Goal: Task Accomplishment & Management: Manage account settings

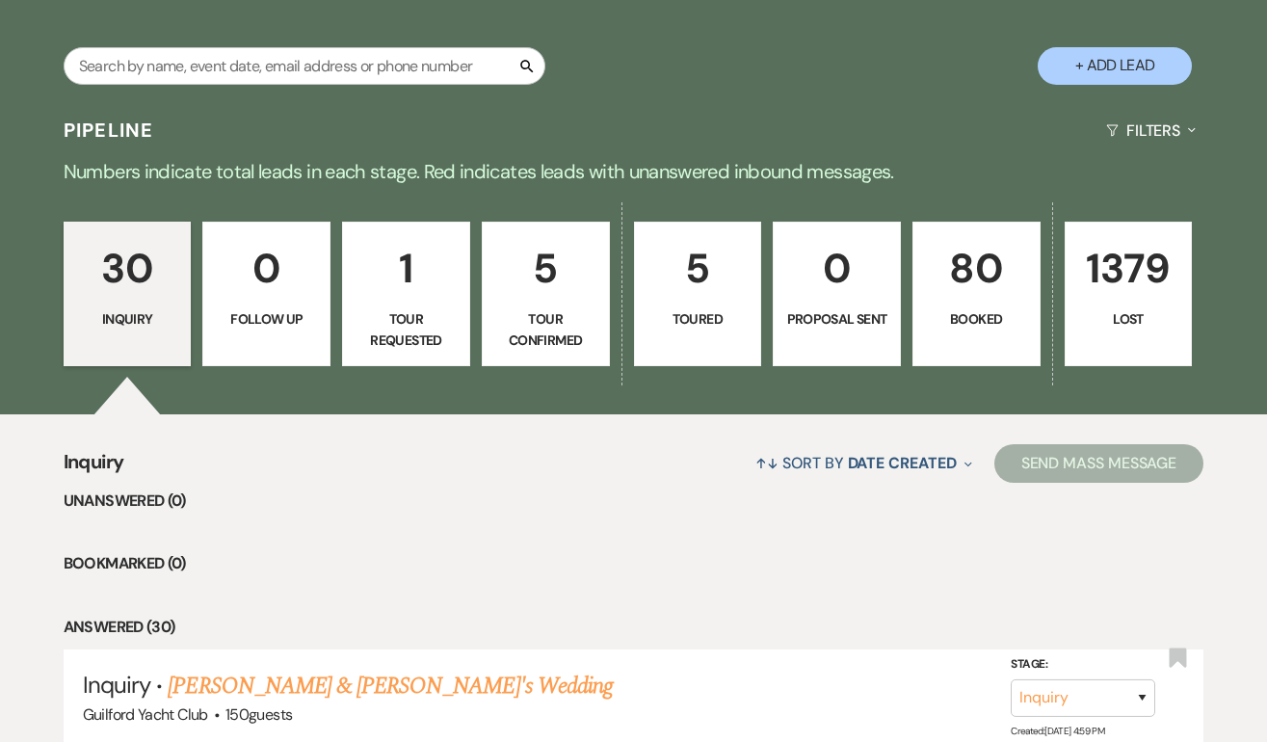
click at [642, 114] on div "Pipeline Filters Expand" at bounding box center [633, 130] width 1267 height 51
click at [1123, 62] on button "+ Add Lead" at bounding box center [1114, 66] width 154 height 38
select select "696"
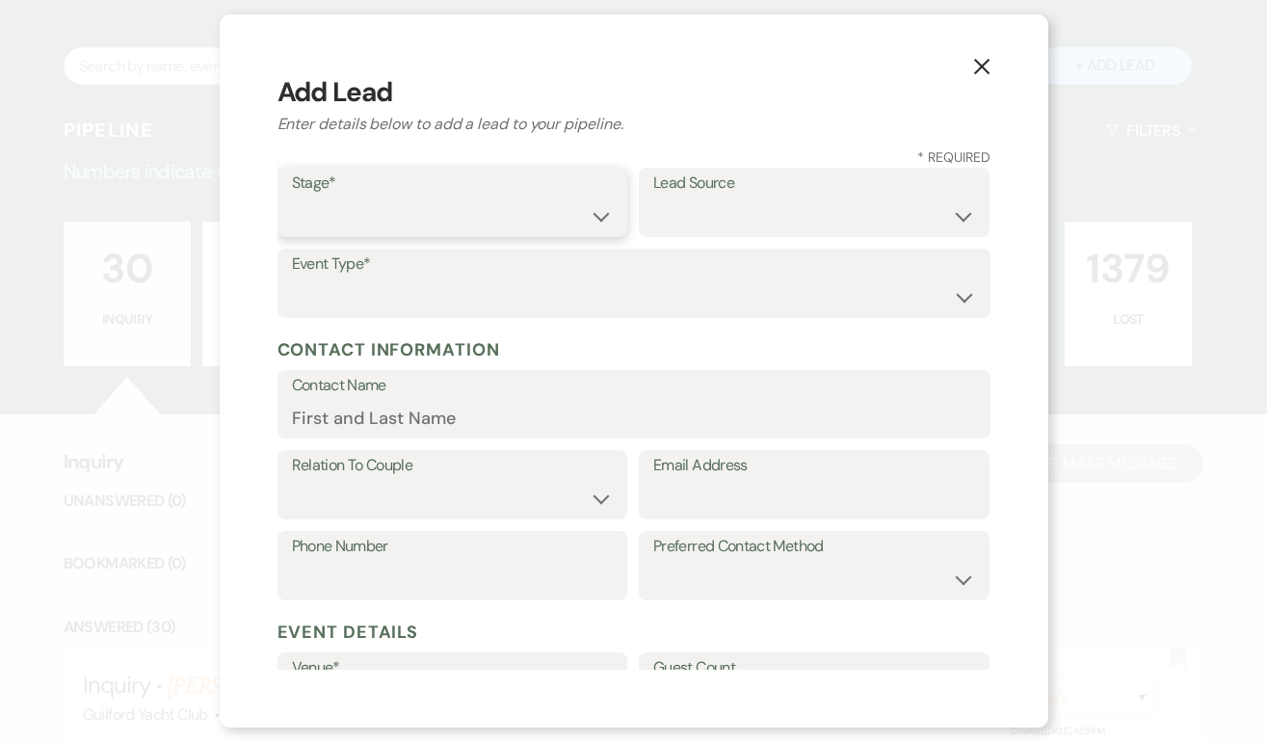
click at [427, 197] on select "Inquiry Follow Up Tour Requested Tour Confirmed Toured Proposal Sent Booked Lost" at bounding box center [453, 216] width 322 height 38
select select "1"
click at [745, 218] on select "Weven Venue Website Instagram Facebook Pinterest Google The Knot Wedding Wire H…" at bounding box center [814, 216] width 322 height 38
select select "22"
click at [423, 295] on select "Wedding Anniversary Party Baby Shower Bachelorette / Bachelor Party Birthday Pa…" at bounding box center [634, 297] width 684 height 38
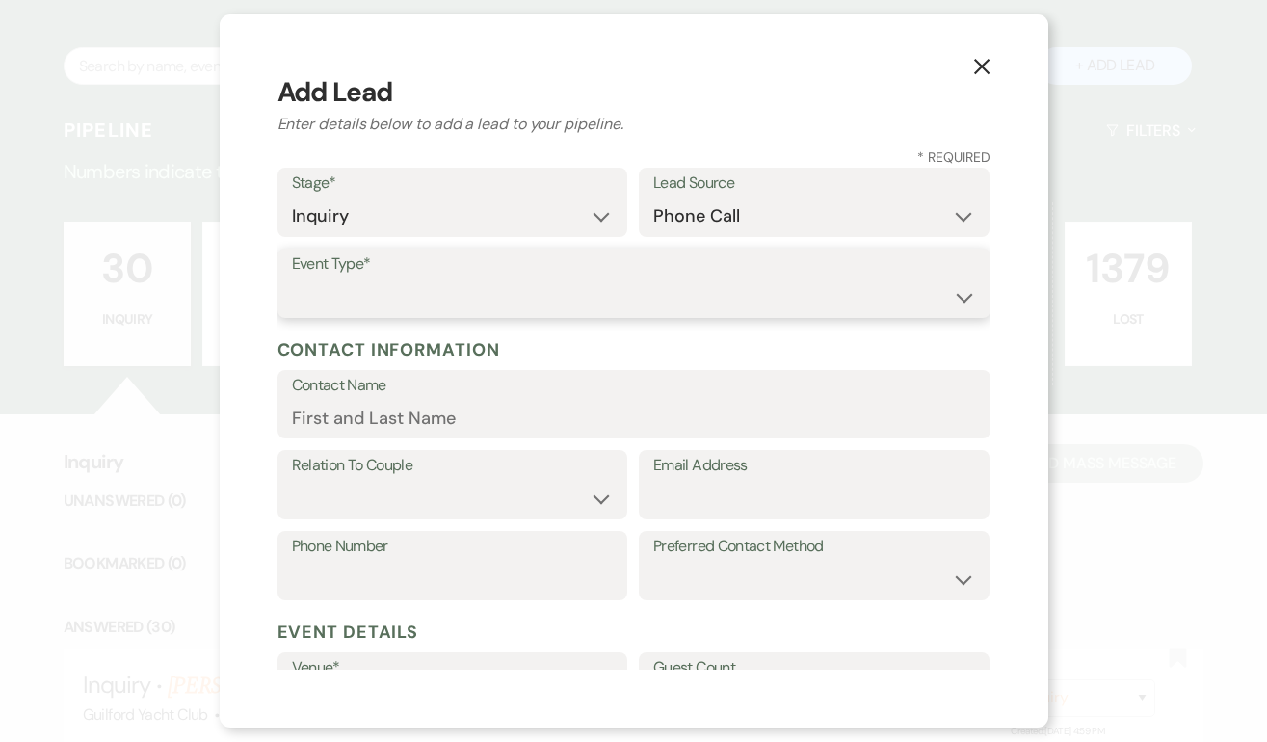
select select "1"
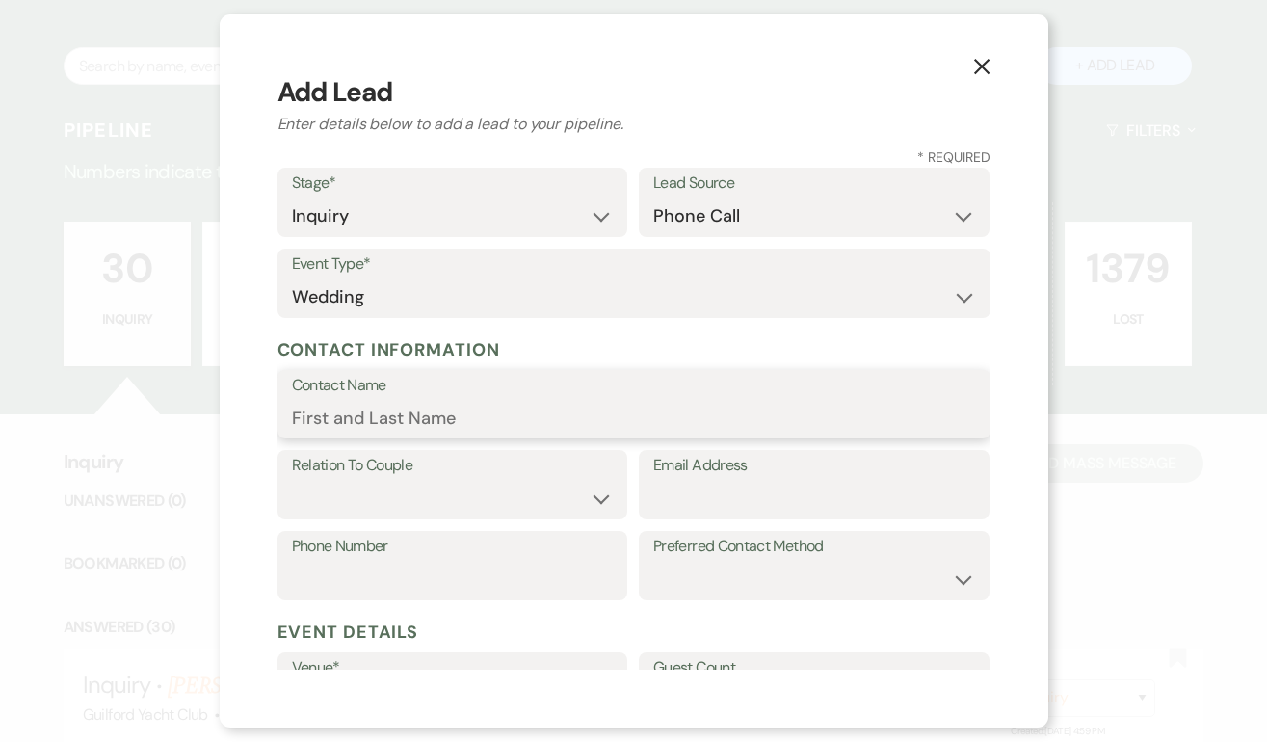
click at [439, 419] on input "Contact Name" at bounding box center [634, 418] width 684 height 38
type input "[PERSON_NAME]"
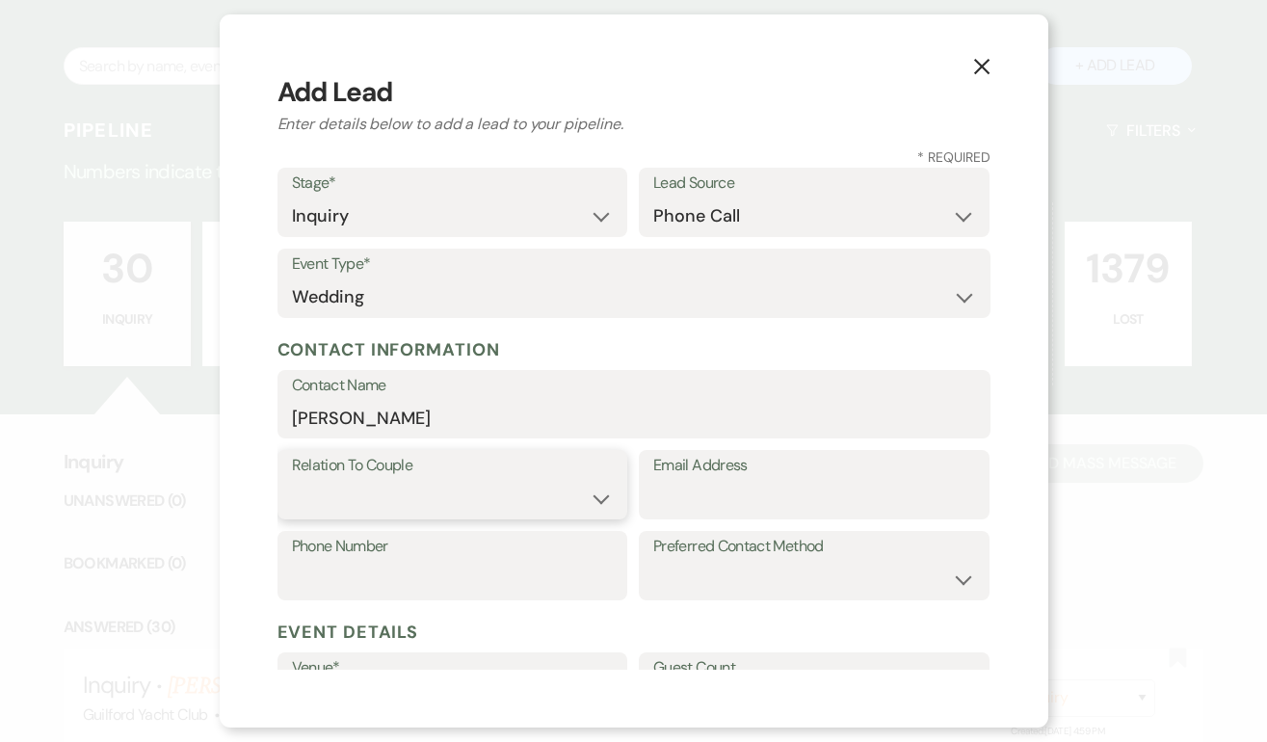
click at [410, 489] on select "Couple Planner Parent of Couple Family Member Friend Other" at bounding box center [453, 499] width 322 height 38
select select "3"
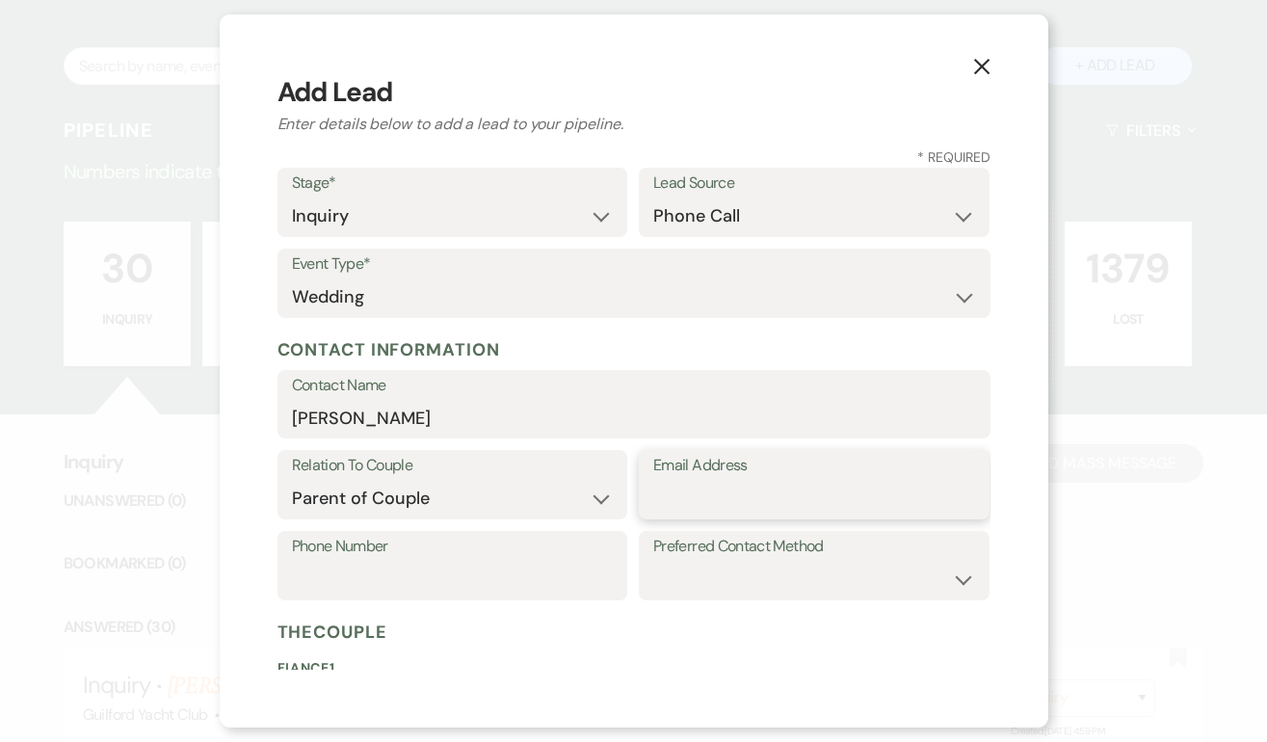
click at [678, 496] on input "Email Address" at bounding box center [814, 499] width 322 height 38
type input "l"
type input "debarba01@optonline.net"
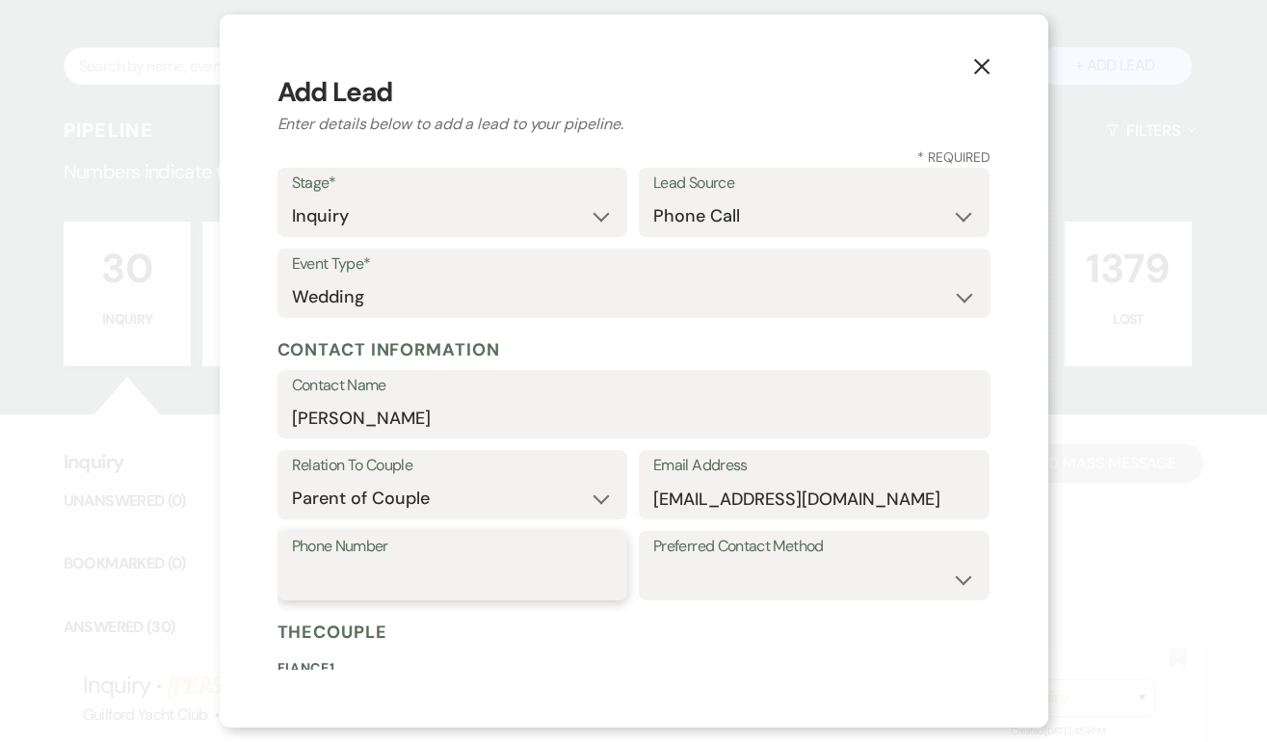
click at [301, 583] on input "Phone Number" at bounding box center [453, 580] width 322 height 38
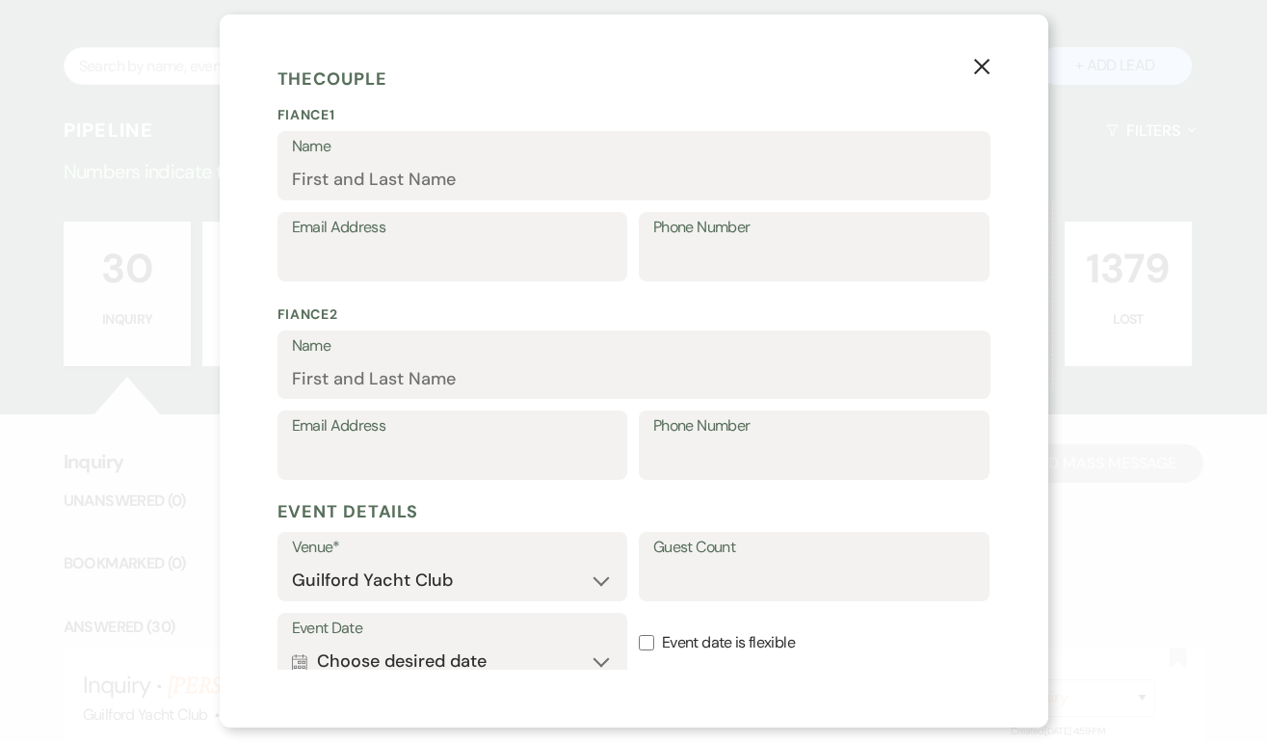
scroll to position [780, 0]
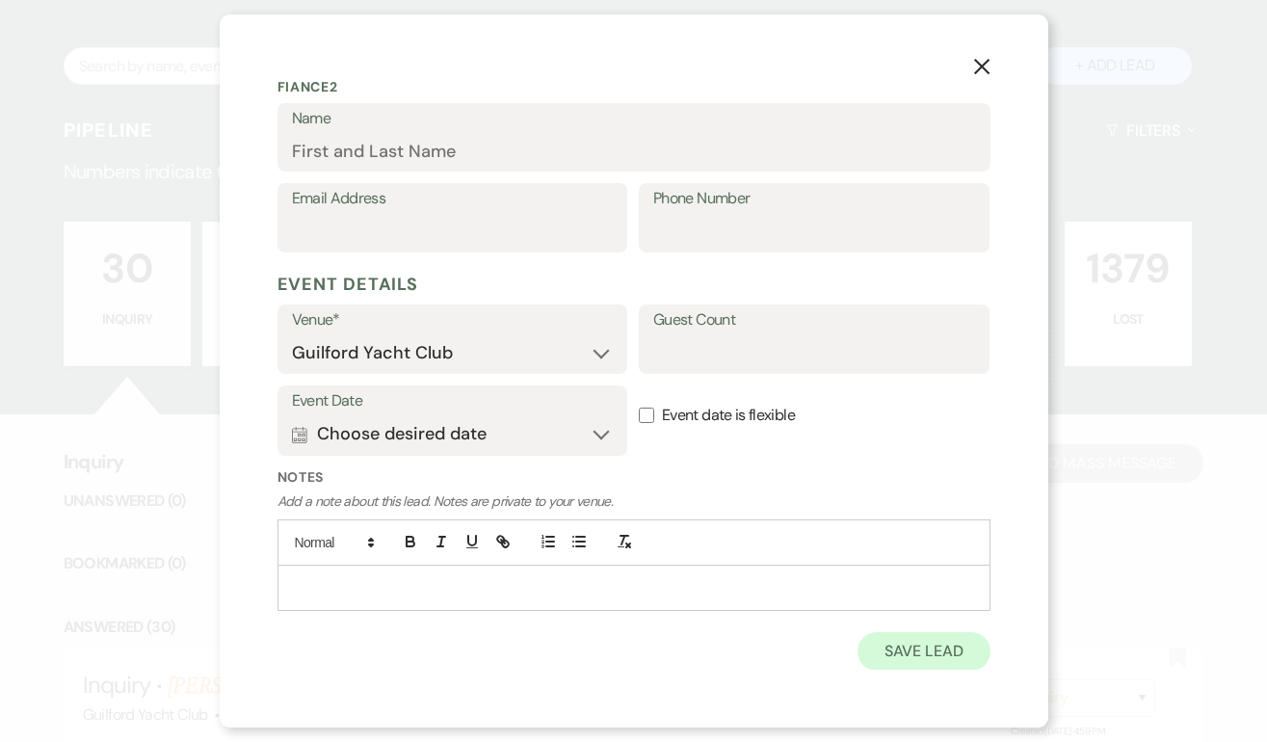
type input "203-376-8351"
click at [923, 635] on button "Save Lead" at bounding box center [923, 651] width 132 height 39
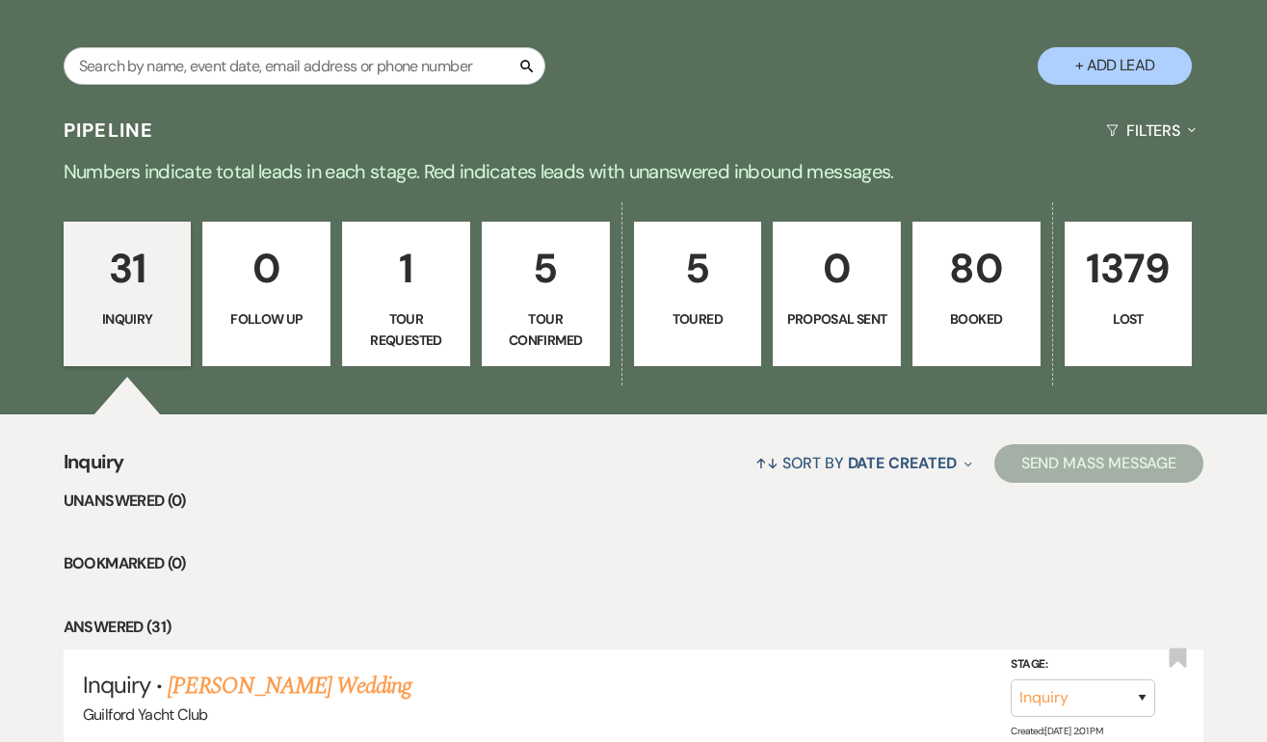
scroll to position [465, 0]
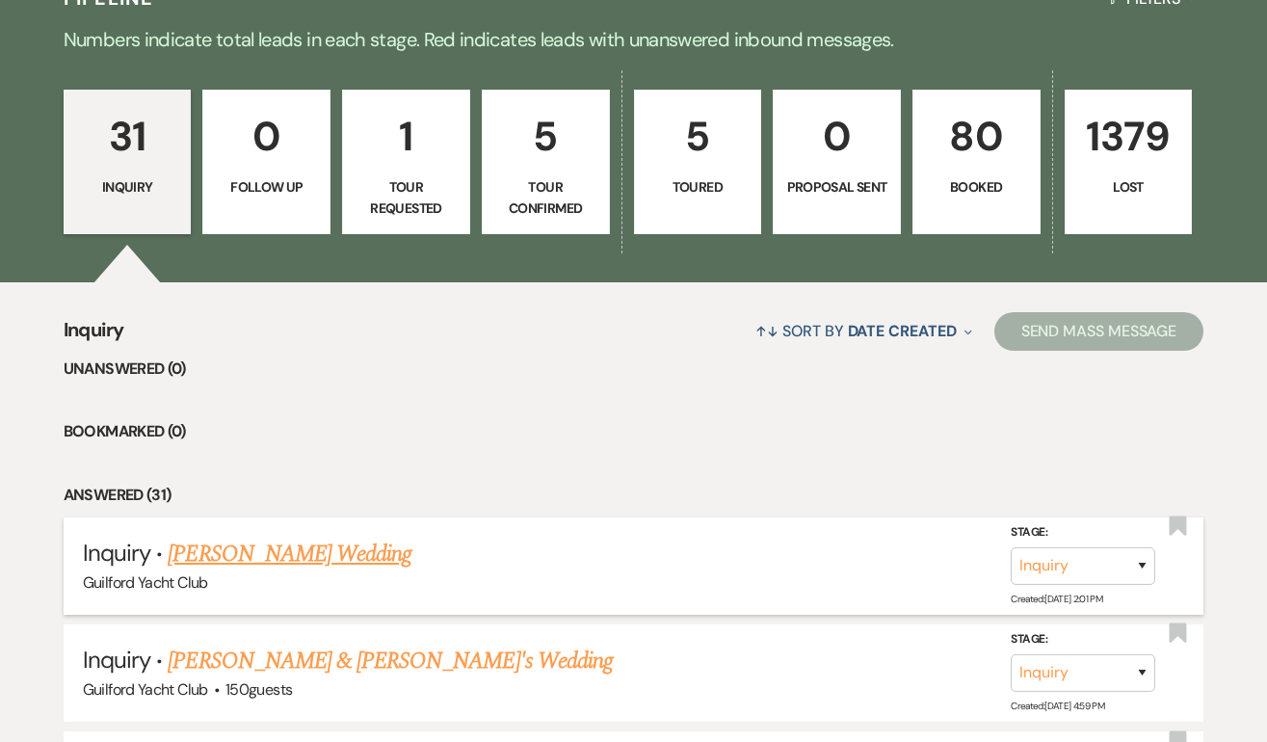
click at [293, 556] on link "[PERSON_NAME] Wedding" at bounding box center [290, 553] width 244 height 35
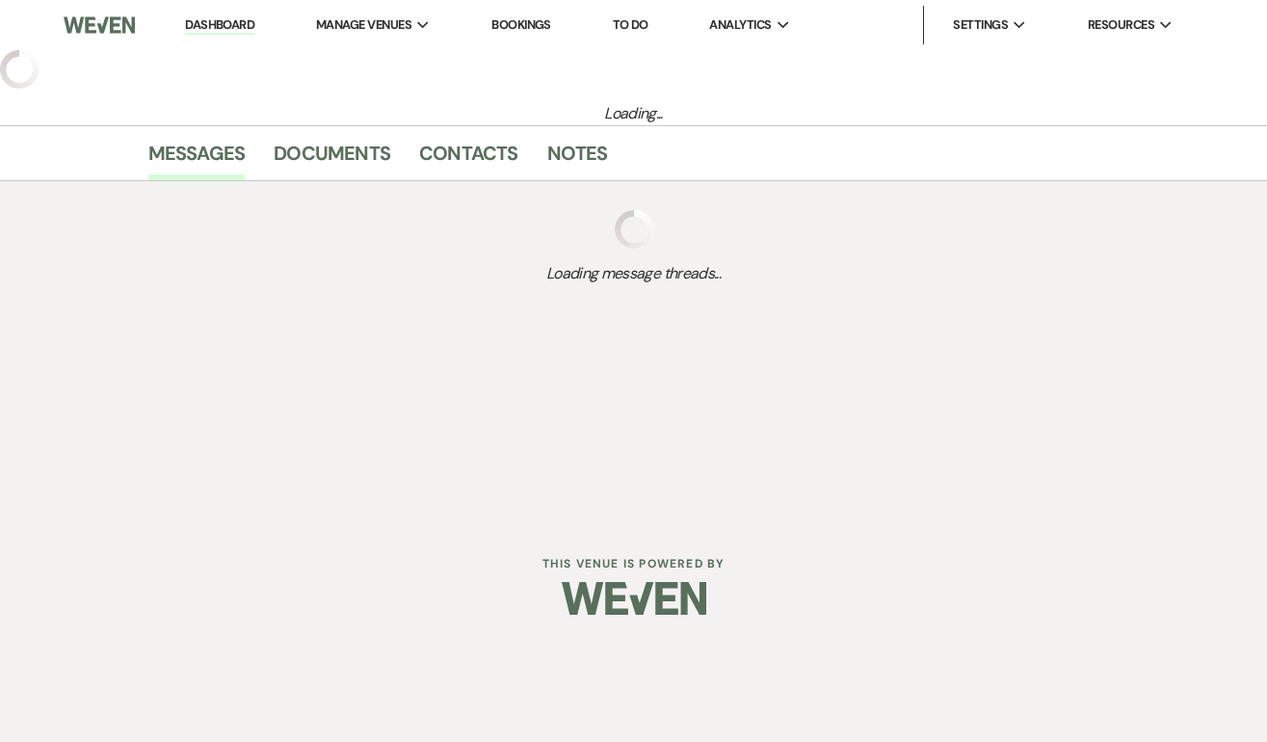
select select "22"
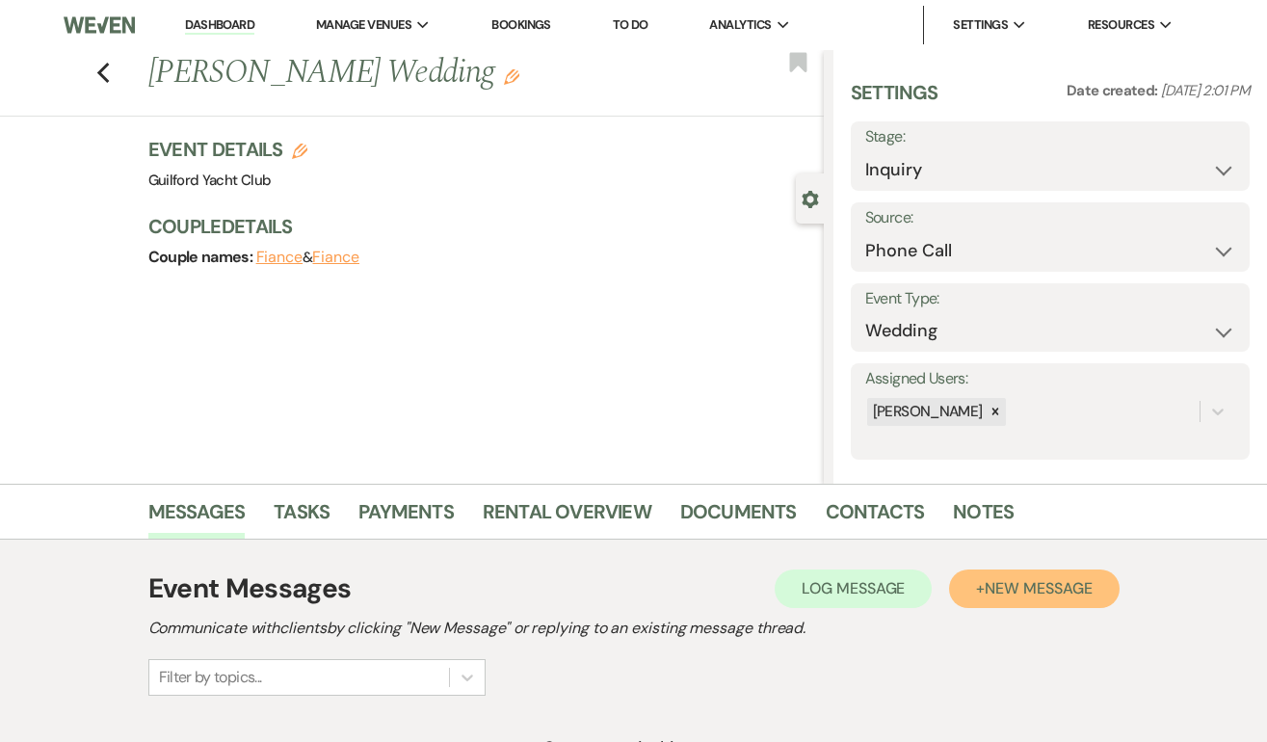
click at [1012, 585] on span "New Message" at bounding box center [1037, 588] width 107 height 20
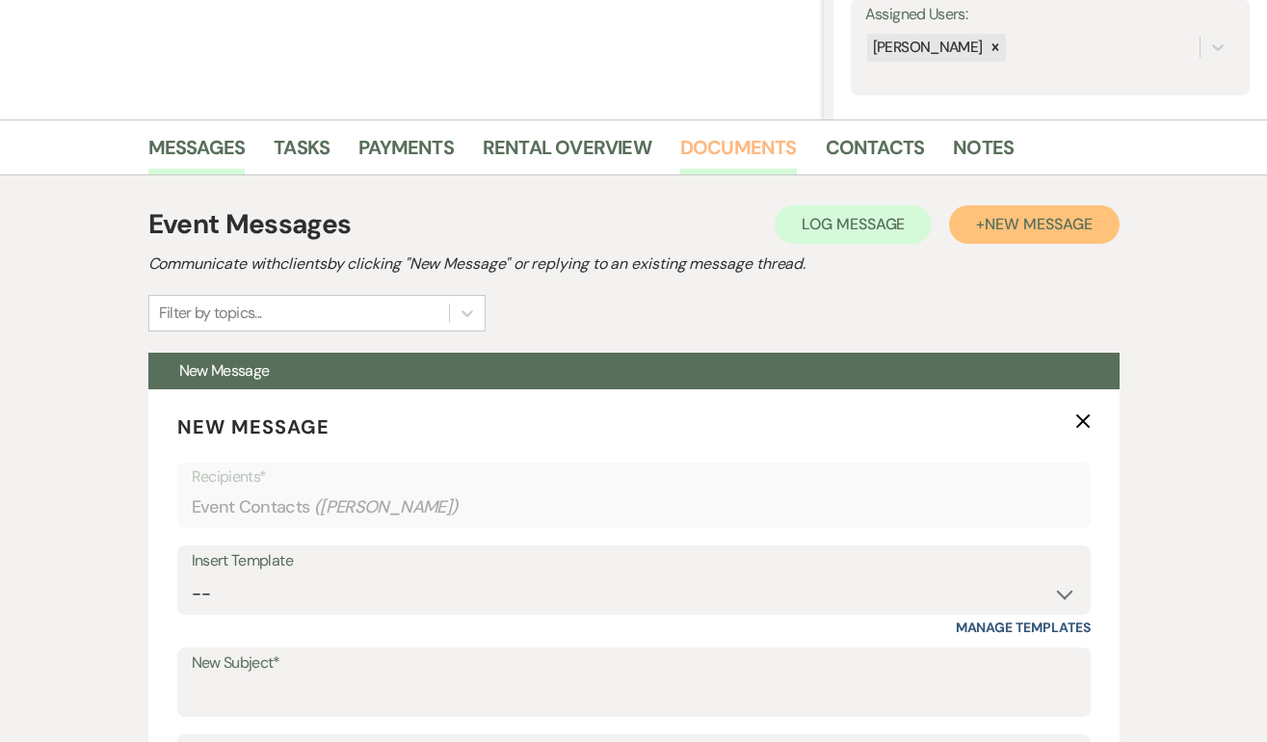
scroll to position [368, 0]
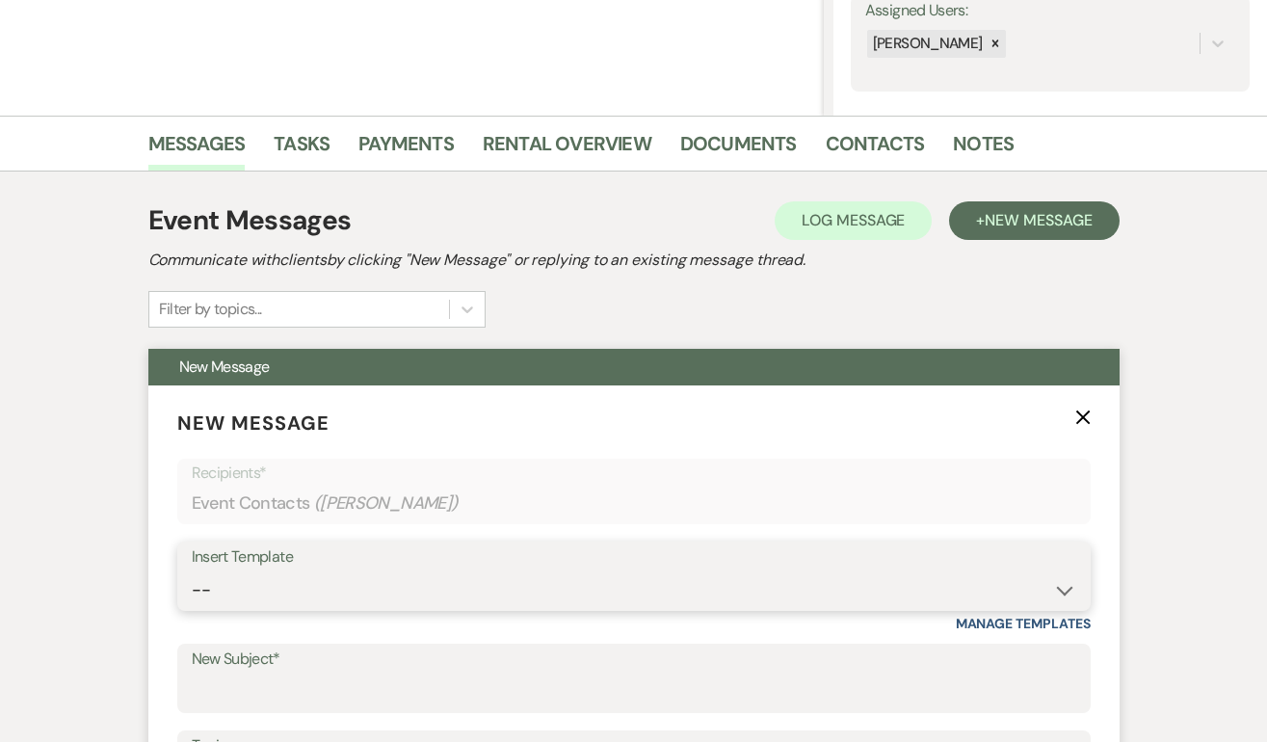
click at [605, 581] on select "-- Weven Planning Portal Introduction (Booked Events) Initial Inquiry Response …" at bounding box center [634, 590] width 884 height 38
select select "2020"
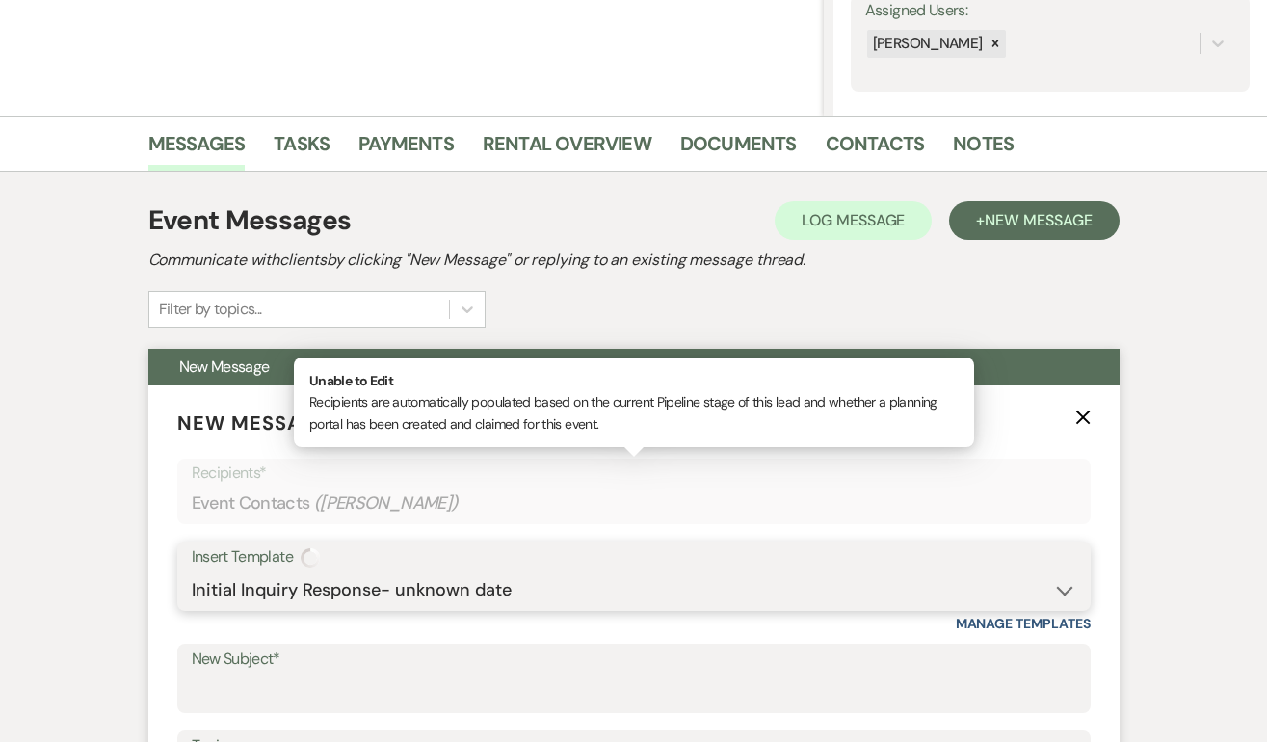
type input "Guilford Yacht Club rates & preferred caterers"
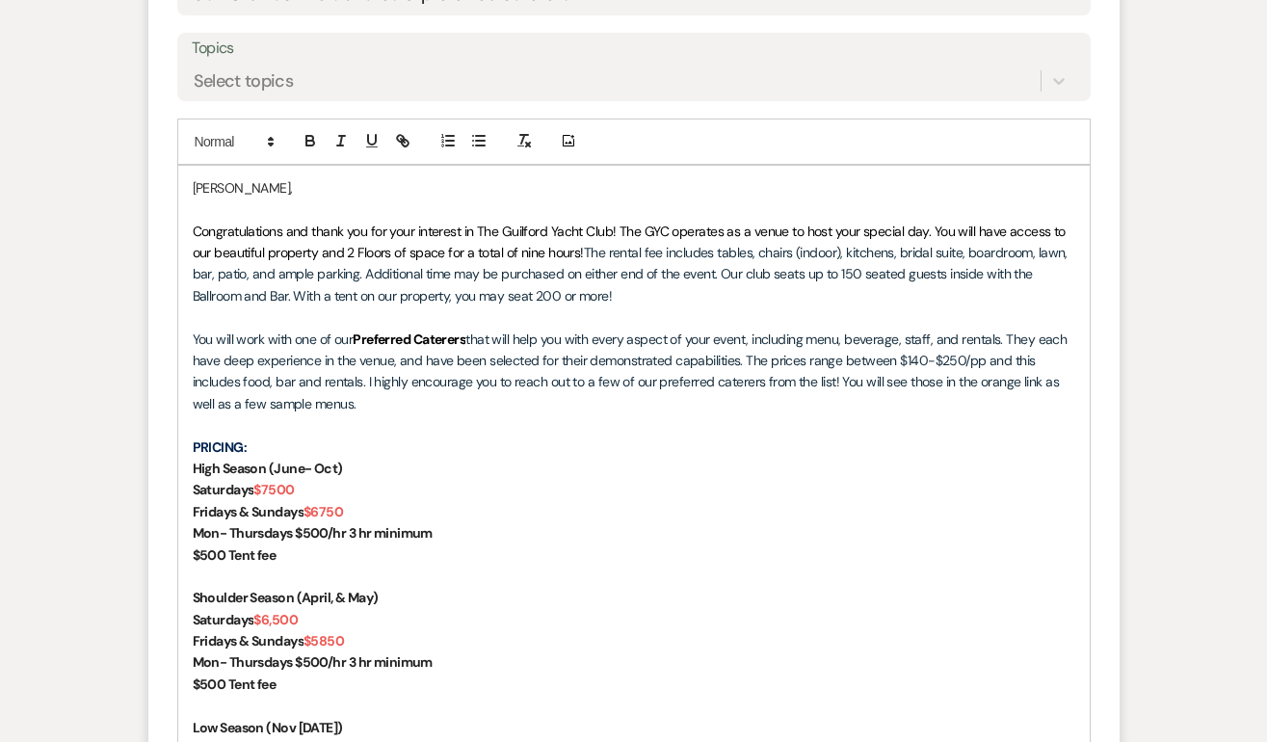
scroll to position [1067, 0]
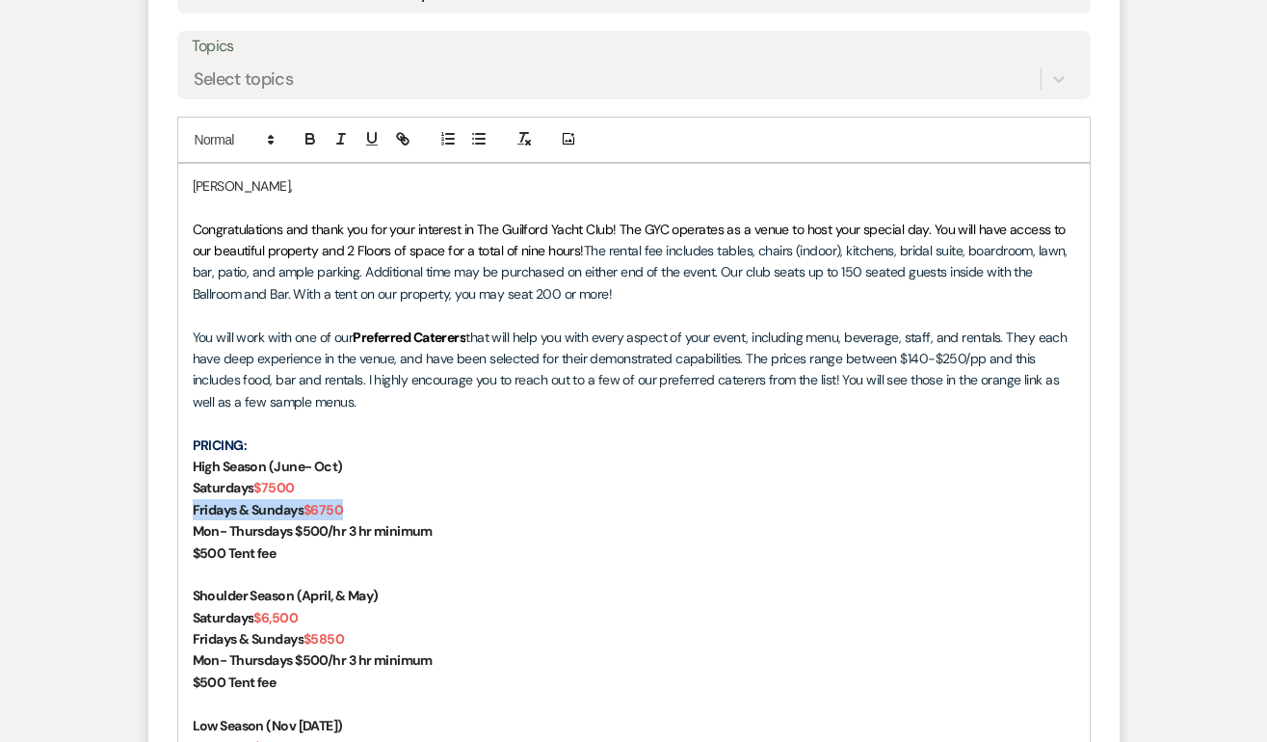
drag, startPoint x: 368, startPoint y: 503, endPoint x: 163, endPoint y: 509, distance: 205.2
click at [163, 509] on form "New Message X Draft saved! Recipients* Event Contacts ( Lynn Debarba ) Insert T…" at bounding box center [633, 490] width 971 height 1608
drag, startPoint x: 467, startPoint y: 525, endPoint x: 172, endPoint y: 520, distance: 294.8
click at [172, 520] on form "New Message X Saving draft... Recipients* Event Contacts ( Lynn Debarba ) Inser…" at bounding box center [633, 490] width 971 height 1608
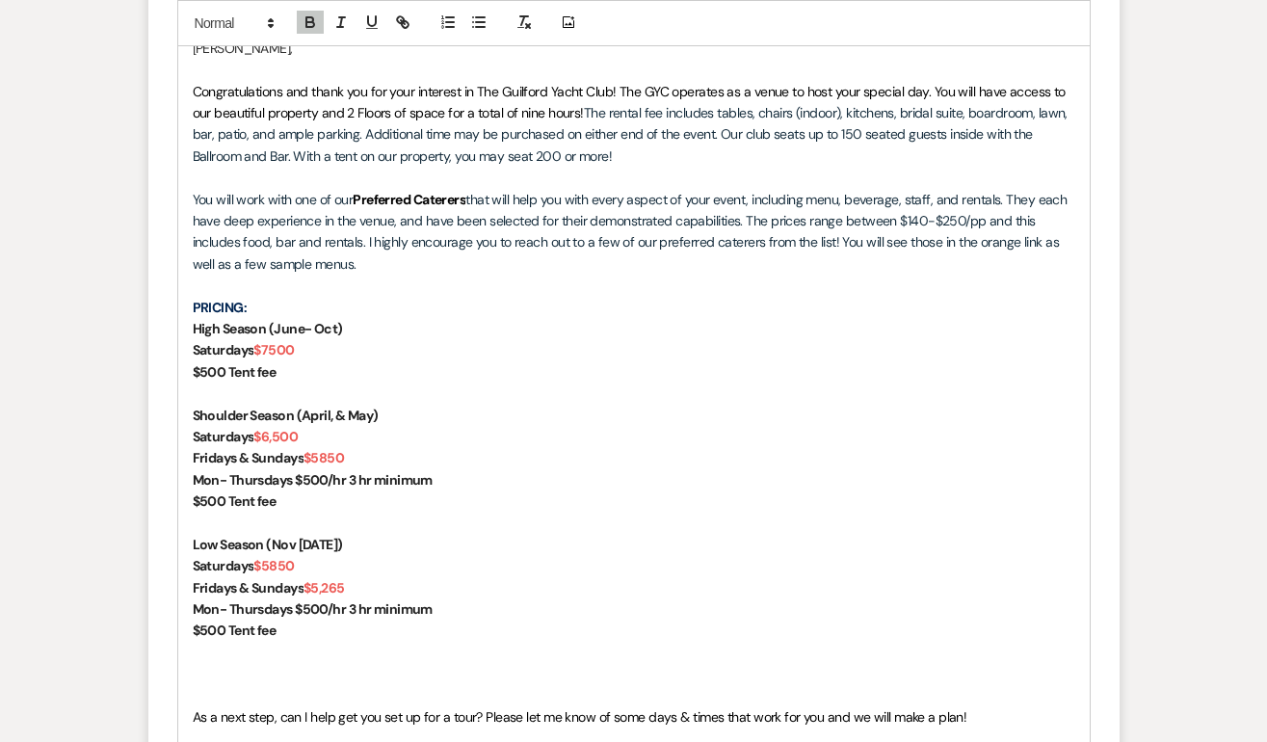
scroll to position [1204, 0]
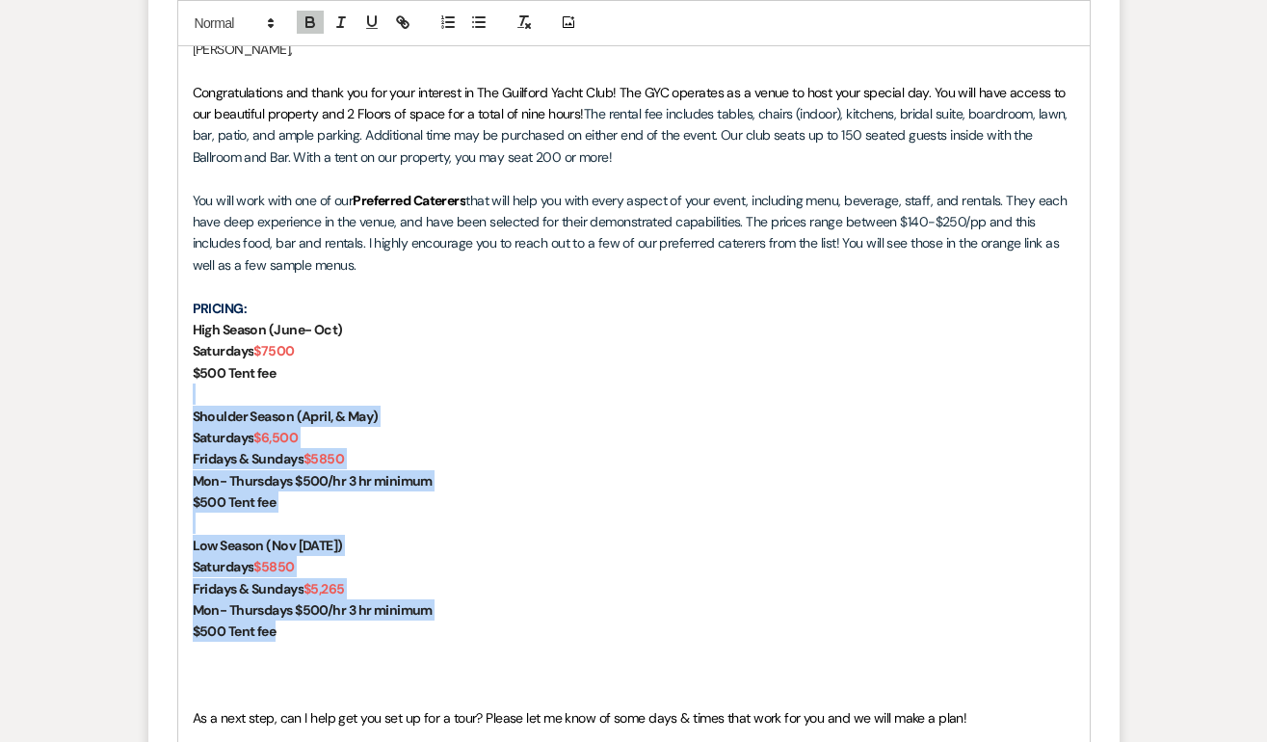
drag, startPoint x: 297, startPoint y: 629, endPoint x: 168, endPoint y: 404, distance: 259.7
click at [168, 404] on form "New Message X Saving draft... Recipients* Event Contacts ( Lynn Debarba ) Inser…" at bounding box center [633, 331] width 971 height 1565
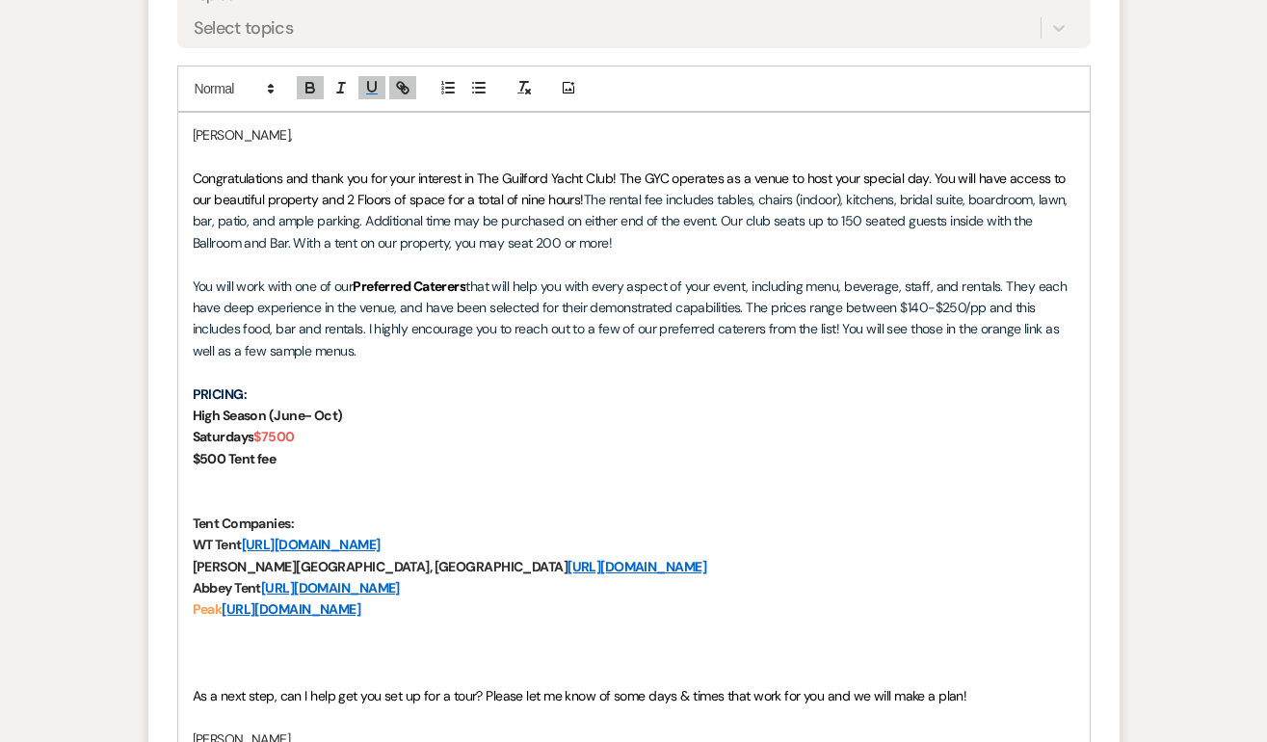
scroll to position [1120, 0]
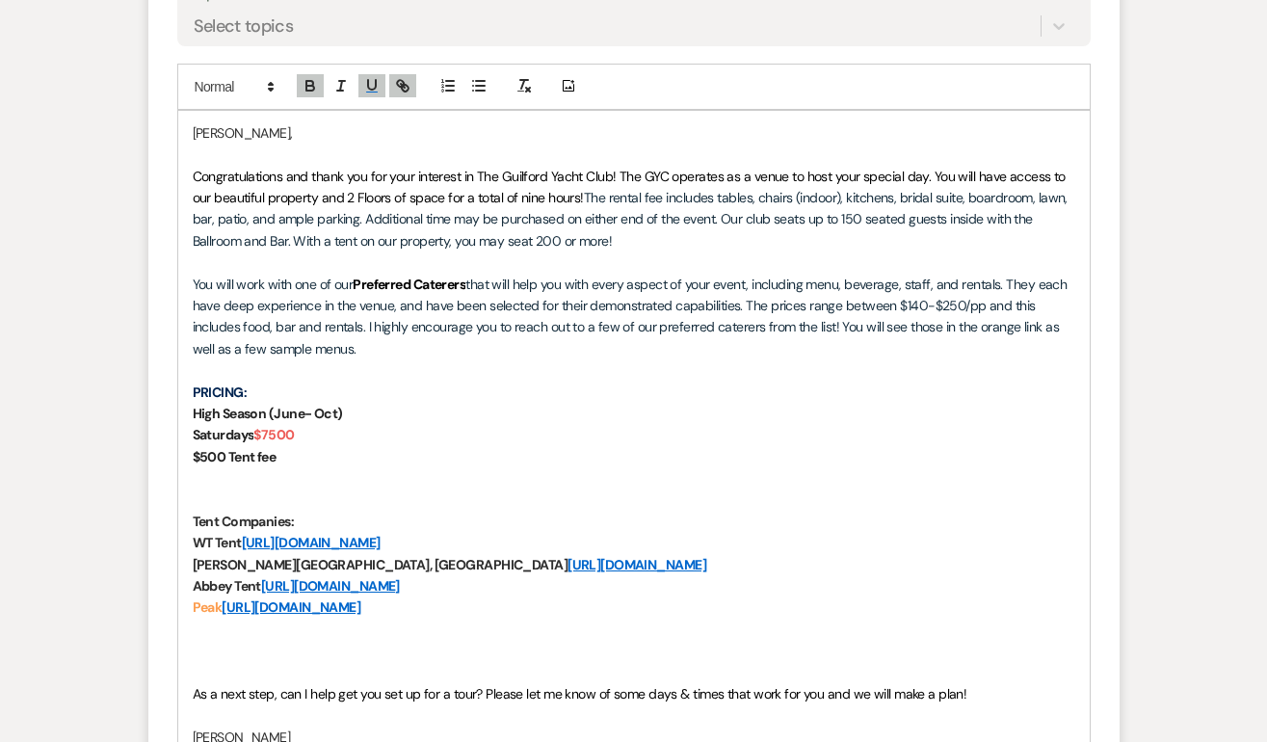
click at [274, 668] on p at bounding box center [634, 672] width 882 height 21
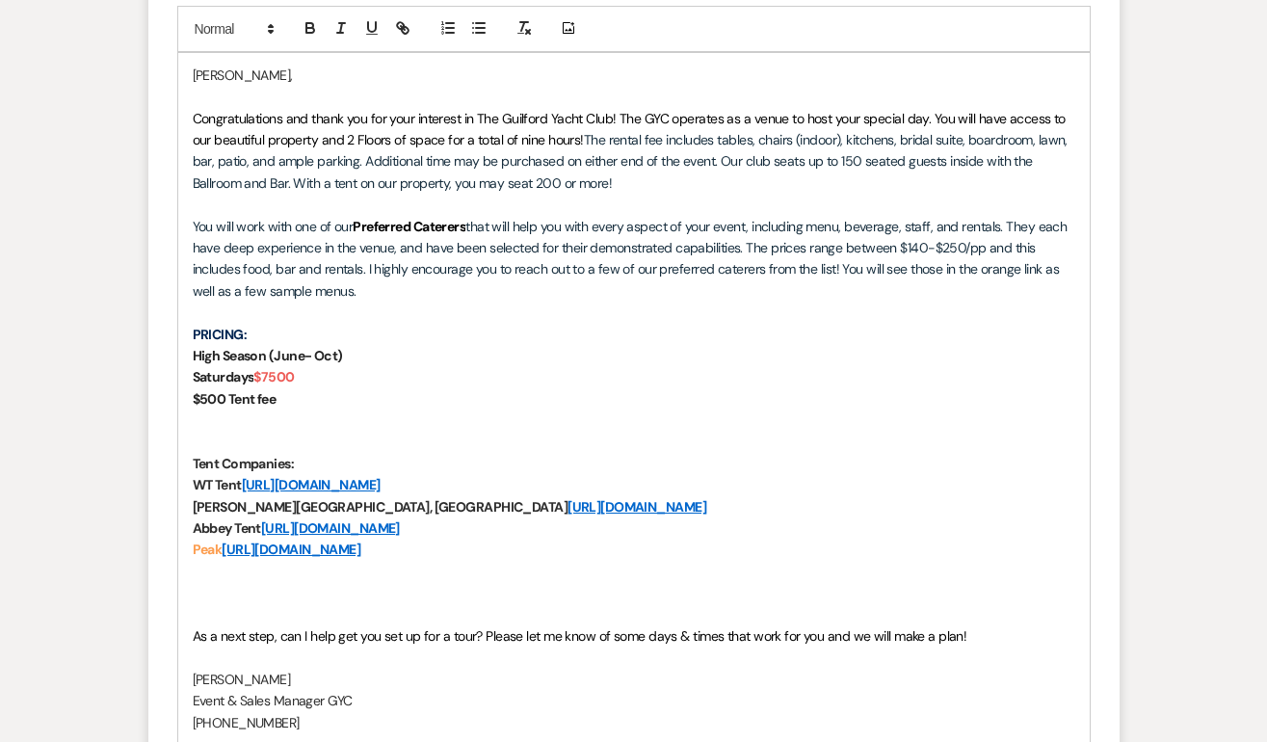
scroll to position [1179, 0]
click at [484, 610] on p at bounding box center [634, 613] width 882 height 21
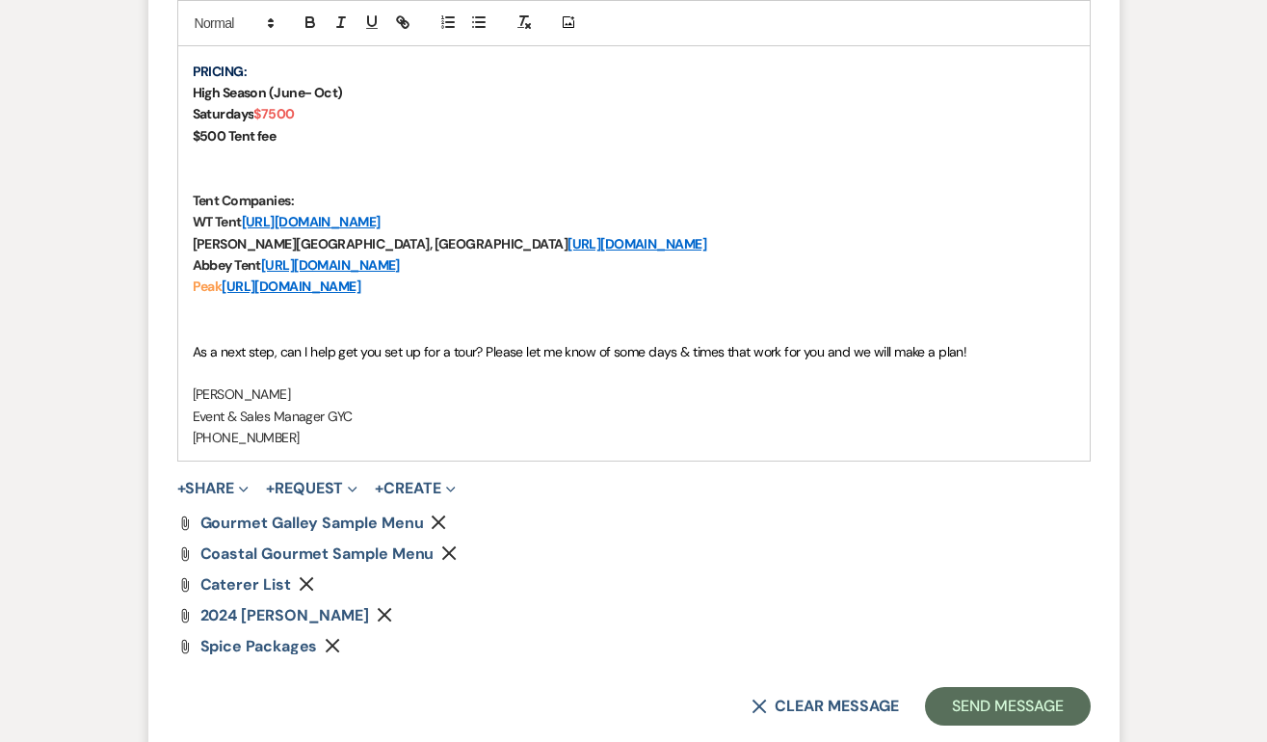
scroll to position [1487, 0]
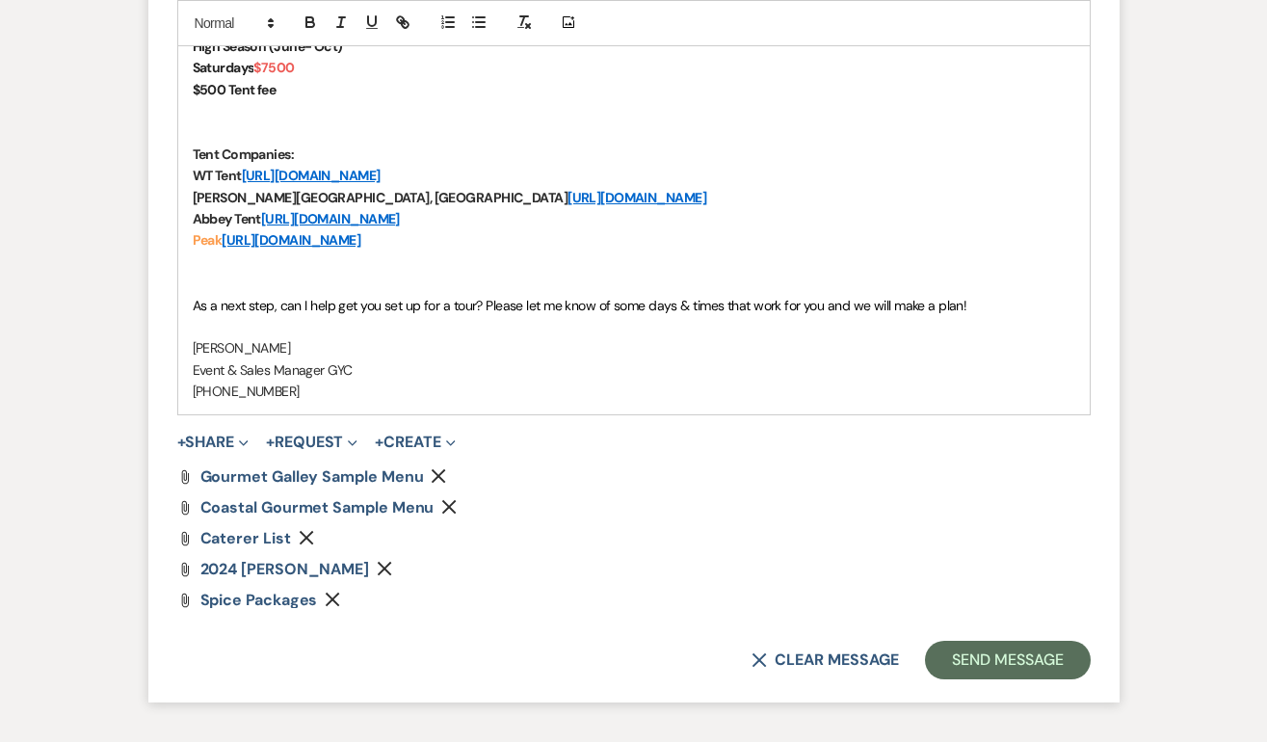
click at [392, 571] on icon "Remove" at bounding box center [384, 568] width 15 height 15
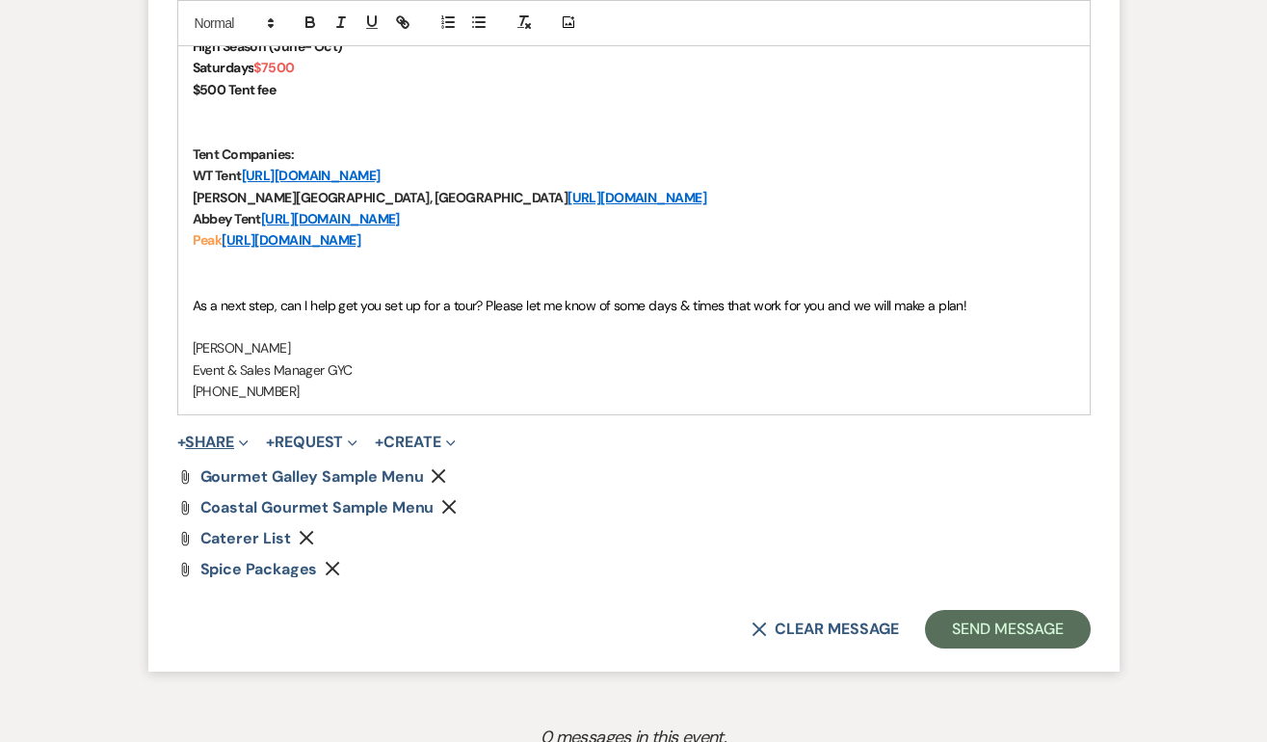
click at [216, 446] on button "+ Share Expand" at bounding box center [213, 441] width 72 height 15
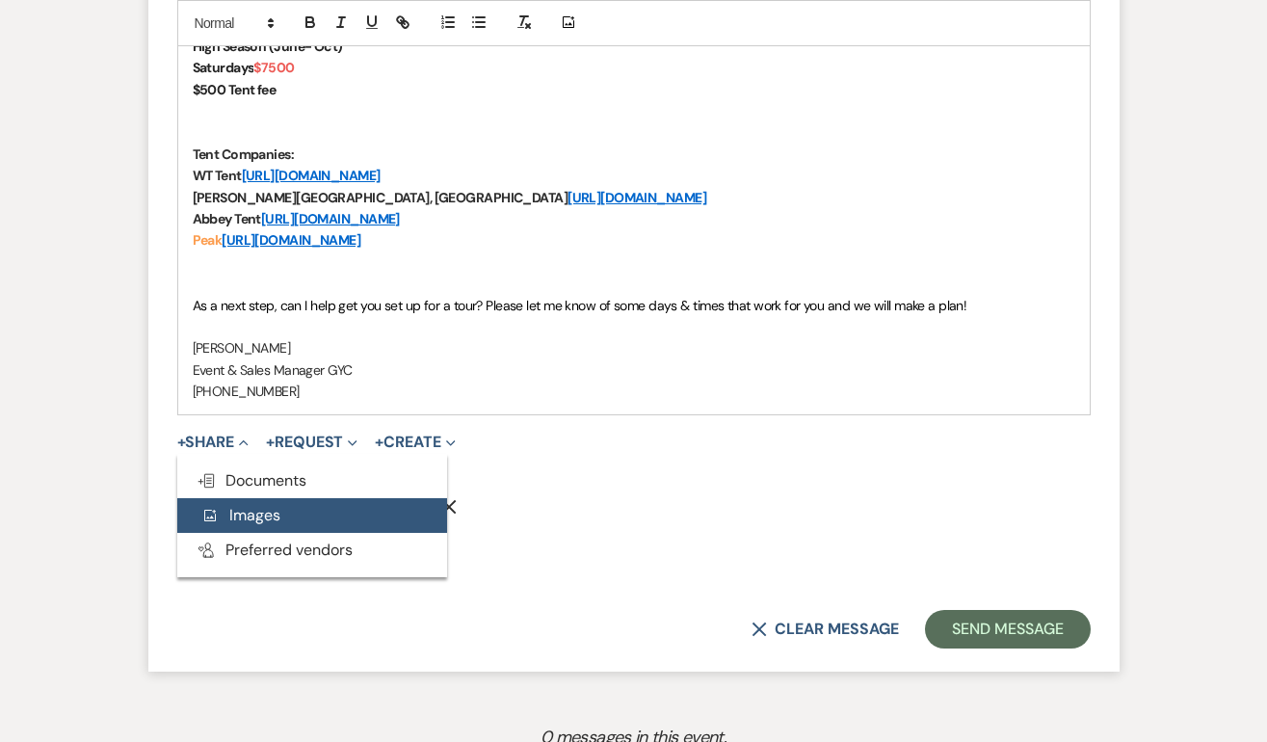
click at [259, 498] on button "Add Photo Images" at bounding box center [312, 515] width 270 height 35
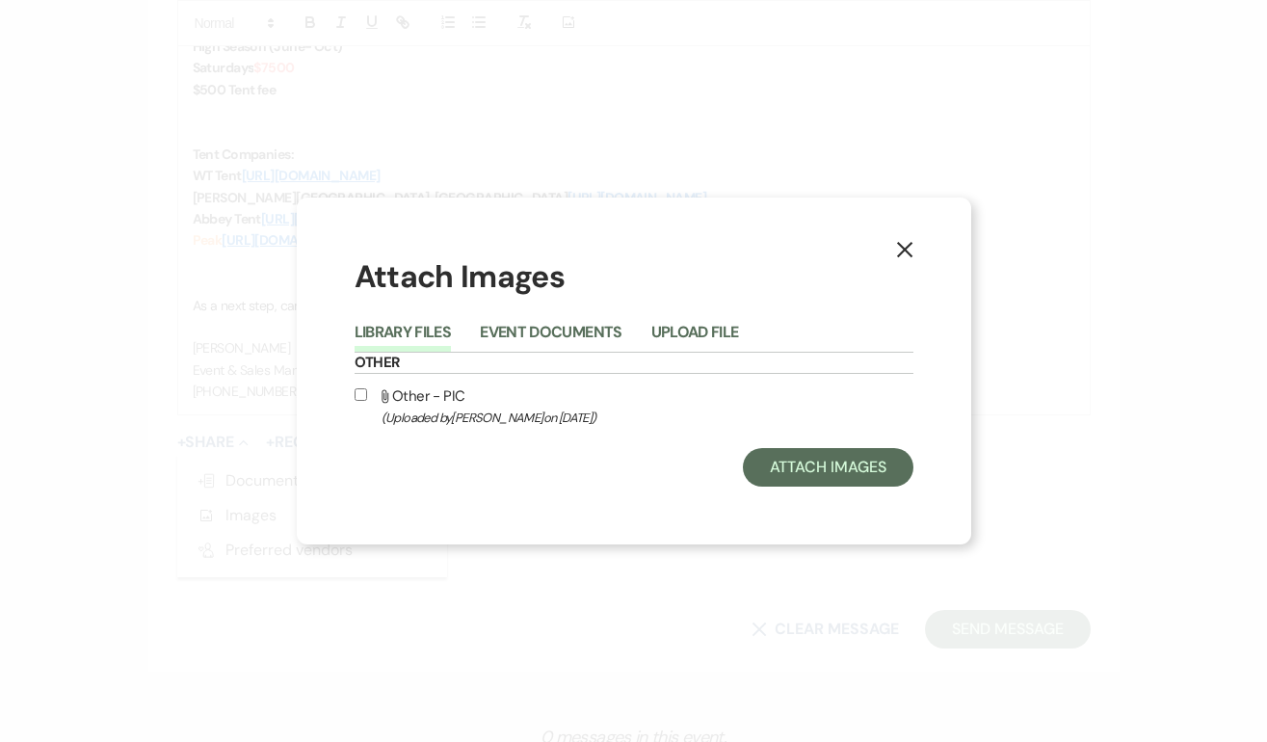
click at [901, 247] on use "button" at bounding box center [903, 249] width 15 height 15
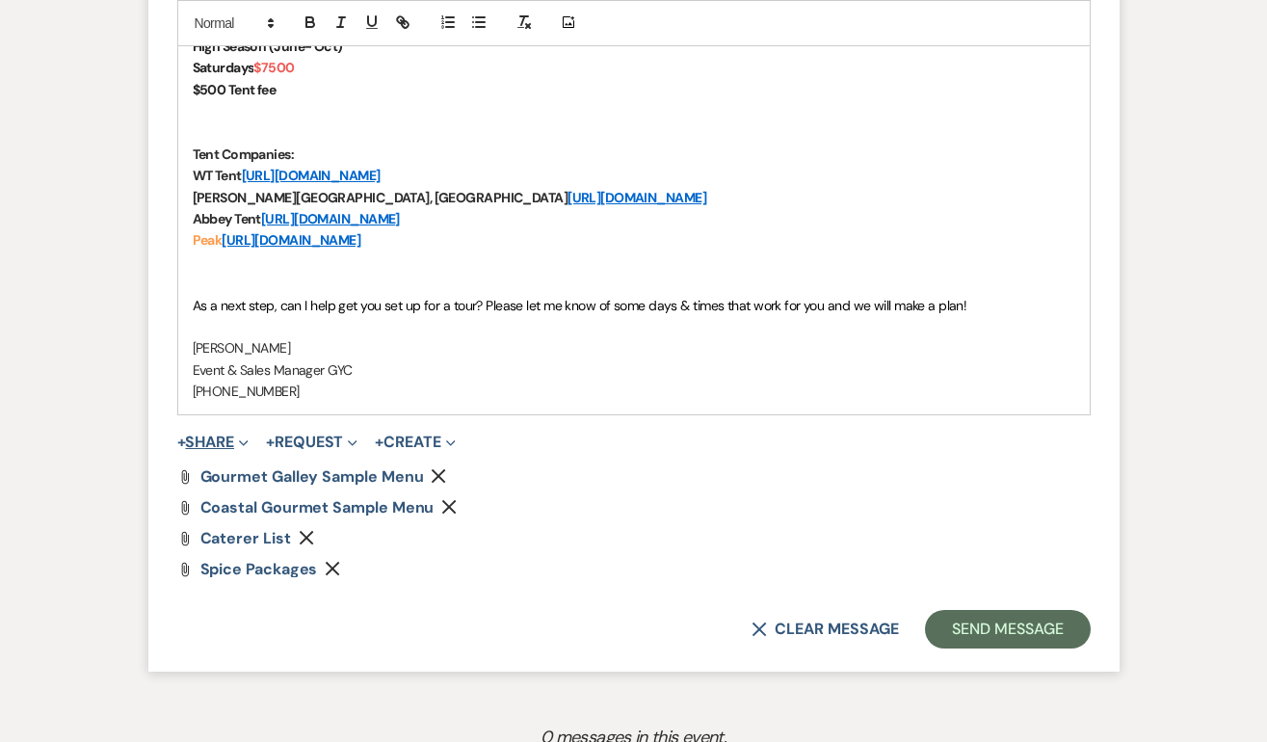
click at [207, 443] on button "+ Share Expand" at bounding box center [213, 441] width 72 height 15
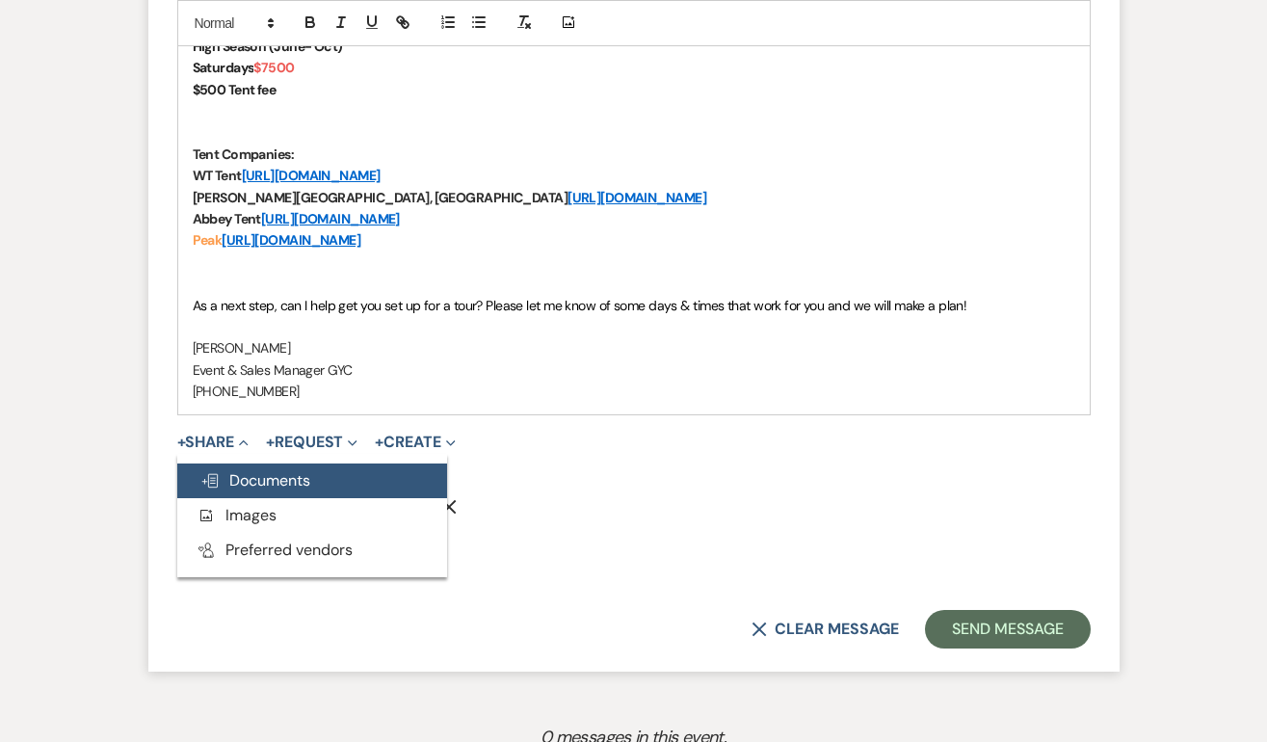
click at [243, 475] on span "Doc Upload Documents" at bounding box center [255, 480] width 110 height 20
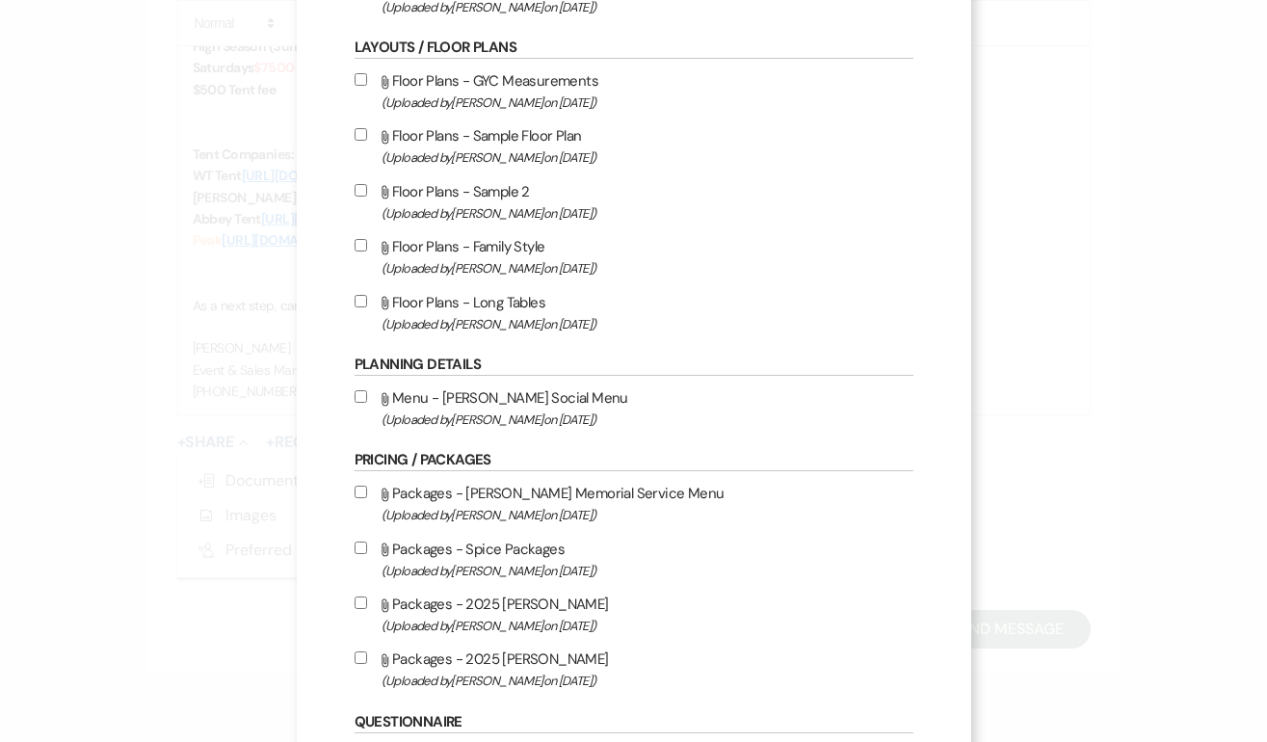
scroll to position [491, 0]
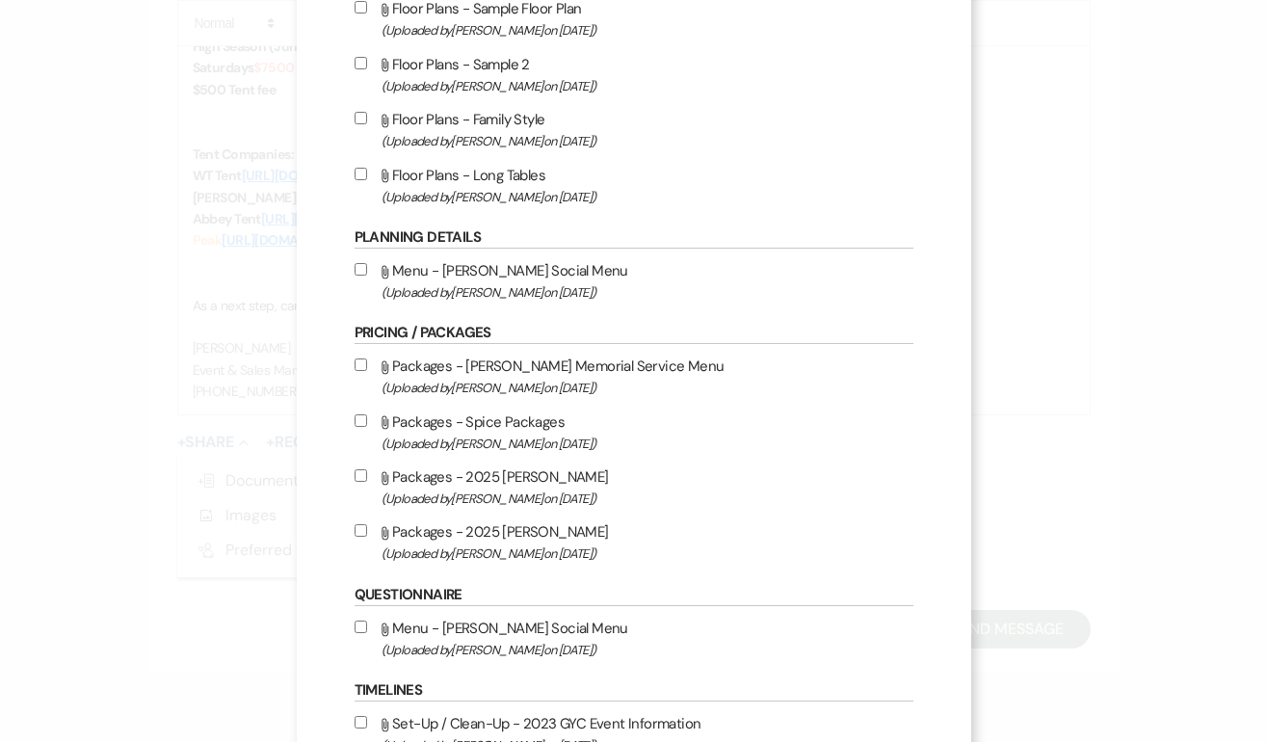
click at [358, 536] on input "Attach File Packages - 2025 David Alan (Uploaded by Alison Wehrle on Mar 2nd, 2…" at bounding box center [360, 530] width 13 height 13
checkbox input "true"
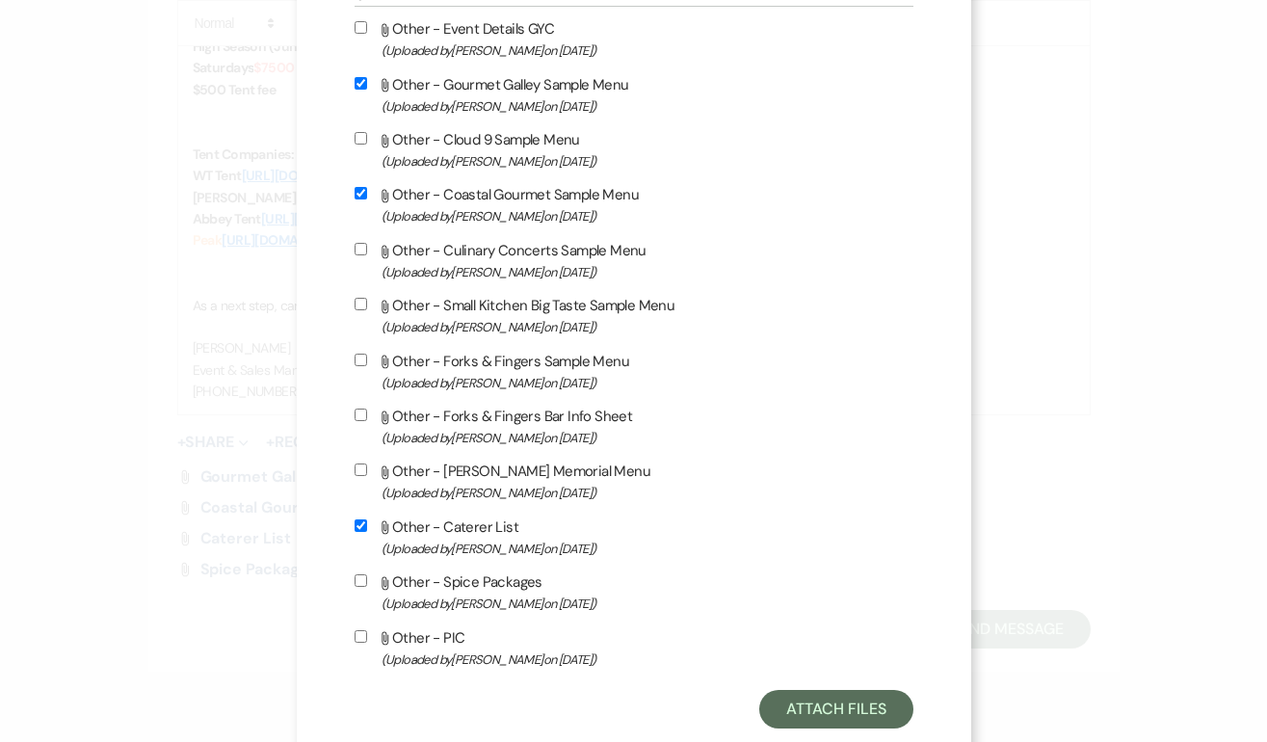
scroll to position [1561, 0]
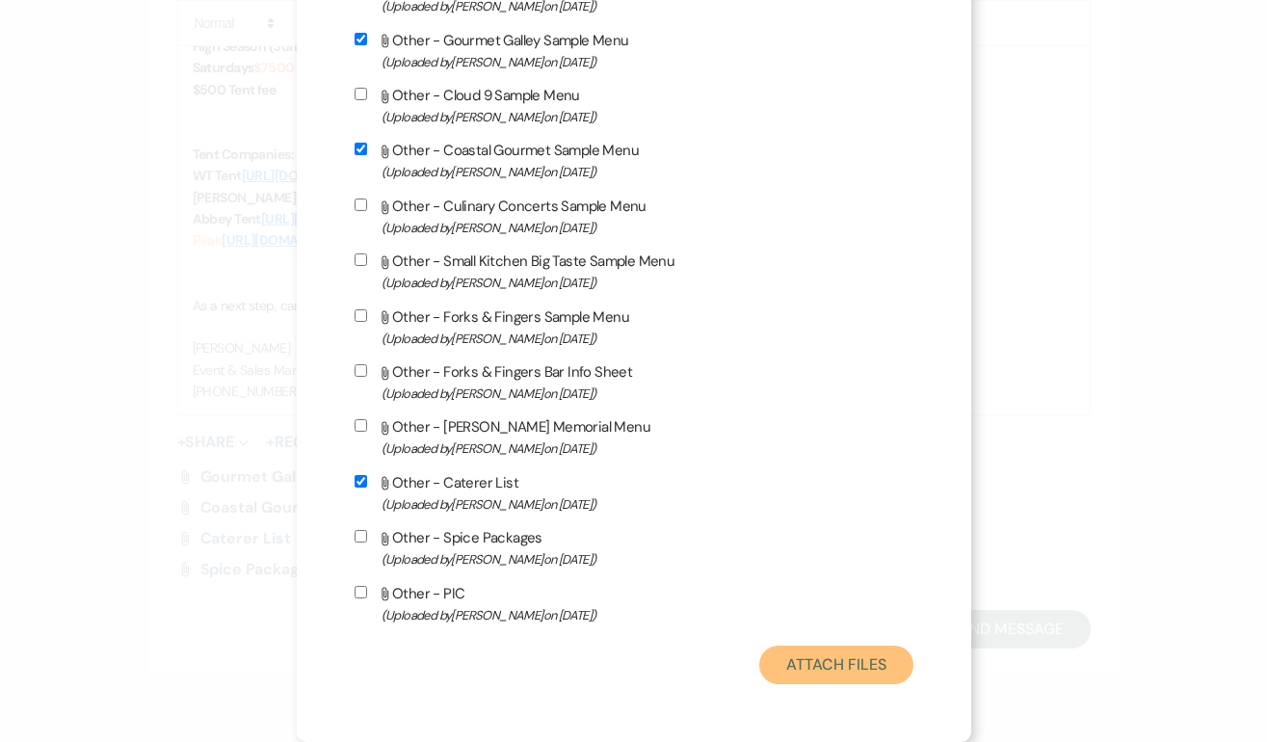
click at [786, 654] on button "Attach Files" at bounding box center [835, 664] width 153 height 39
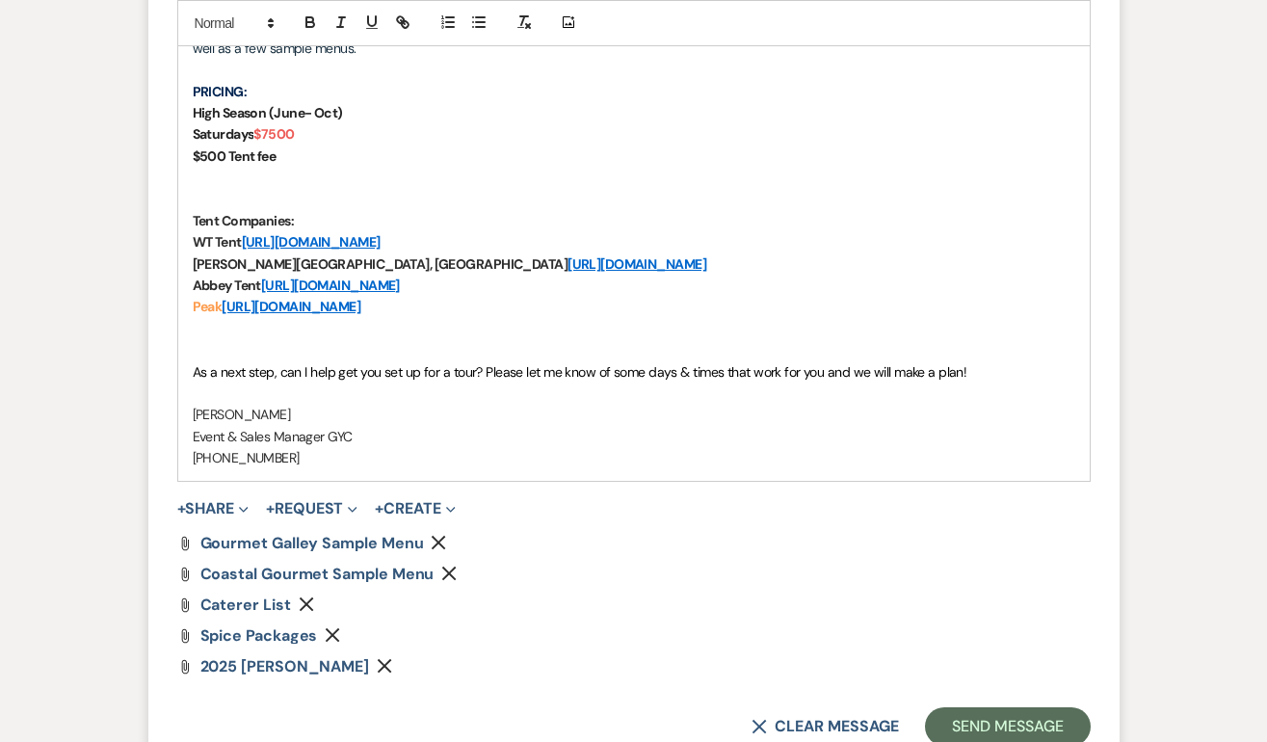
scroll to position [1754, 0]
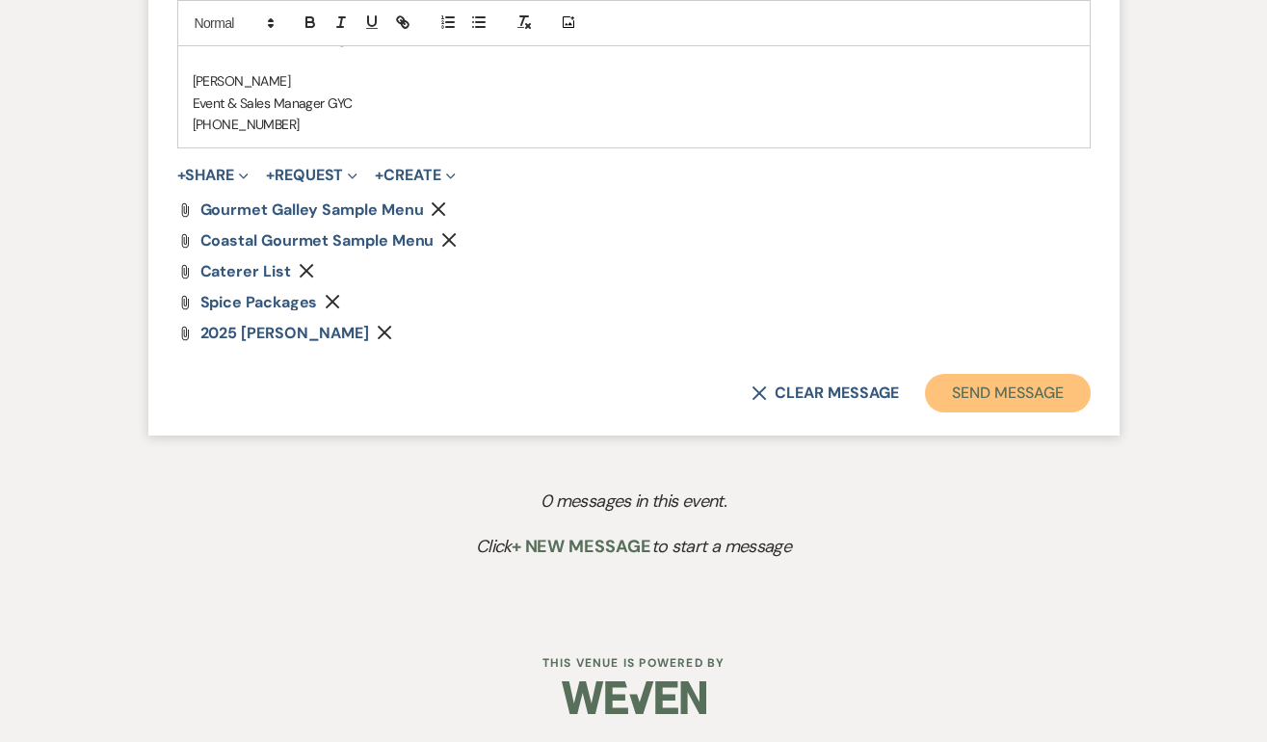
click at [974, 398] on button "Send Message" at bounding box center [1007, 393] width 165 height 39
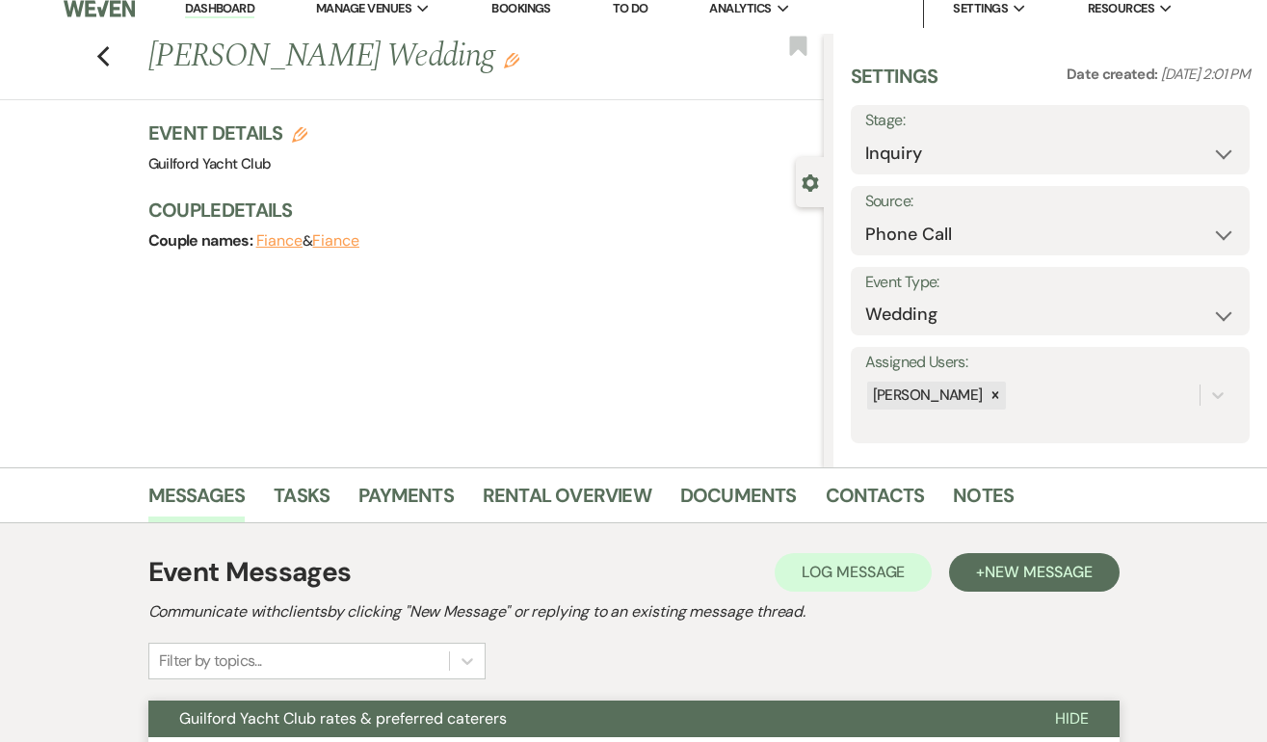
scroll to position [0, 0]
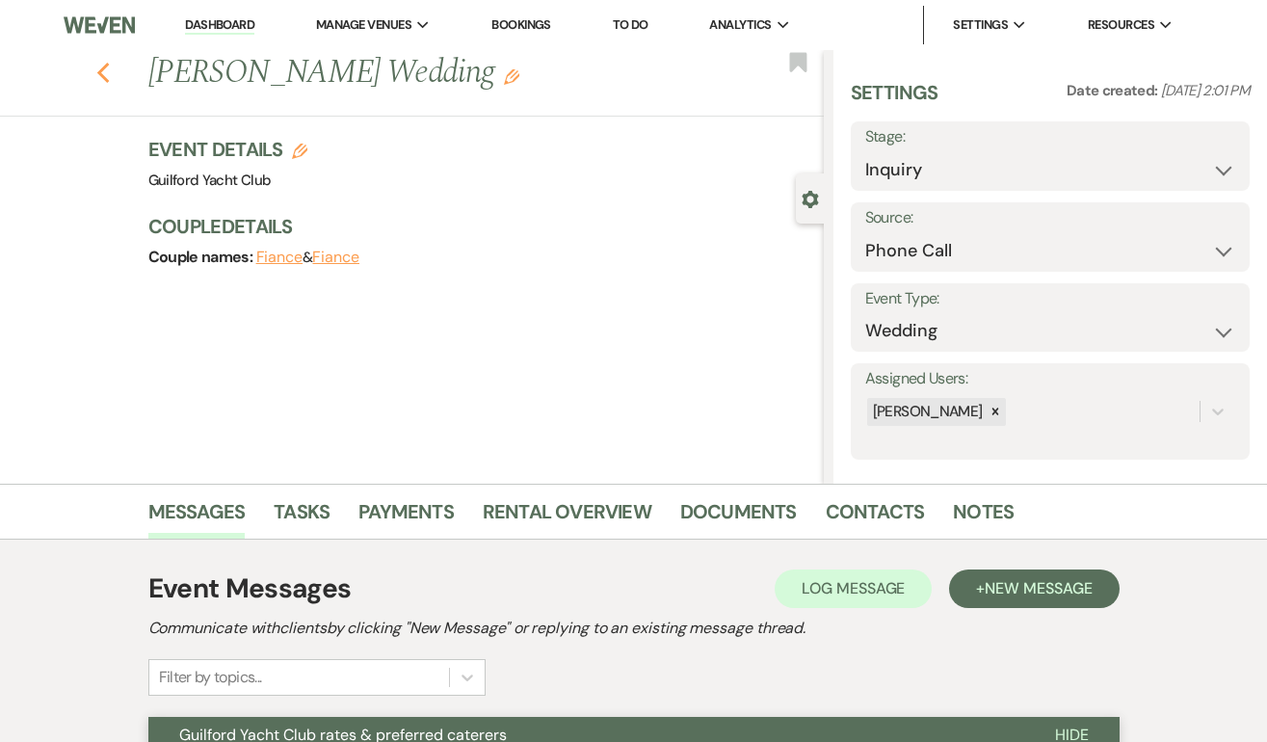
click at [98, 70] on icon "Previous" at bounding box center [103, 73] width 14 height 23
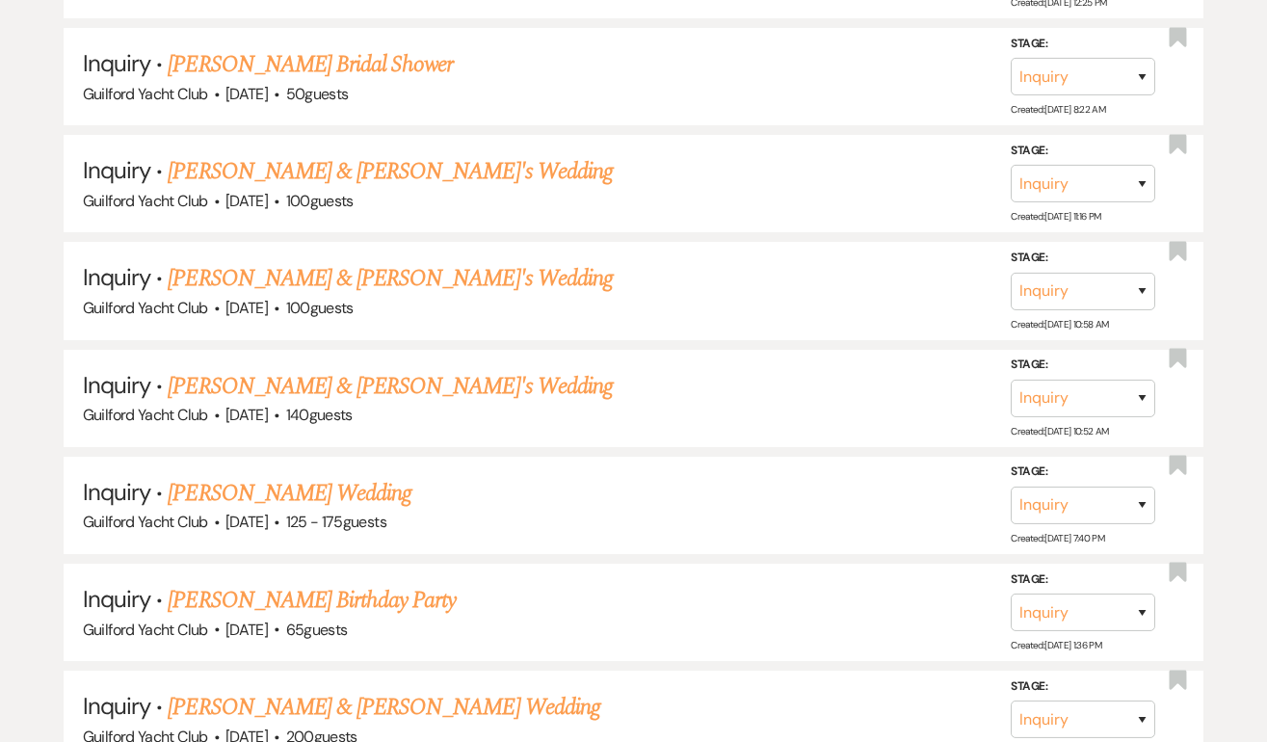
scroll to position [3677, 0]
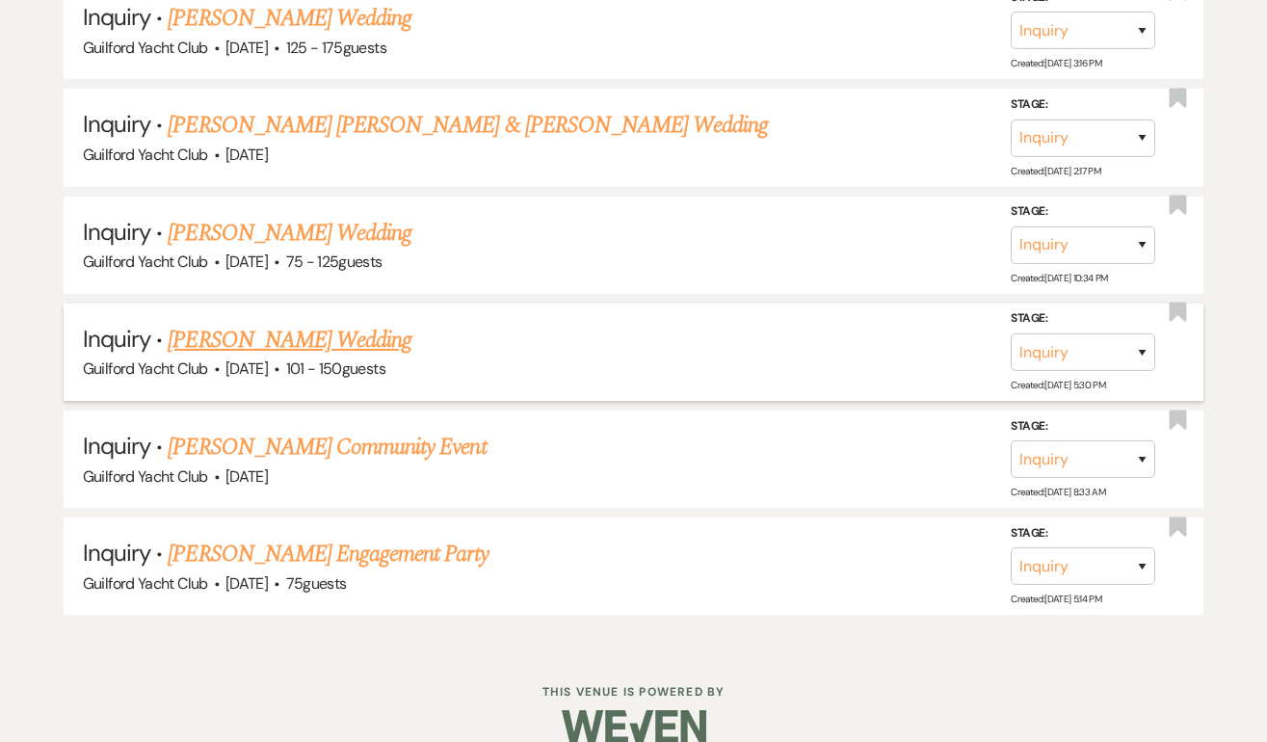
click at [265, 323] on link "Caroline Carrano's Wedding" at bounding box center [290, 340] width 244 height 35
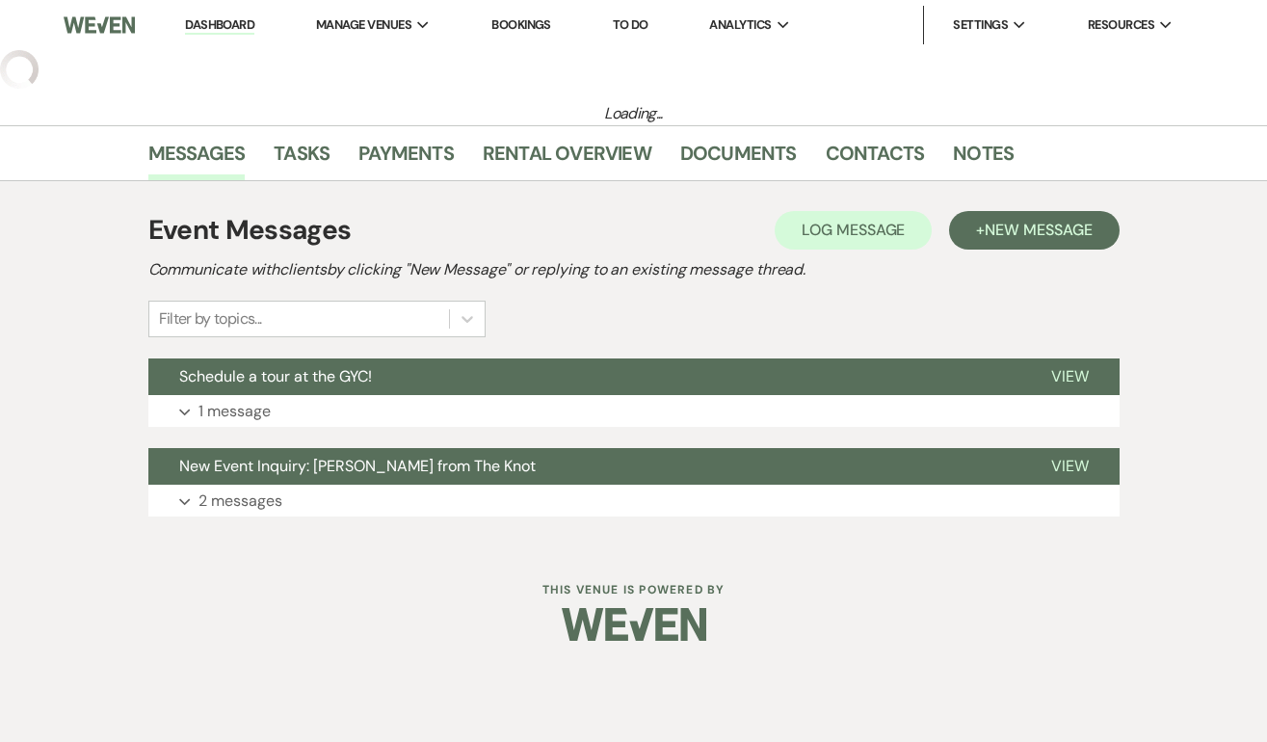
select select "2"
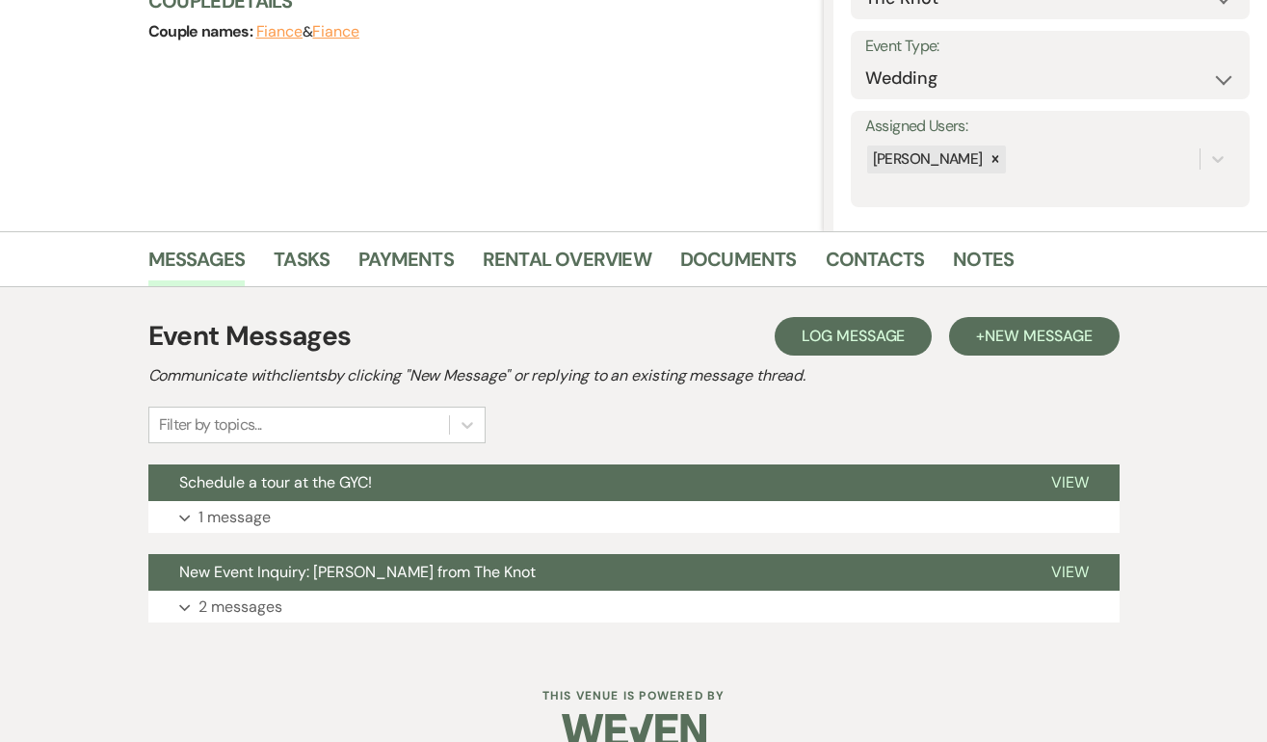
scroll to position [256, 0]
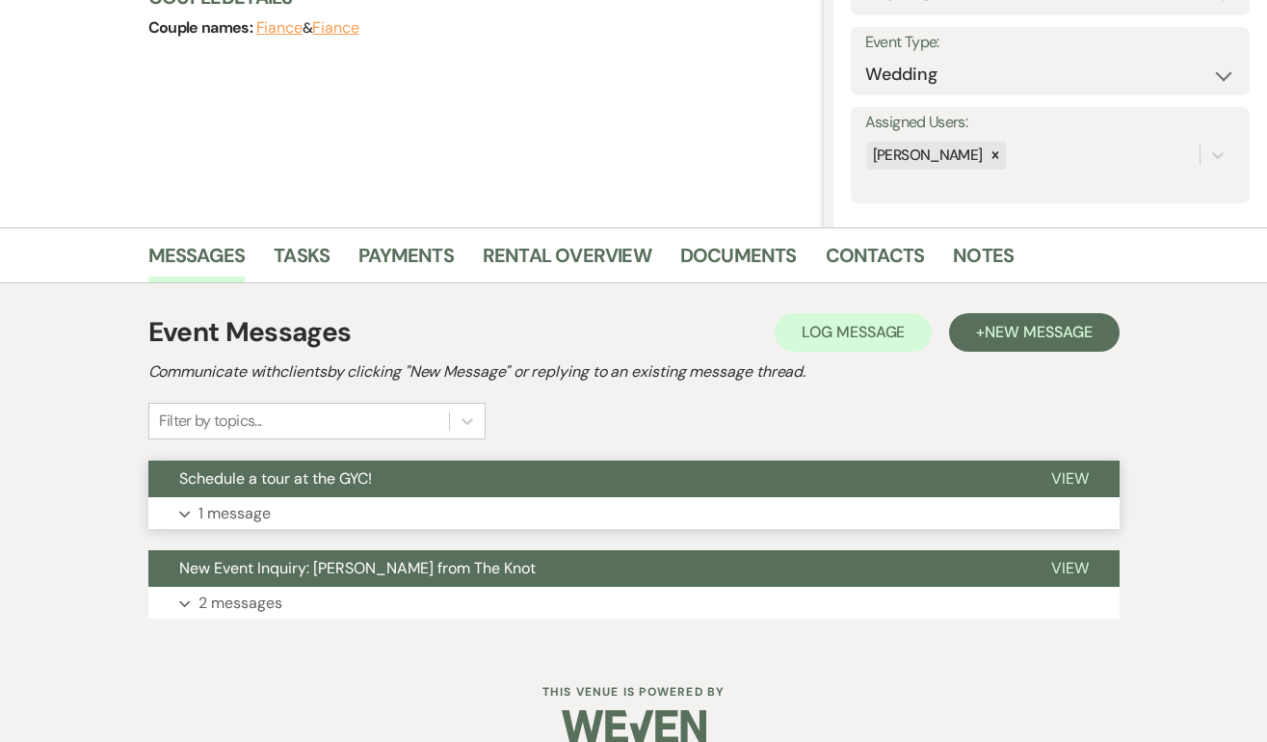
click at [1076, 477] on span "View" at bounding box center [1070, 478] width 38 height 20
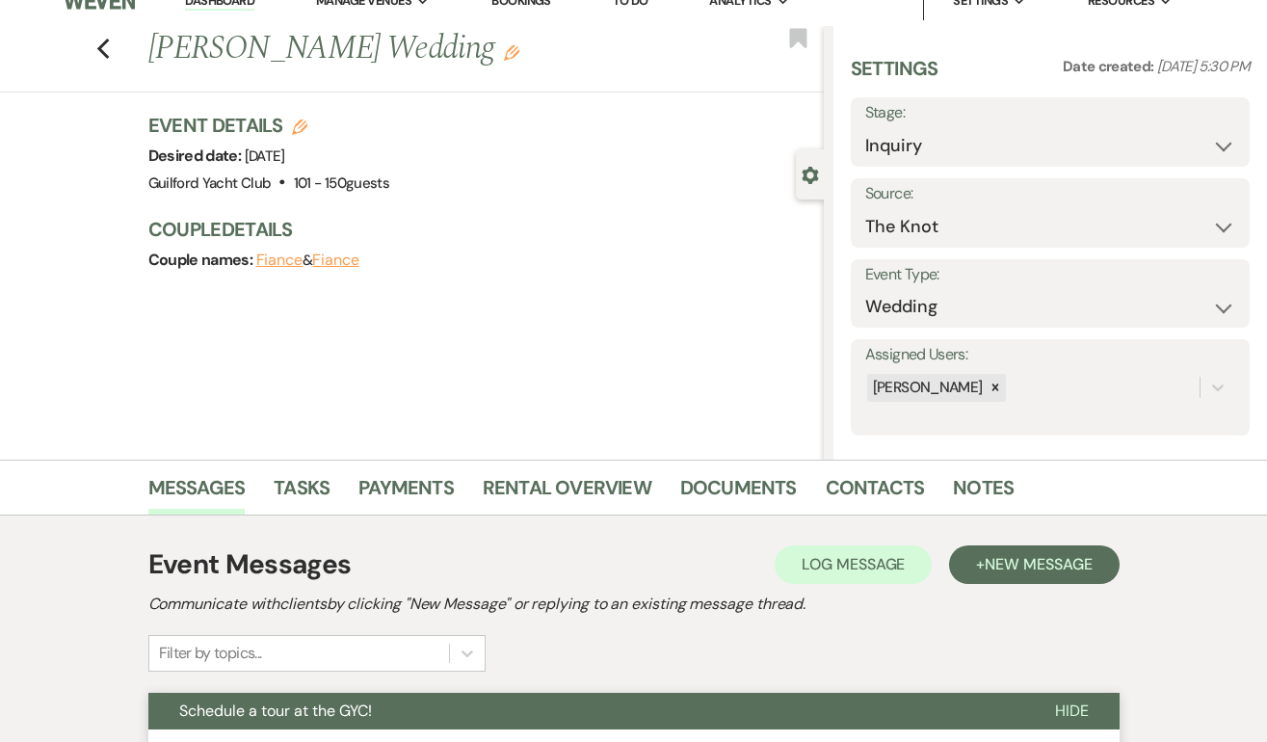
scroll to position [0, 0]
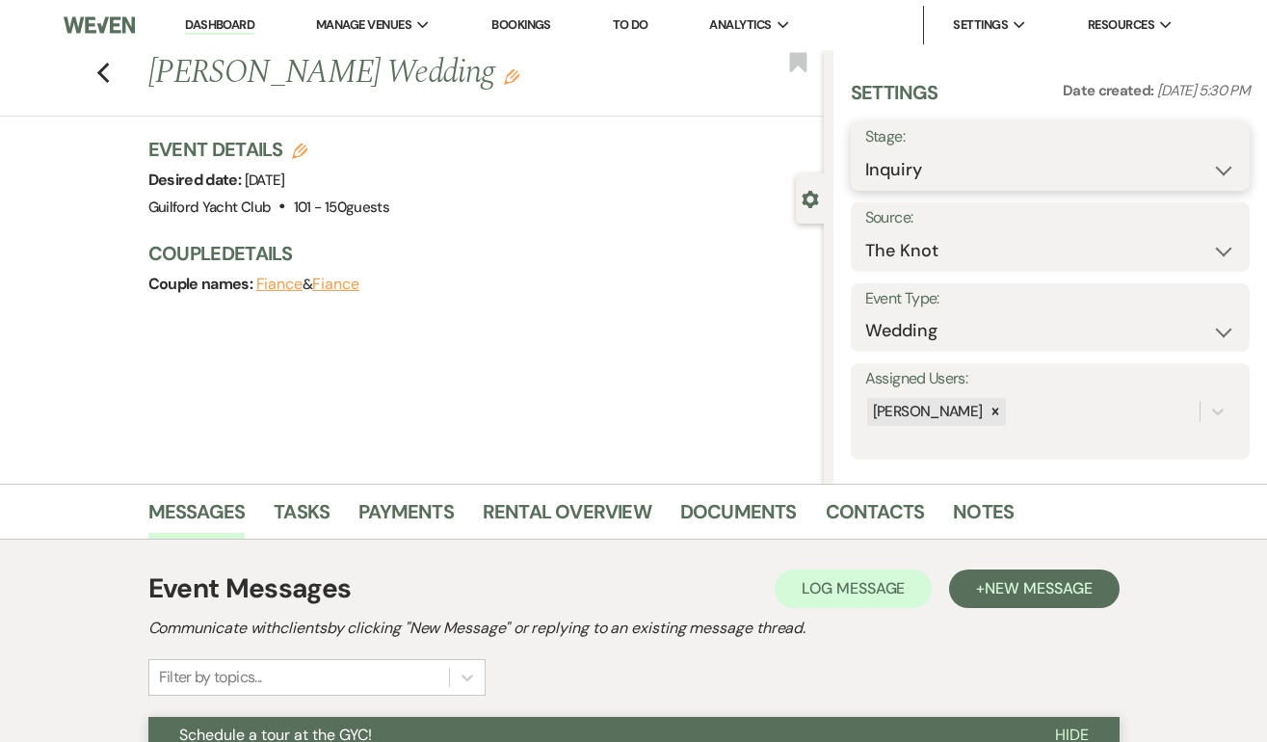
click at [947, 170] on select "Inquiry Follow Up Tour Requested Tour Confirmed Toured Proposal Sent Booked Lost" at bounding box center [1050, 170] width 370 height 38
select select "8"
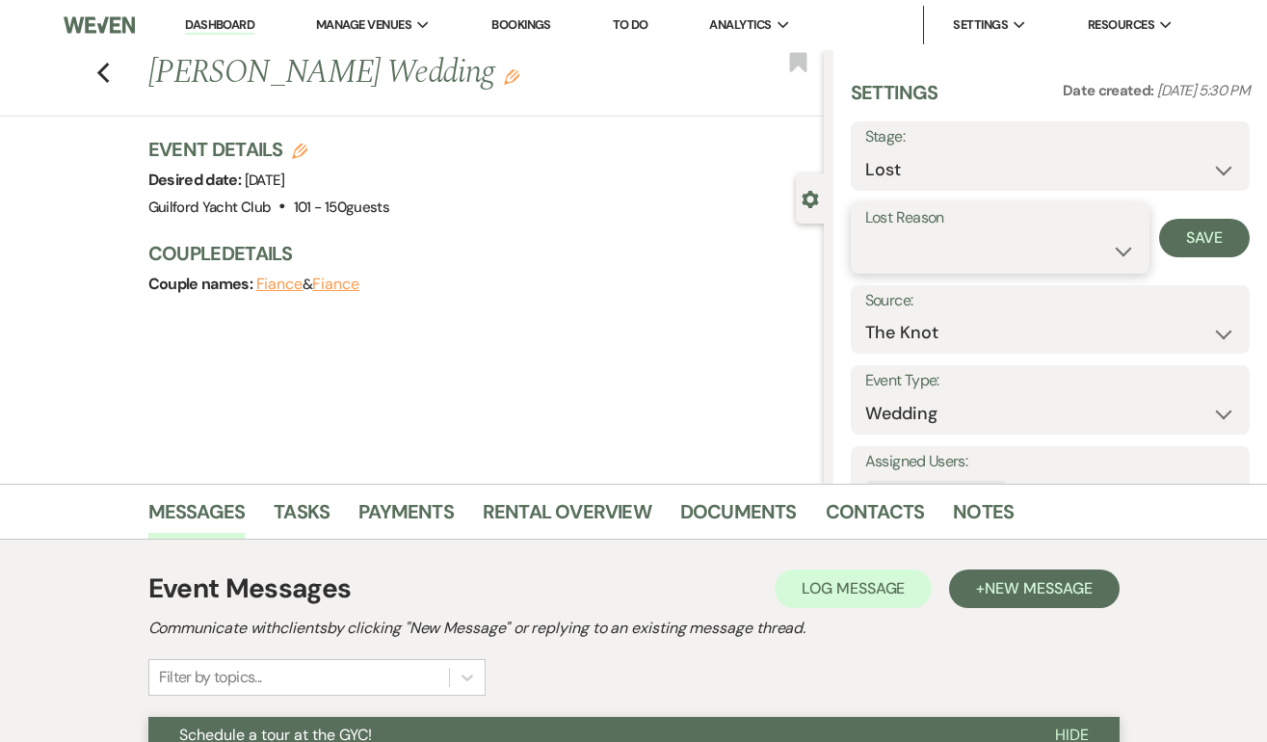
click at [875, 248] on select "Booked Elsewhere Budget Date Unavailable No Response Not a Good Match Capacity …" at bounding box center [1000, 251] width 271 height 38
select select "5"
click at [1212, 235] on button "Save" at bounding box center [1204, 238] width 91 height 39
click at [103, 68] on use "button" at bounding box center [102, 73] width 13 height 21
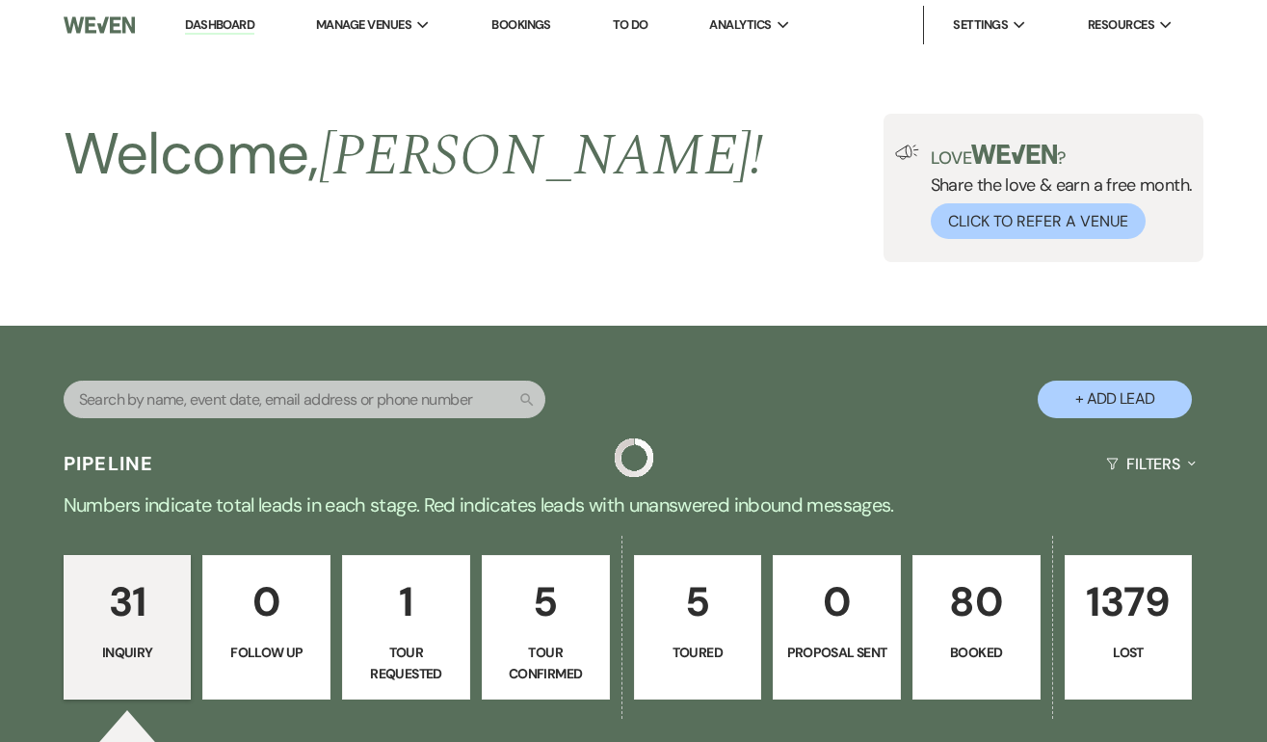
scroll to position [3571, 0]
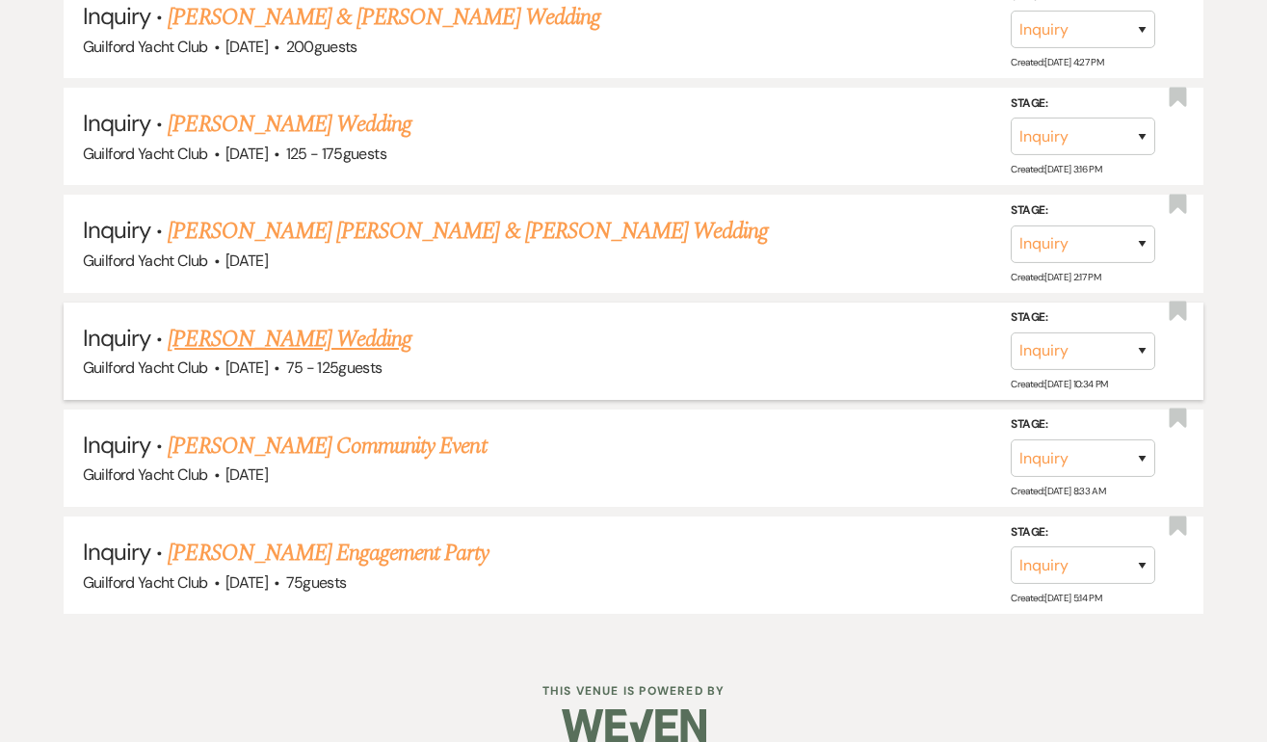
click at [274, 322] on link "Adila Santos's Wedding" at bounding box center [290, 339] width 244 height 35
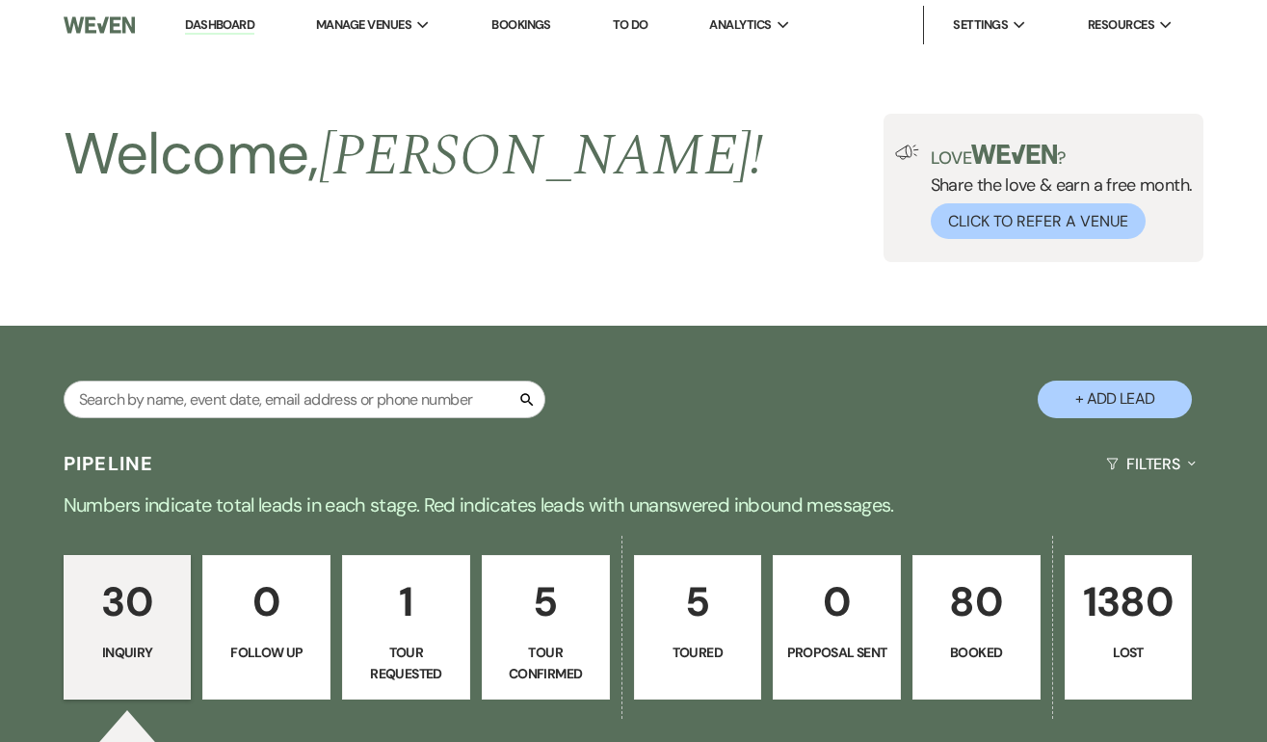
select select "3"
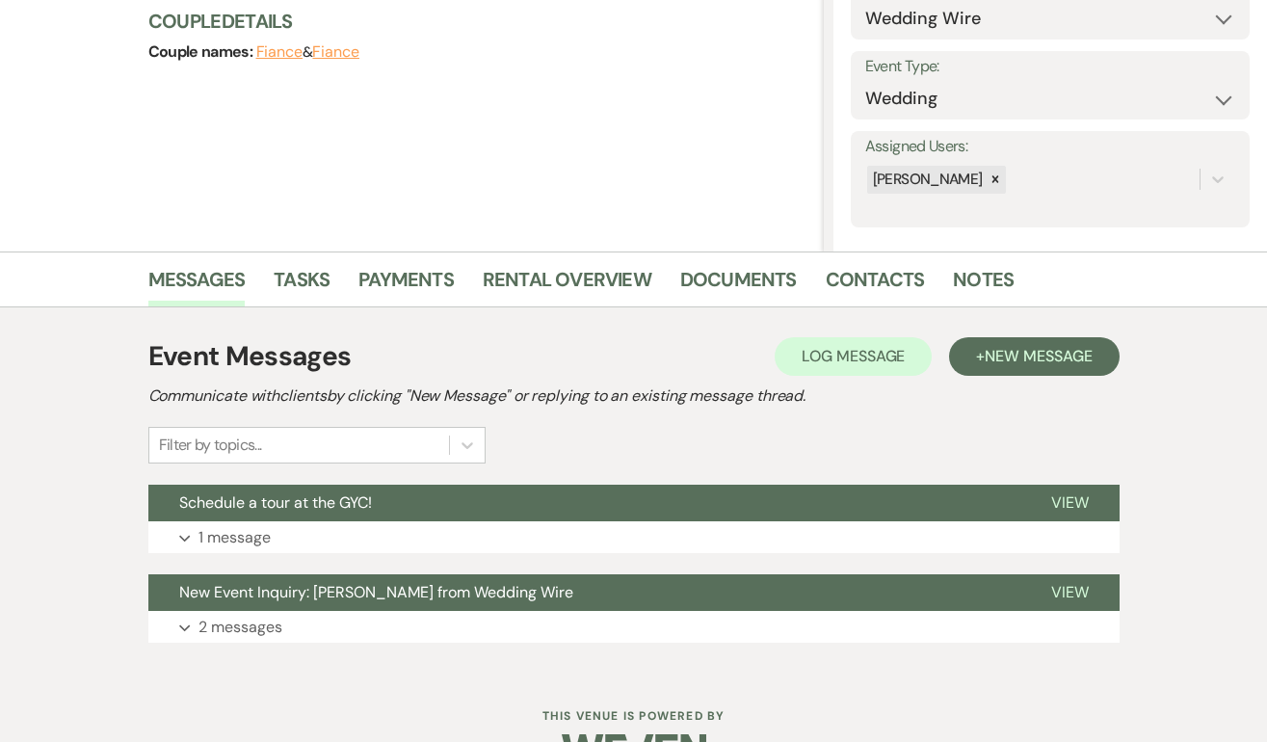
scroll to position [286, 0]
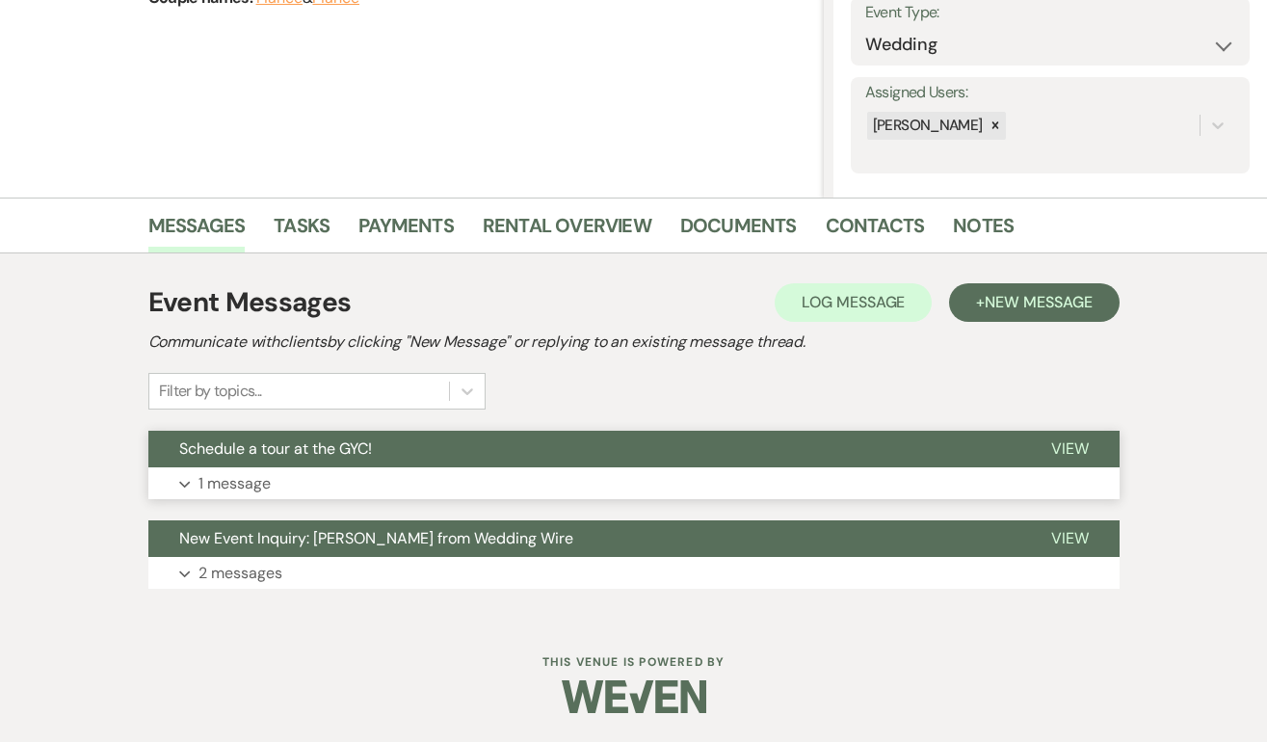
click at [1075, 445] on span "View" at bounding box center [1070, 448] width 38 height 20
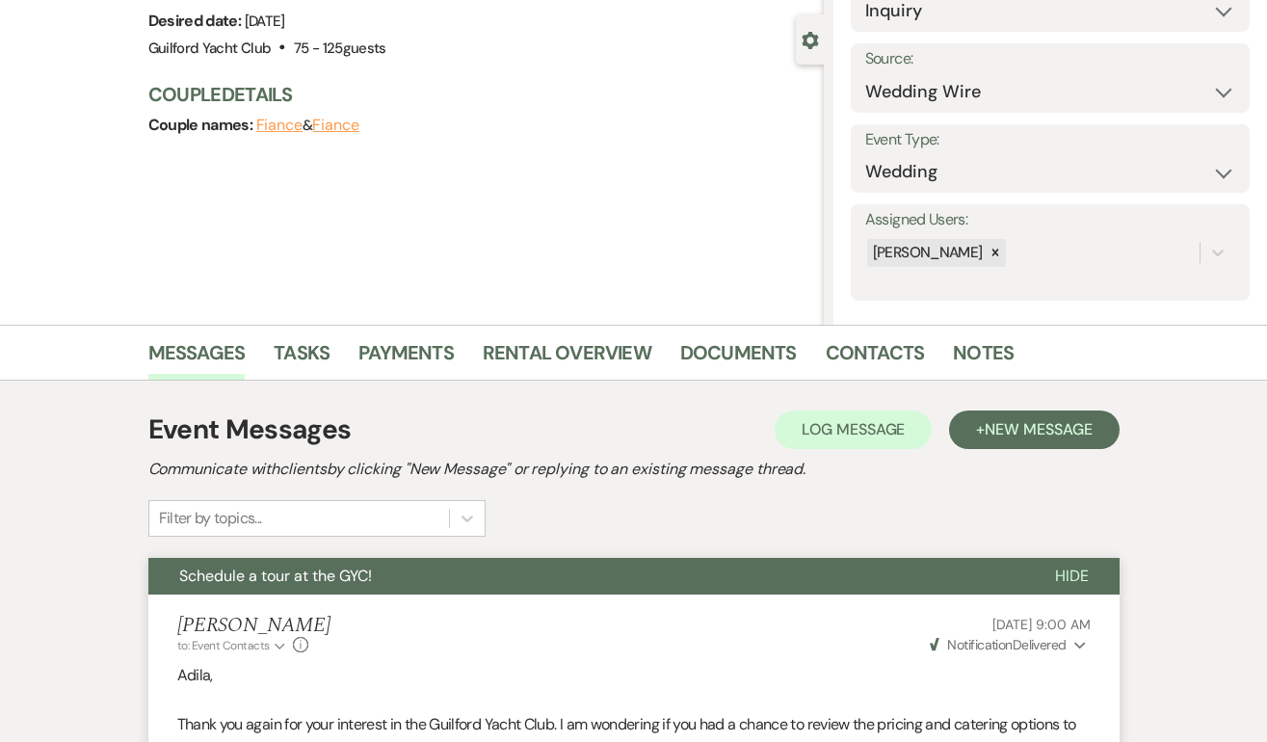
scroll to position [0, 0]
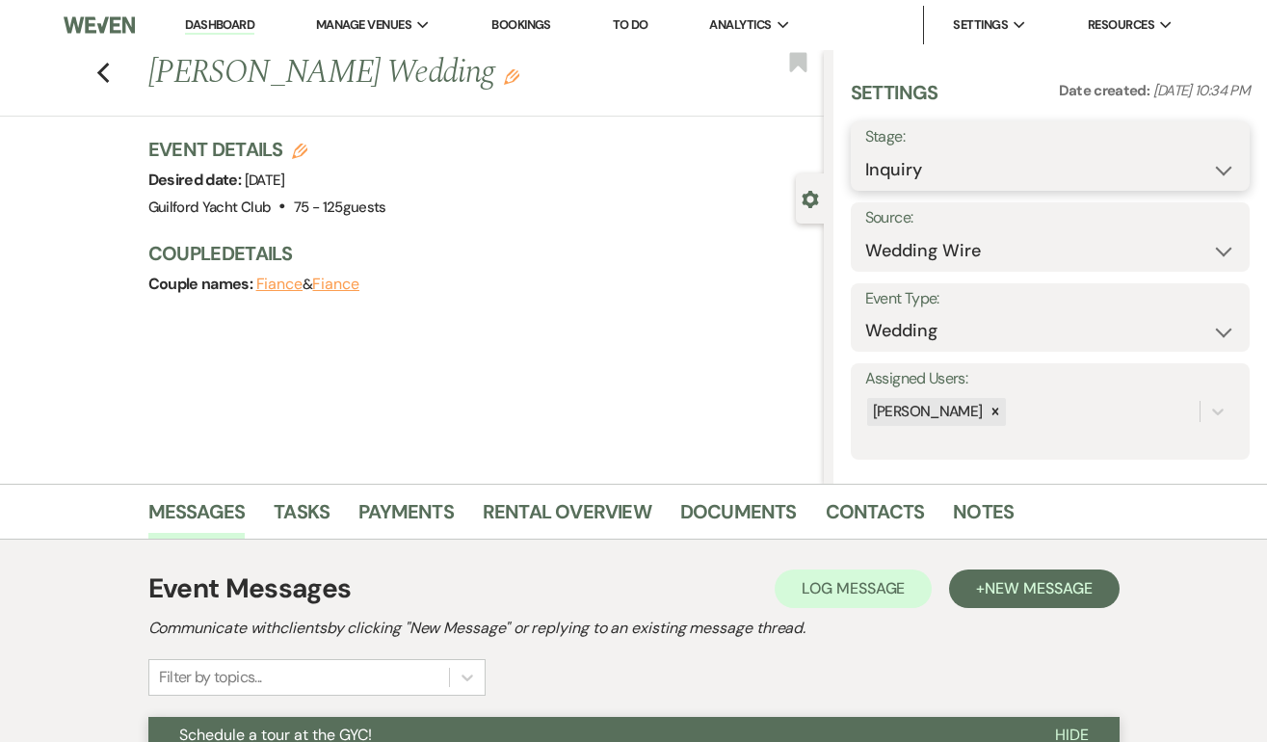
click at [957, 156] on select "Inquiry Follow Up Tour Requested Tour Confirmed Toured Proposal Sent Booked Lost" at bounding box center [1050, 170] width 370 height 38
select select "8"
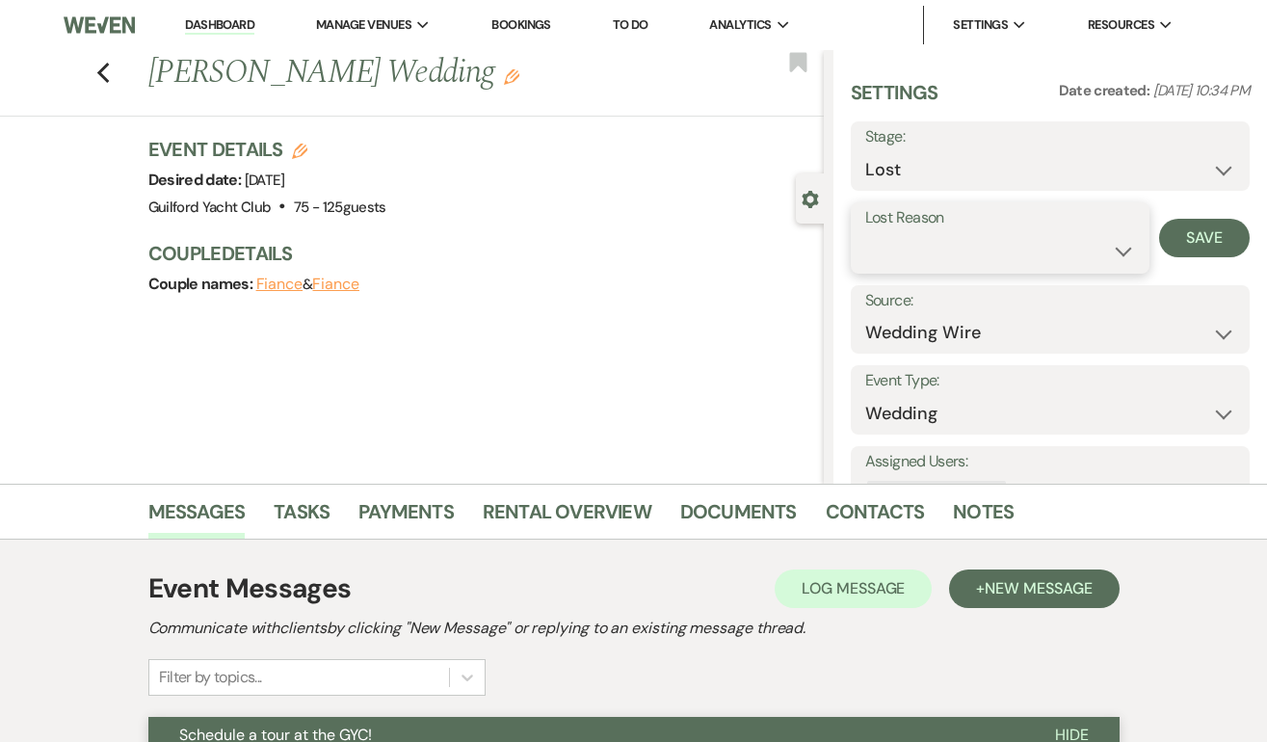
click at [890, 248] on select "Booked Elsewhere Budget Date Unavailable No Response Not a Good Match Capacity …" at bounding box center [1000, 251] width 271 height 38
select select "5"
click at [1223, 238] on button "Save" at bounding box center [1204, 238] width 91 height 39
click at [103, 71] on icon "Previous" at bounding box center [103, 73] width 14 height 23
select select "8"
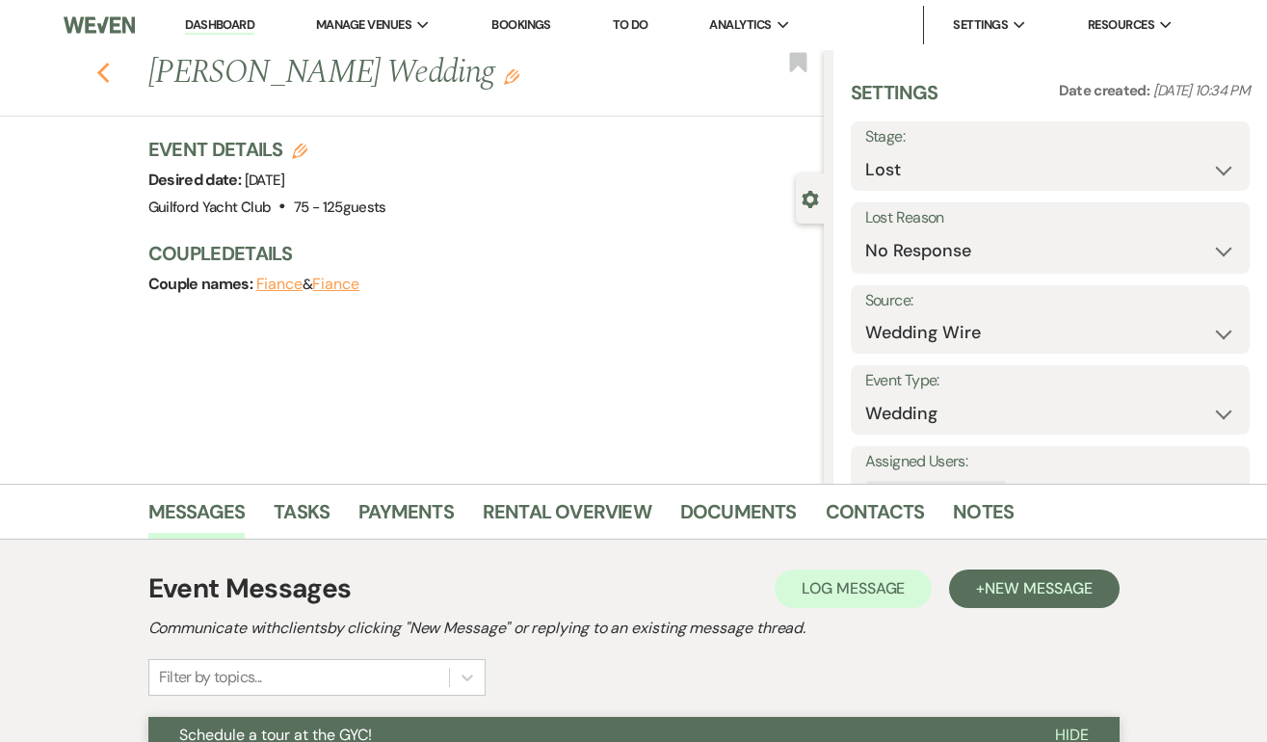
select select "5"
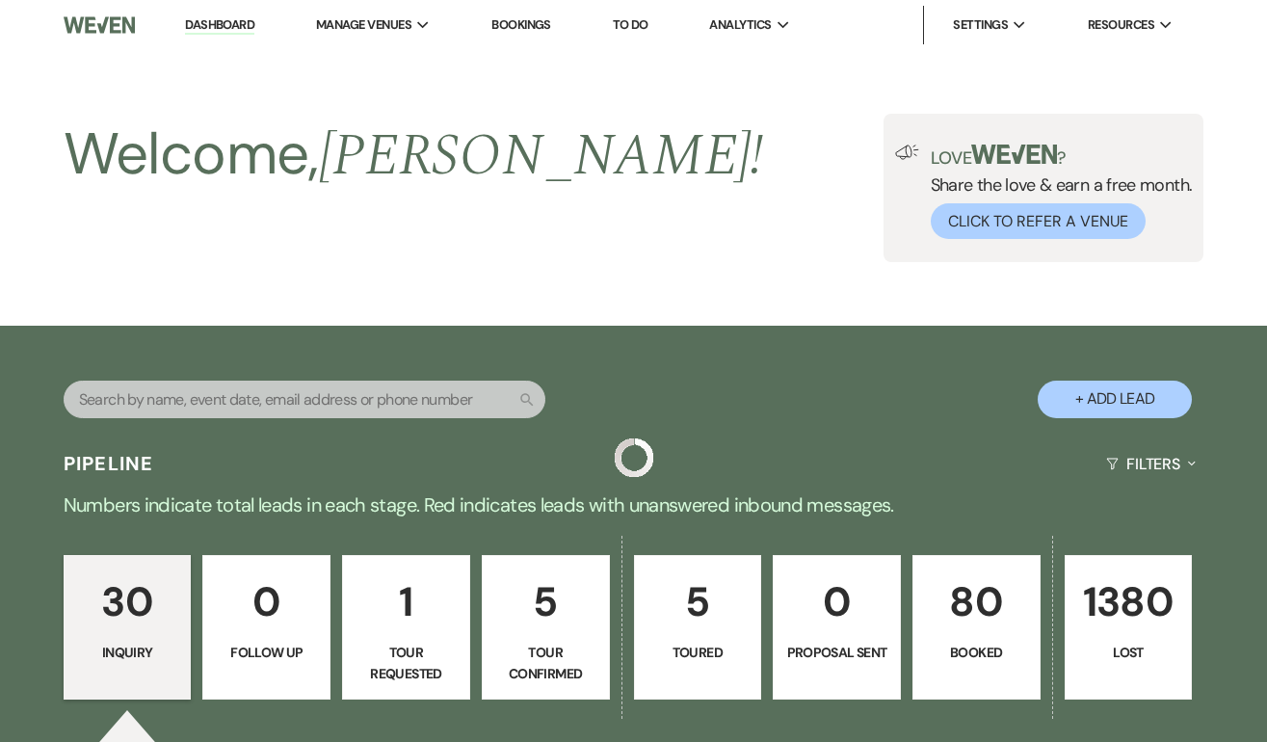
scroll to position [3465, 0]
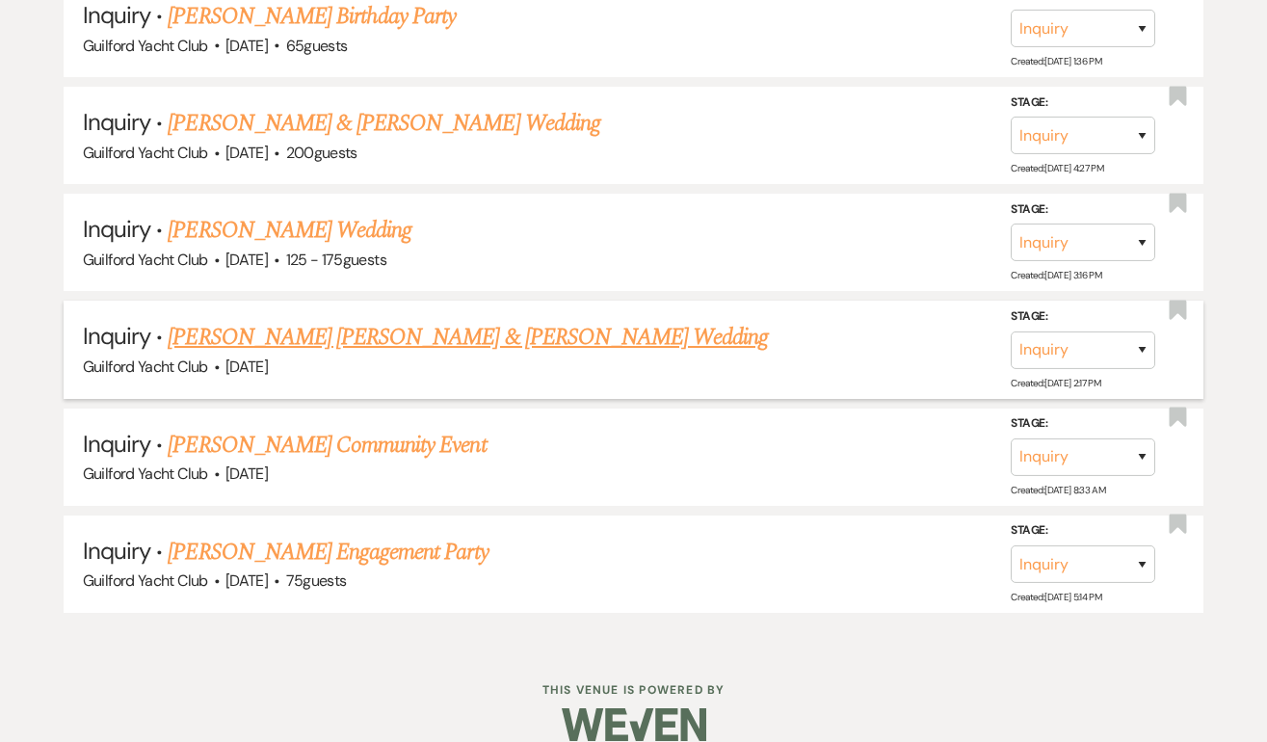
click at [271, 320] on link "Julien Debelle Duplan & Ashley Muthersbaugh's Wedding" at bounding box center [468, 337] width 600 height 35
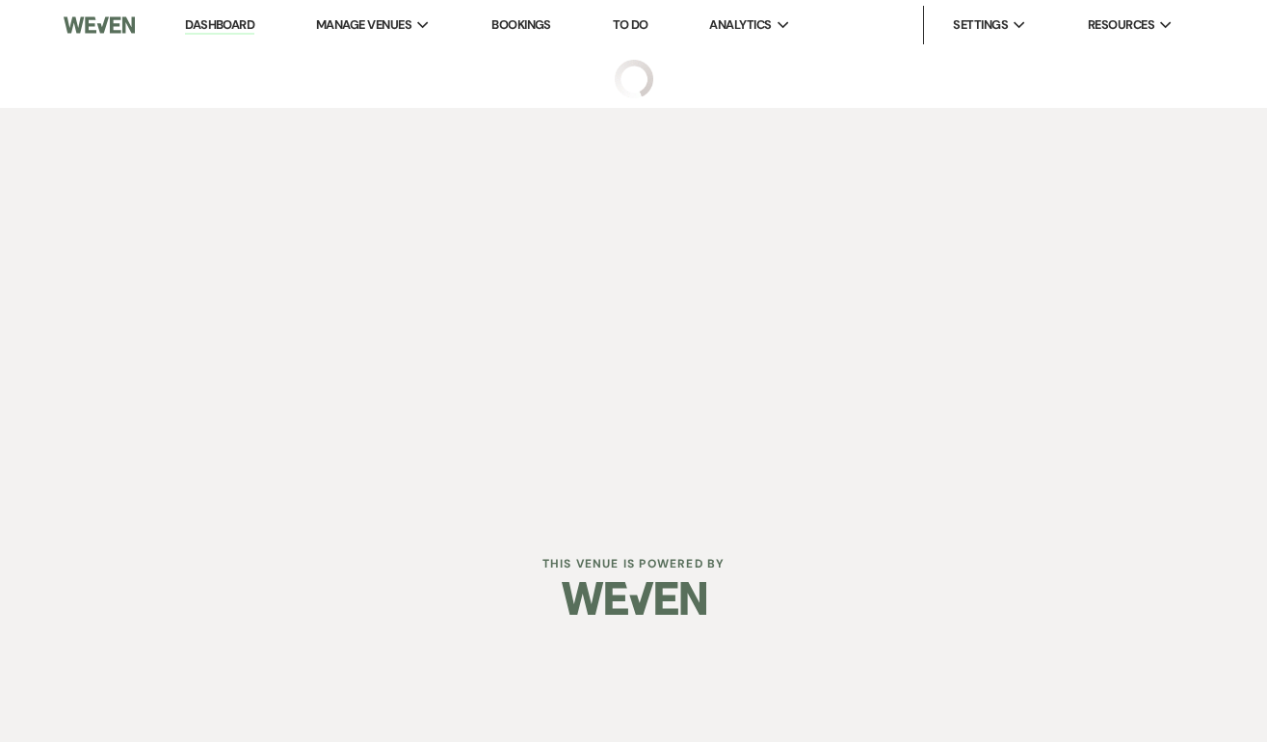
select select "5"
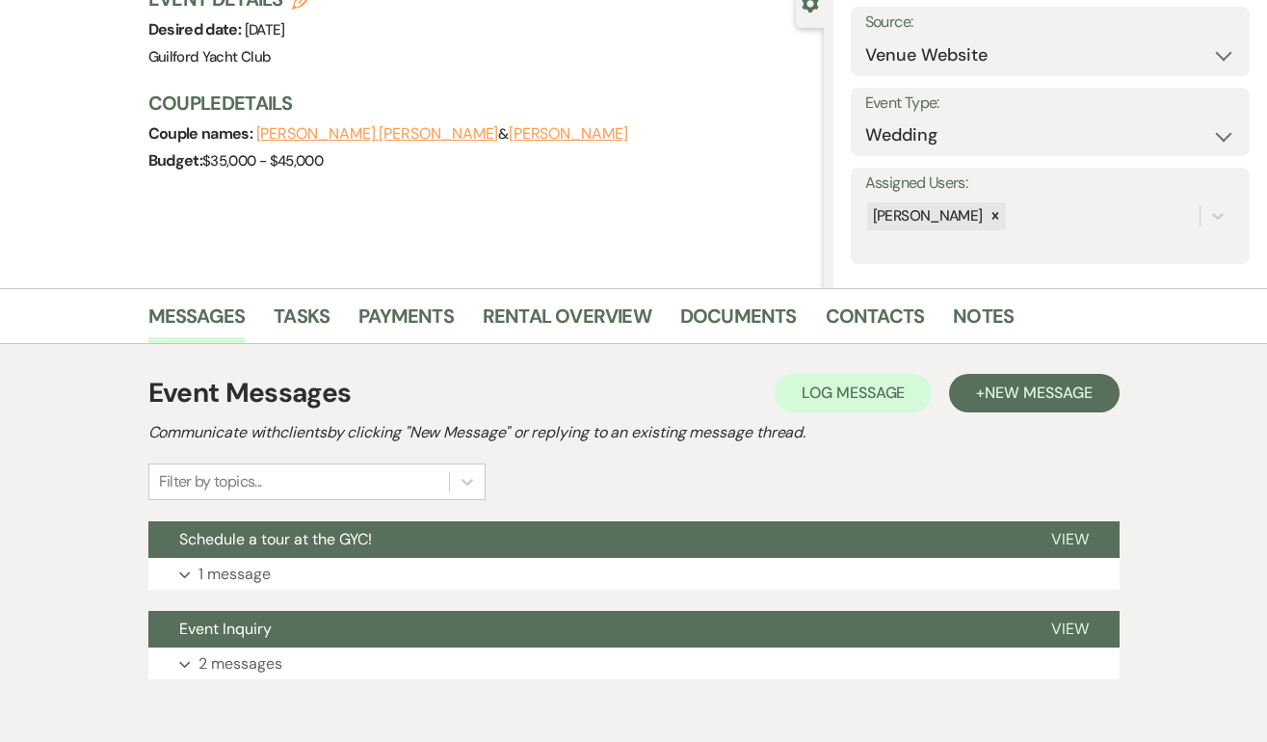
scroll to position [286, 0]
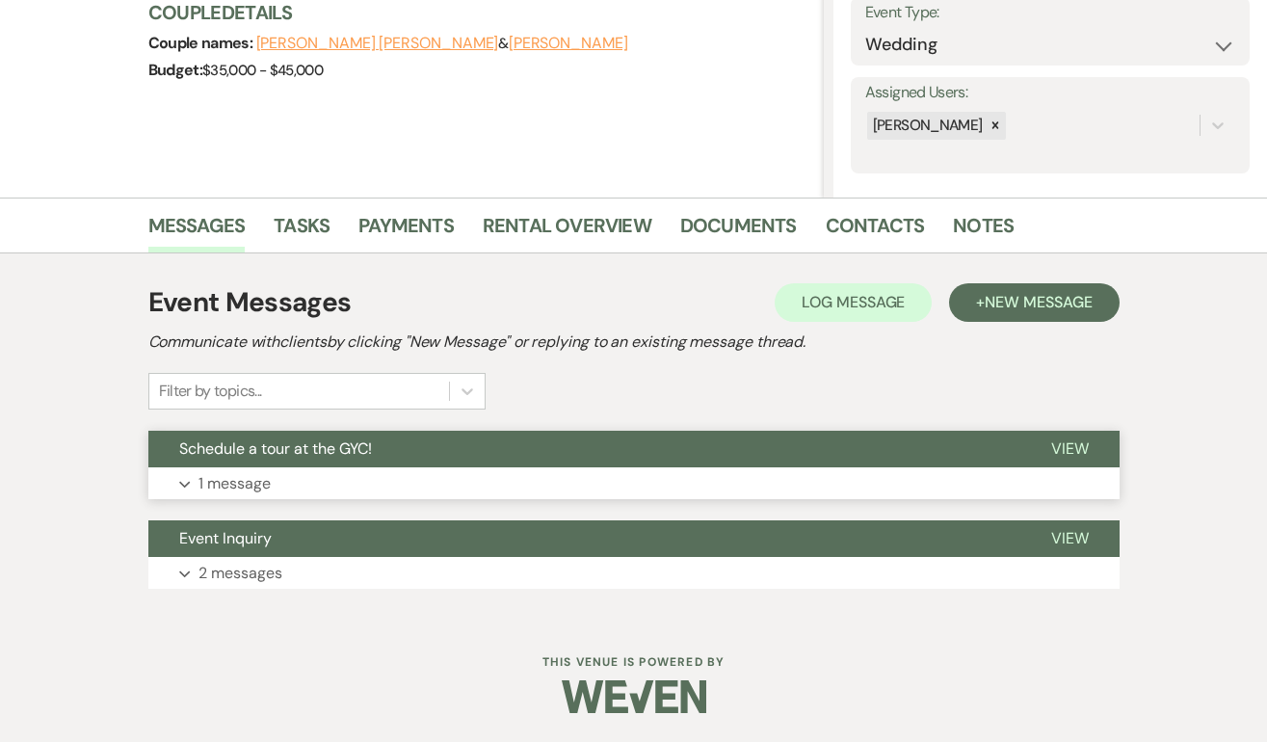
click at [1073, 443] on span "View" at bounding box center [1070, 448] width 38 height 20
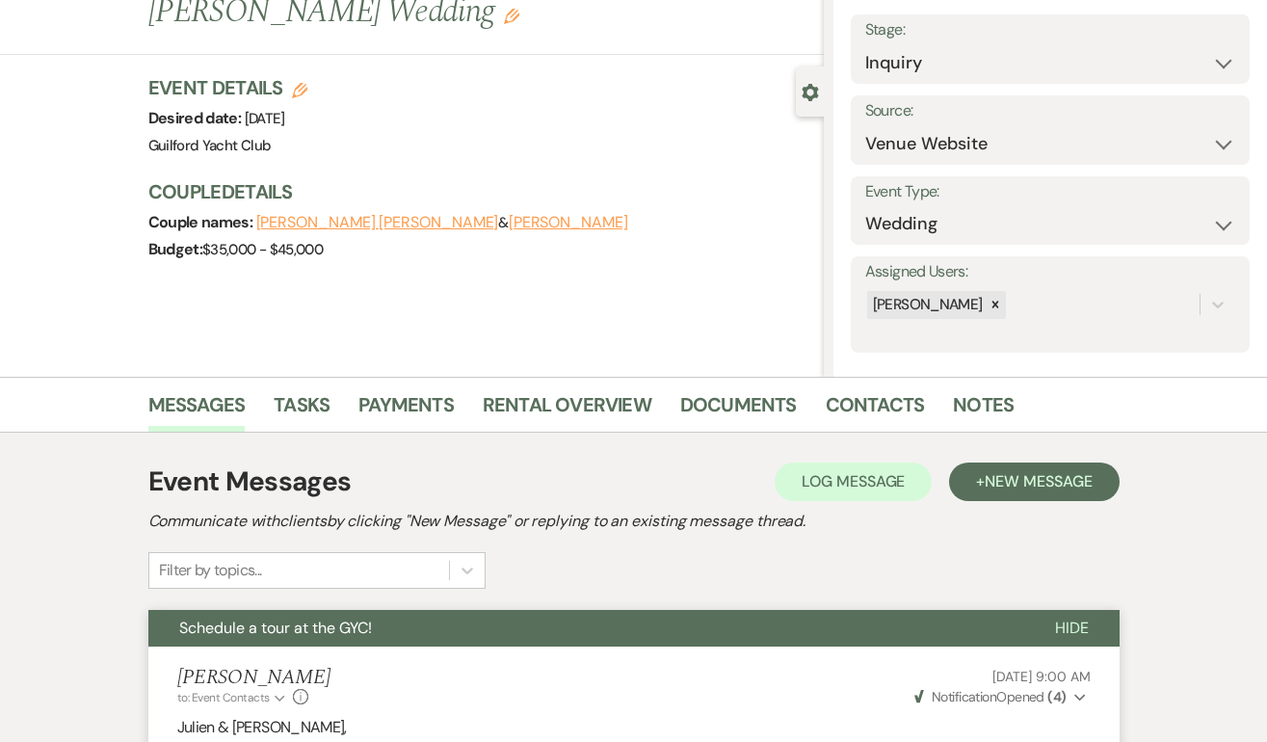
scroll to position [0, 0]
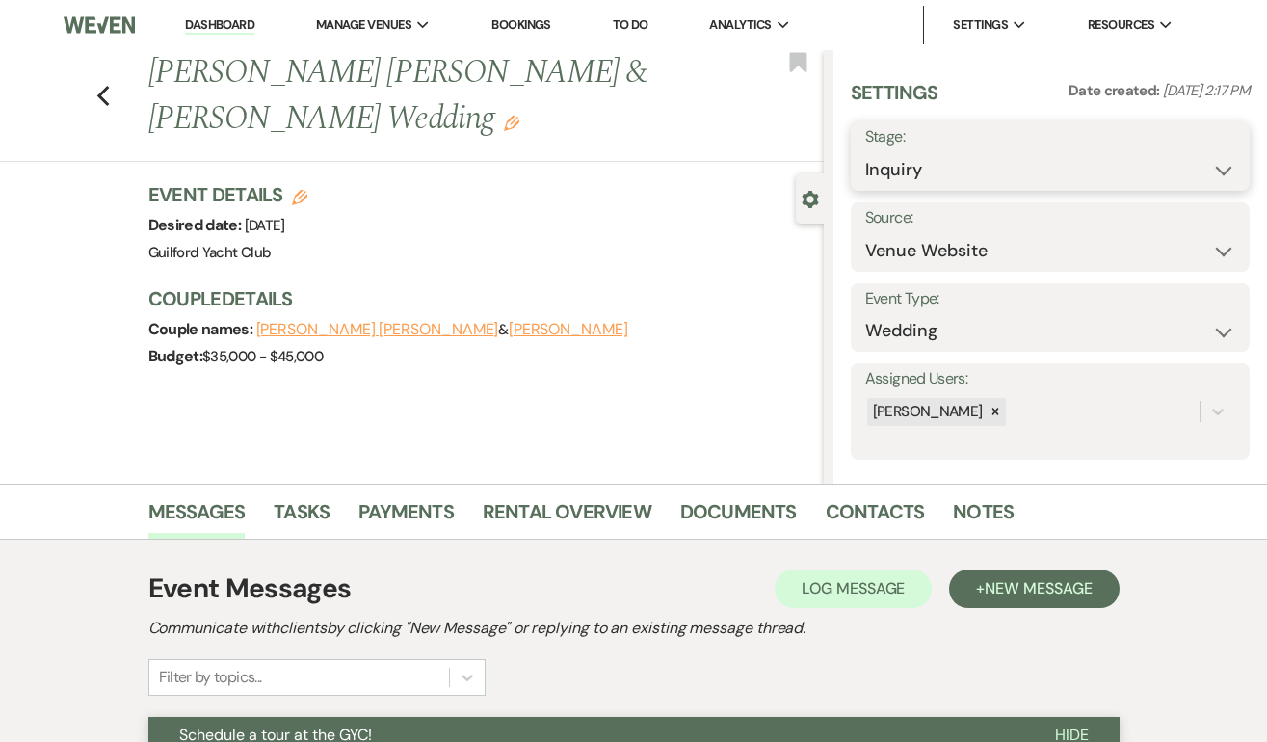
click at [920, 171] on select "Inquiry Follow Up Tour Requested Tour Confirmed Toured Proposal Sent Booked Lost" at bounding box center [1050, 170] width 370 height 38
click at [908, 162] on select "Inquiry Follow Up Tour Requested Tour Confirmed Toured Proposal Sent Booked Lost" at bounding box center [1050, 170] width 370 height 38
select select "8"
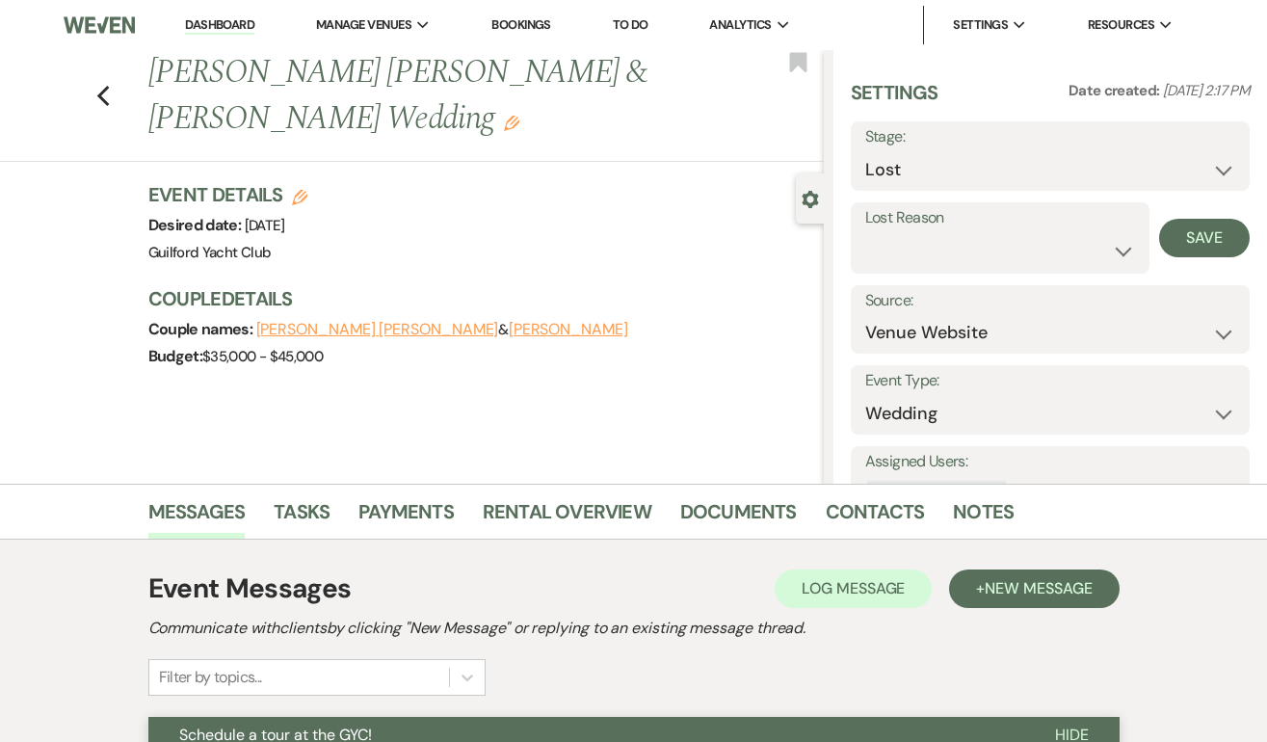
click at [902, 225] on label "Lost Reason" at bounding box center [1000, 218] width 271 height 28
click at [899, 247] on select "Booked Elsewhere Budget Date Unavailable No Response Not a Good Match Capacity …" at bounding box center [1000, 251] width 271 height 38
select select "5"
click at [1196, 240] on button "Save" at bounding box center [1204, 238] width 91 height 39
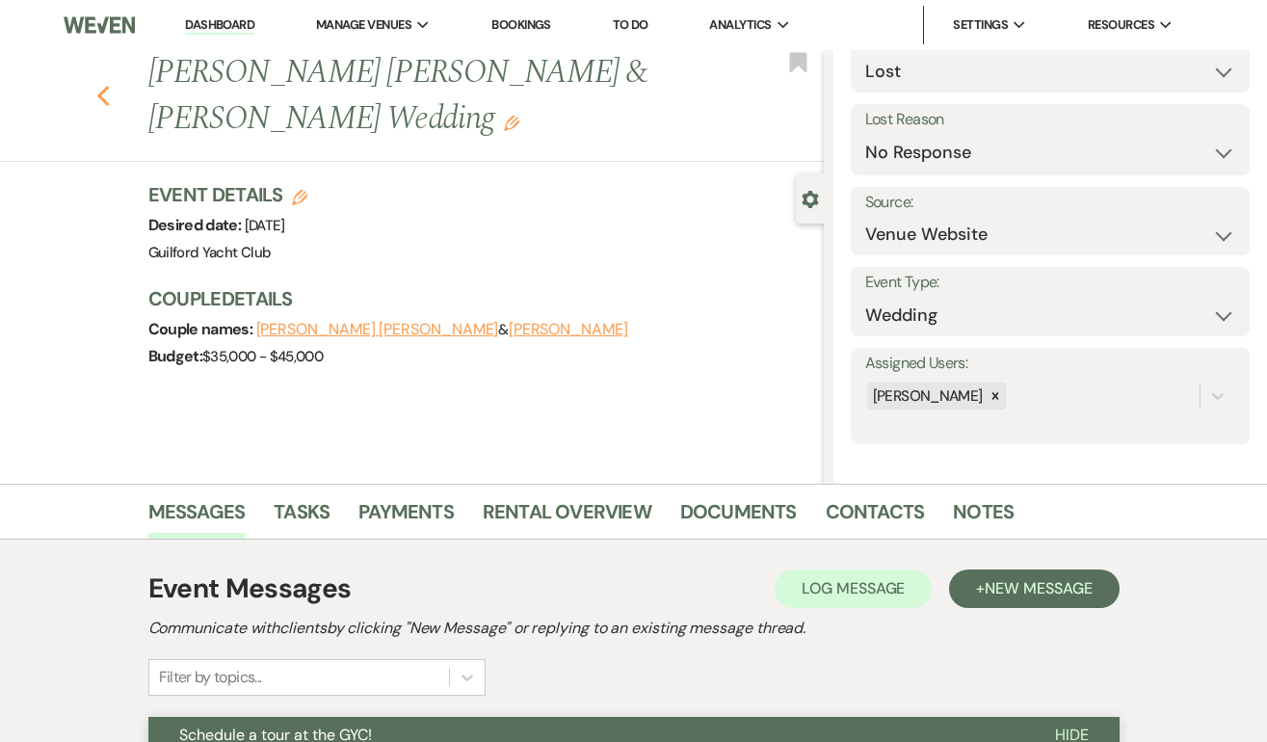
click at [99, 100] on icon "Previous" at bounding box center [103, 96] width 14 height 23
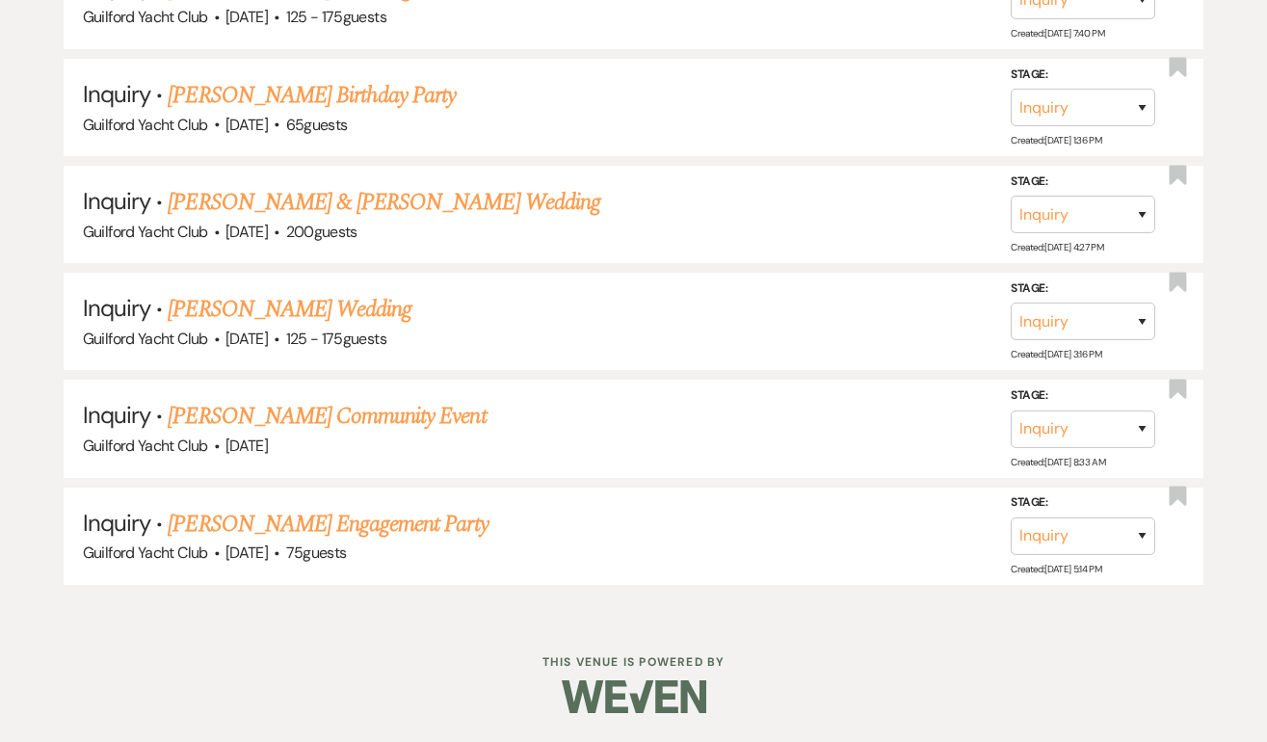
scroll to position [3359, 0]
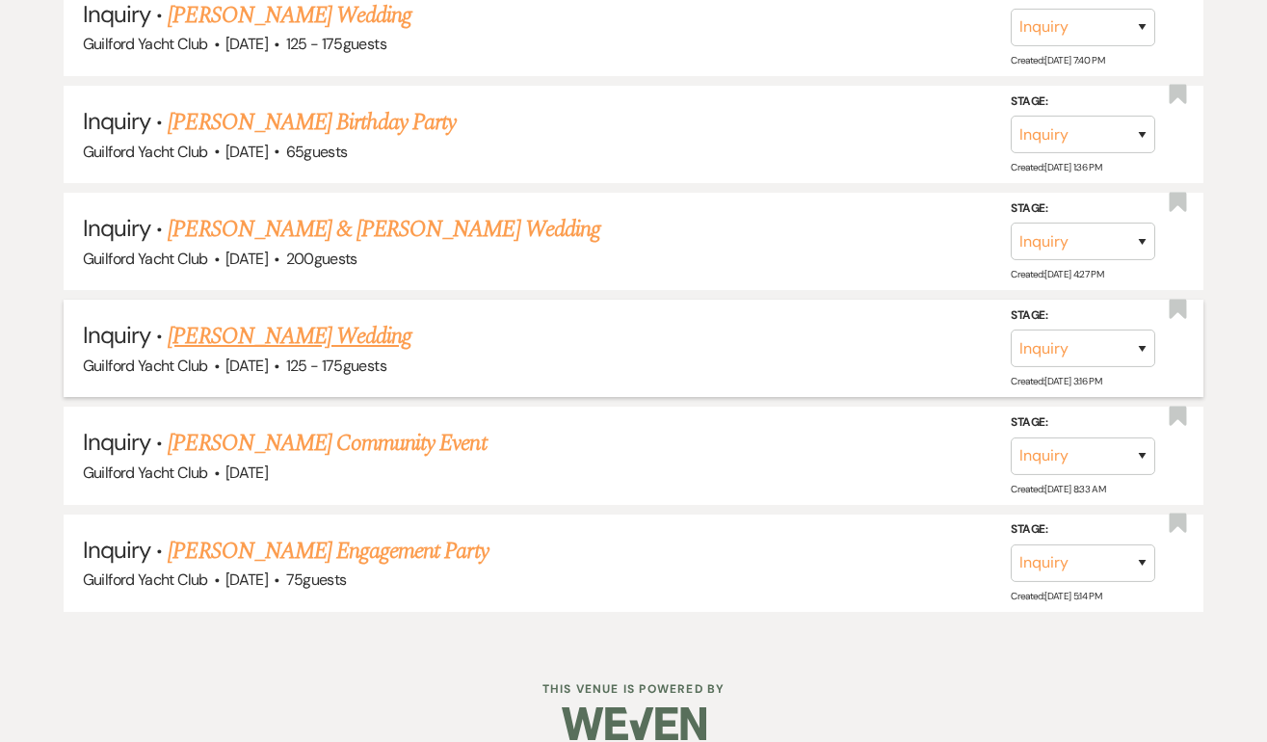
click at [228, 319] on link "Nora Gaare's Wedding" at bounding box center [290, 336] width 244 height 35
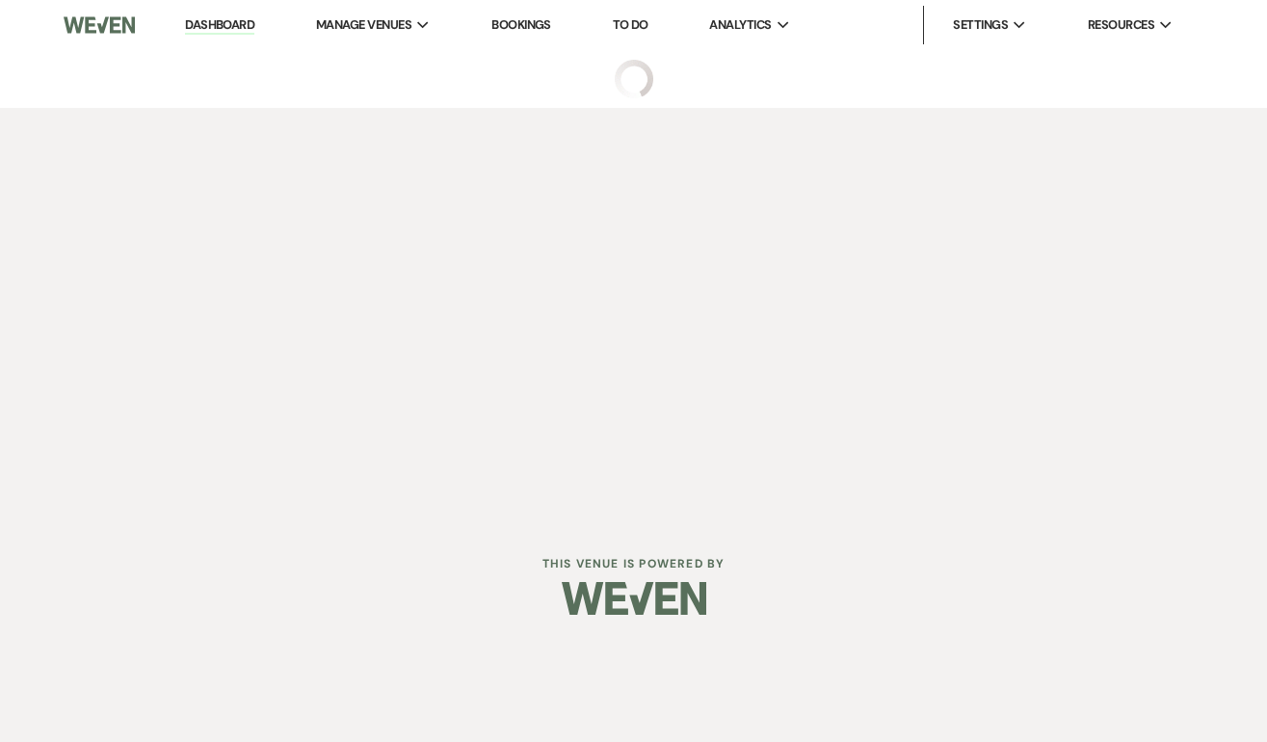
select select "3"
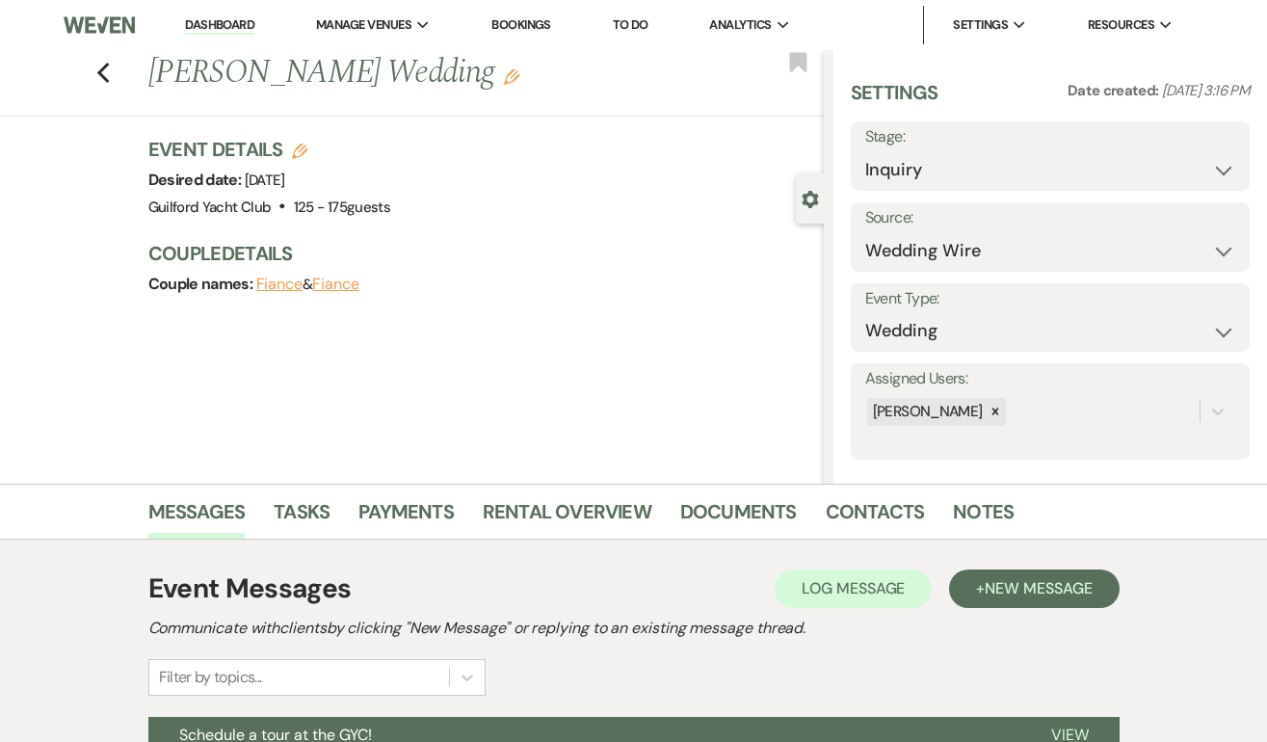
scroll to position [286, 0]
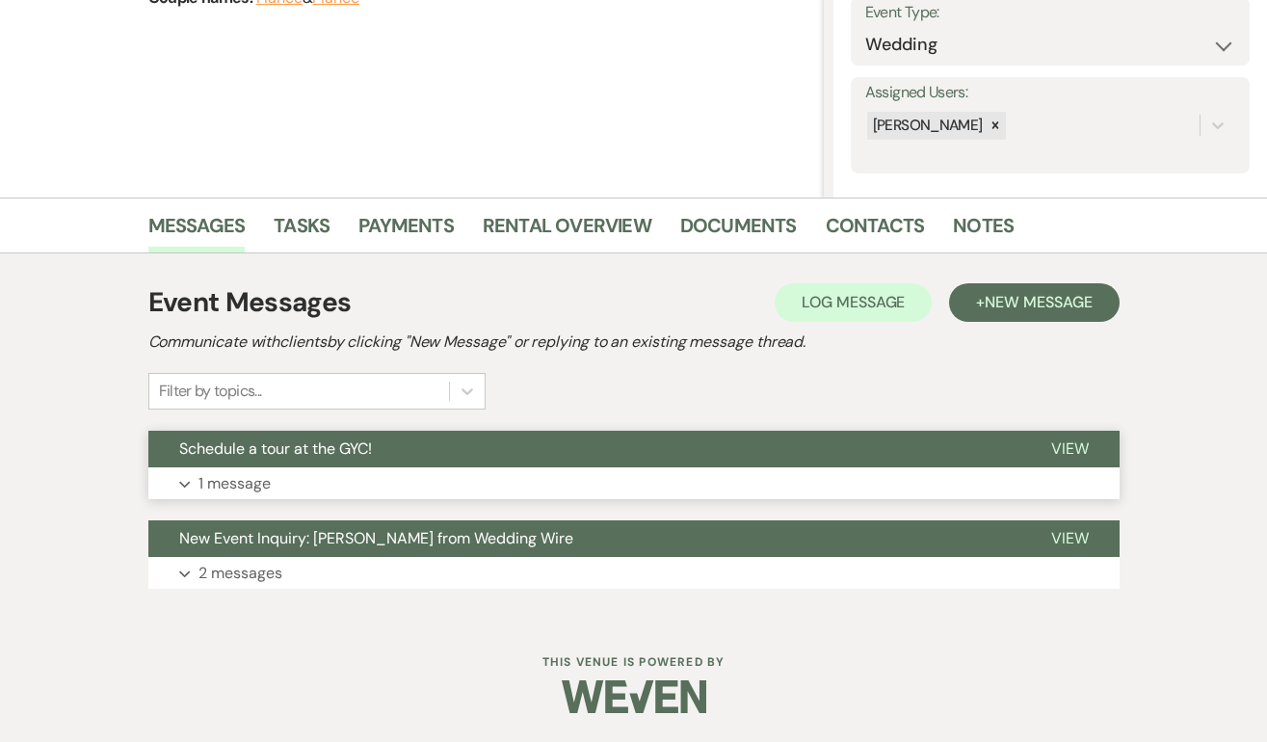
click at [1070, 451] on span "View" at bounding box center [1070, 448] width 38 height 20
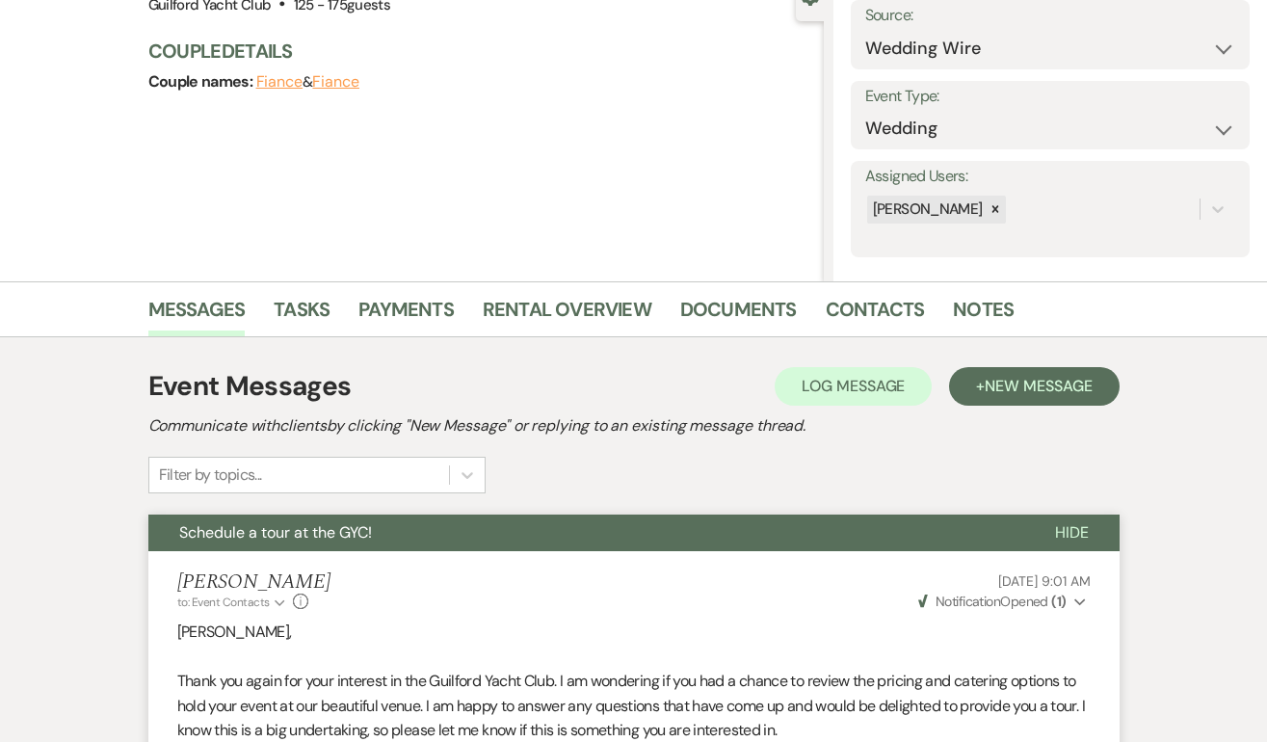
scroll to position [0, 0]
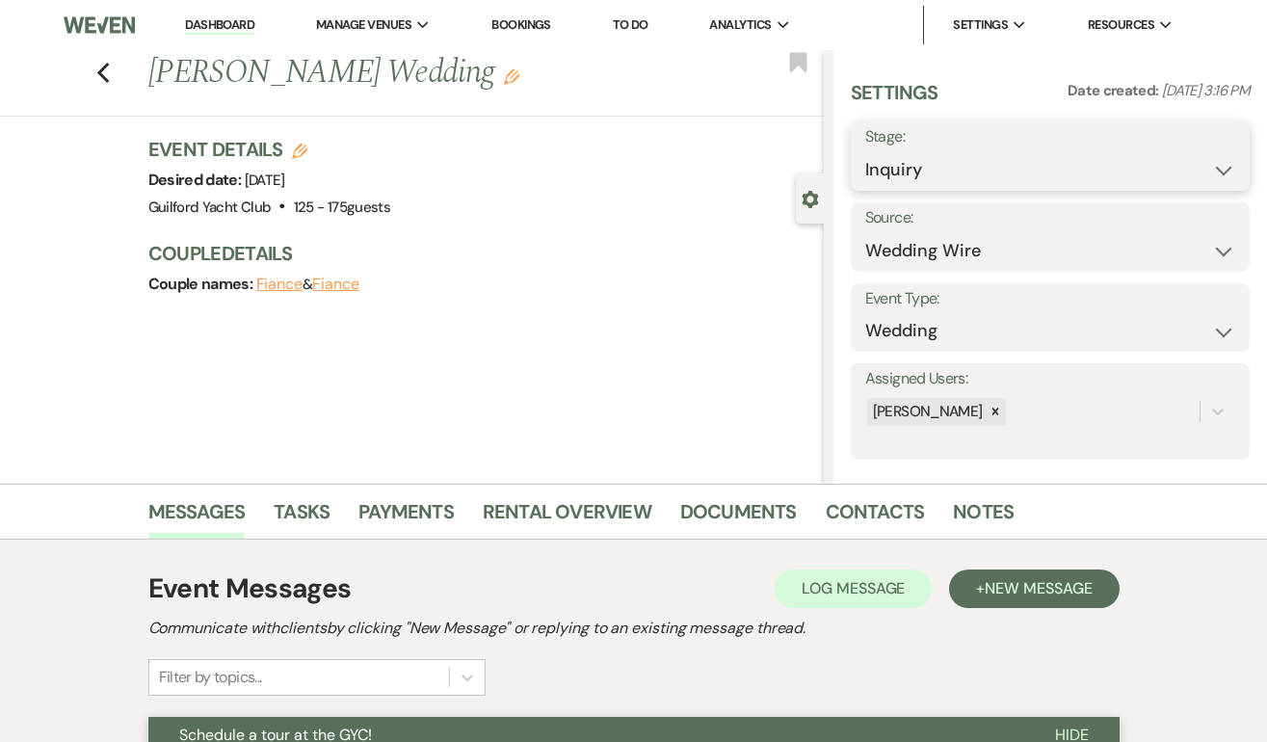
click at [962, 168] on select "Inquiry Follow Up Tour Requested Tour Confirmed Toured Proposal Sent Booked Lost" at bounding box center [1050, 170] width 370 height 38
select select "8"
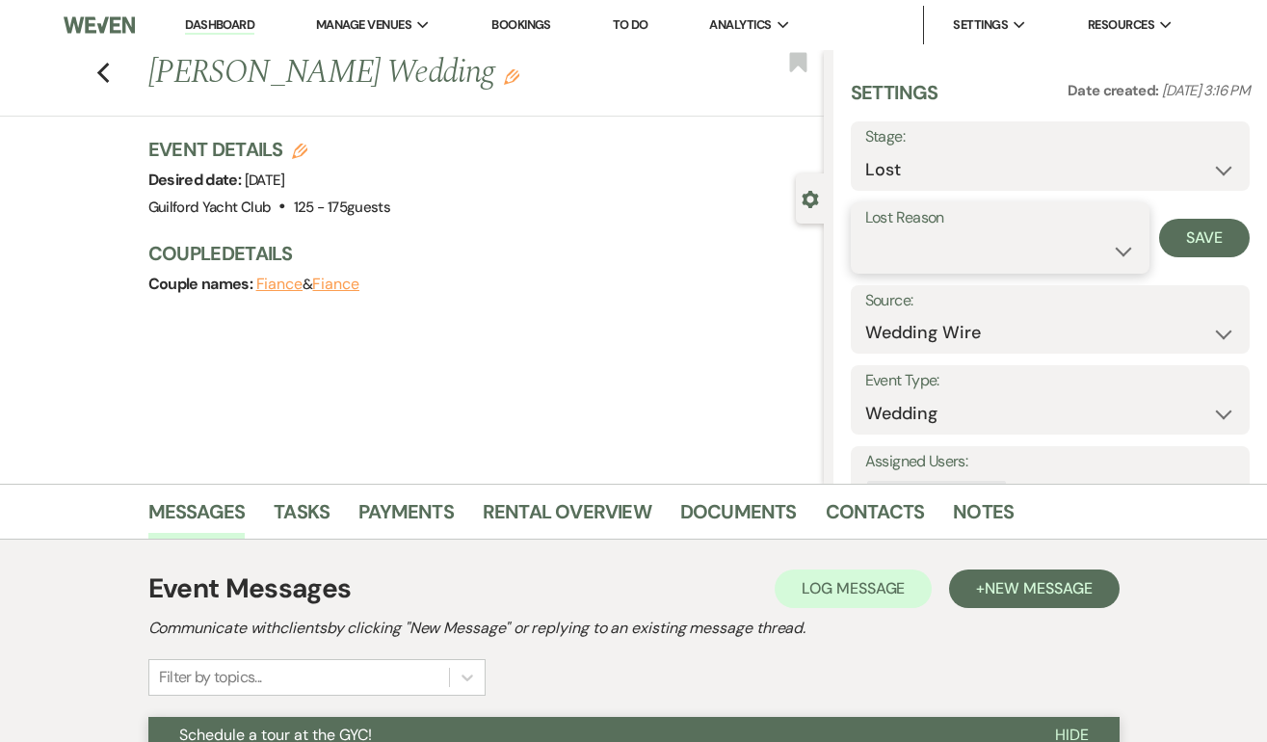
click at [880, 259] on select "Booked Elsewhere Budget Date Unavailable No Response Not a Good Match Capacity …" at bounding box center [1000, 251] width 271 height 38
select select "5"
click at [1198, 243] on button "Save" at bounding box center [1204, 238] width 91 height 39
click at [101, 68] on use "button" at bounding box center [102, 73] width 13 height 21
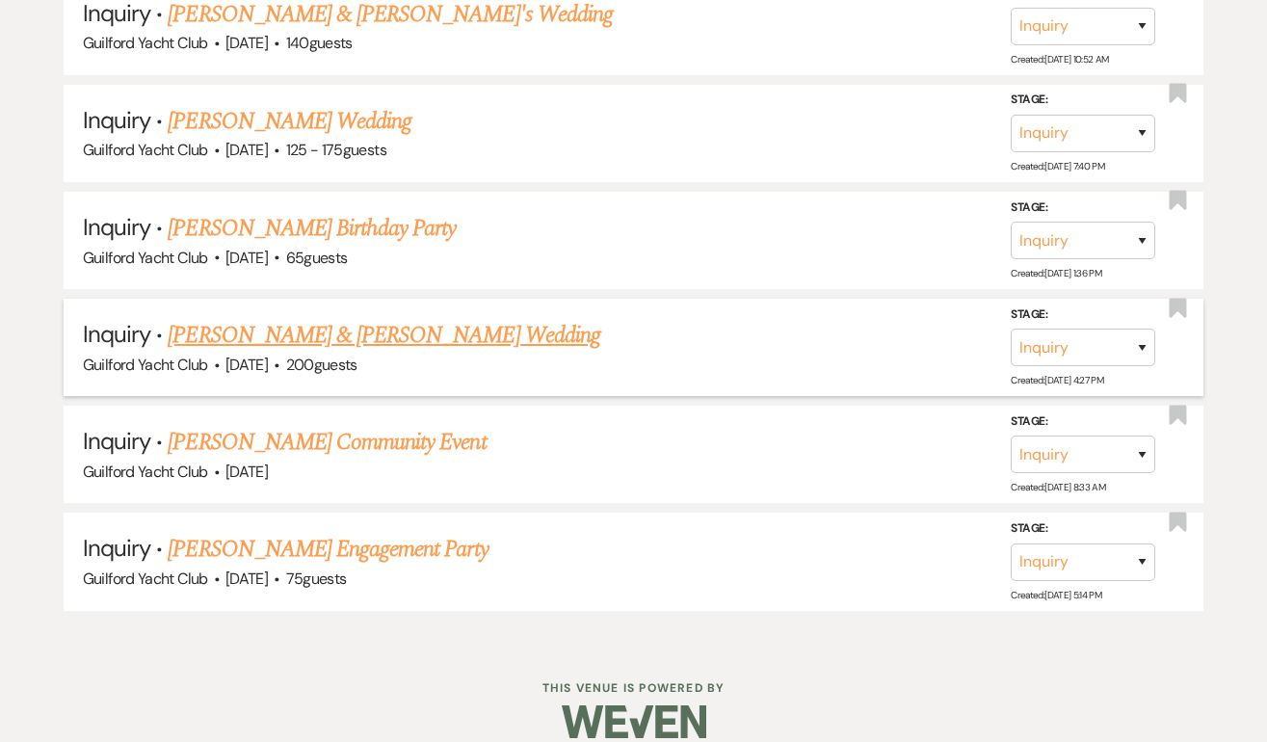
click at [232, 320] on link "Austin Jatkowski & Melessa Mott's Wedding" at bounding box center [383, 335] width 431 height 35
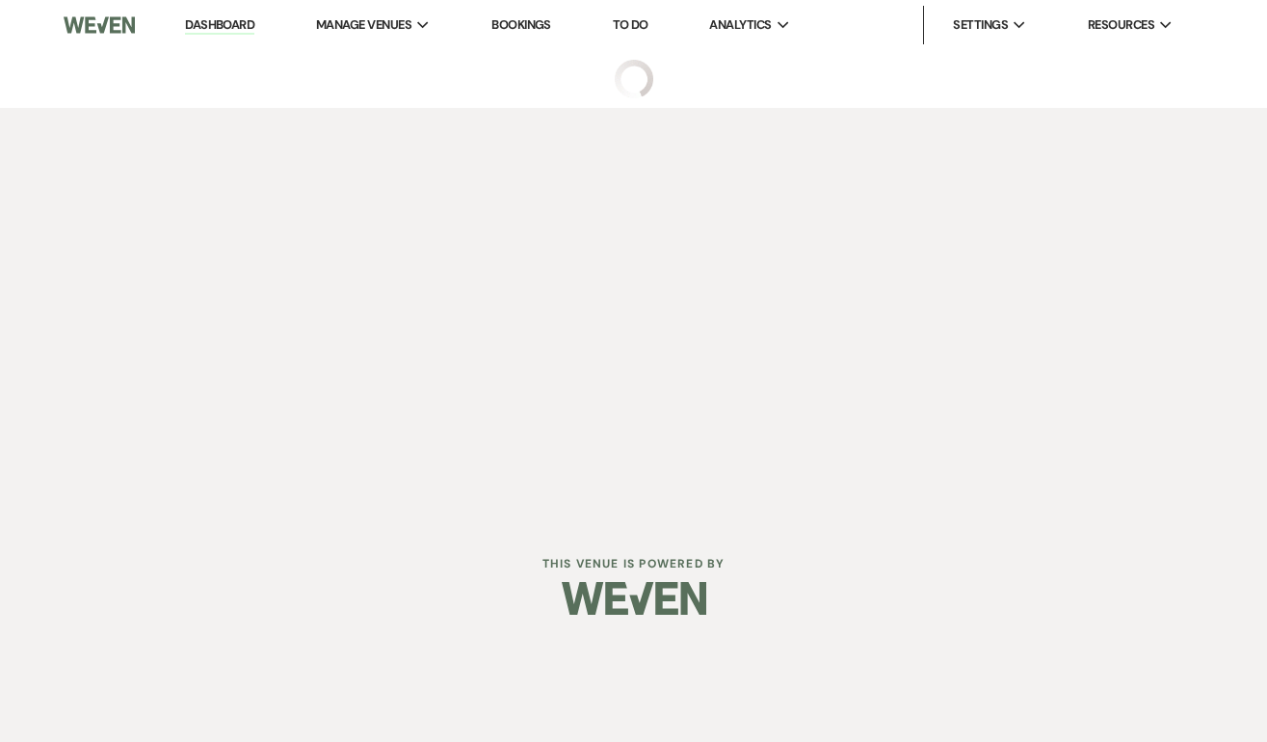
select select "5"
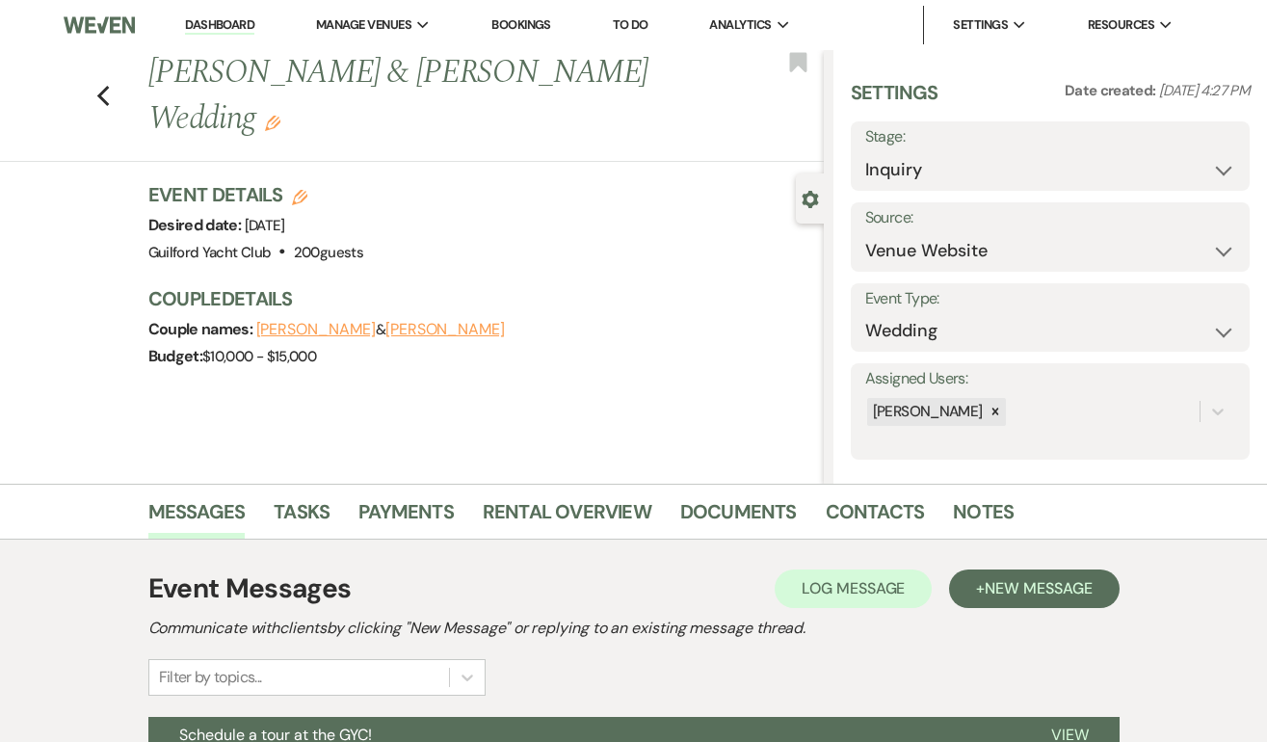
scroll to position [286, 0]
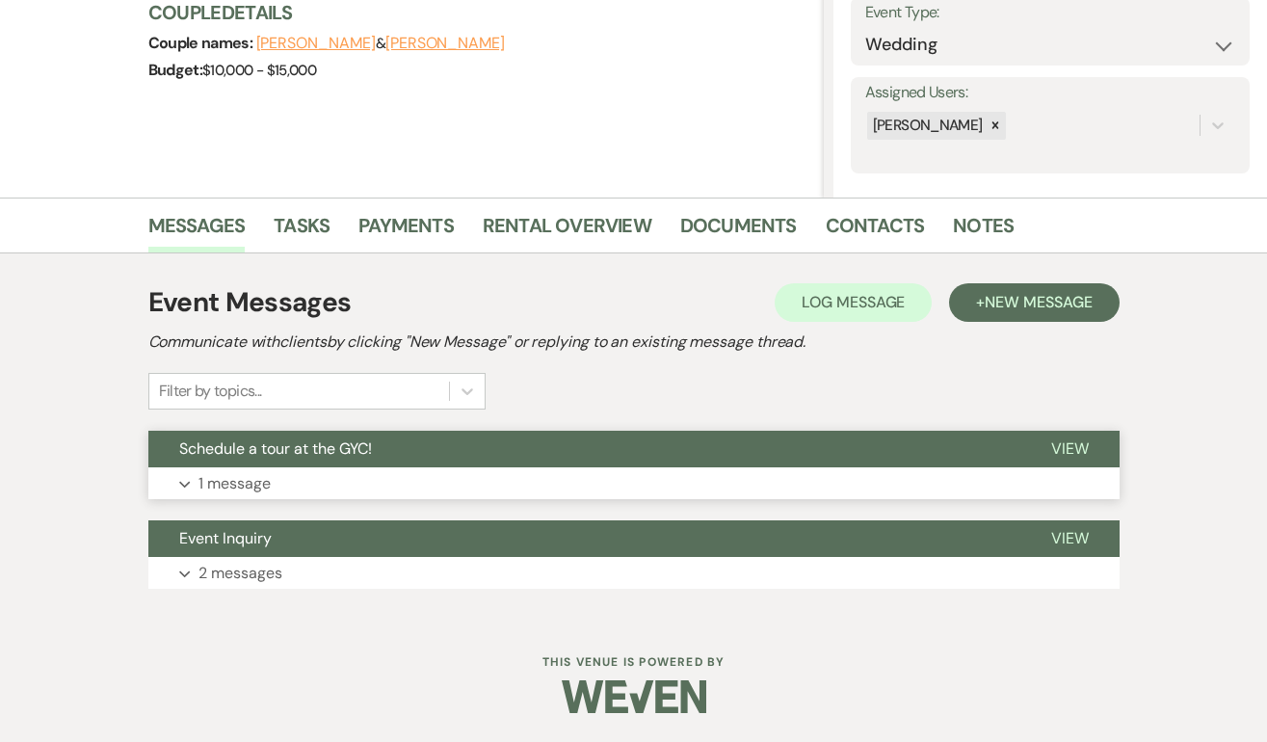
click at [1085, 448] on span "View" at bounding box center [1070, 448] width 38 height 20
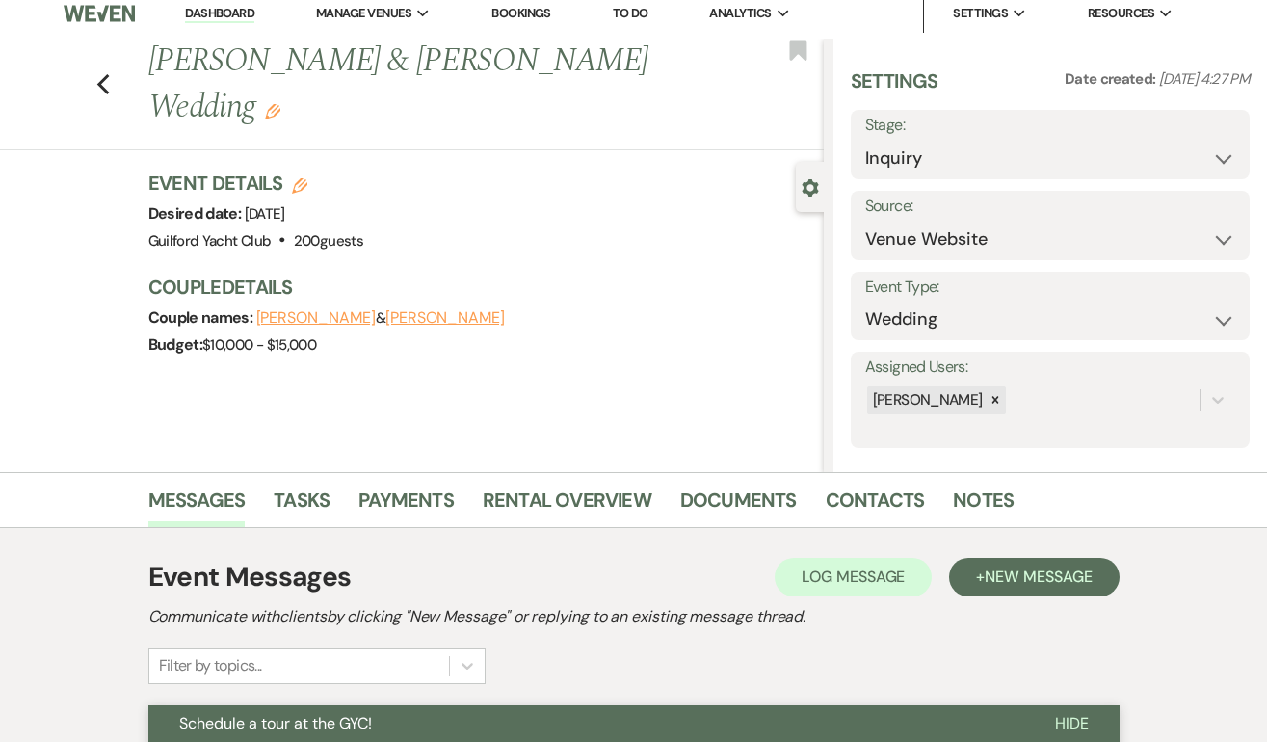
scroll to position [0, 0]
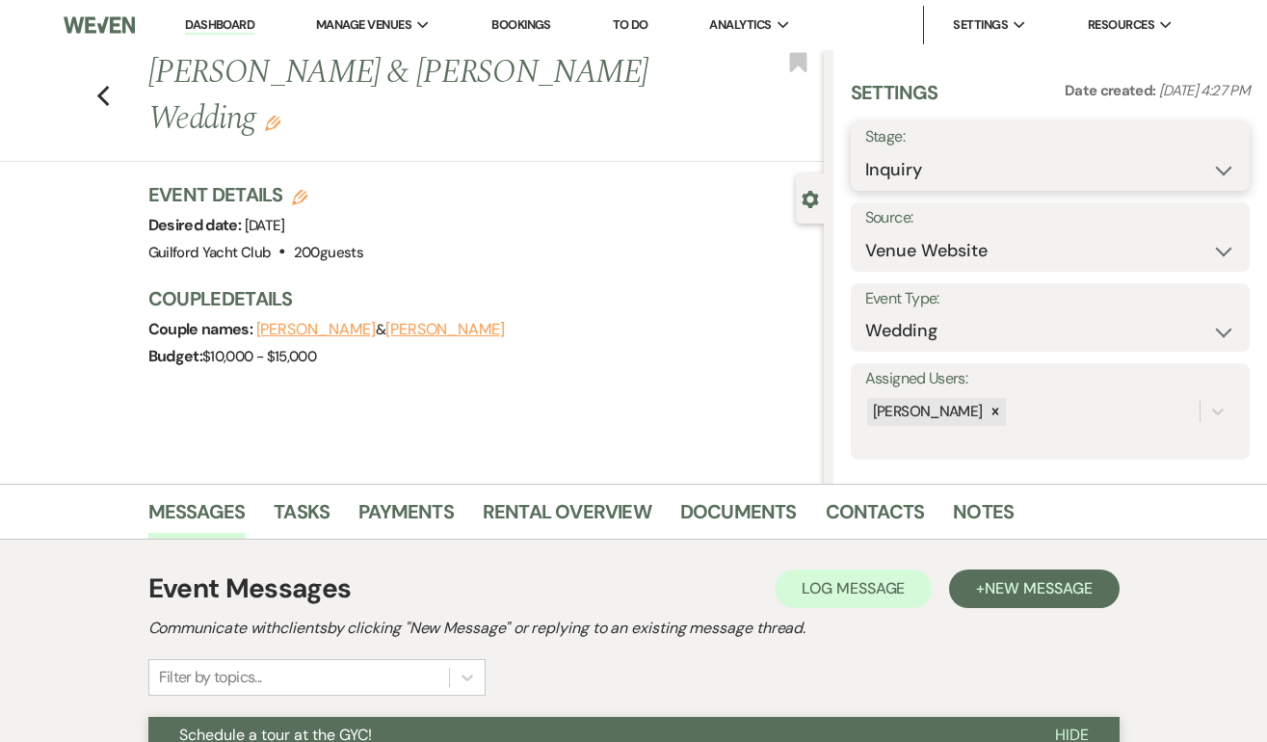
click at [1000, 158] on select "Inquiry Follow Up Tour Requested Tour Confirmed Toured Proposal Sent Booked Lost" at bounding box center [1050, 170] width 370 height 38
select select "8"
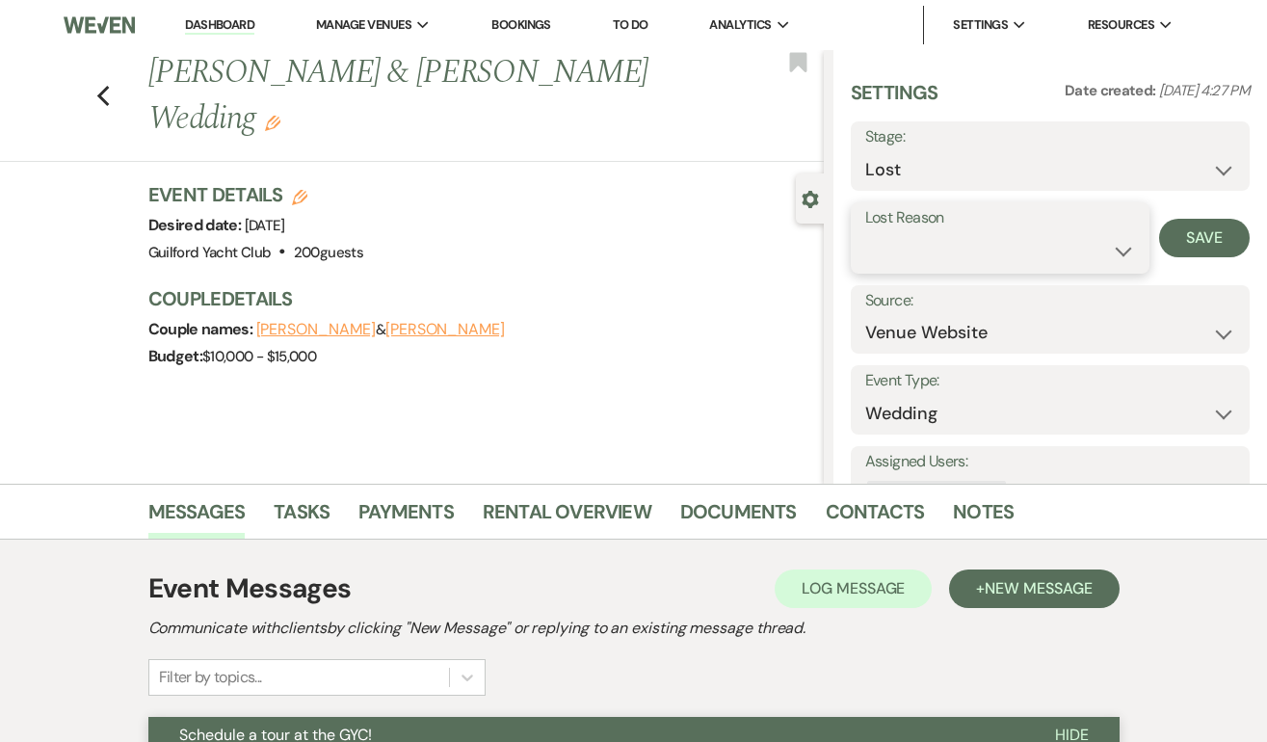
click at [898, 253] on select "Booked Elsewhere Budget Date Unavailable No Response Not a Good Match Capacity …" at bounding box center [1000, 251] width 271 height 38
select select "5"
click at [1193, 237] on button "Save" at bounding box center [1204, 238] width 91 height 39
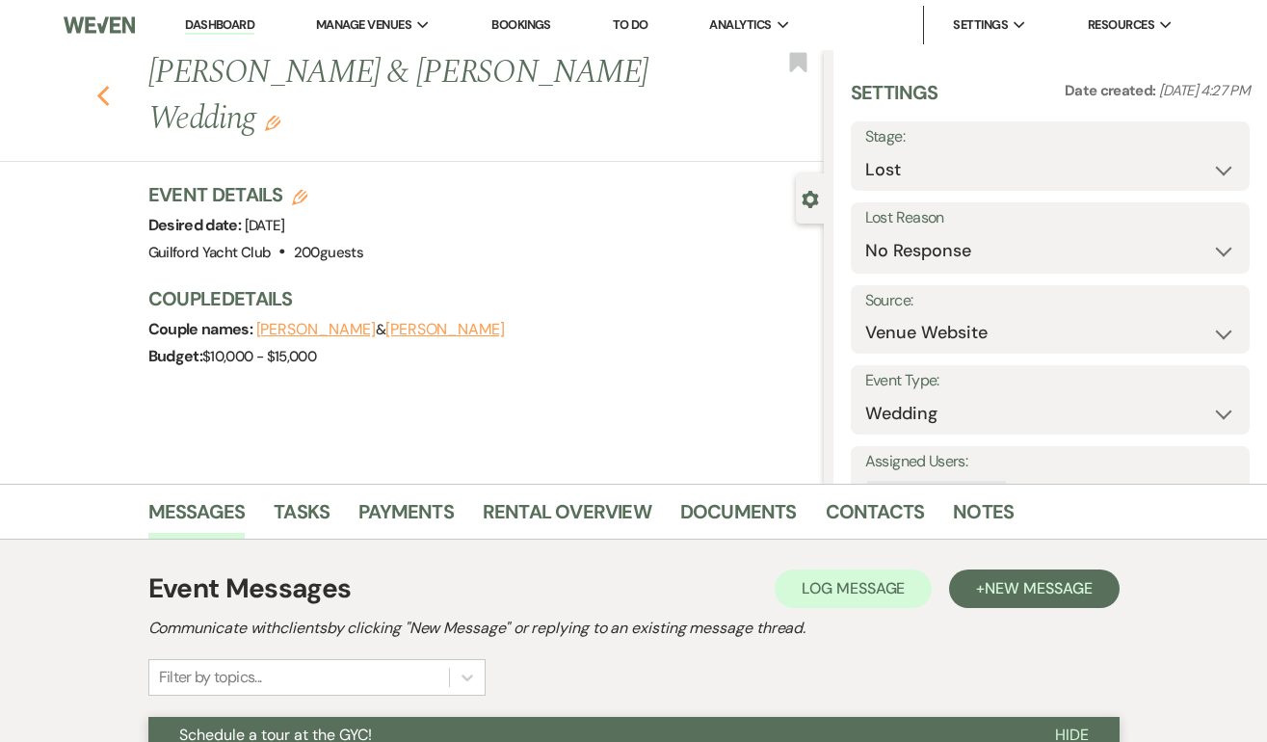
click at [105, 90] on use "button" at bounding box center [102, 96] width 13 height 21
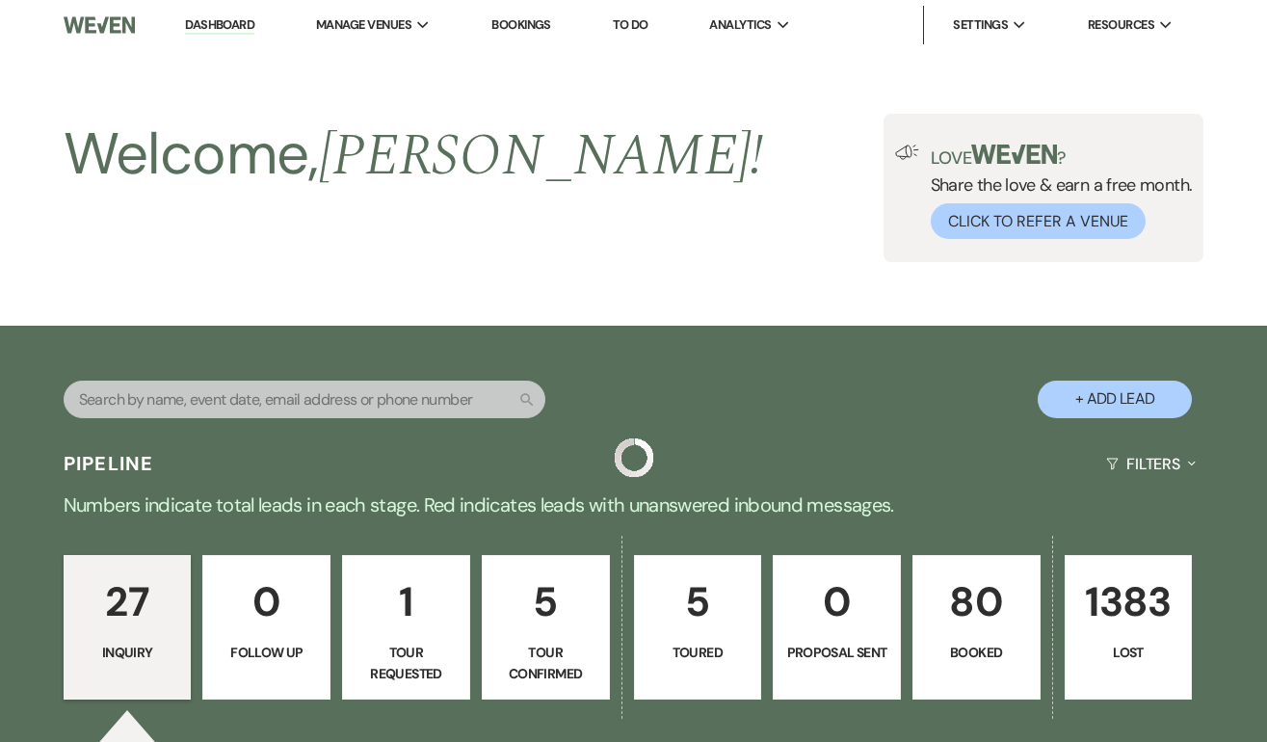
scroll to position [3148, 0]
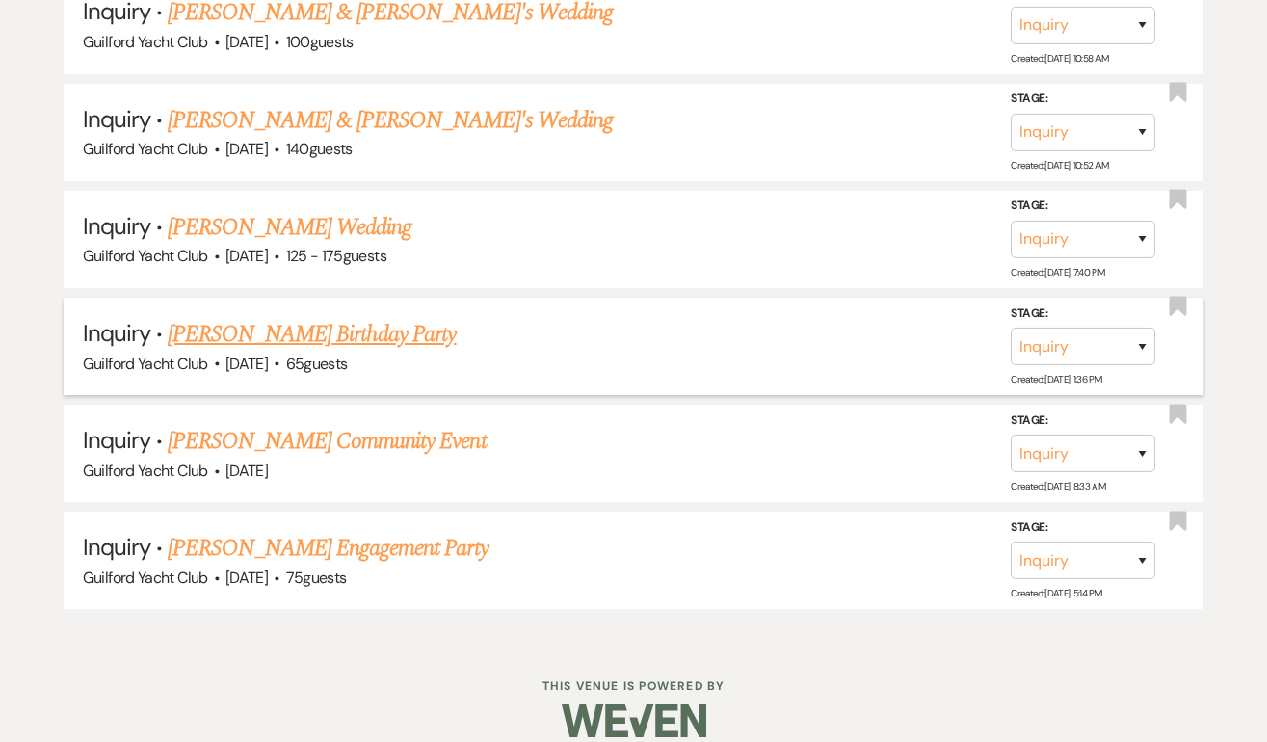
click at [261, 317] on link "Ashley Brunelle's Birthday Party" at bounding box center [312, 334] width 288 height 35
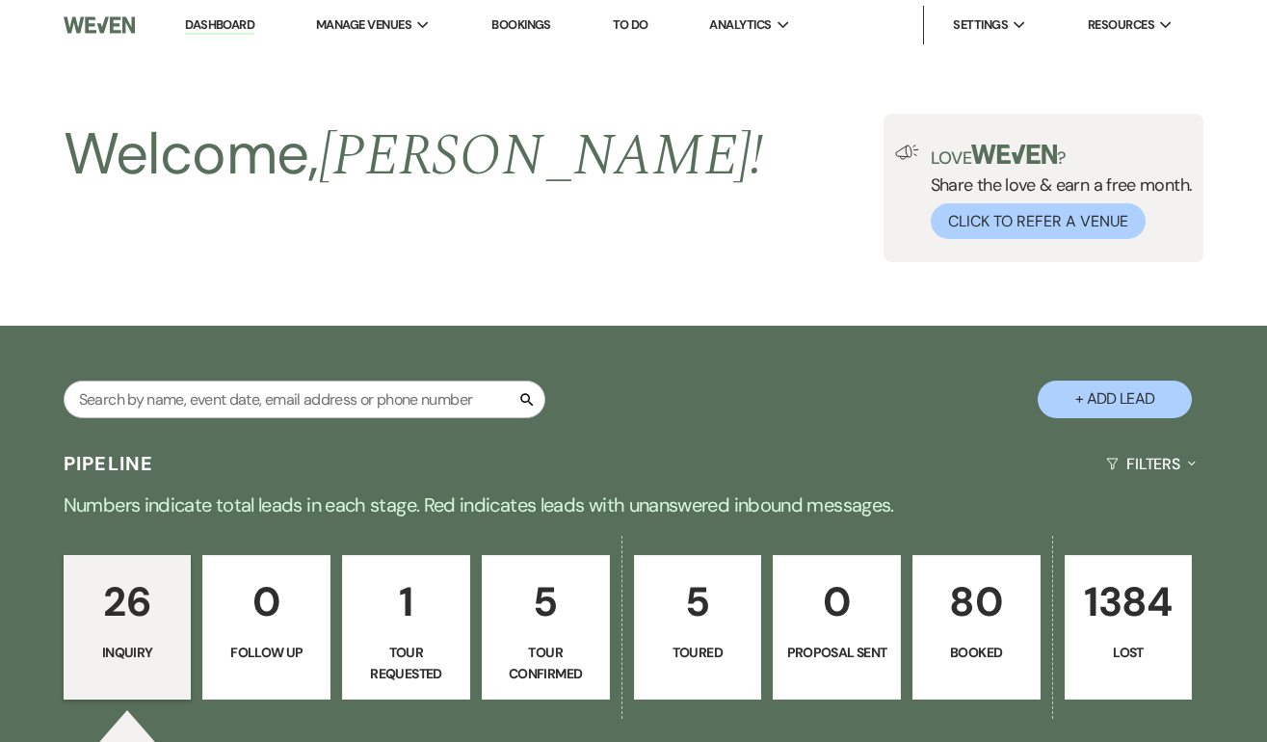
select select "5"
select select "4"
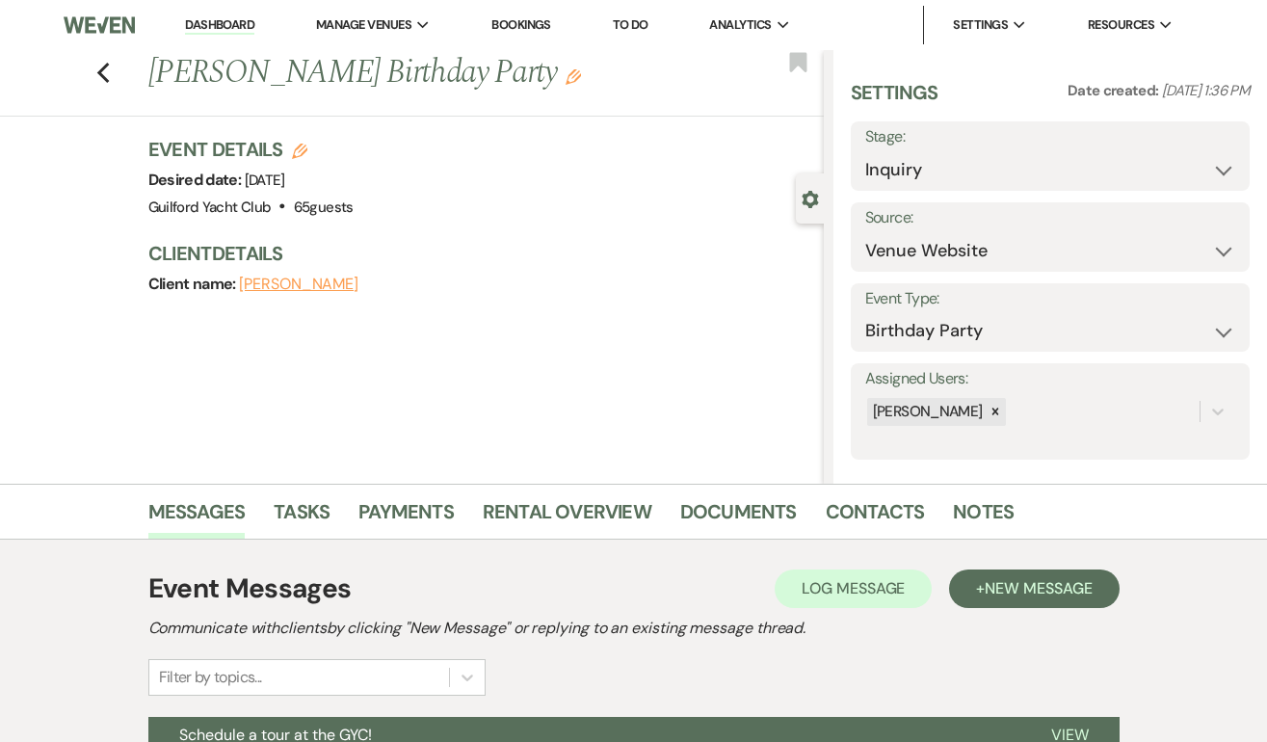
scroll to position [286, 0]
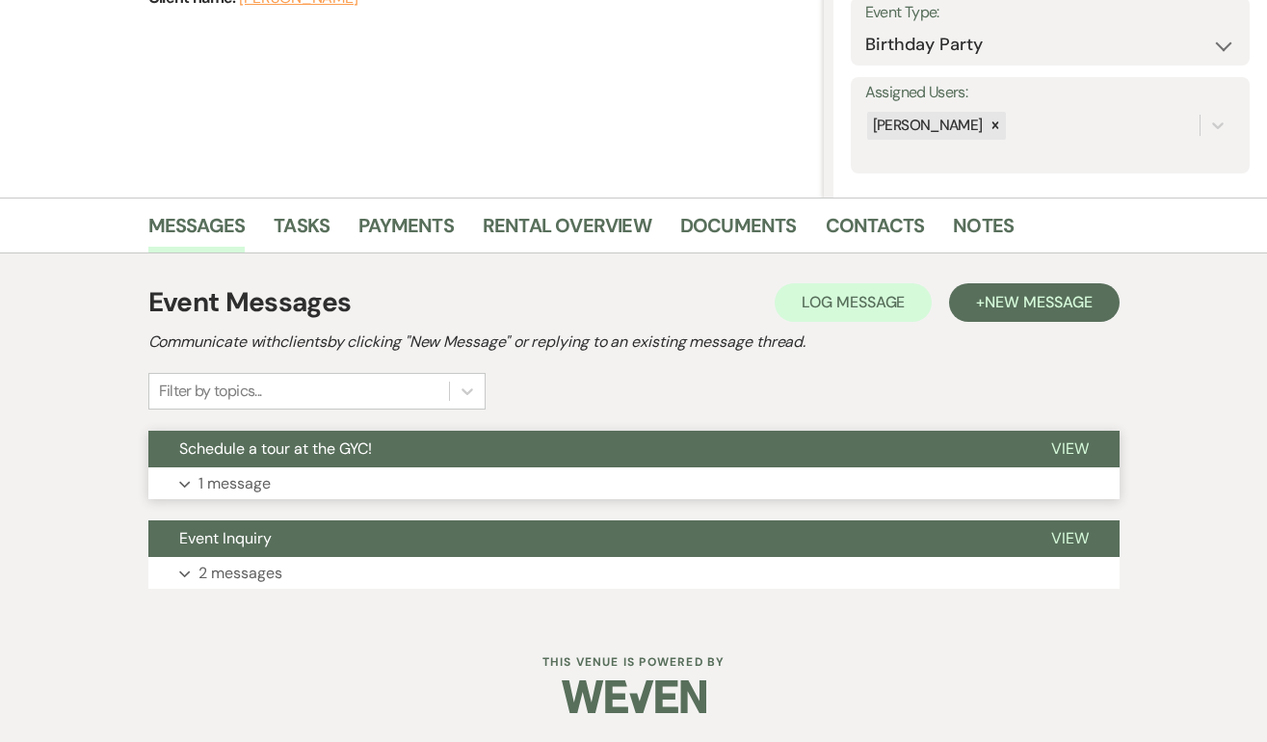
click at [1067, 440] on span "View" at bounding box center [1070, 448] width 38 height 20
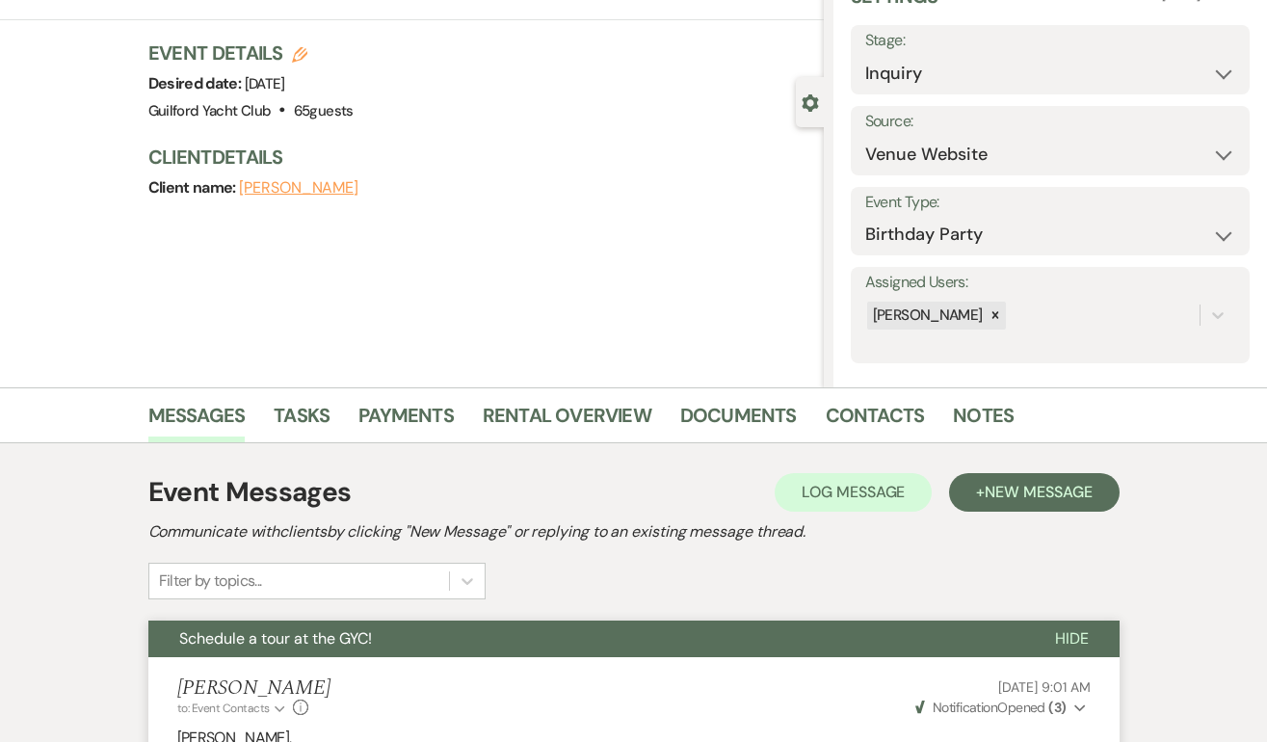
scroll to position [0, 0]
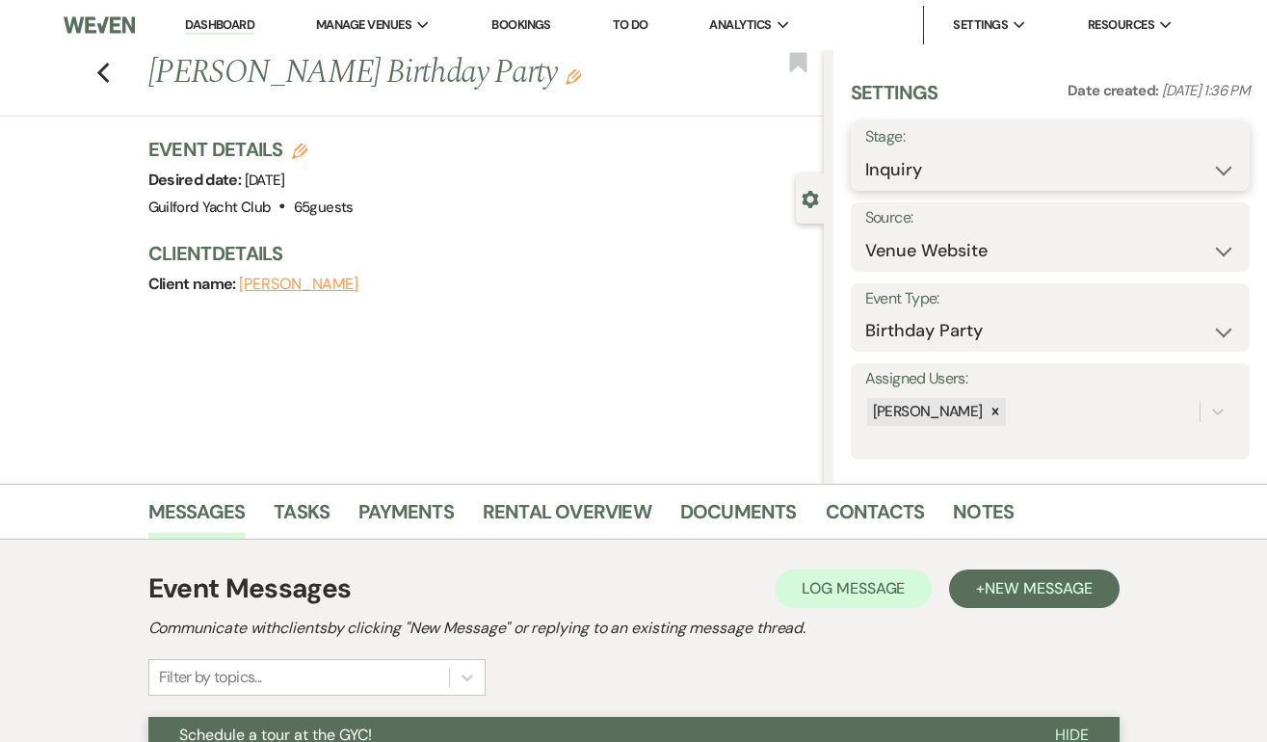
click at [1074, 167] on select "Inquiry Follow Up Tour Requested Tour Confirmed Toured Proposal Sent Booked Lost" at bounding box center [1050, 170] width 370 height 38
select select "8"
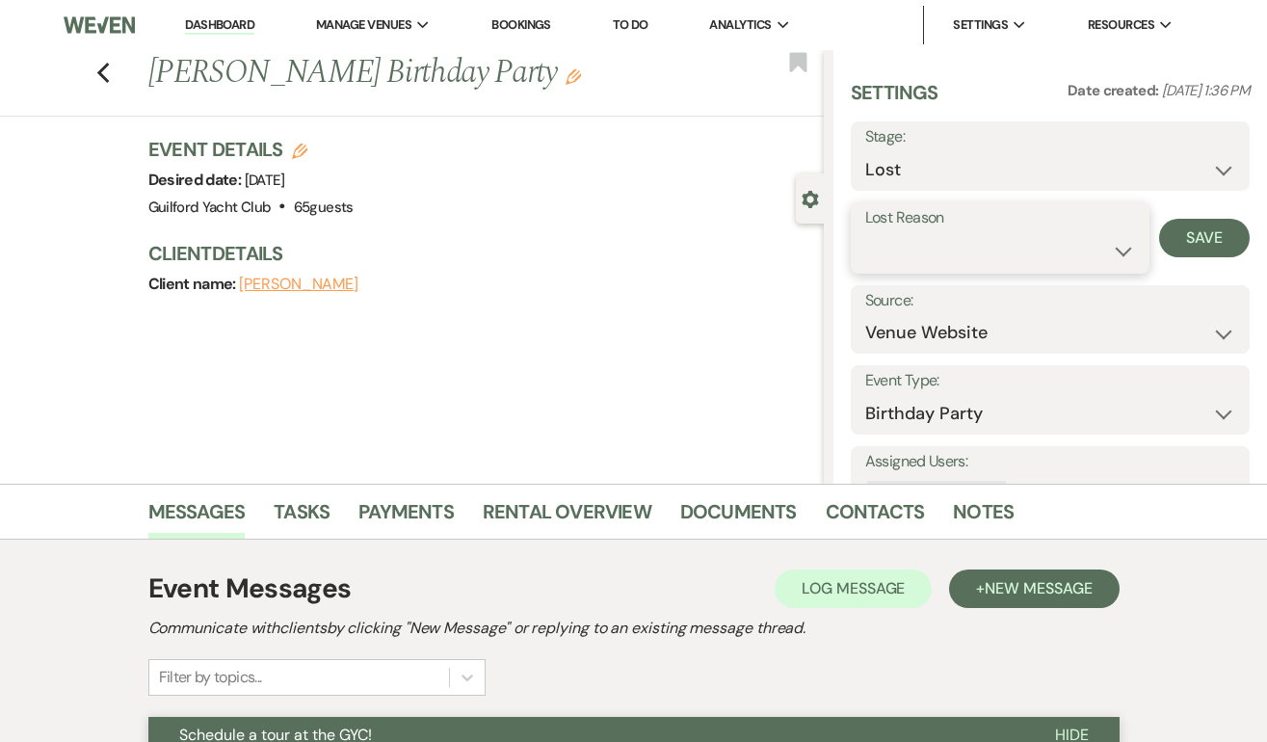
click at [919, 248] on select "Booked Elsewhere Budget Date Unavailable No Response Not a Good Match Capacity …" at bounding box center [1000, 251] width 271 height 38
select select "5"
click at [1209, 235] on button "Save" at bounding box center [1204, 238] width 91 height 39
click at [102, 74] on use "button" at bounding box center [102, 73] width 13 height 21
select select "8"
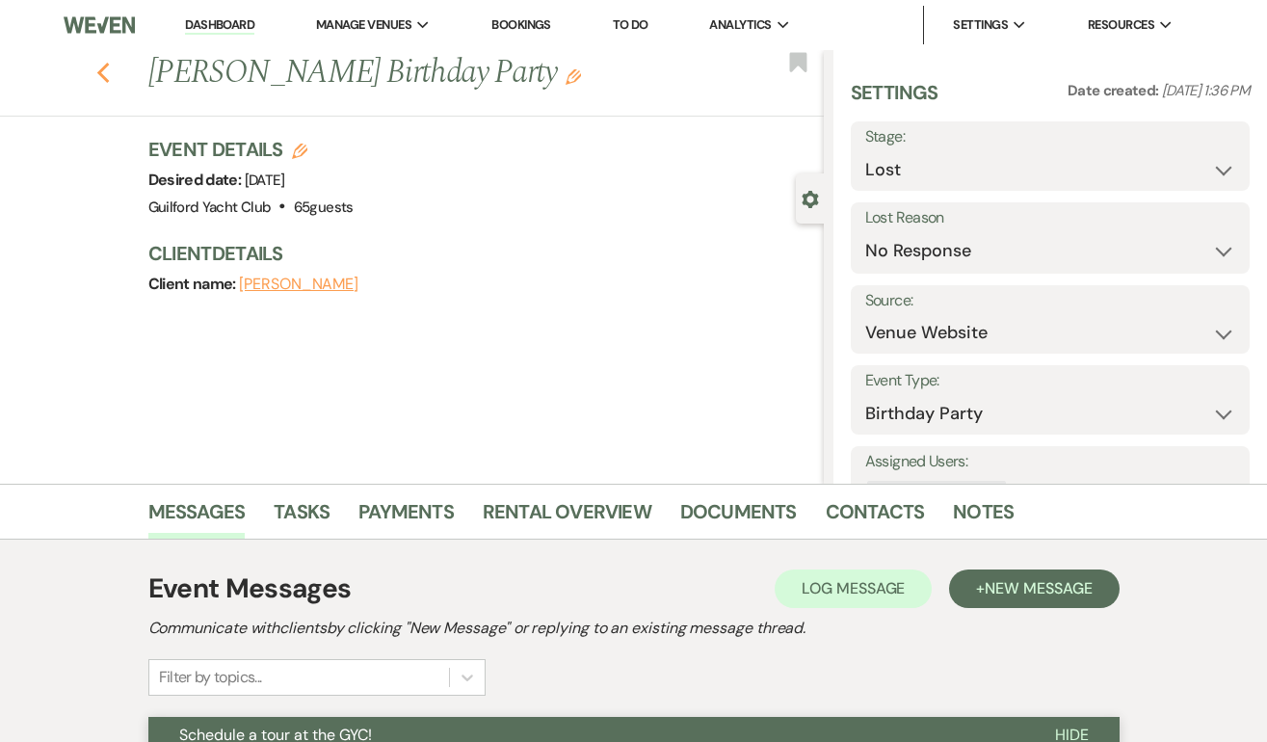
select select "5"
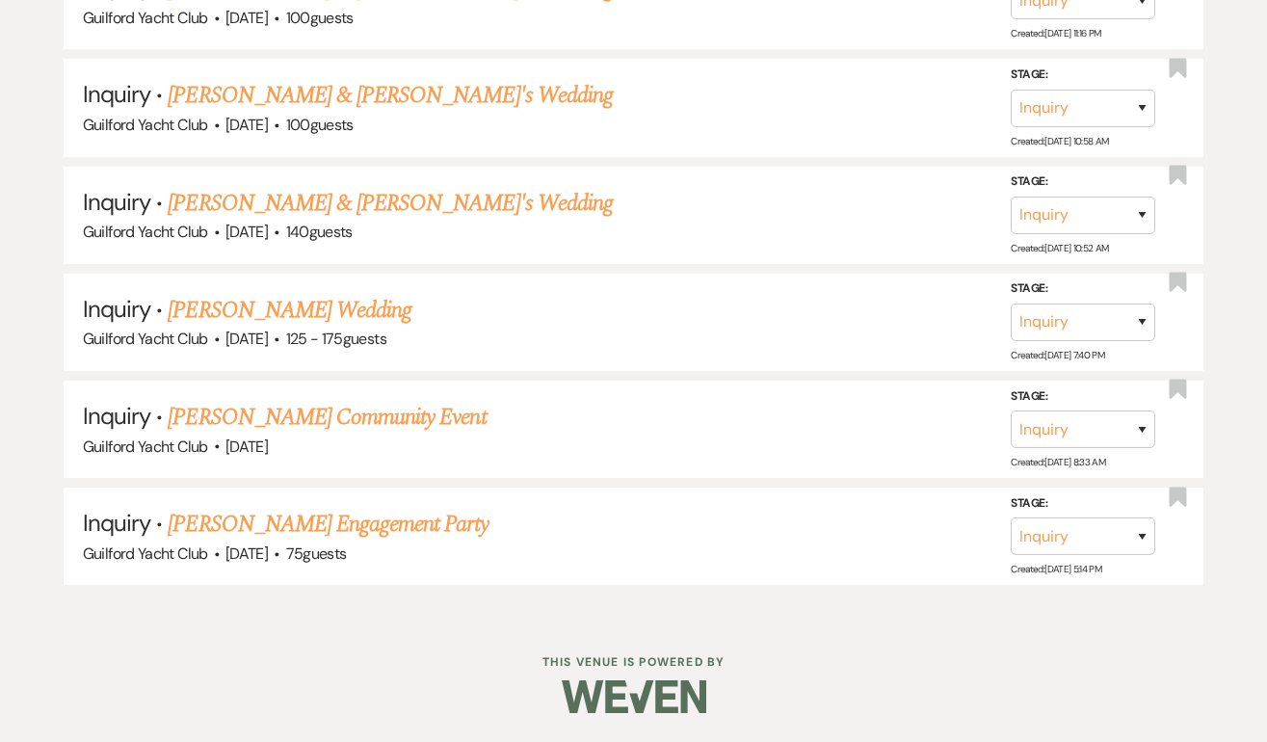
scroll to position [3041, 0]
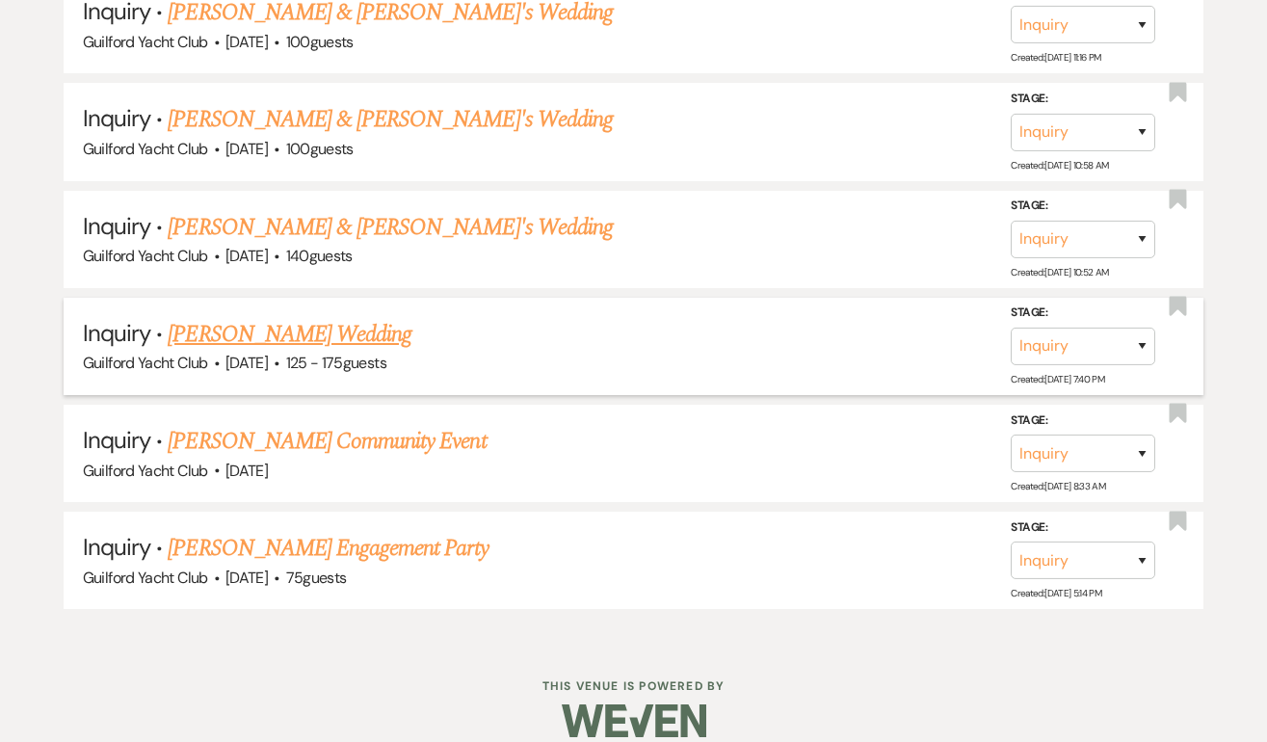
click at [256, 317] on link "Steven Berry's Wedding" at bounding box center [290, 334] width 244 height 35
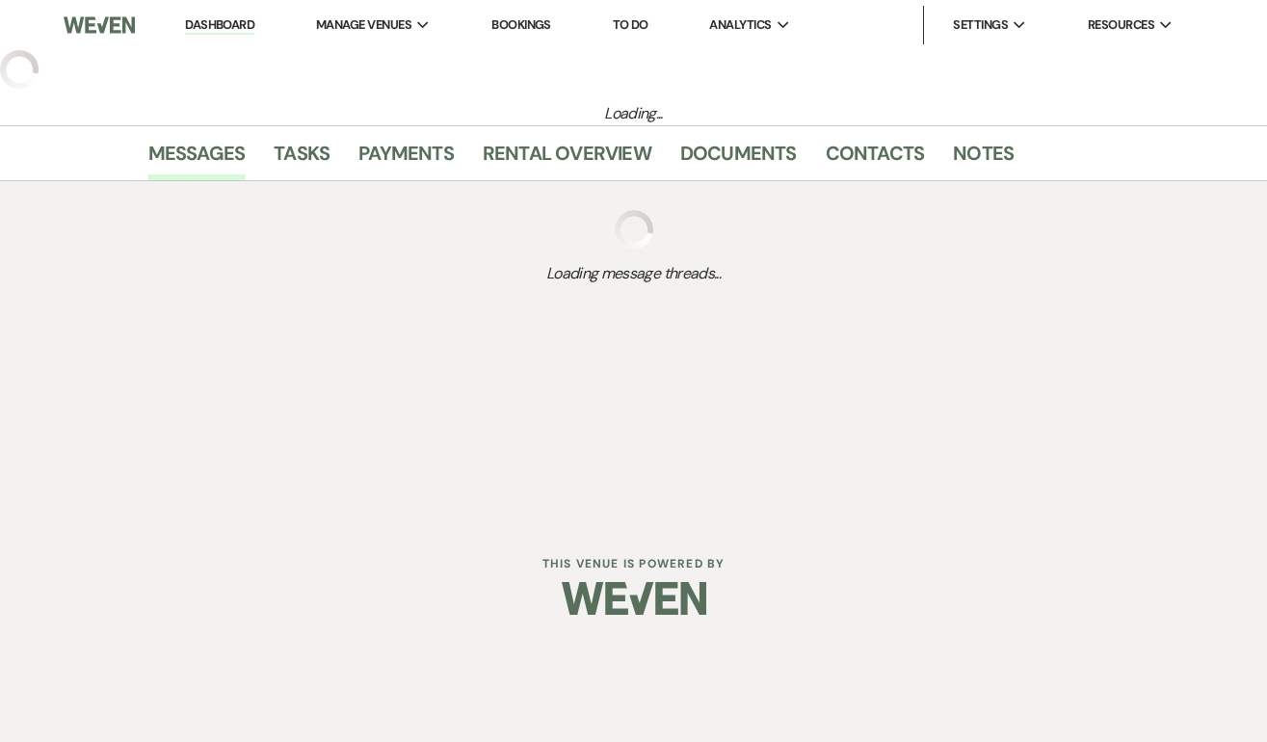
select select "3"
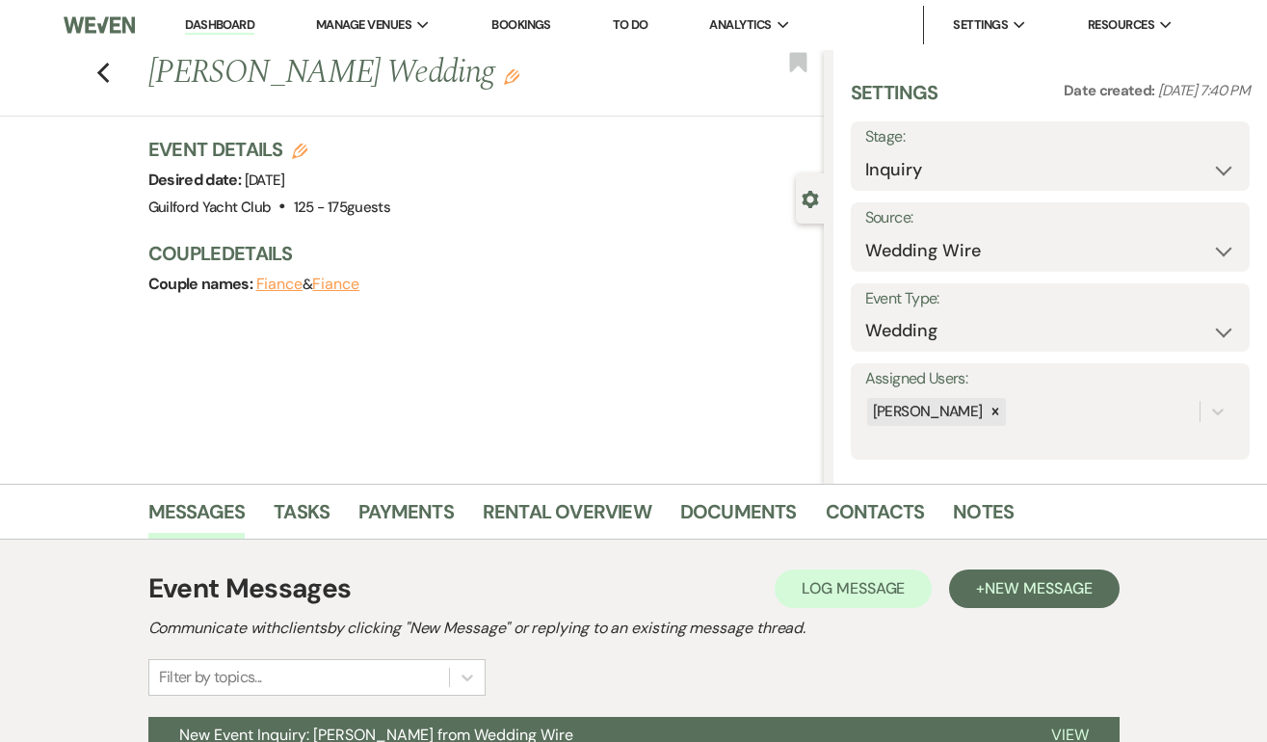
scroll to position [196, 0]
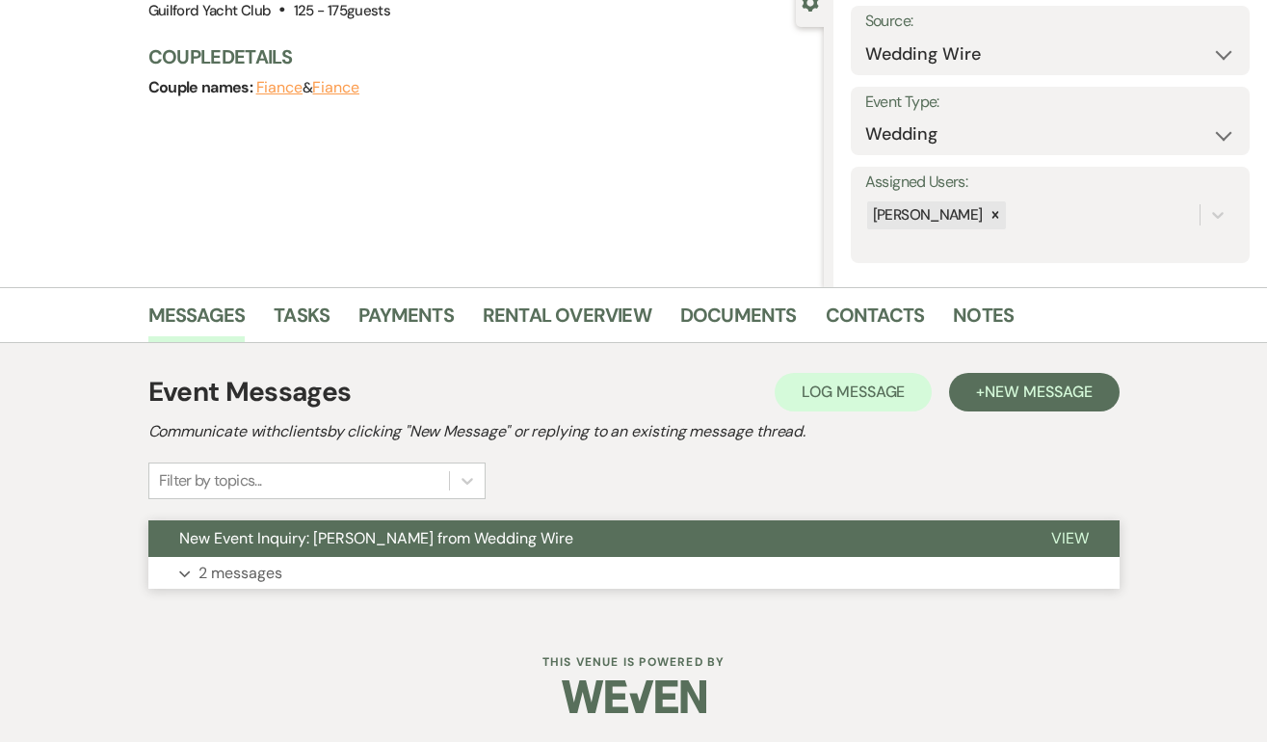
click at [1068, 534] on span "View" at bounding box center [1070, 538] width 38 height 20
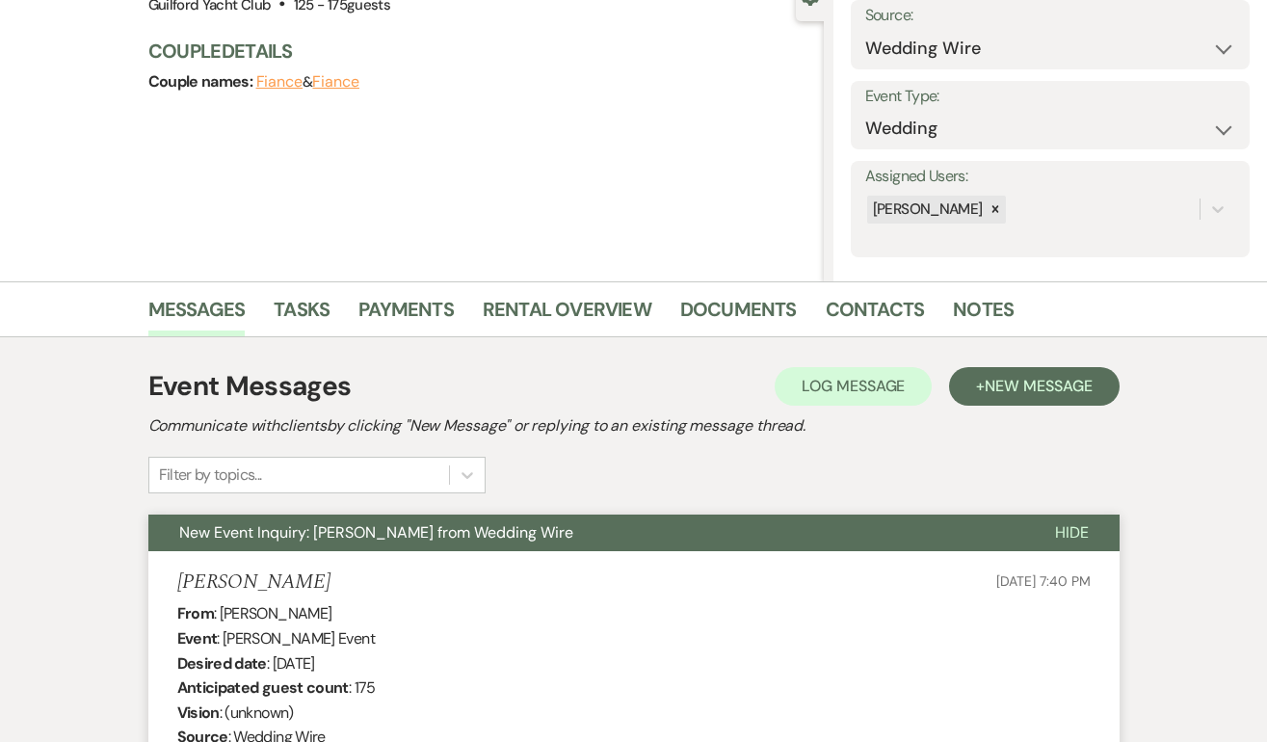
scroll to position [195, 0]
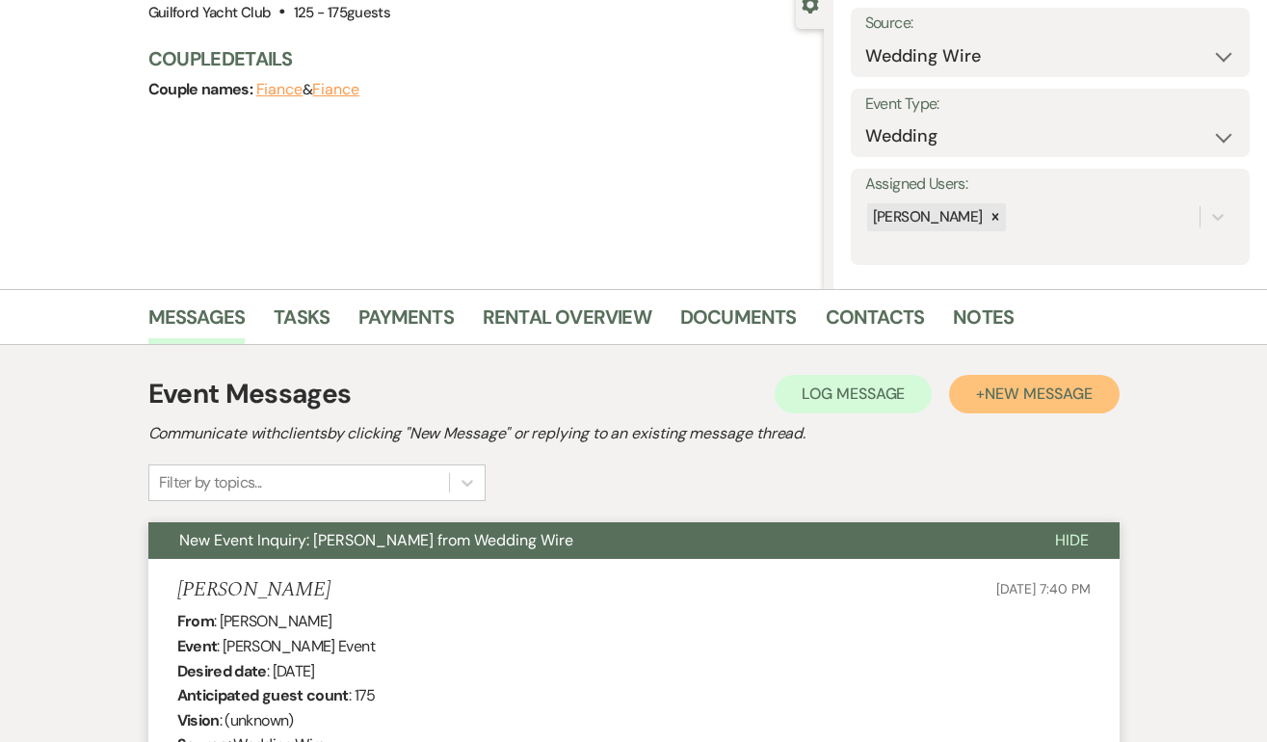
click at [1056, 402] on span "New Message" at bounding box center [1037, 393] width 107 height 20
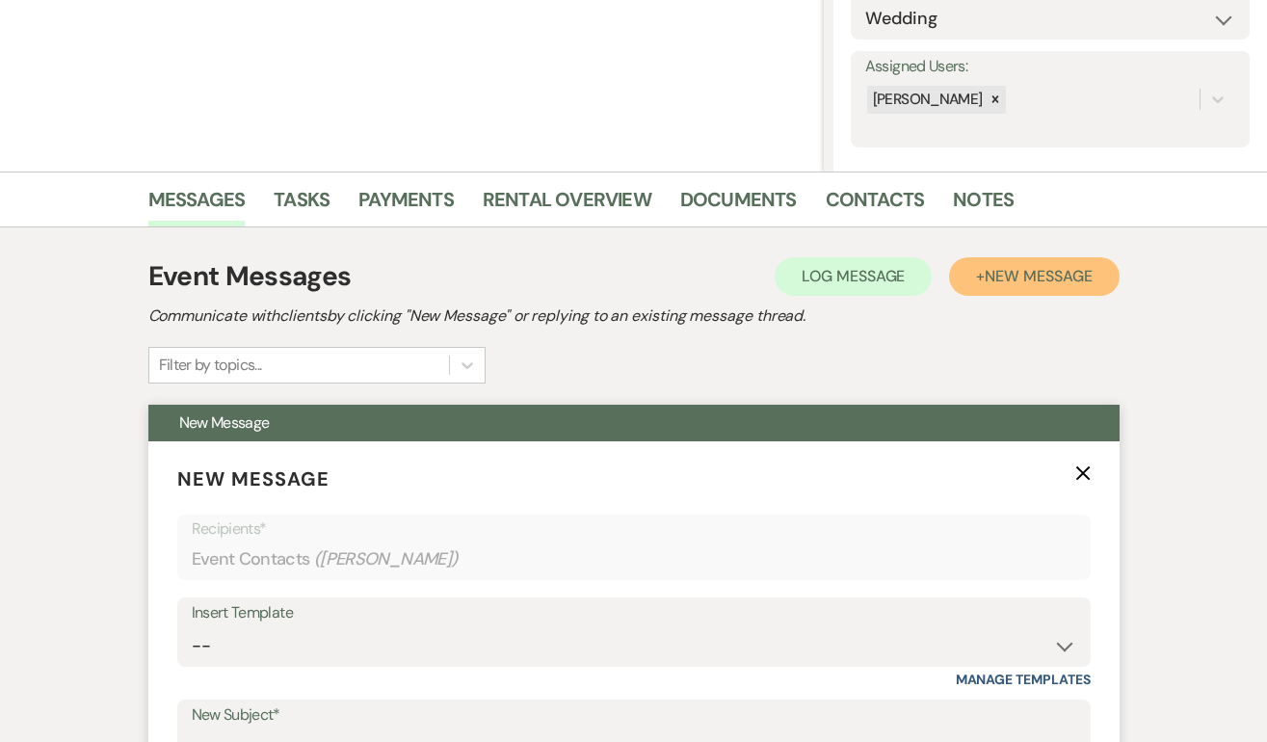
scroll to position [665, 0]
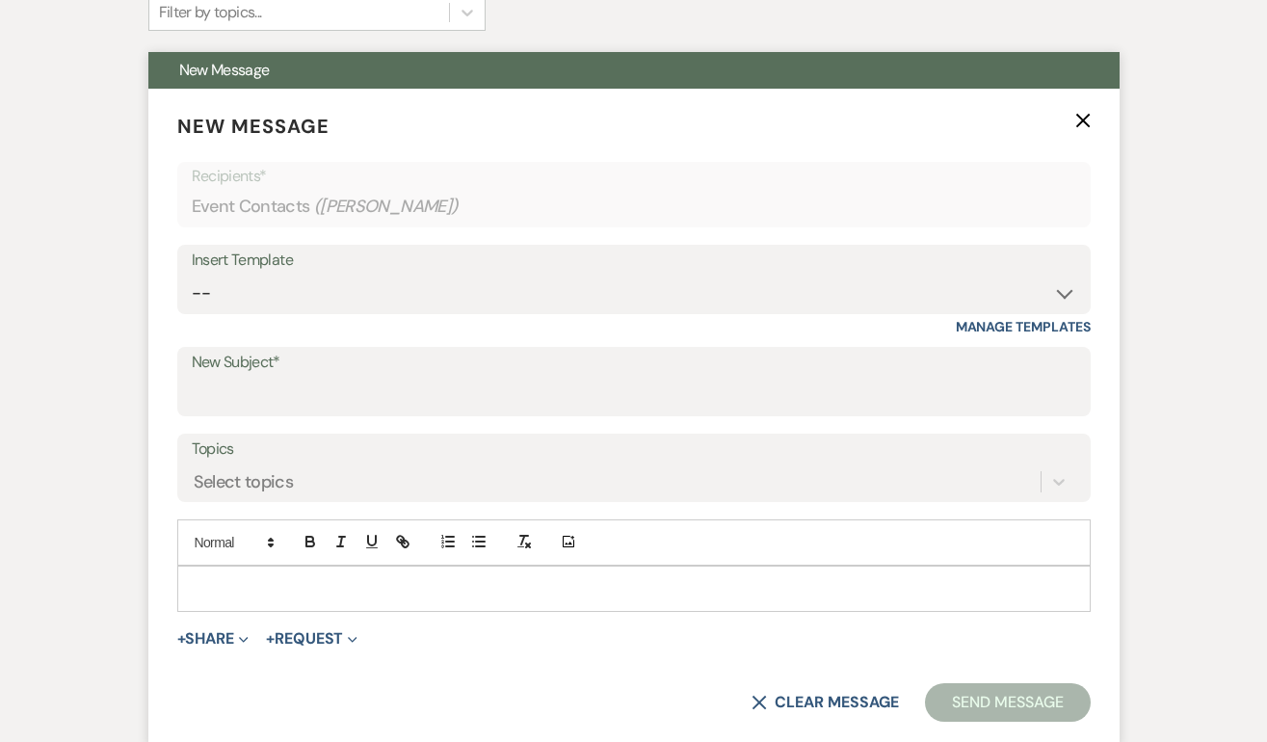
click at [262, 265] on div "Insert Template" at bounding box center [634, 261] width 884 height 28
click at [257, 290] on select "-- Weven Planning Portal Introduction (Booked Events) Initial Inquiry Response …" at bounding box center [634, 293] width 884 height 38
select select "2059"
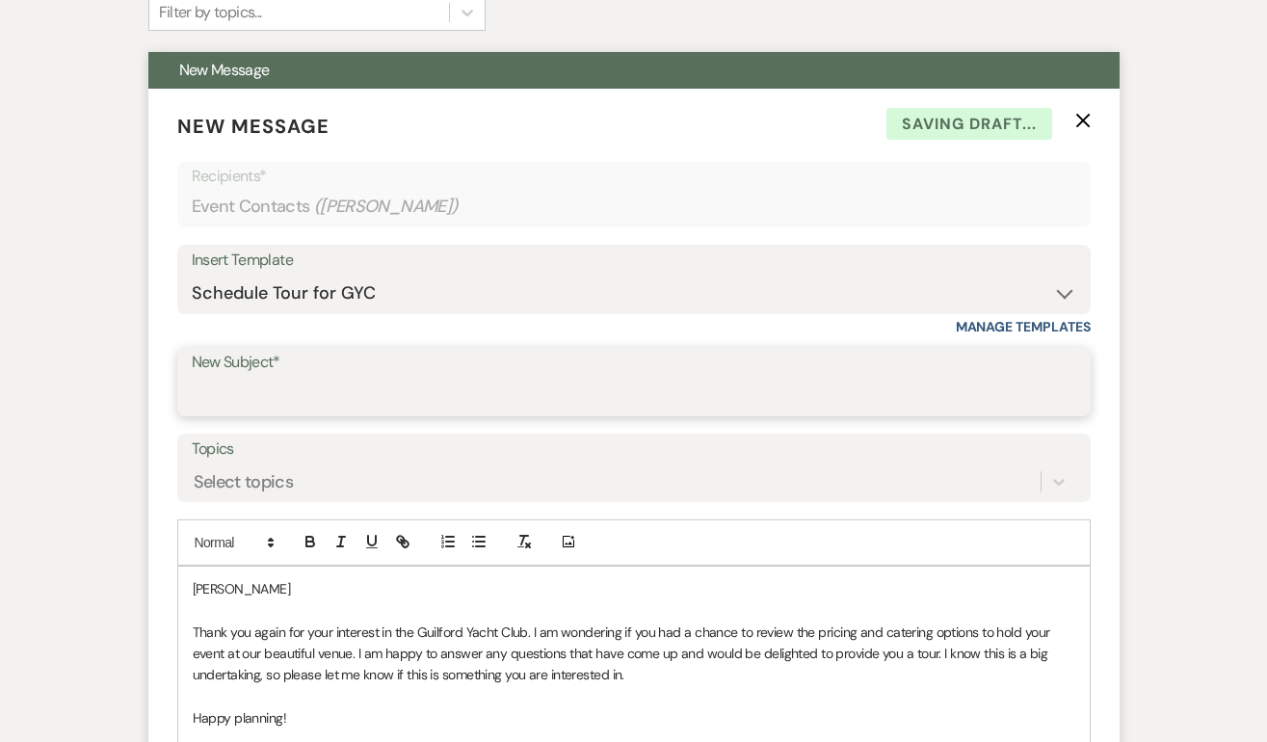
click at [263, 382] on input "New Subject*" at bounding box center [634, 396] width 884 height 38
click at [263, 383] on input "New Subject*" at bounding box center [634, 396] width 884 height 38
type input "Schedule a tour at the GYC!"
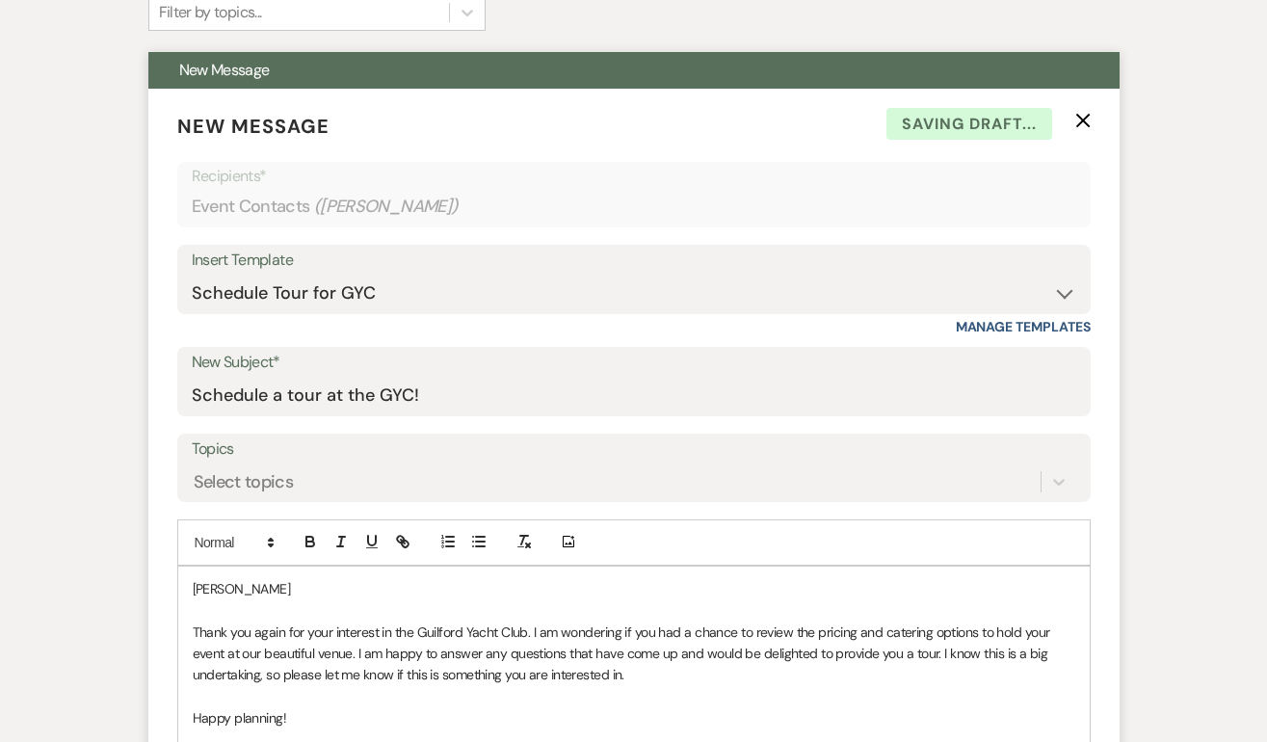
click at [259, 602] on p at bounding box center [634, 609] width 882 height 21
click at [267, 589] on p "Steven" at bounding box center [634, 588] width 882 height 21
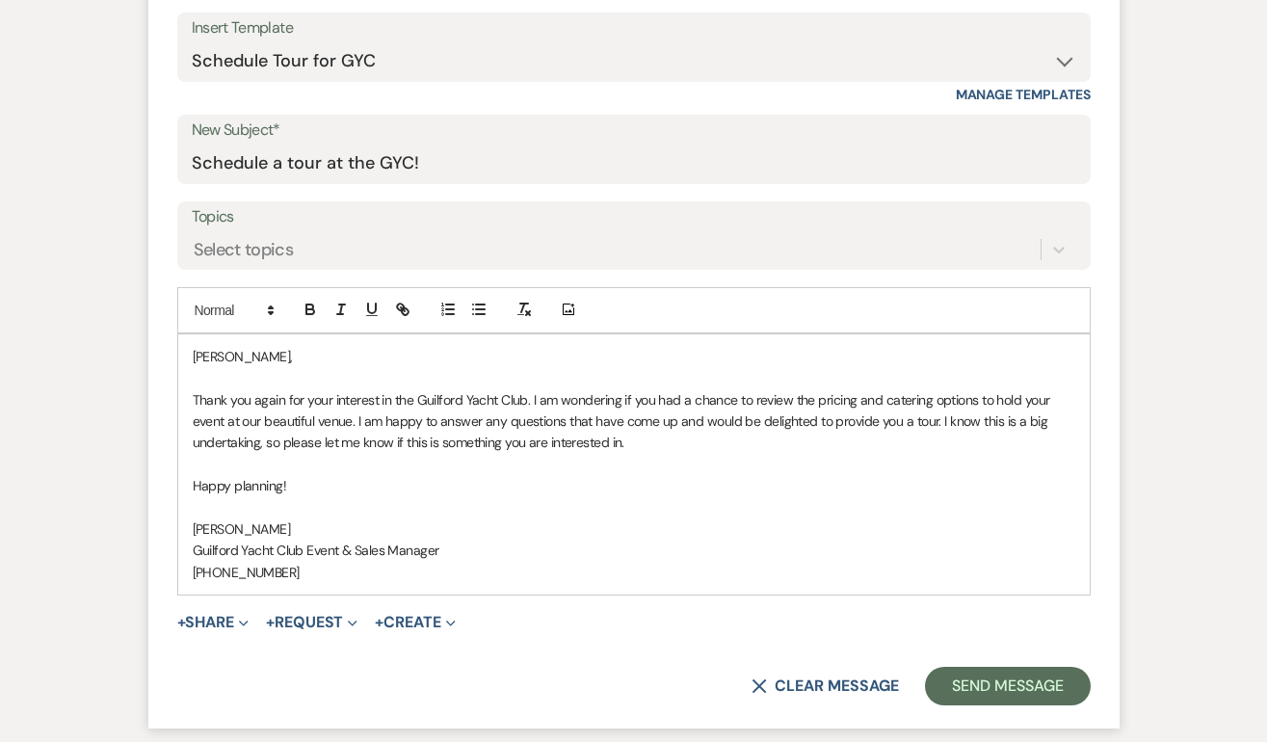
scroll to position [903, 0]
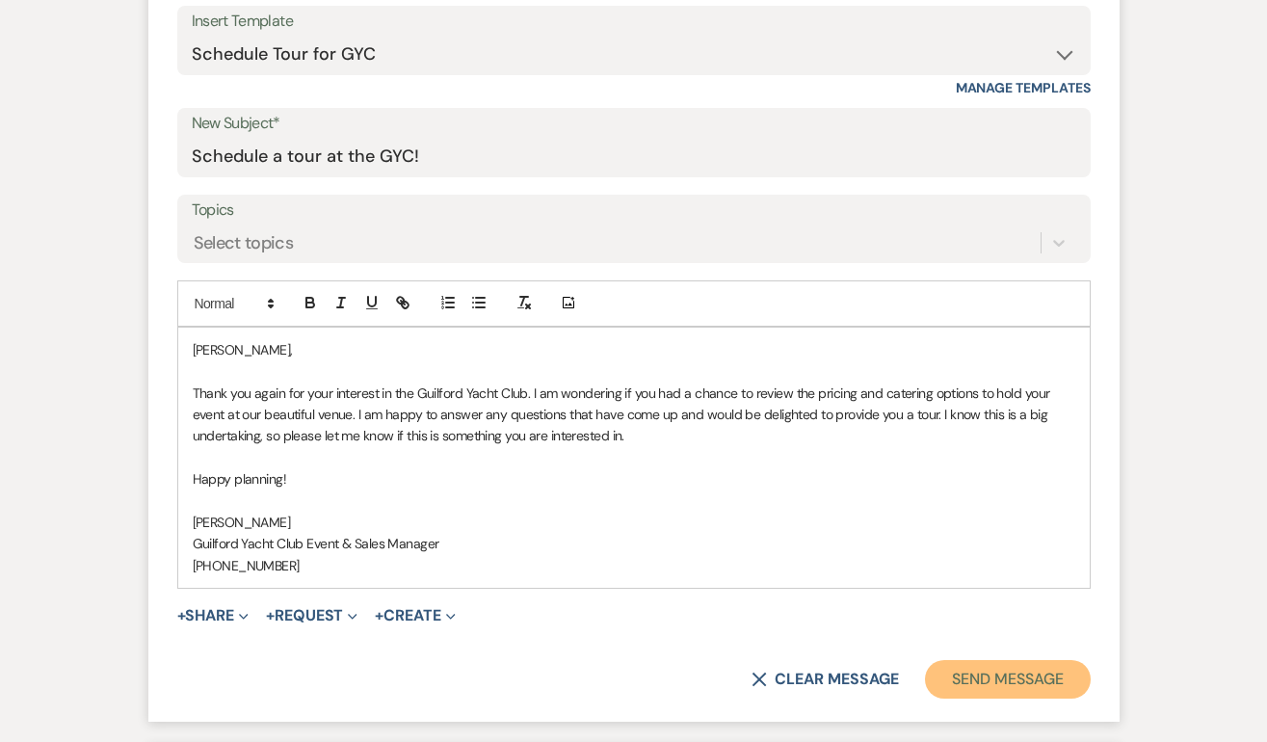
click at [961, 674] on button "Send Message" at bounding box center [1007, 679] width 165 height 39
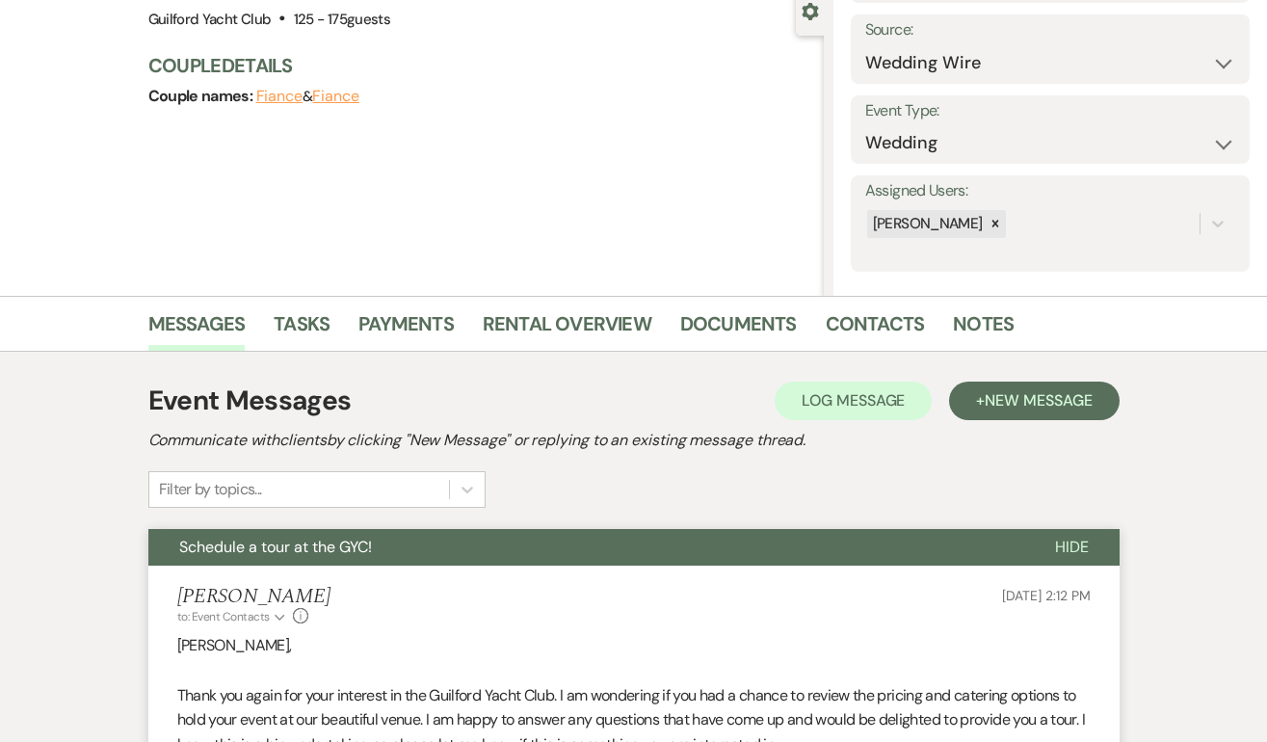
scroll to position [0, 0]
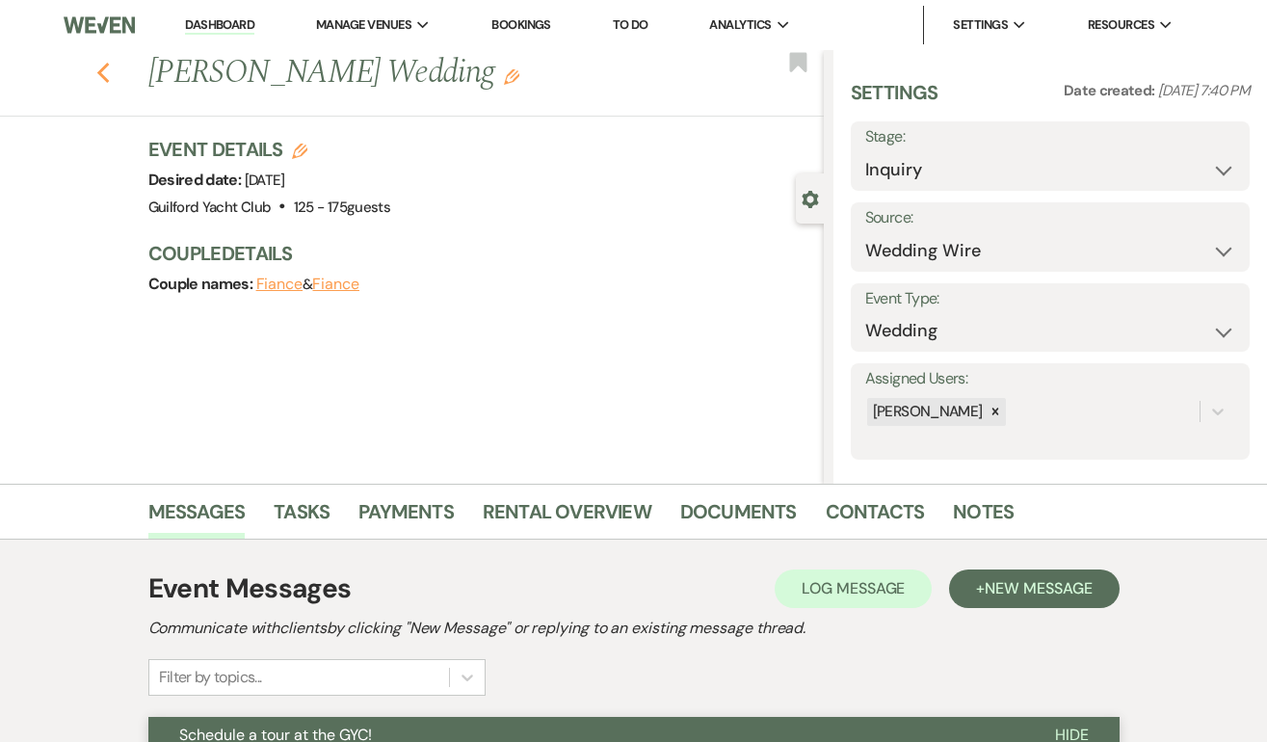
click at [104, 72] on icon "Previous" at bounding box center [103, 73] width 14 height 23
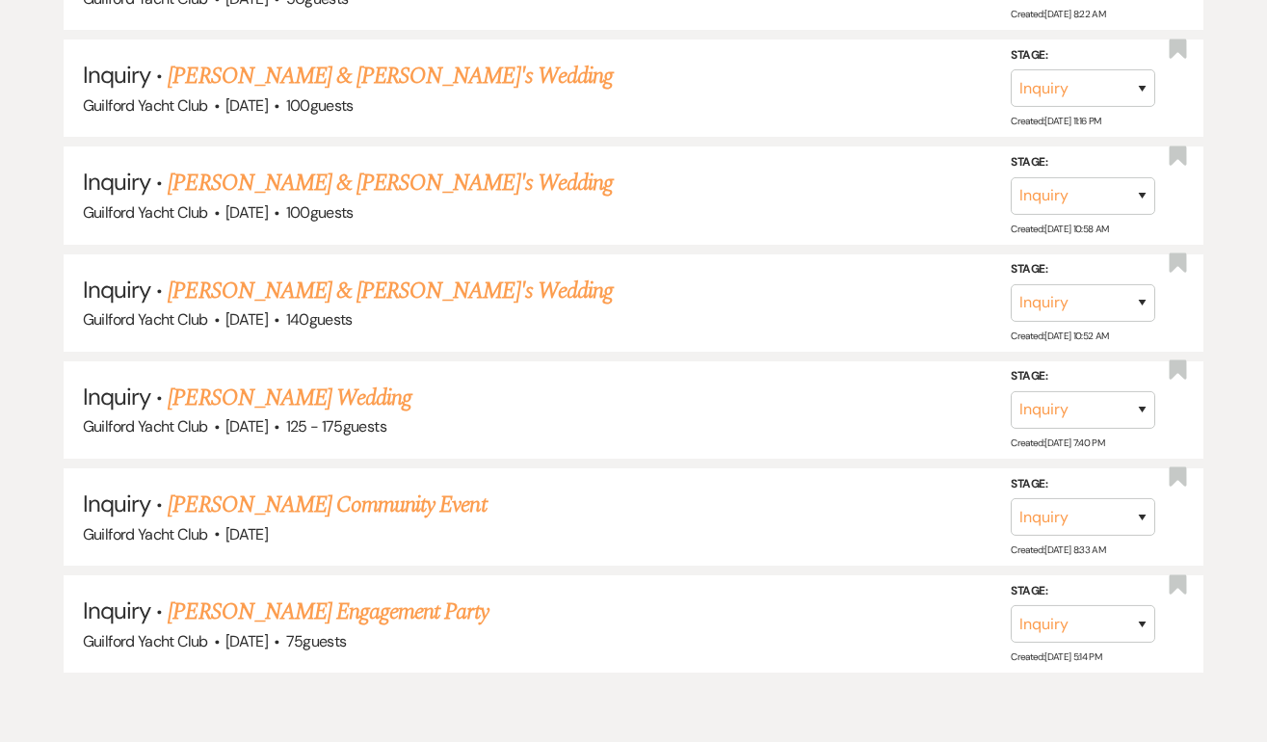
scroll to position [3041, 0]
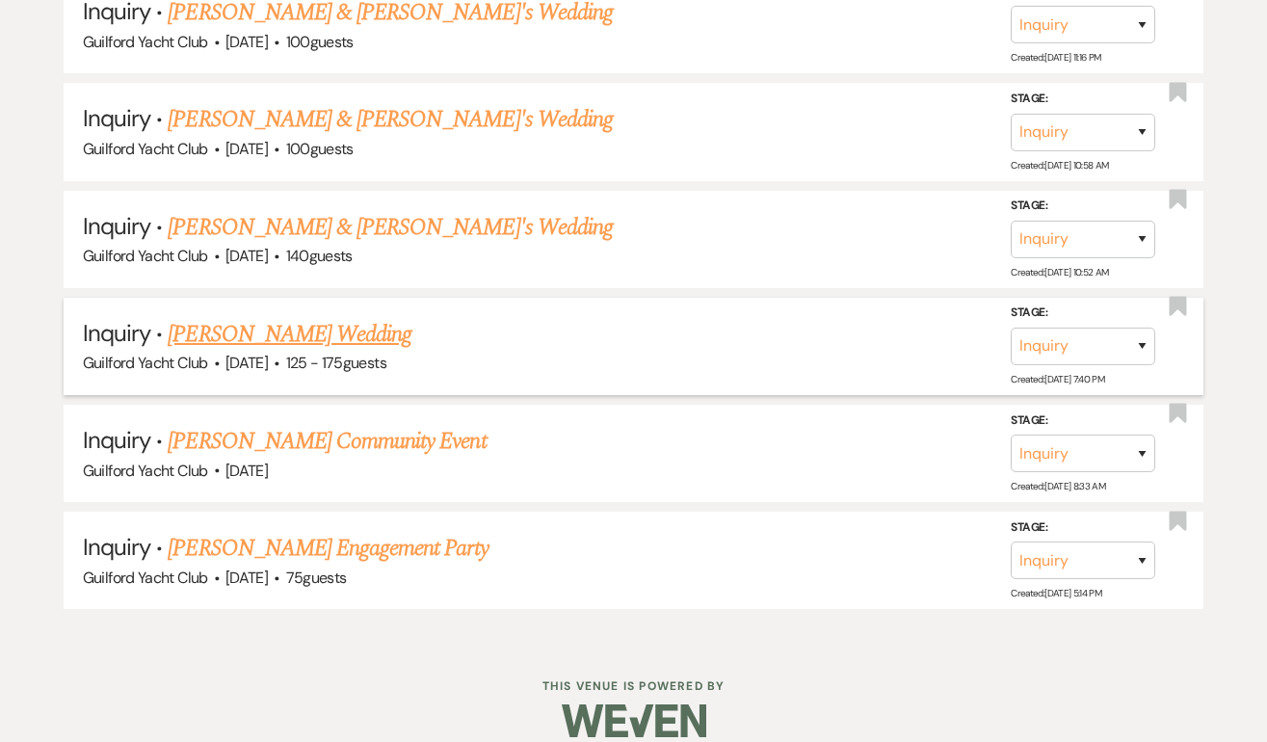
click at [287, 317] on link "Steven Berry's Wedding" at bounding box center [290, 334] width 244 height 35
select select "3"
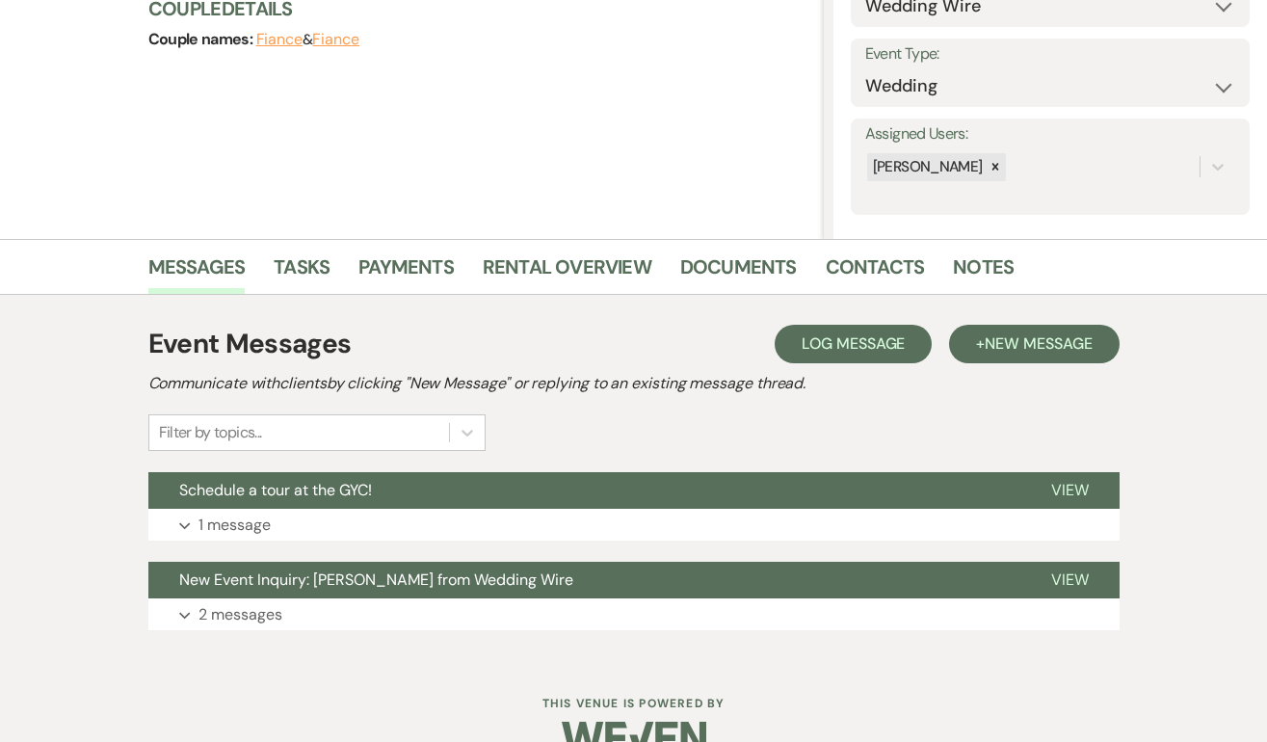
scroll to position [286, 0]
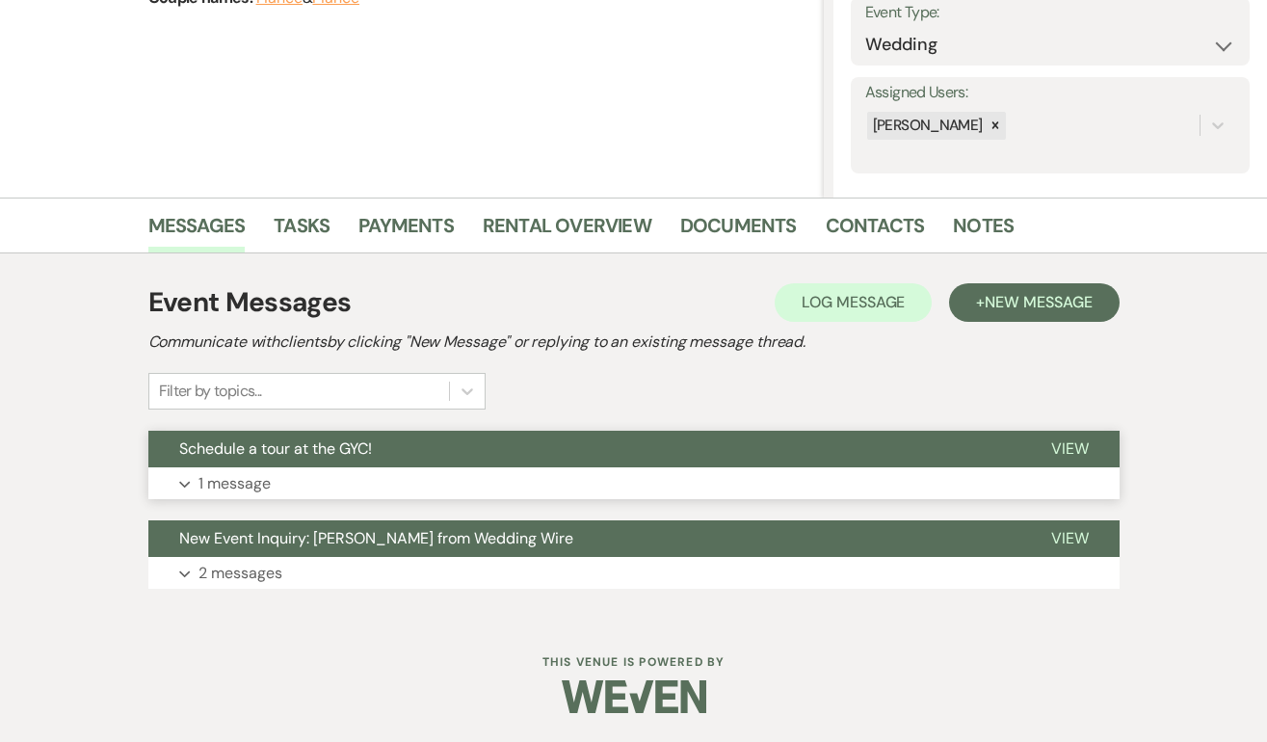
click at [1078, 436] on button "View" at bounding box center [1069, 449] width 99 height 37
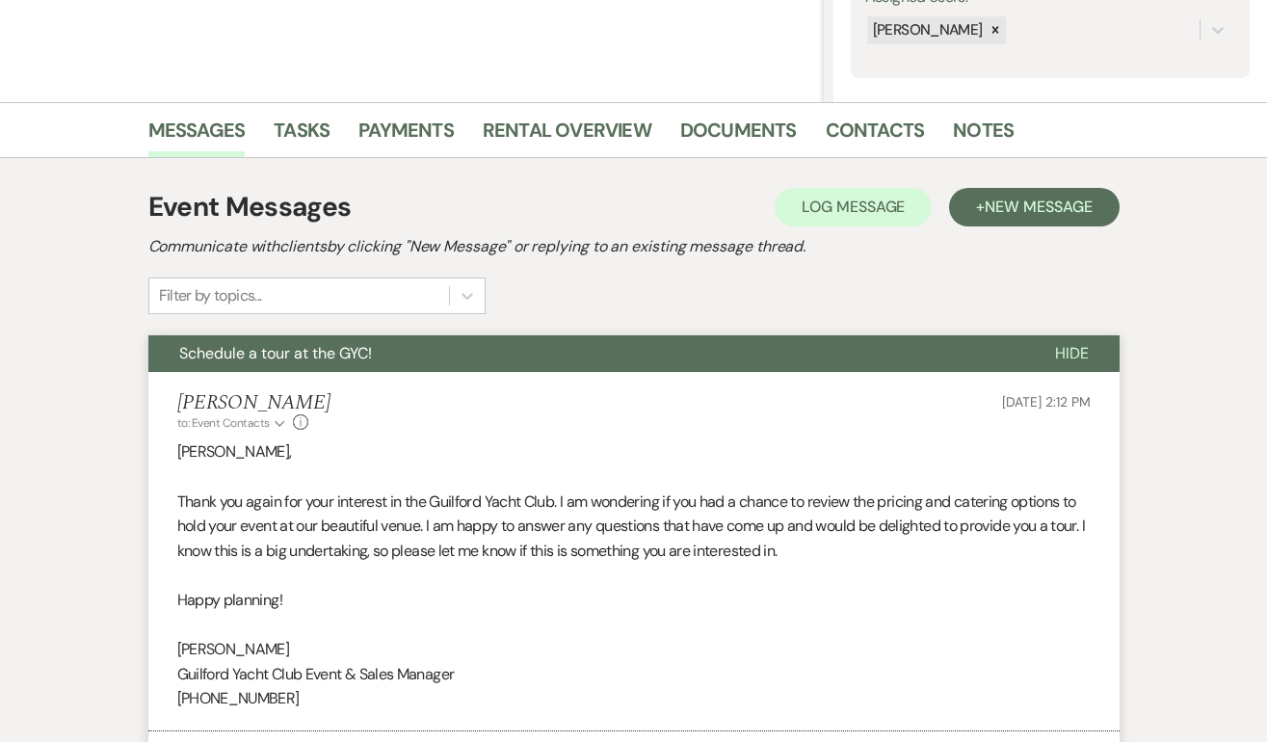
scroll to position [0, 0]
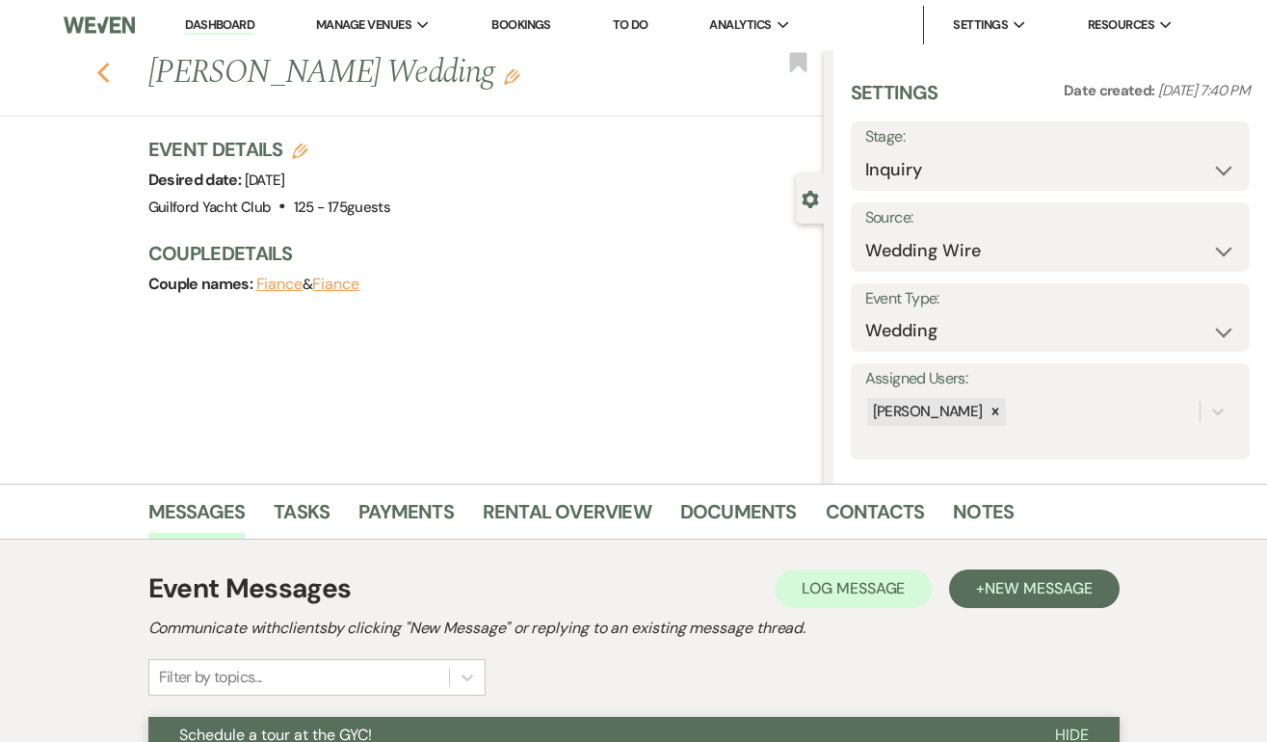
click at [105, 72] on icon "Previous" at bounding box center [103, 73] width 14 height 23
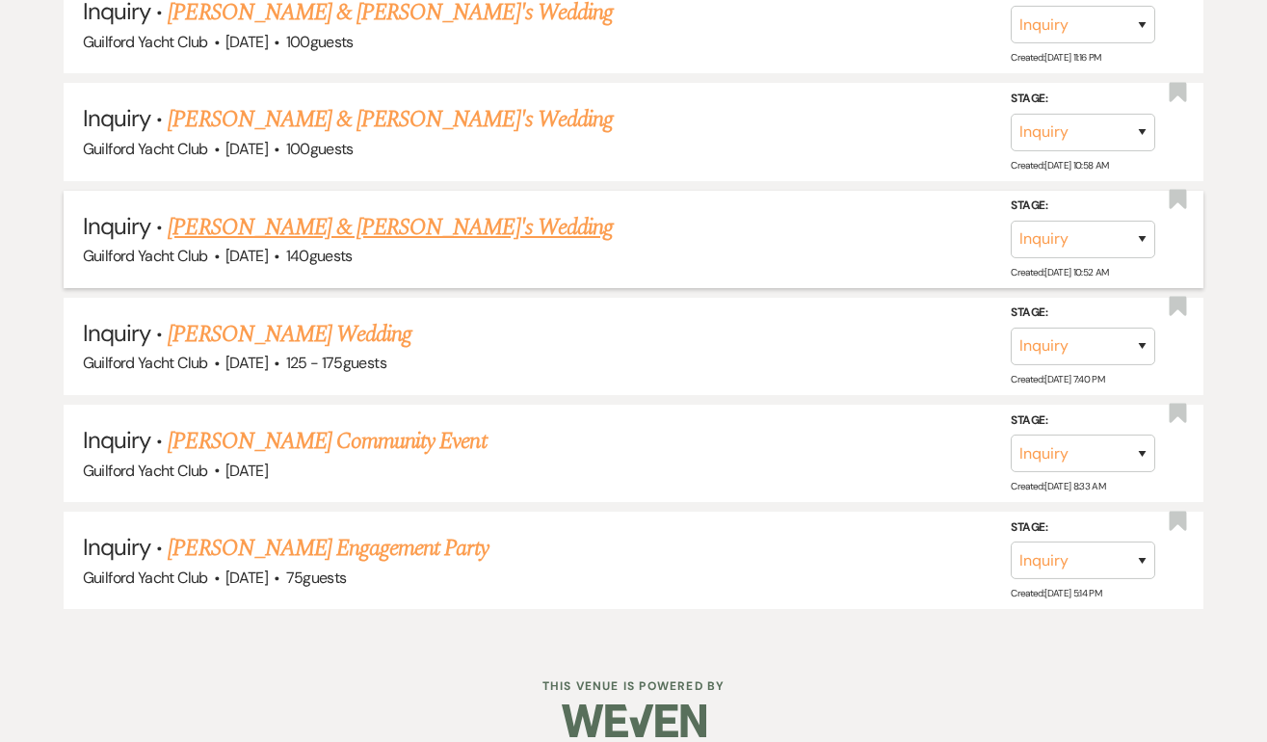
click at [232, 213] on link "Jared & Laura's Wedding" at bounding box center [390, 227] width 445 height 35
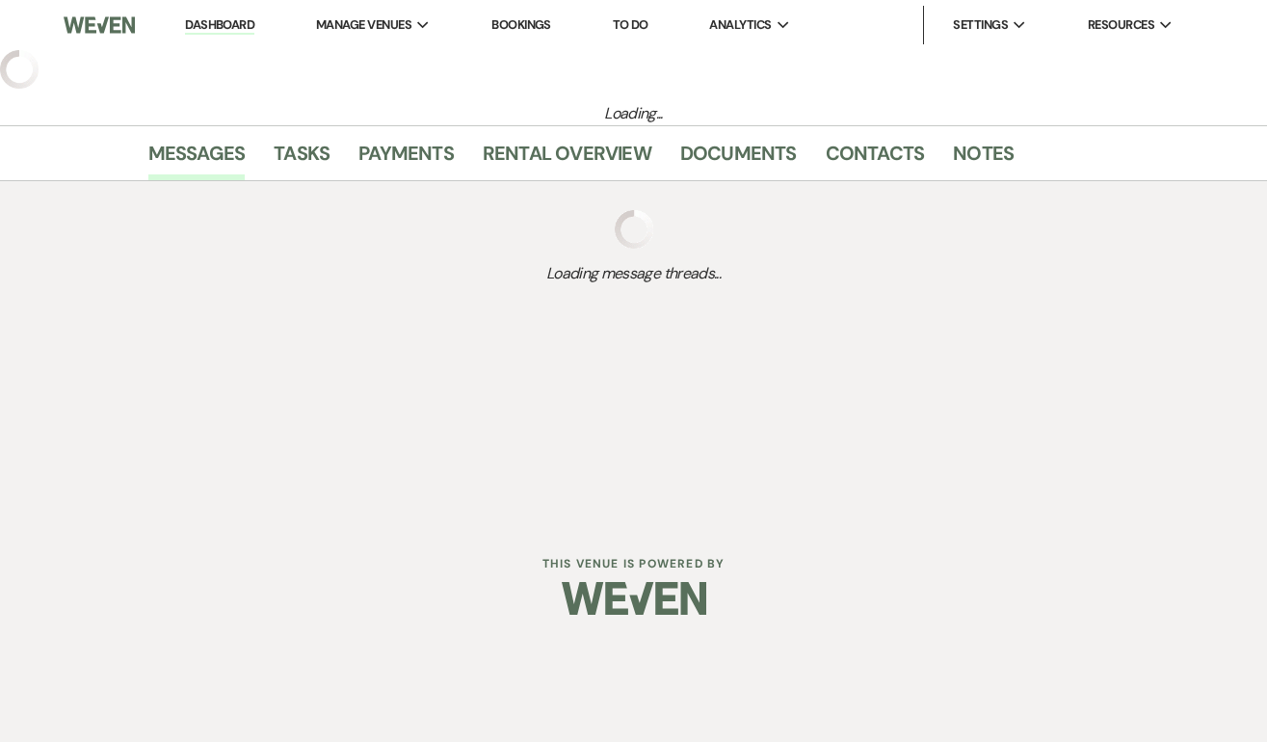
select select "5"
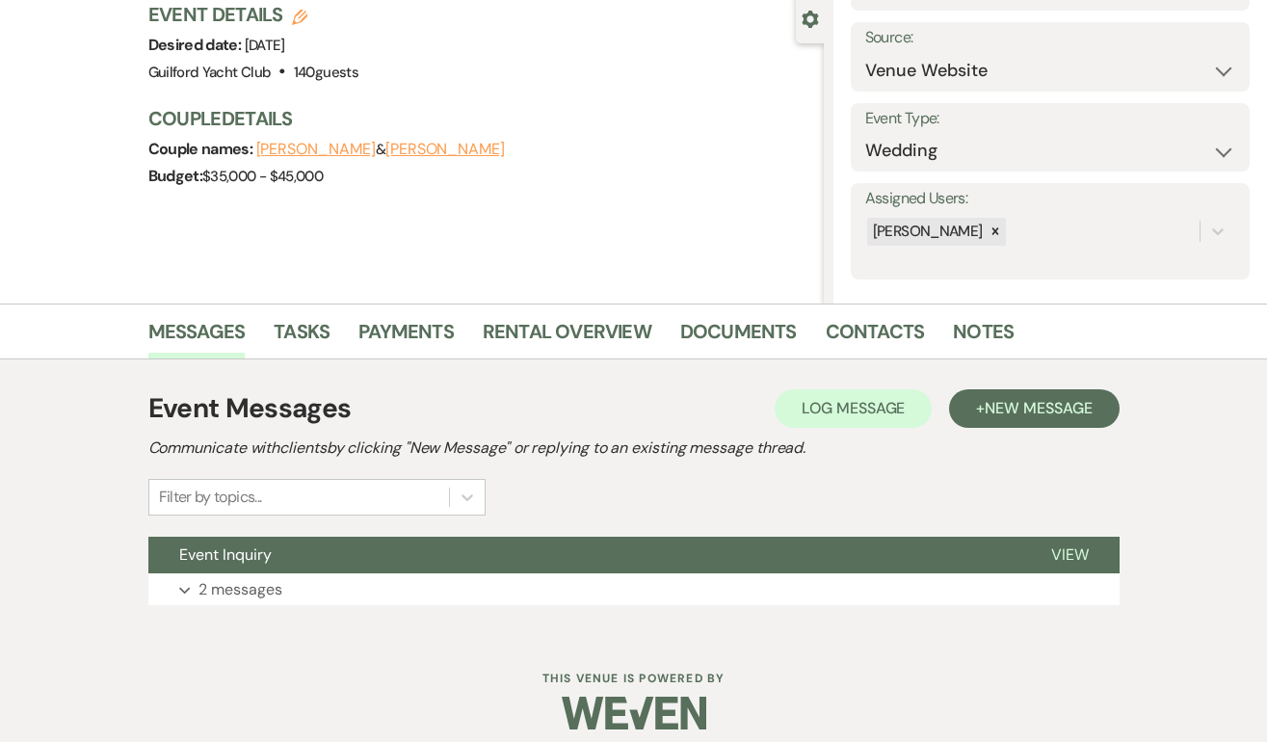
scroll to position [179, 0]
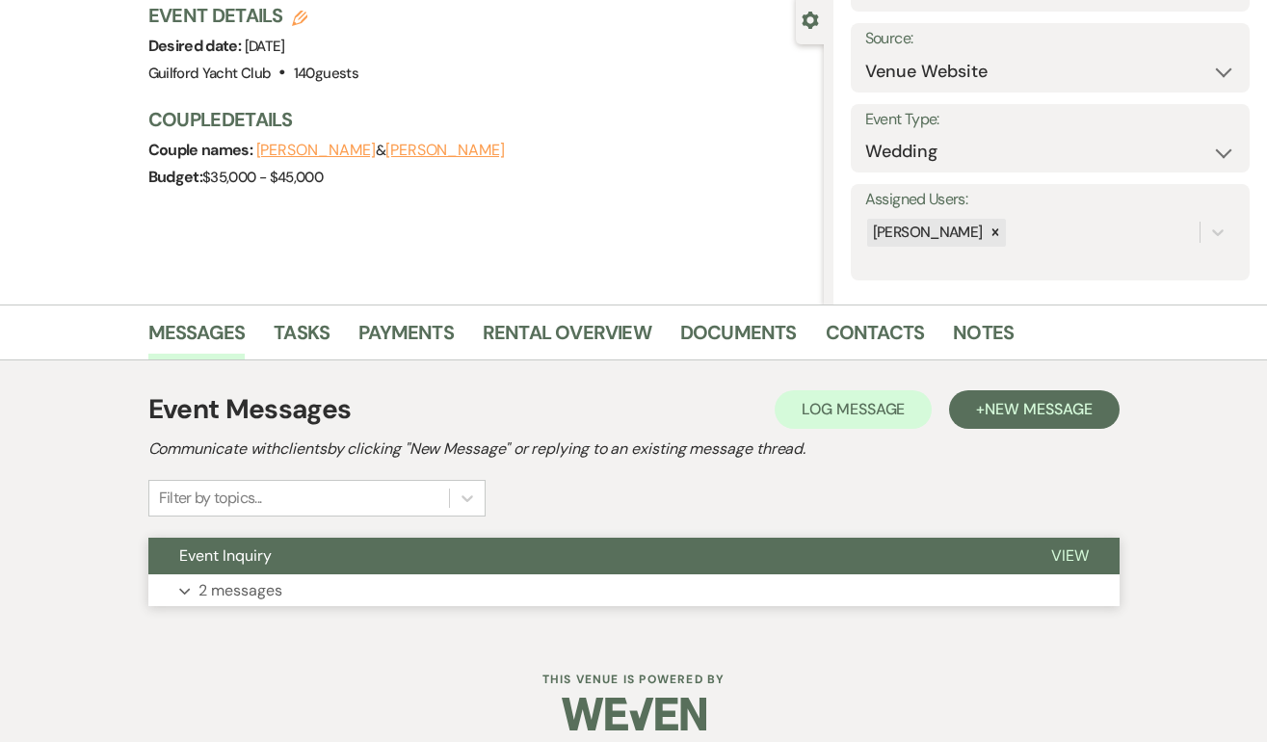
click at [1061, 554] on span "View" at bounding box center [1070, 555] width 38 height 20
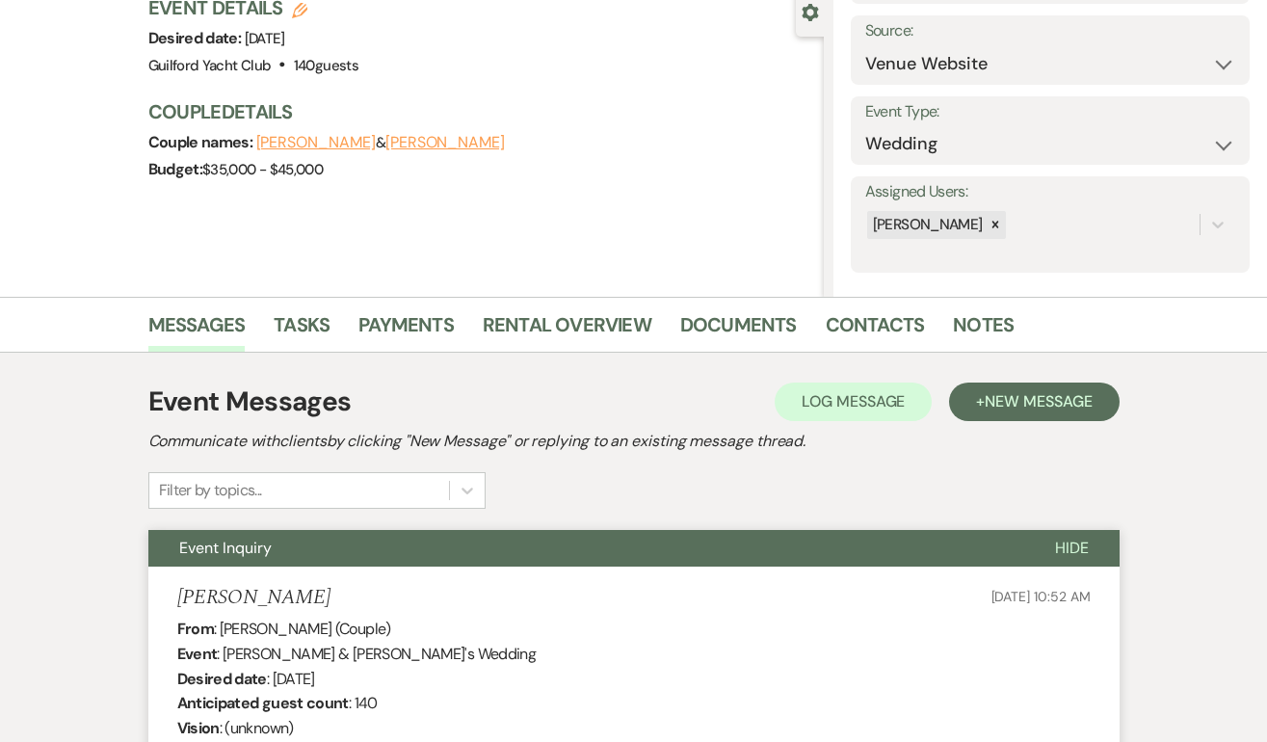
scroll to position [172, 0]
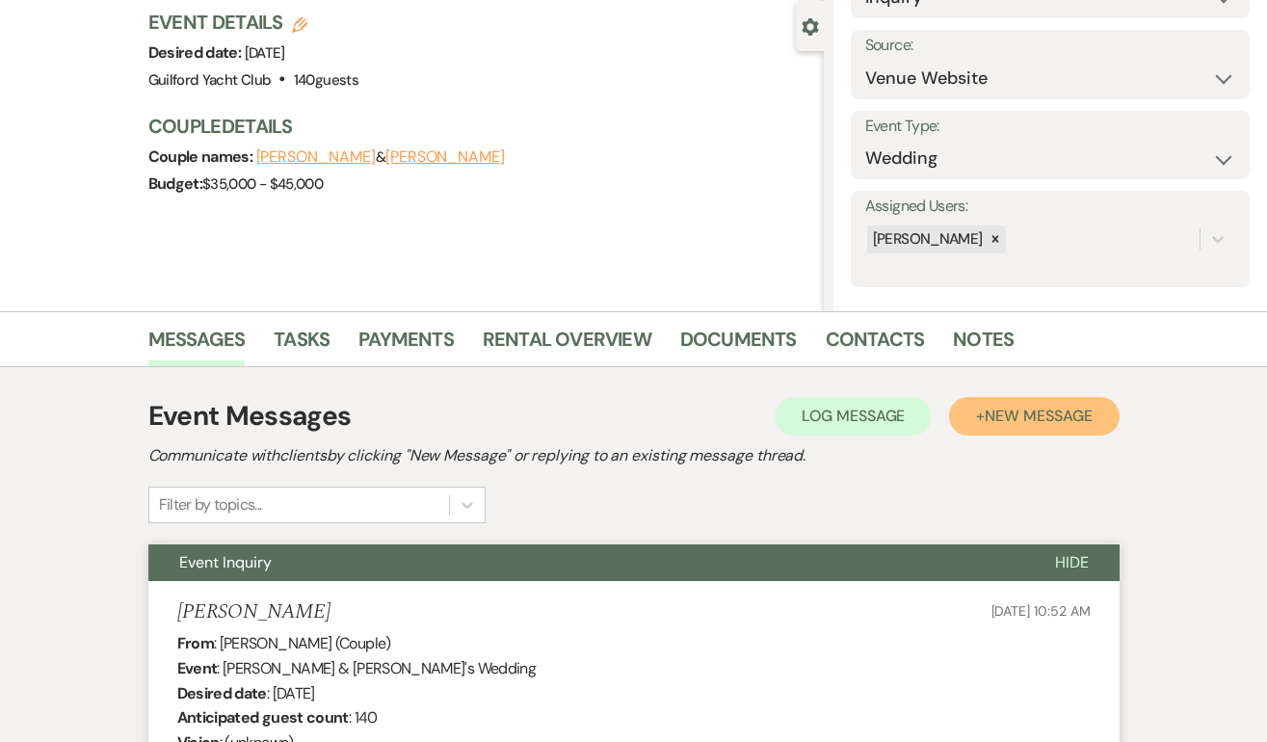
click at [1077, 407] on span "New Message" at bounding box center [1037, 415] width 107 height 20
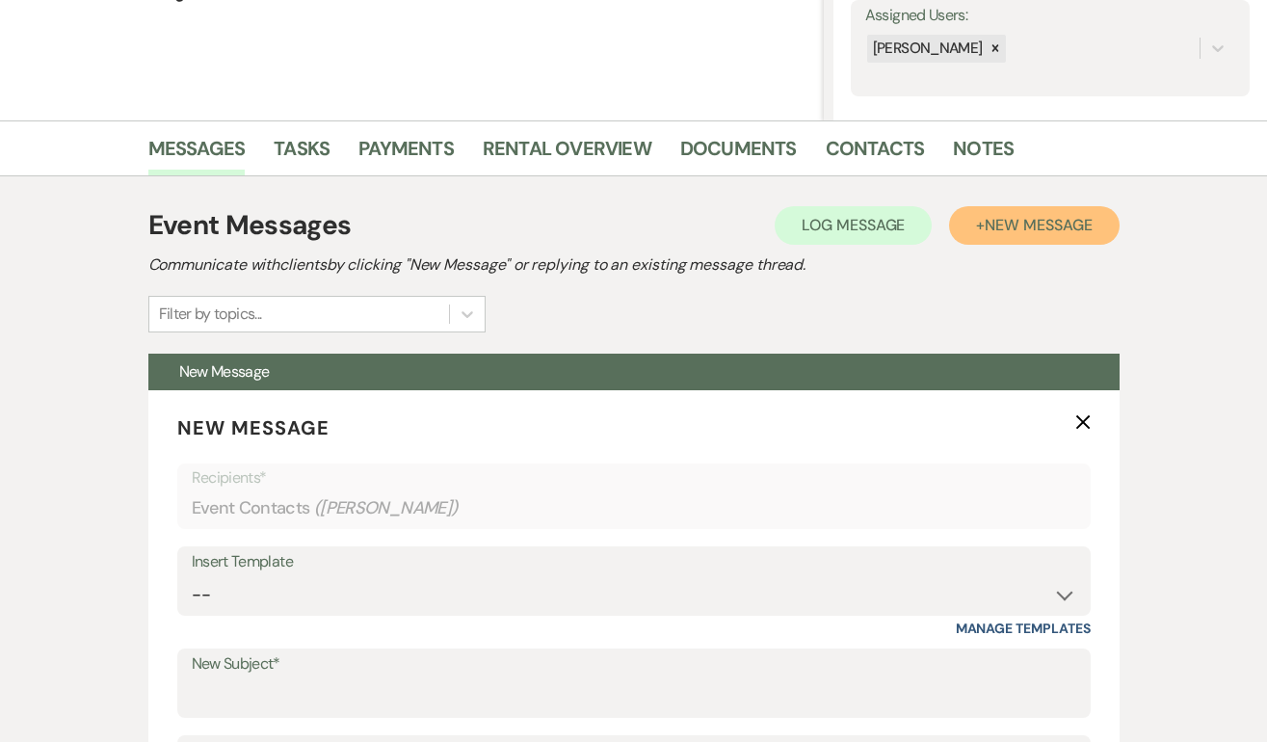
scroll to position [379, 0]
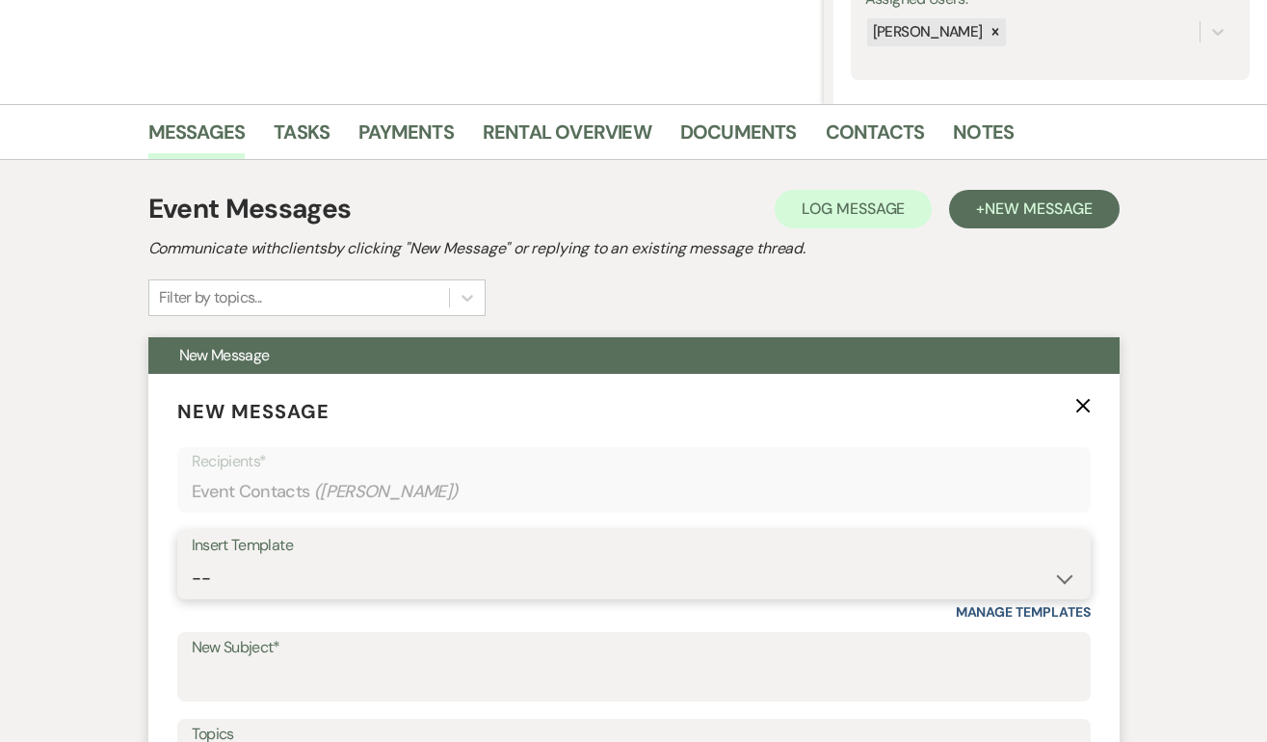
click at [238, 568] on select "-- Weven Planning Portal Introduction (Booked Events) Initial Inquiry Response …" at bounding box center [634, 579] width 884 height 38
select select "2059"
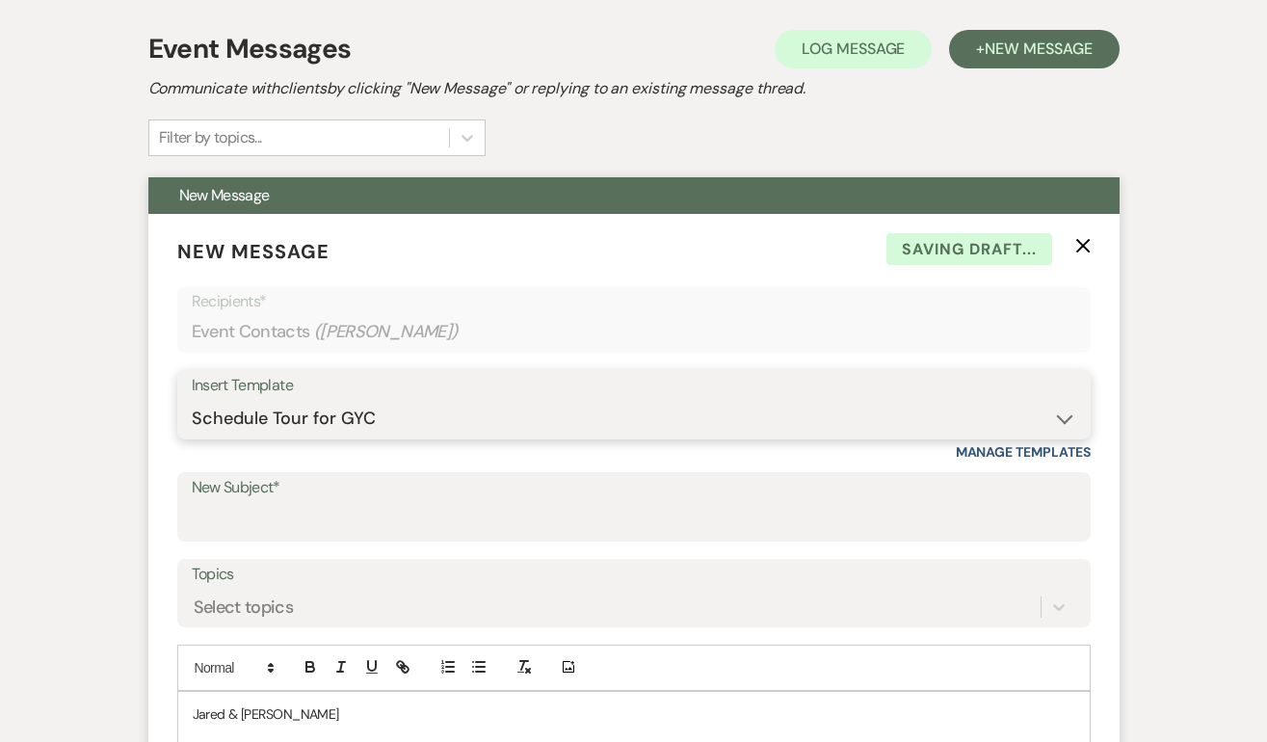
scroll to position [540, 0]
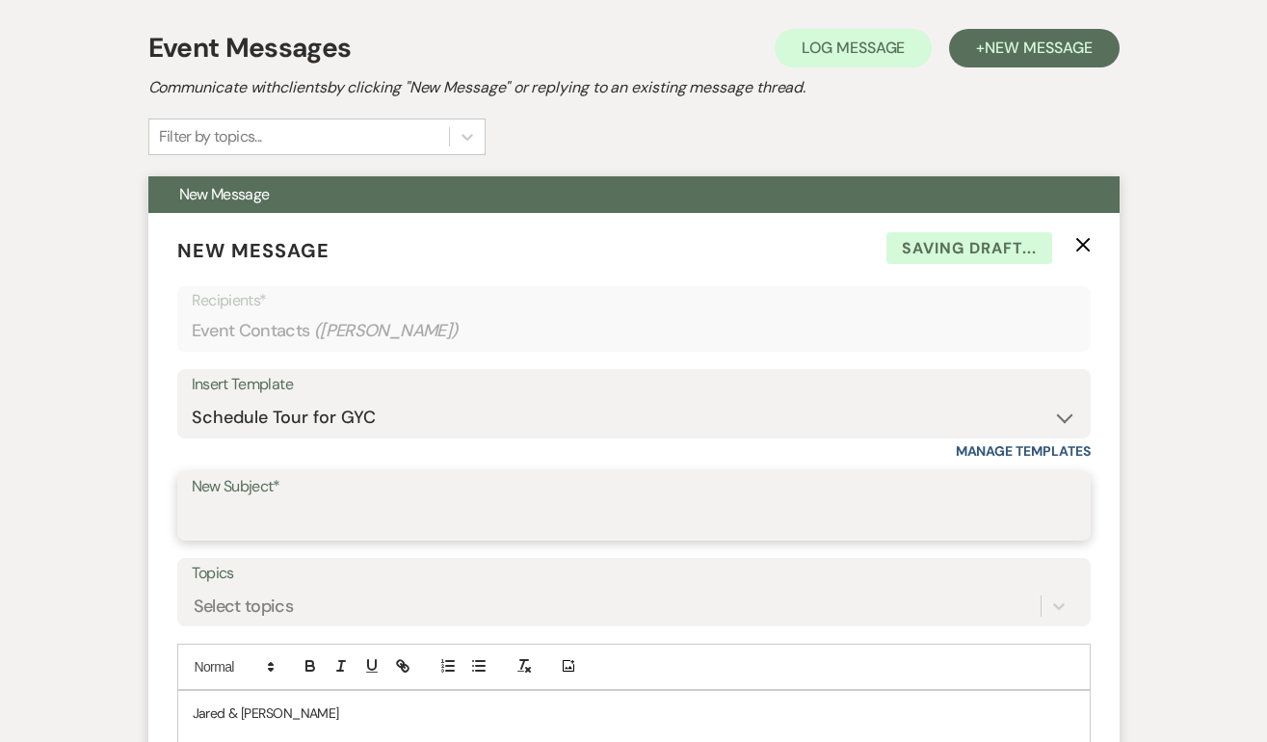
click at [231, 523] on input "New Subject*" at bounding box center [634, 520] width 884 height 38
type input "Schedule a tour at the GYC!"
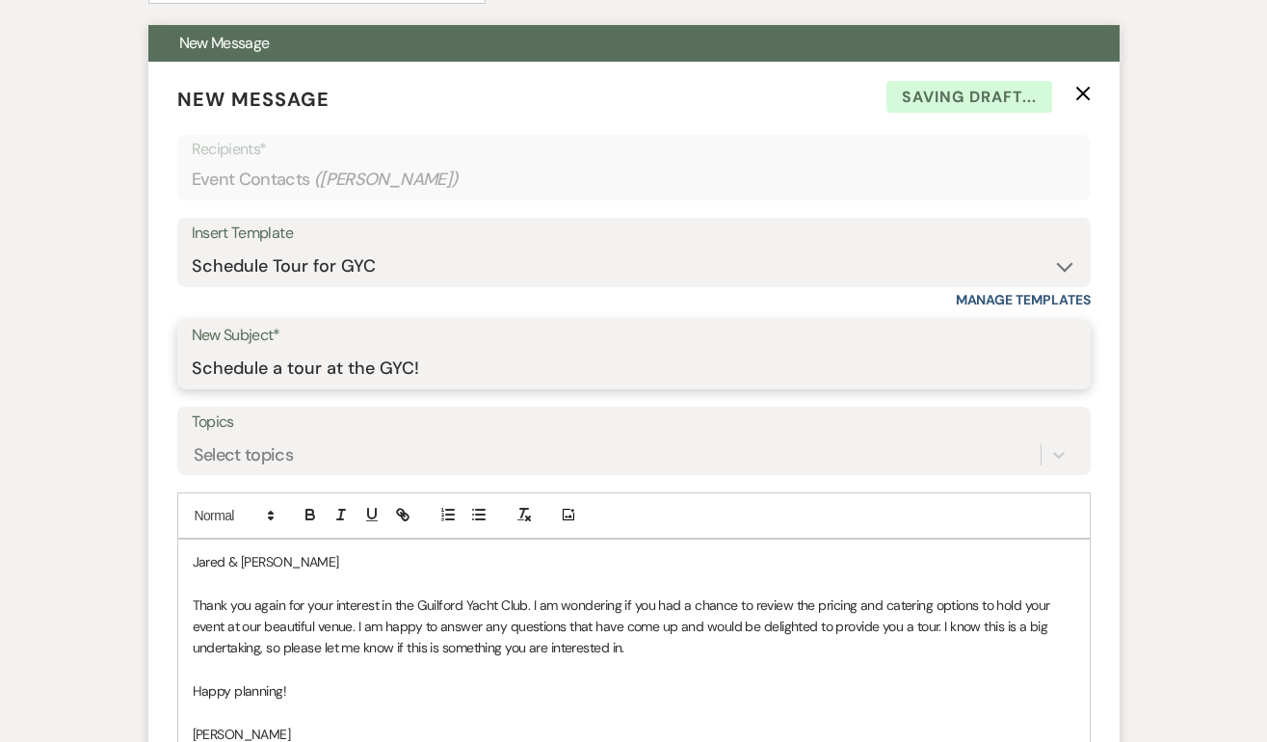
scroll to position [693, 0]
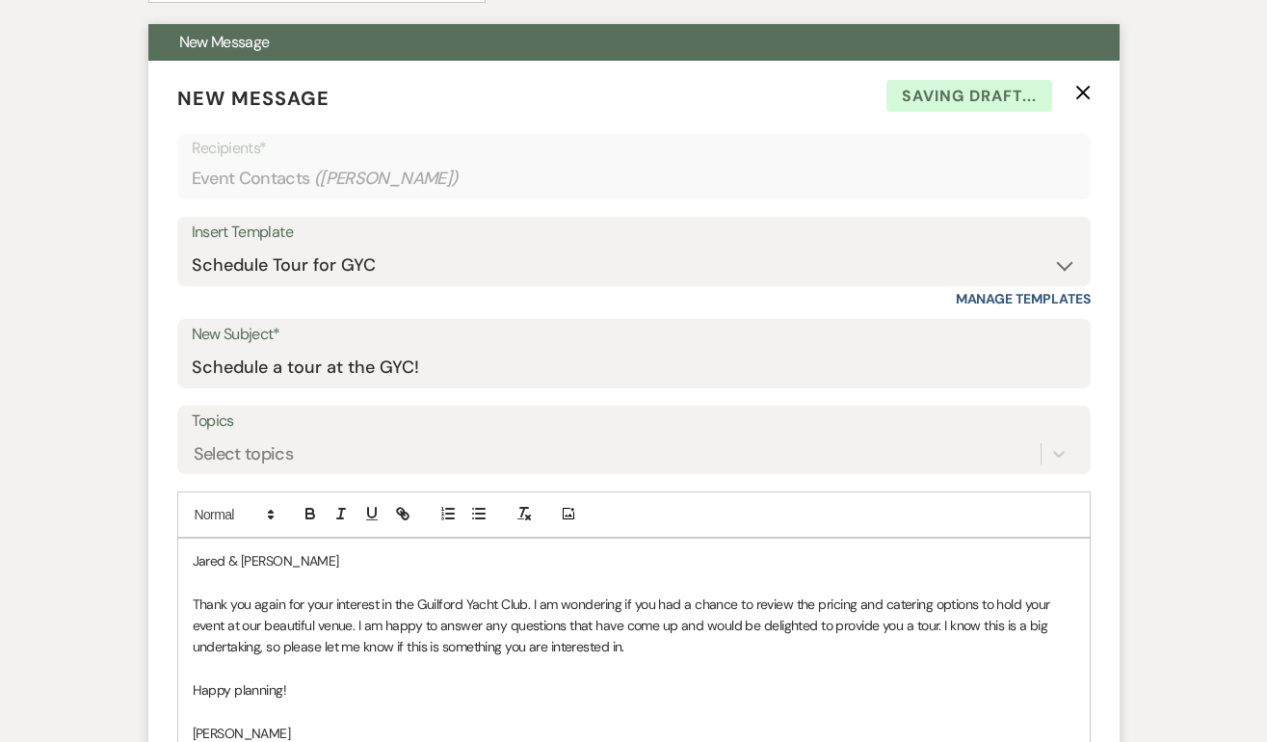
click at [317, 562] on p "Jared & Laura" at bounding box center [634, 560] width 882 height 21
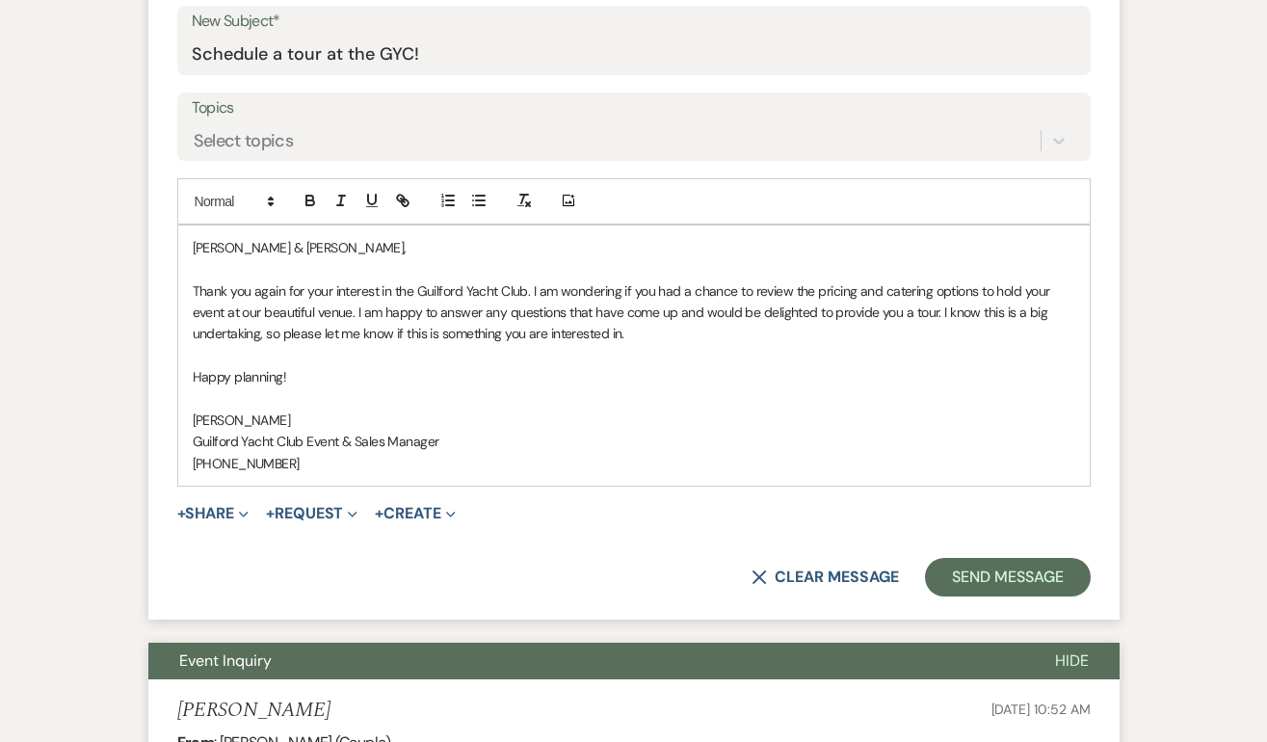
scroll to position [1005, 0]
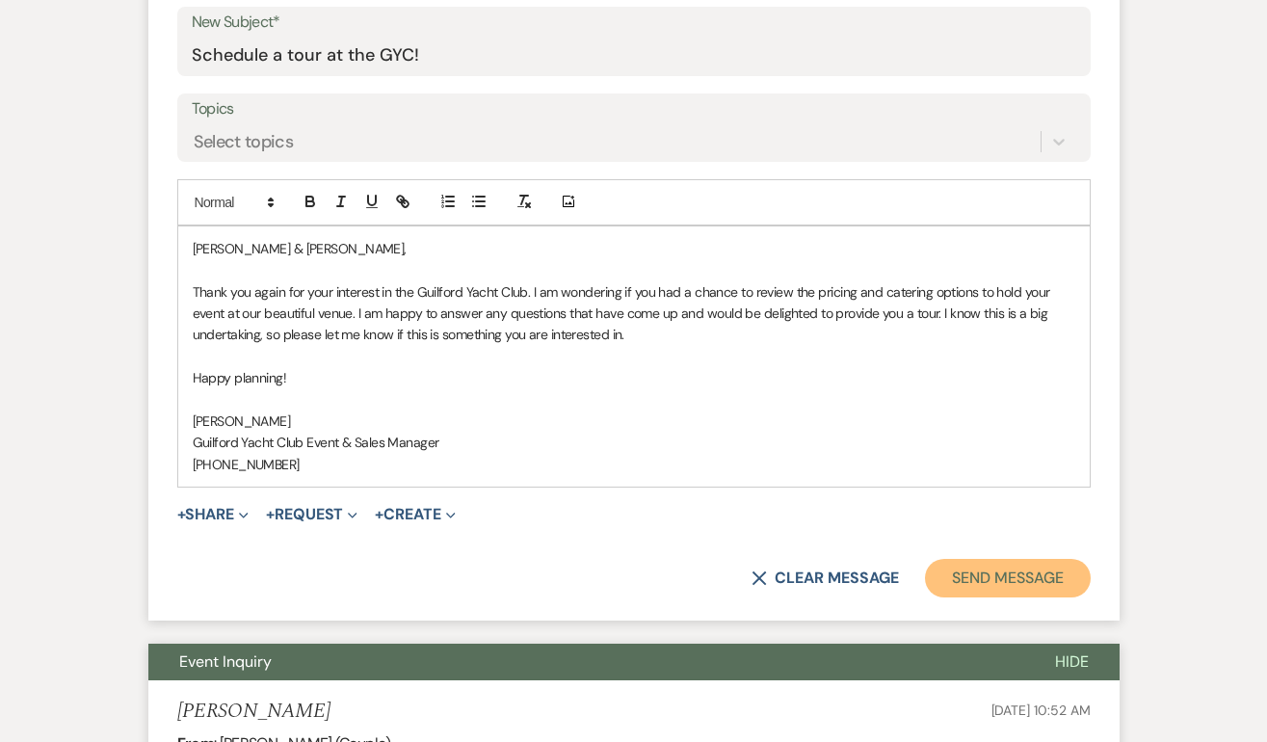
click at [948, 570] on button "Send Message" at bounding box center [1007, 578] width 165 height 39
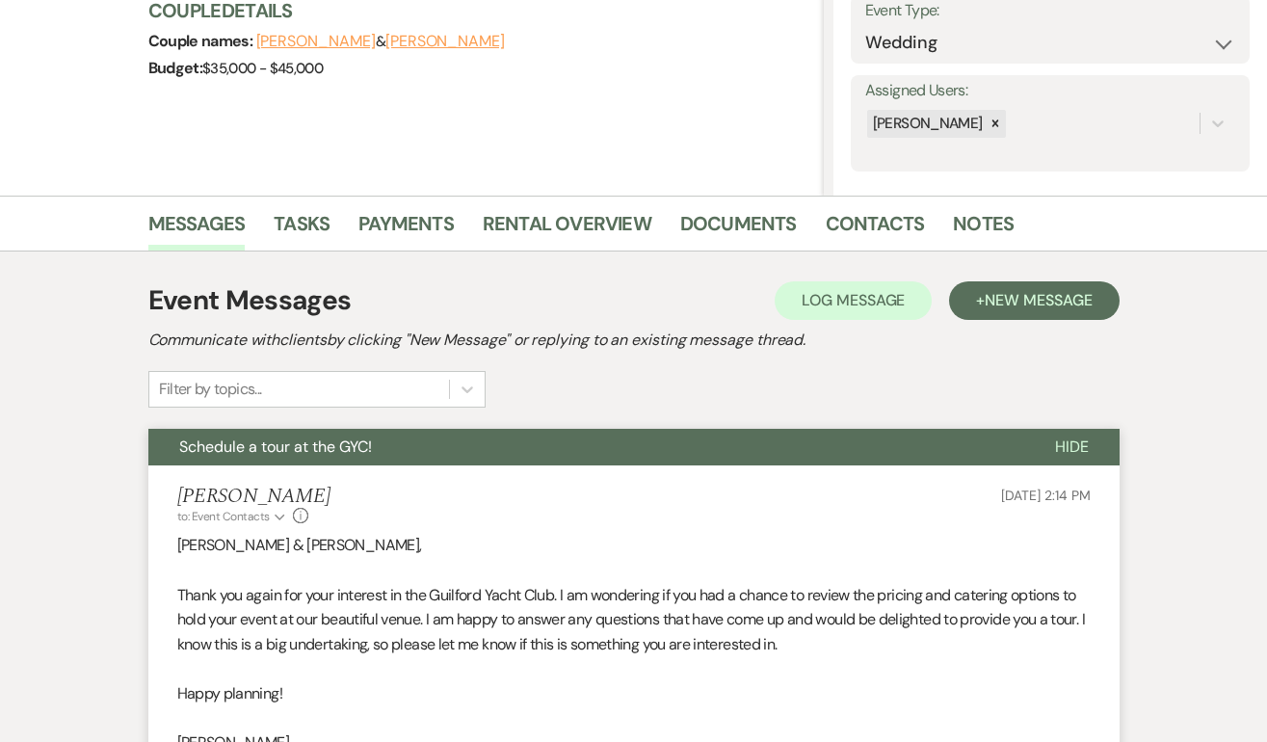
scroll to position [0, 0]
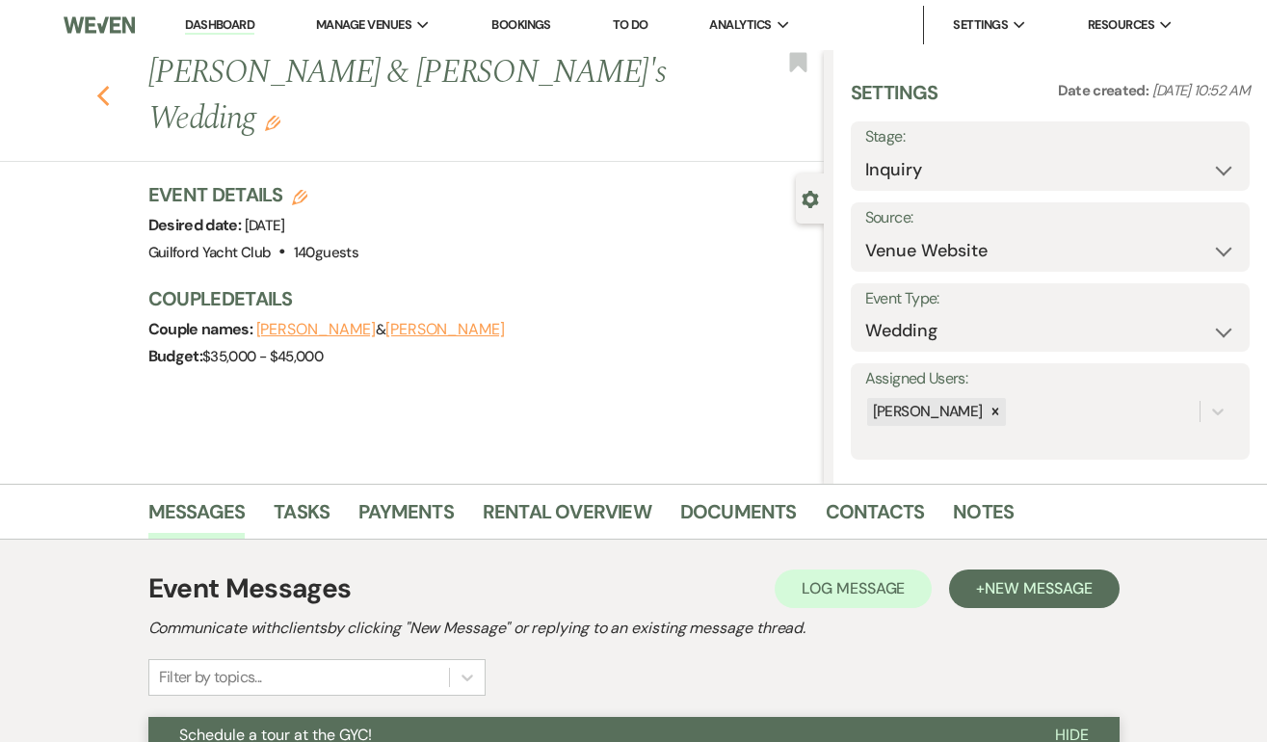
click at [101, 85] on icon "Previous" at bounding box center [103, 96] width 14 height 23
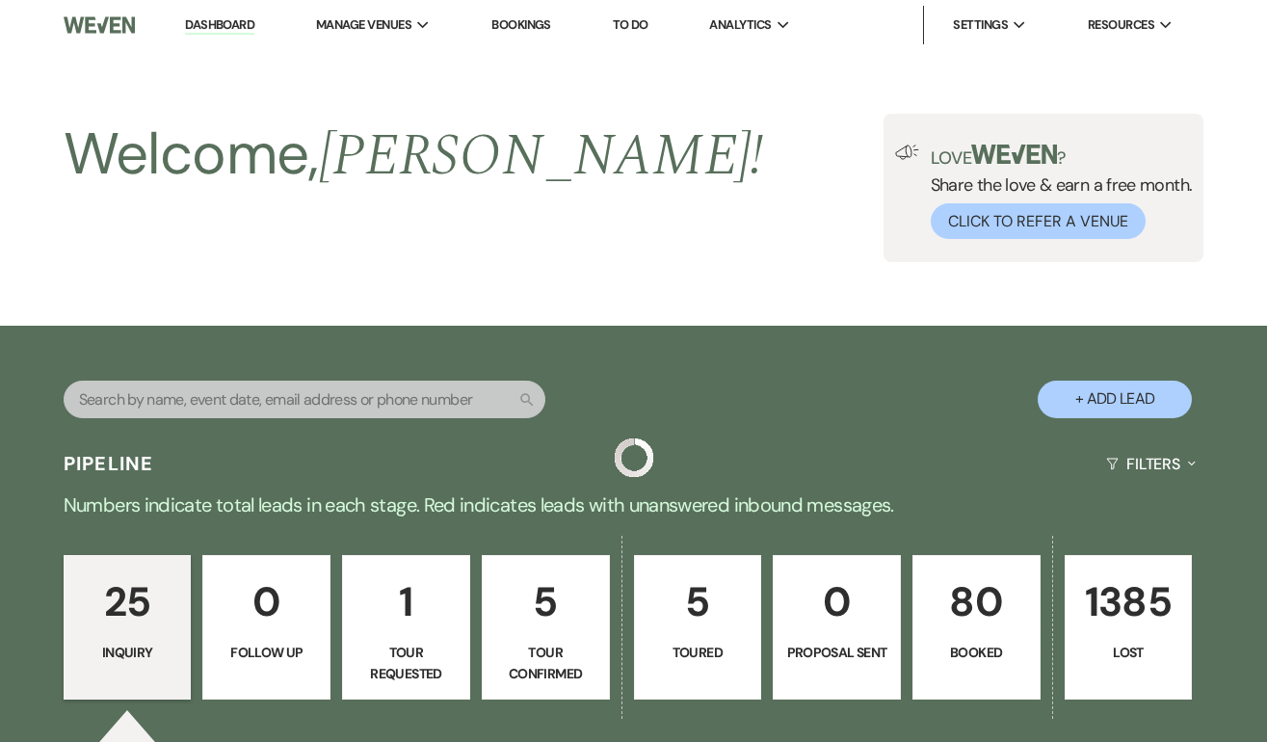
scroll to position [3041, 0]
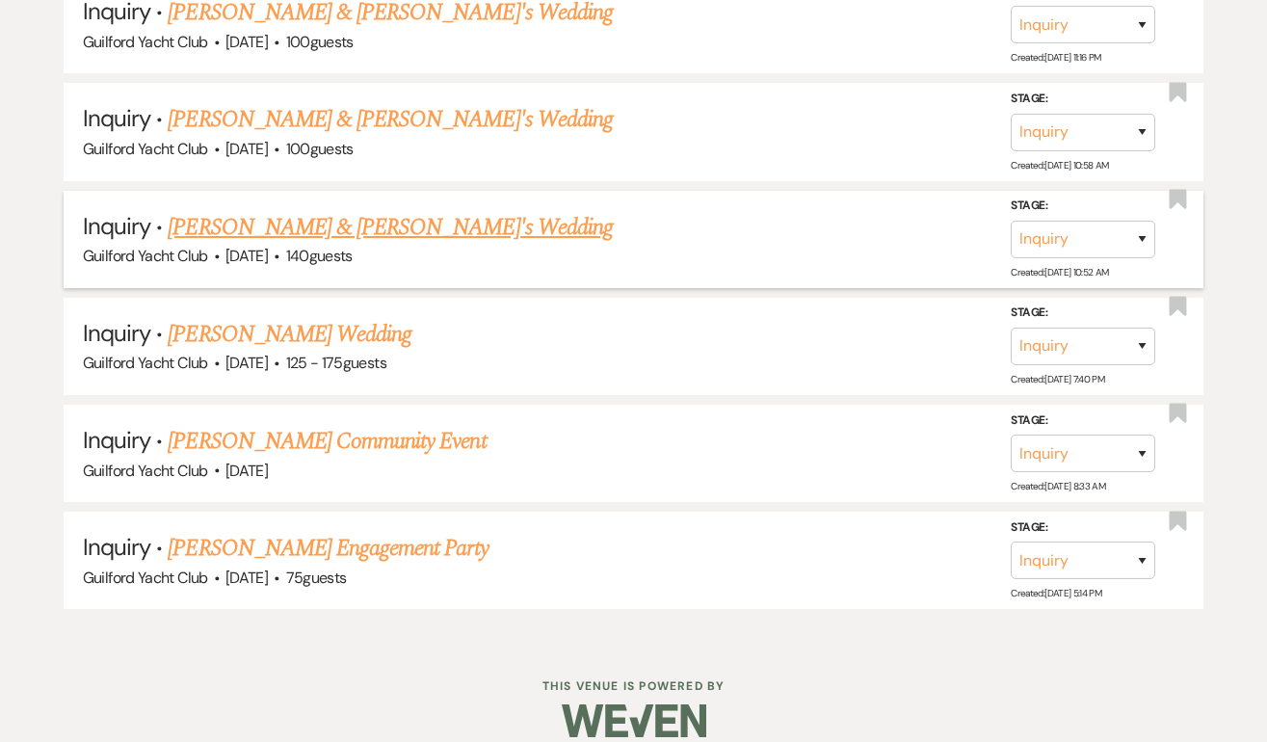
click at [247, 210] on link "Jared & Laura's Wedding" at bounding box center [390, 227] width 445 height 35
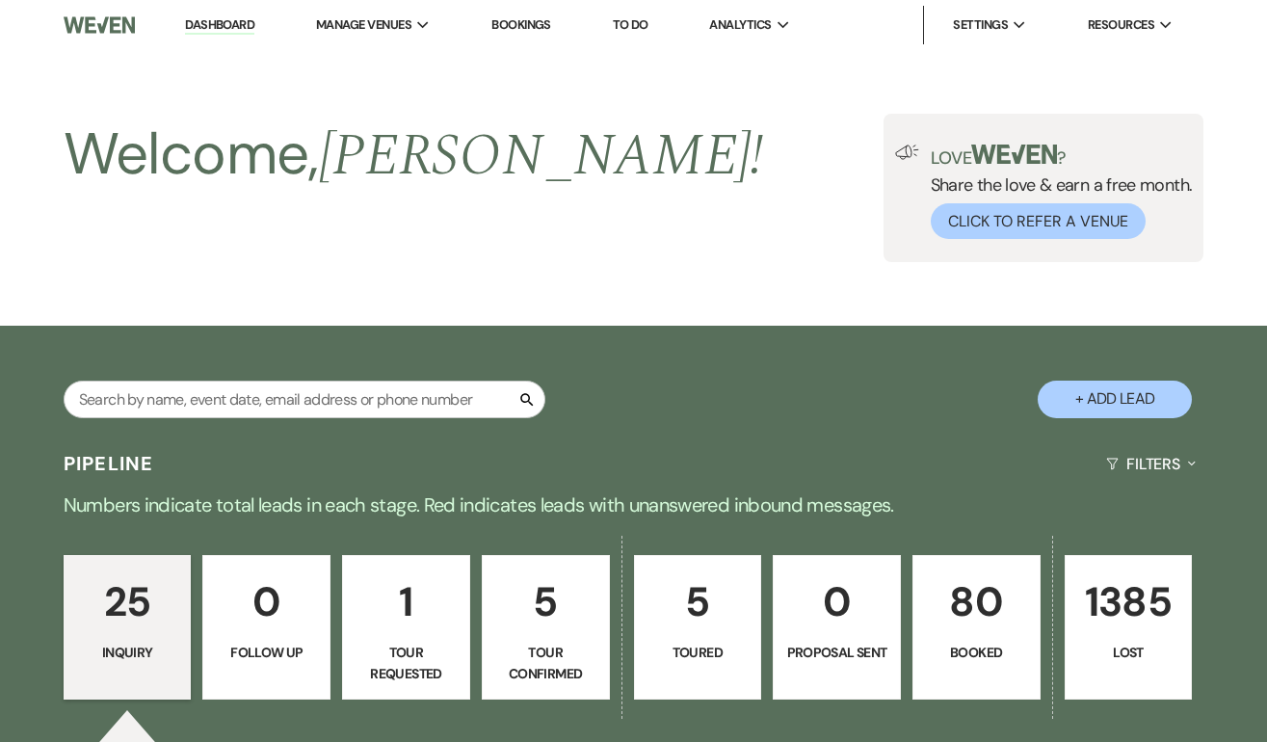
select select "5"
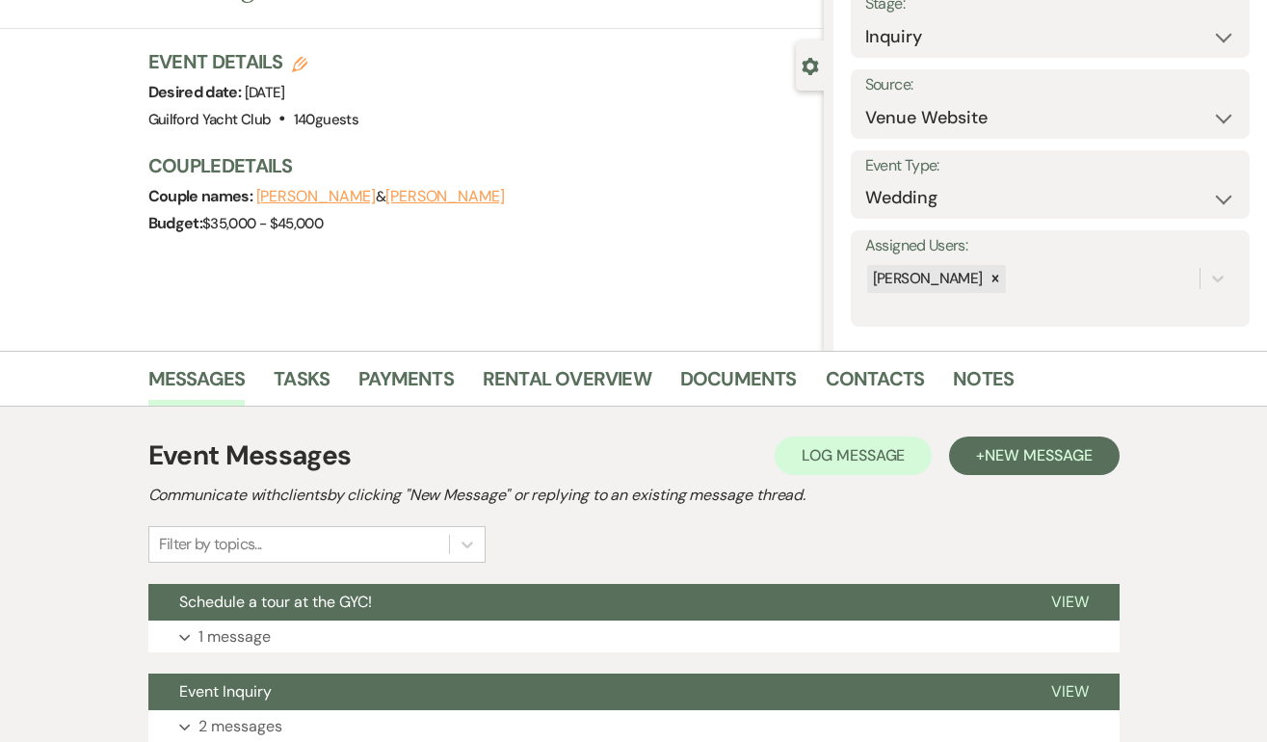
scroll to position [271, 0]
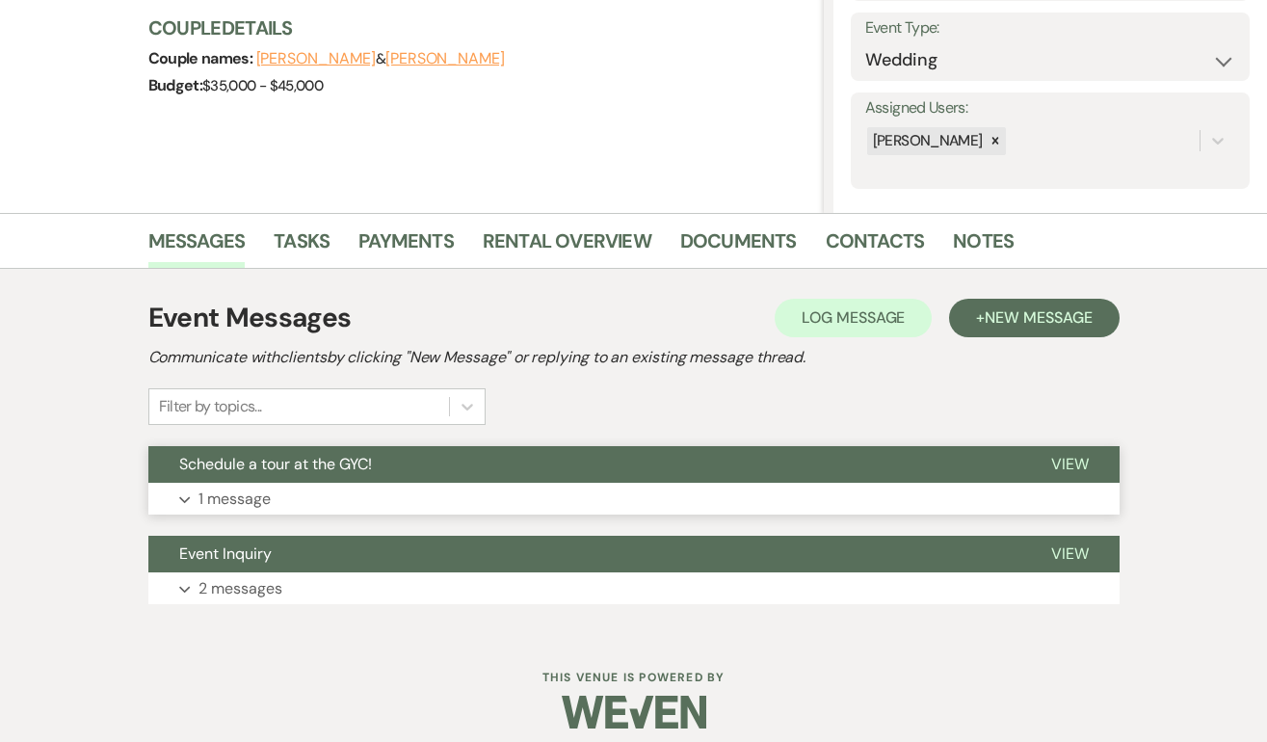
click at [1077, 459] on span "View" at bounding box center [1070, 464] width 38 height 20
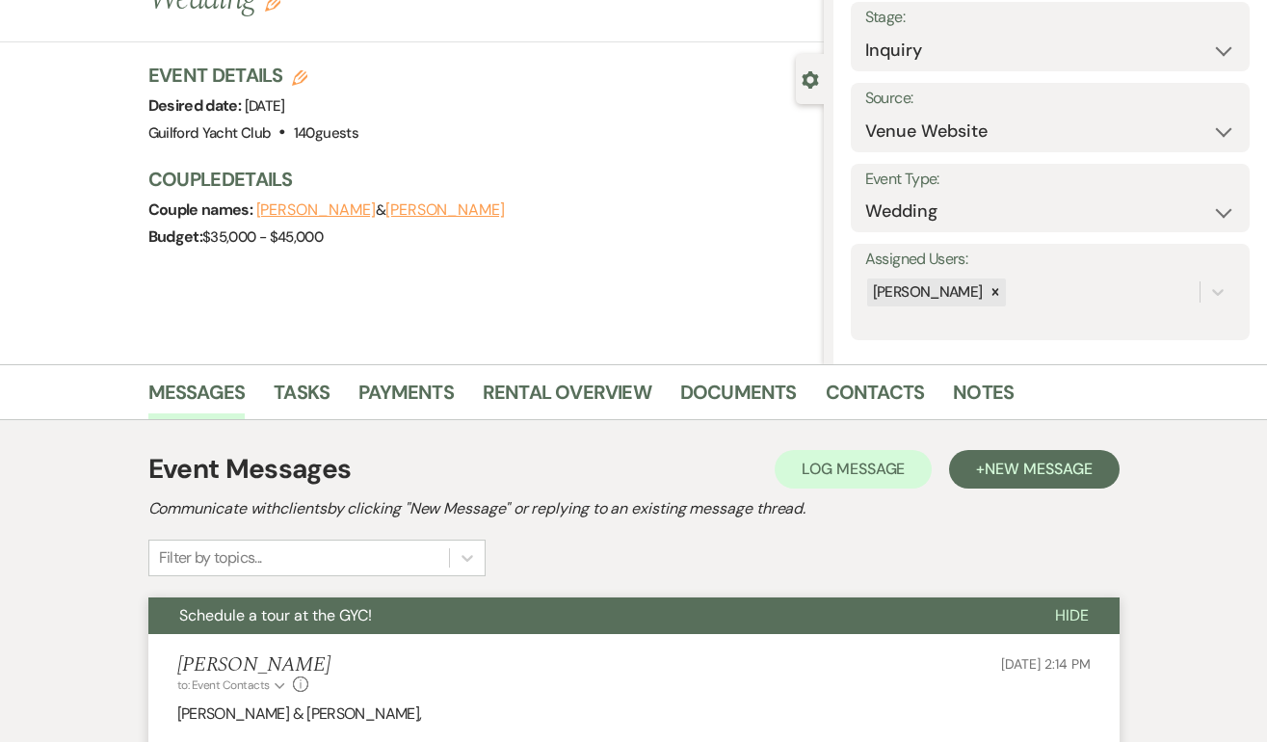
scroll to position [0, 0]
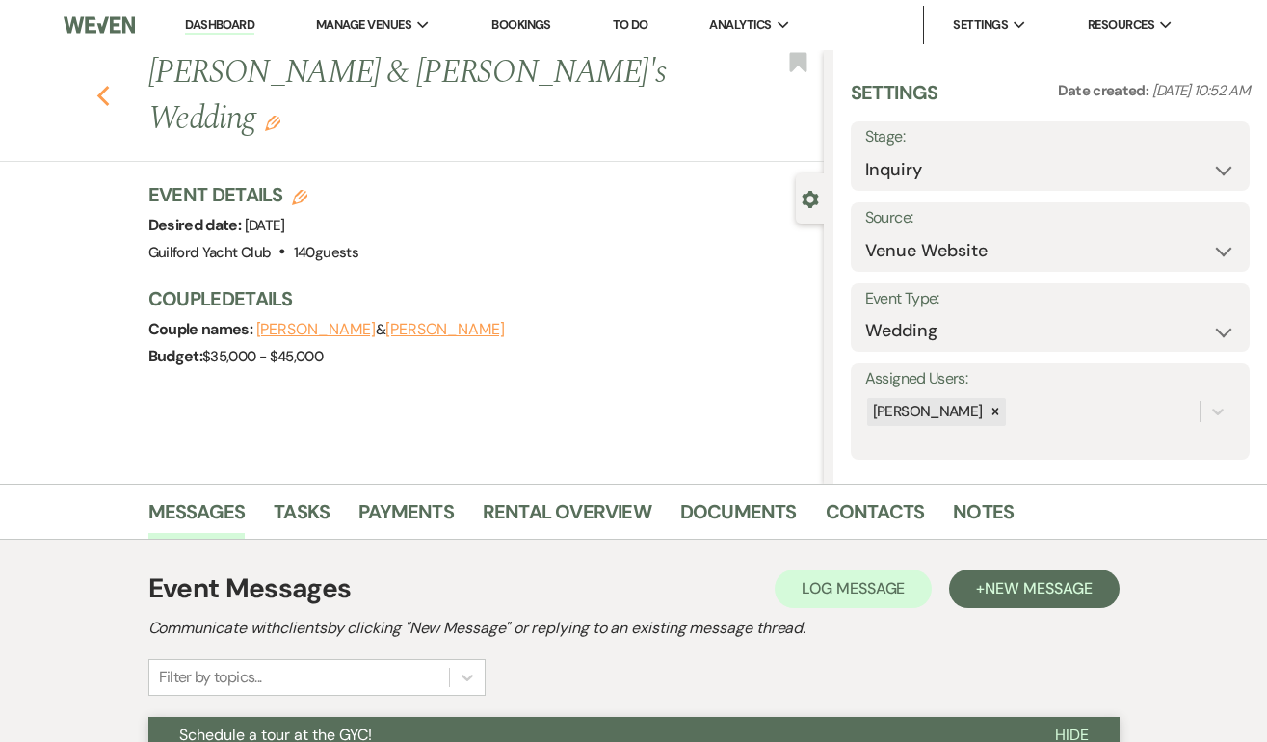
click at [101, 85] on icon "Previous" at bounding box center [103, 96] width 14 height 23
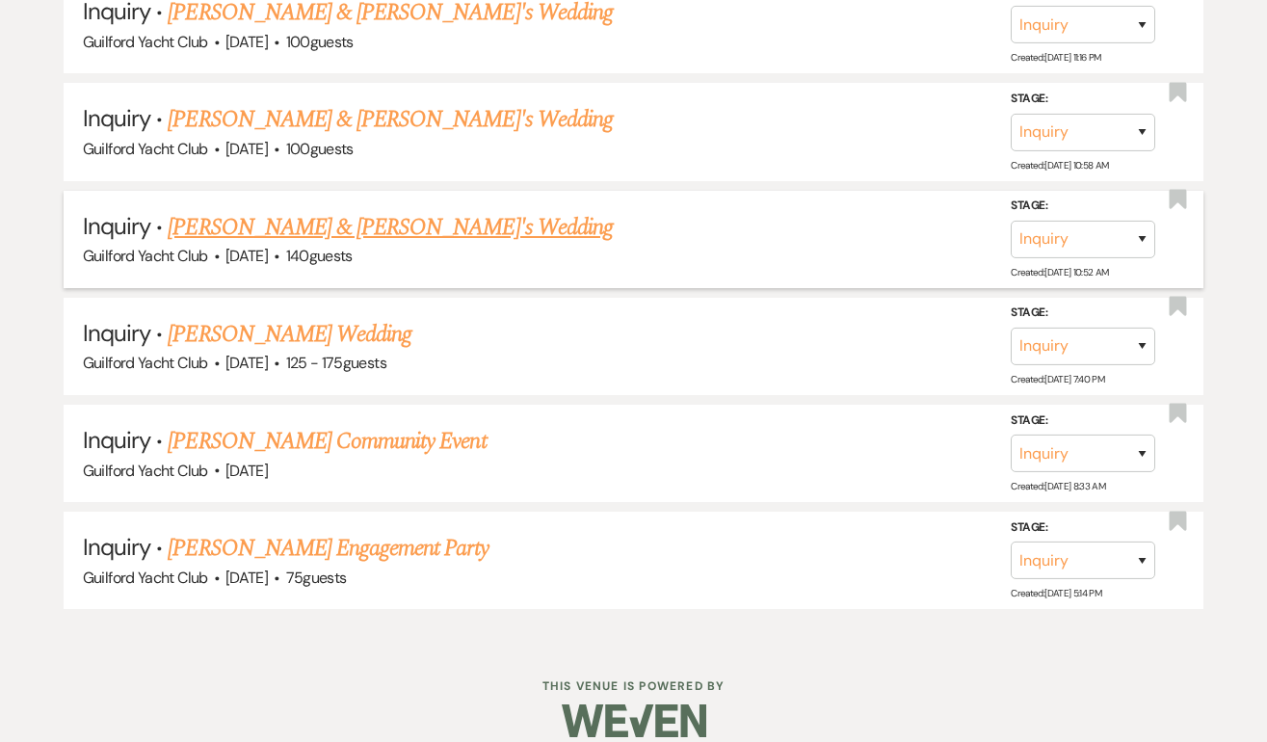
scroll to position [2978, 0]
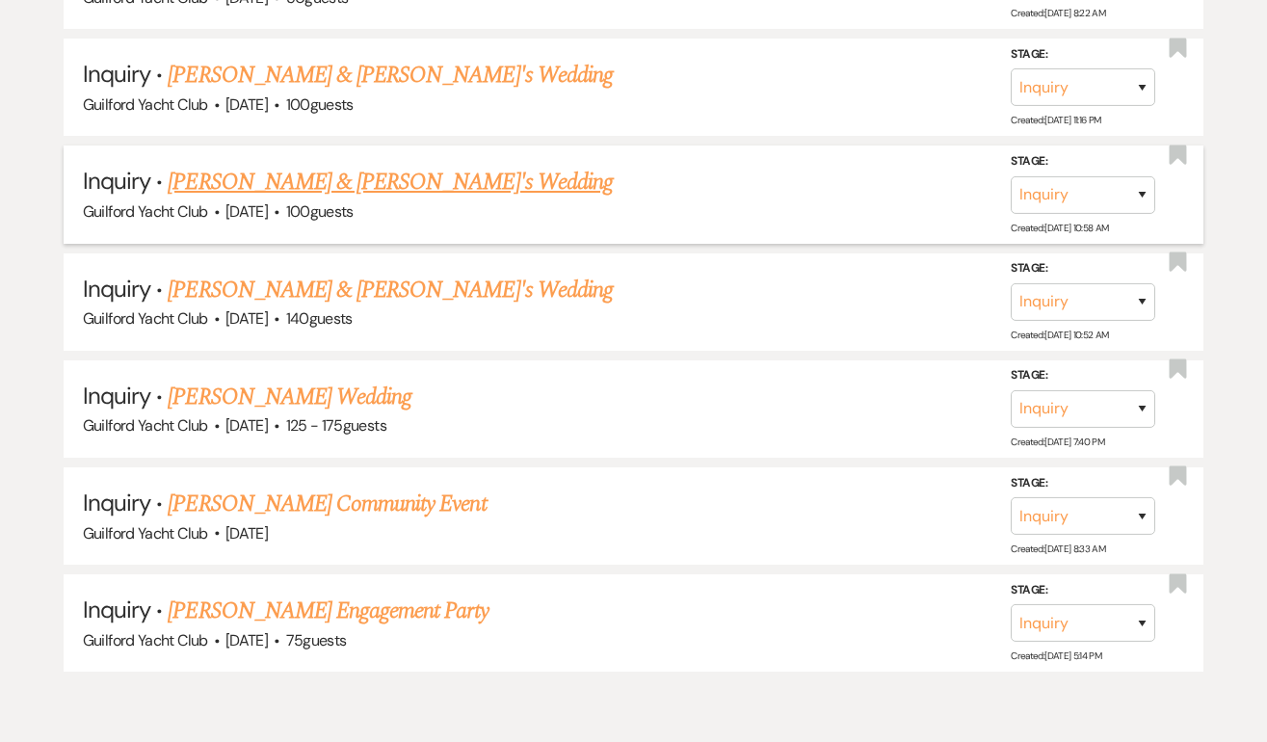
click at [247, 165] on link "Christina & Fiance's Wedding" at bounding box center [390, 182] width 445 height 35
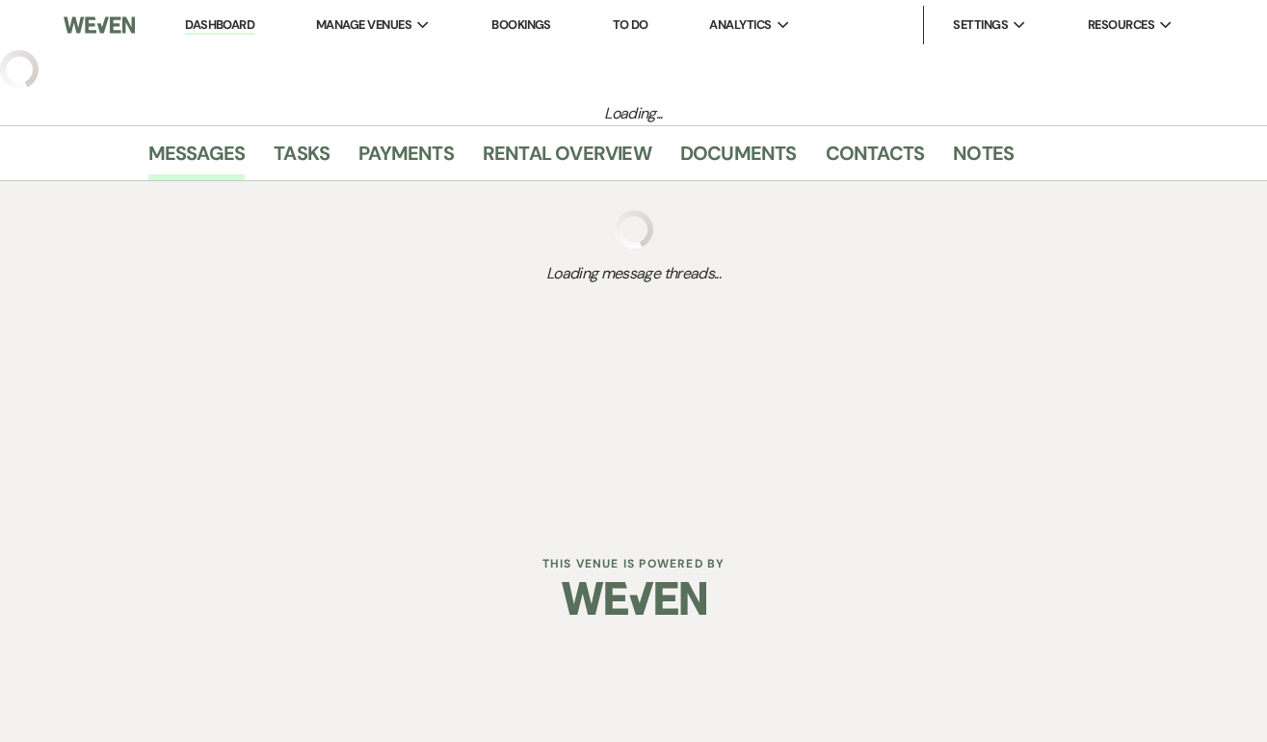
select select "22"
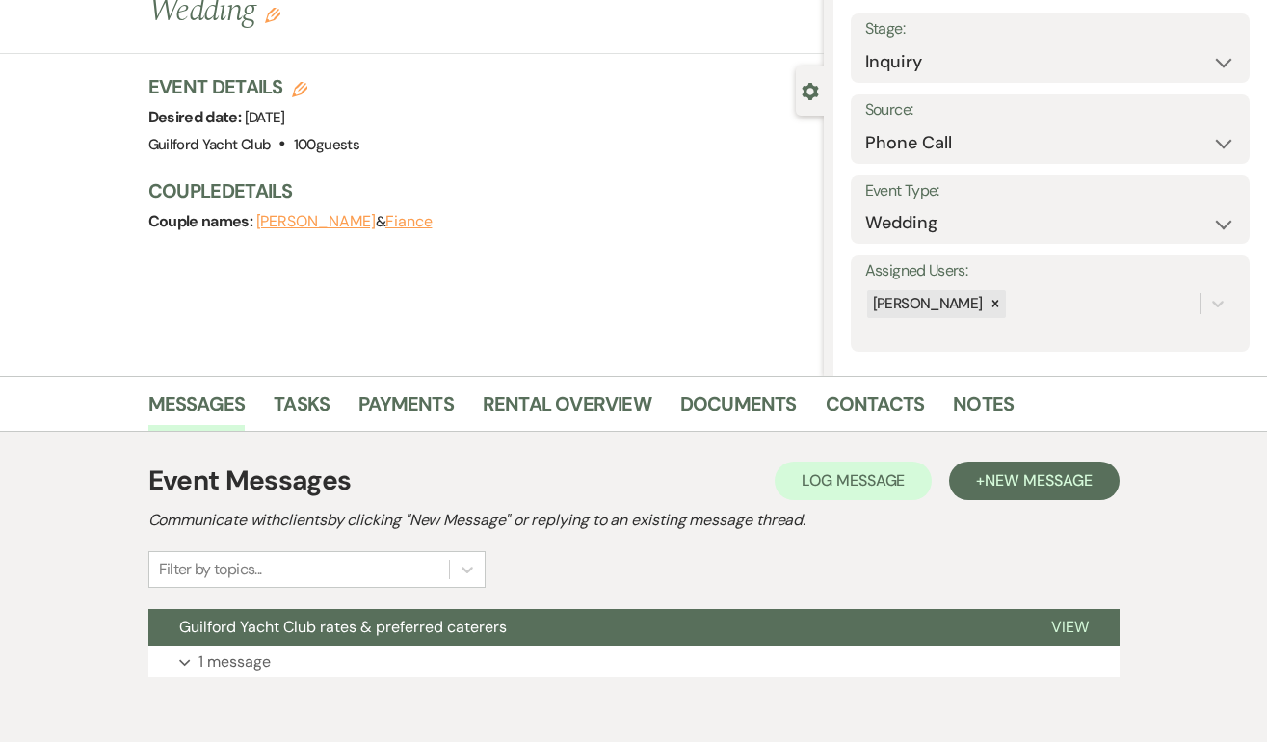
scroll to position [196, 0]
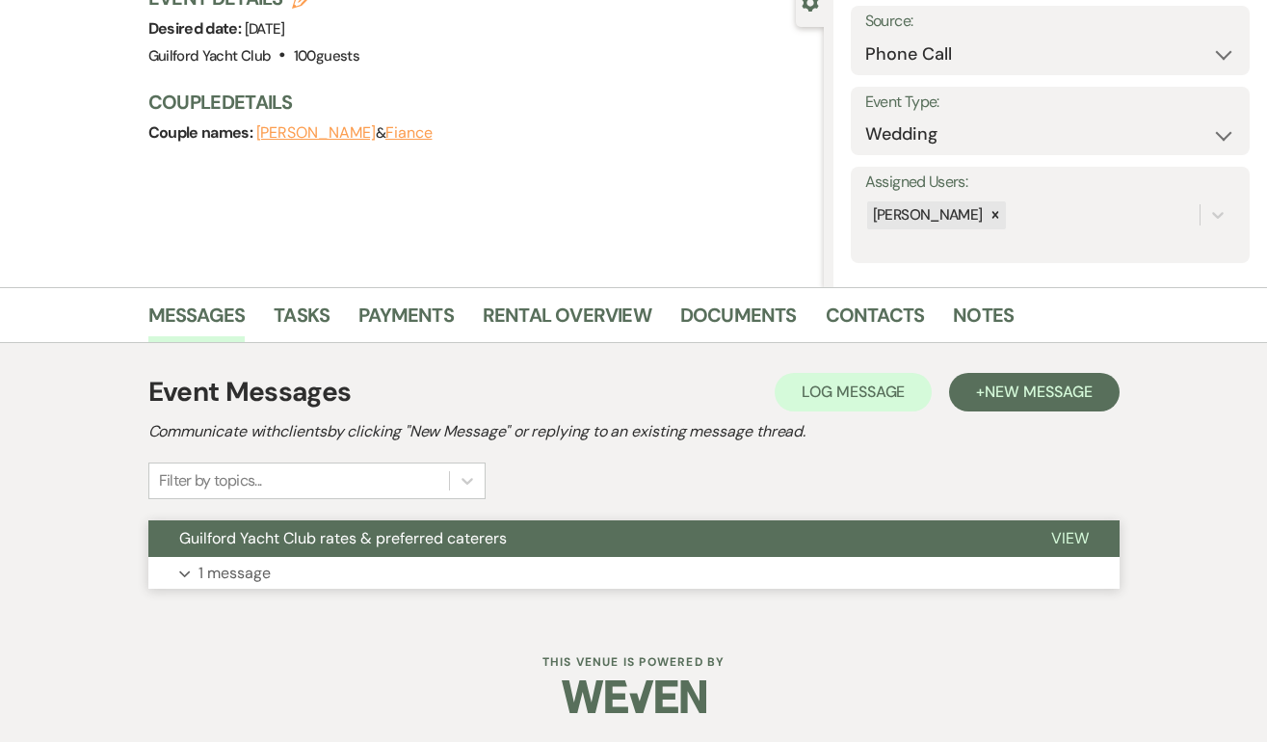
click at [1066, 537] on span "View" at bounding box center [1070, 538] width 38 height 20
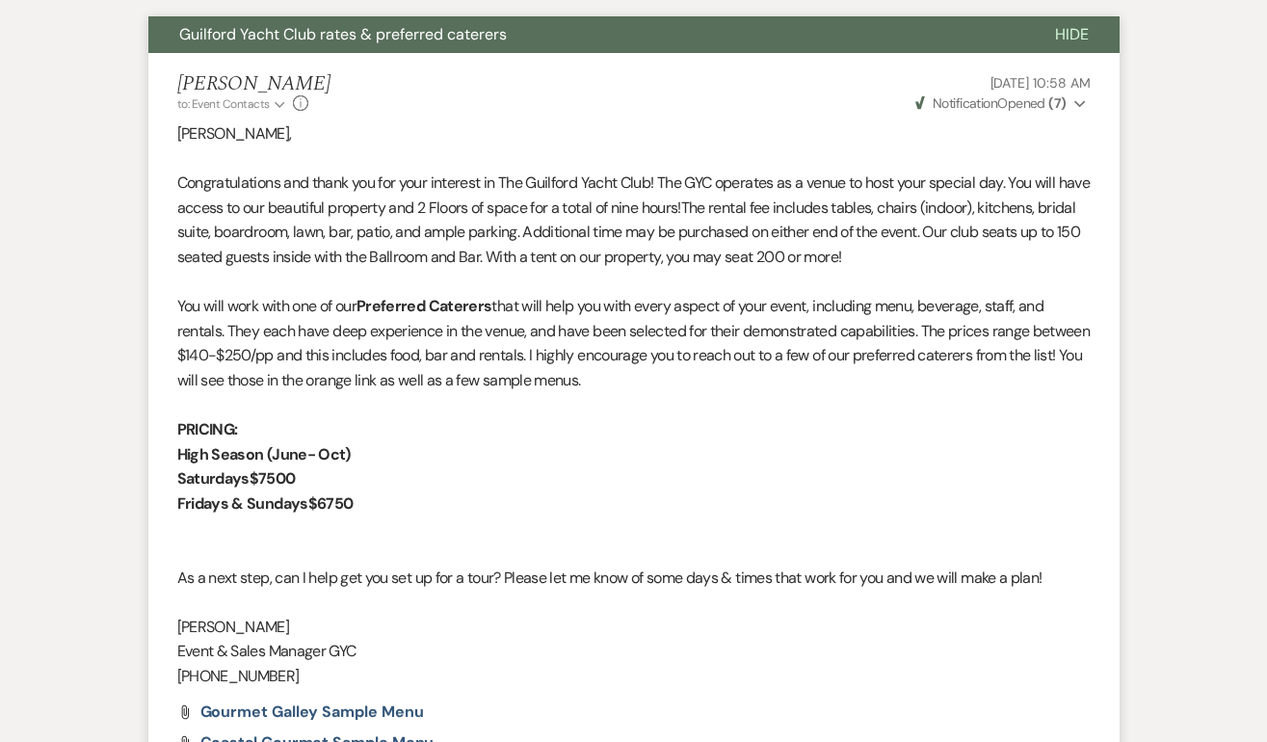
scroll to position [0, 0]
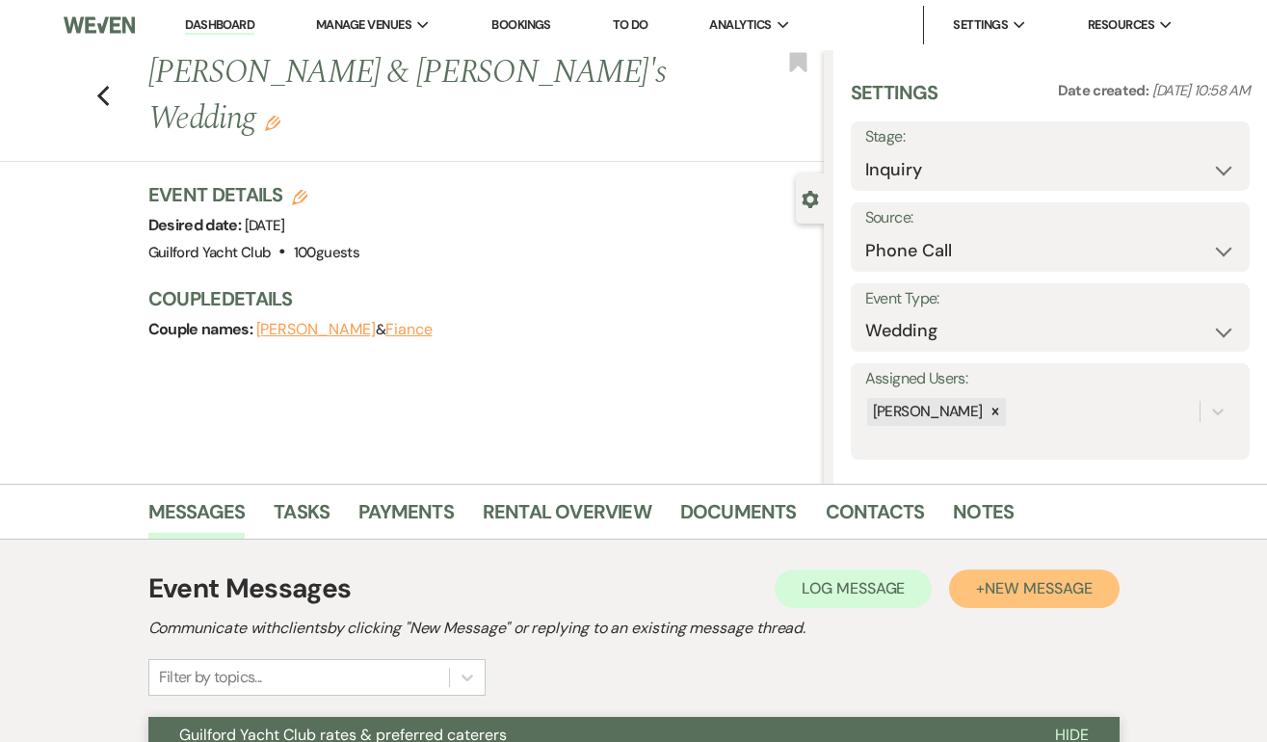
click at [1056, 594] on span "New Message" at bounding box center [1037, 588] width 107 height 20
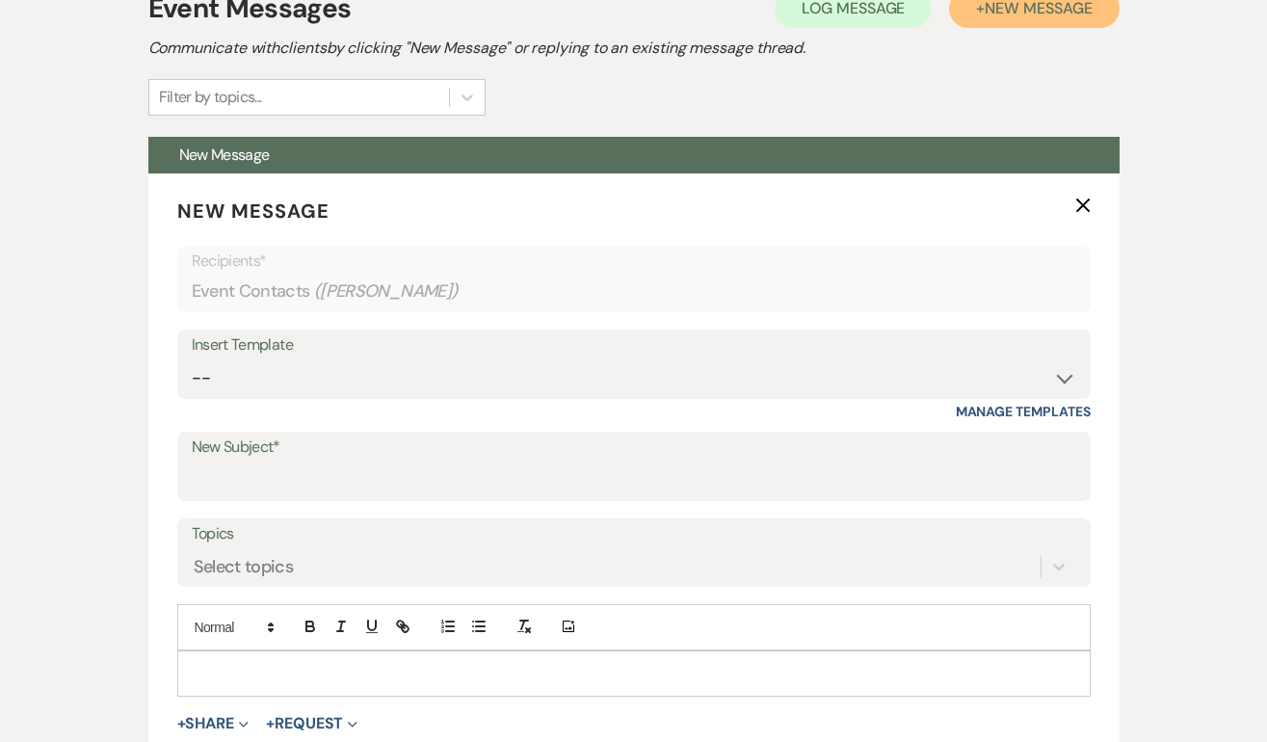
scroll to position [611, 0]
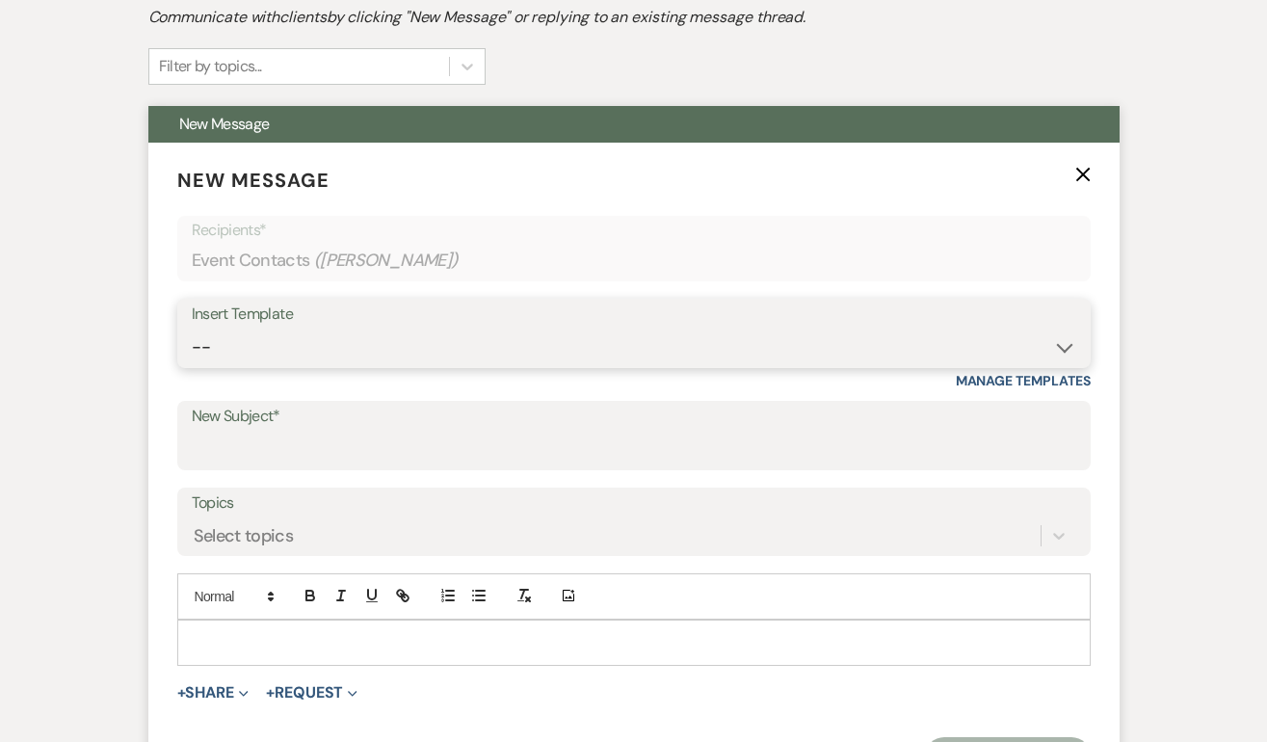
click at [342, 353] on select "-- Weven Planning Portal Introduction (Booked Events) Initial Inquiry Response …" at bounding box center [634, 347] width 884 height 38
select select "2059"
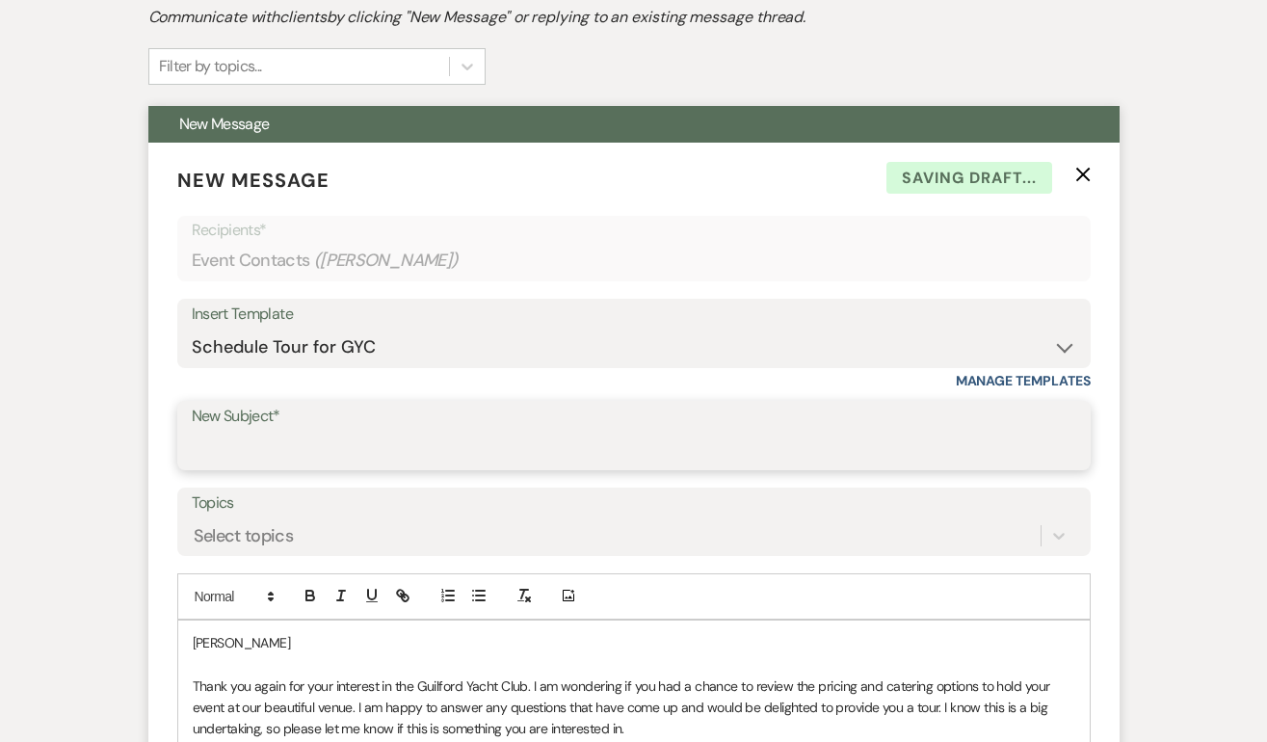
click at [274, 442] on input "New Subject*" at bounding box center [634, 450] width 884 height 38
type input "Schedule a tour at the GYC!"
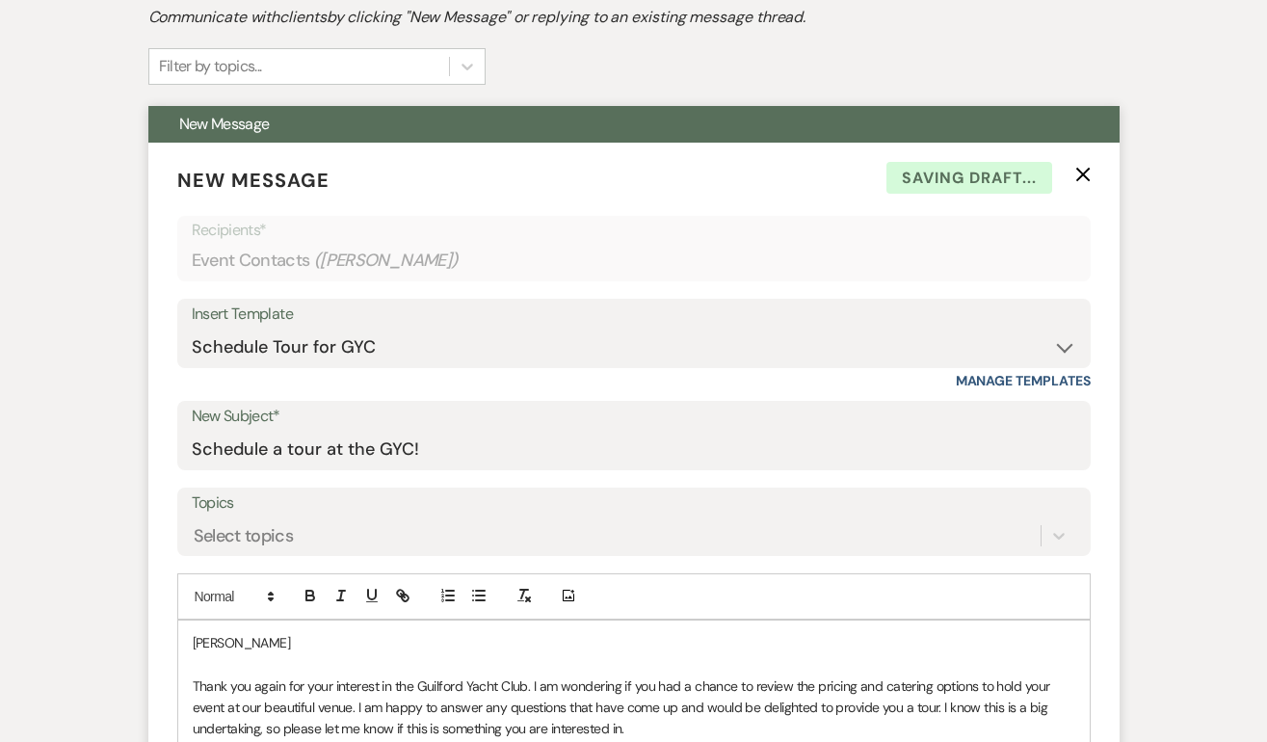
click at [275, 648] on p "Christina" at bounding box center [634, 642] width 882 height 21
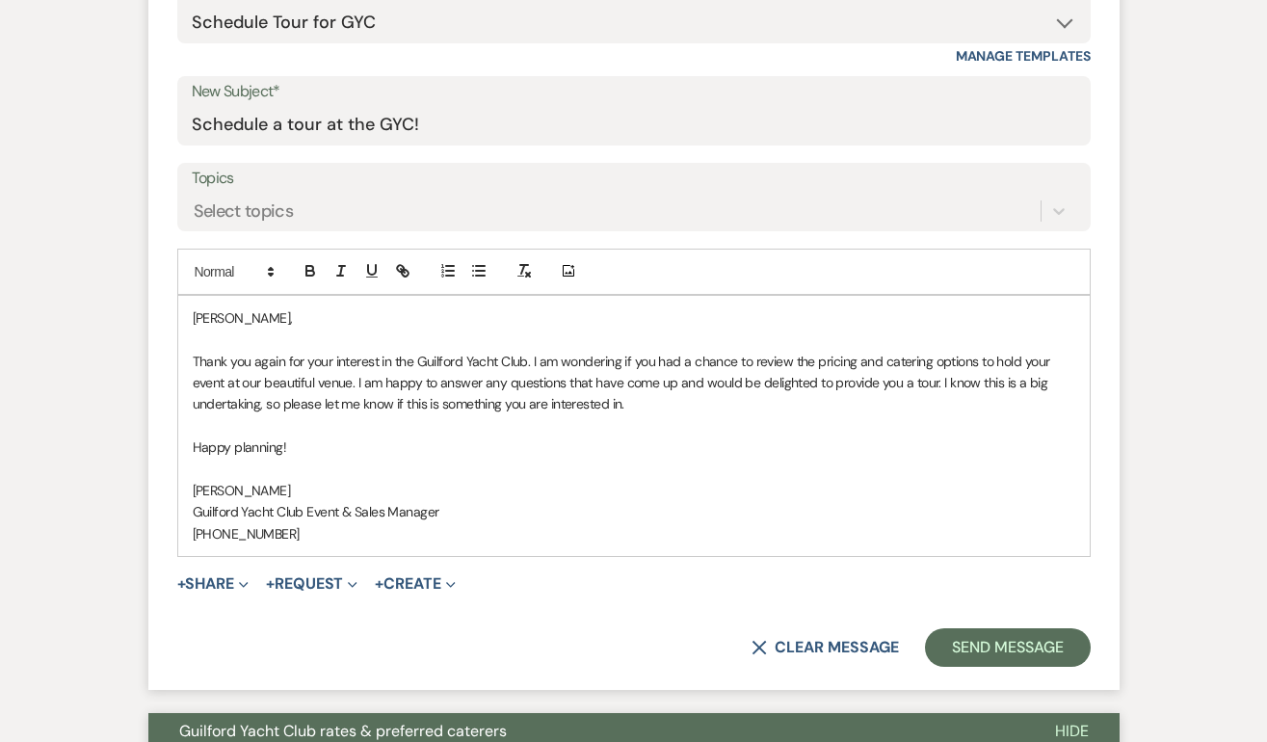
scroll to position [944, 0]
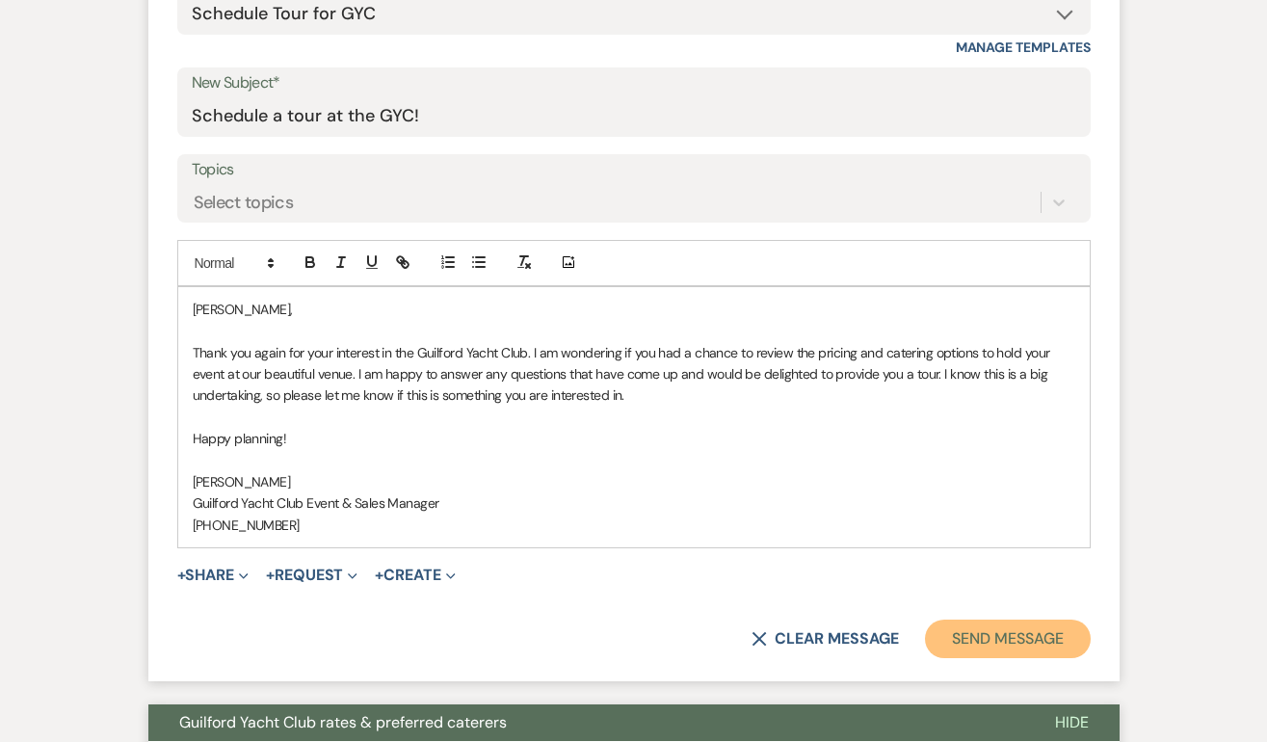
click at [994, 633] on button "Send Message" at bounding box center [1007, 638] width 165 height 39
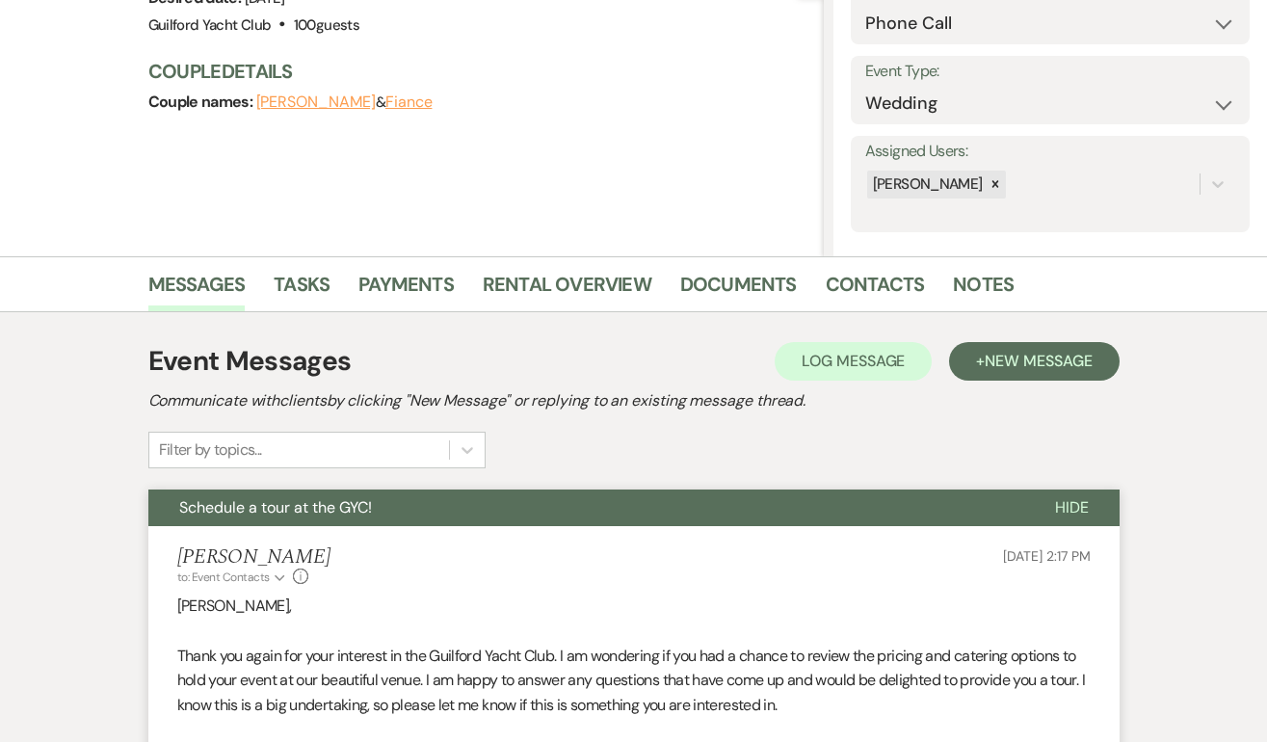
scroll to position [0, 0]
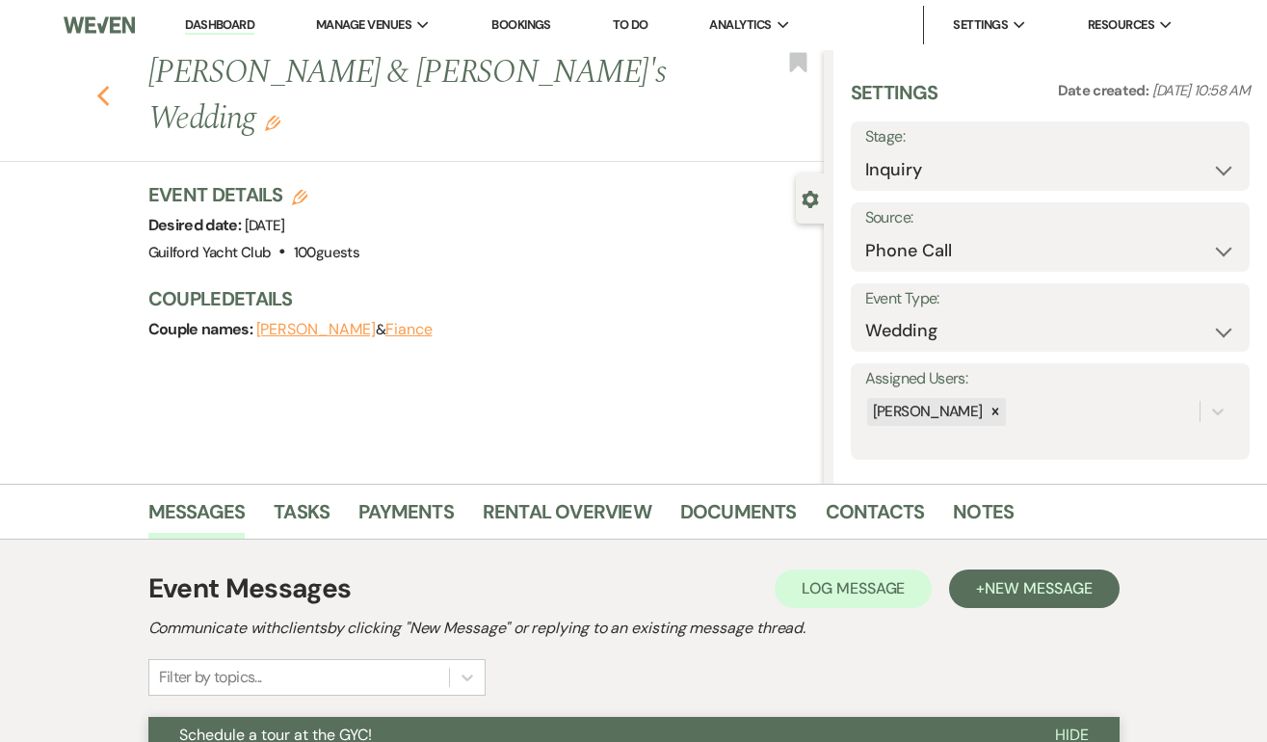
click at [106, 85] on icon "Previous" at bounding box center [103, 96] width 14 height 23
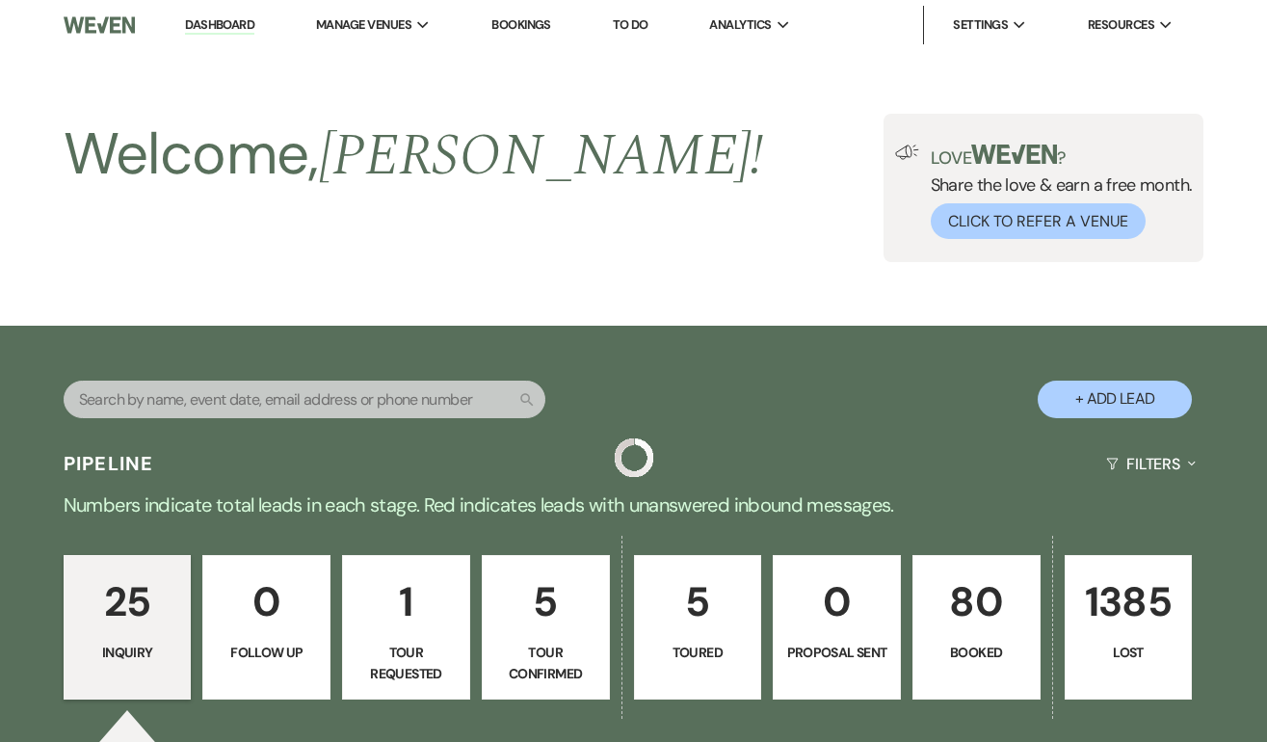
scroll to position [2978, 0]
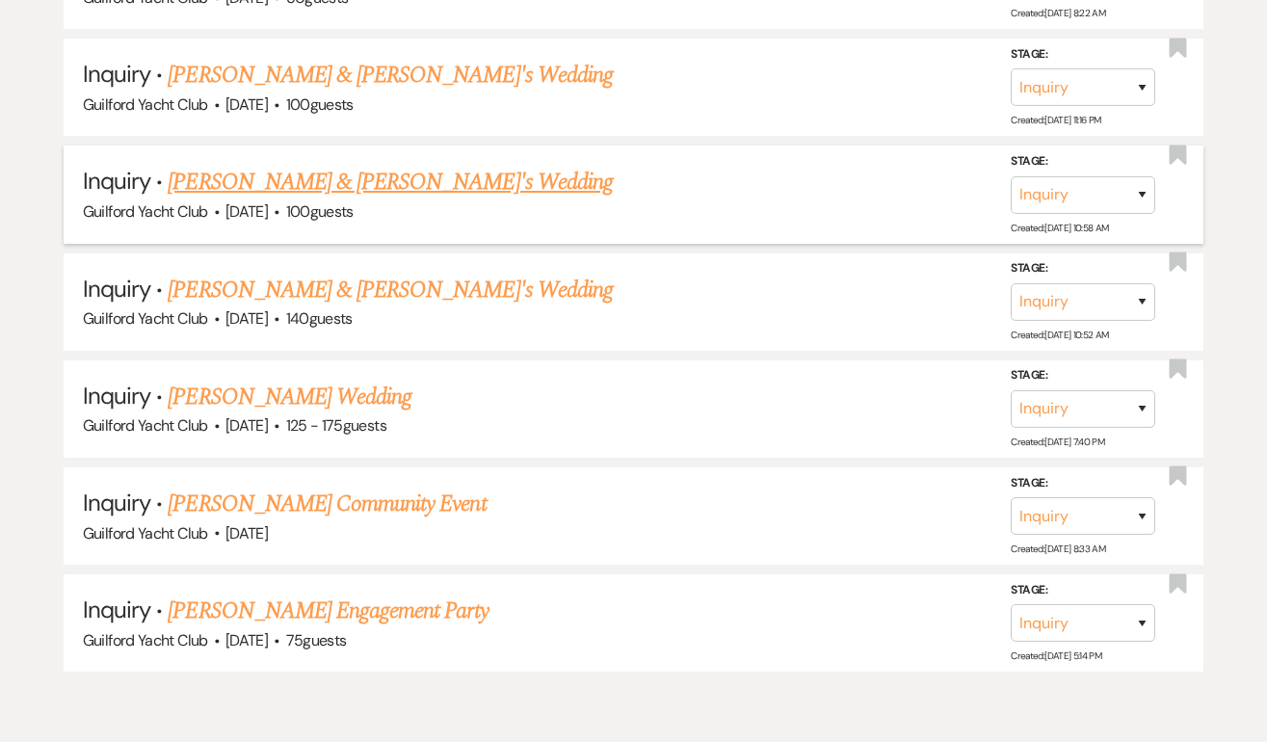
click at [237, 165] on link "Christina & Fiance's Wedding" at bounding box center [390, 182] width 445 height 35
select select "22"
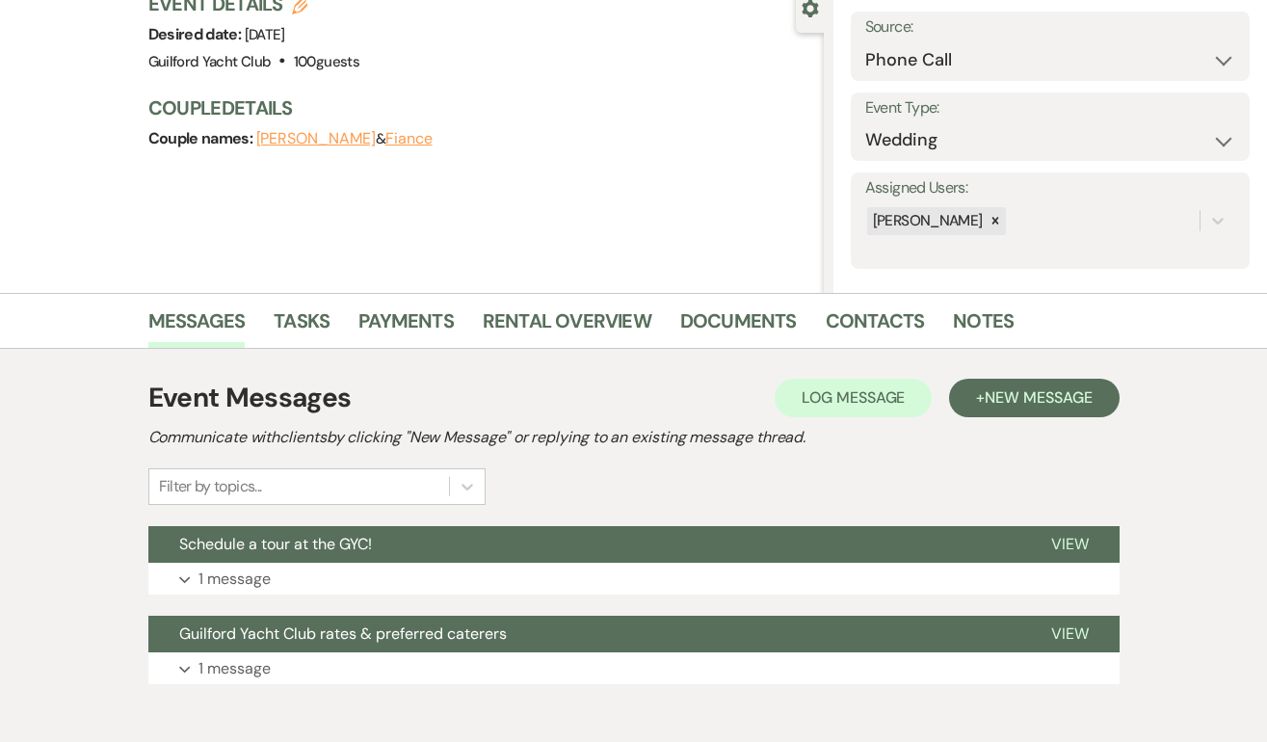
scroll to position [190, 0]
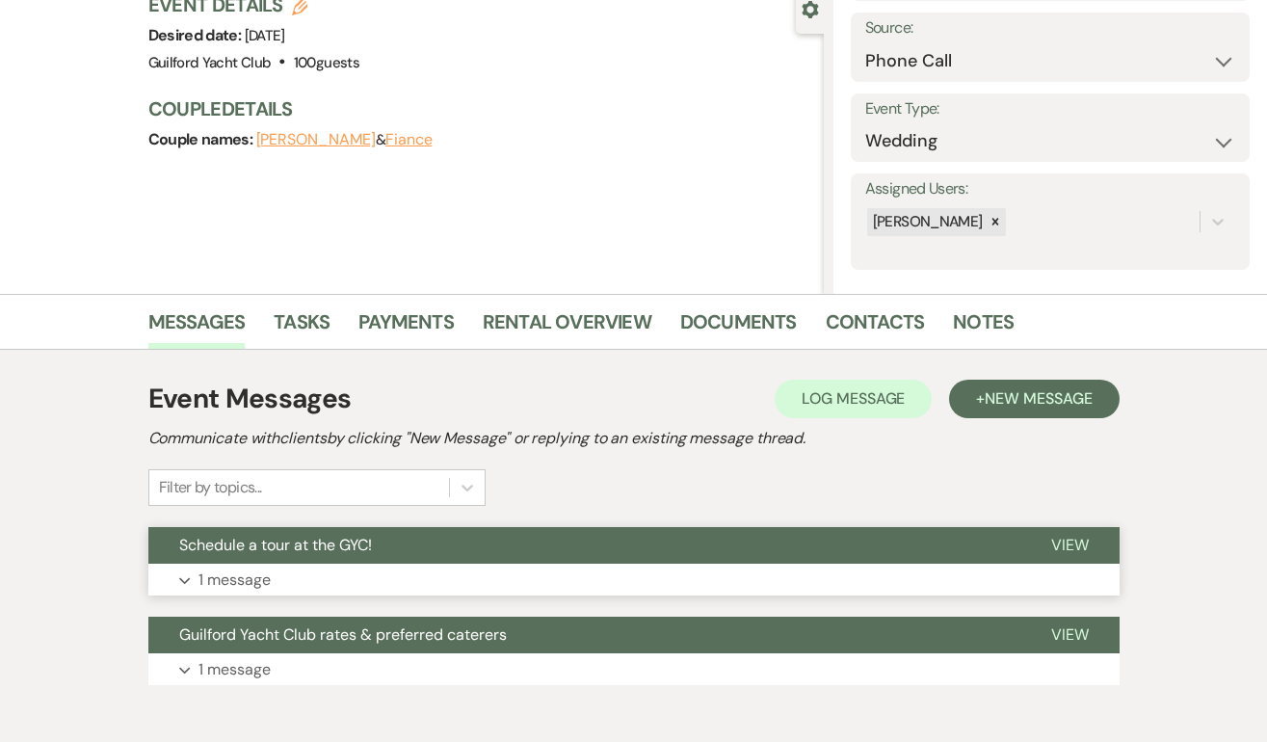
click at [1070, 536] on span "View" at bounding box center [1070, 545] width 38 height 20
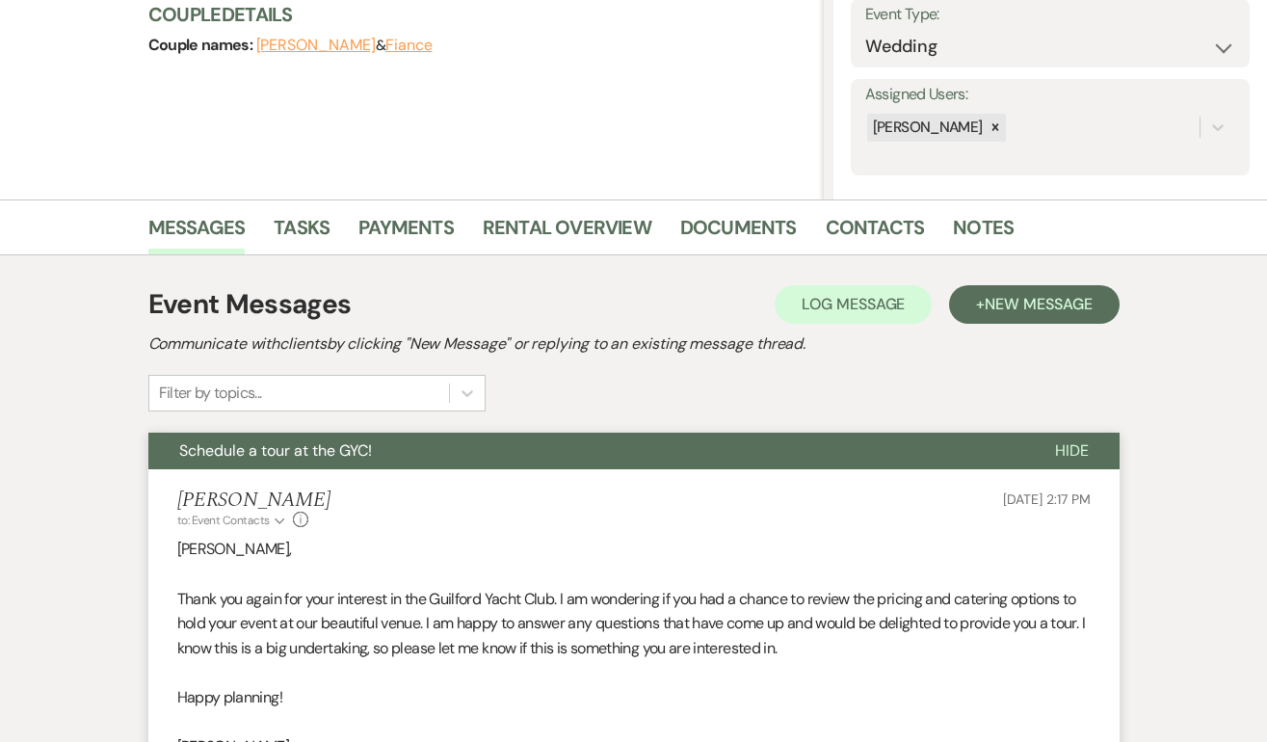
scroll to position [220, 0]
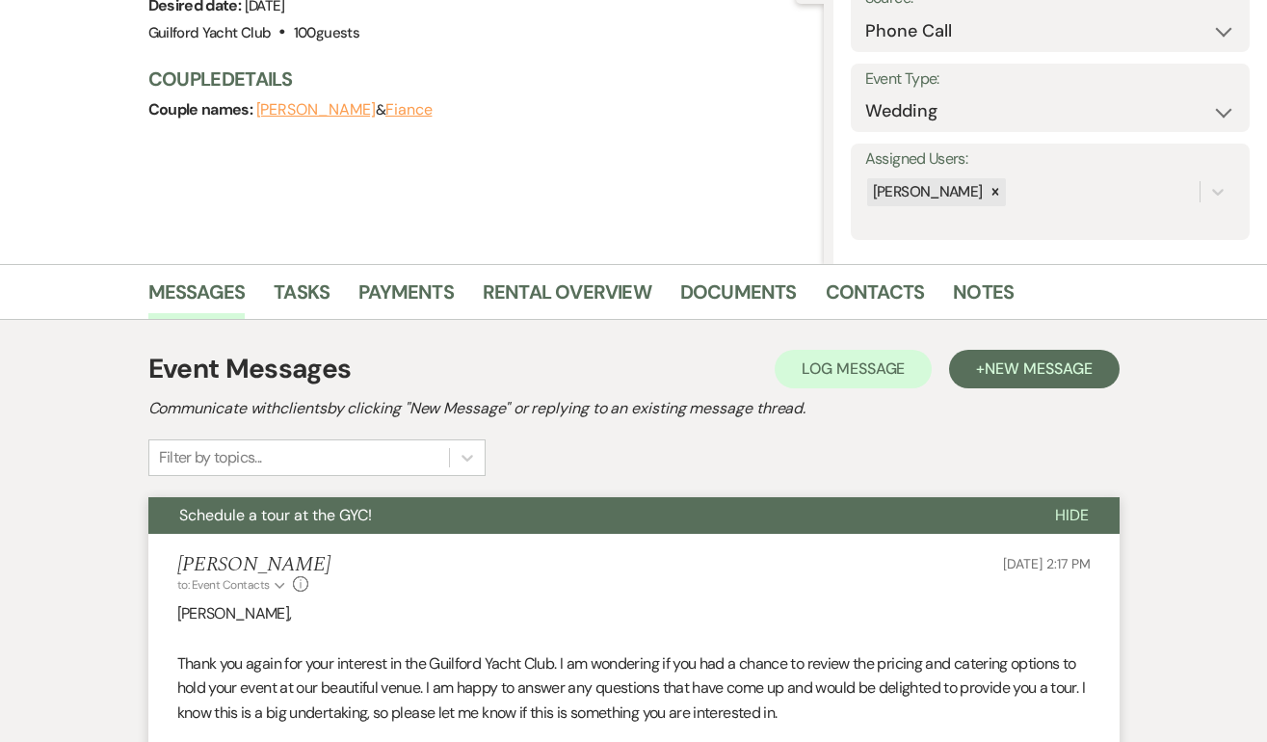
click at [814, 456] on div "Event Messages Log Log Message + New Message Communicate with clients by clicki…" at bounding box center [633, 412] width 971 height 127
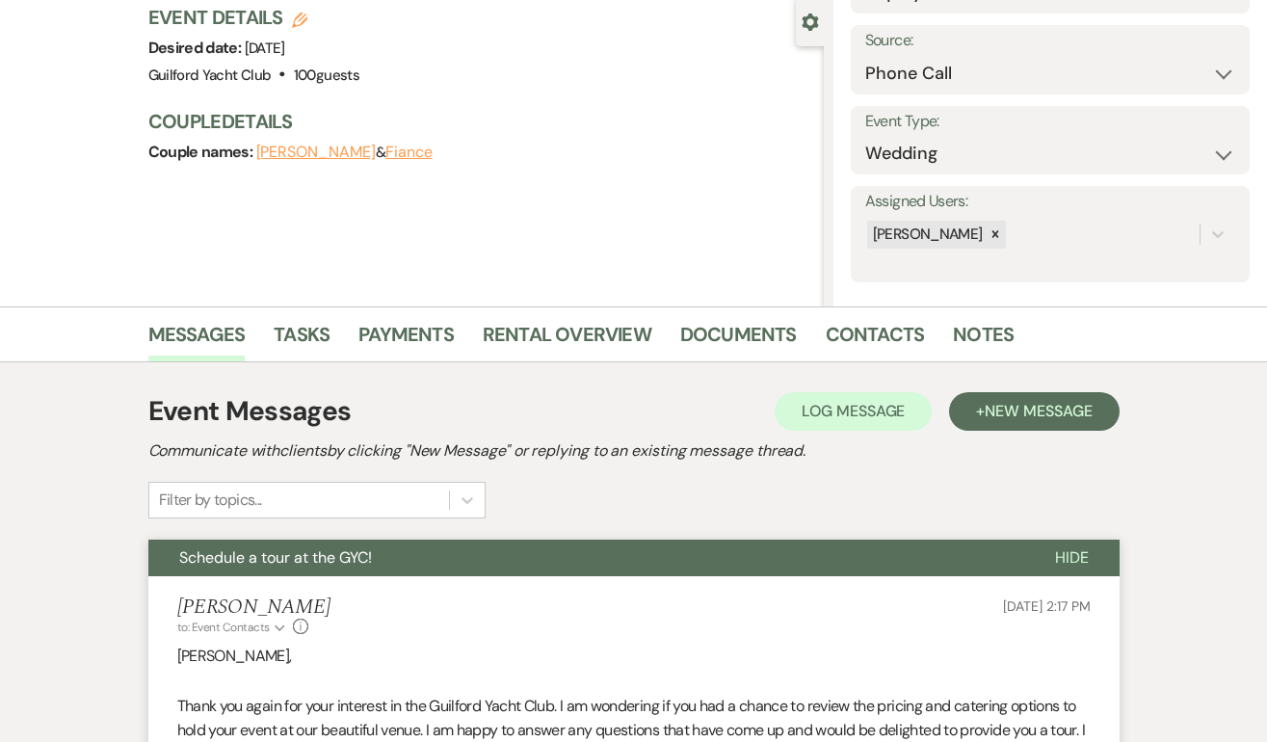
scroll to position [0, 0]
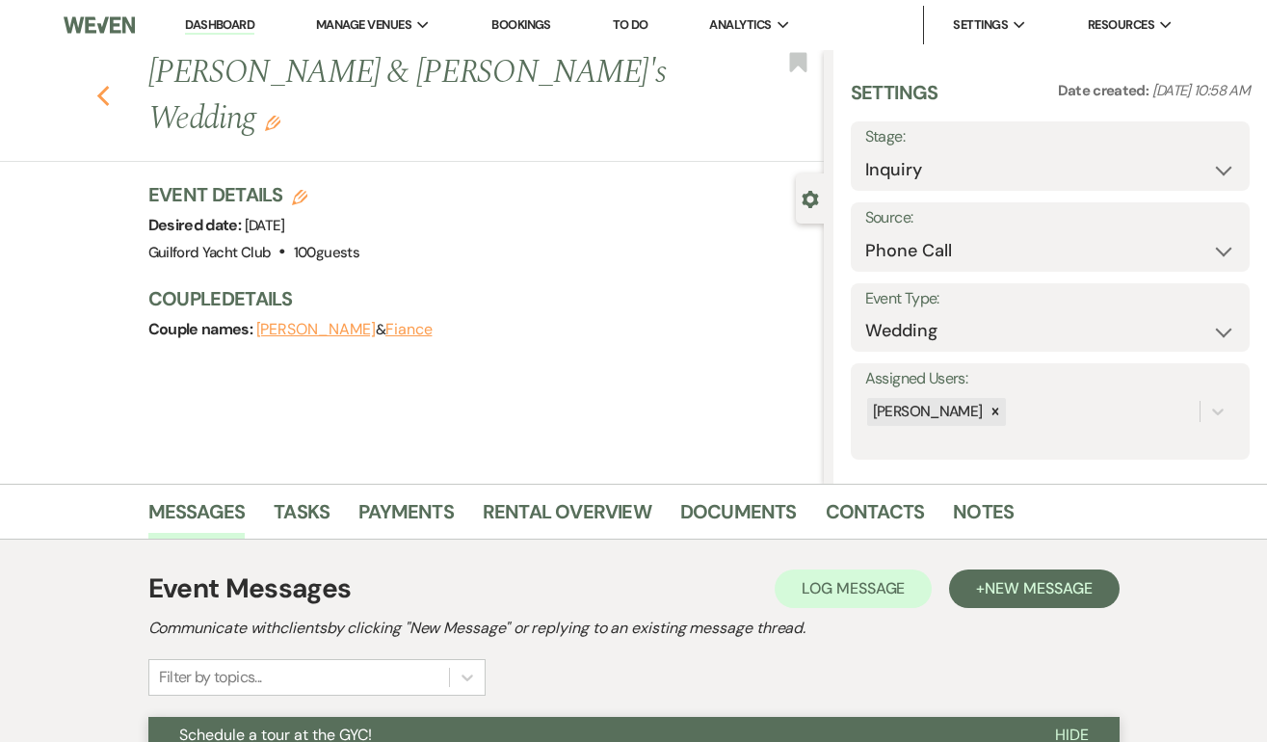
click at [107, 85] on icon "Previous" at bounding box center [103, 96] width 14 height 23
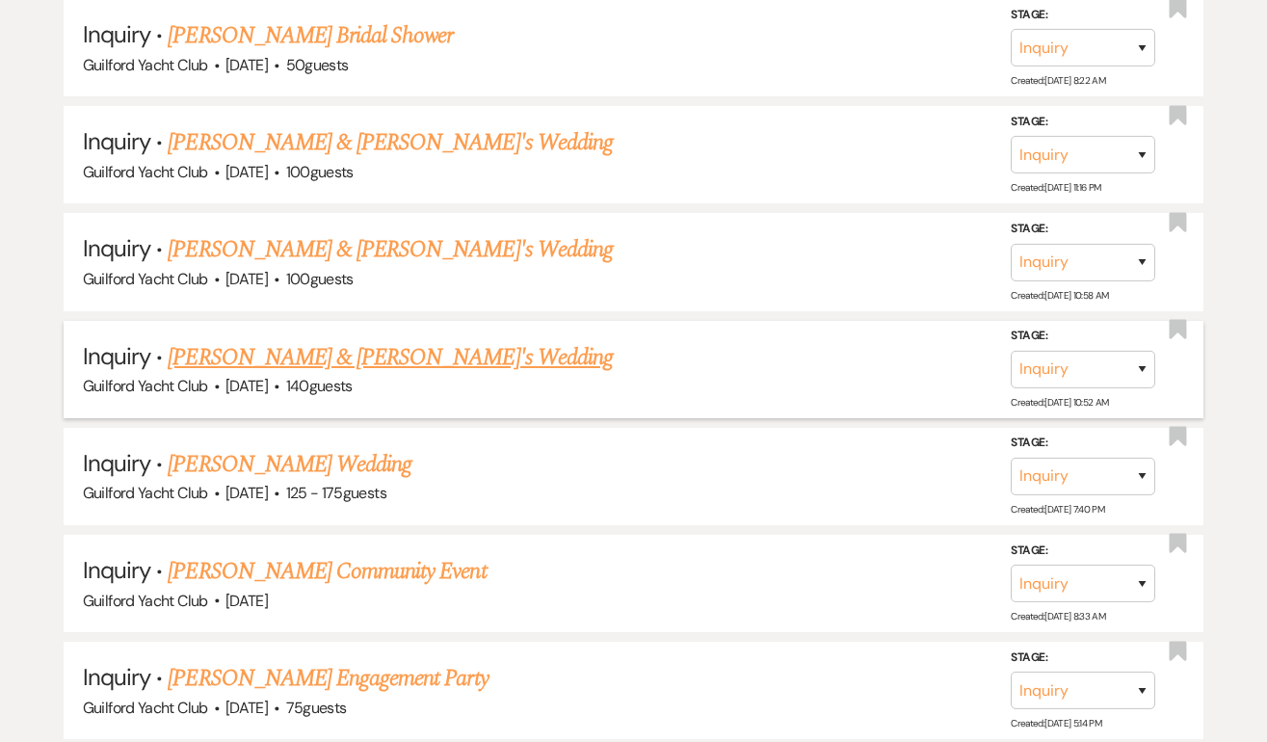
scroll to position [2887, 0]
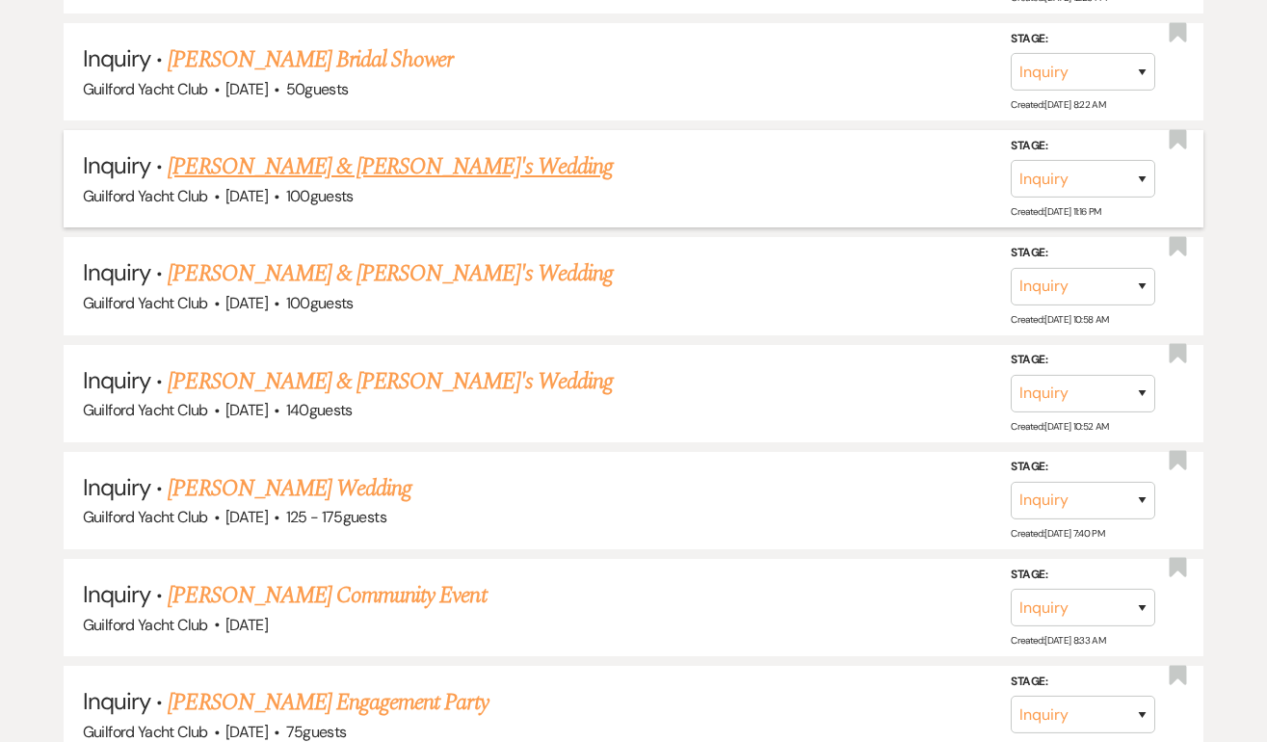
click at [251, 149] on link "Alexia & Alex's Wedding" at bounding box center [390, 166] width 445 height 35
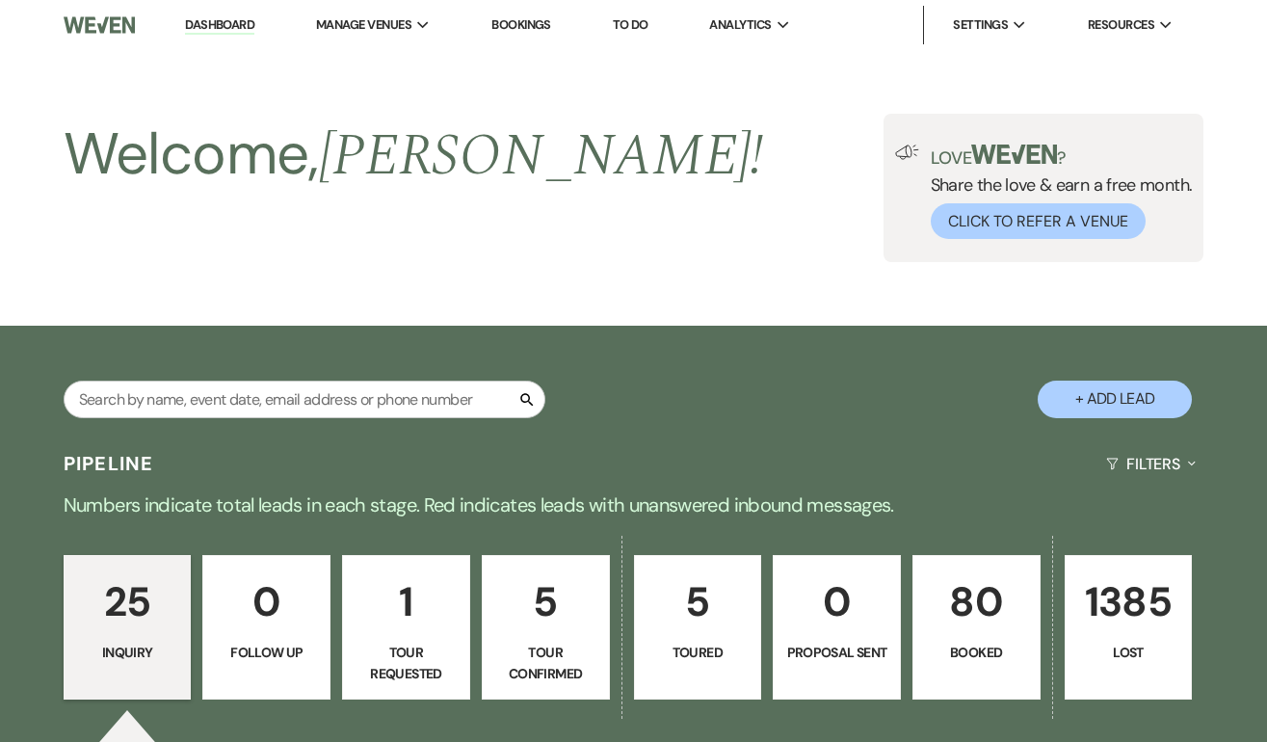
select select "5"
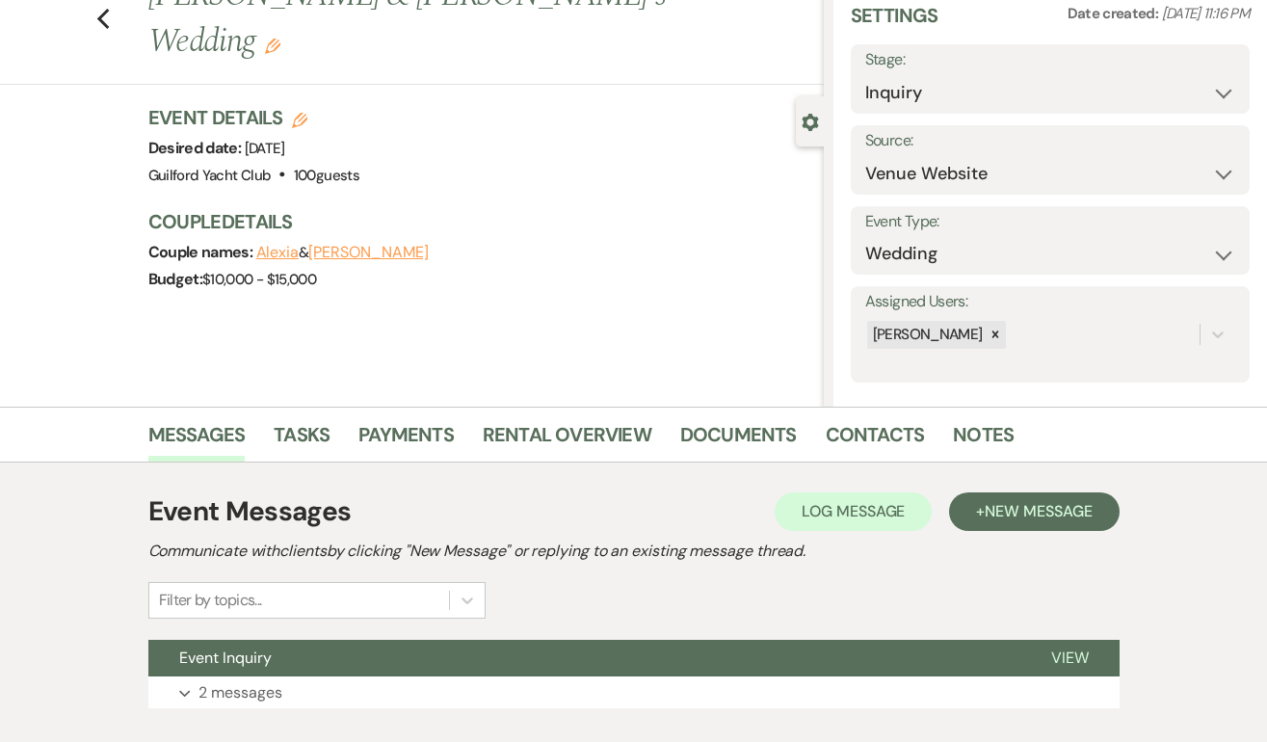
scroll to position [196, 0]
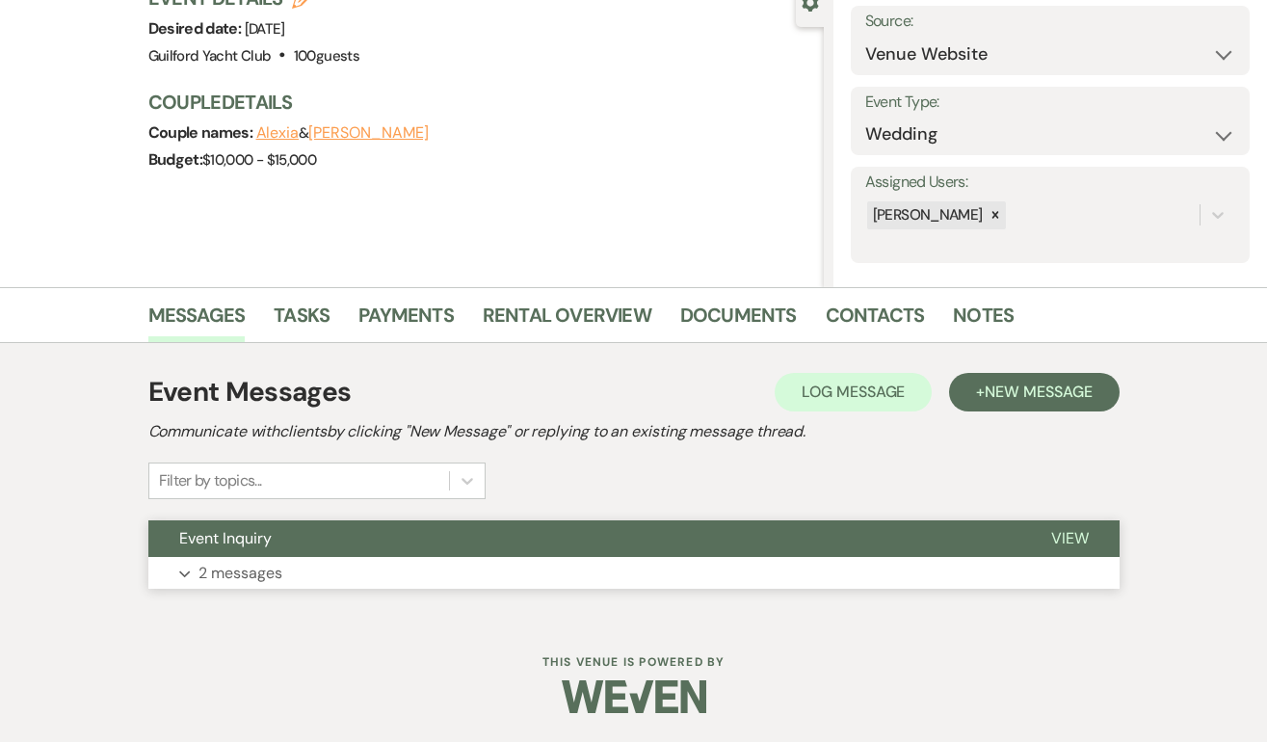
click at [1067, 533] on span "View" at bounding box center [1070, 538] width 38 height 20
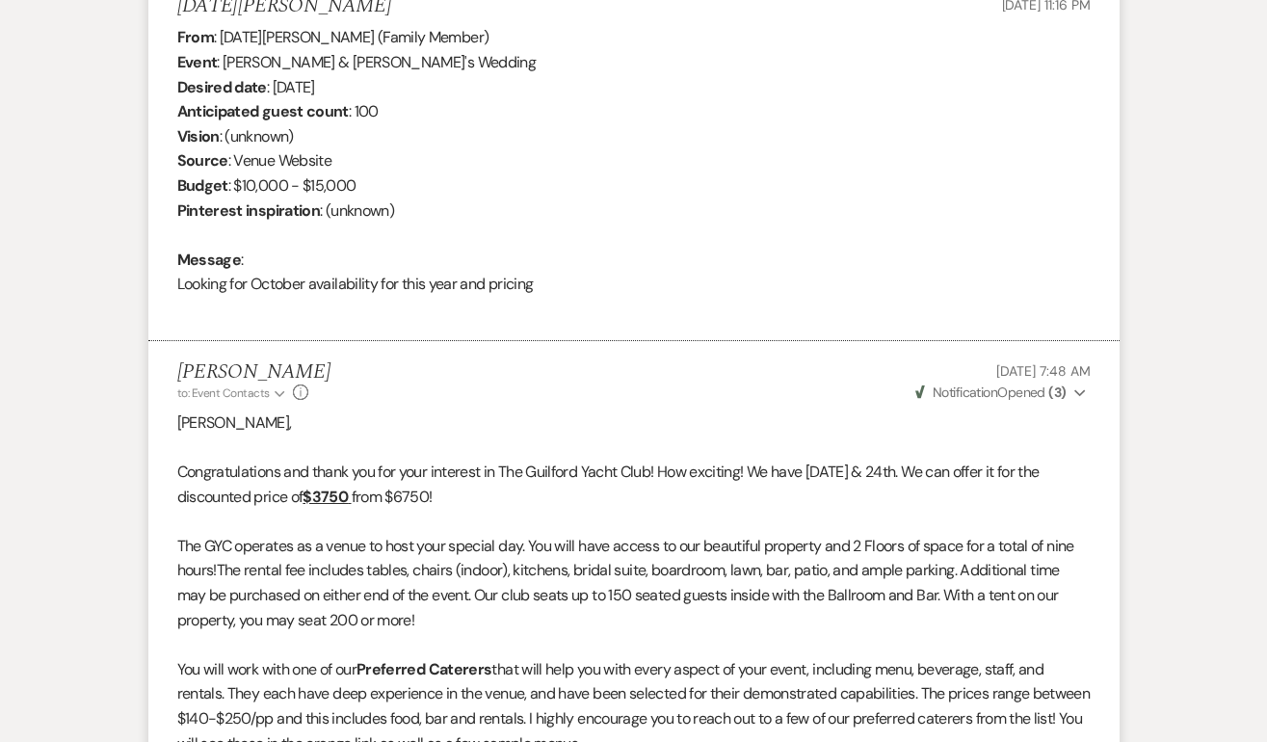
scroll to position [448, 0]
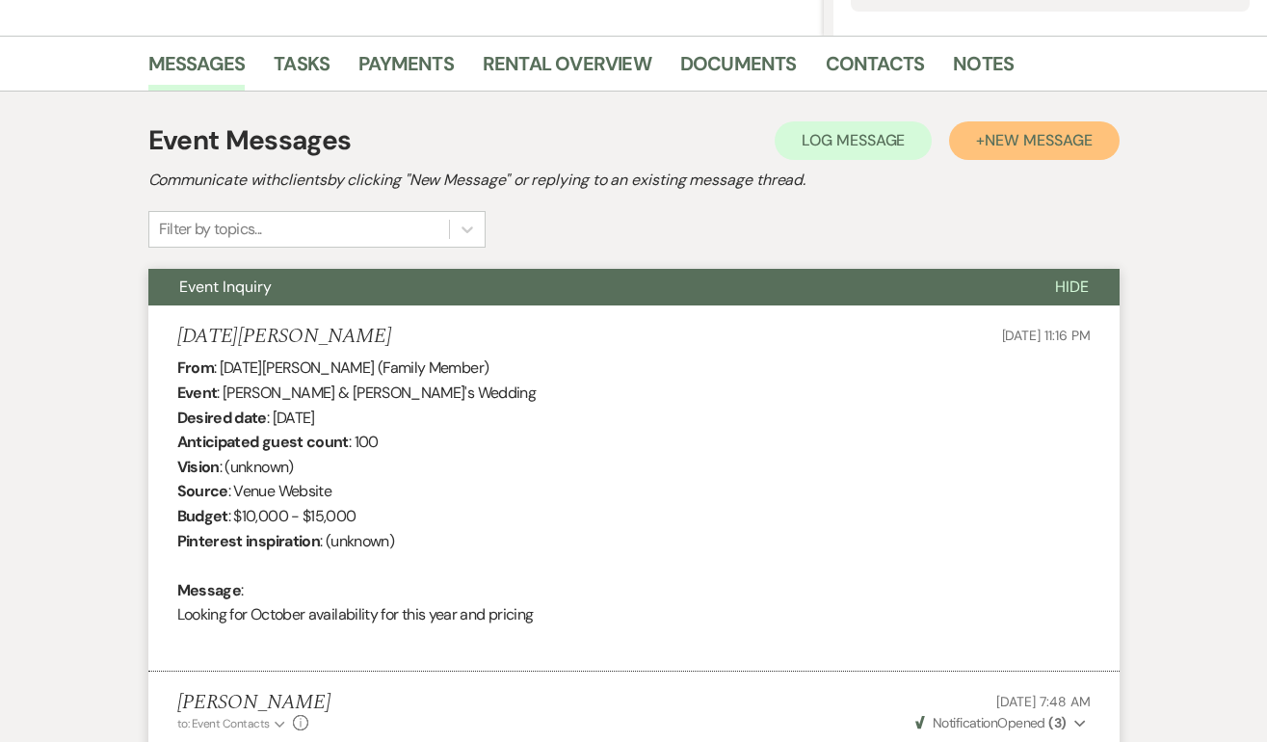
click at [1035, 150] on span "New Message" at bounding box center [1037, 140] width 107 height 20
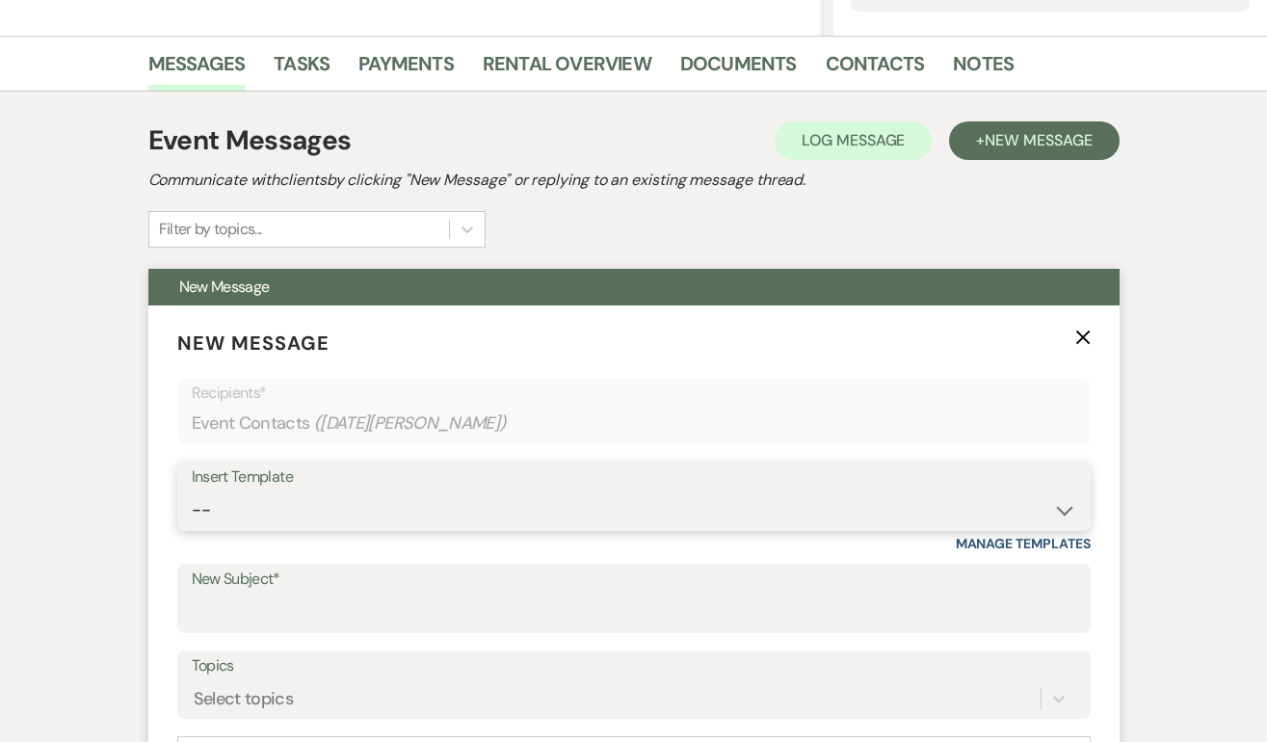
click at [277, 496] on select "-- Weven Planning Portal Introduction (Booked Events) Initial Inquiry Response …" at bounding box center [634, 510] width 884 height 38
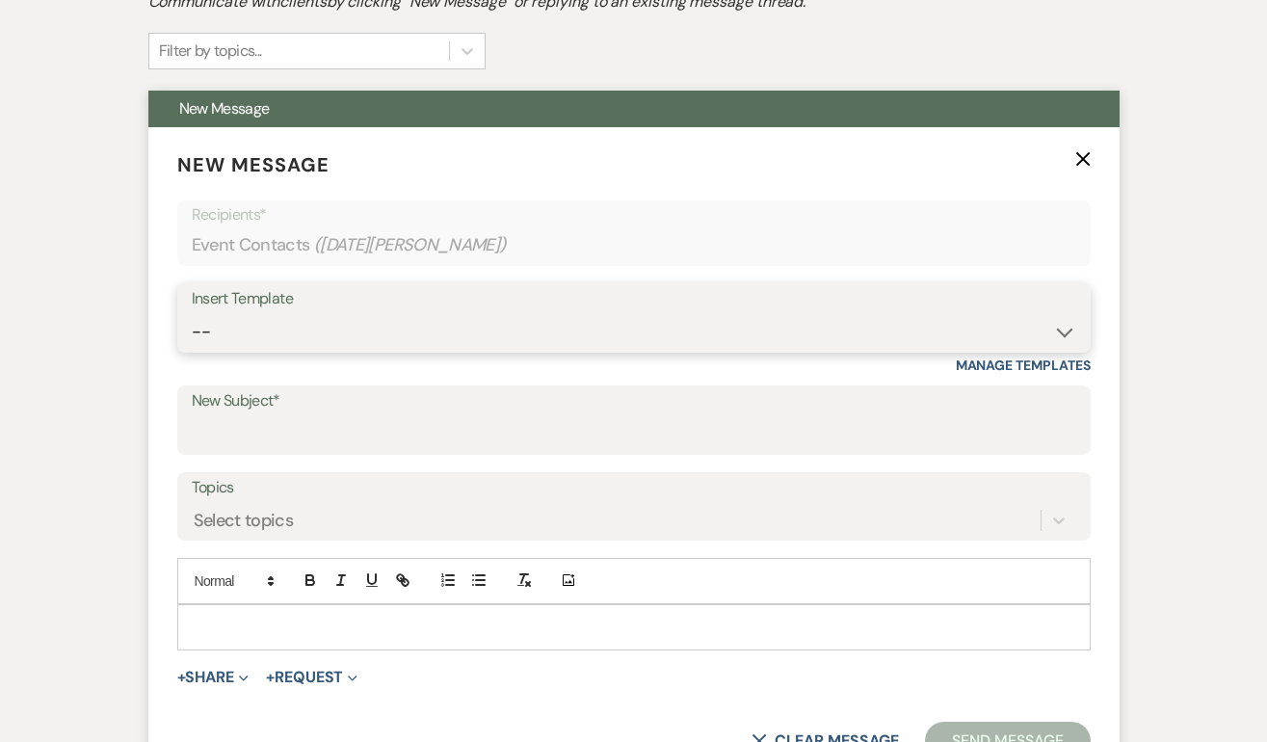
scroll to position [601, 0]
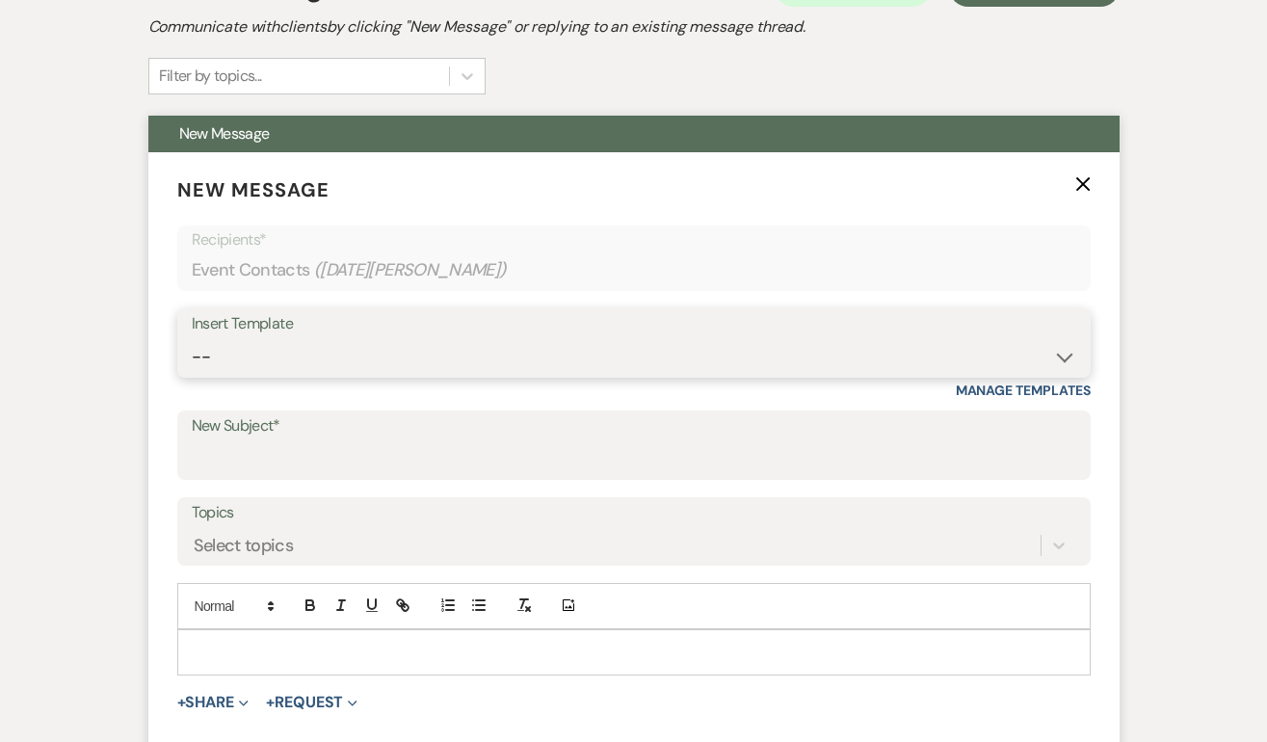
click at [239, 341] on select "-- Weven Planning Portal Introduction (Booked Events) Initial Inquiry Response …" at bounding box center [634, 357] width 884 height 38
select select "2059"
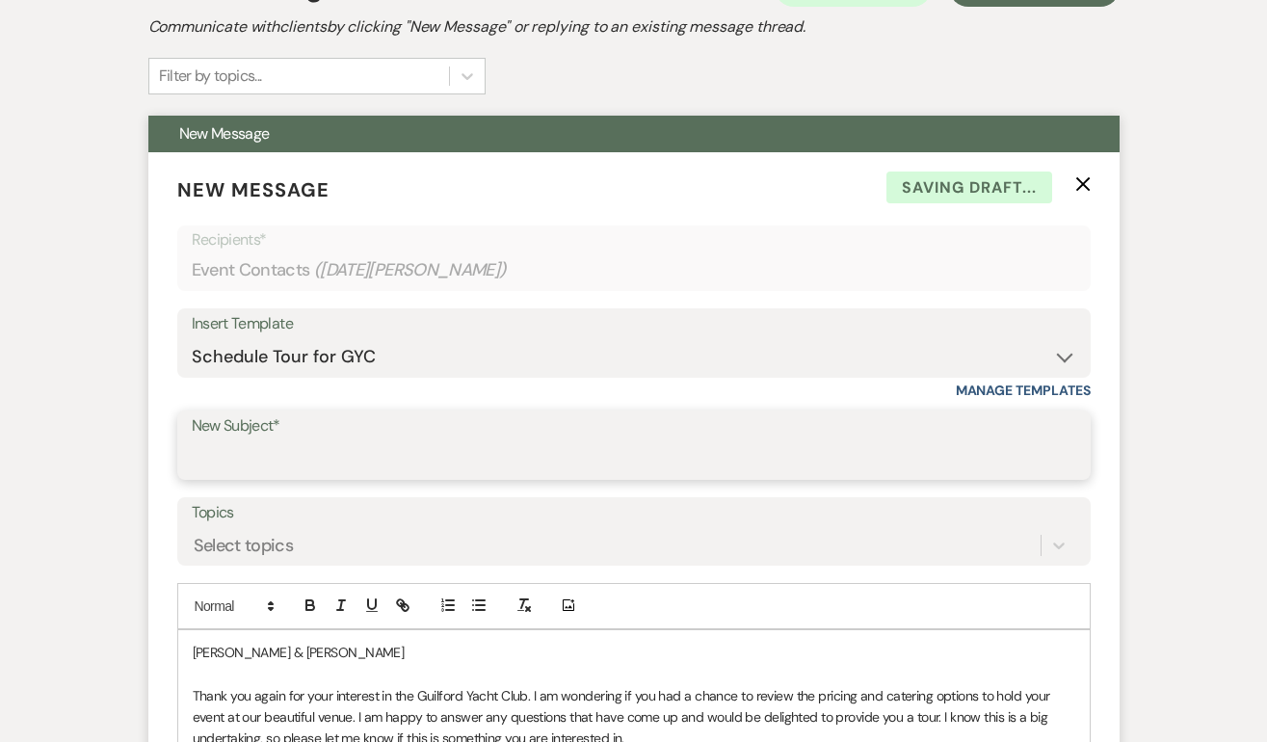
click at [254, 474] on input "New Subject*" at bounding box center [634, 459] width 884 height 38
type input "Schedule a tour at the GYC!"
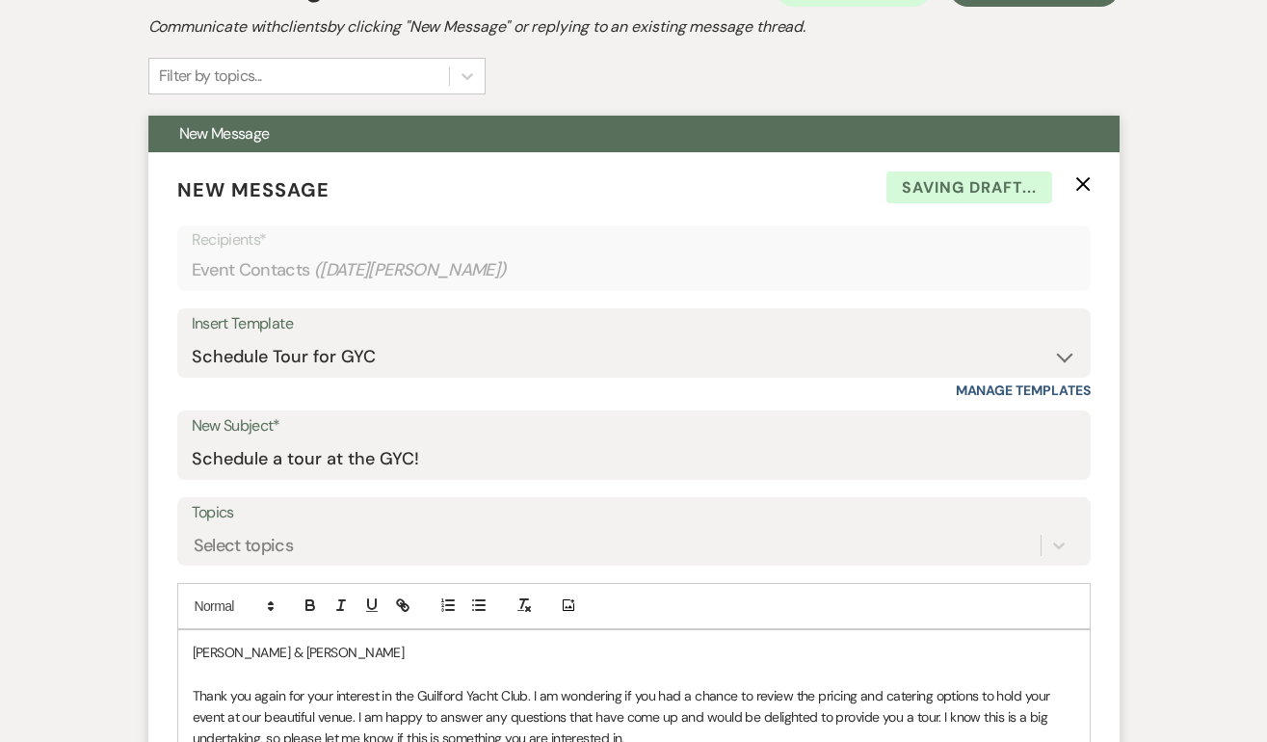
click at [291, 645] on p "Alexia & Alex" at bounding box center [634, 651] width 882 height 21
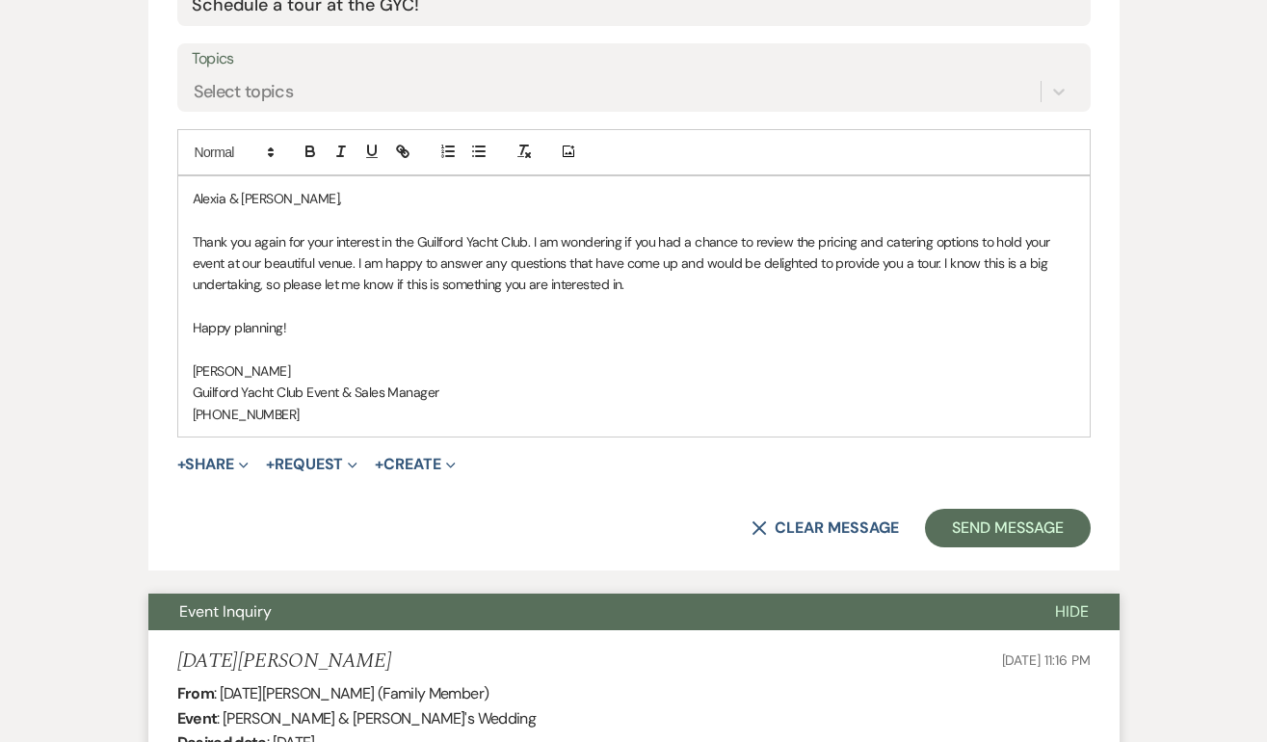
scroll to position [1014, 0]
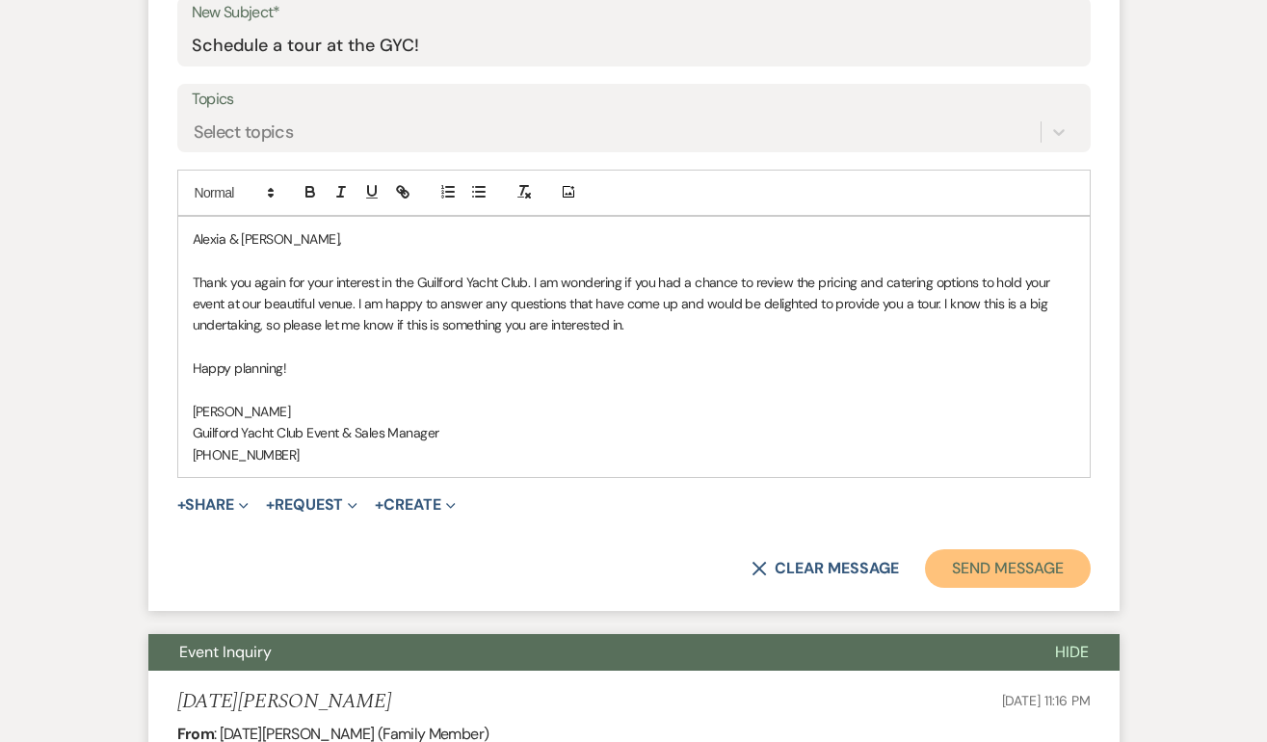
click at [990, 562] on button "Send Message" at bounding box center [1007, 568] width 165 height 39
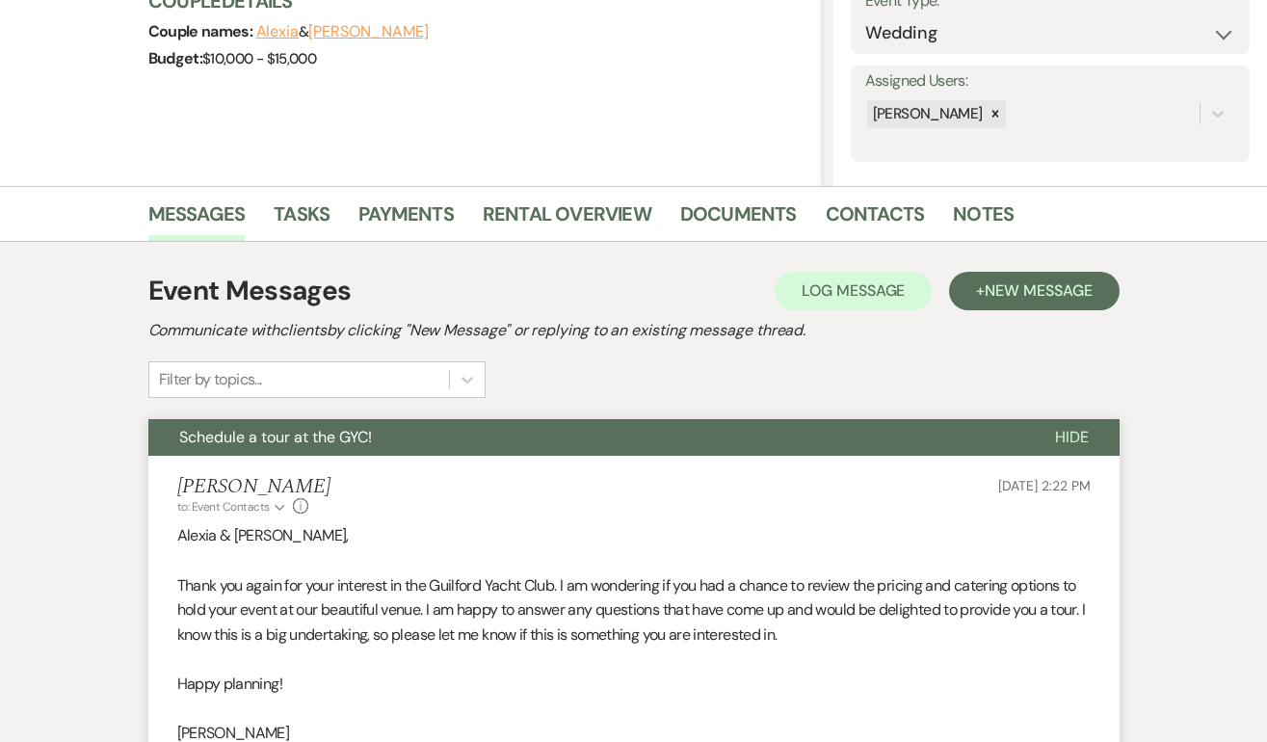
scroll to position [0, 0]
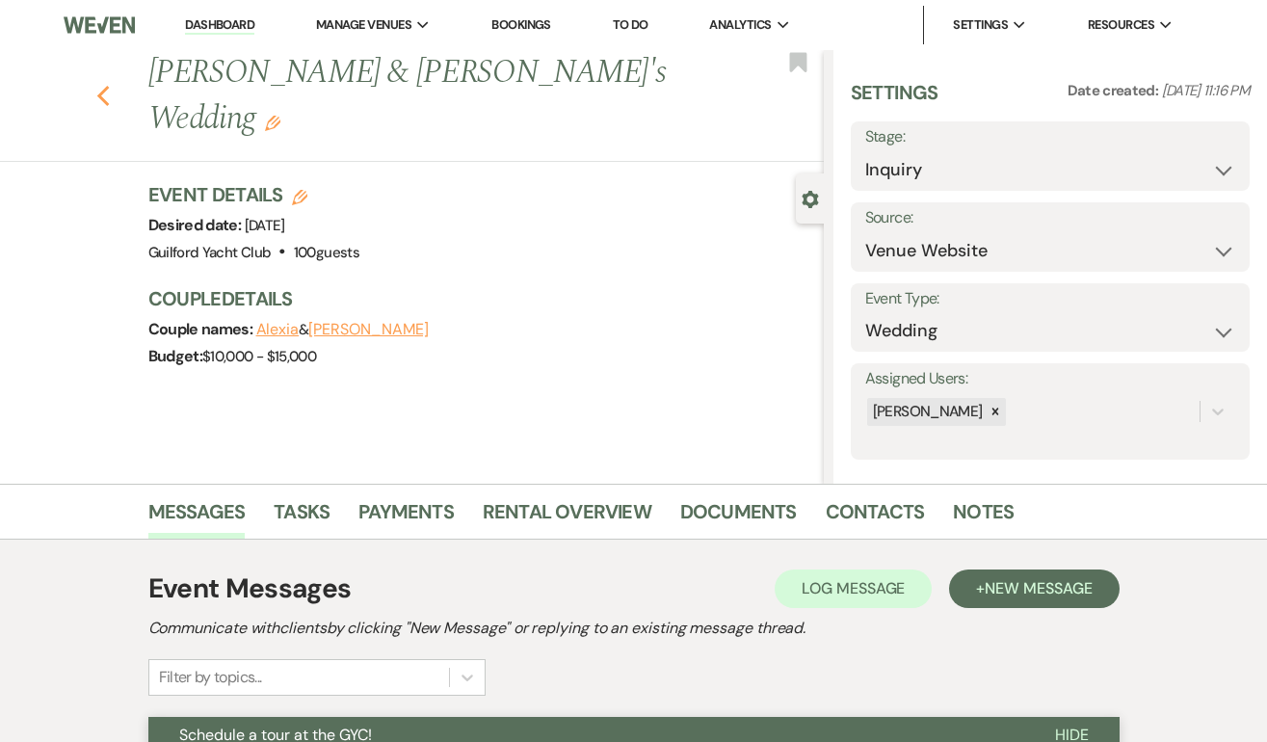
click at [103, 85] on icon "Previous" at bounding box center [103, 96] width 14 height 23
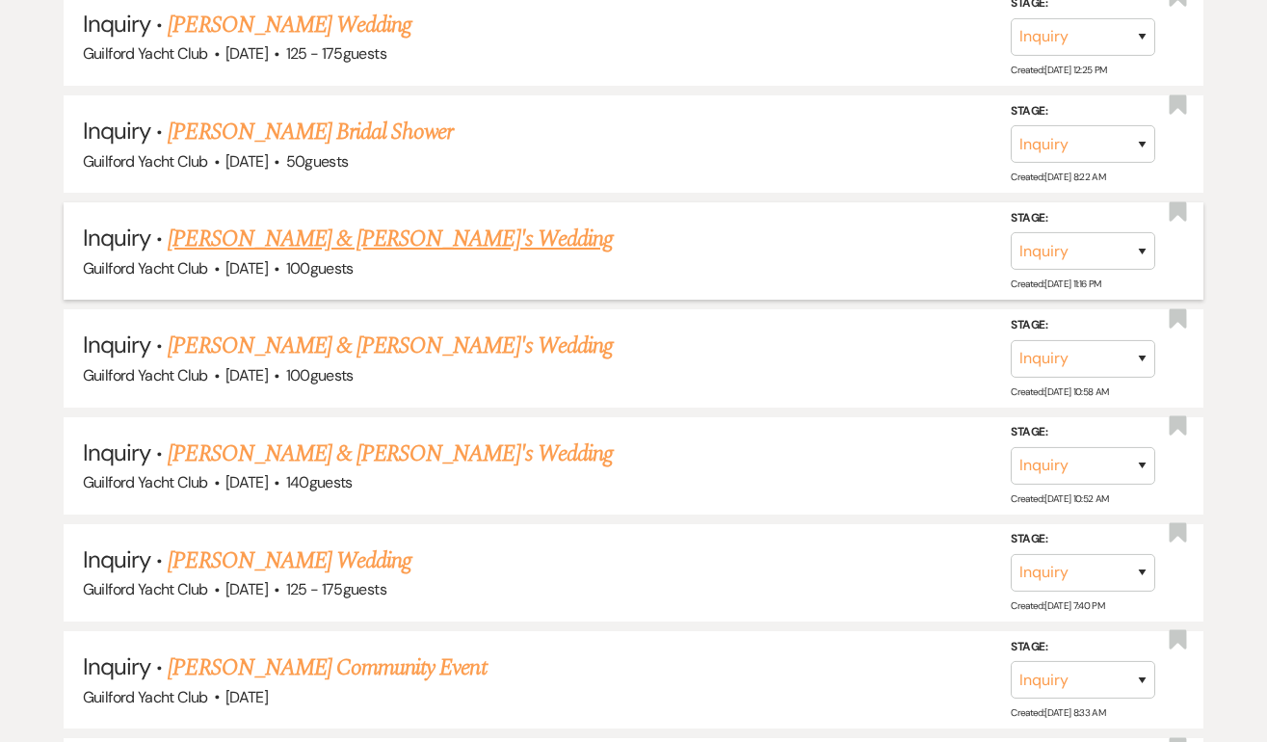
scroll to position [2792, 0]
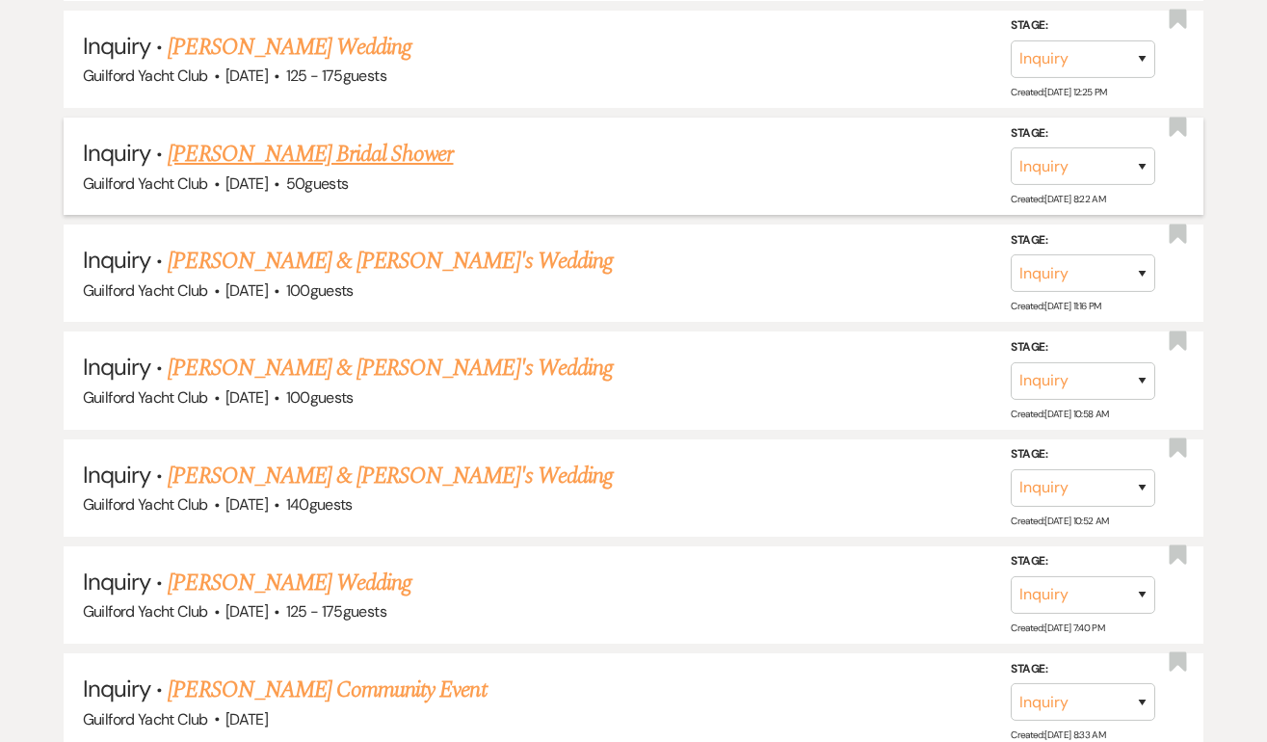
click at [287, 143] on link "Nicole Zielinski's Bridal Shower" at bounding box center [310, 154] width 285 height 35
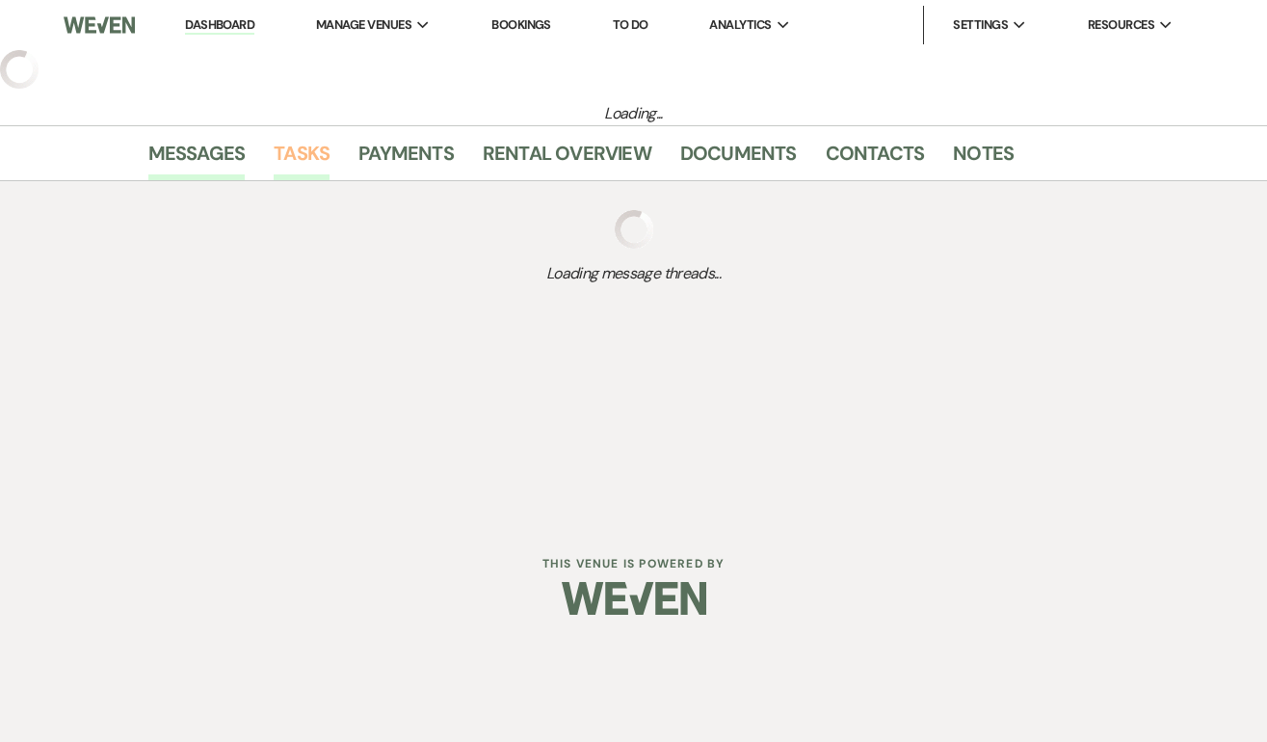
select select "5"
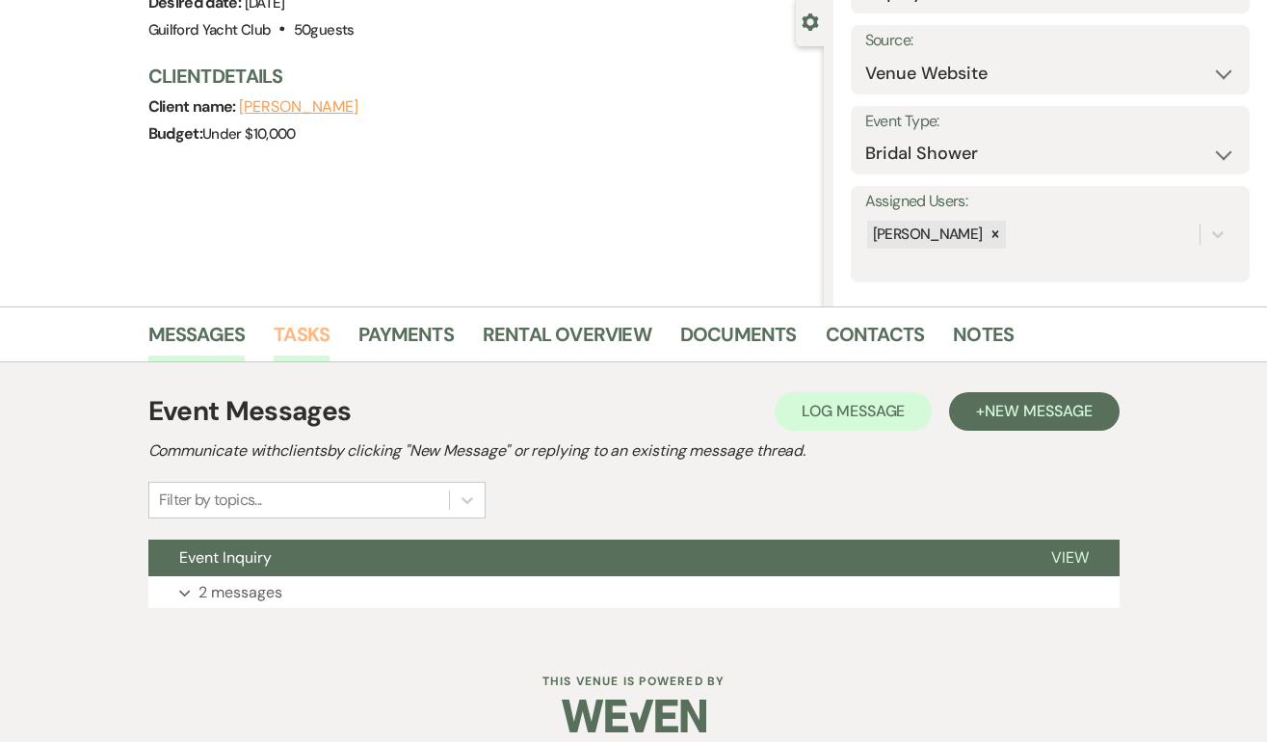
scroll to position [179, 0]
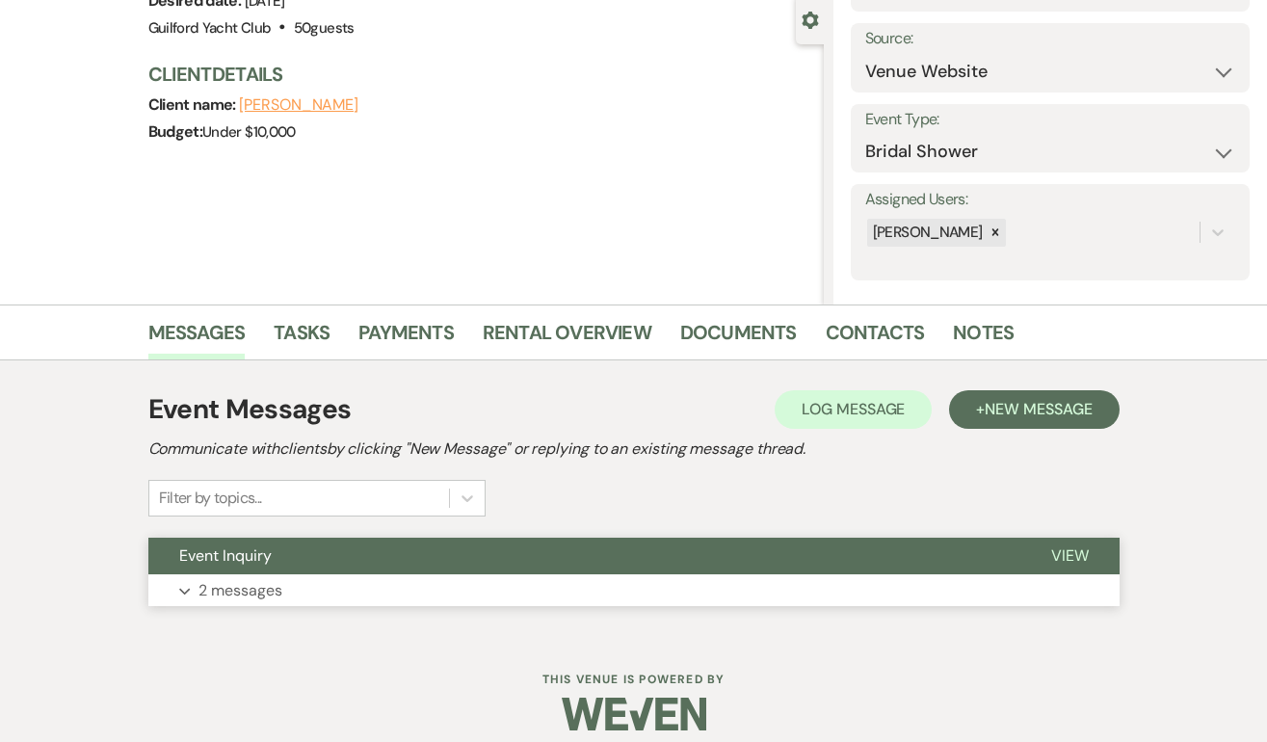
click at [1084, 562] on span "View" at bounding box center [1070, 555] width 38 height 20
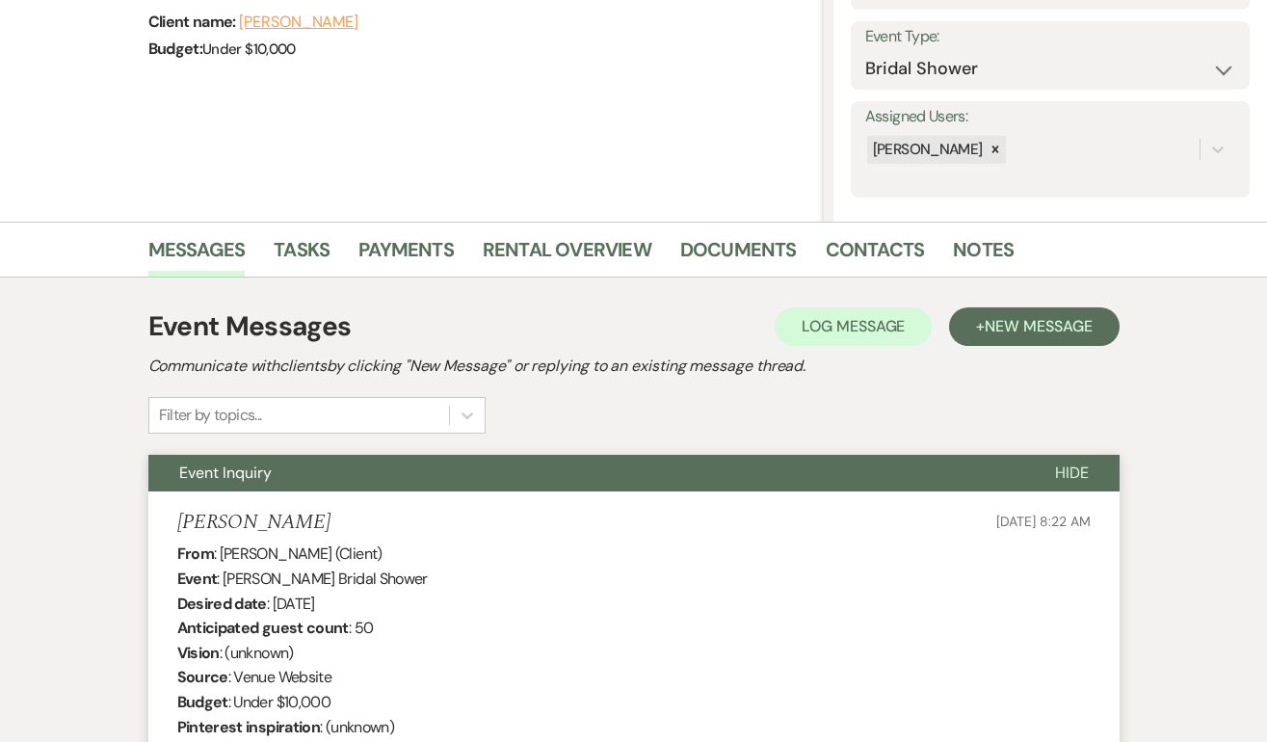
scroll to position [246, 0]
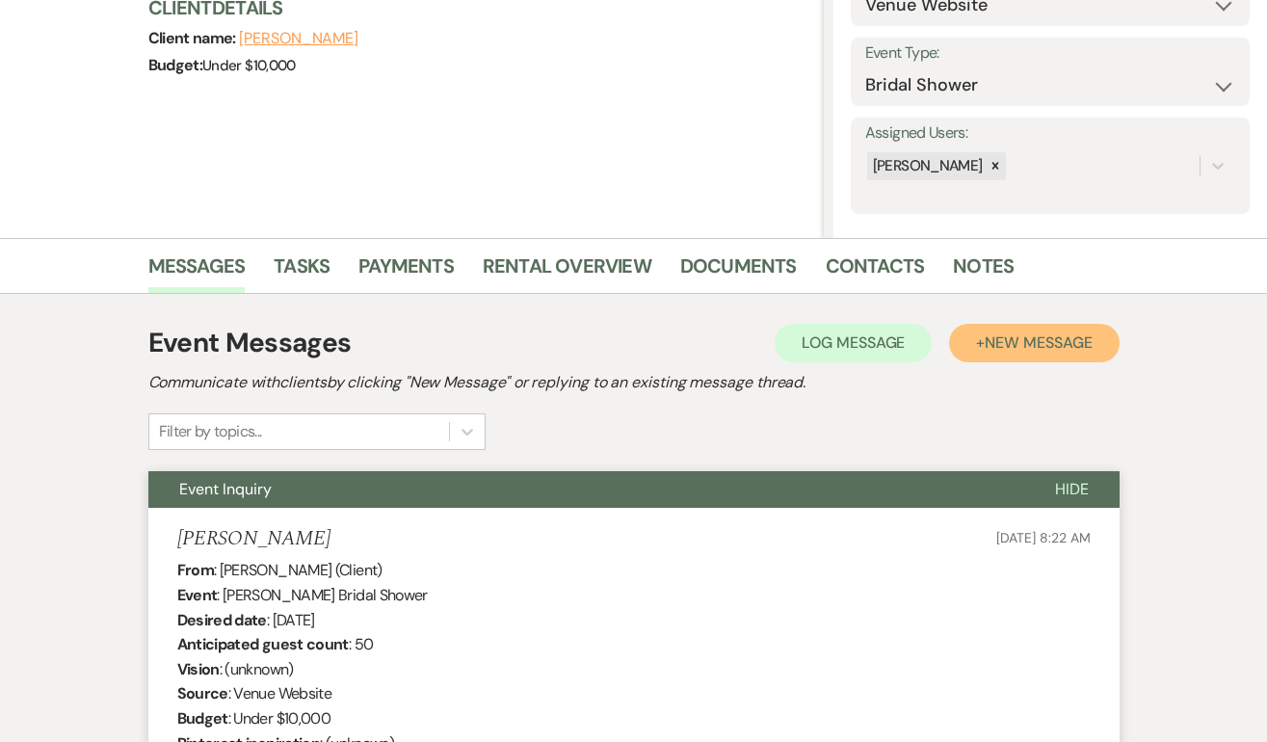
click at [1043, 346] on span "New Message" at bounding box center [1037, 342] width 107 height 20
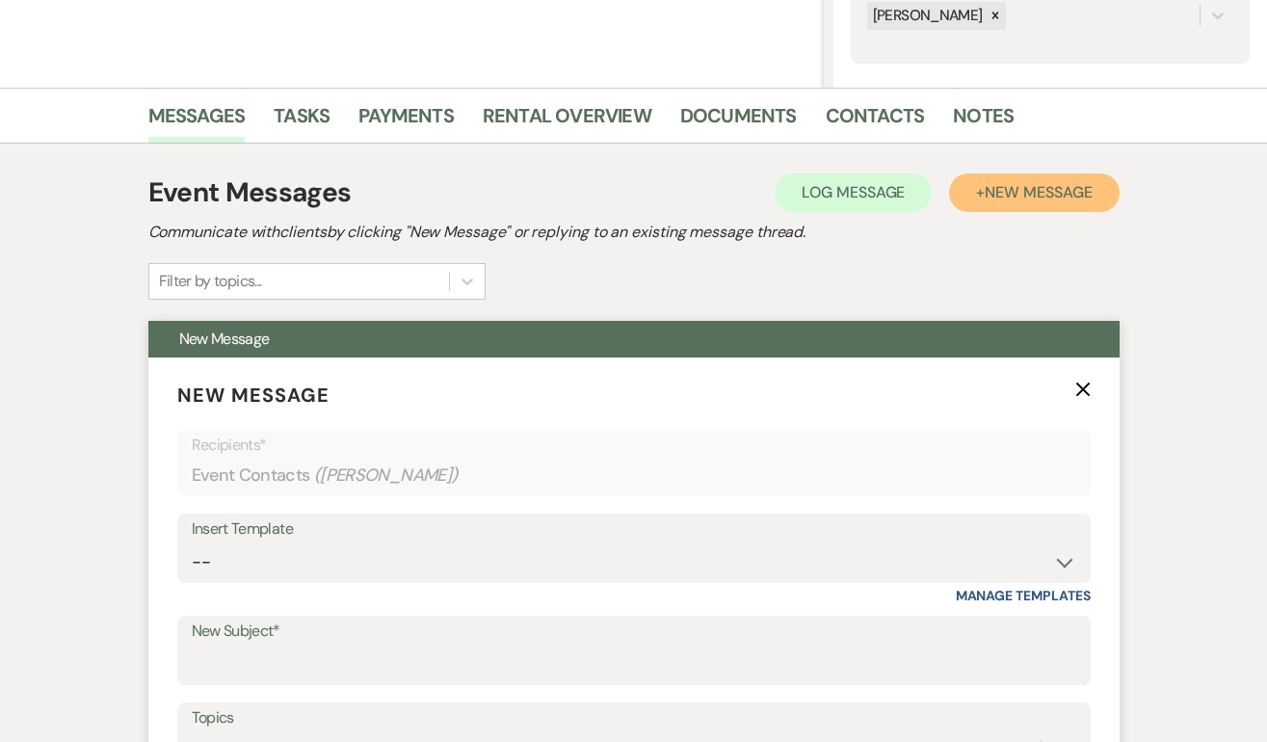
scroll to position [789, 0]
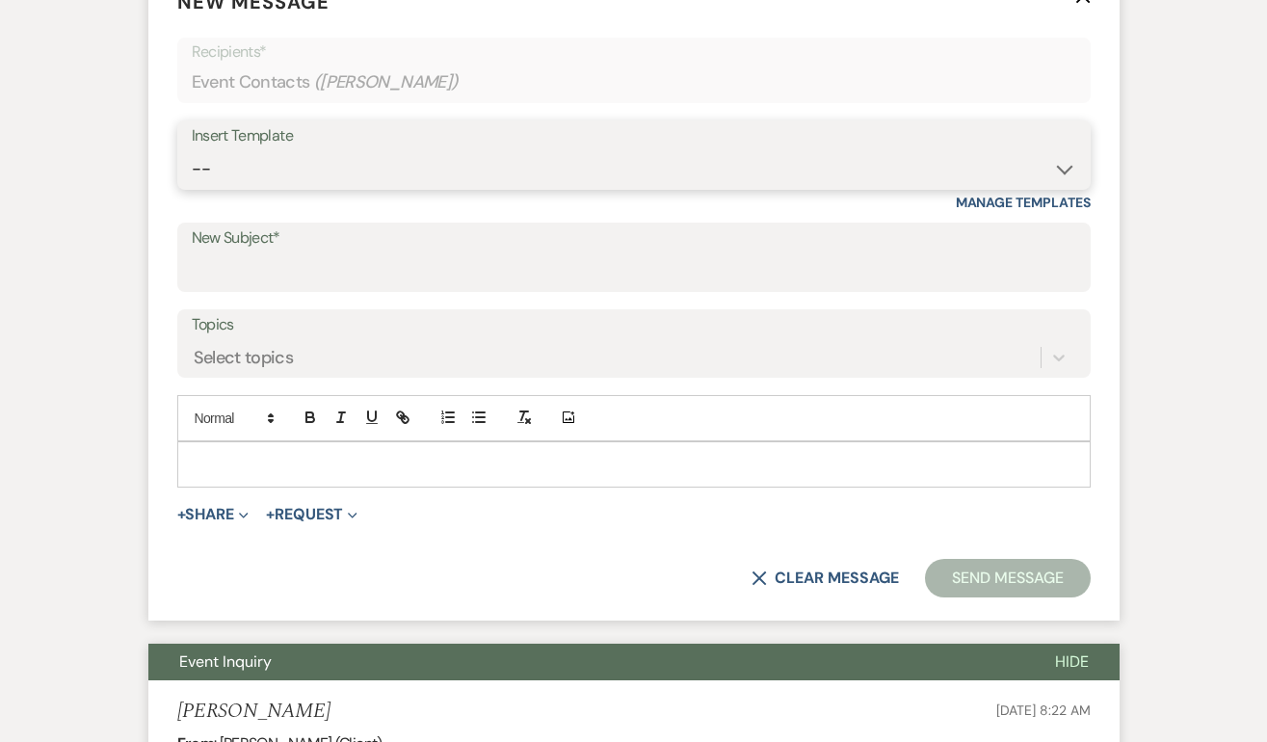
click at [241, 163] on select "-- Weven Planning Portal Introduction (Booked Events) Initial Inquiry Response …" at bounding box center [634, 169] width 884 height 38
select select "2059"
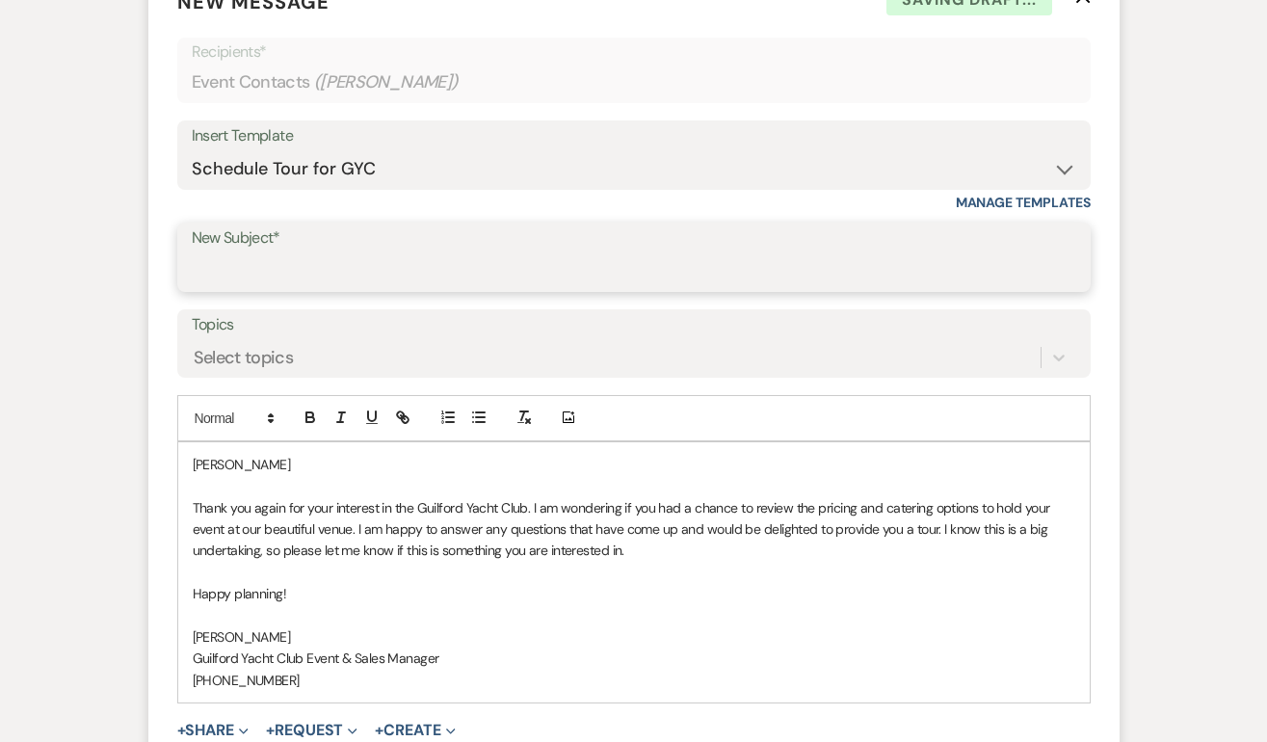
click at [256, 266] on input "New Subject*" at bounding box center [634, 271] width 884 height 38
type input "Schedule a tour at the GYC!"
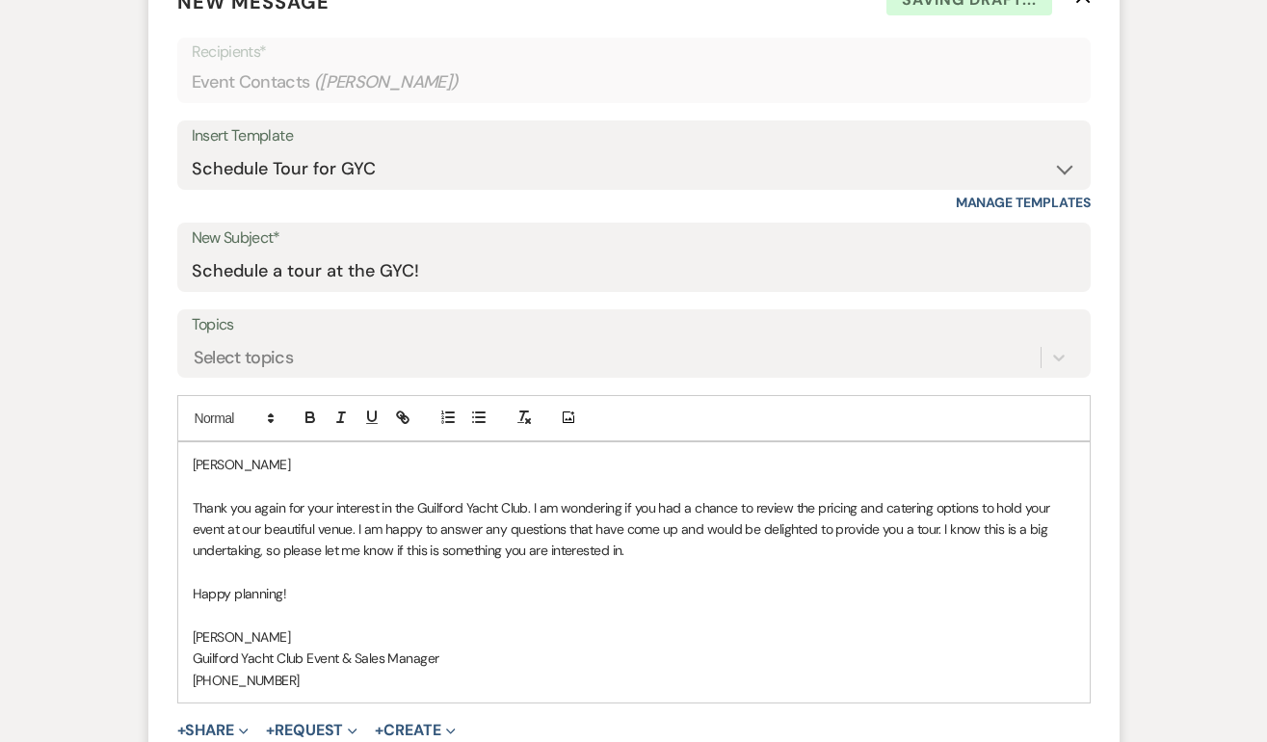
click at [268, 481] on p at bounding box center [634, 485] width 882 height 21
click at [268, 468] on p "Nicole" at bounding box center [634, 464] width 882 height 21
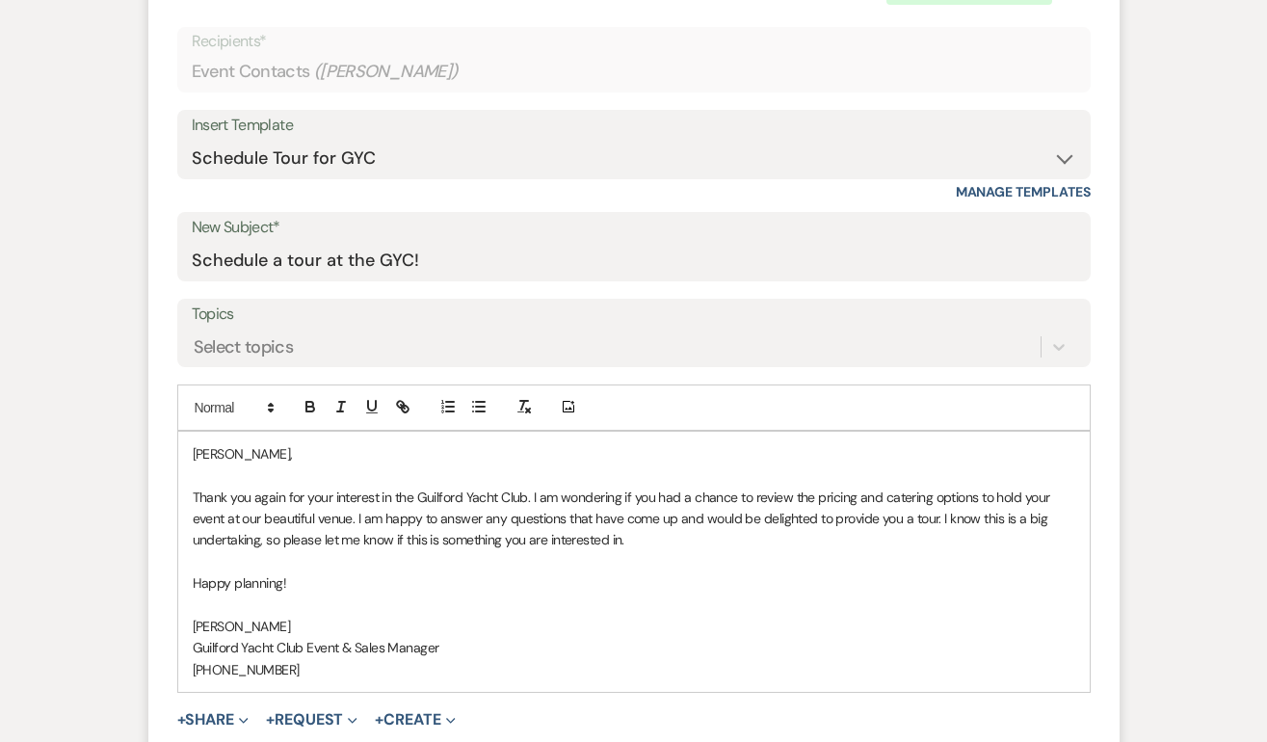
scroll to position [1038, 0]
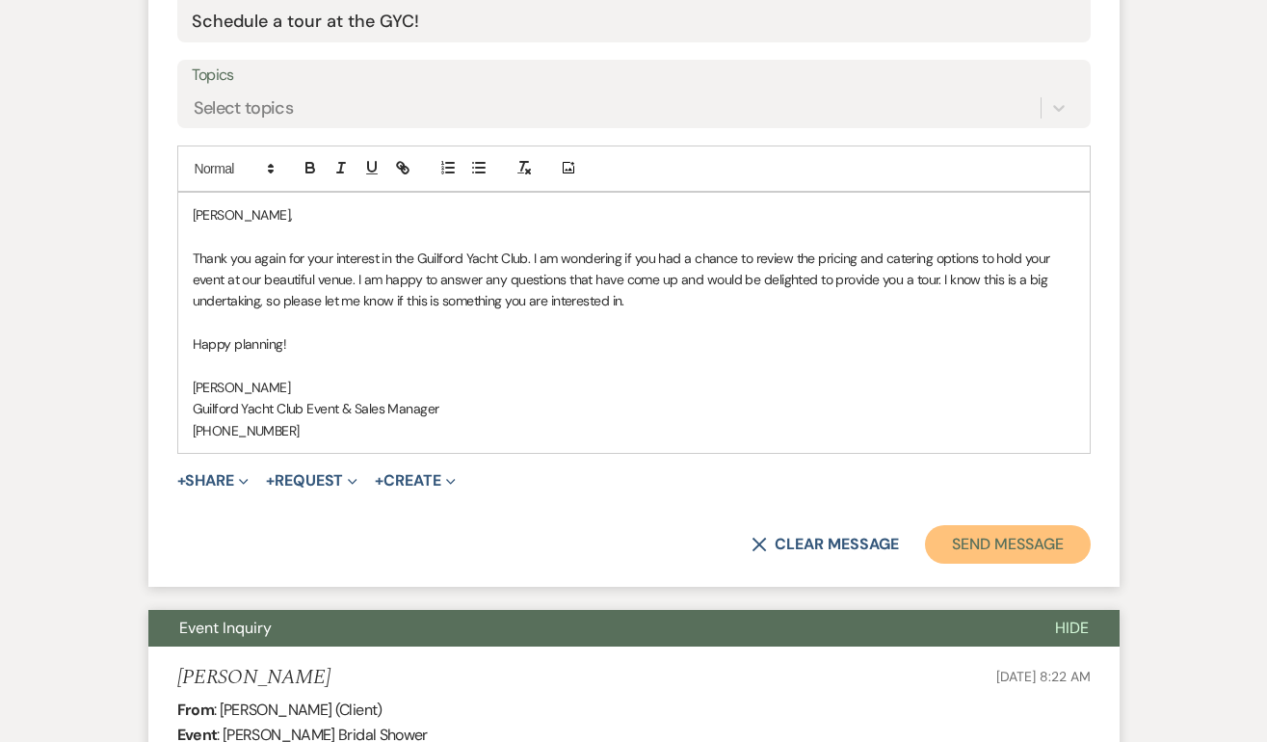
click at [970, 541] on button "Send Message" at bounding box center [1007, 544] width 165 height 39
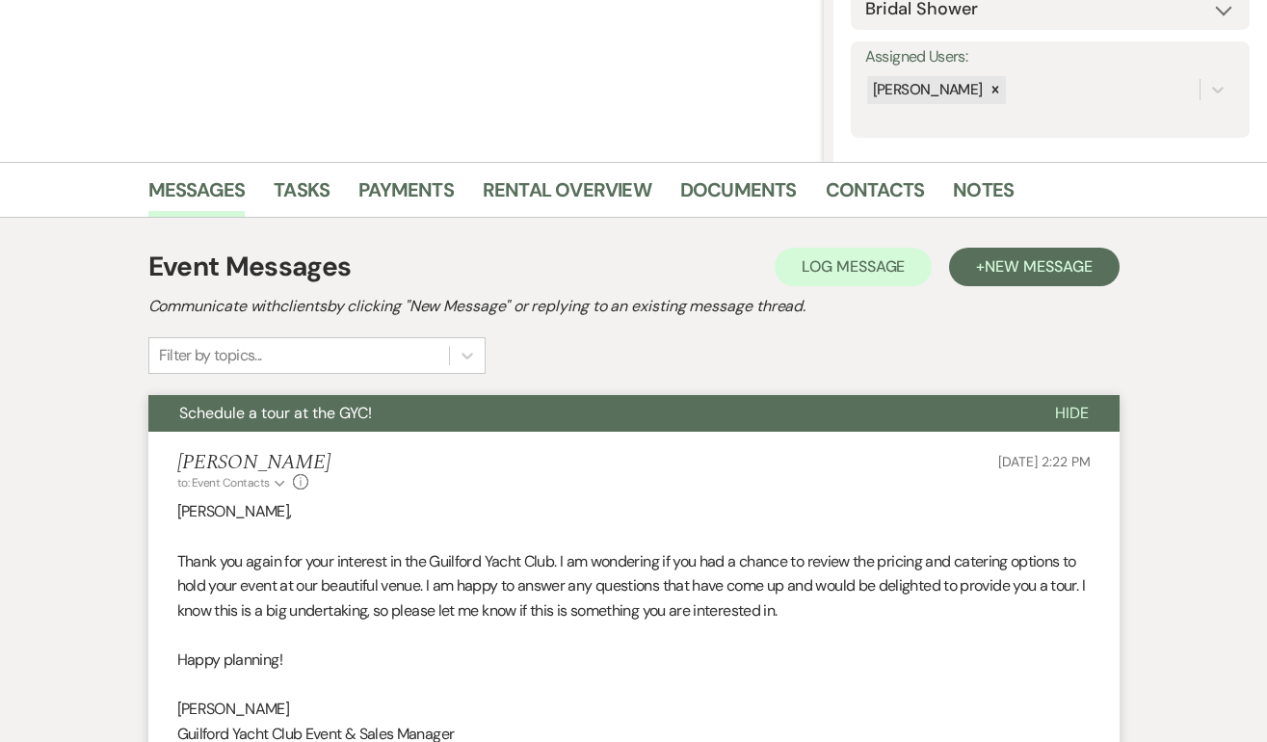
scroll to position [0, 0]
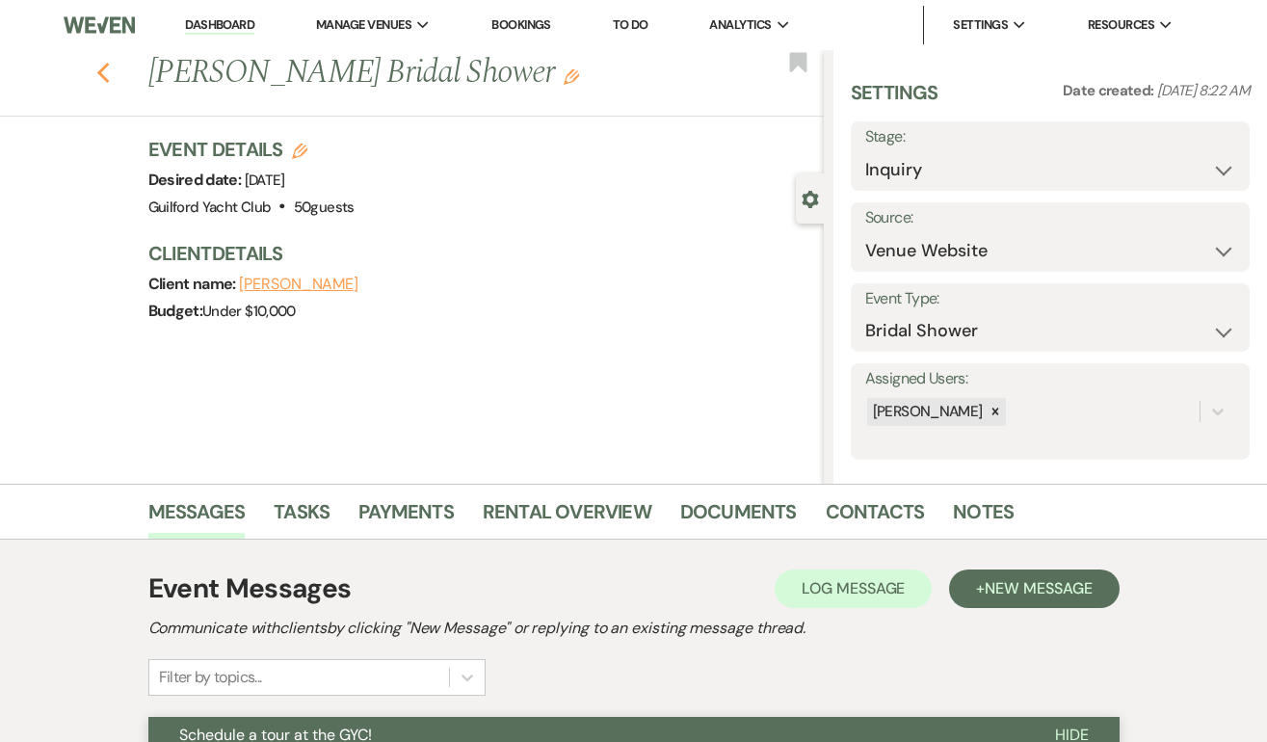
click at [99, 75] on use "button" at bounding box center [102, 73] width 13 height 21
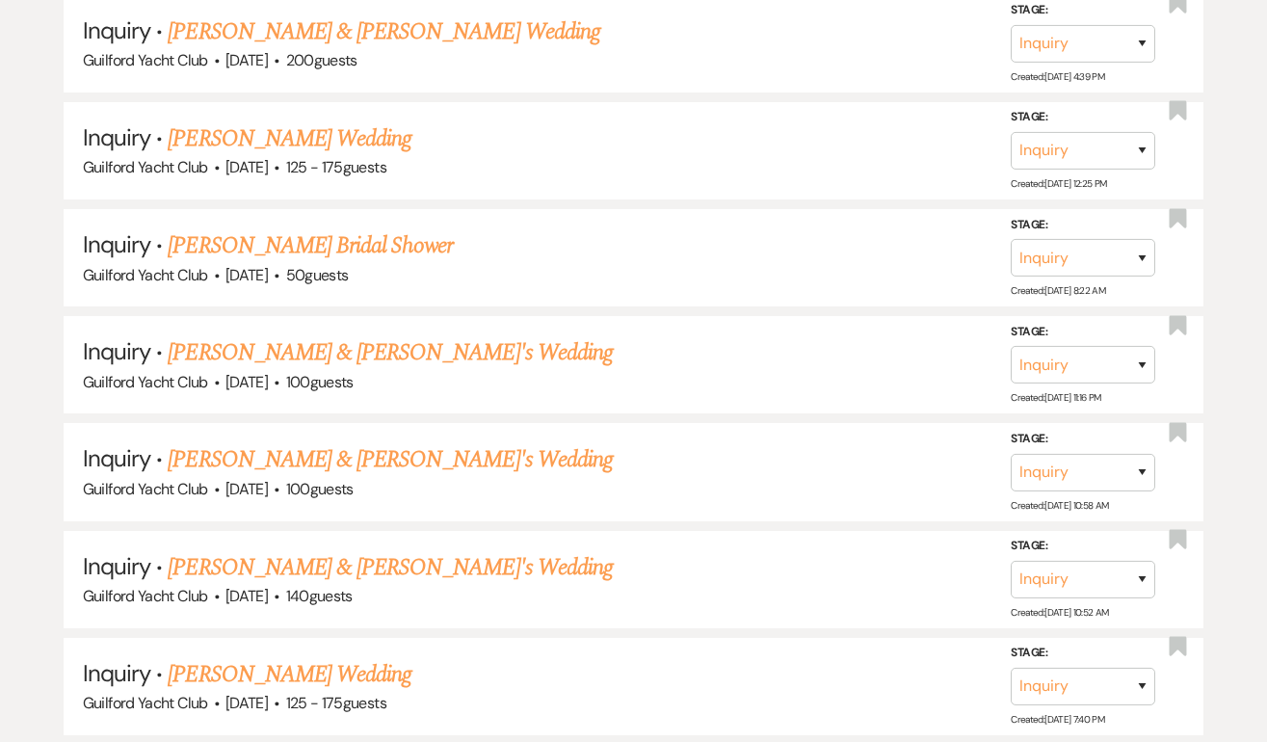
scroll to position [2700, 0]
click at [255, 123] on link "Kevin Novella's Wedding" at bounding box center [290, 139] width 244 height 35
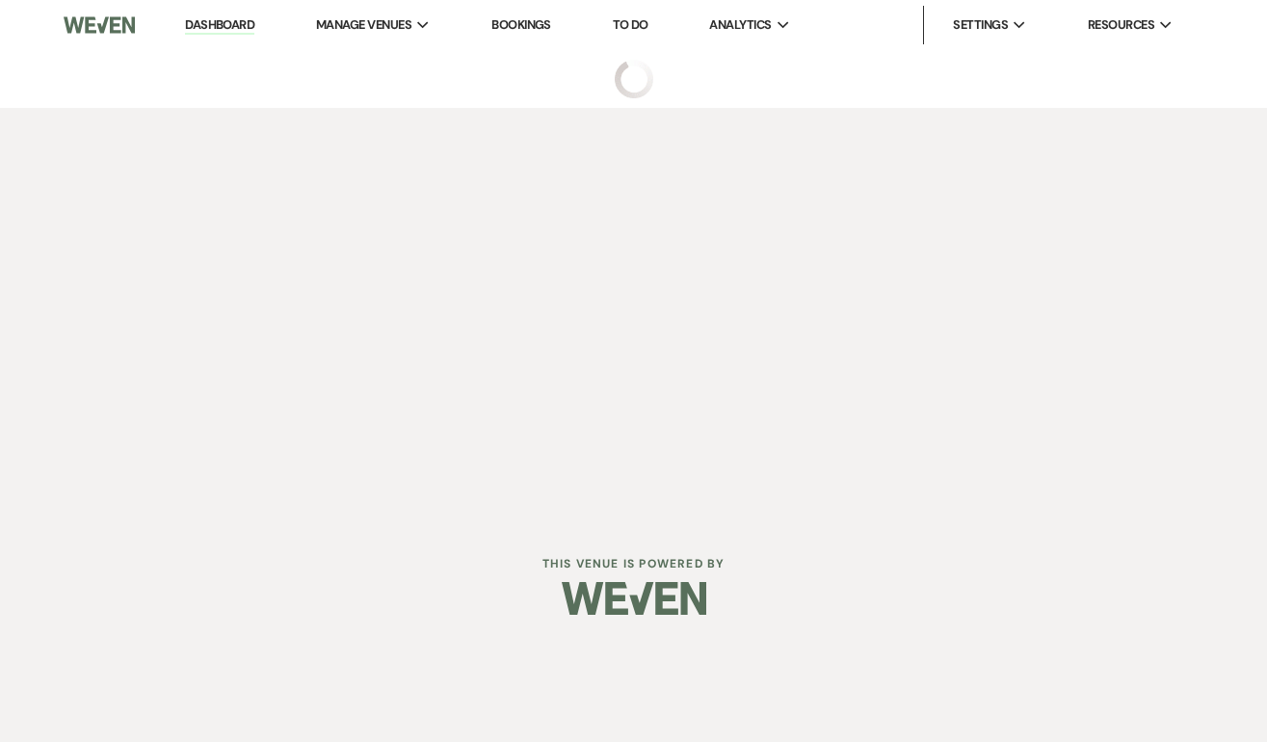
select select "3"
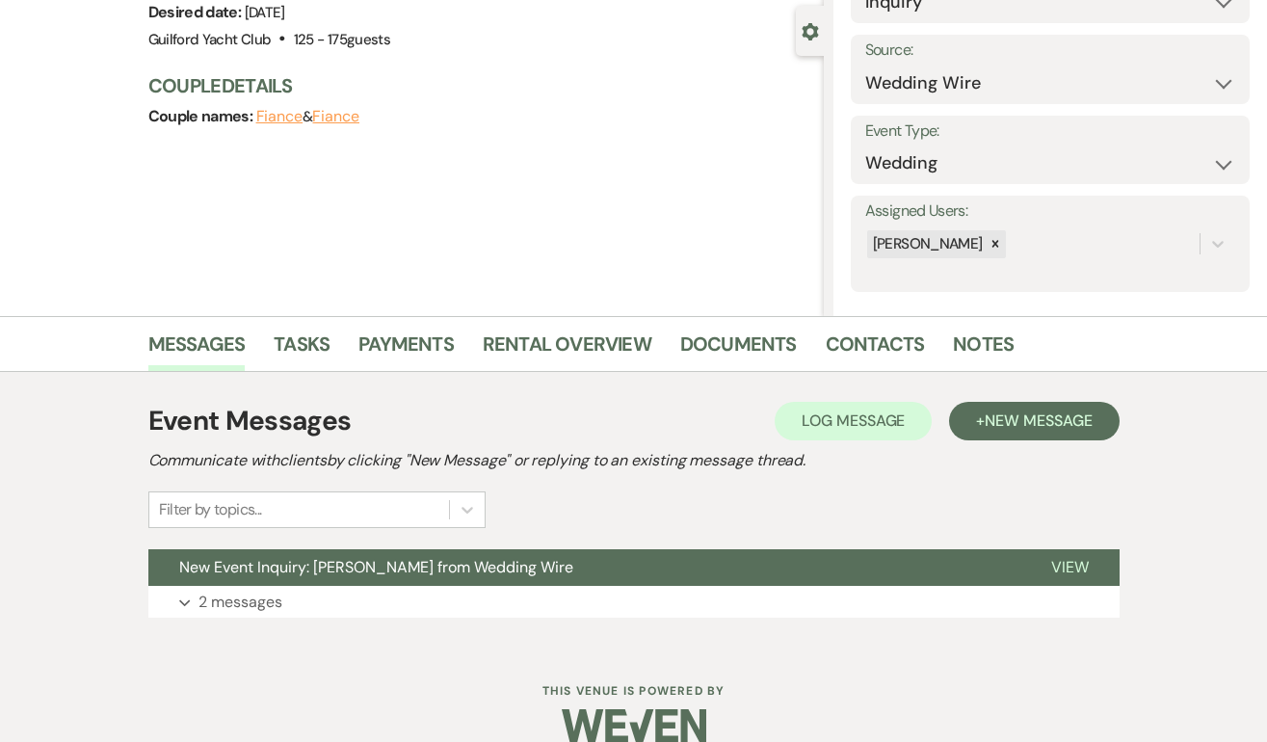
scroll to position [196, 0]
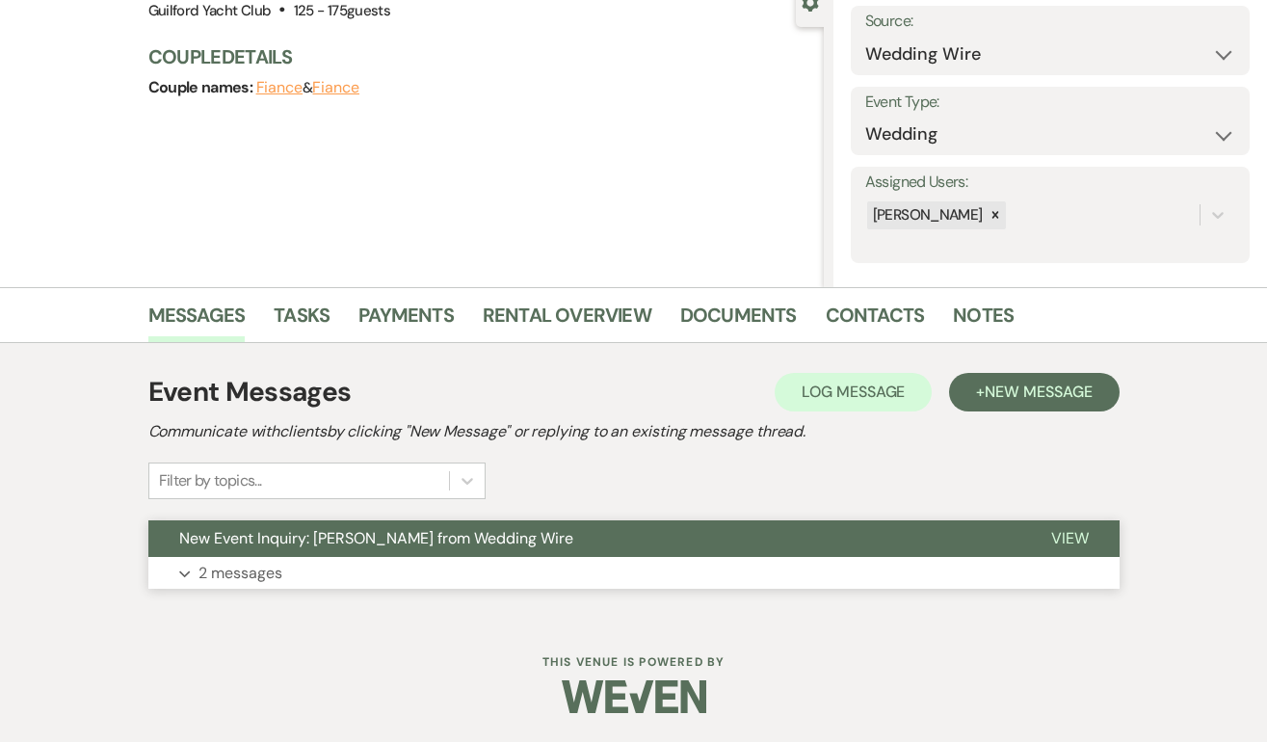
click at [1068, 545] on span "View" at bounding box center [1070, 538] width 38 height 20
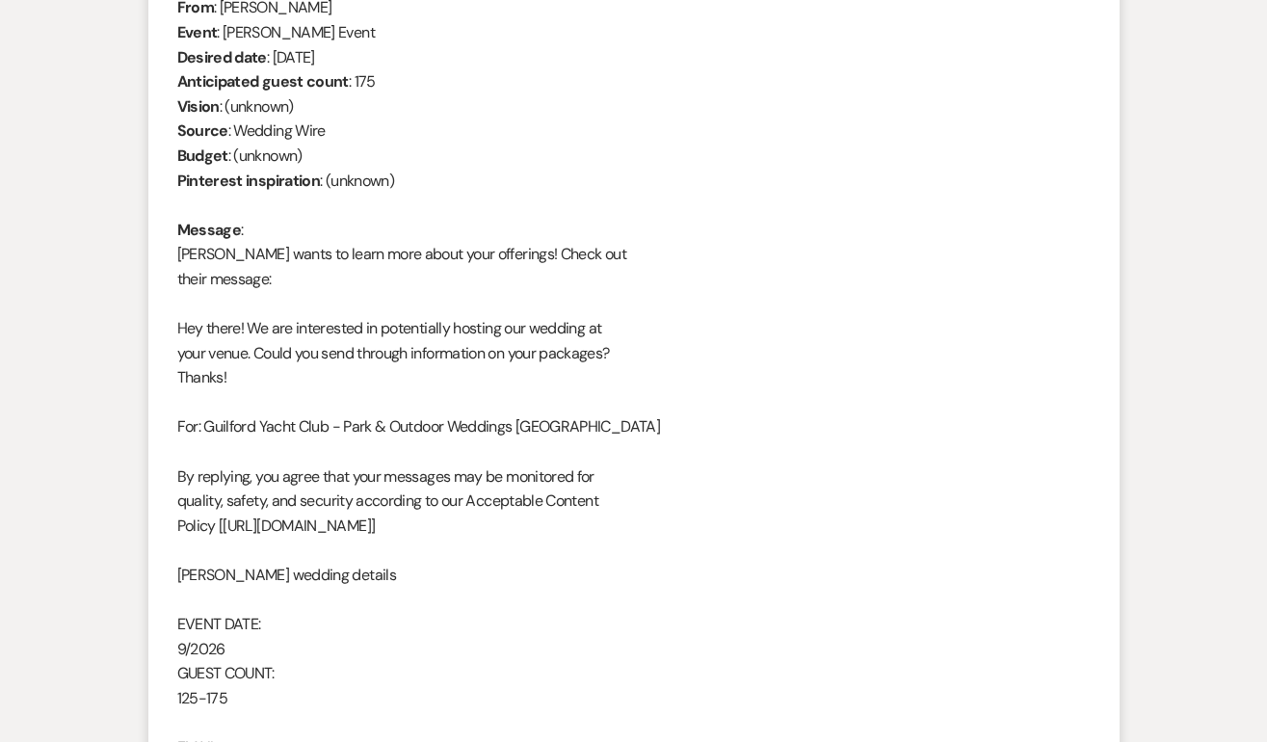
scroll to position [456, 0]
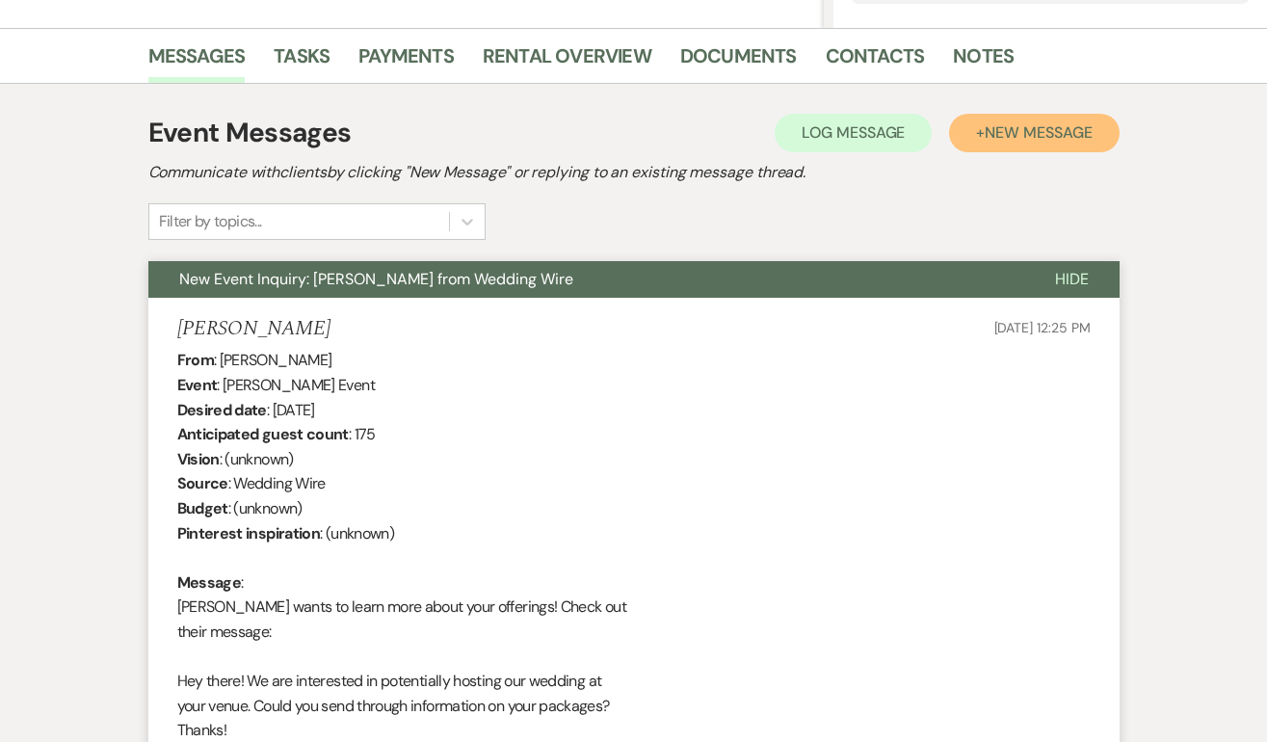
click at [1026, 136] on span "New Message" at bounding box center [1037, 132] width 107 height 20
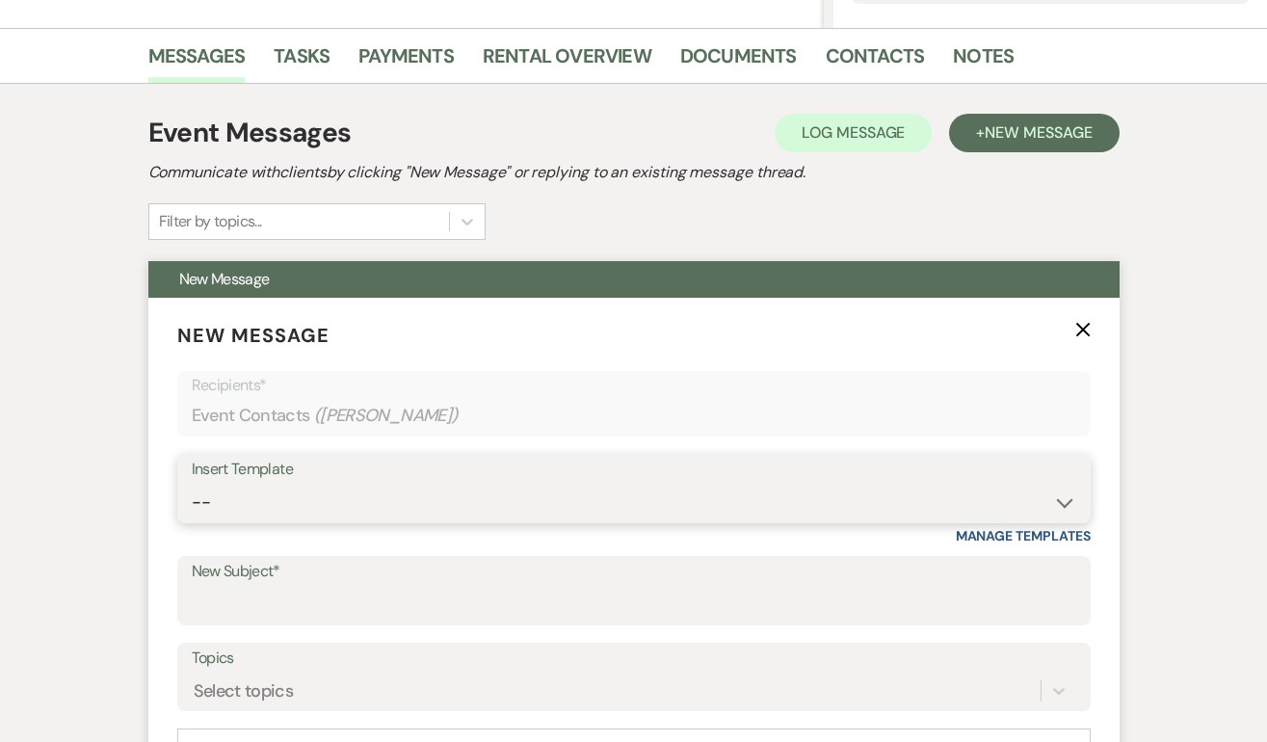
click at [377, 484] on select "-- Weven Planning Portal Introduction (Booked Events) Initial Inquiry Response …" at bounding box center [634, 503] width 884 height 38
select select "2059"
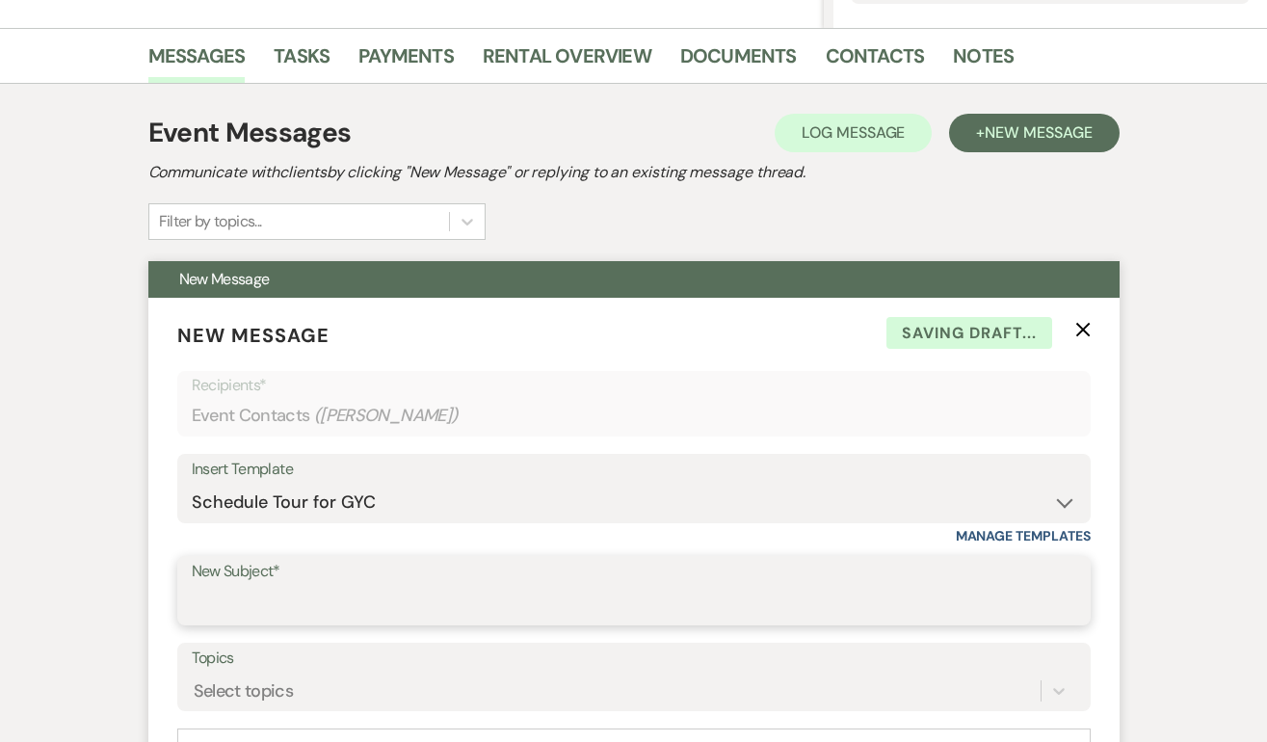
click at [247, 594] on input "New Subject*" at bounding box center [634, 605] width 884 height 38
type input "Schedule a tour at the GYC!"
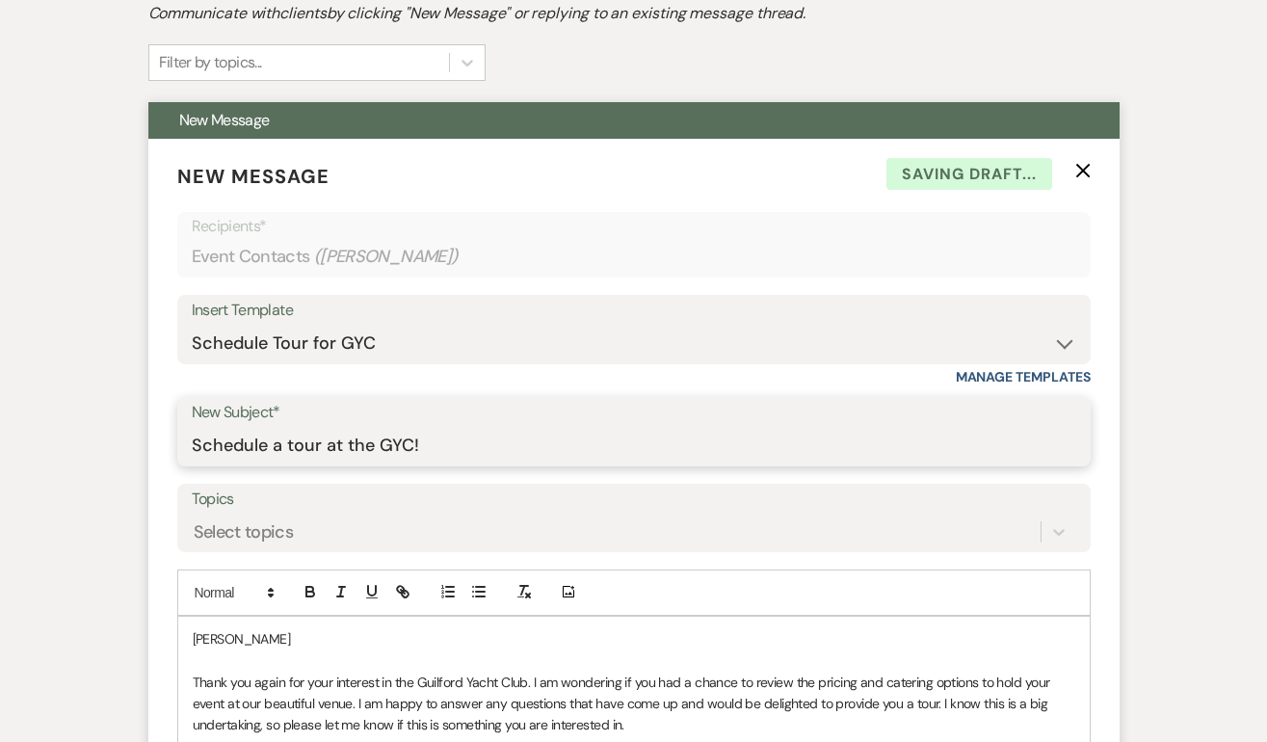
scroll to position [681, 0]
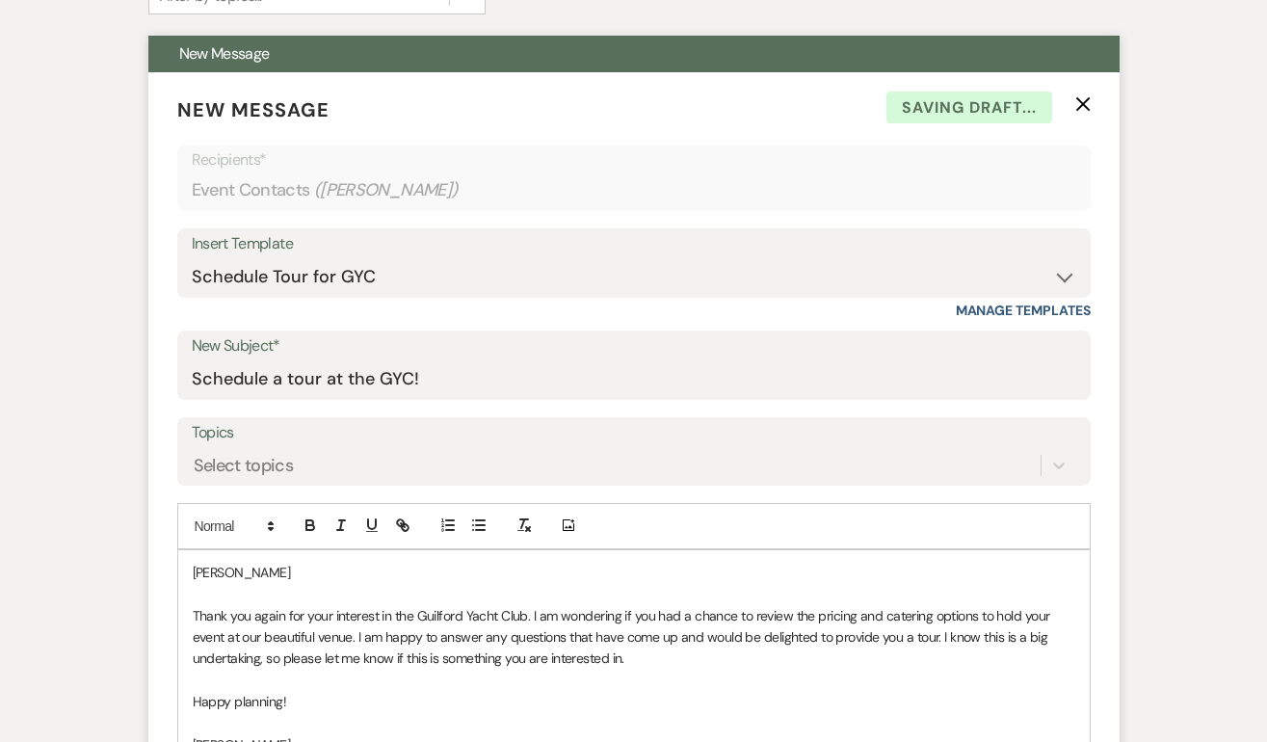
click at [294, 572] on p "Kevin" at bounding box center [634, 572] width 882 height 21
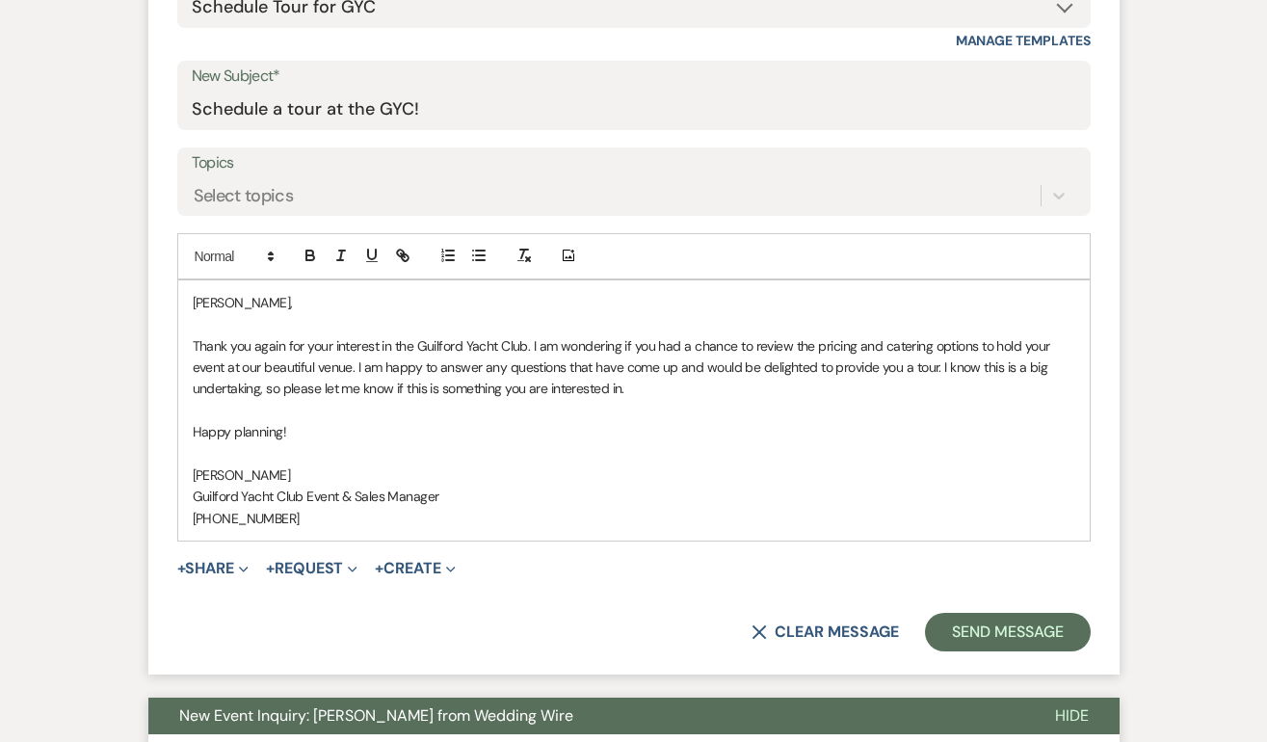
scroll to position [952, 0]
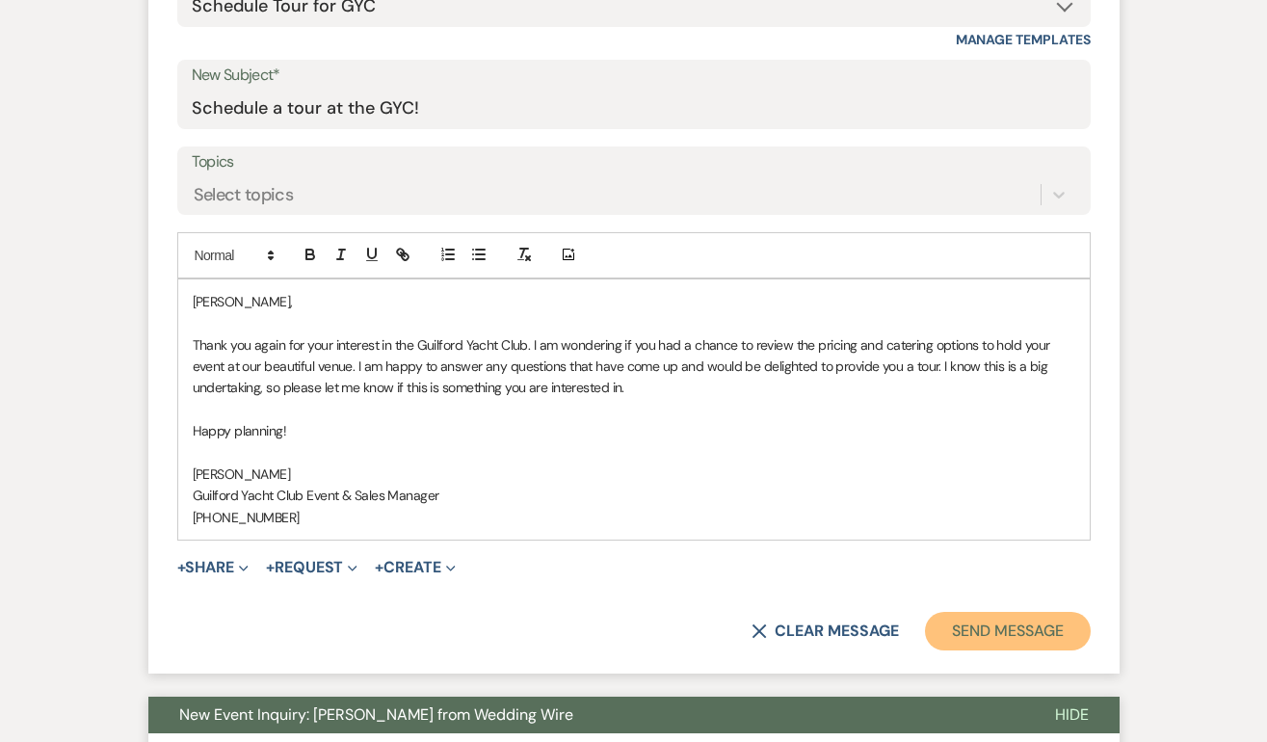
click at [1063, 633] on button "Send Message" at bounding box center [1007, 631] width 165 height 39
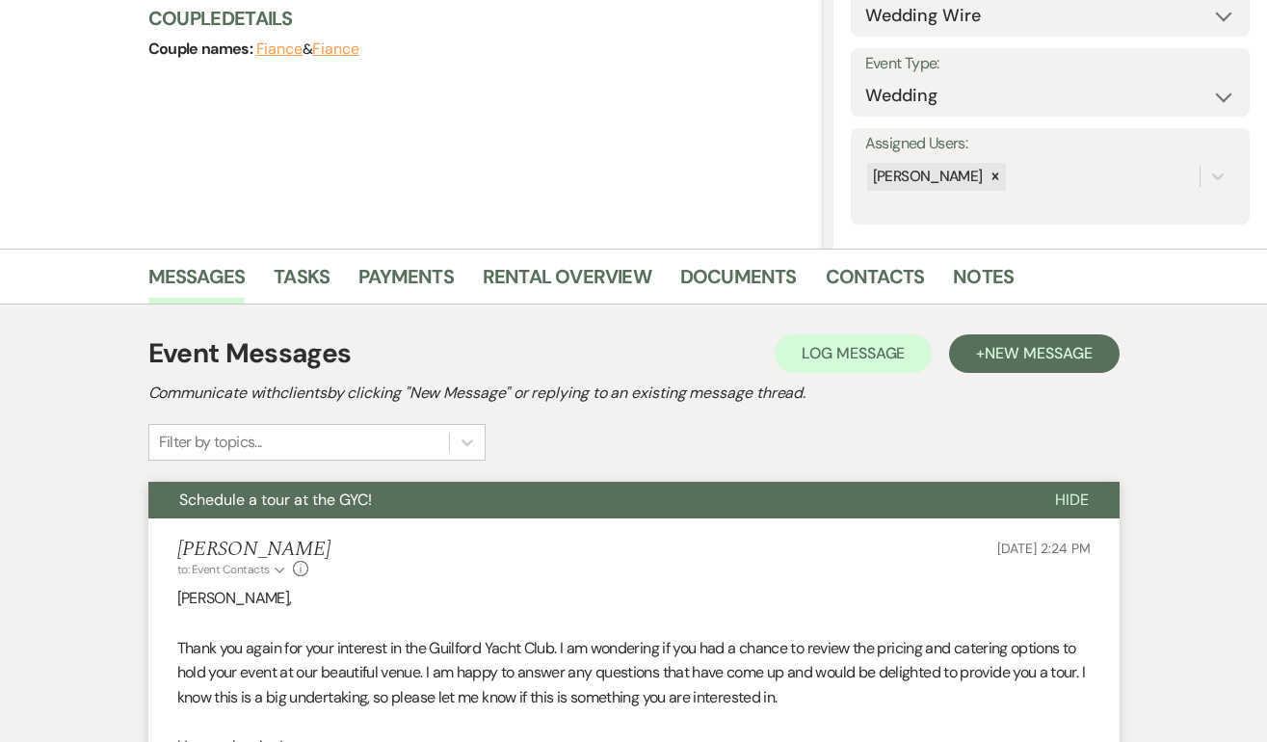
scroll to position [0, 0]
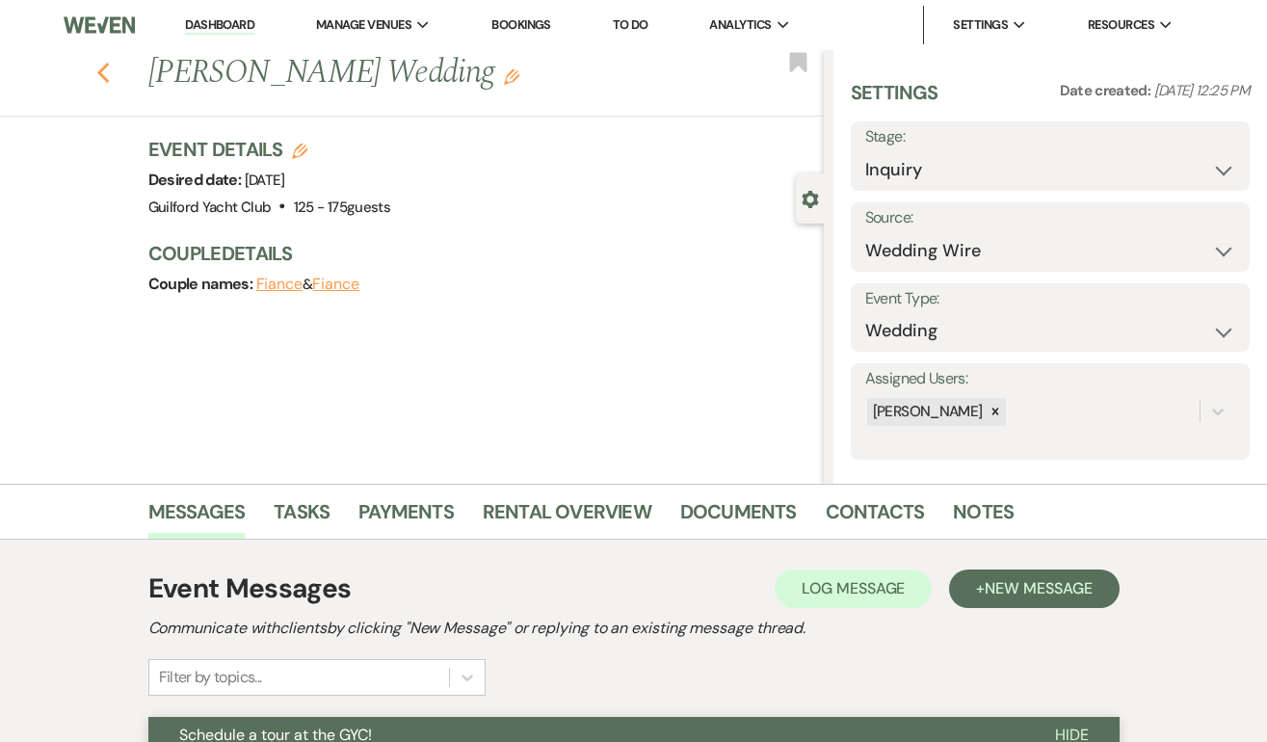
click at [99, 74] on use "button" at bounding box center [102, 73] width 13 height 21
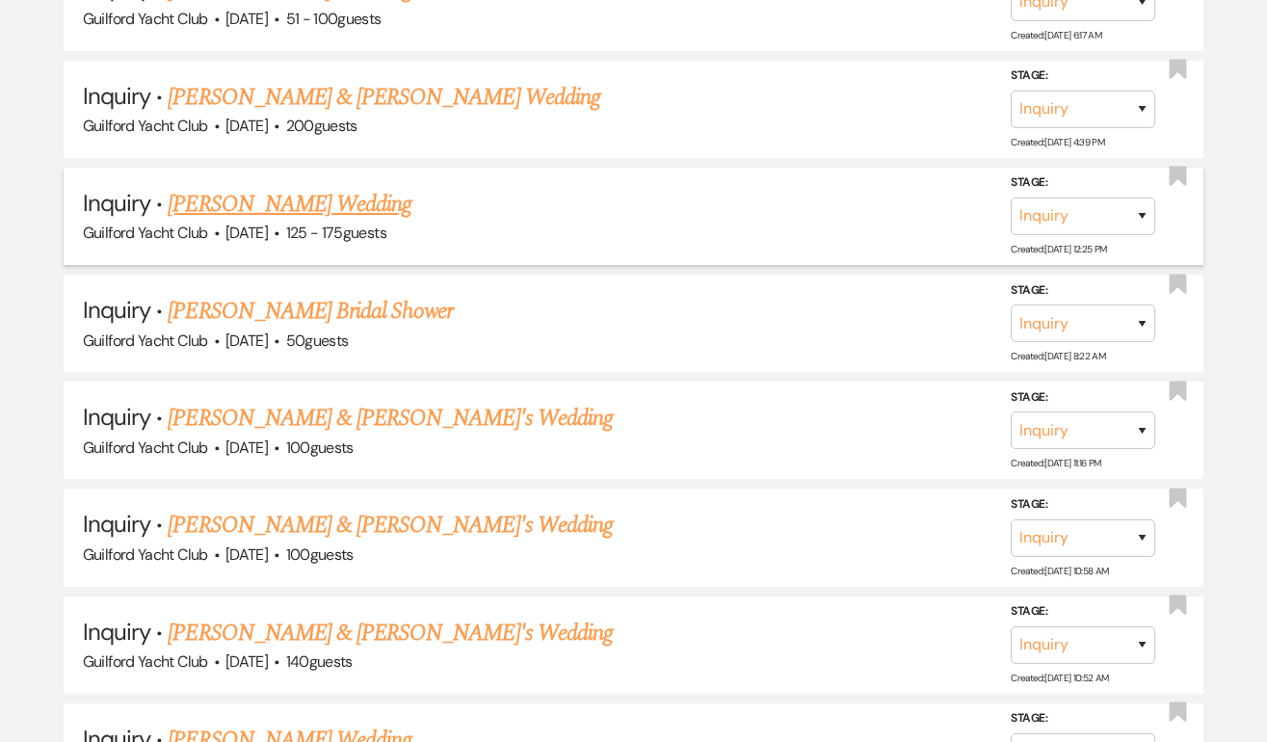
scroll to position [2608, 0]
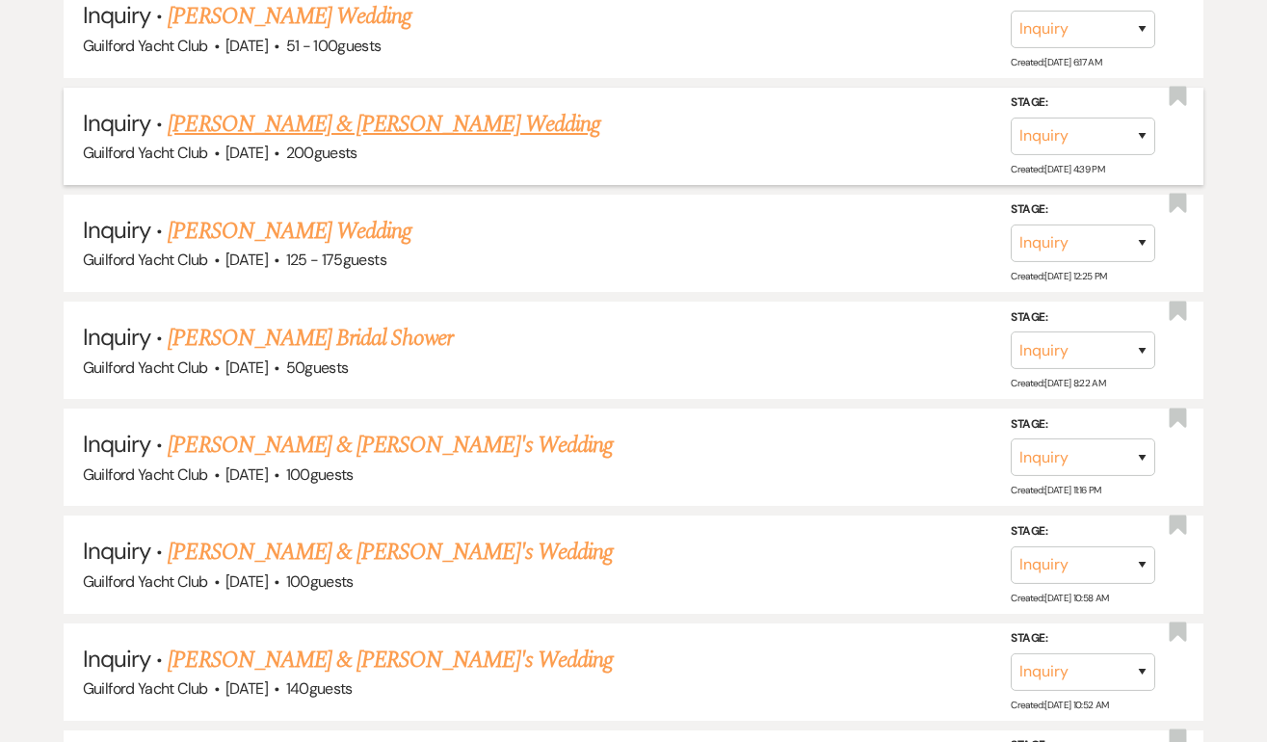
click at [248, 110] on link "Justin & Lappin's Wedding" at bounding box center [383, 124] width 431 height 35
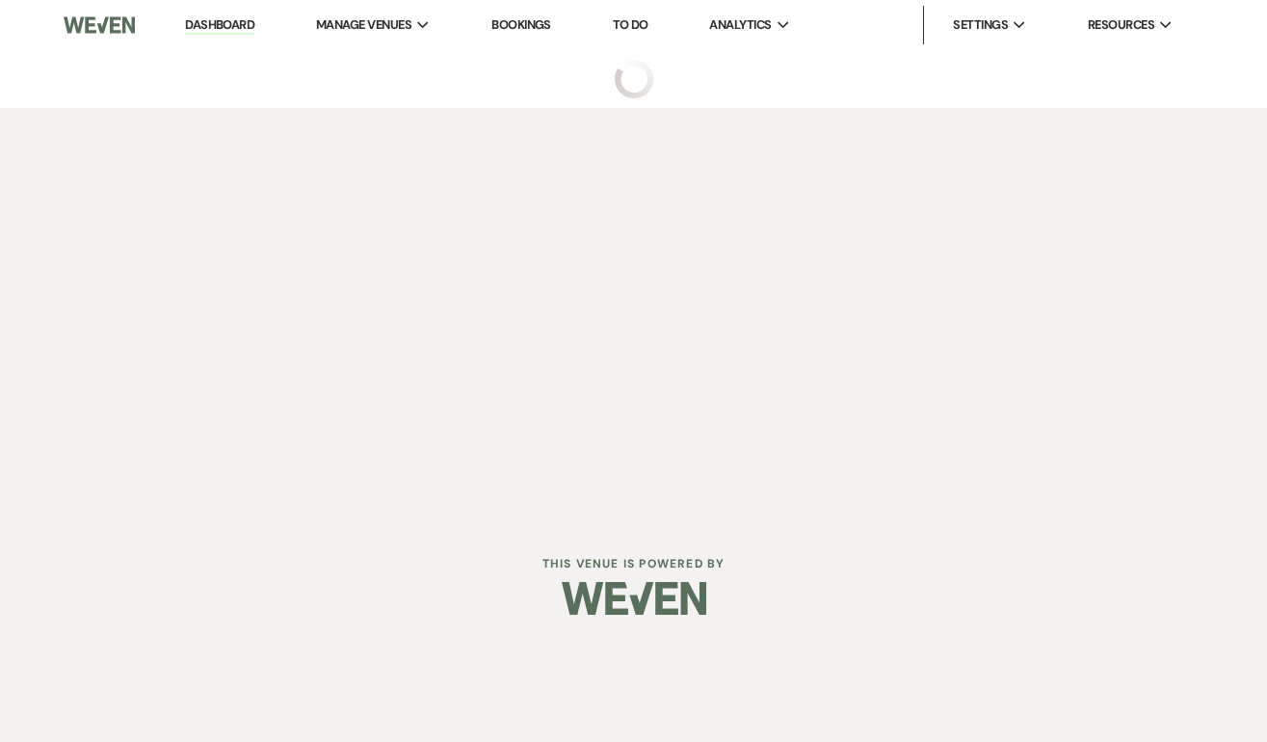
select select "5"
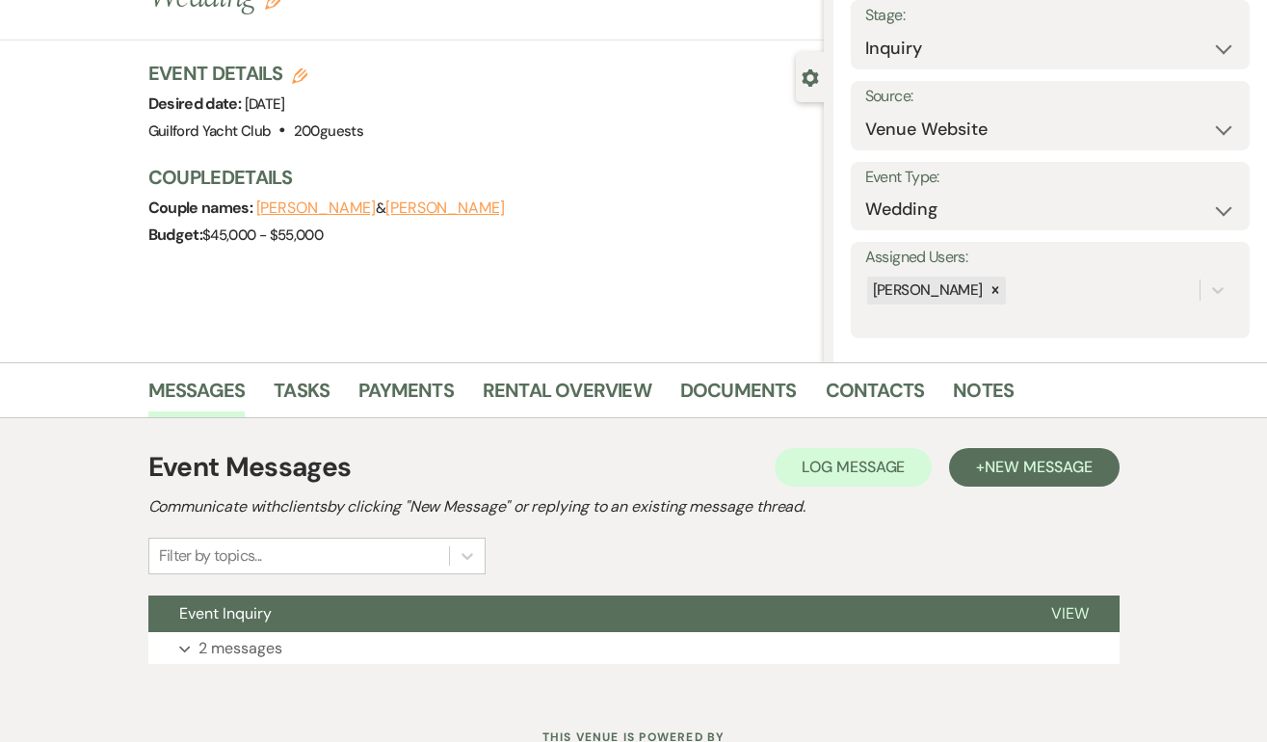
scroll to position [196, 0]
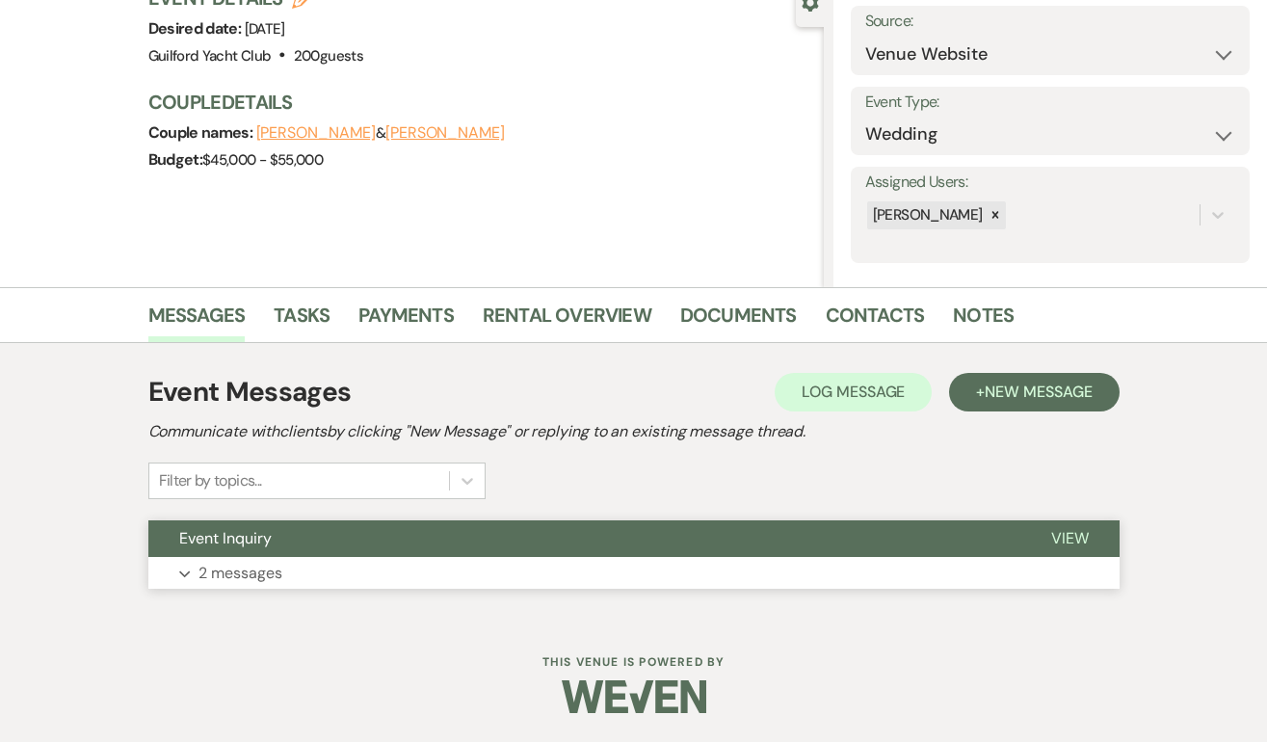
click at [1065, 535] on span "View" at bounding box center [1070, 538] width 38 height 20
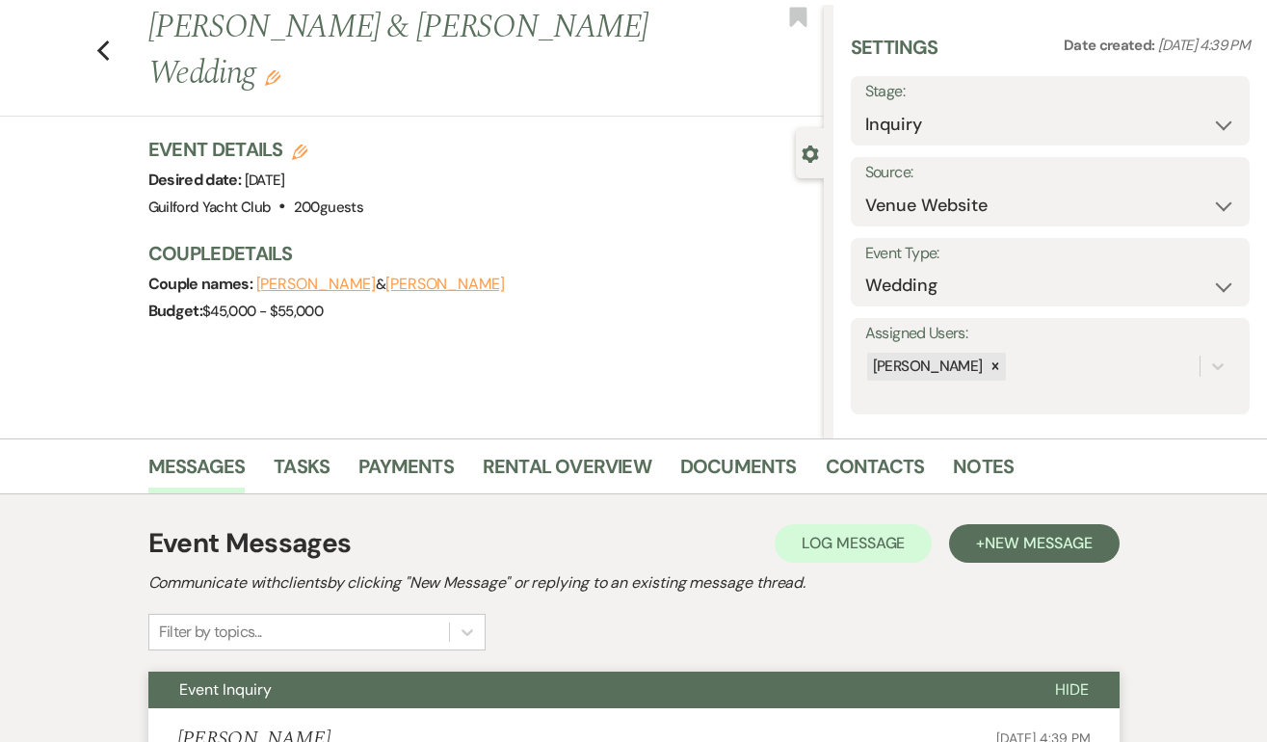
scroll to position [0, 0]
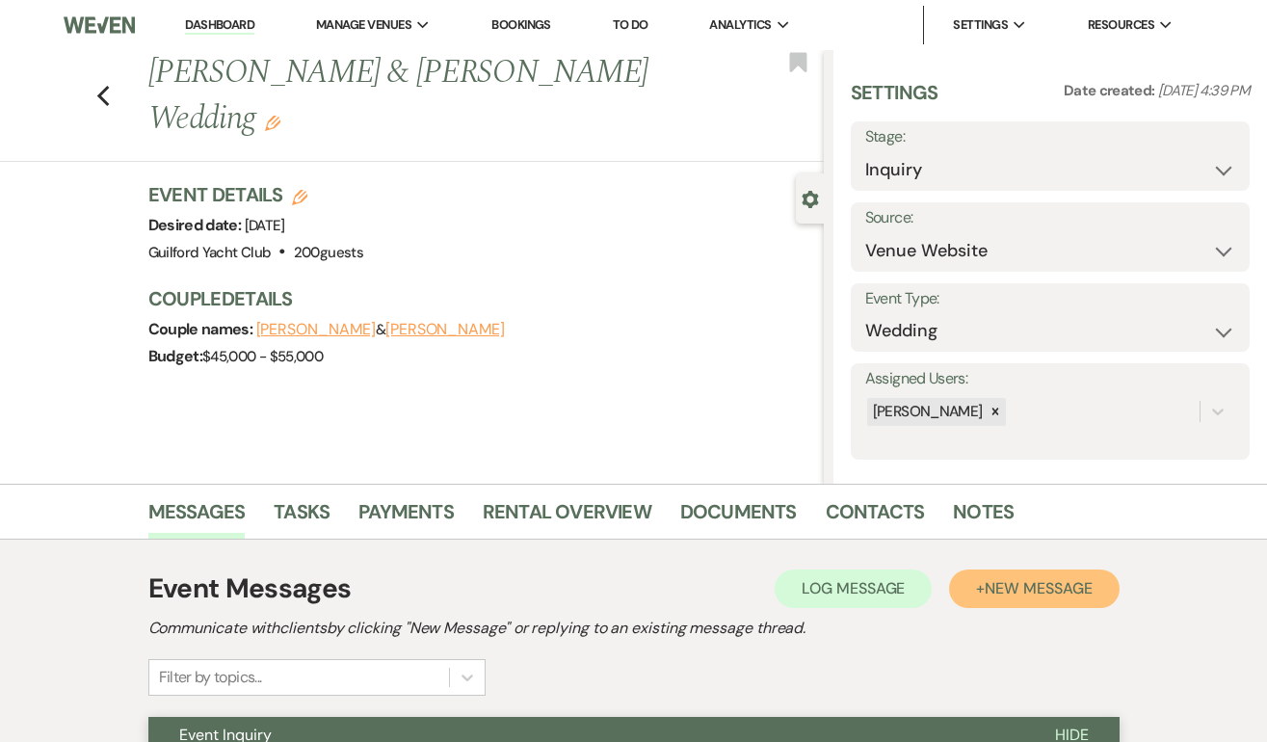
click at [1058, 583] on span "New Message" at bounding box center [1037, 588] width 107 height 20
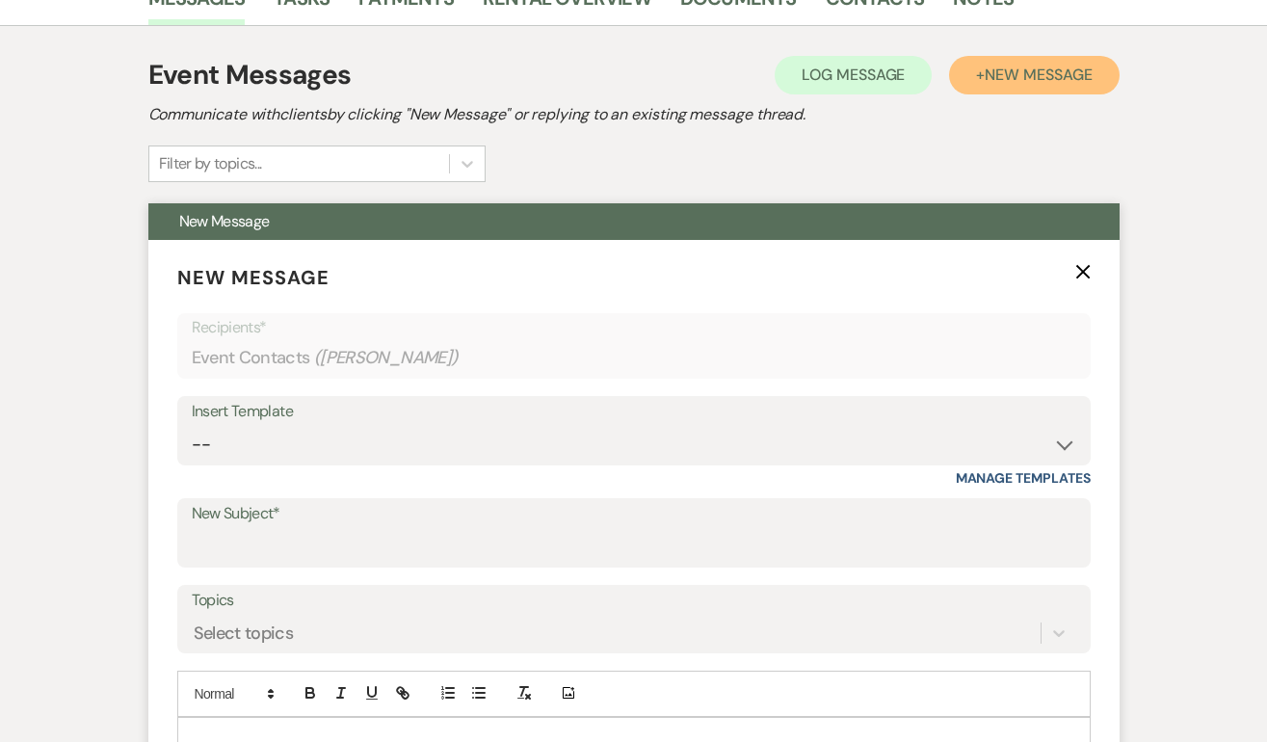
scroll to position [515, 0]
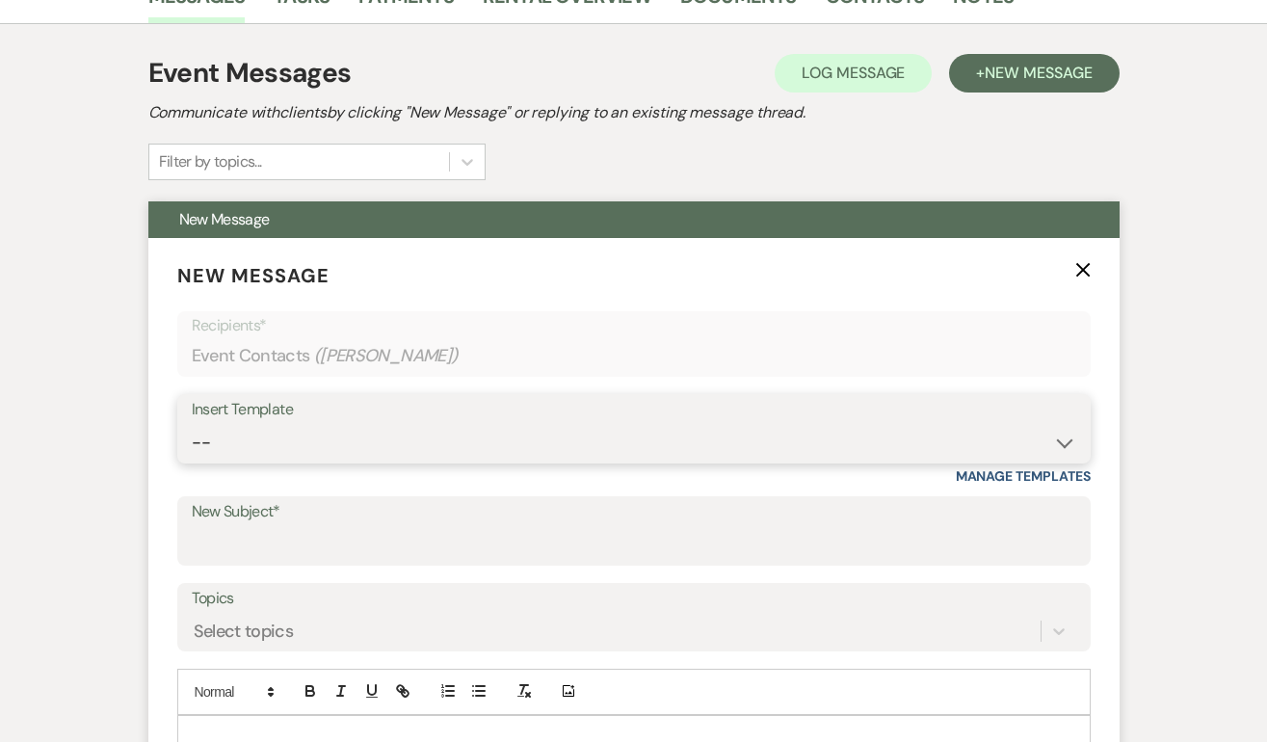
click at [272, 436] on select "-- Weven Planning Portal Introduction (Booked Events) Initial Inquiry Response …" at bounding box center [634, 443] width 884 height 38
select select "2059"
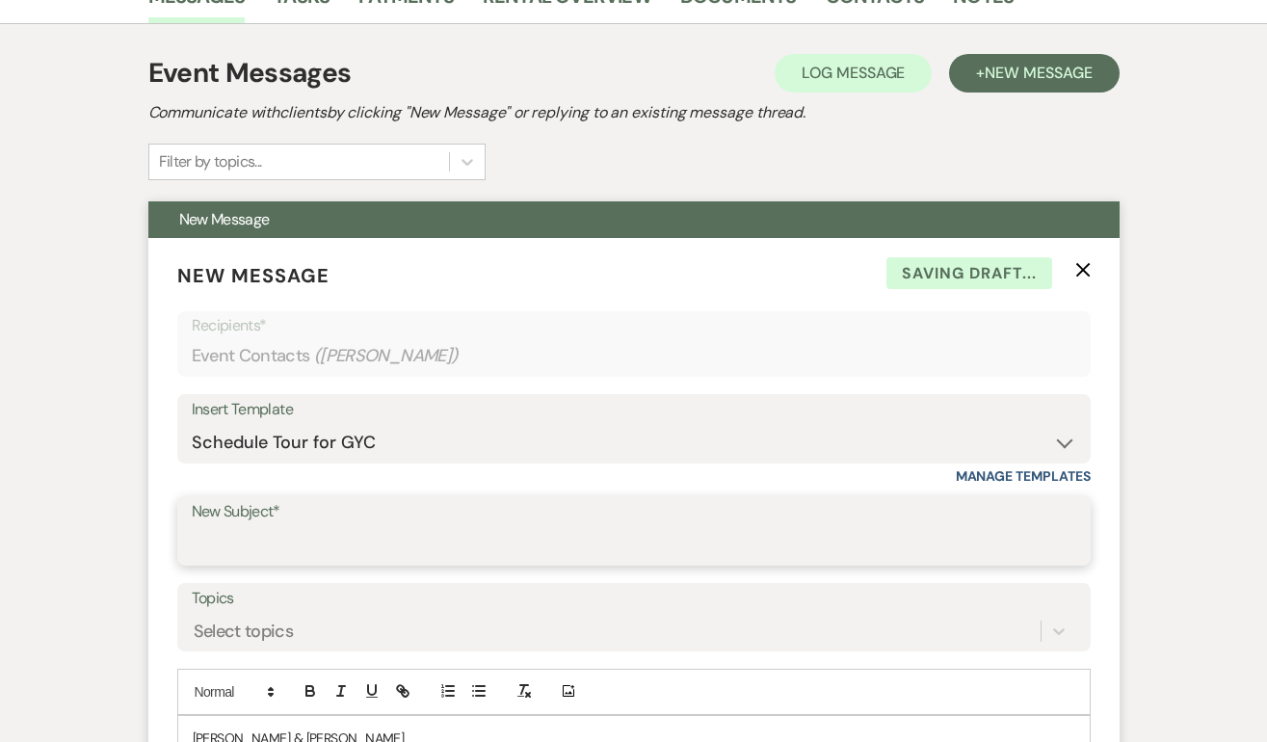
click at [229, 556] on input "New Subject*" at bounding box center [634, 545] width 884 height 38
type input "Schedule a tour at the GYC!"
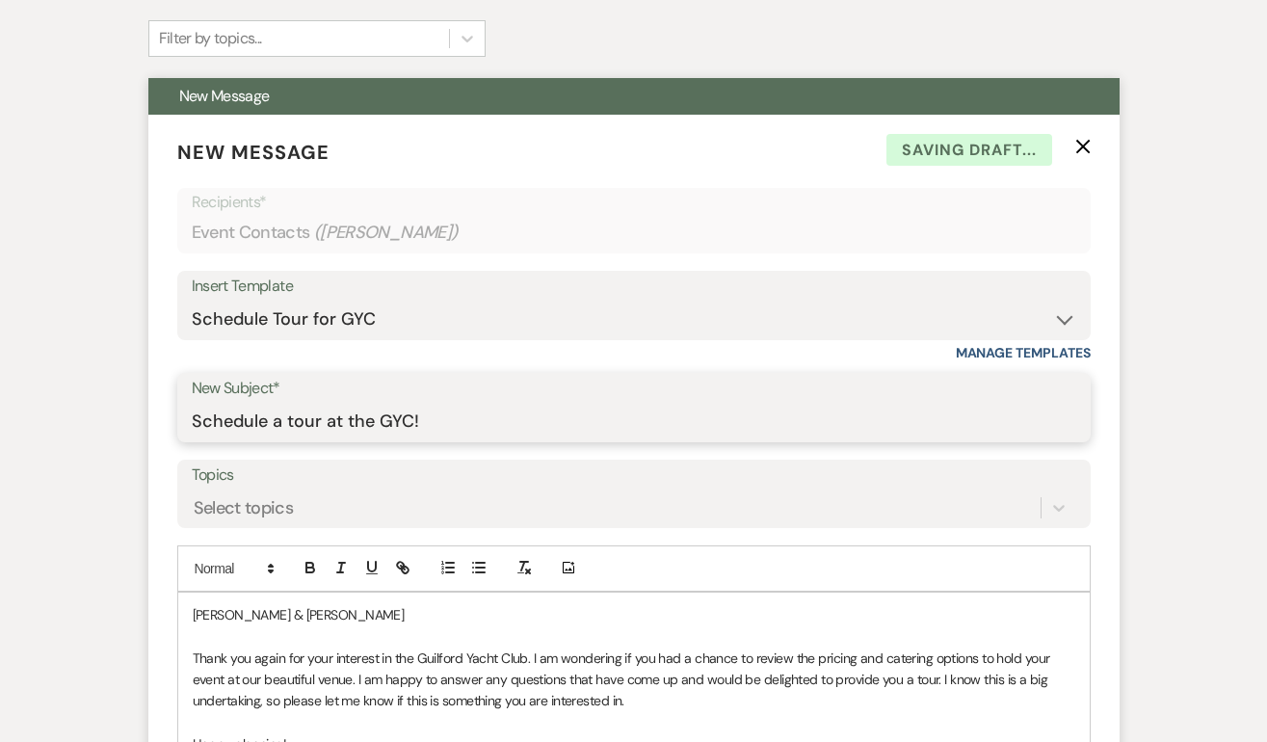
scroll to position [717, 0]
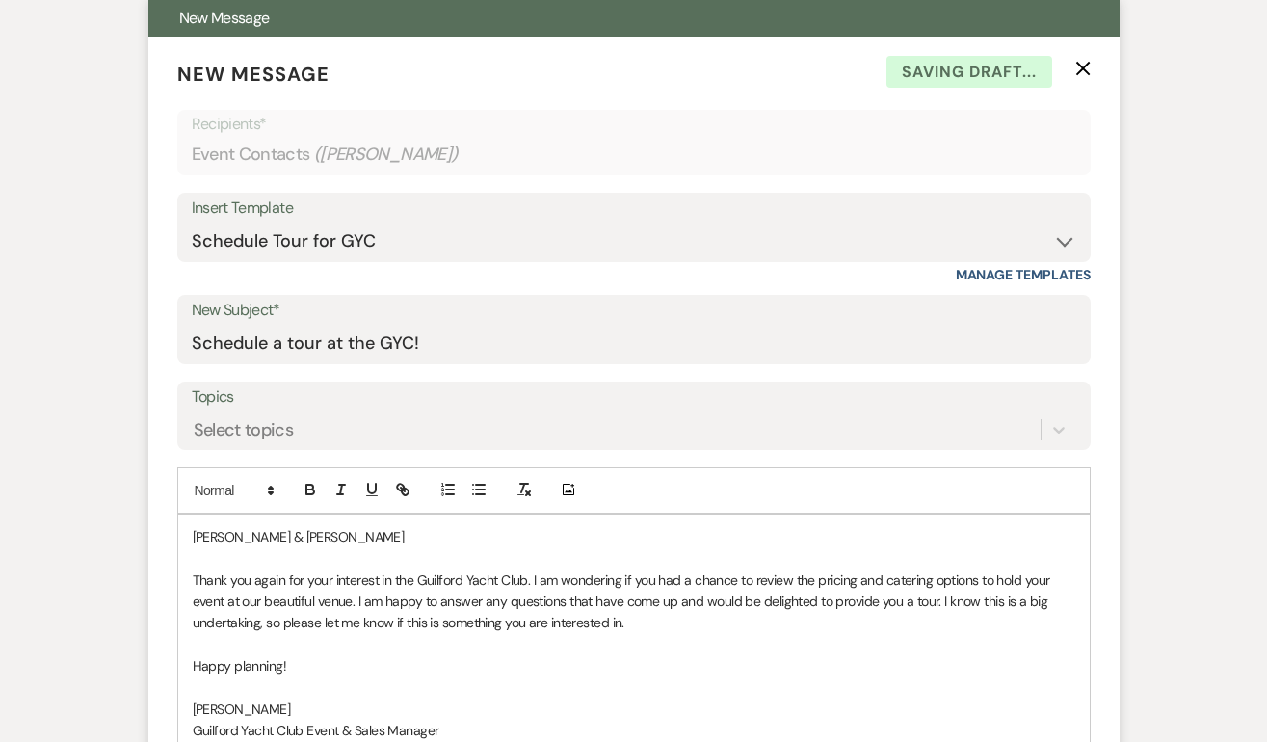
click at [320, 541] on p "Justin & Lappin" at bounding box center [634, 536] width 882 height 21
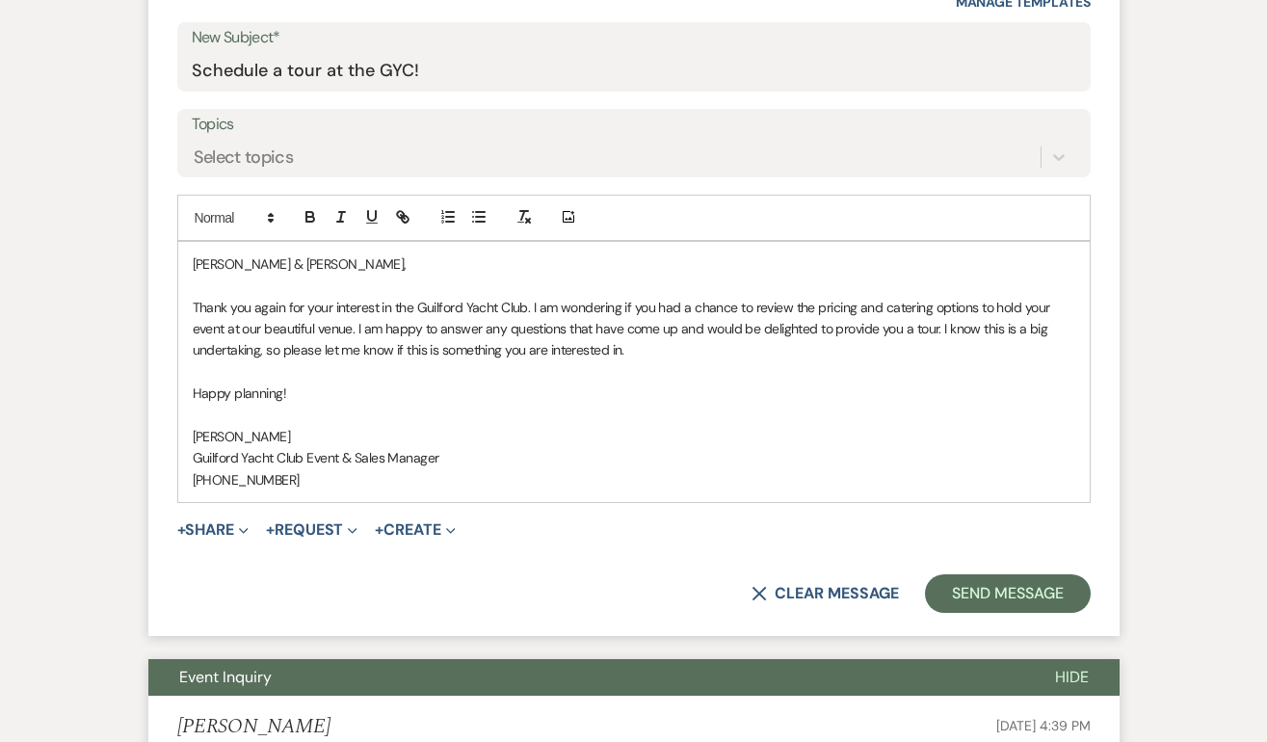
scroll to position [988, 0]
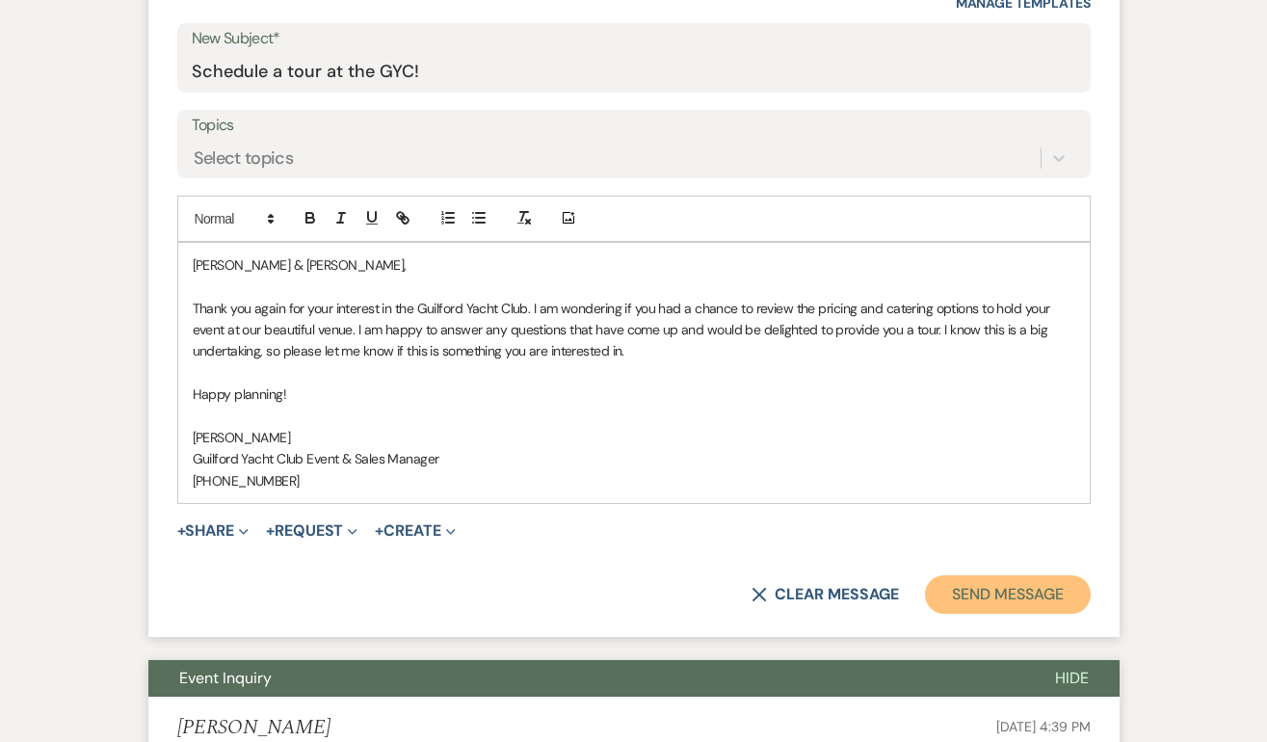
click at [1029, 595] on button "Send Message" at bounding box center [1007, 594] width 165 height 39
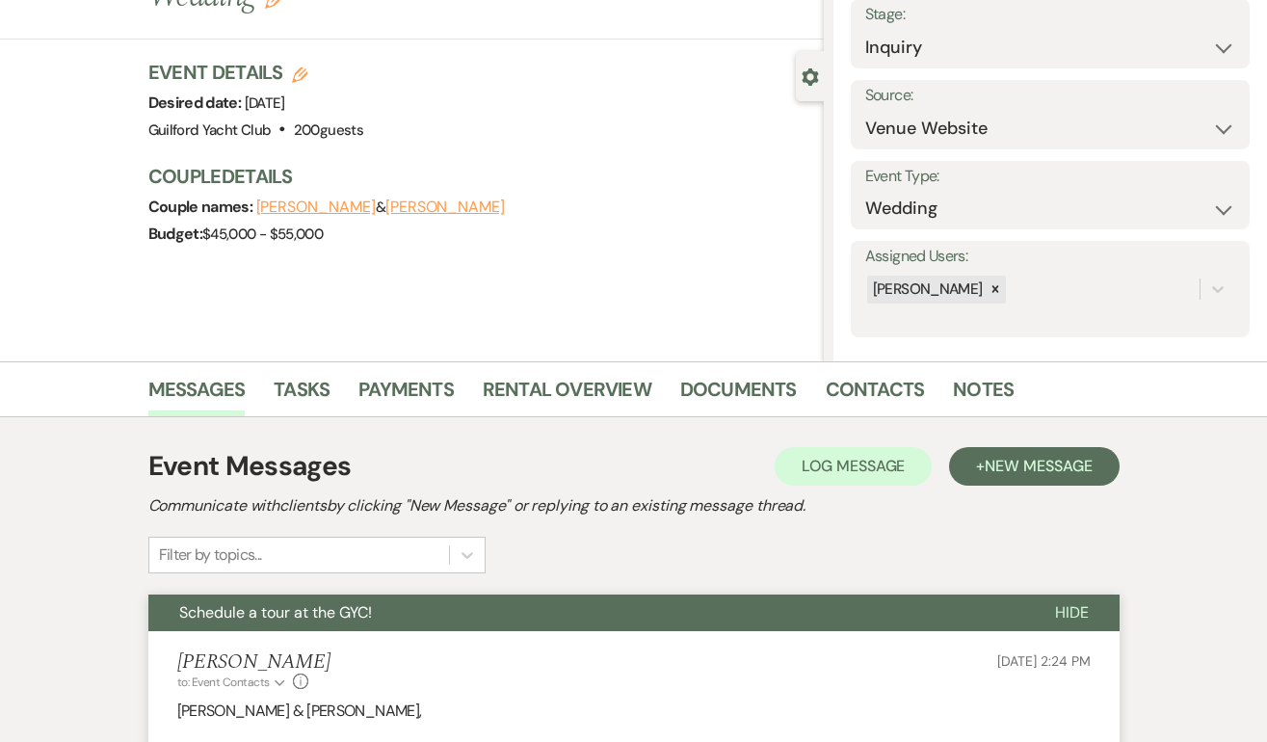
scroll to position [0, 0]
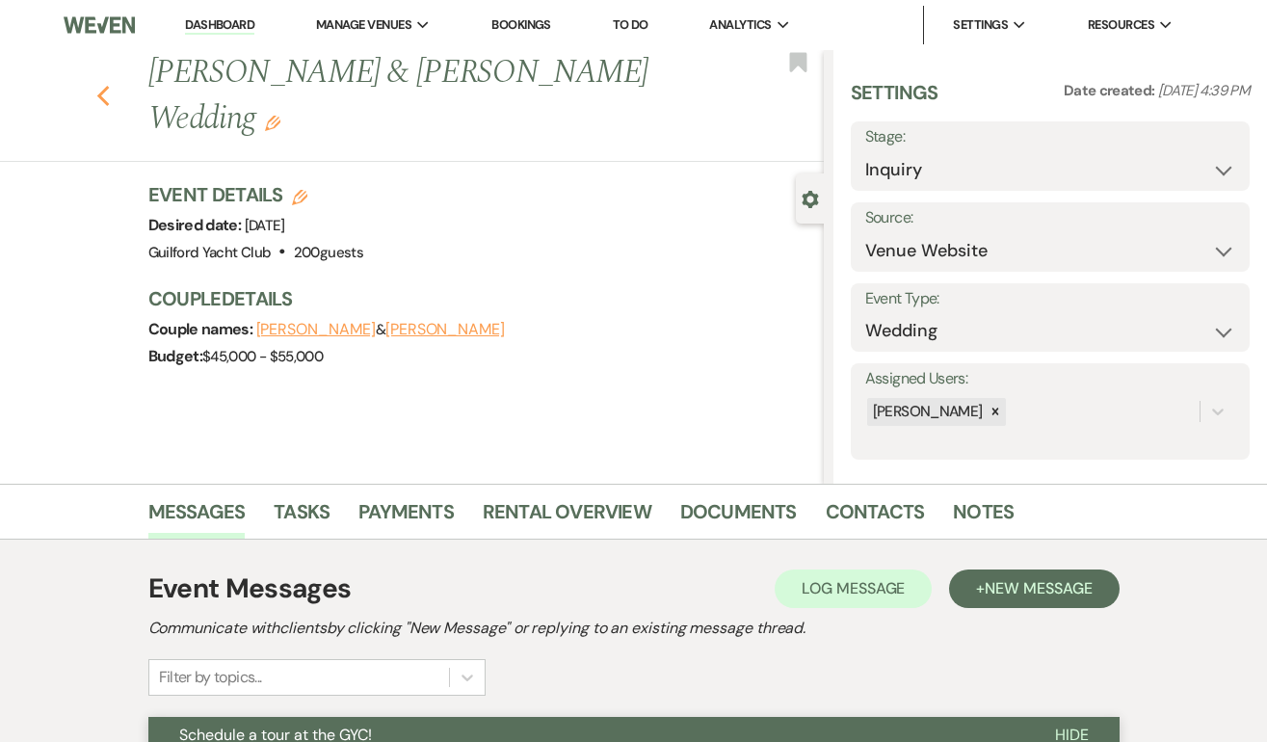
click at [100, 85] on icon "Previous" at bounding box center [103, 96] width 14 height 23
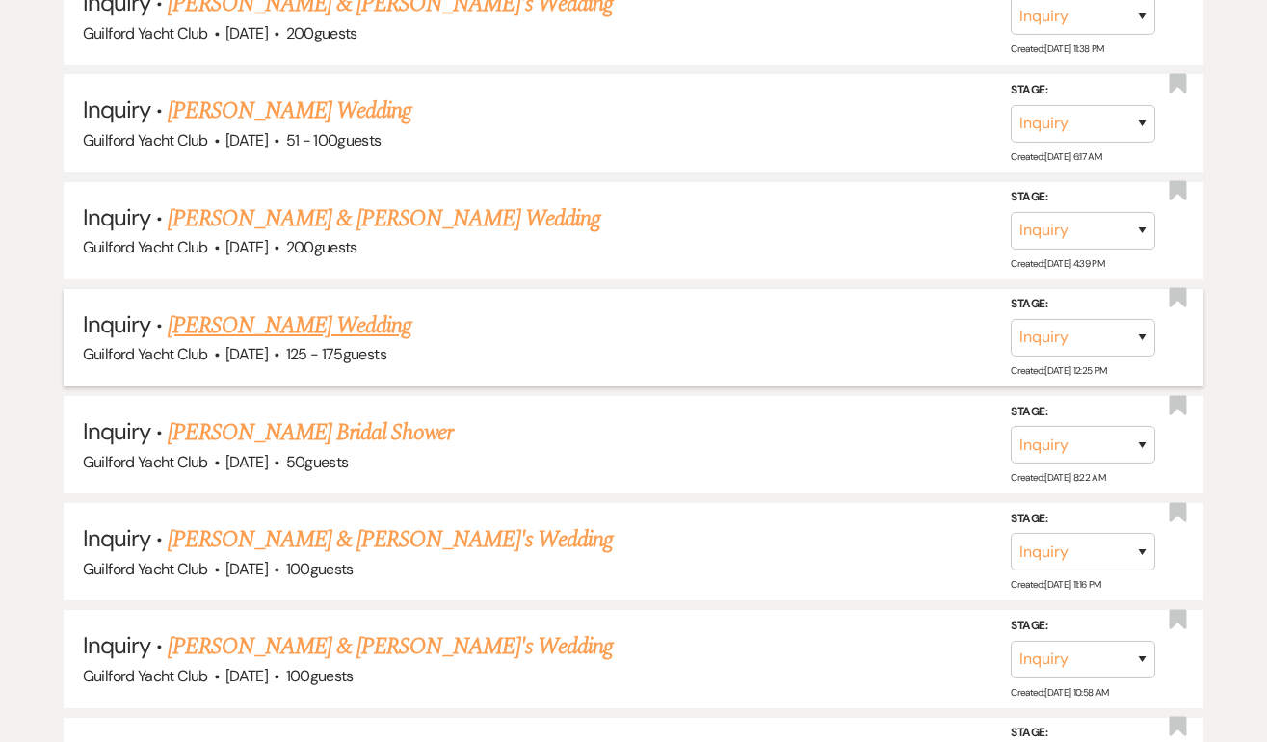
scroll to position [2462, 0]
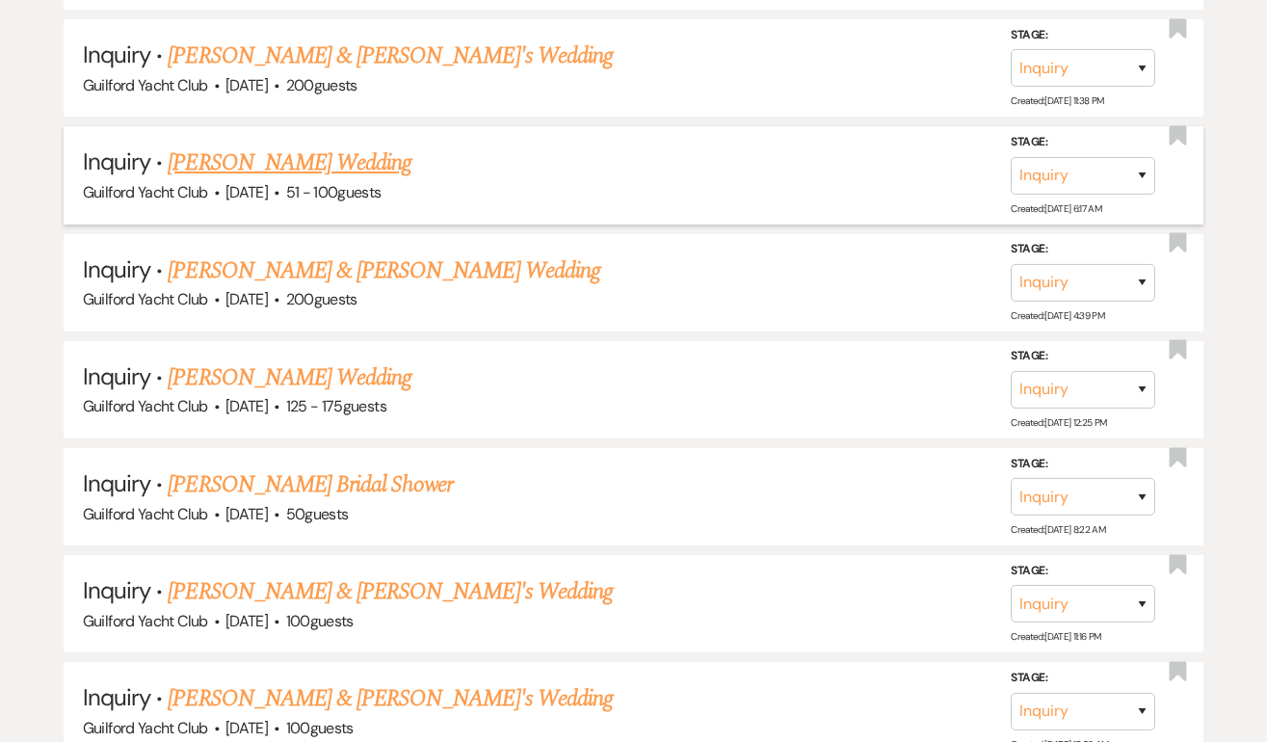
click at [220, 145] on link "Abigail Morrison's Wedding" at bounding box center [290, 162] width 244 height 35
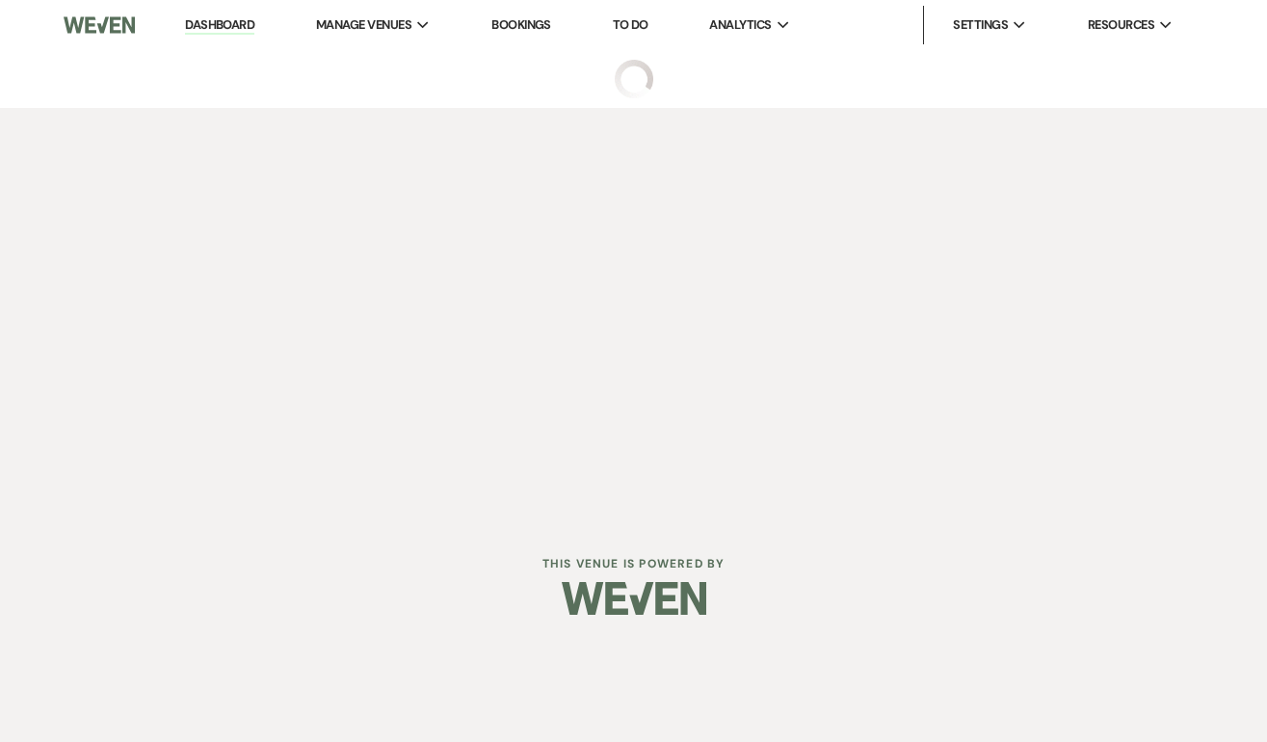
select select "2"
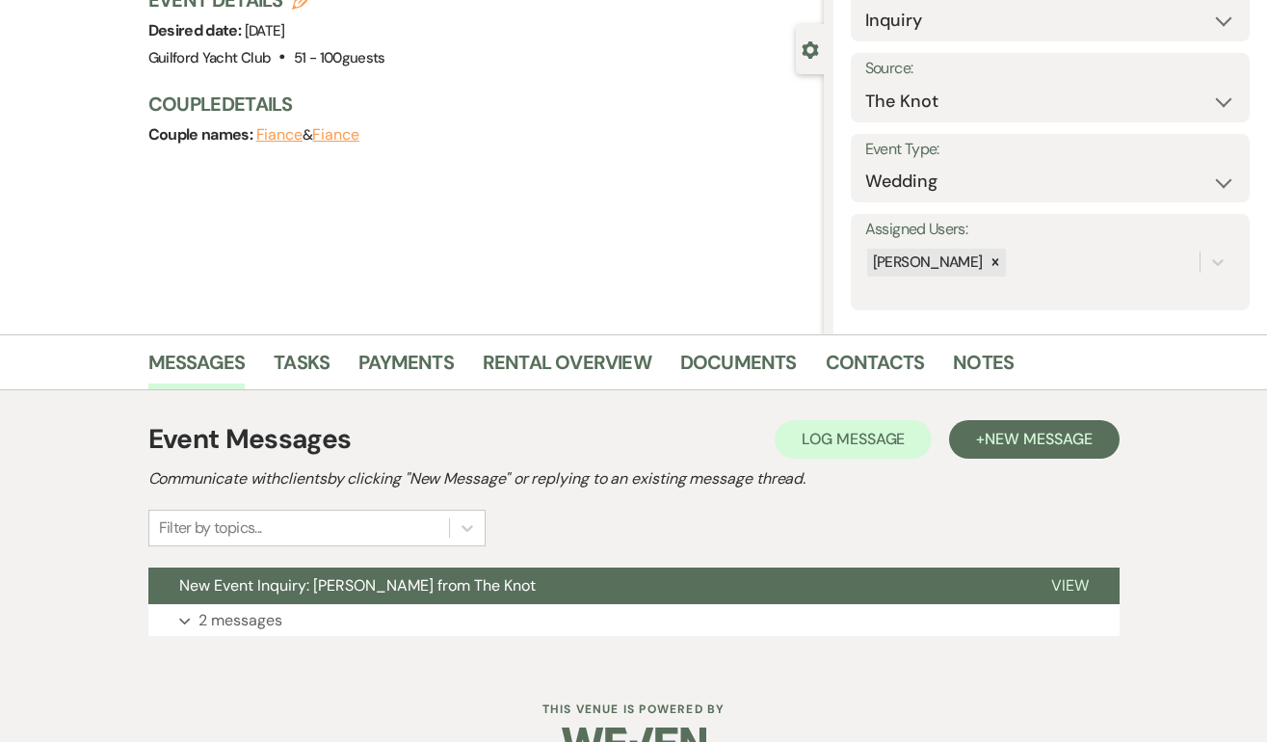
scroll to position [196, 0]
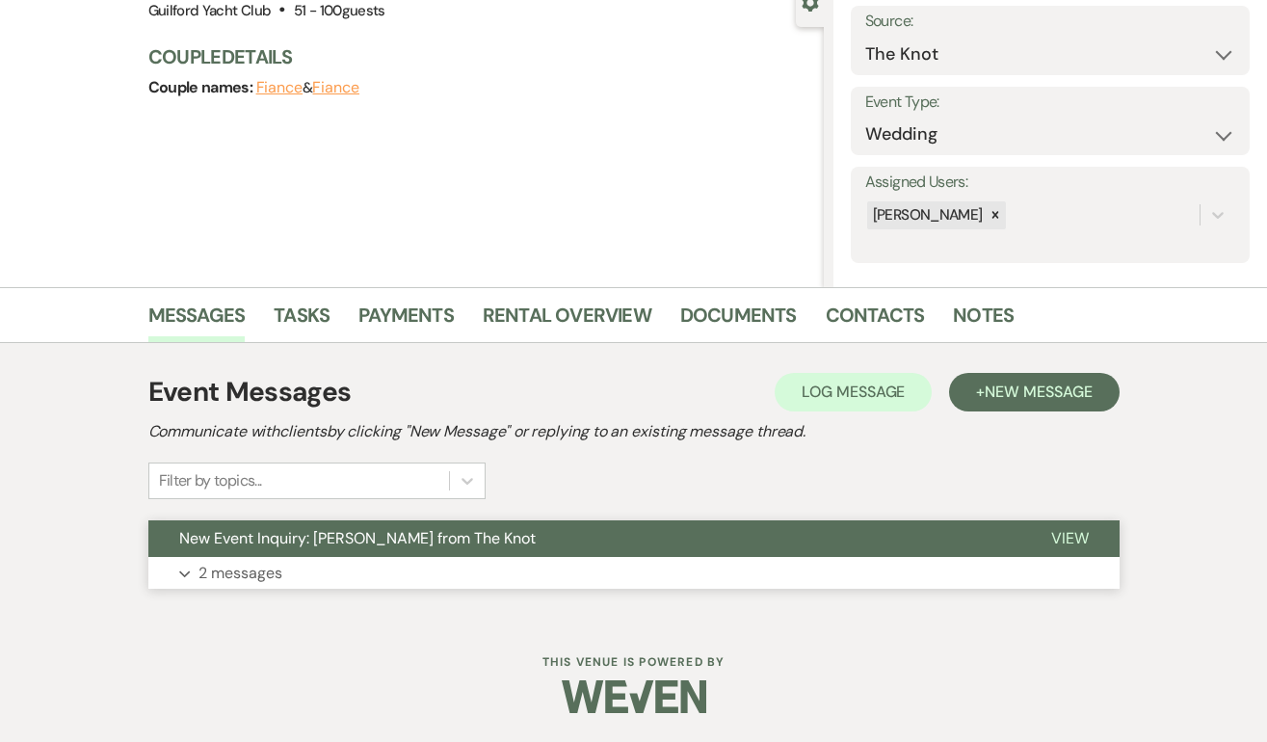
click at [1058, 536] on span "View" at bounding box center [1070, 538] width 38 height 20
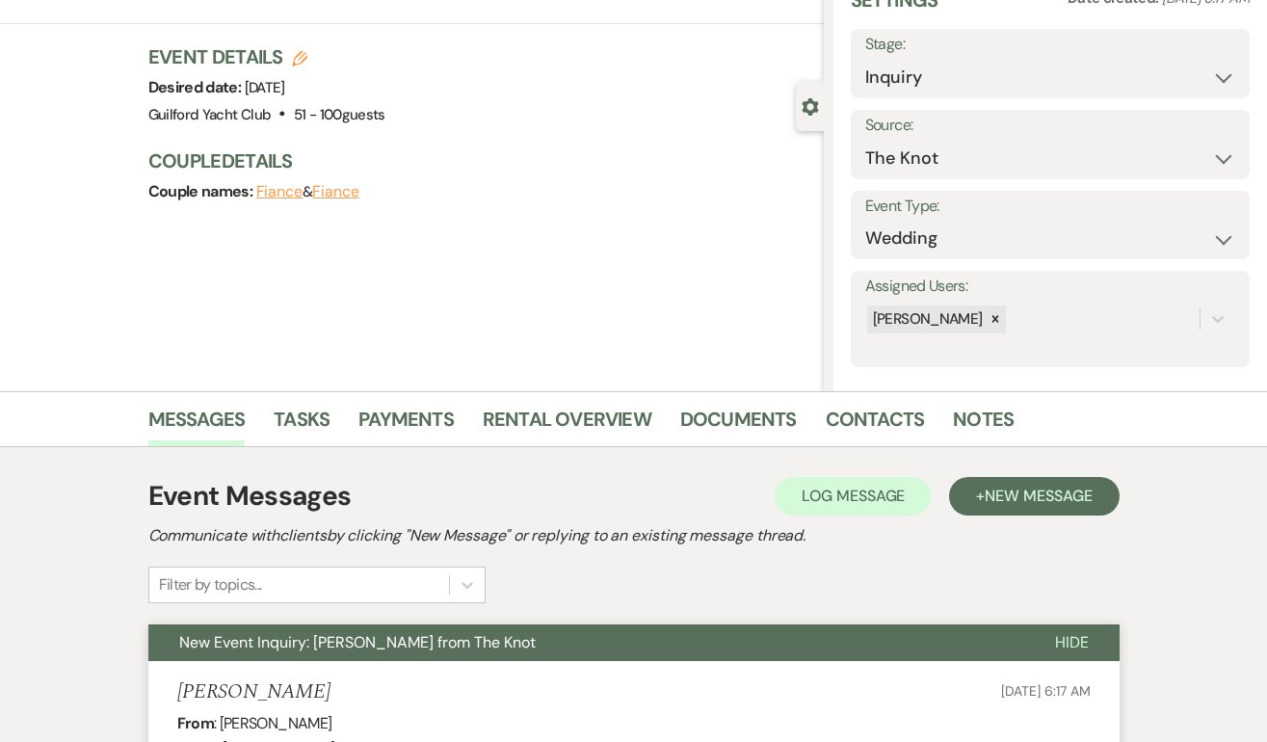
scroll to position [89, 0]
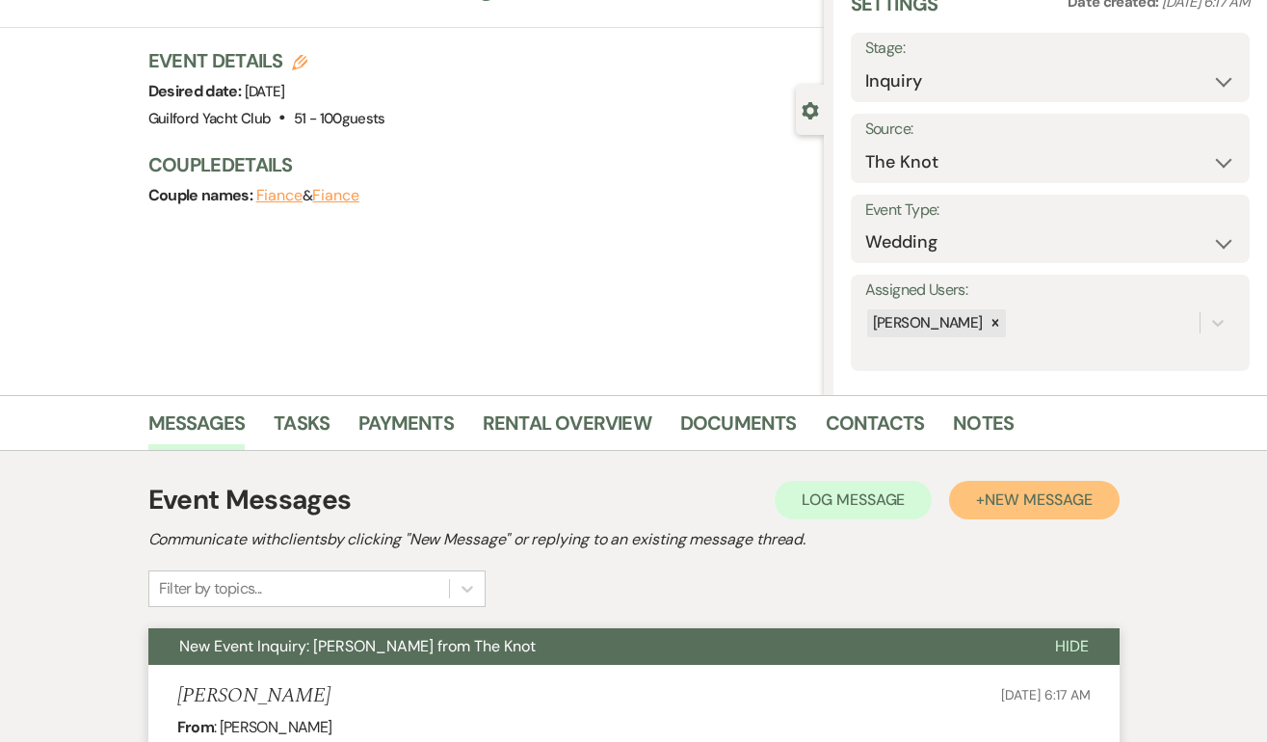
click at [1009, 501] on span "New Message" at bounding box center [1037, 499] width 107 height 20
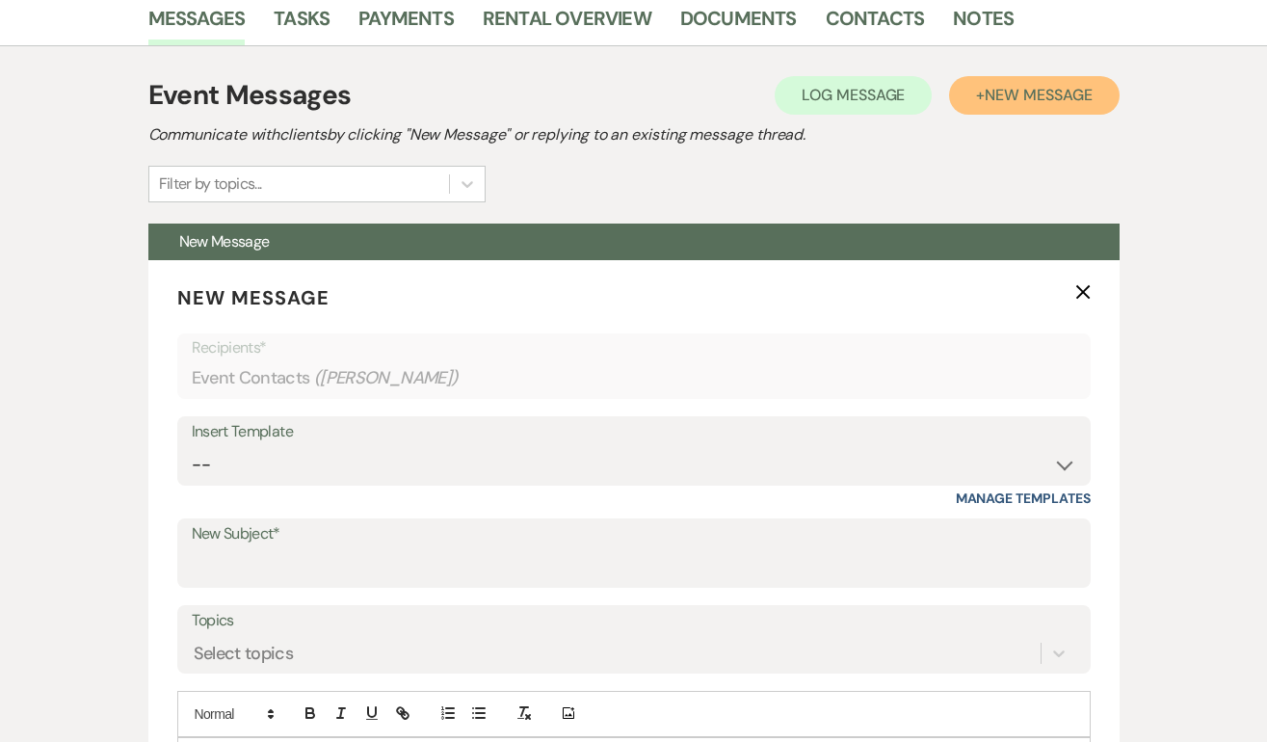
scroll to position [631, 0]
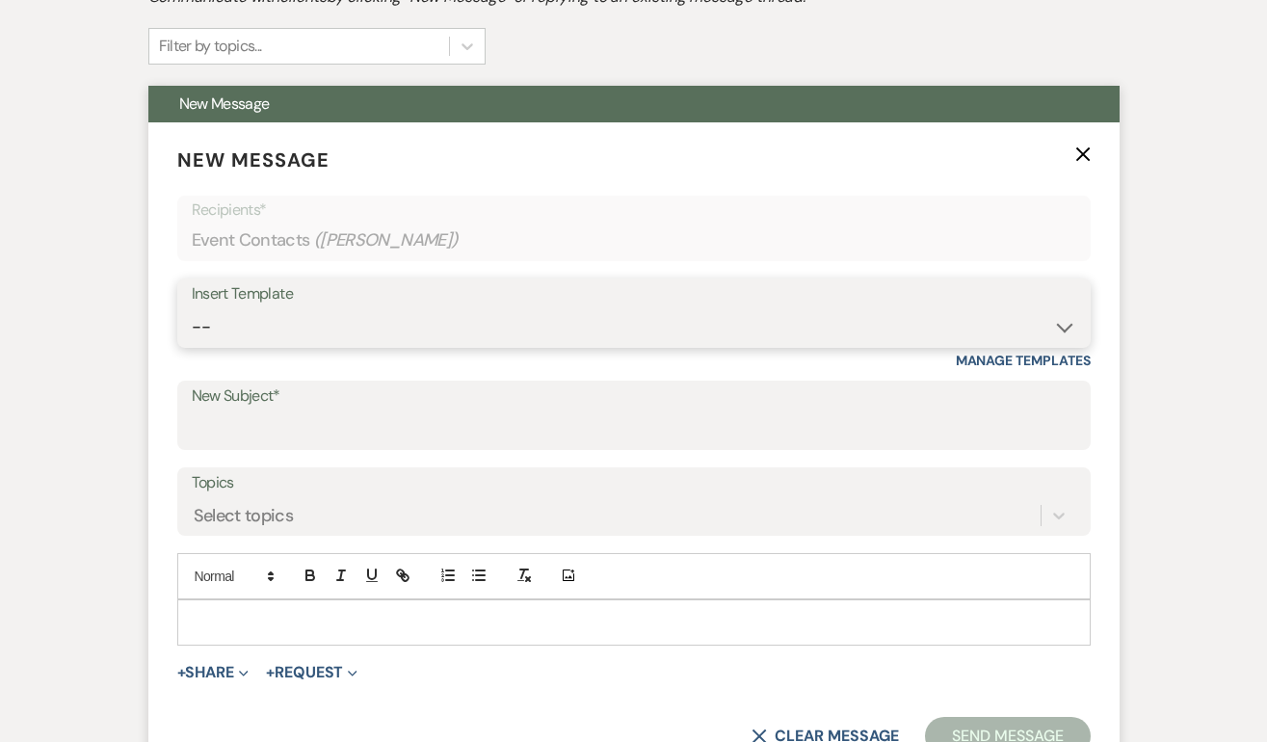
click at [303, 328] on select "-- Weven Planning Portal Introduction (Booked Events) Initial Inquiry Response …" at bounding box center [634, 327] width 884 height 38
select select "2059"
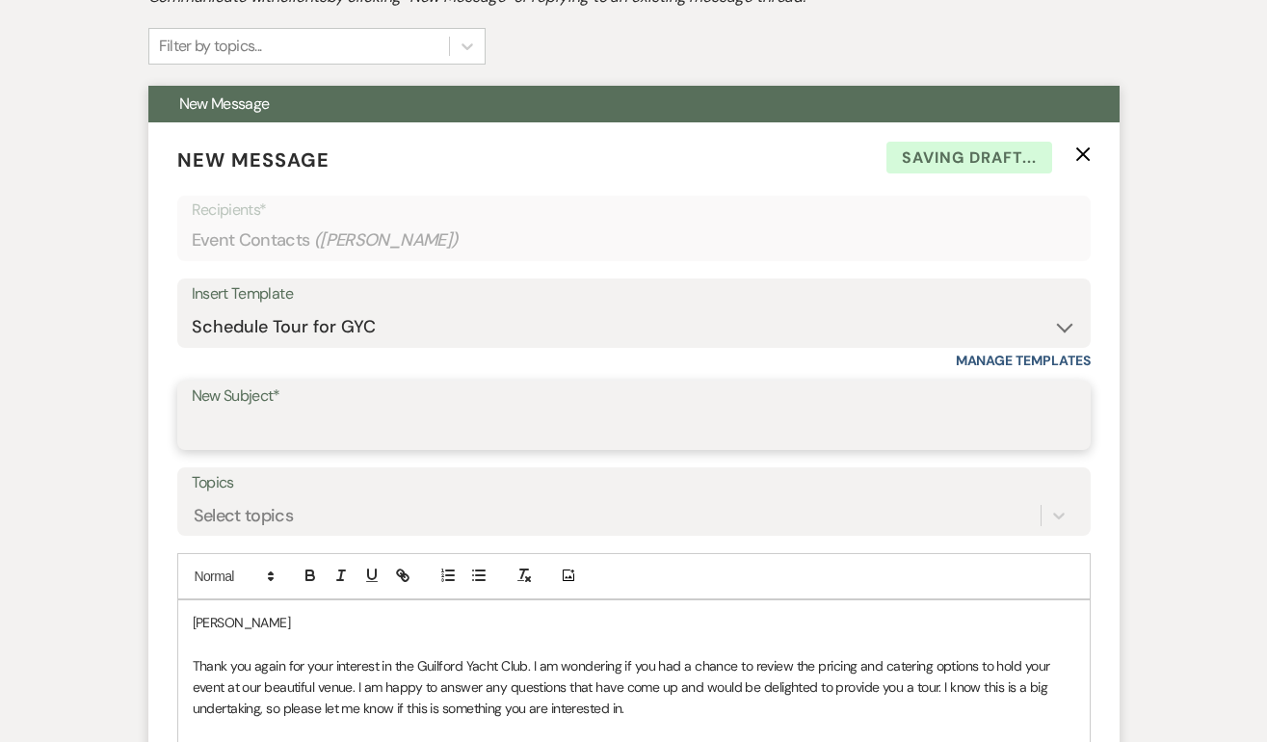
click at [245, 425] on input "New Subject*" at bounding box center [634, 429] width 884 height 38
type input "Schedule a tour at the GYC!"
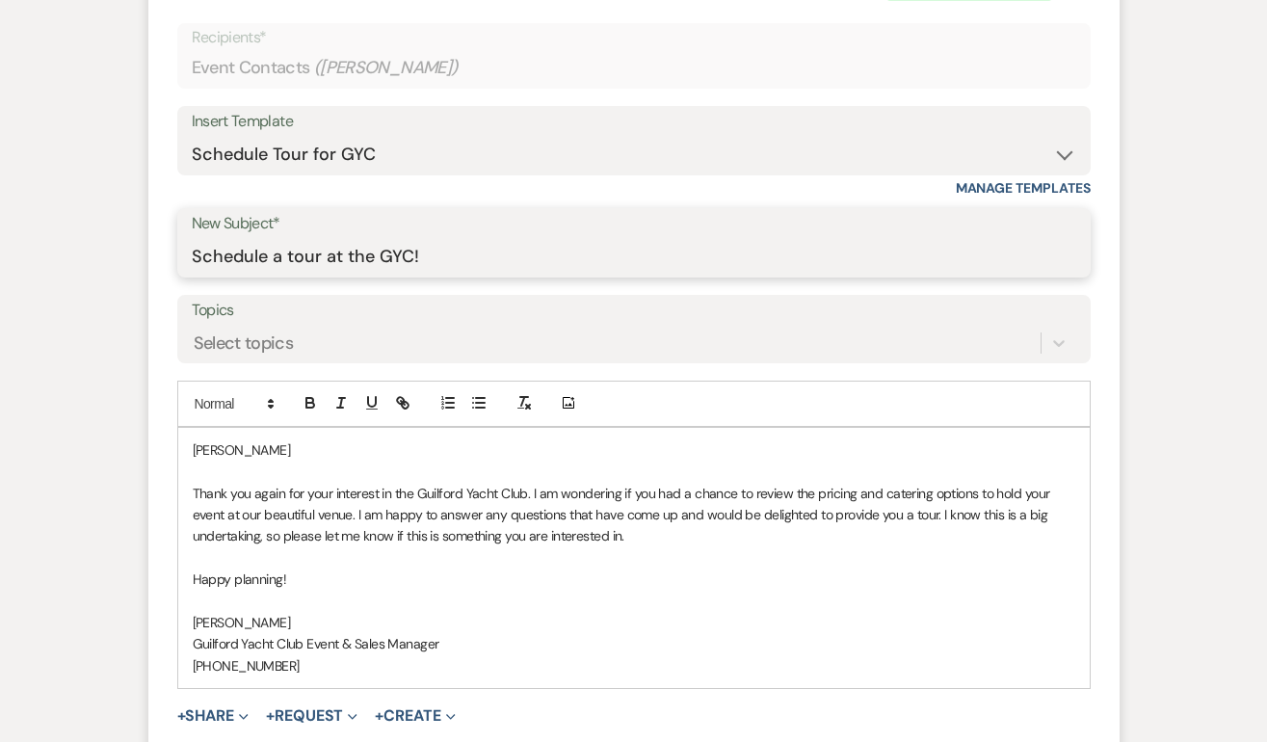
scroll to position [802, 0]
click at [293, 463] on p at bounding box center [634, 471] width 882 height 21
click at [293, 454] on p "Abigail" at bounding box center [634, 450] width 882 height 21
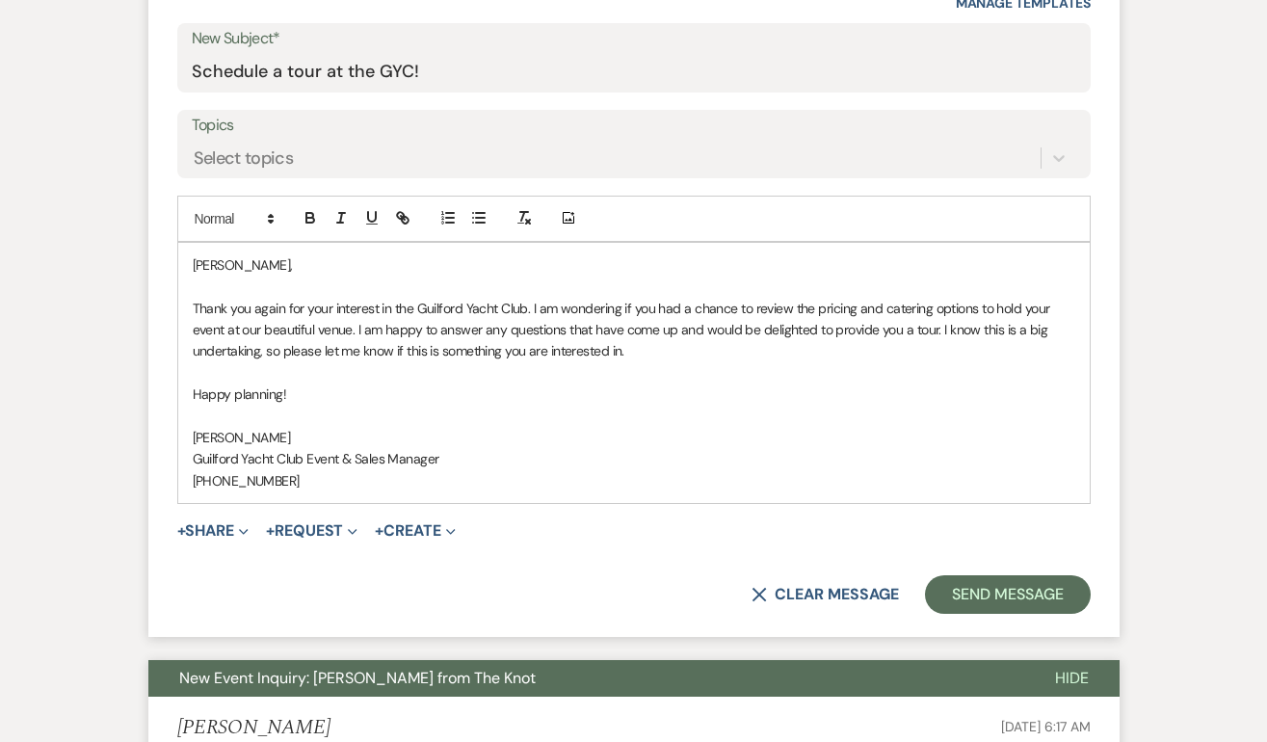
scroll to position [987, 0]
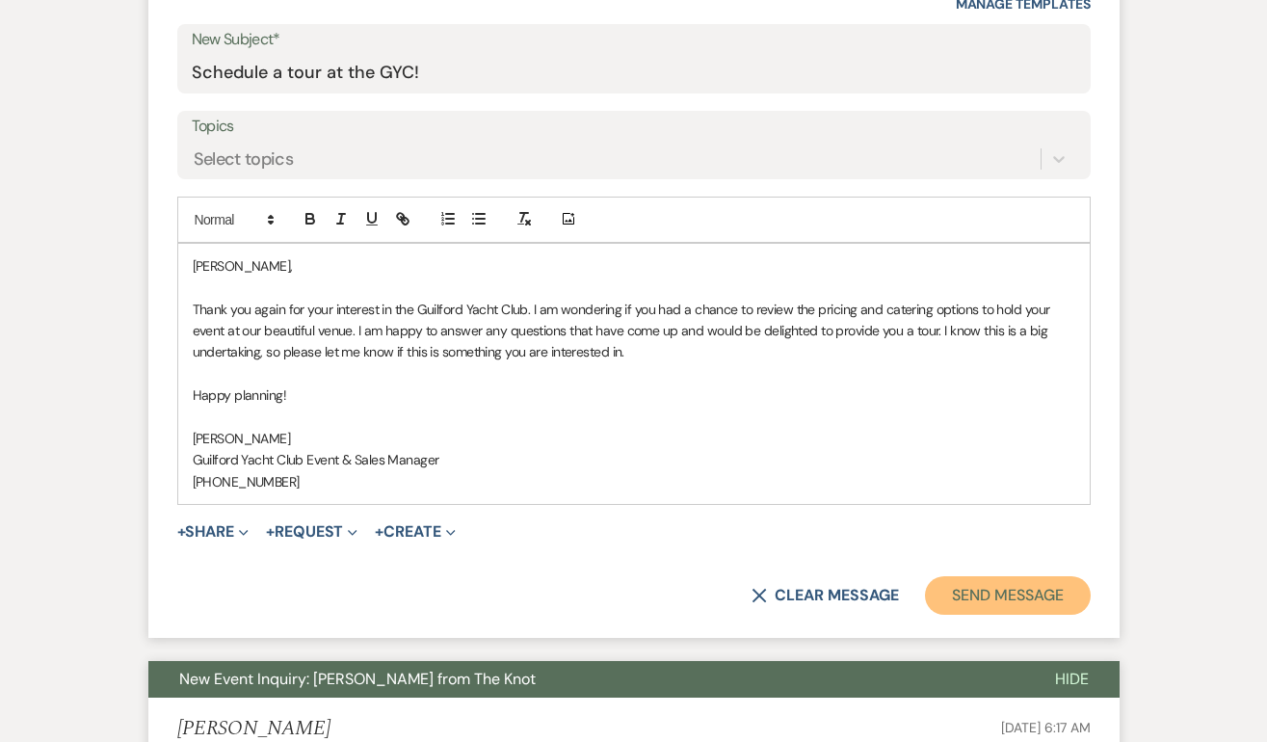
click at [948, 590] on button "Send Message" at bounding box center [1007, 595] width 165 height 39
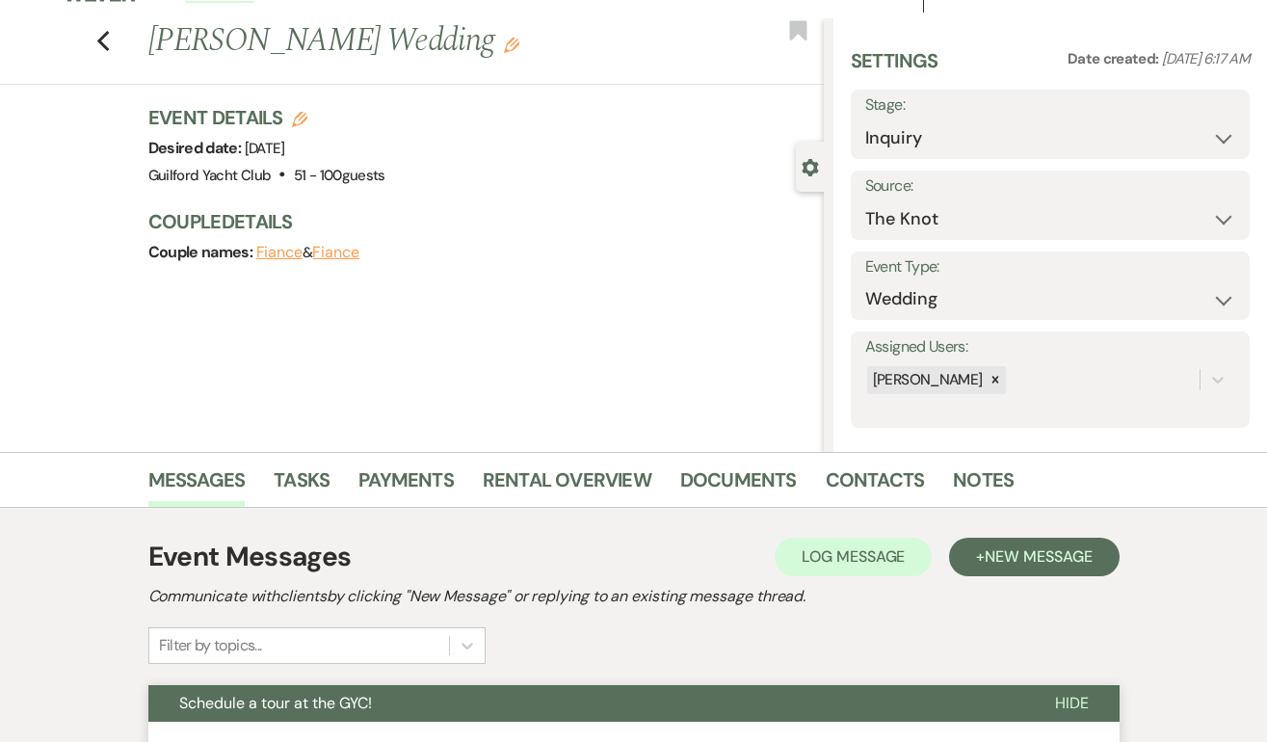
scroll to position [0, 0]
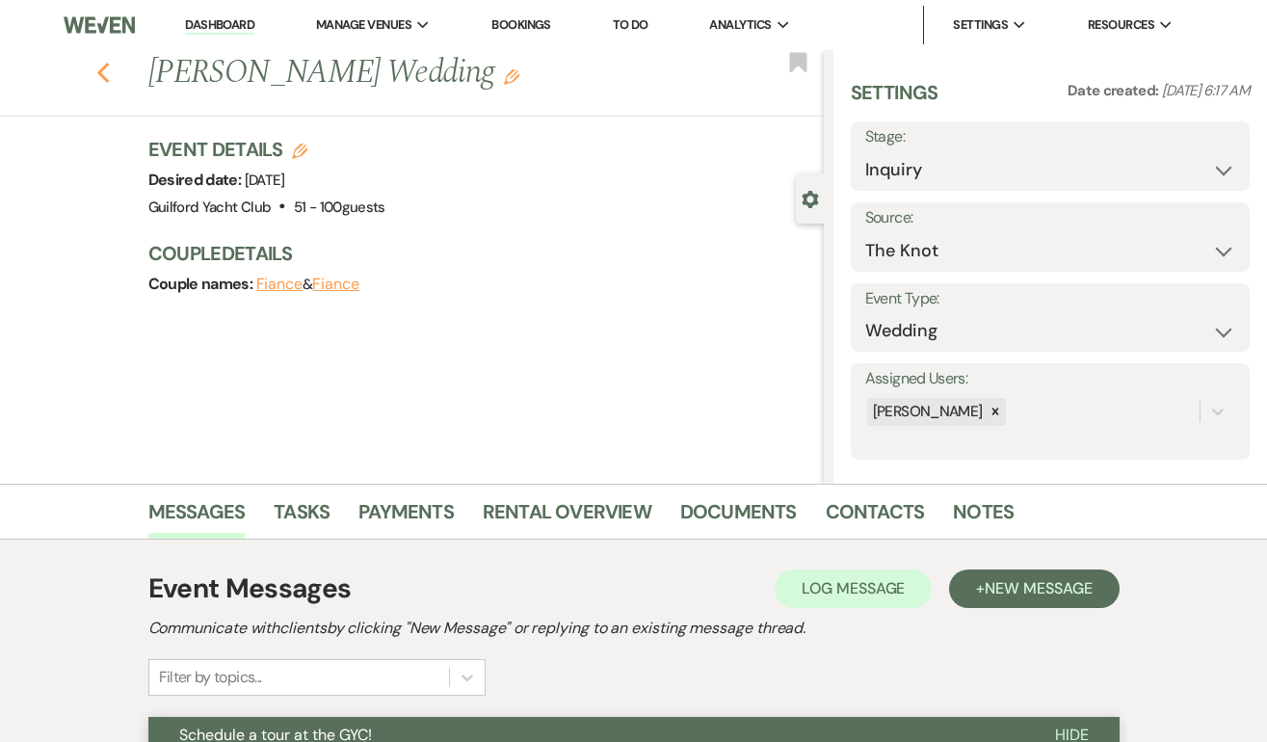
click at [98, 68] on icon "Previous" at bounding box center [103, 73] width 14 height 23
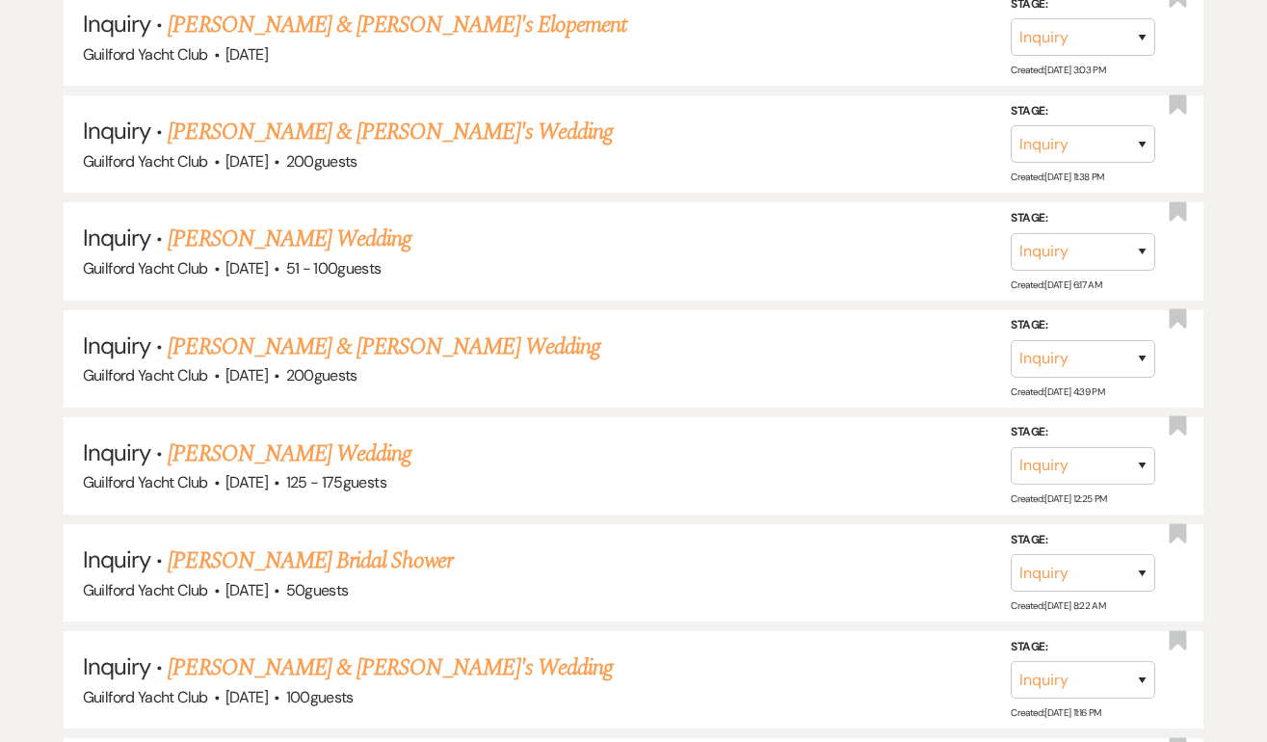
scroll to position [2359, 0]
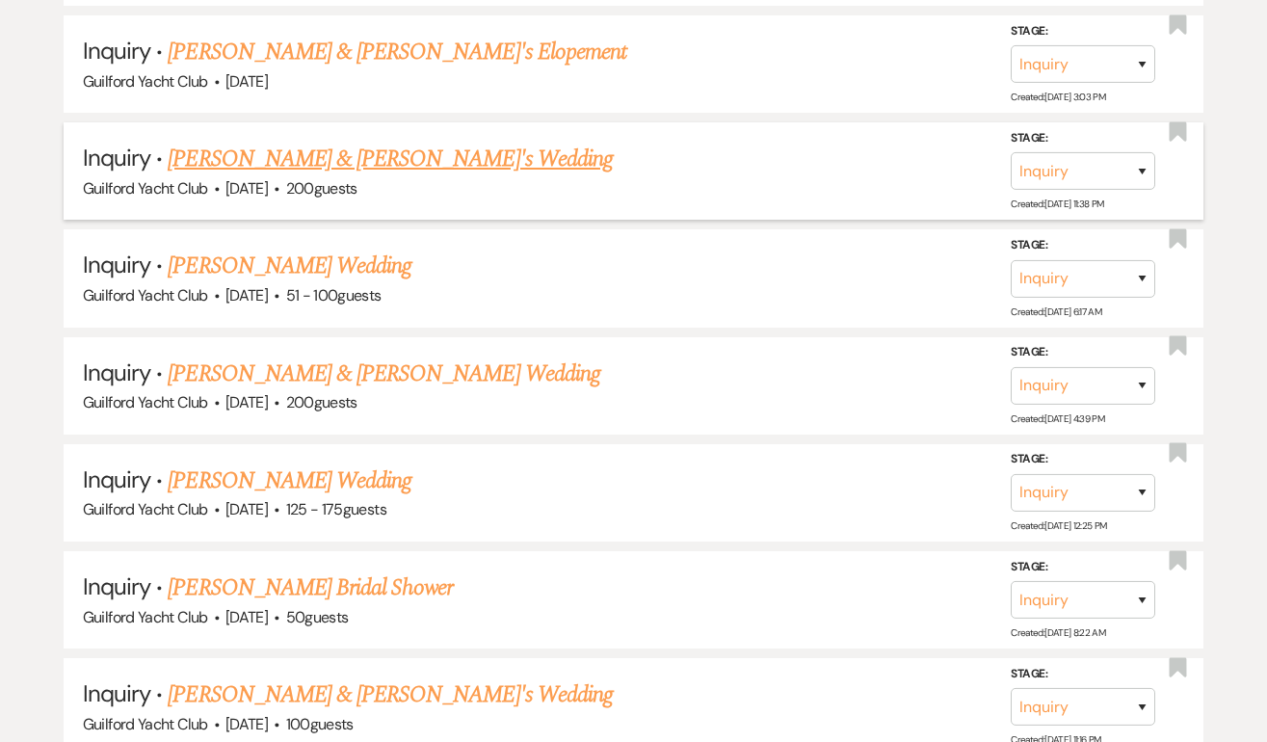
click at [265, 155] on link "Carson & Fiance's Wedding" at bounding box center [390, 159] width 445 height 35
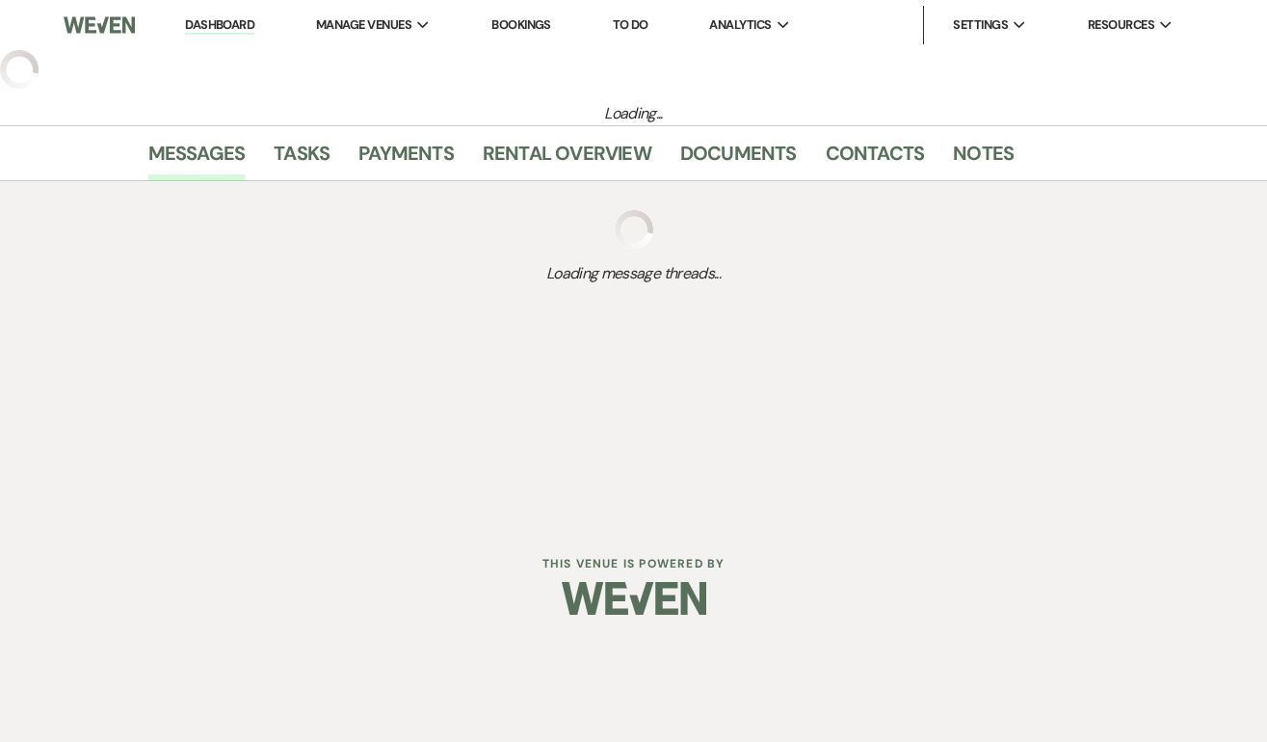
select select "5"
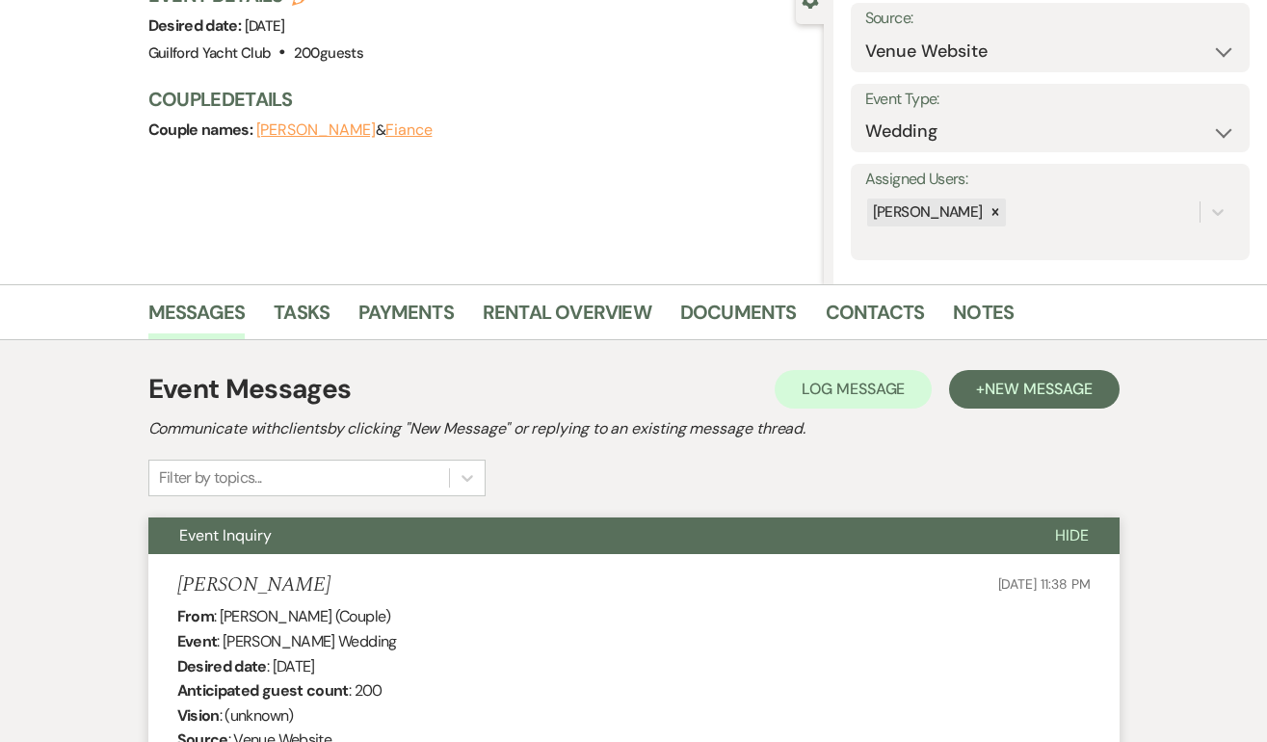
click at [1079, 537] on span "Hide" at bounding box center [1072, 535] width 34 height 20
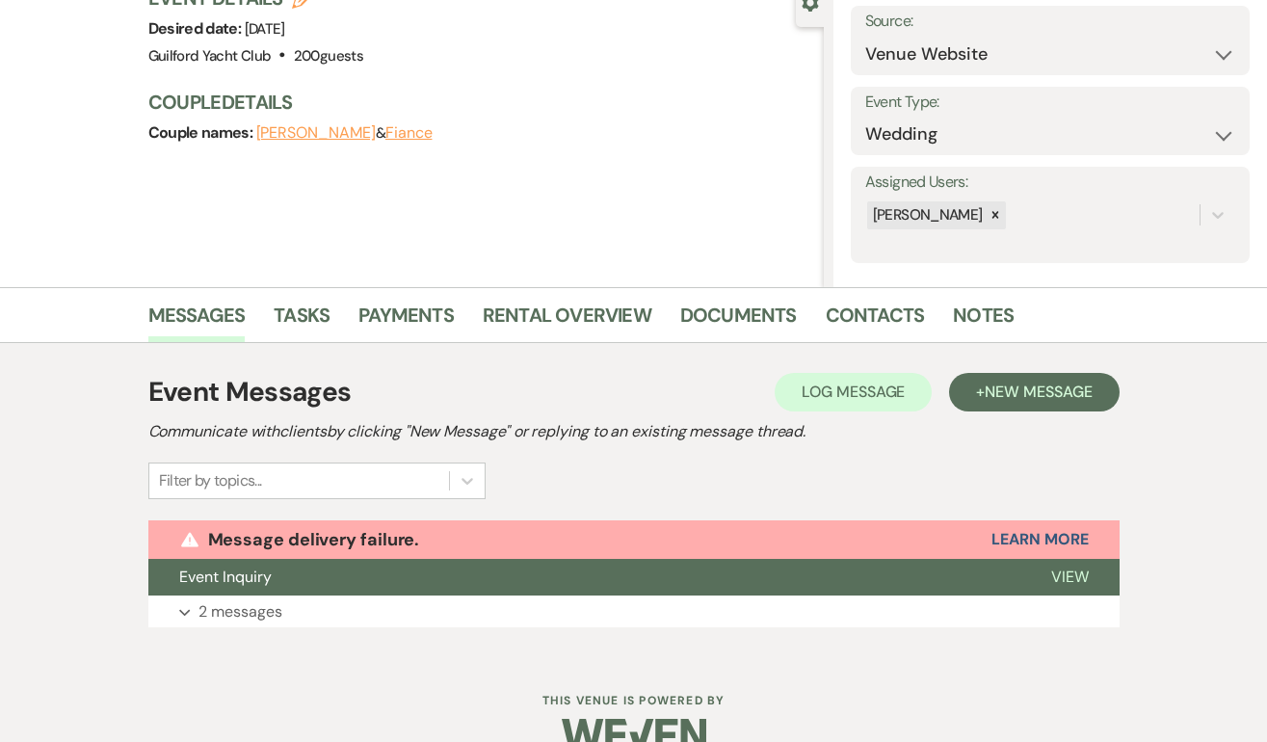
scroll to position [235, 0]
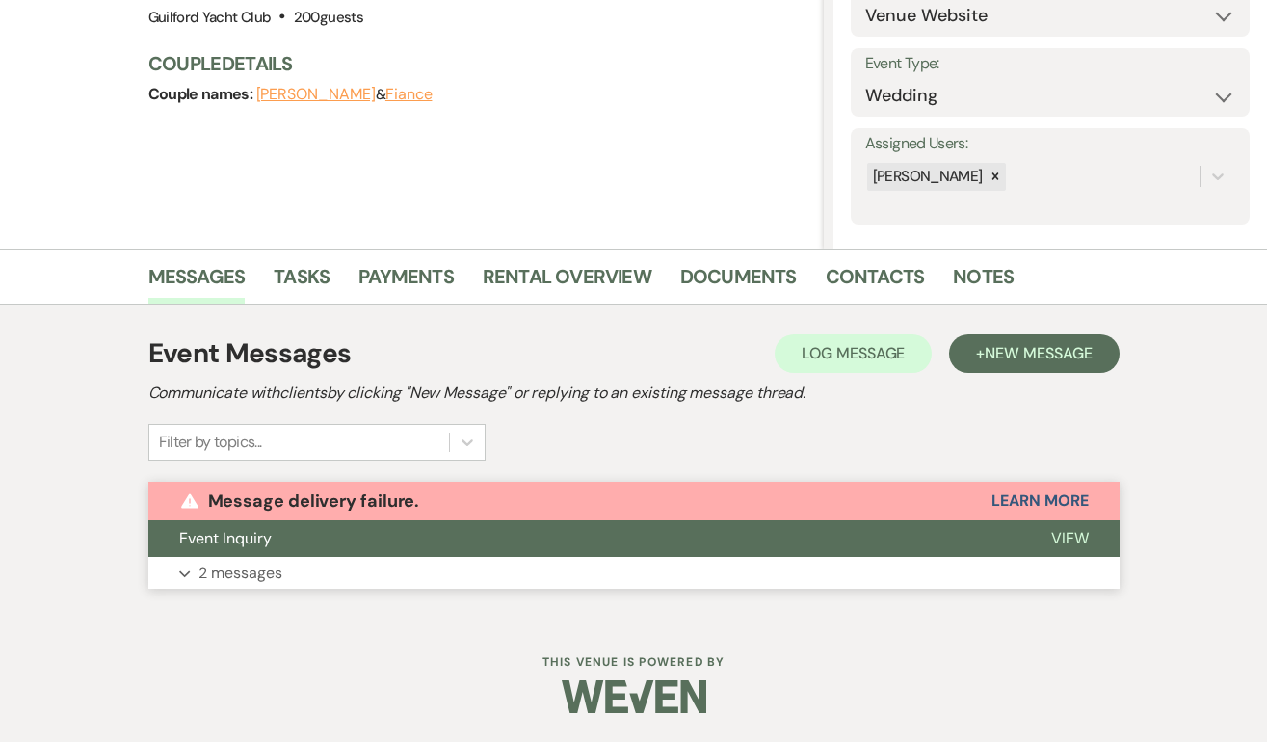
click at [1074, 535] on span "View" at bounding box center [1070, 538] width 38 height 20
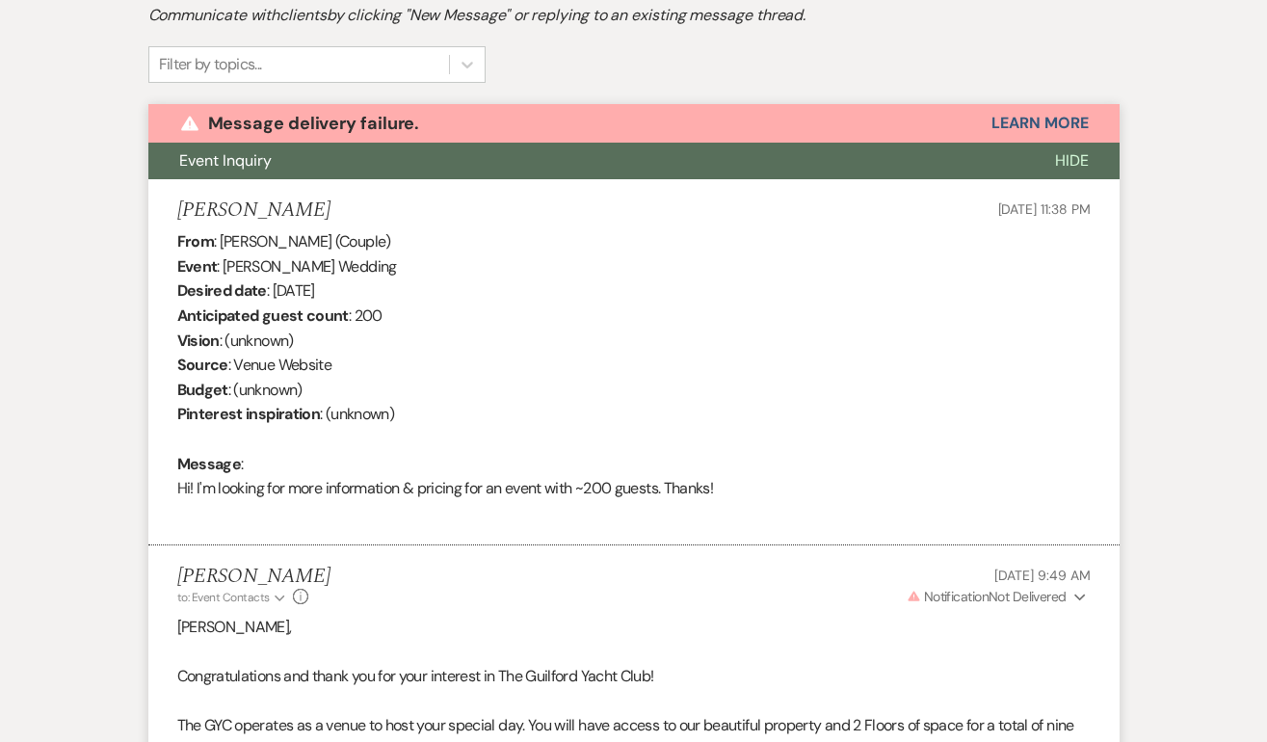
scroll to position [375, 0]
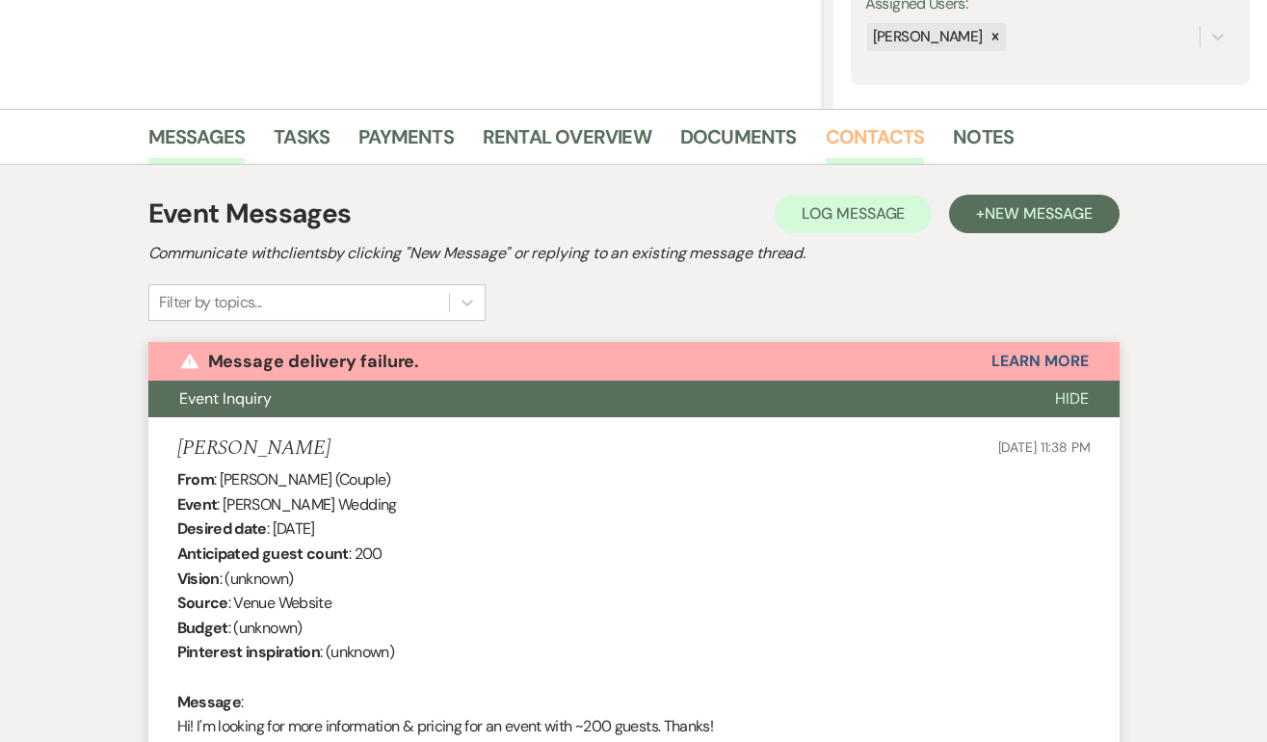
click at [857, 138] on link "Contacts" at bounding box center [874, 142] width 99 height 42
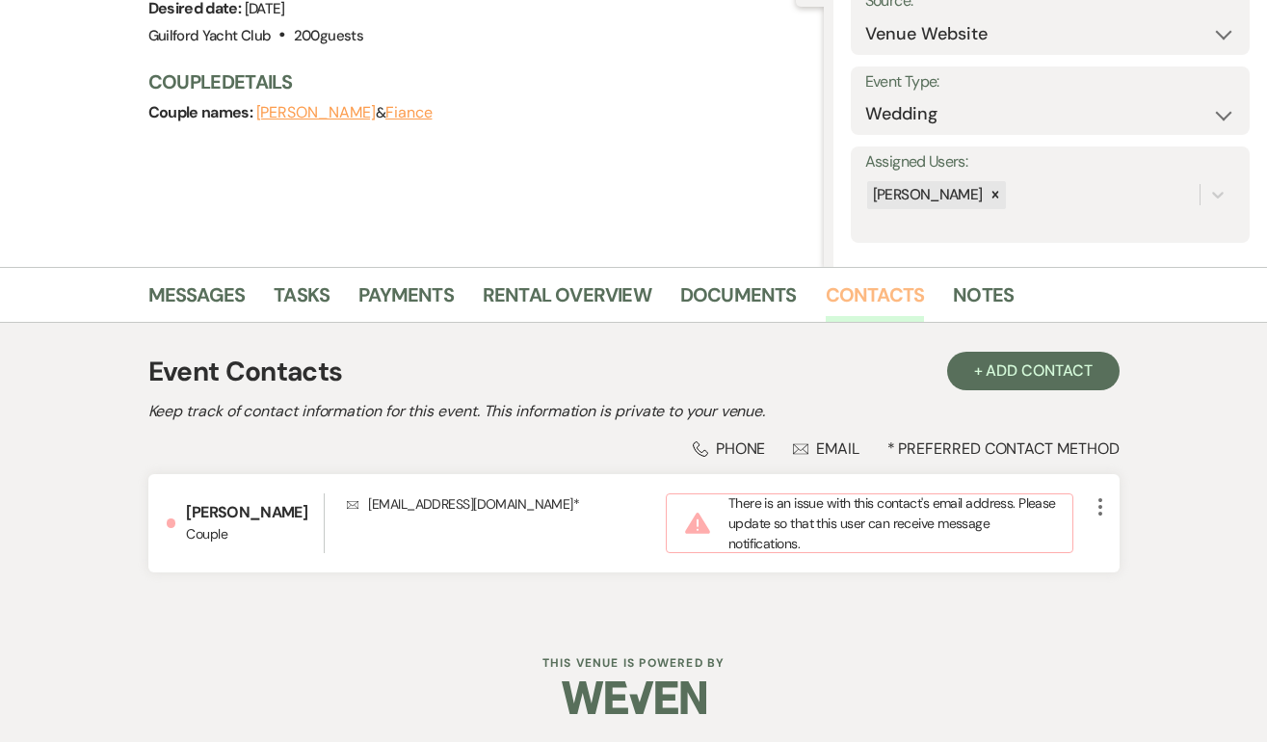
scroll to position [218, 0]
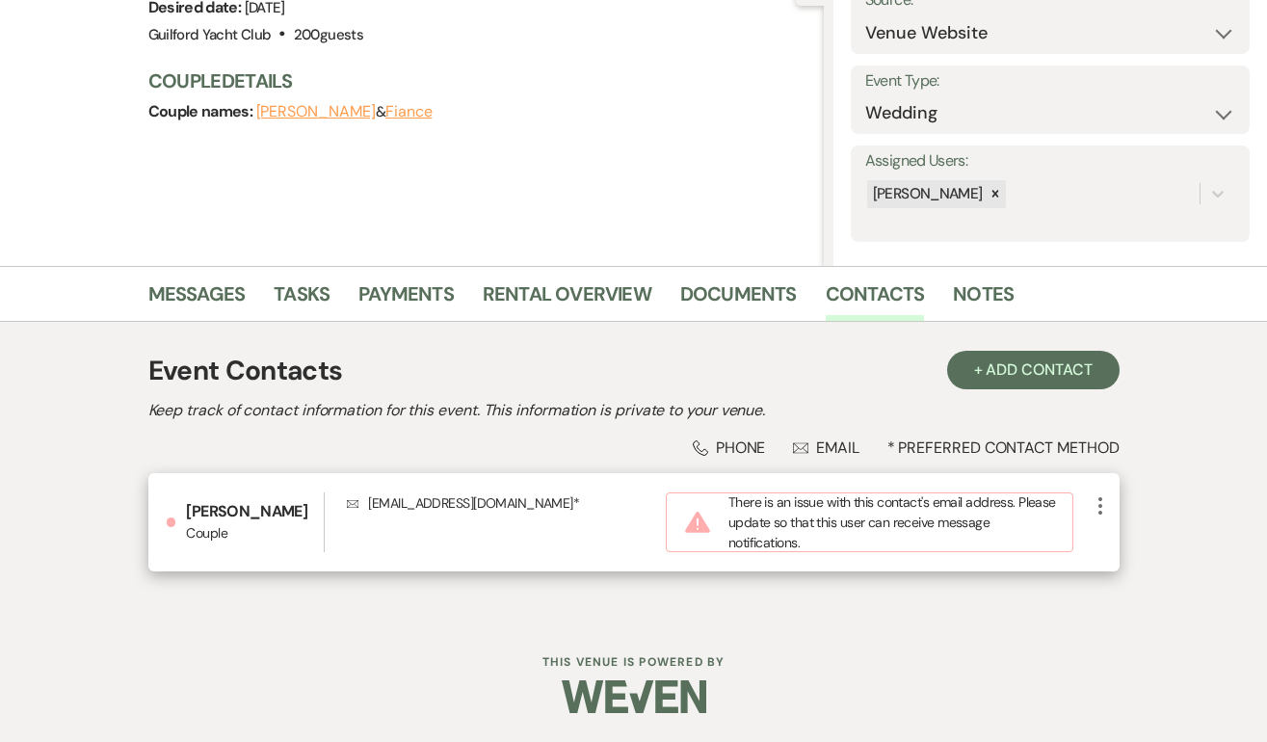
click at [513, 498] on p "Envelope owencarosnn97@gmail.com *" at bounding box center [506, 502] width 319 height 21
click at [533, 501] on p "Envelope owencarosnn97@gmail.com *" at bounding box center [506, 502] width 319 height 21
drag, startPoint x: 533, startPoint y: 501, endPoint x: 362, endPoint y: 494, distance: 170.6
click at [362, 494] on p "Envelope owencarosnn97@gmail.com *" at bounding box center [506, 502] width 319 height 21
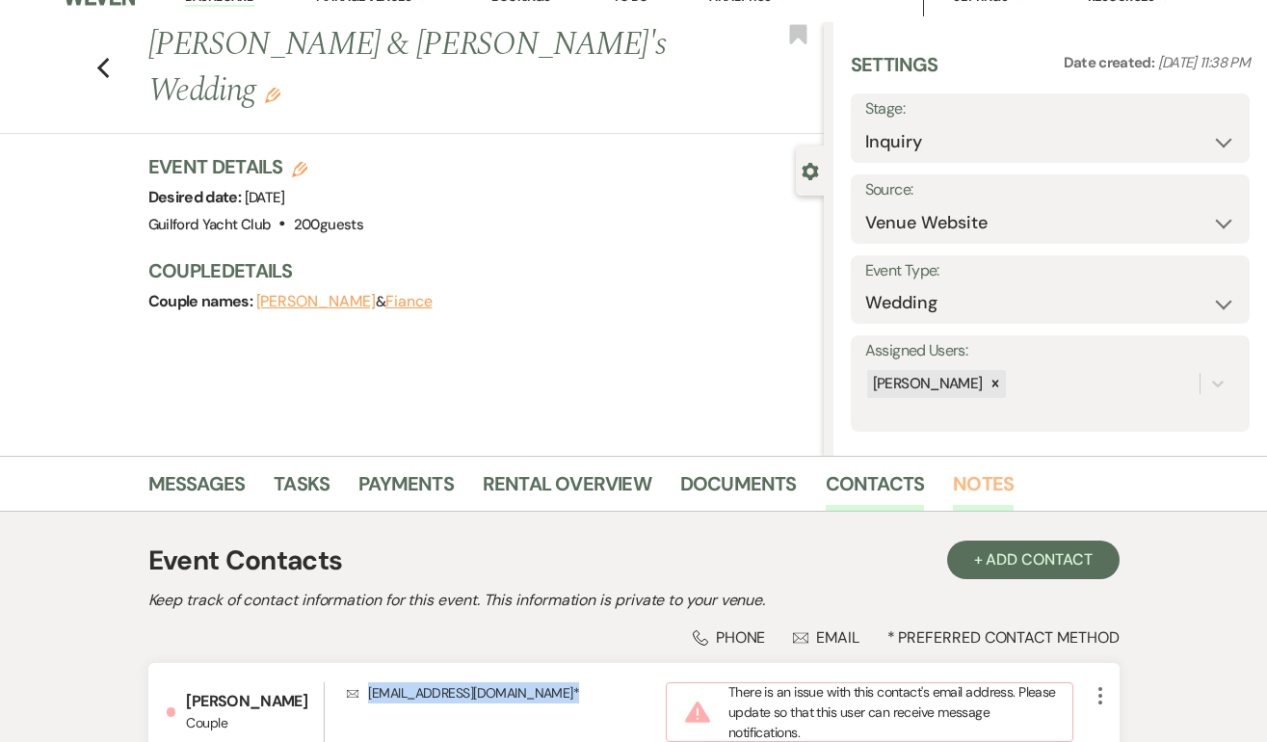
scroll to position [0, 0]
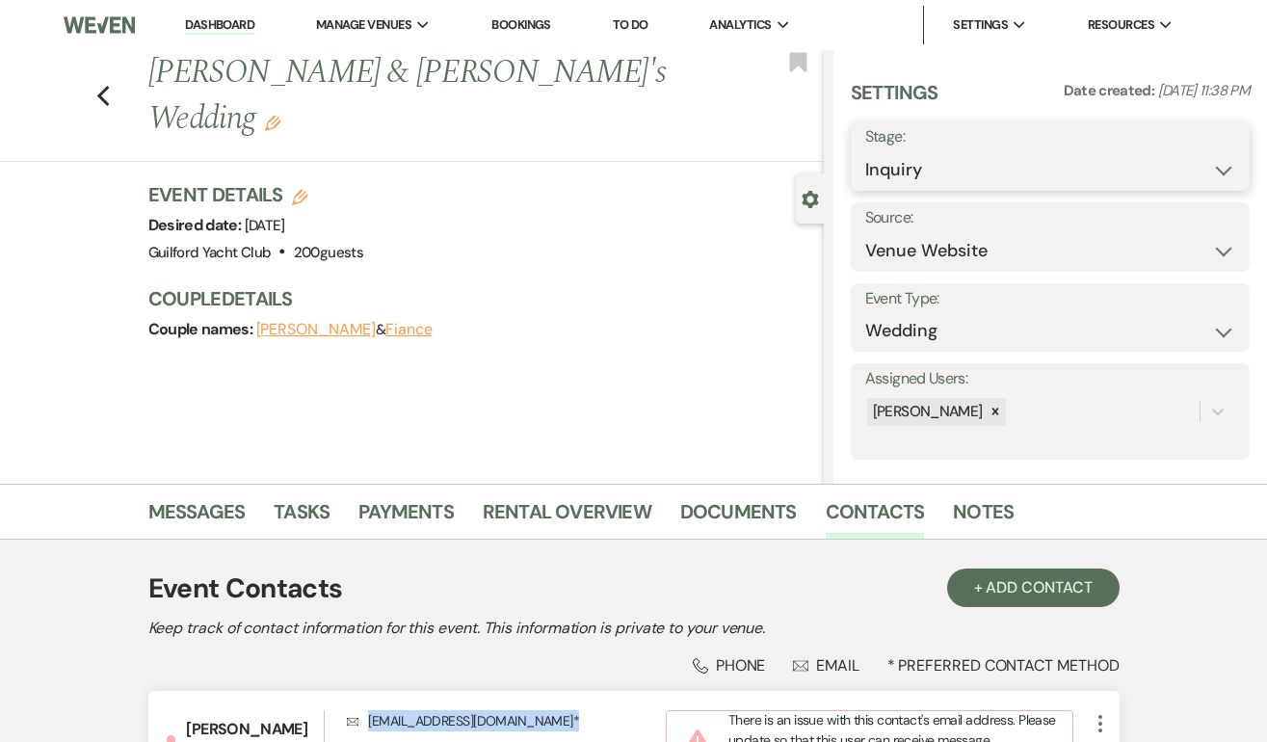
click at [954, 165] on select "Inquiry Follow Up Tour Requested Tour Confirmed Toured Proposal Sent Booked Lost" at bounding box center [1050, 170] width 370 height 38
select select "8"
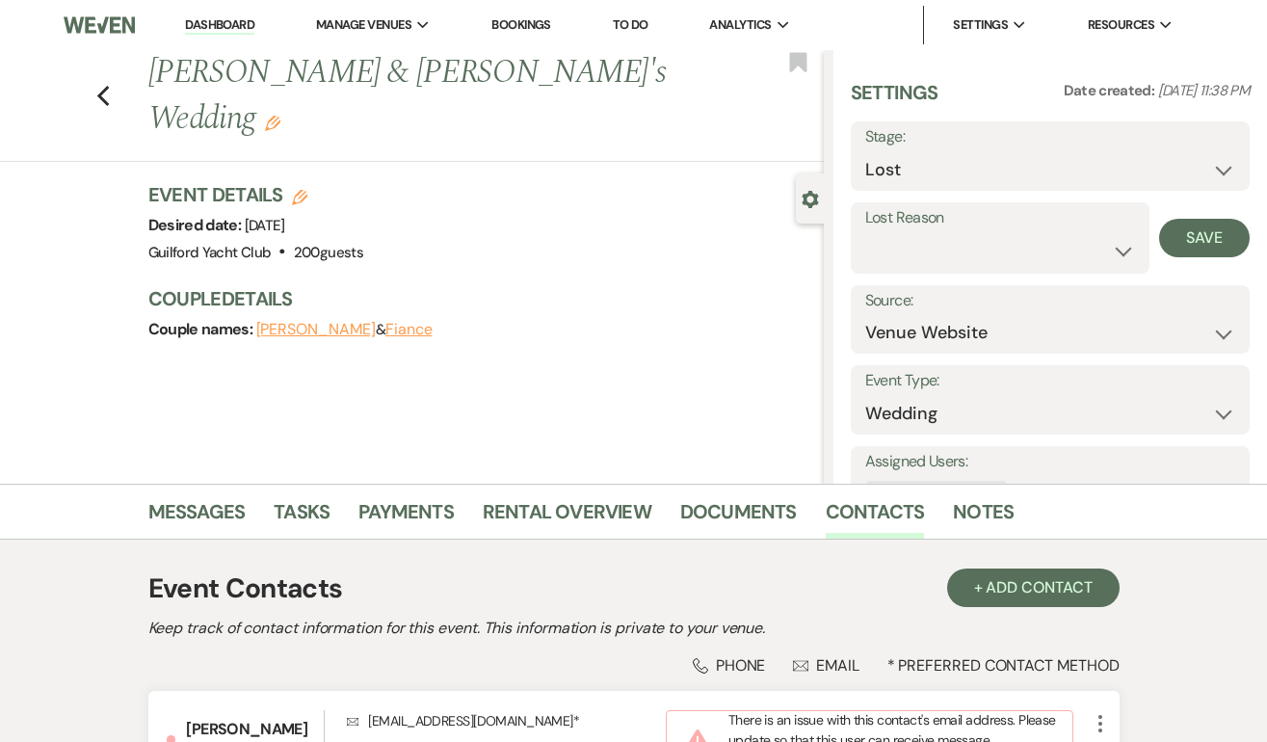
click at [946, 227] on label "Lost Reason" at bounding box center [1000, 218] width 271 height 28
click at [933, 261] on select "Booked Elsewhere Budget Date Unavailable No Response Not a Good Match Capacity …" at bounding box center [1000, 251] width 271 height 38
select select "3"
click at [1185, 248] on button "Save" at bounding box center [1204, 238] width 91 height 39
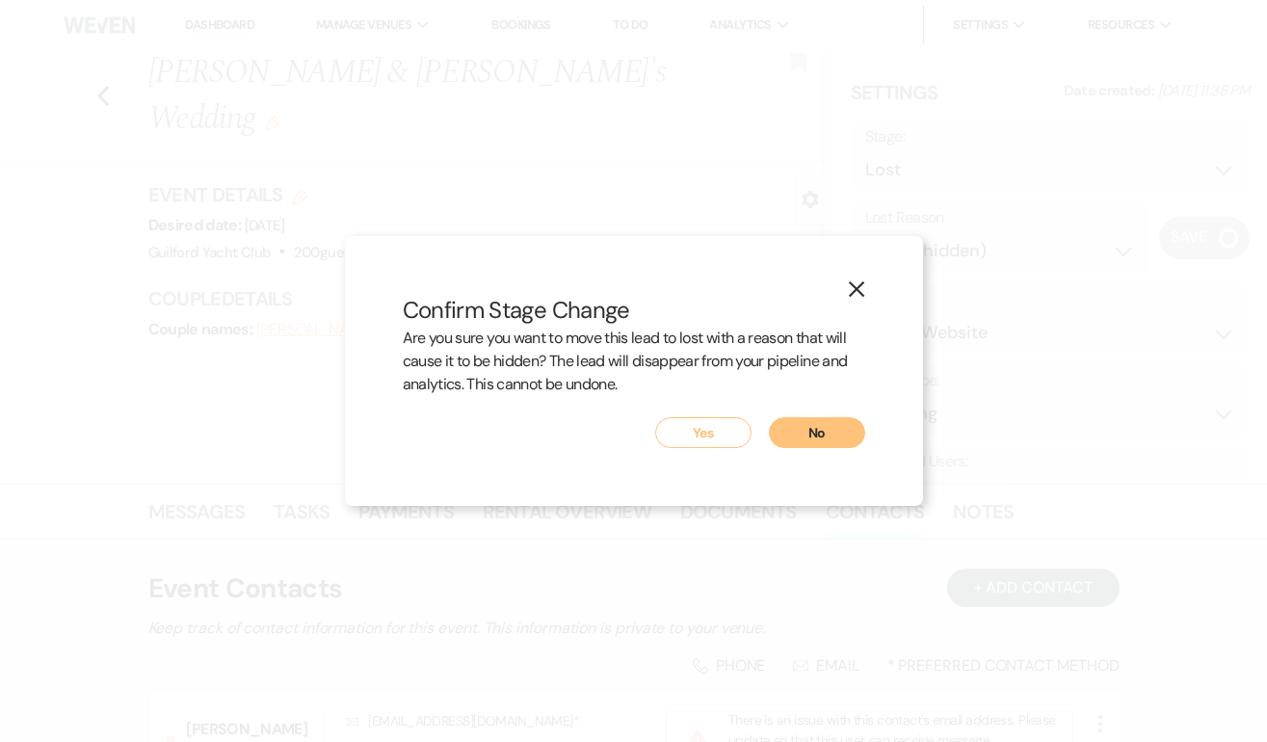
click at [688, 431] on button "Yes" at bounding box center [703, 432] width 96 height 31
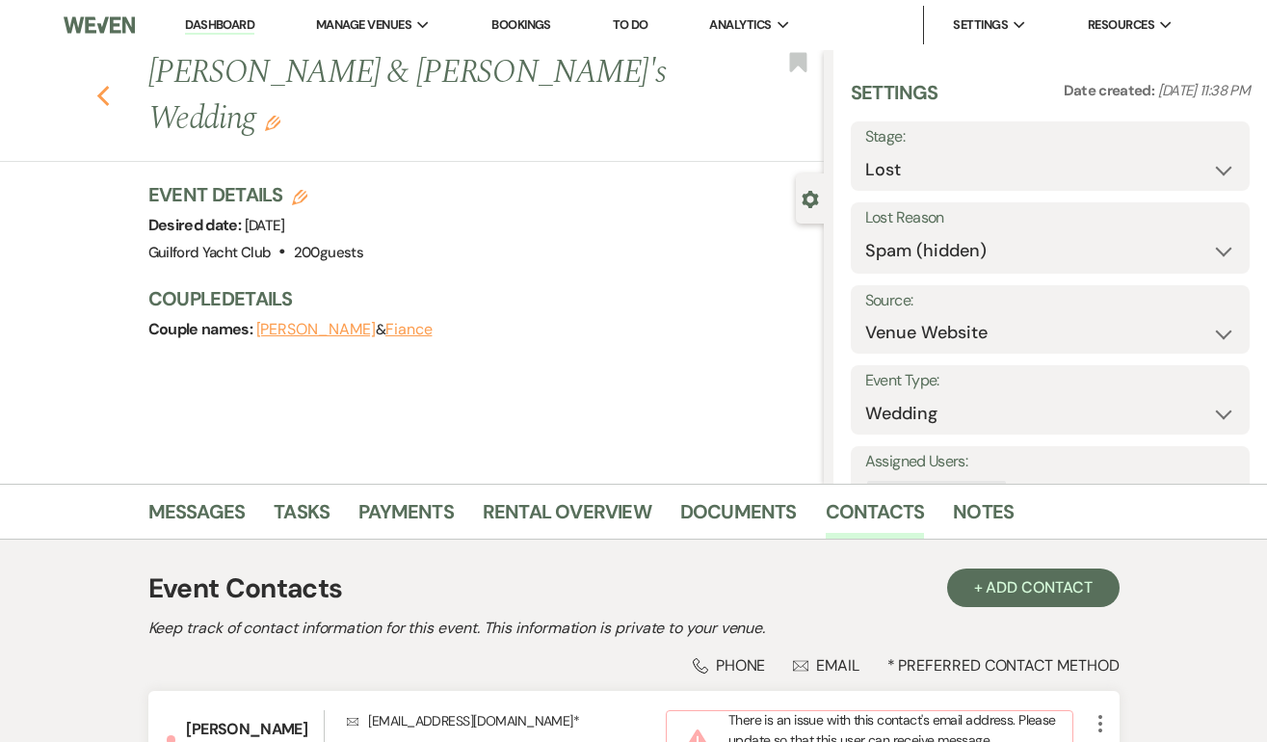
click at [101, 86] on use "button" at bounding box center [102, 96] width 13 height 21
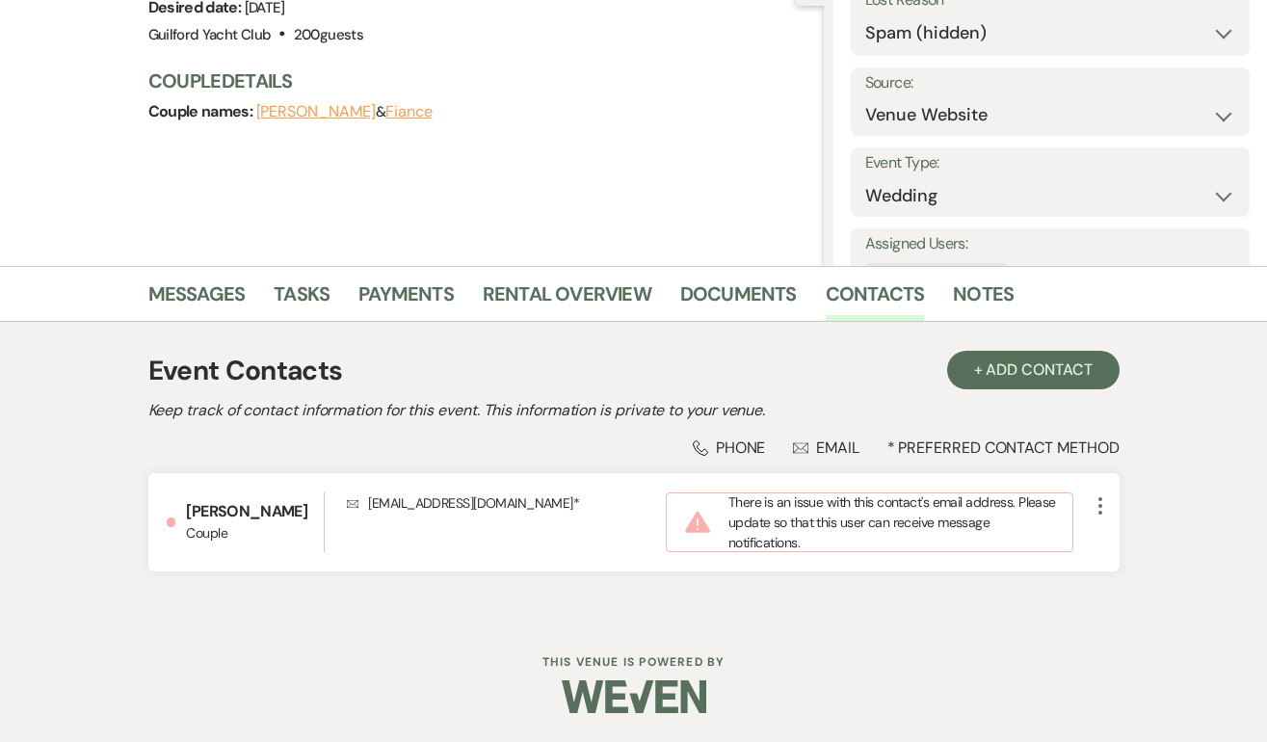
select select "8"
select select "3"
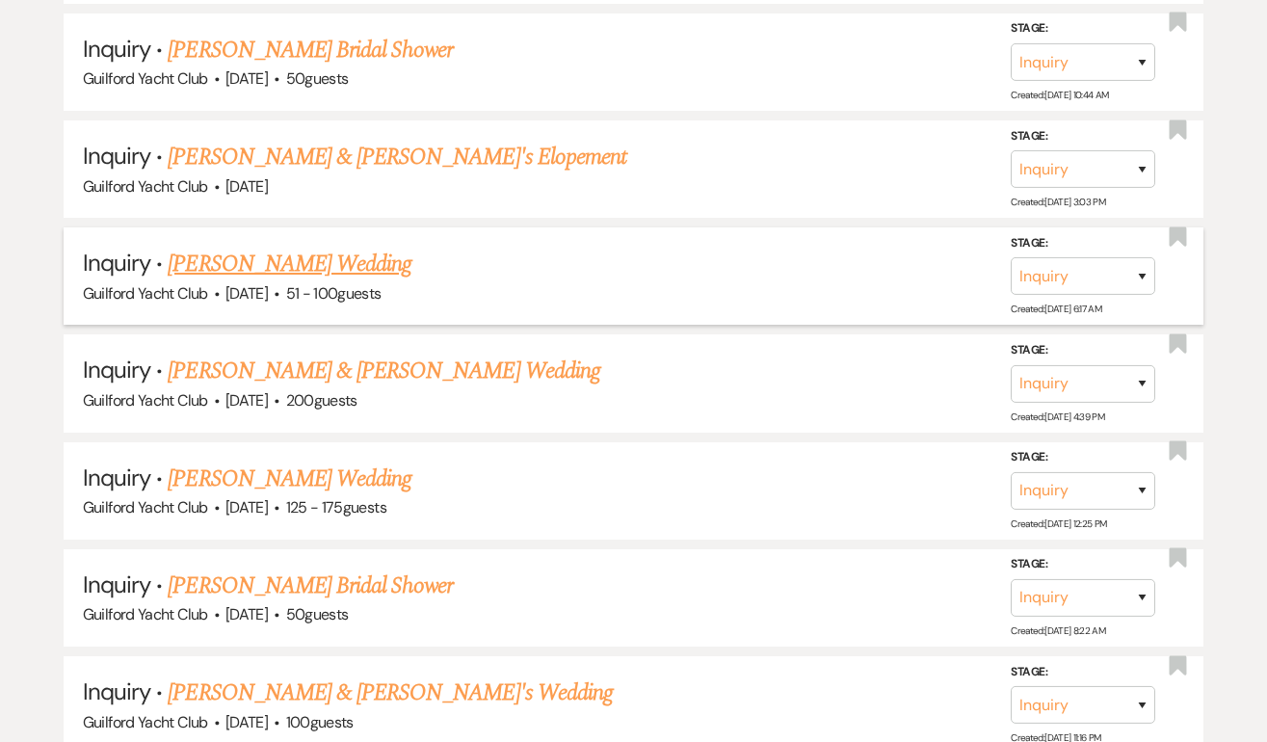
scroll to position [2253, 0]
click at [276, 149] on link "Scott & Bethany's Elopement" at bounding box center [397, 158] width 458 height 35
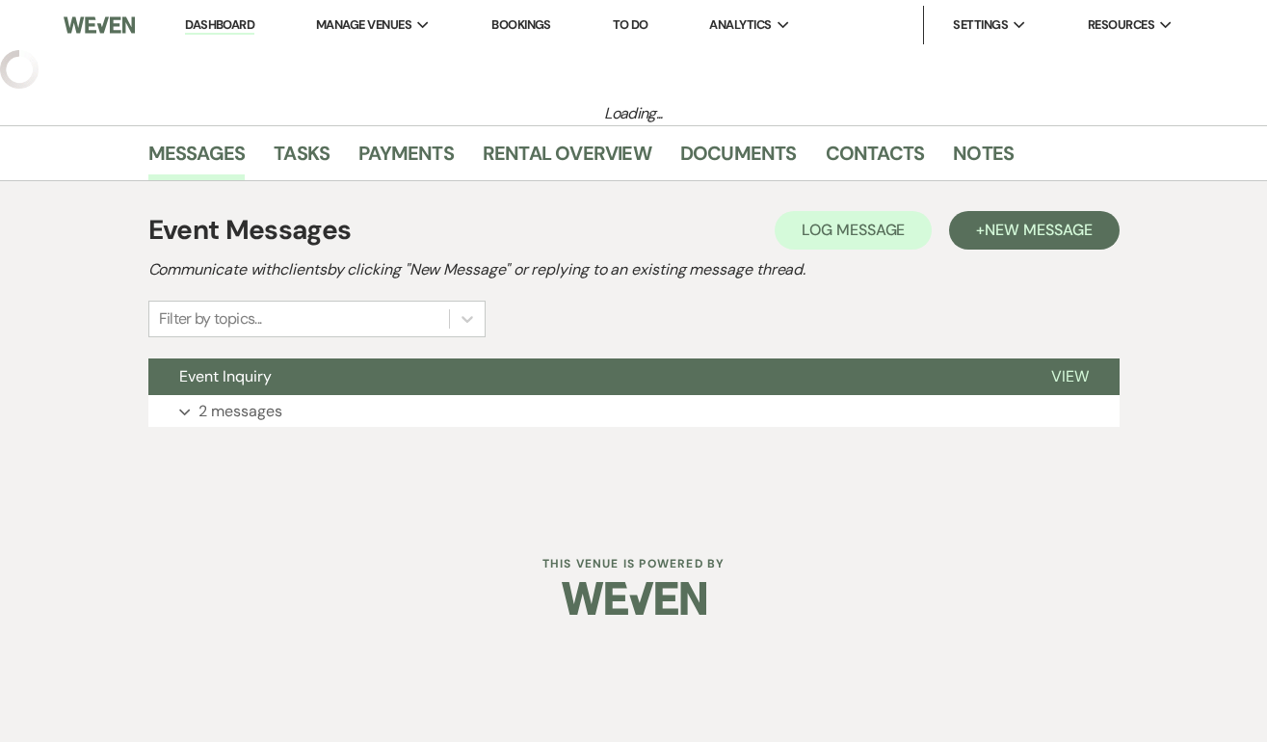
select select "5"
select select "22"
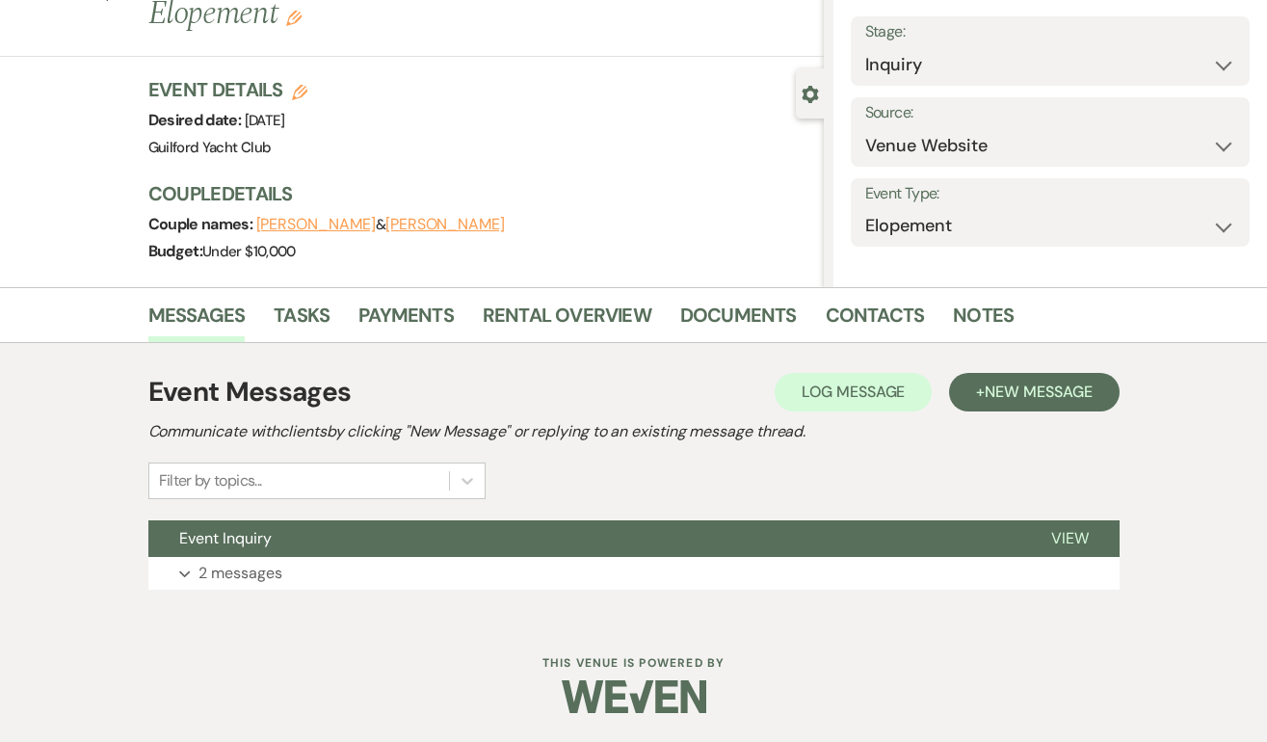
scroll to position [196, 0]
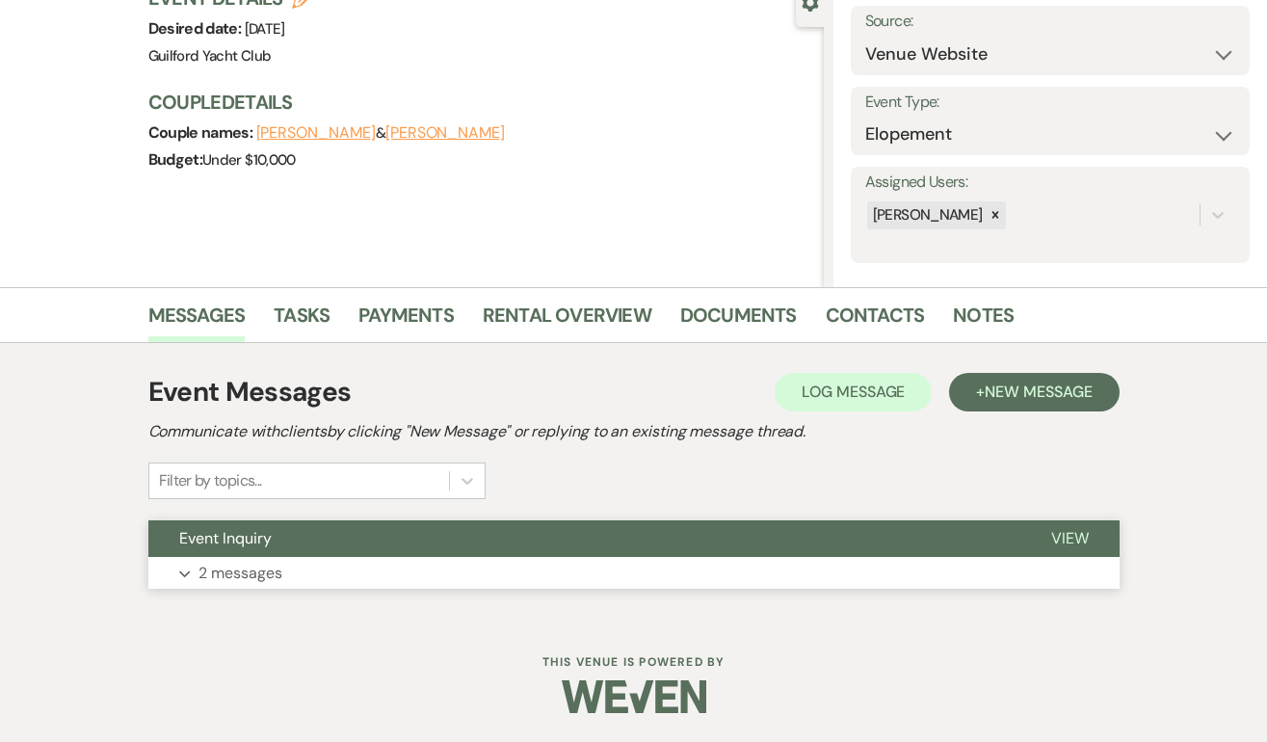
click at [1068, 534] on span "View" at bounding box center [1070, 538] width 38 height 20
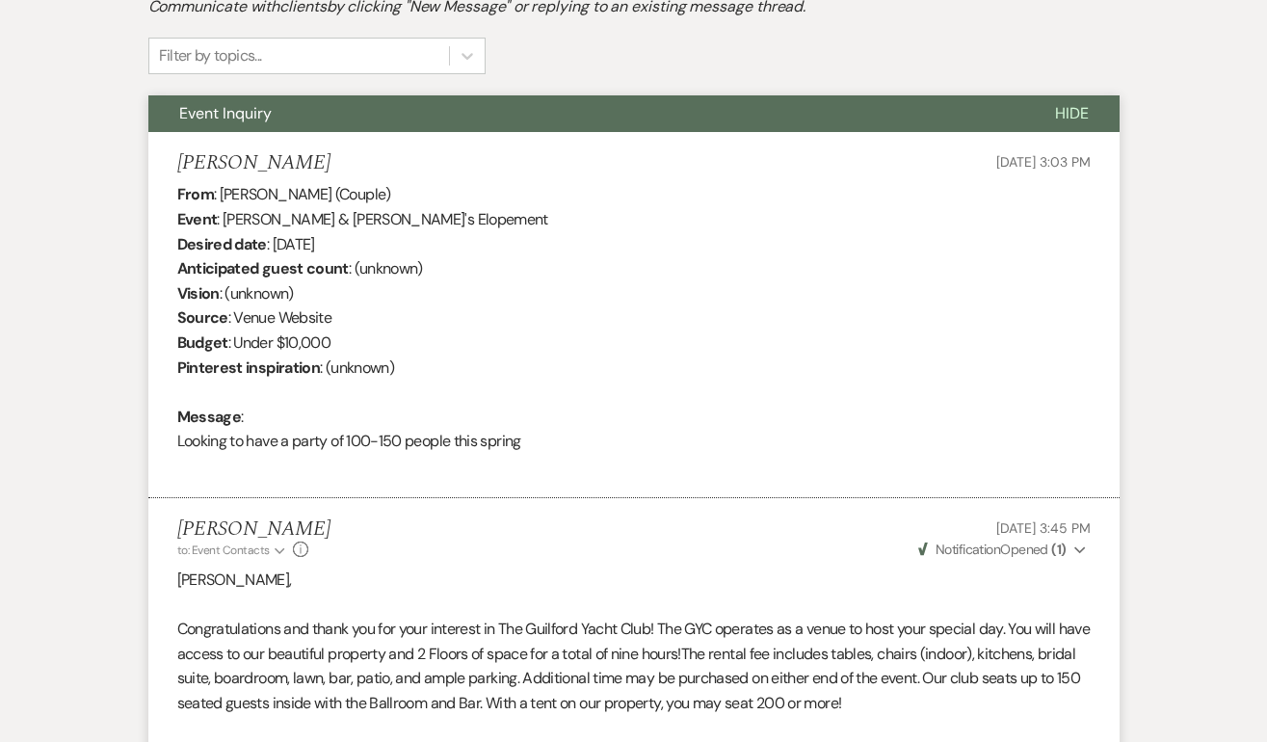
scroll to position [568, 0]
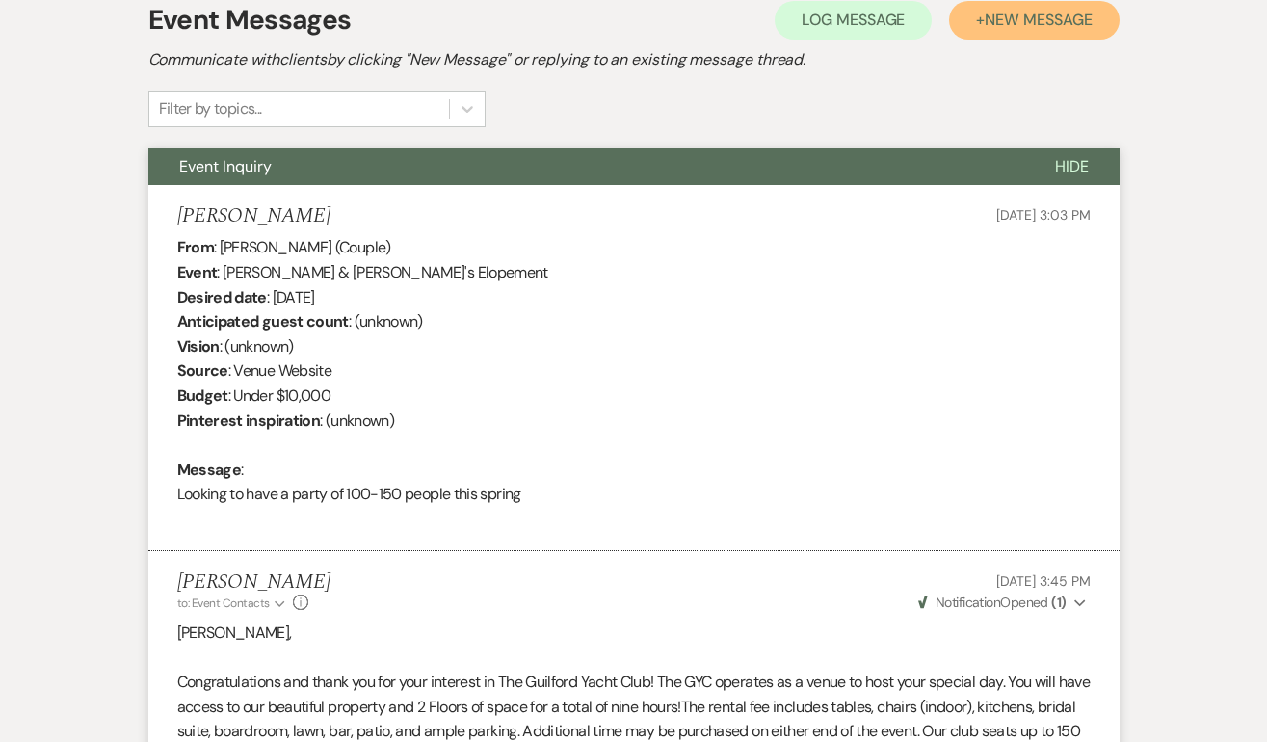
click at [1038, 23] on span "New Message" at bounding box center [1037, 20] width 107 height 20
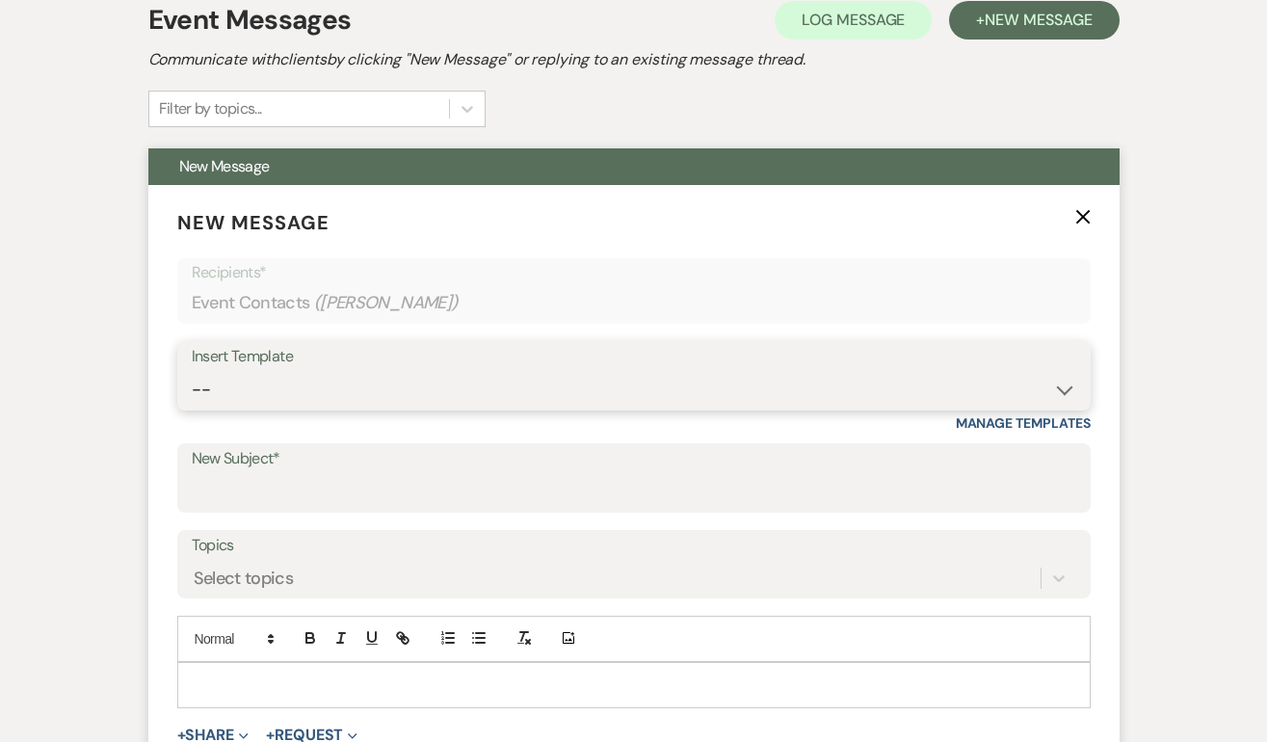
click at [261, 391] on select "-- Weven Planning Portal Introduction (Booked Events) Initial Inquiry Response …" at bounding box center [634, 390] width 884 height 38
select select "2059"
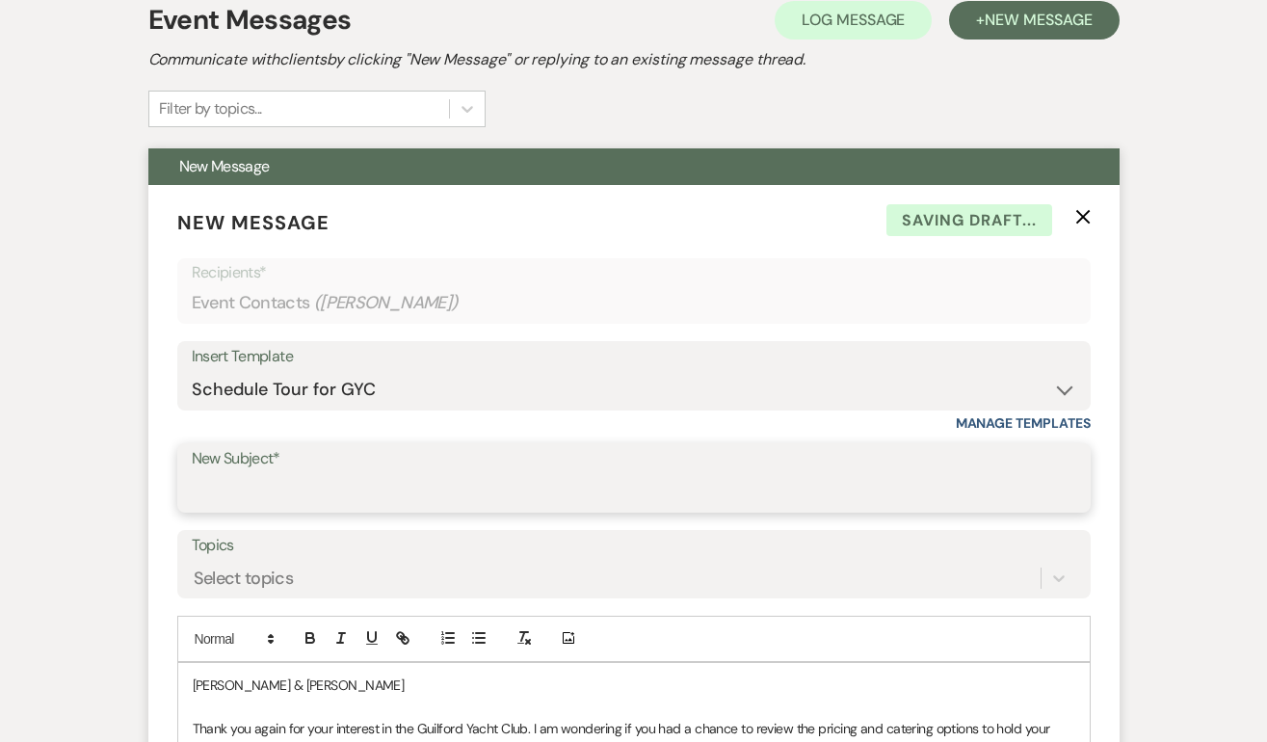
click at [228, 490] on input "New Subject*" at bounding box center [634, 492] width 884 height 38
type input "Schedule a tour at the GYC!"
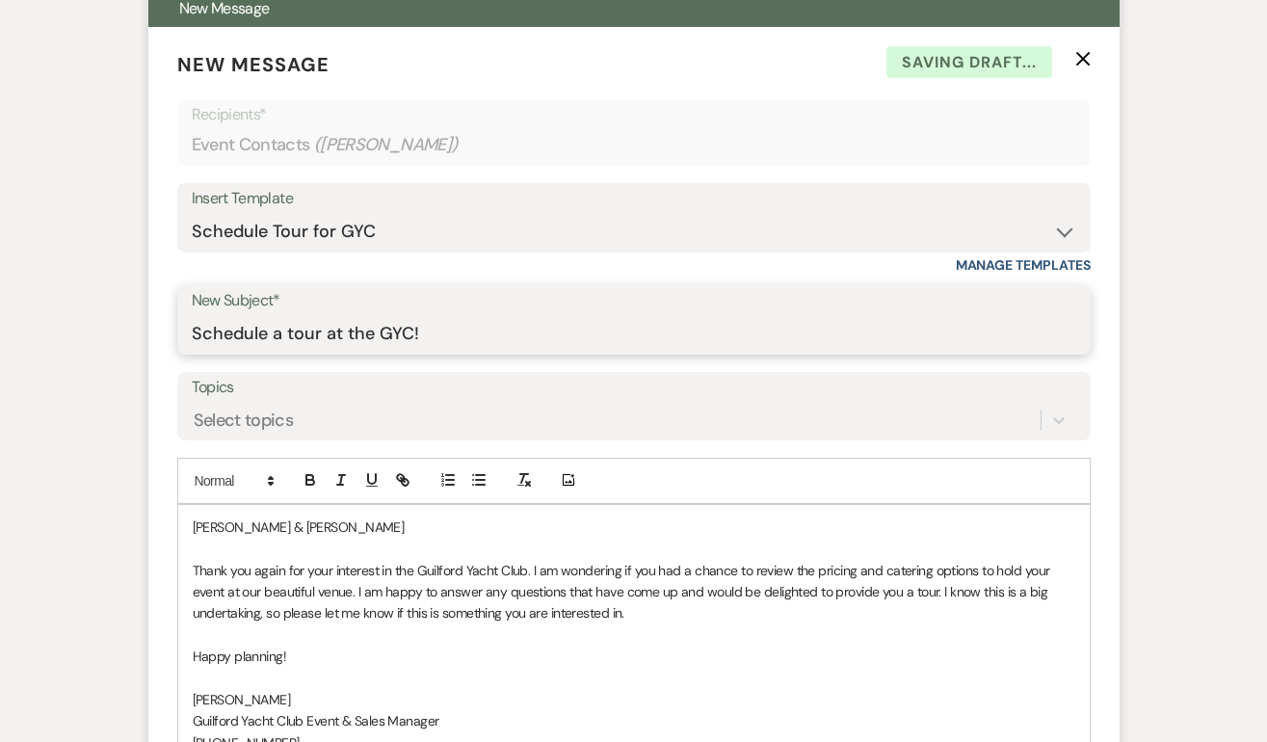
scroll to position [731, 0]
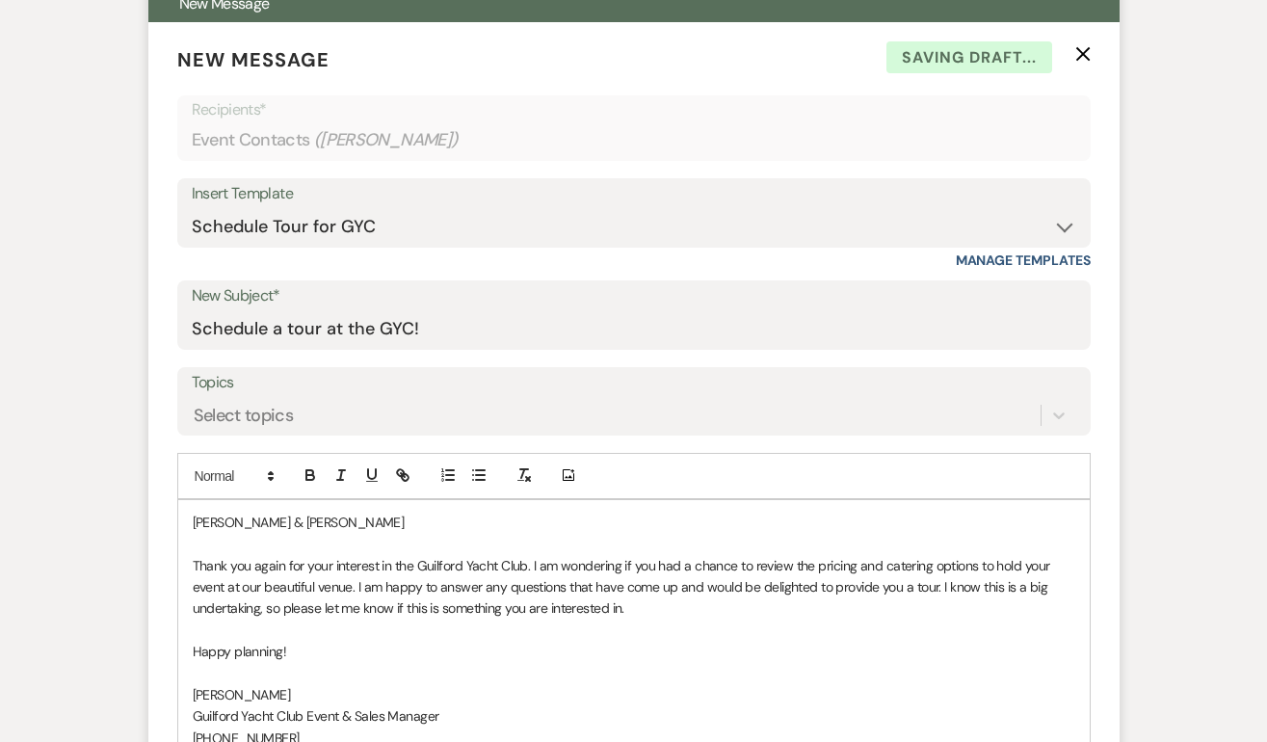
click at [326, 525] on p "Scott & Bethany" at bounding box center [634, 521] width 882 height 21
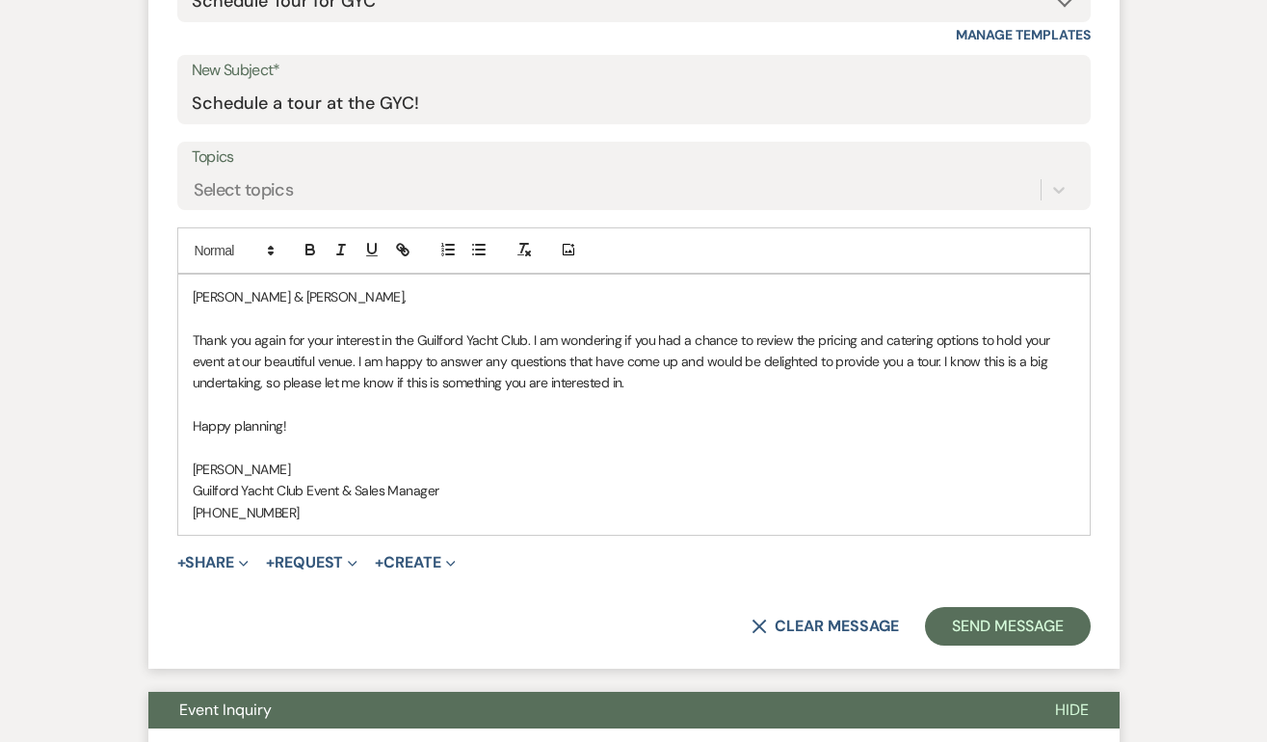
scroll to position [955, 0]
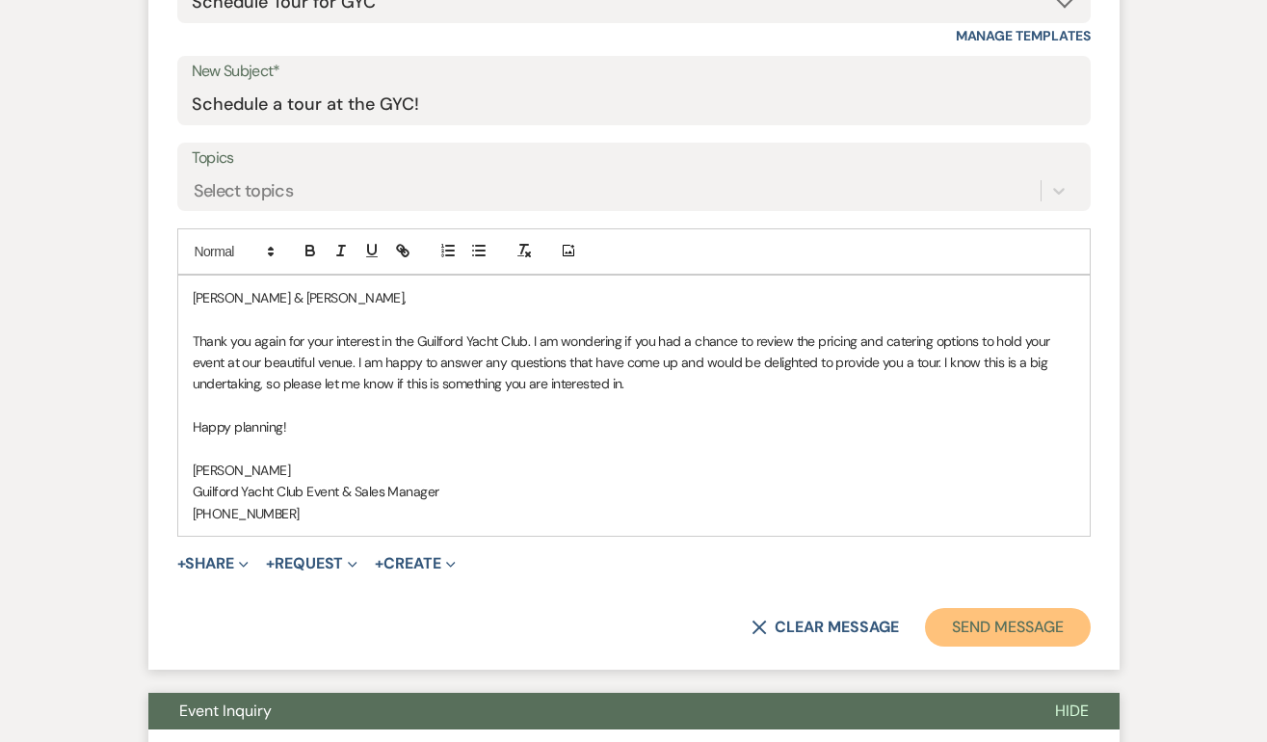
click at [1008, 615] on button "Send Message" at bounding box center [1007, 627] width 165 height 39
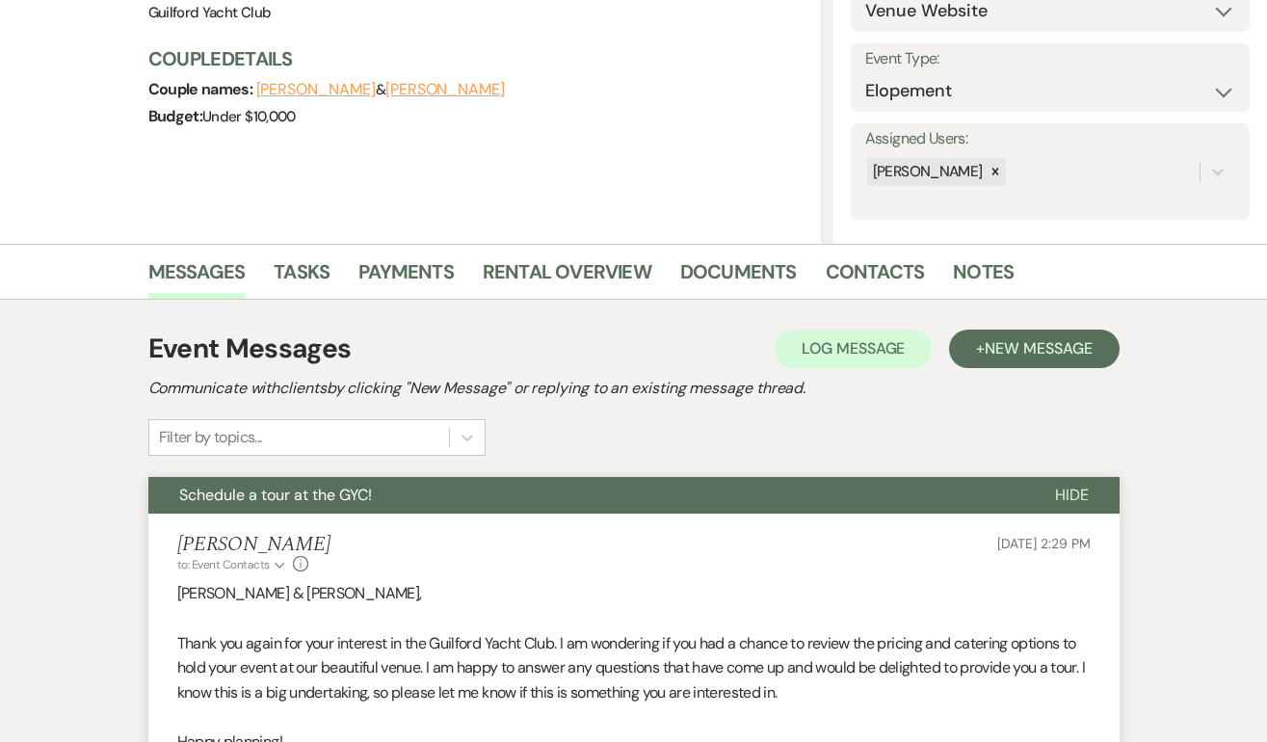
scroll to position [0, 0]
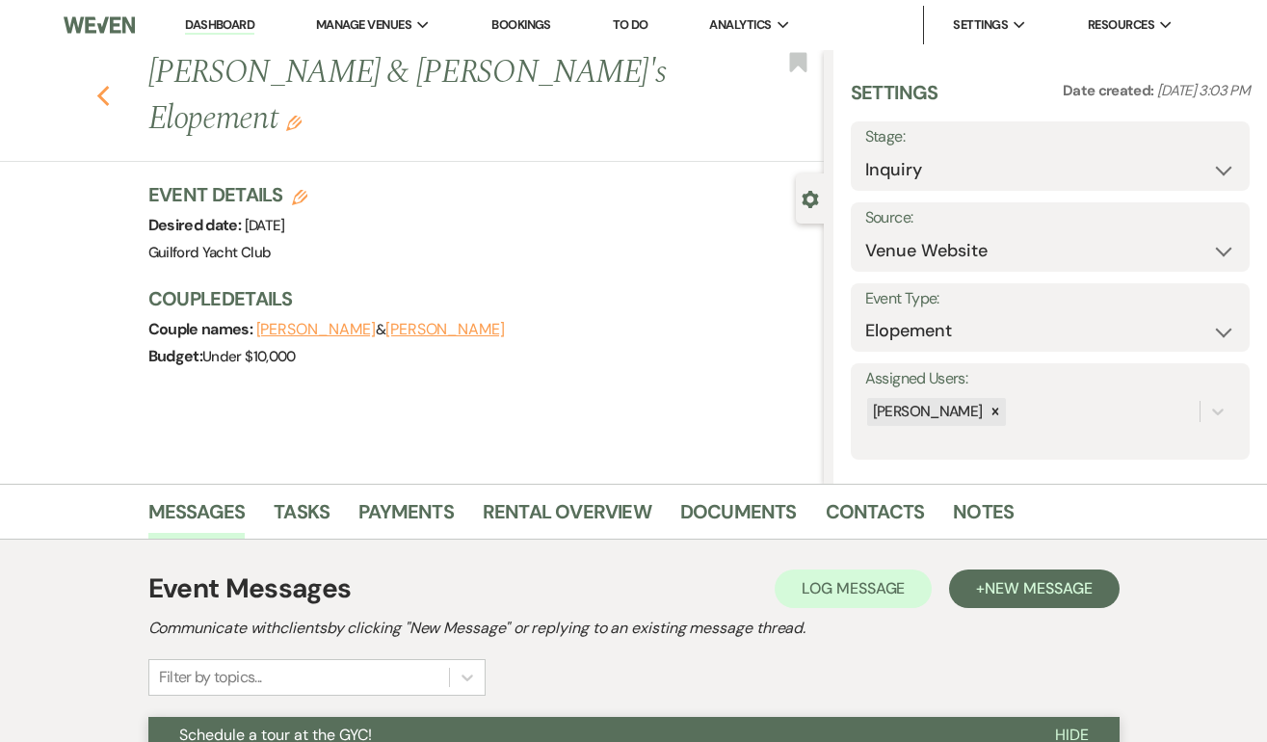
click at [103, 85] on icon "Previous" at bounding box center [103, 96] width 14 height 23
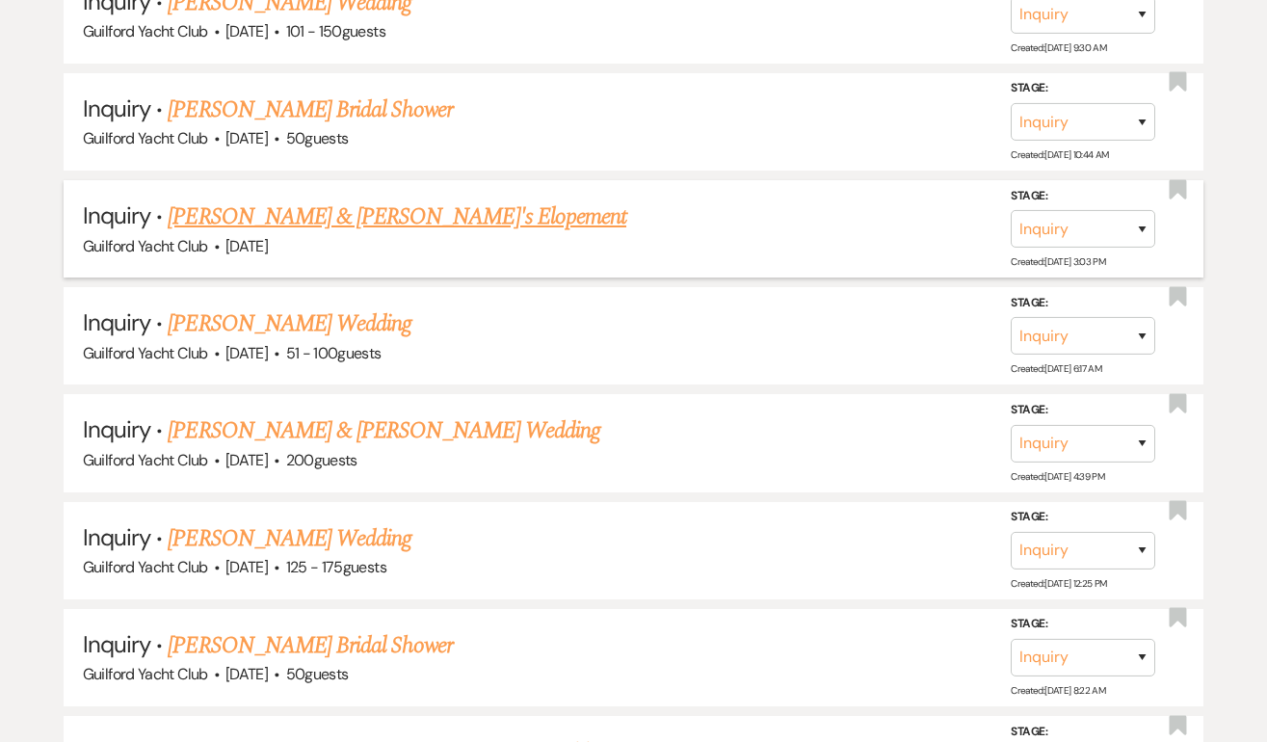
scroll to position [2183, 0]
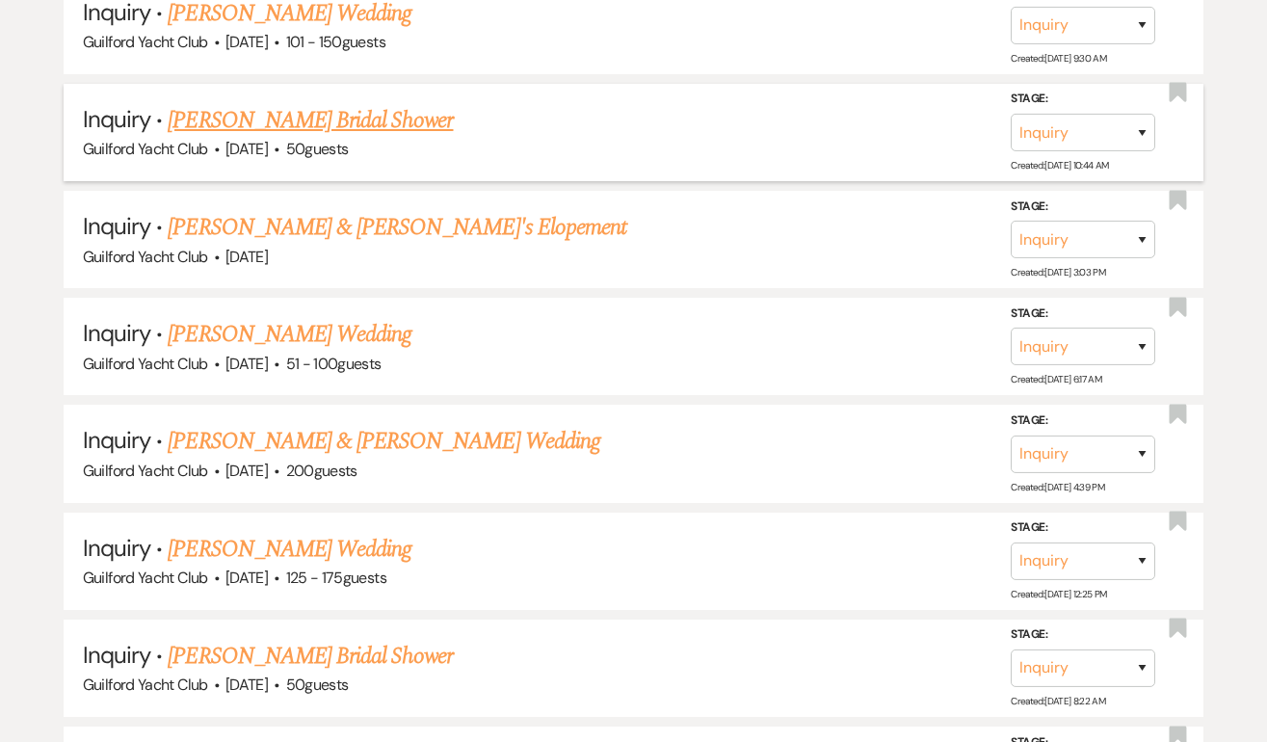
click at [274, 110] on link "Donna Henry's Bridal Shower" at bounding box center [310, 120] width 285 height 35
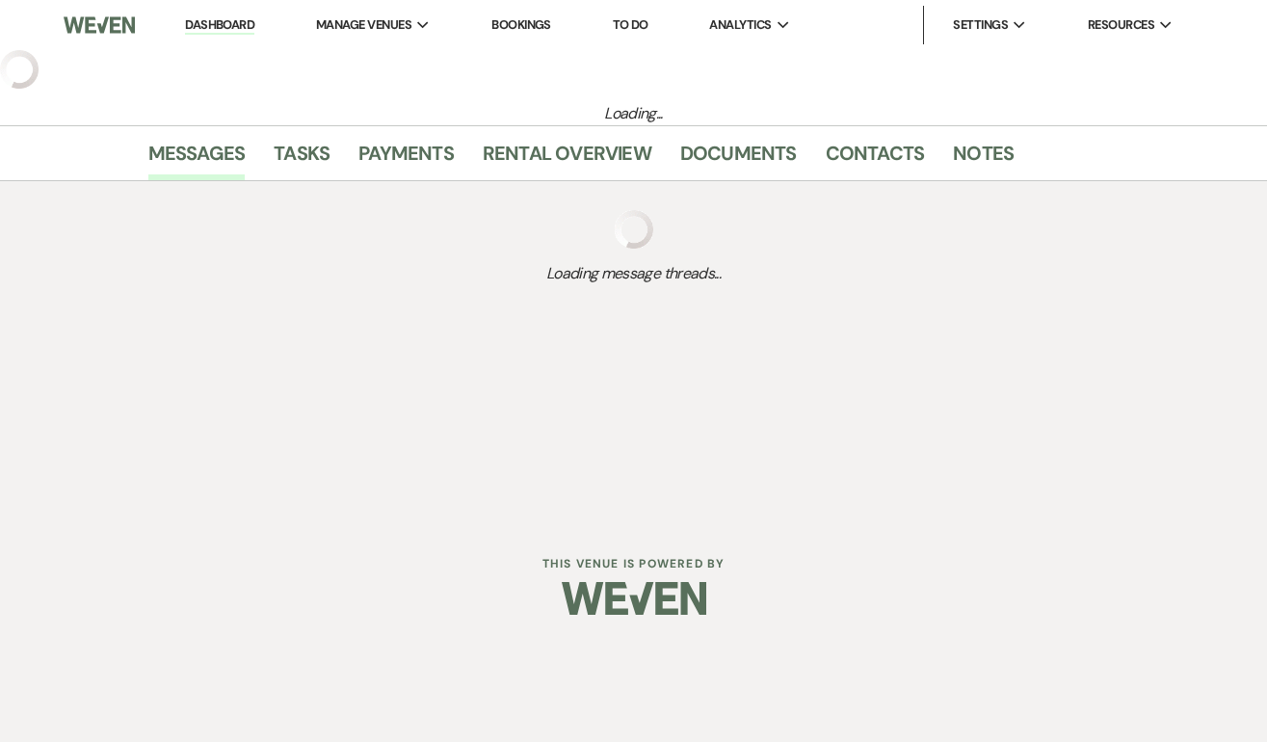
select select "5"
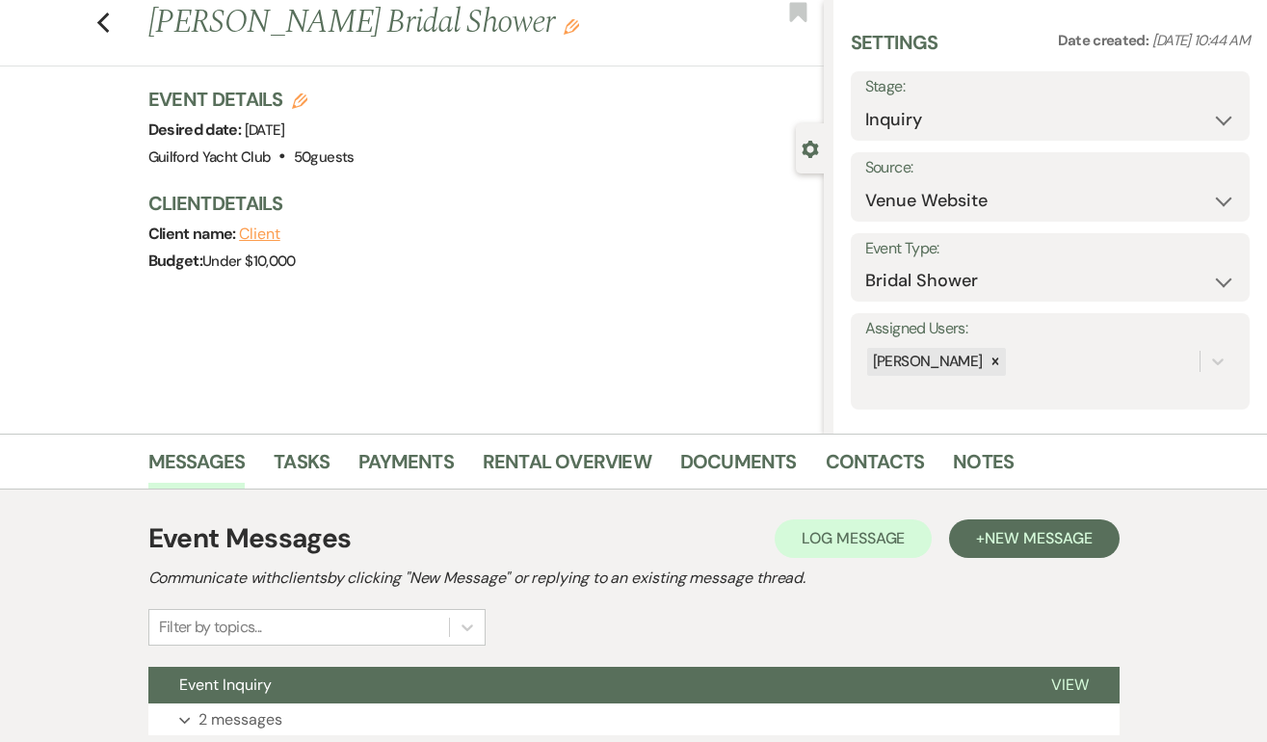
scroll to position [196, 0]
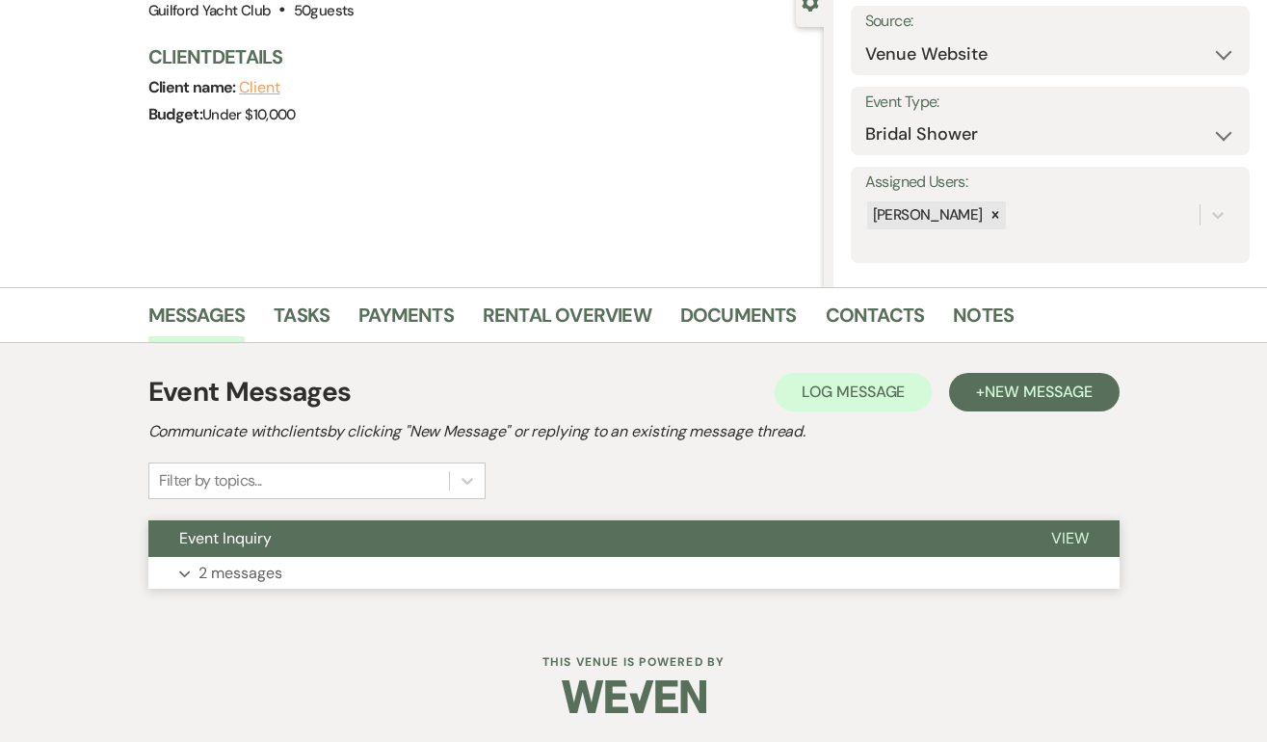
click at [1072, 540] on span "View" at bounding box center [1070, 538] width 38 height 20
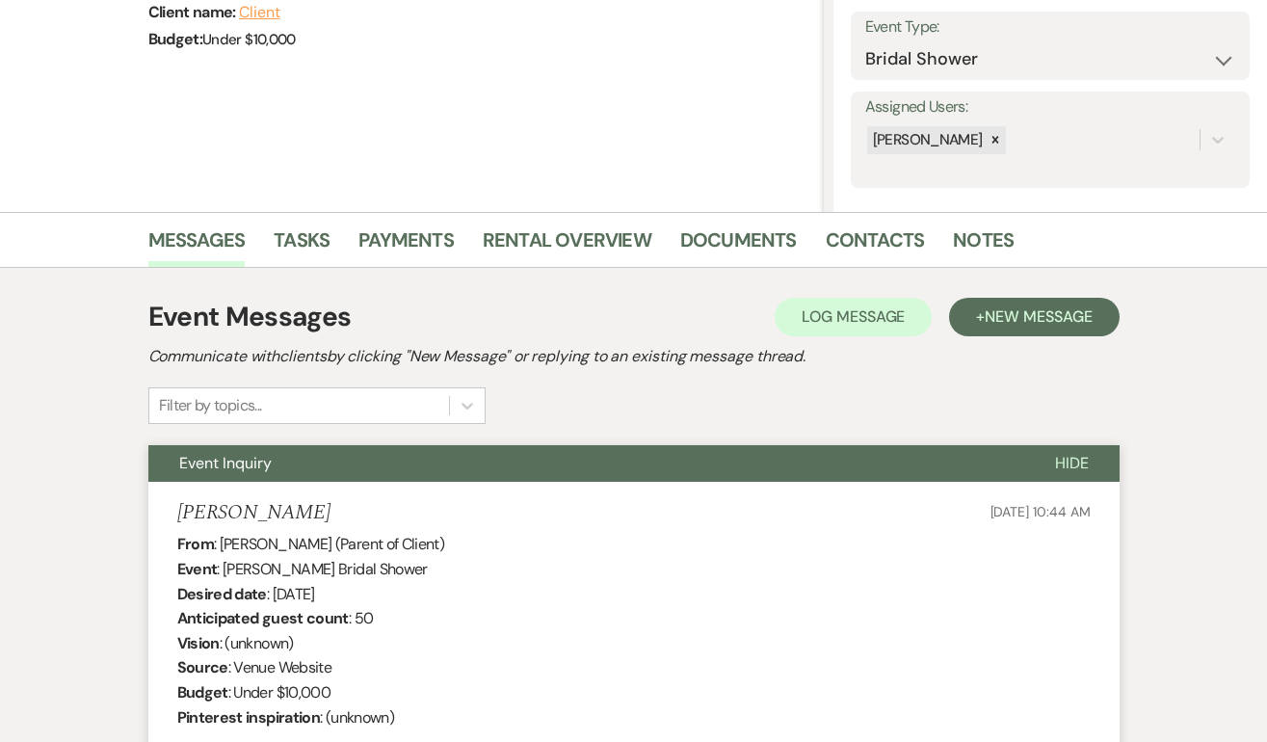
scroll to position [195, 0]
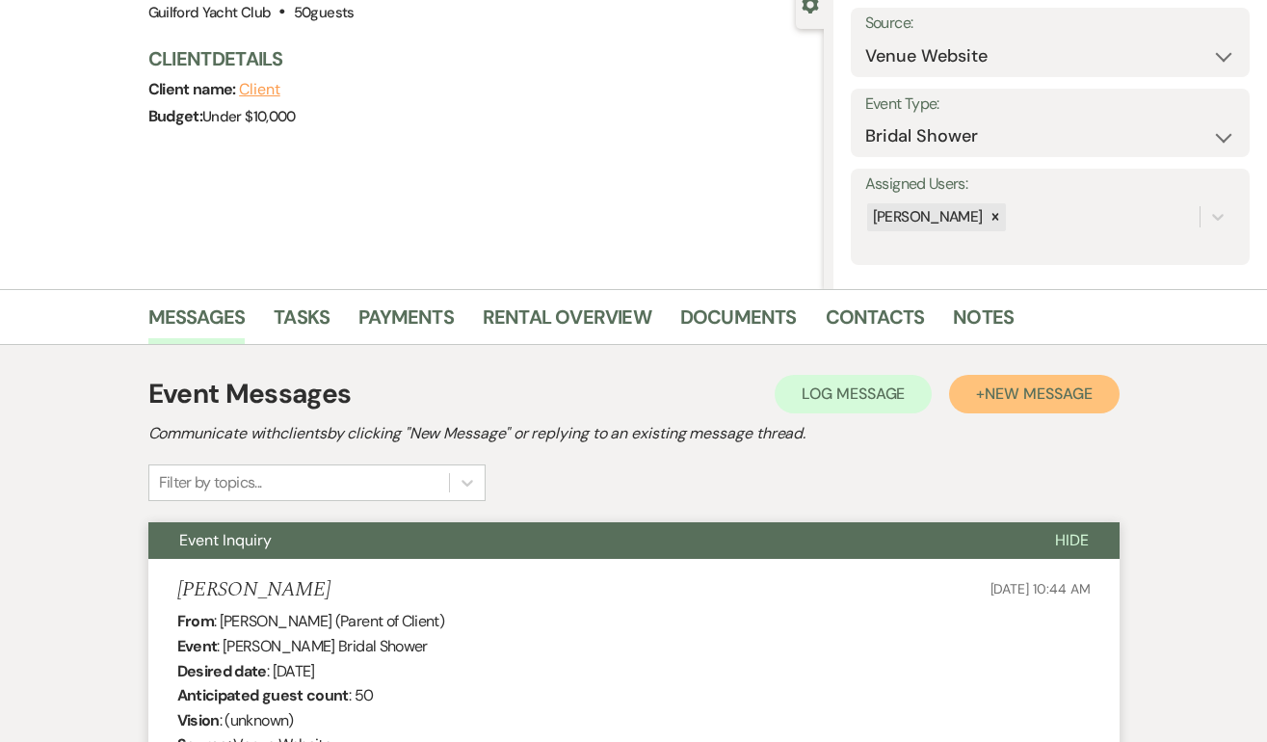
click at [1068, 384] on span "New Message" at bounding box center [1037, 393] width 107 height 20
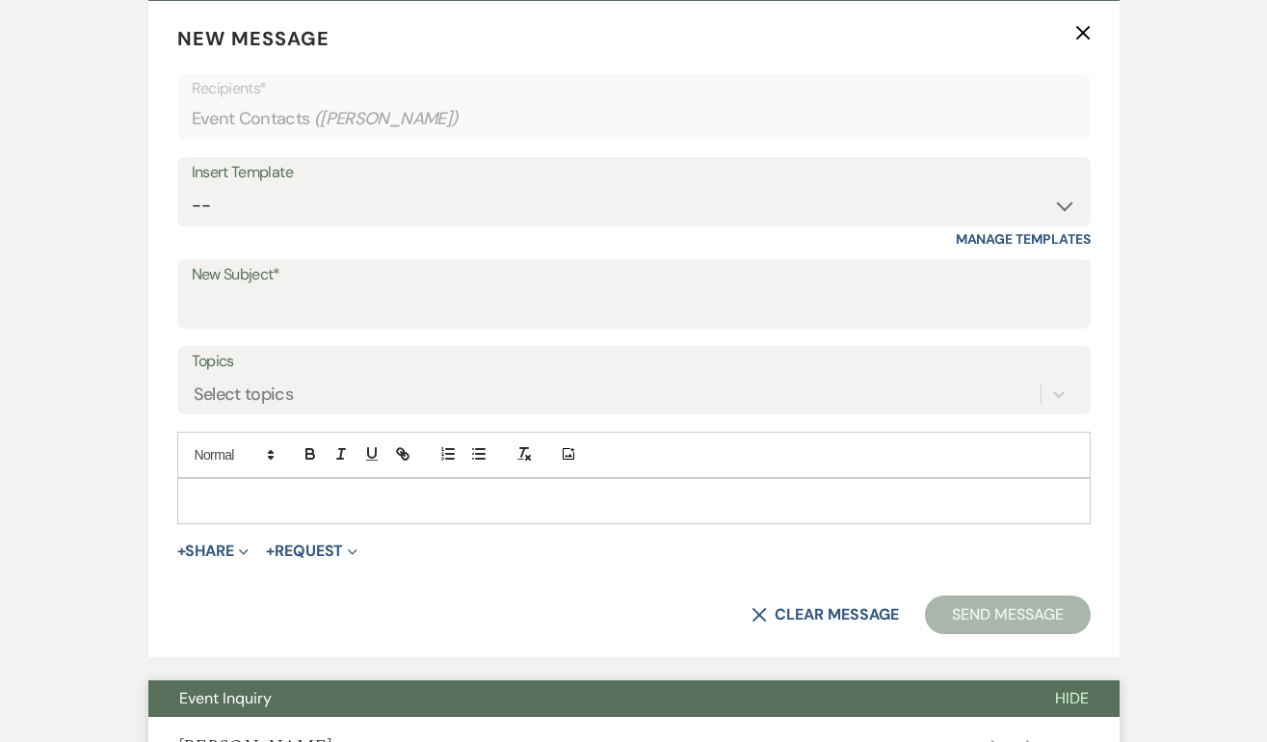
scroll to position [817, 0]
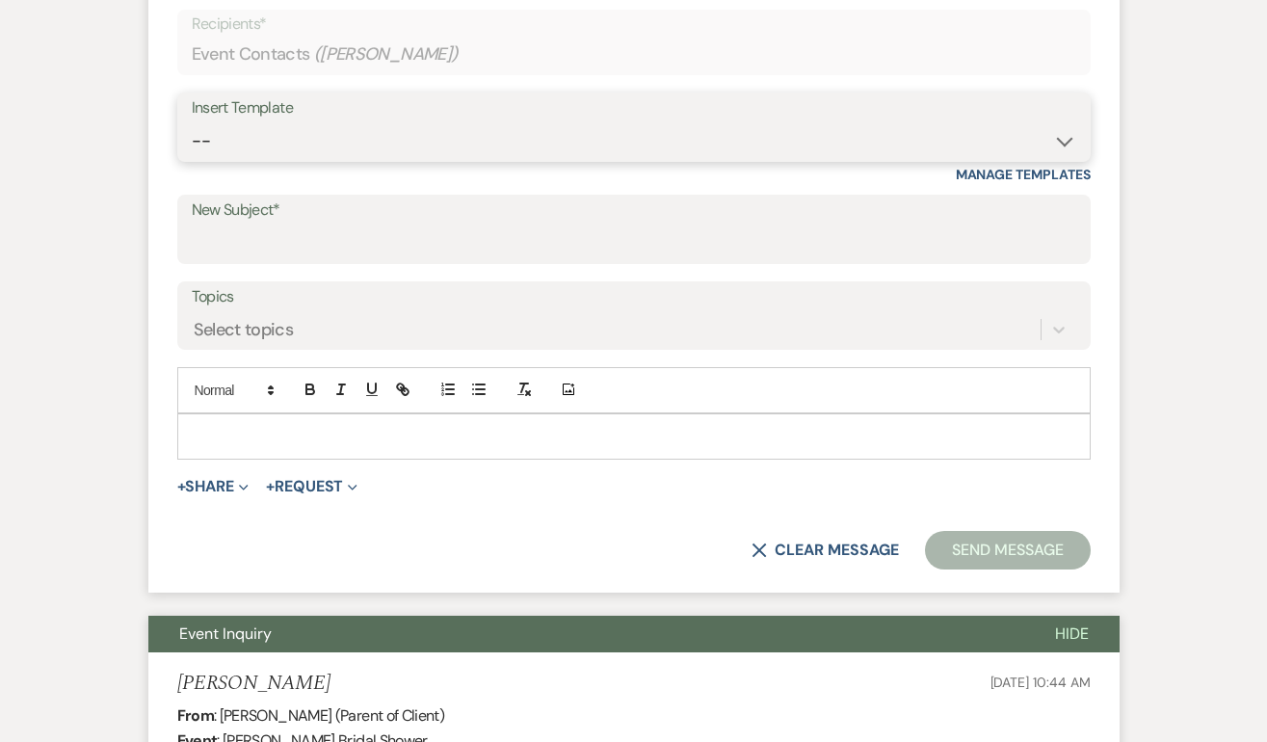
click at [287, 127] on select "-- Weven Planning Portal Introduction (Booked Events) Initial Inquiry Response …" at bounding box center [634, 141] width 884 height 38
select select "2059"
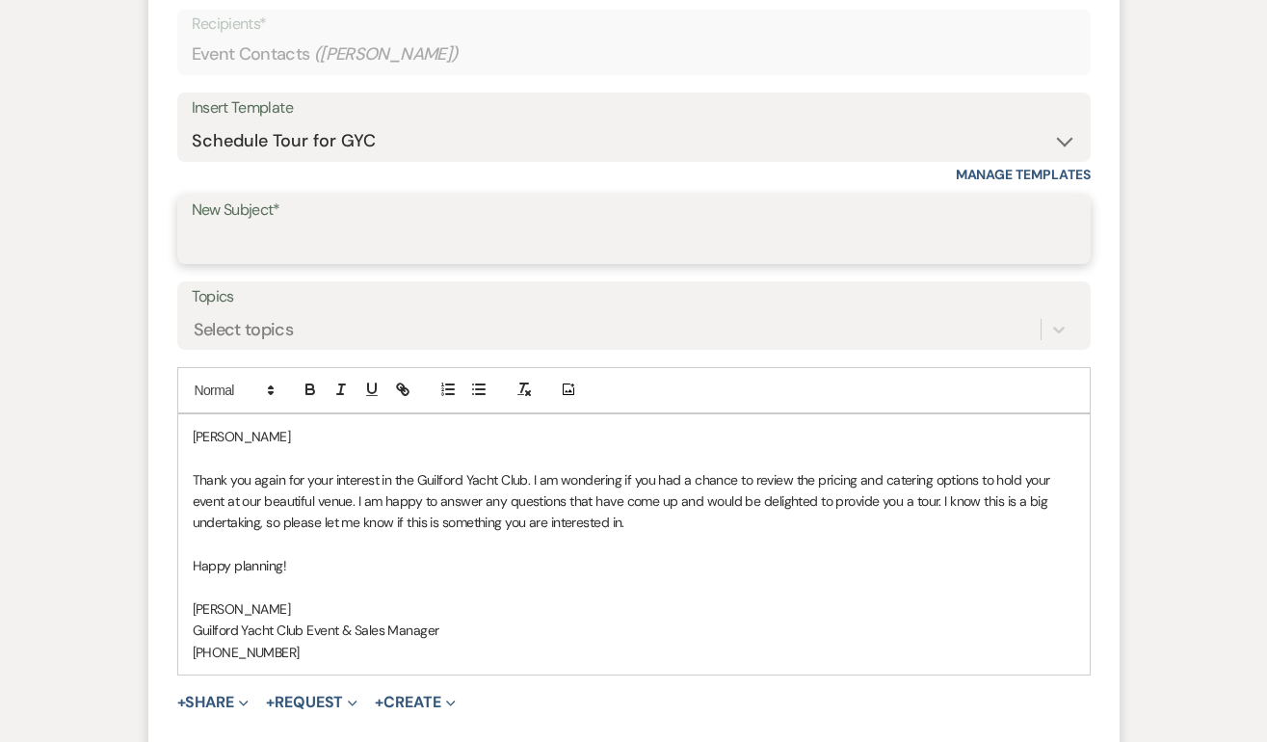
click at [309, 233] on input "New Subject*" at bounding box center [634, 243] width 884 height 38
type input "Schedule a tour at the GYC!"
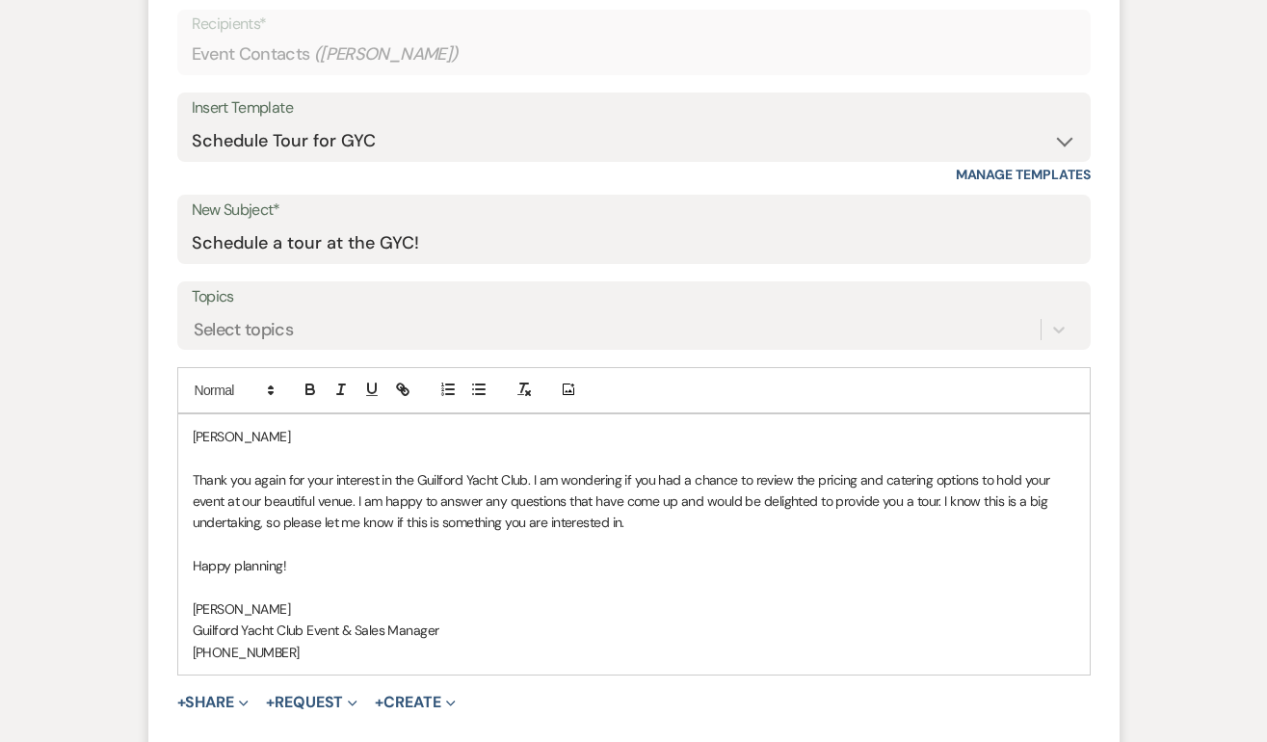
click at [290, 429] on p "Donna" at bounding box center [634, 436] width 882 height 21
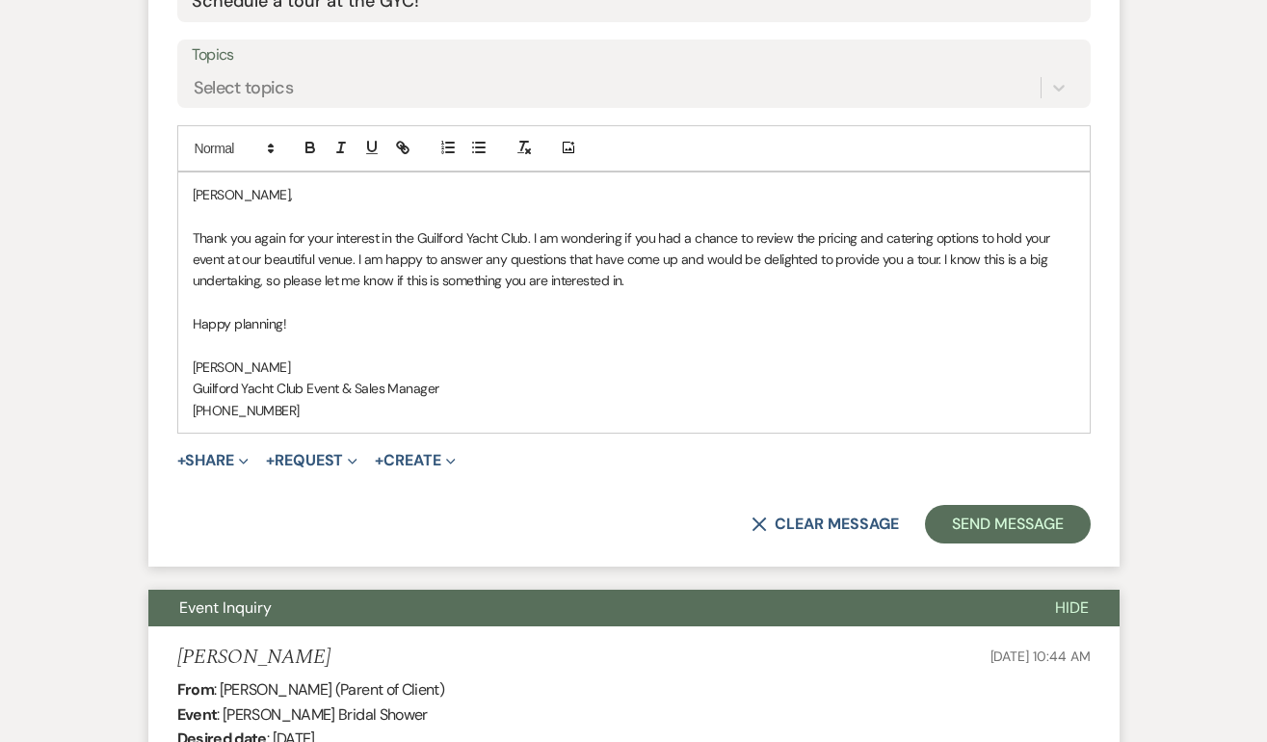
scroll to position [1060, 0]
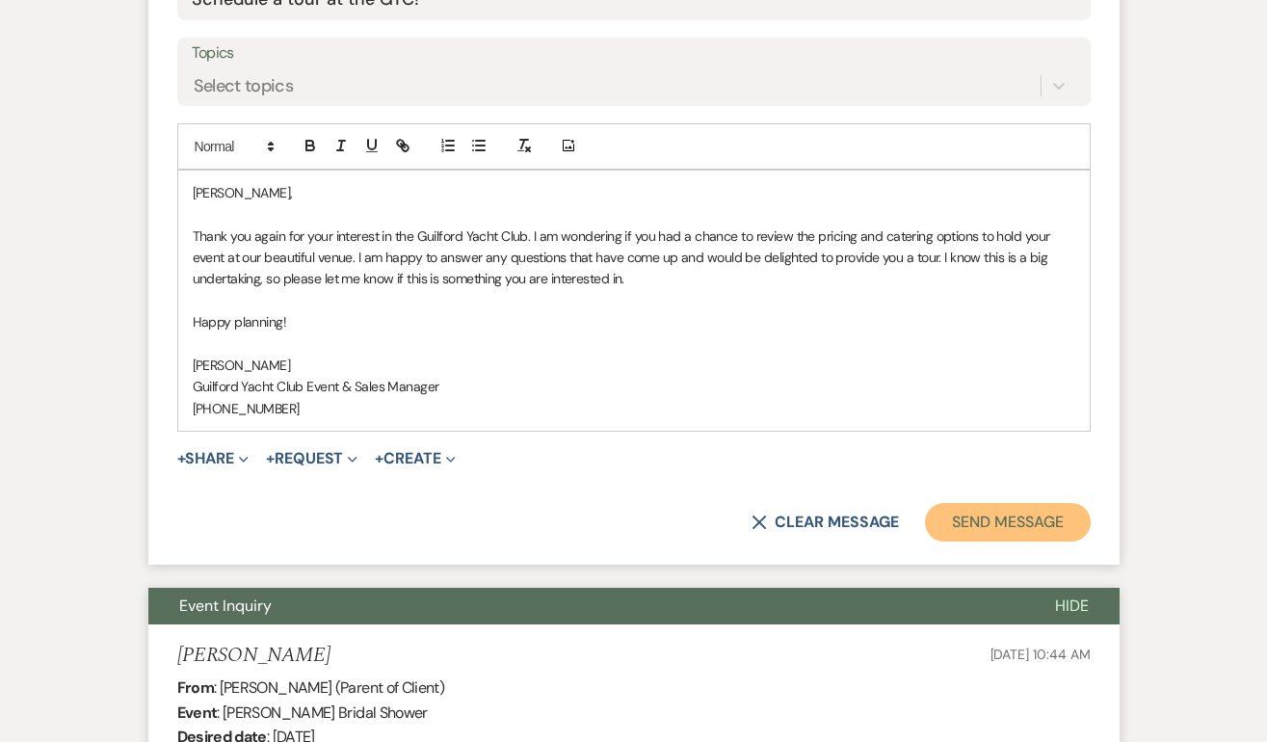
click at [1004, 526] on button "Send Message" at bounding box center [1007, 522] width 165 height 39
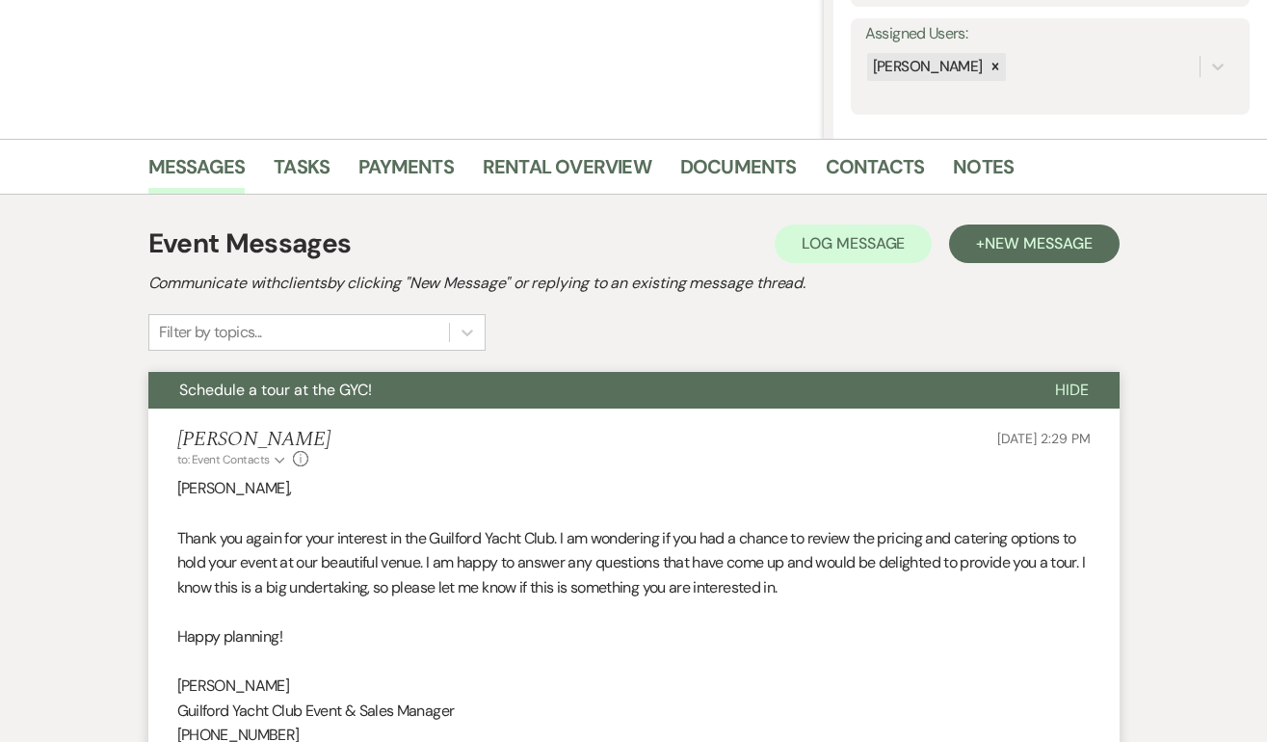
scroll to position [0, 0]
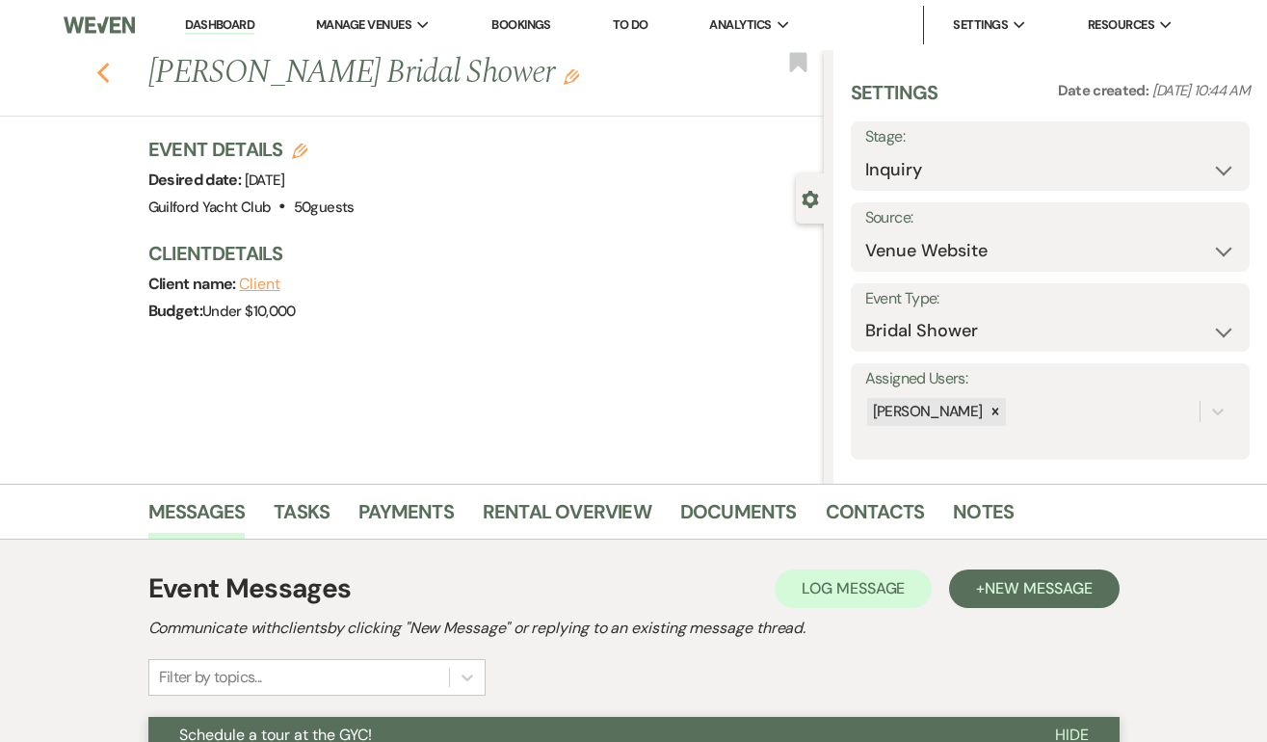
click at [104, 75] on icon "Previous" at bounding box center [103, 73] width 14 height 23
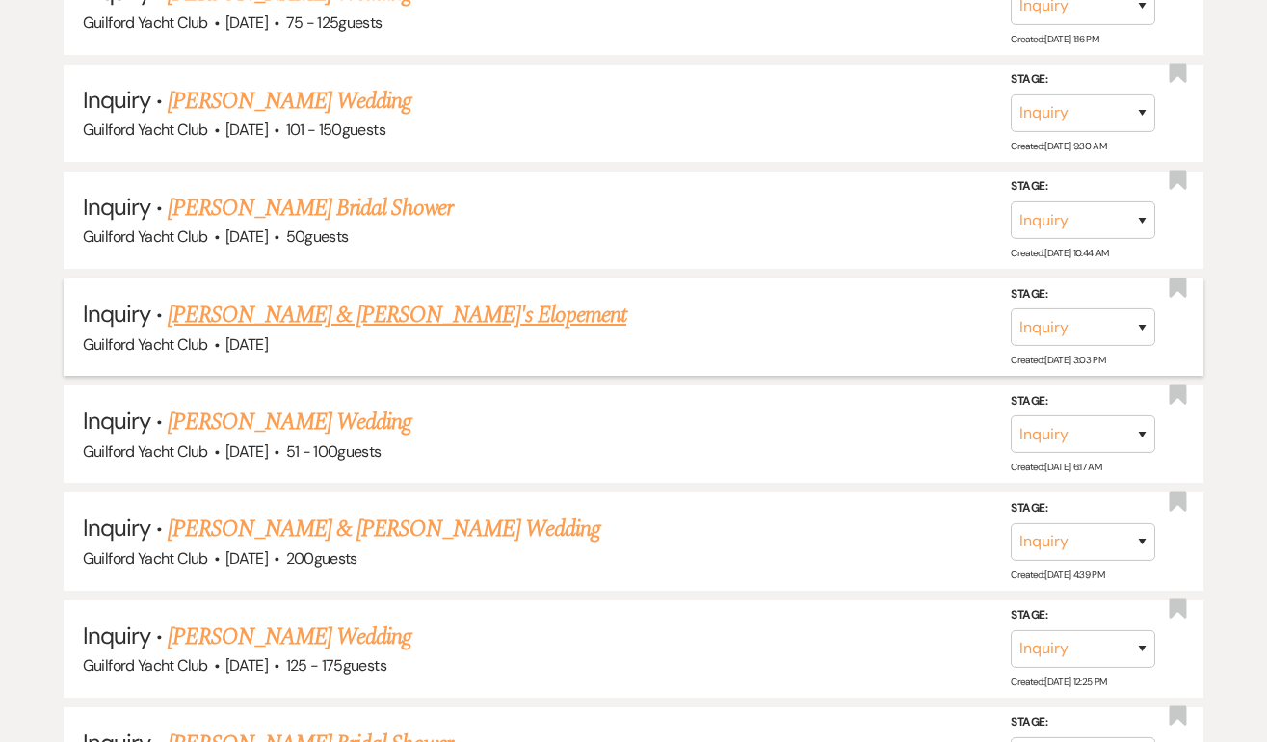
scroll to position [2005, 0]
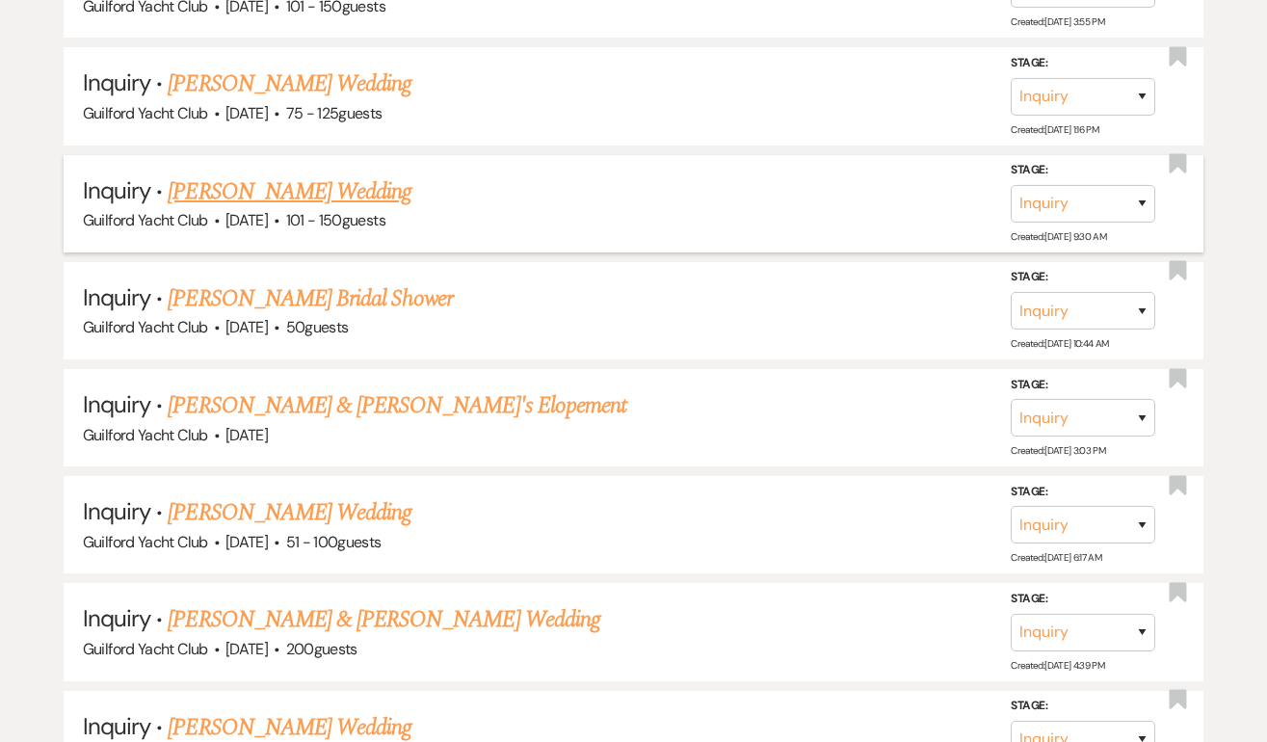
click at [274, 174] on link "Morgan DaSilva's Wedding" at bounding box center [290, 191] width 244 height 35
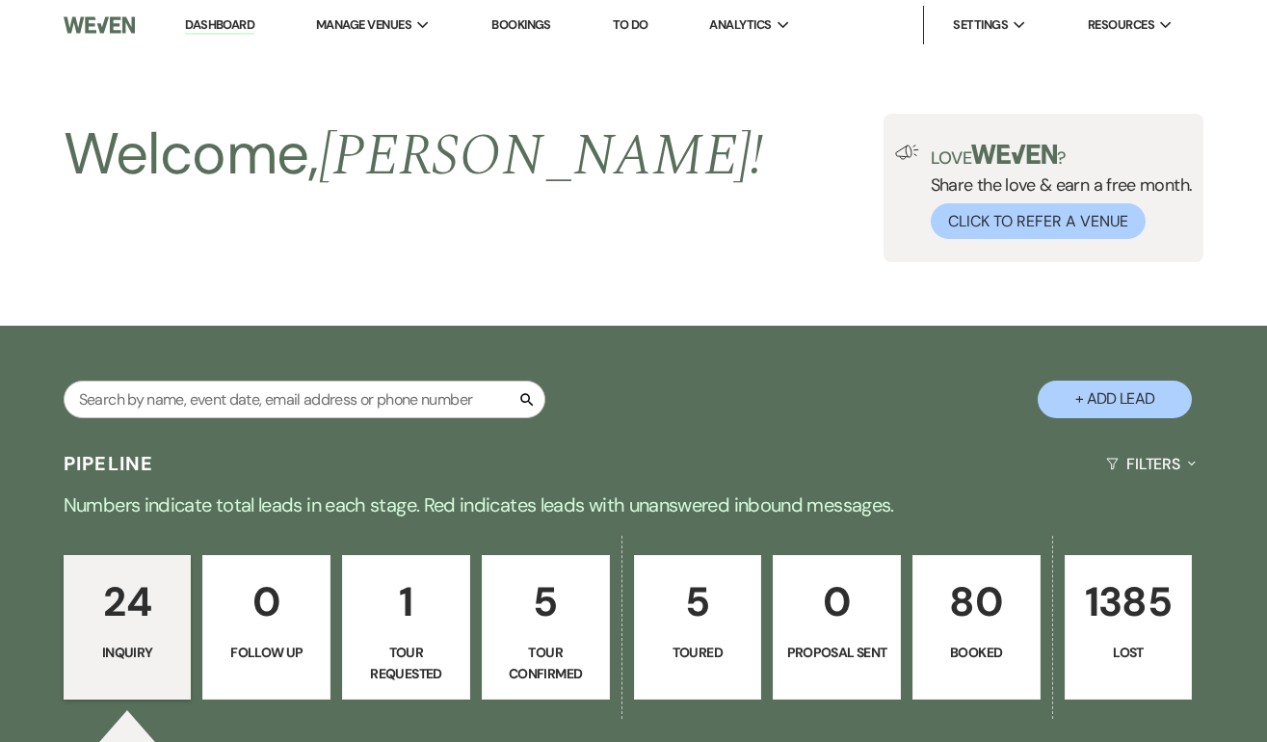
select select "2"
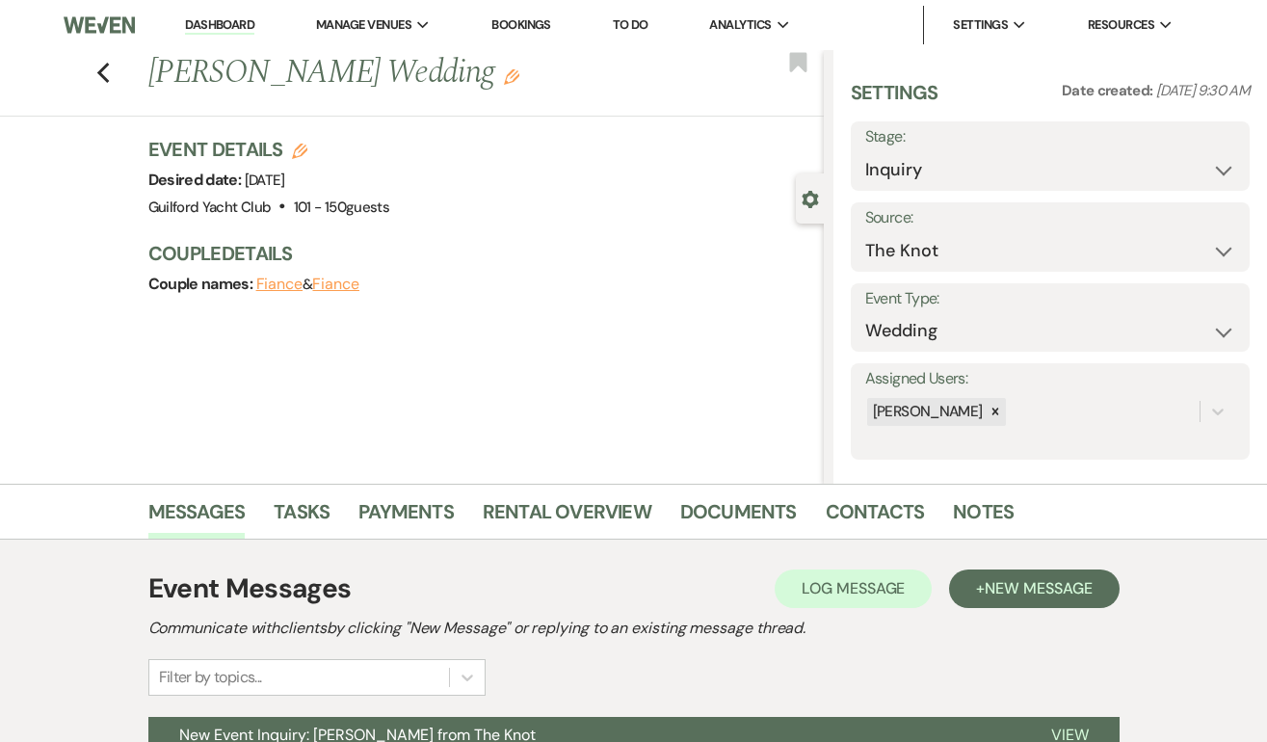
scroll to position [196, 0]
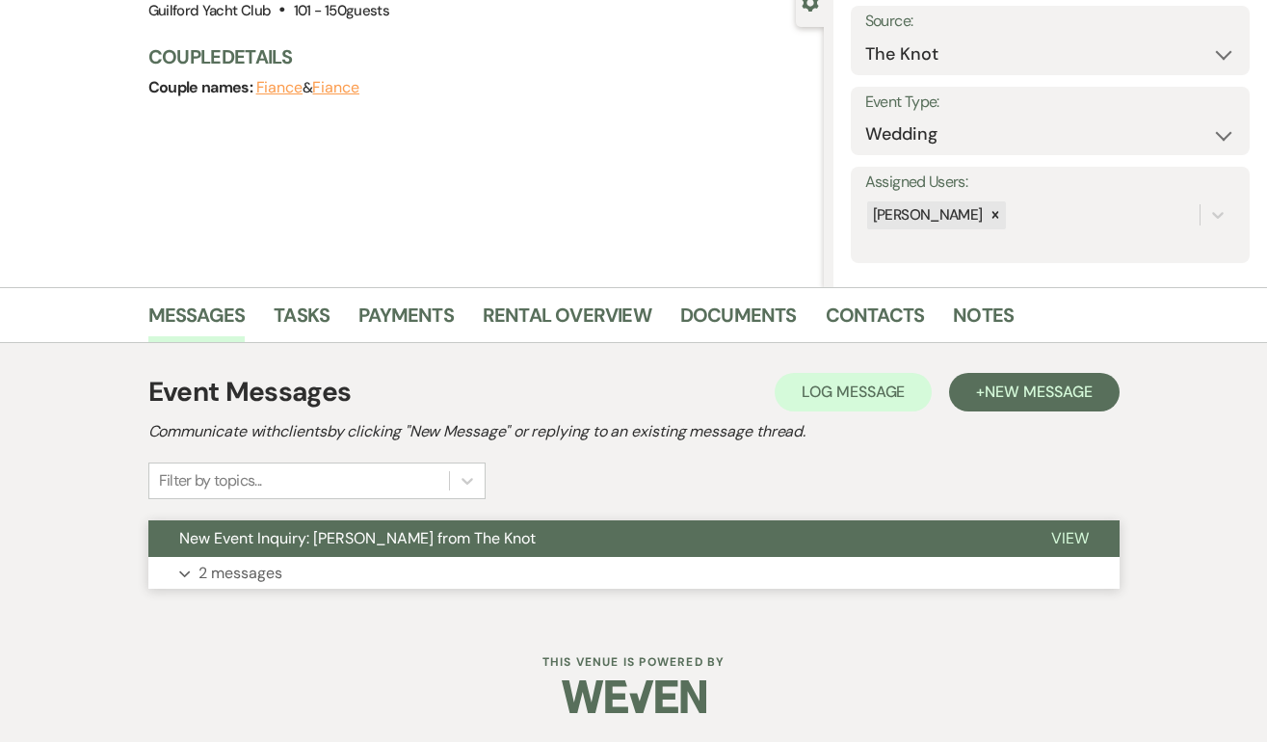
click at [1082, 545] on span "View" at bounding box center [1070, 538] width 38 height 20
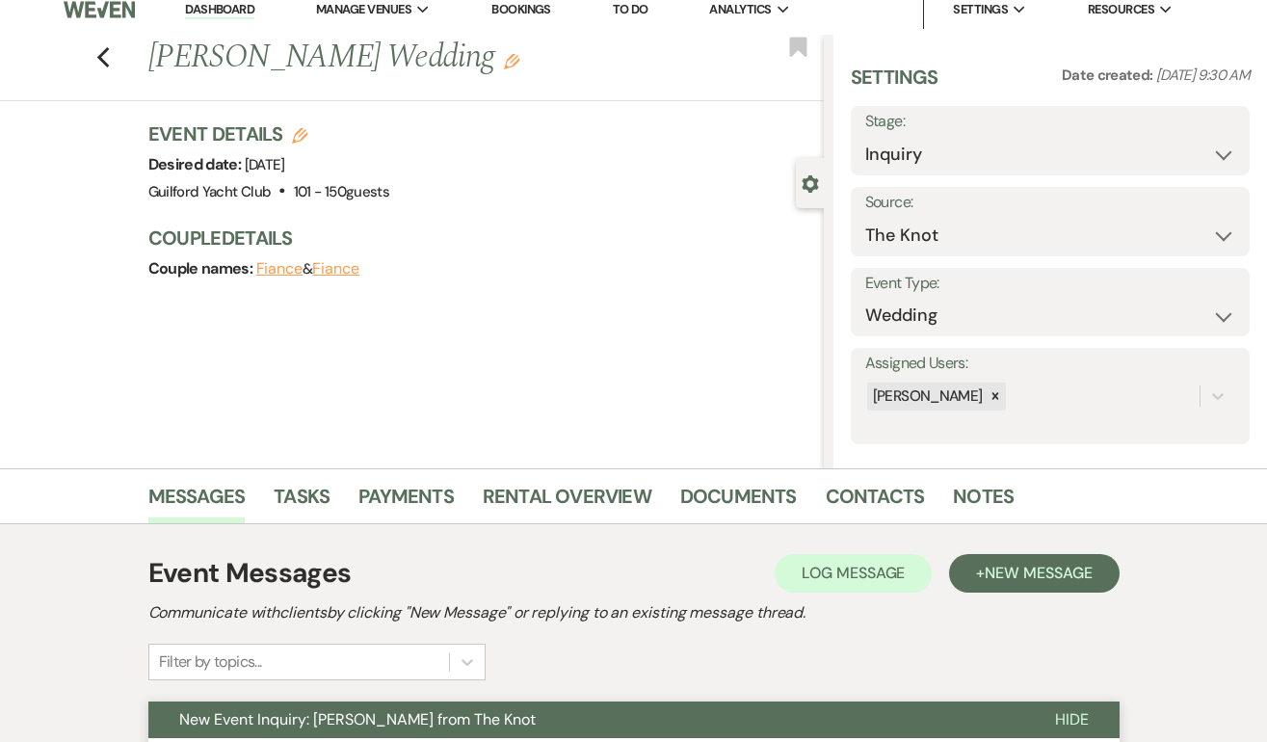
scroll to position [0, 0]
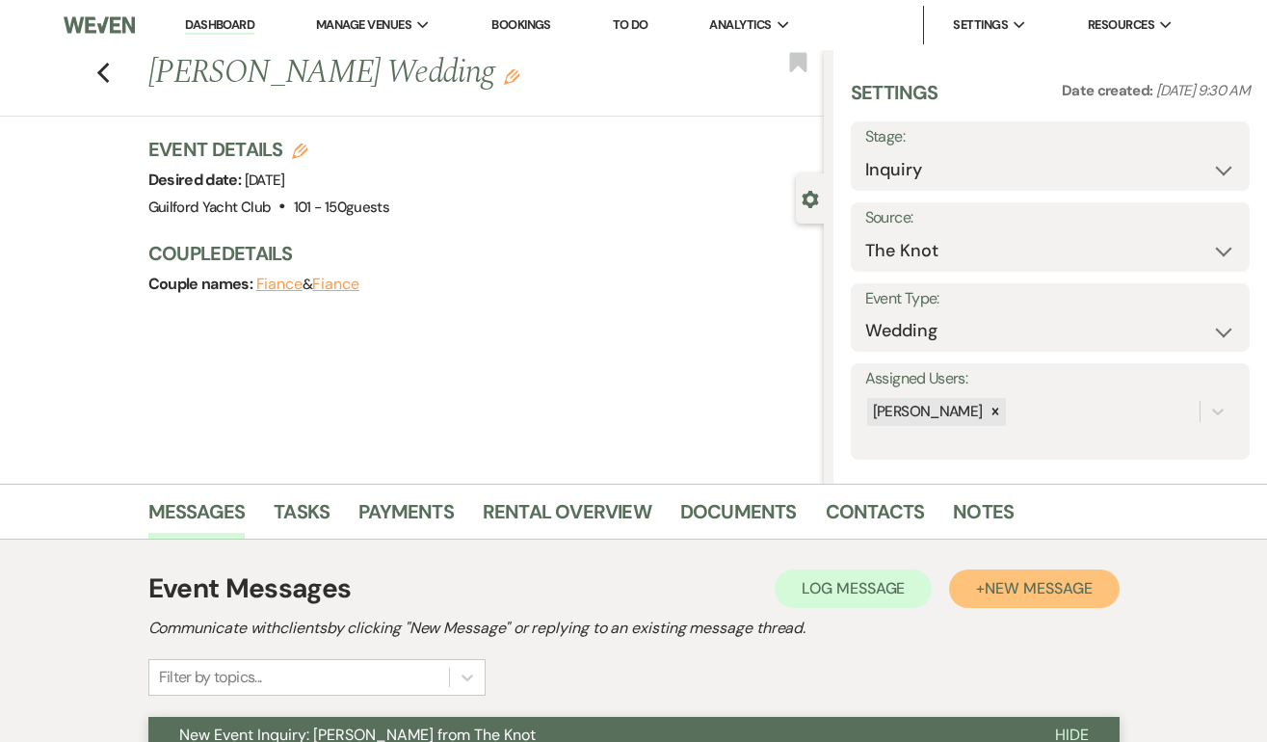
click at [1052, 579] on span "New Message" at bounding box center [1037, 588] width 107 height 20
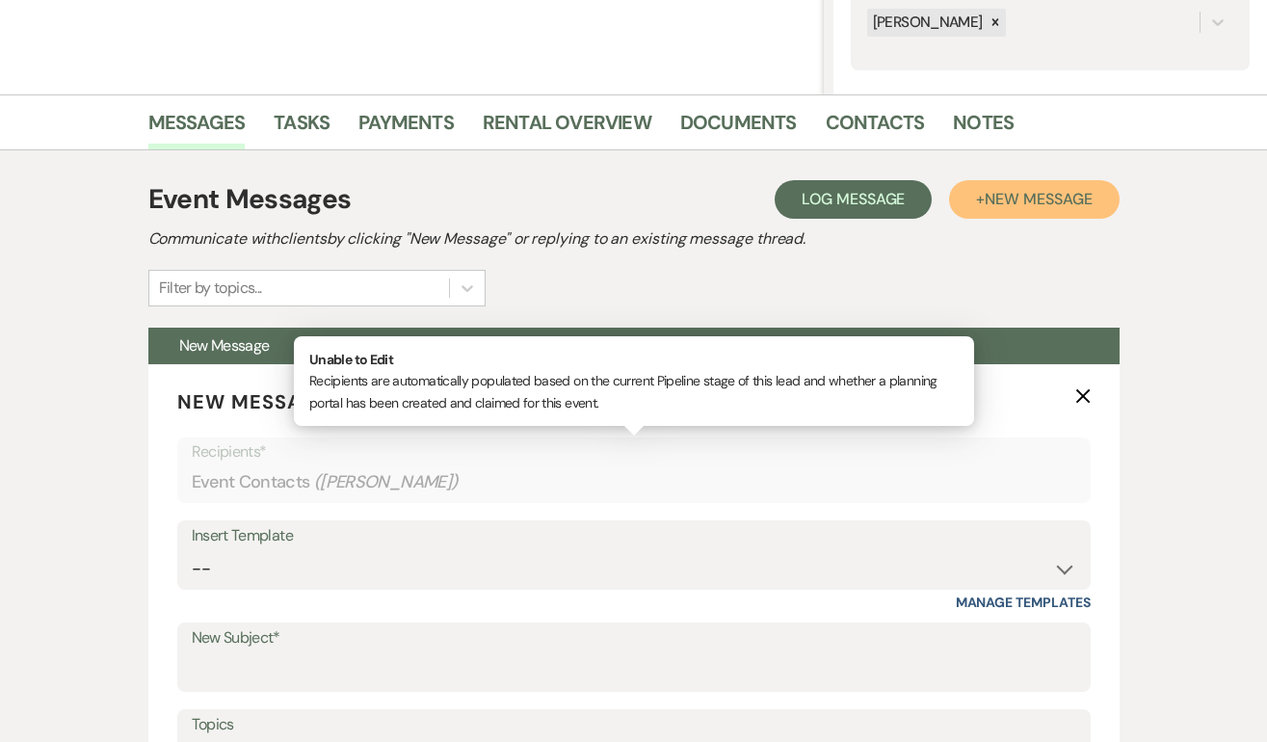
scroll to position [584, 0]
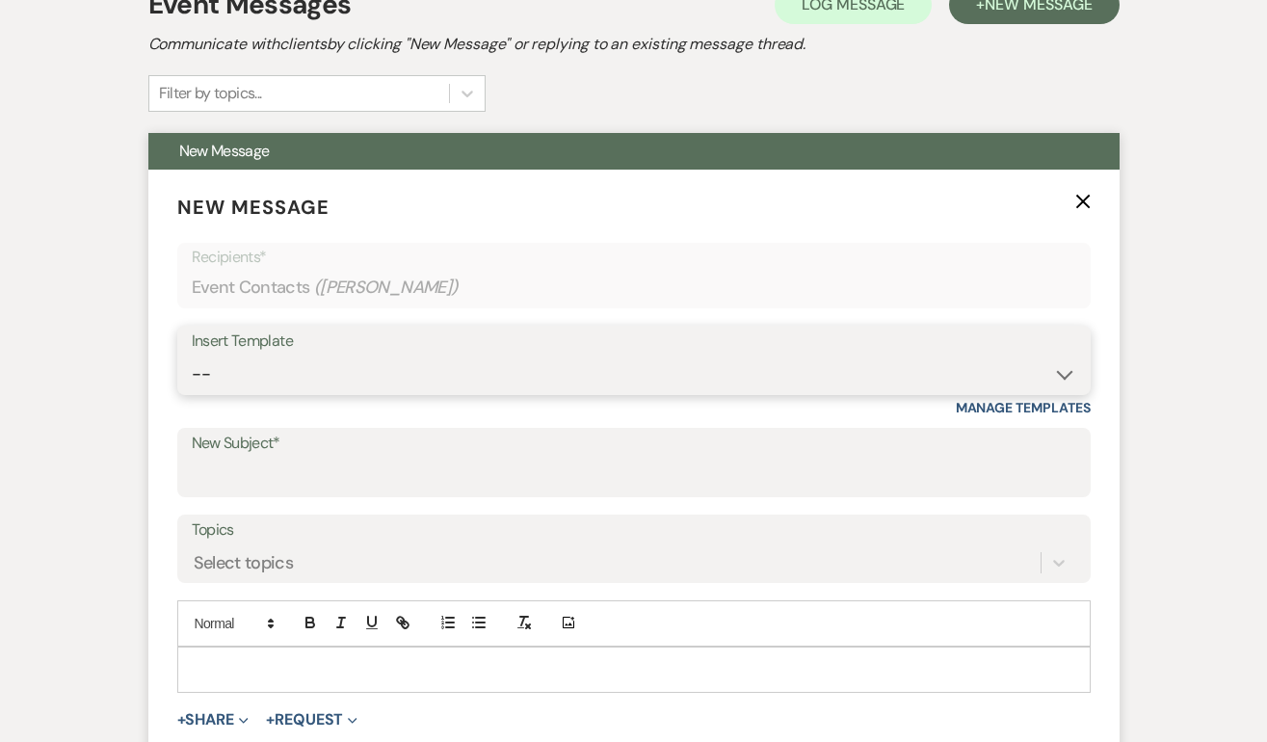
click at [286, 364] on select "-- Weven Planning Portal Introduction (Booked Events) Initial Inquiry Response …" at bounding box center [634, 374] width 884 height 38
select select "2059"
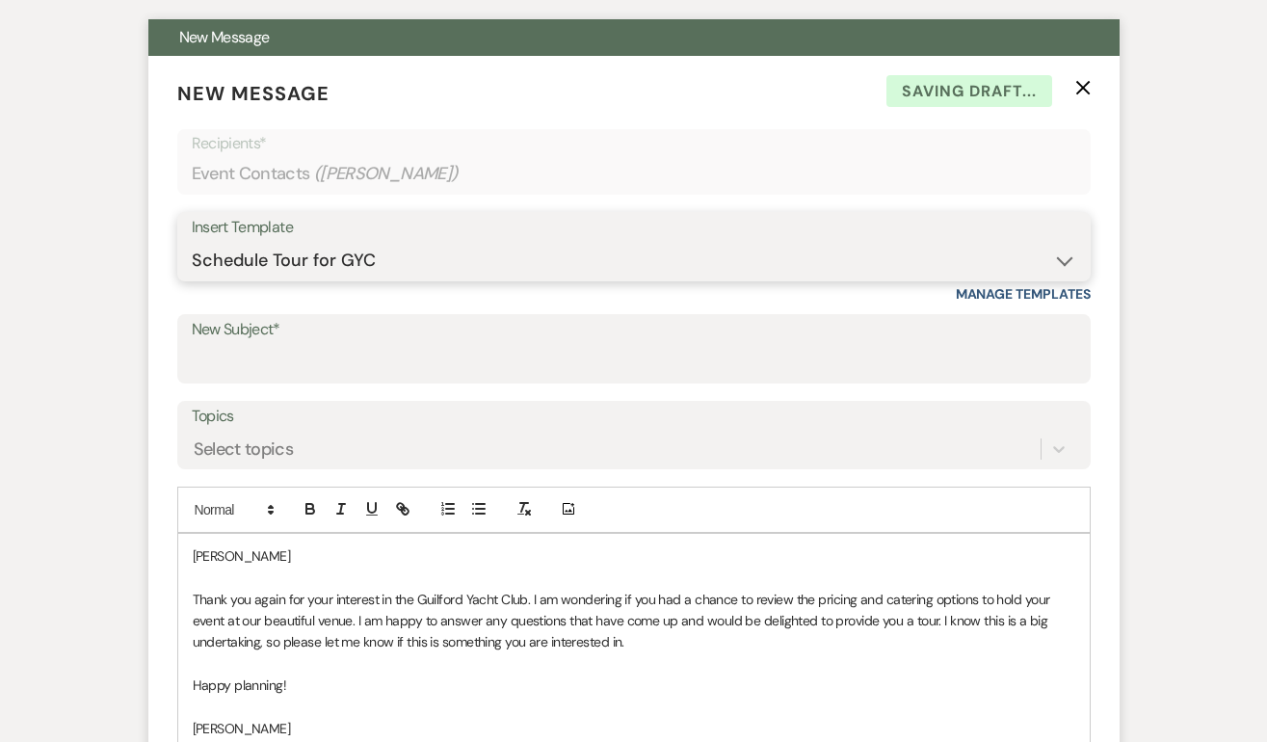
scroll to position [730, 0]
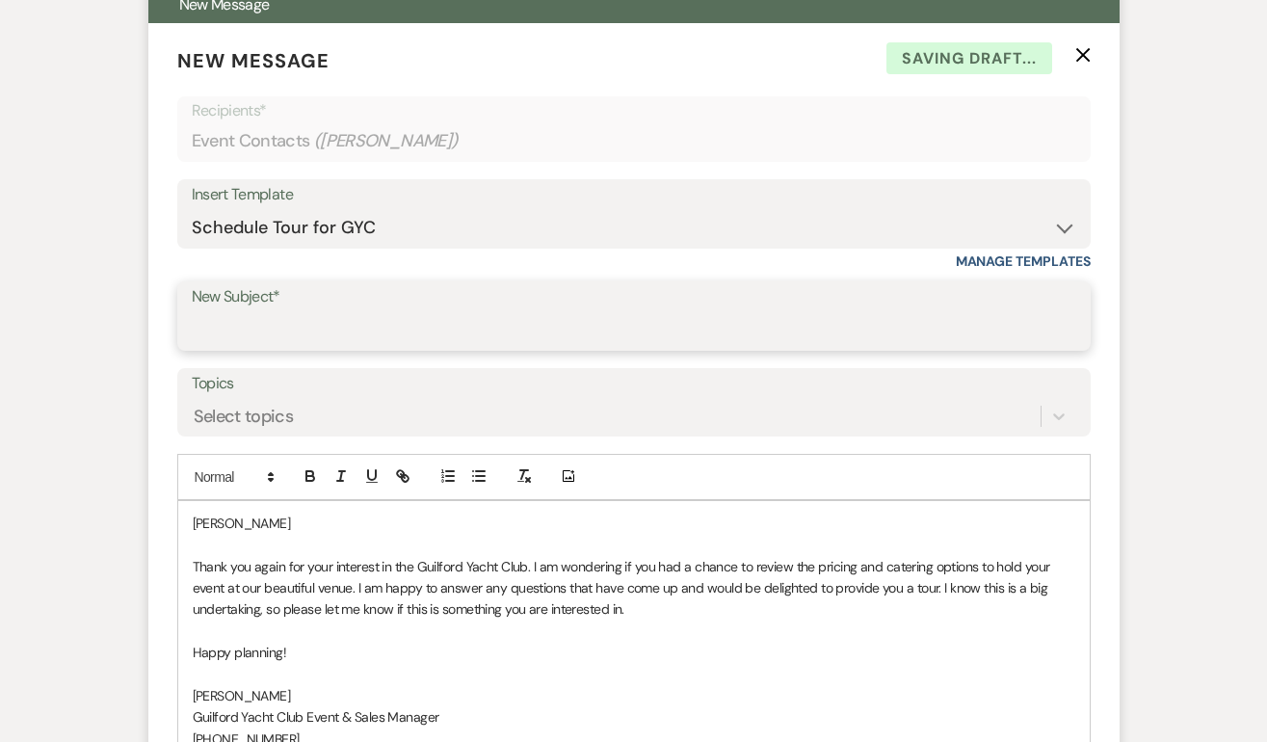
click at [243, 326] on input "New Subject*" at bounding box center [634, 330] width 884 height 38
type input "Schedule a tour at the GYC!"
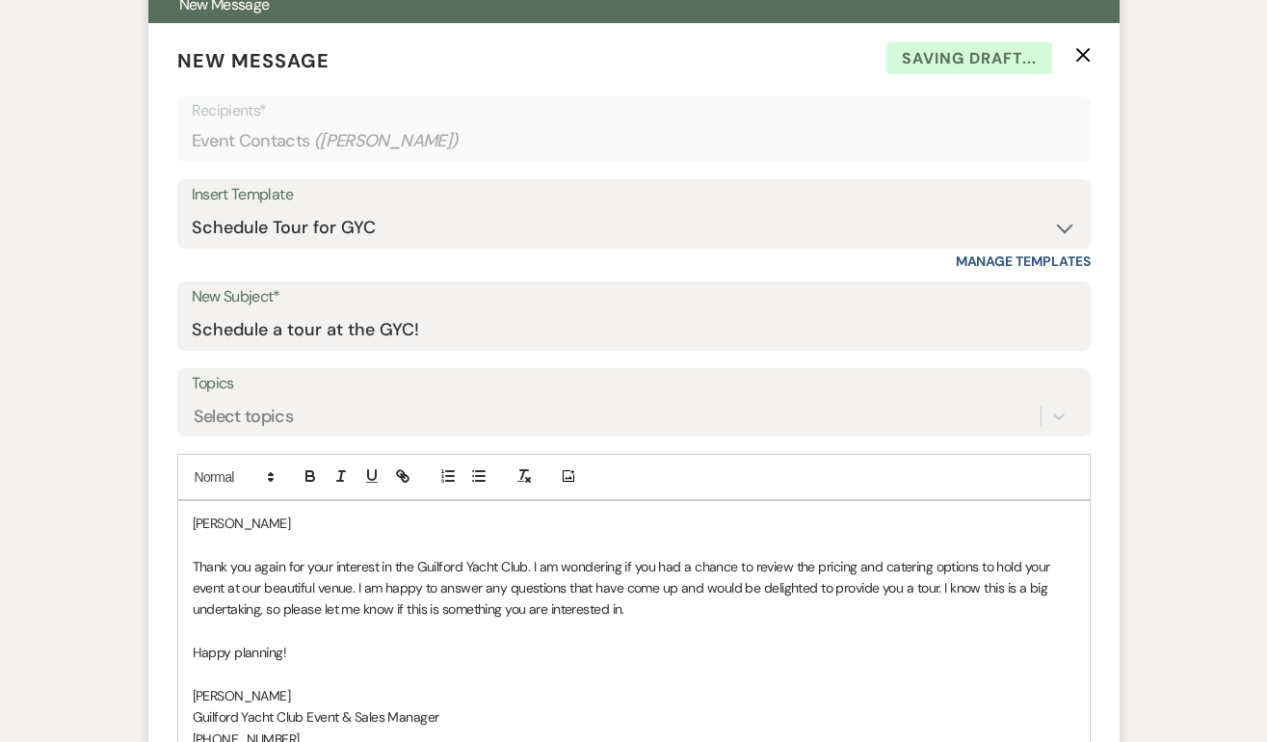
click at [265, 522] on p "Morgan" at bounding box center [634, 522] width 882 height 21
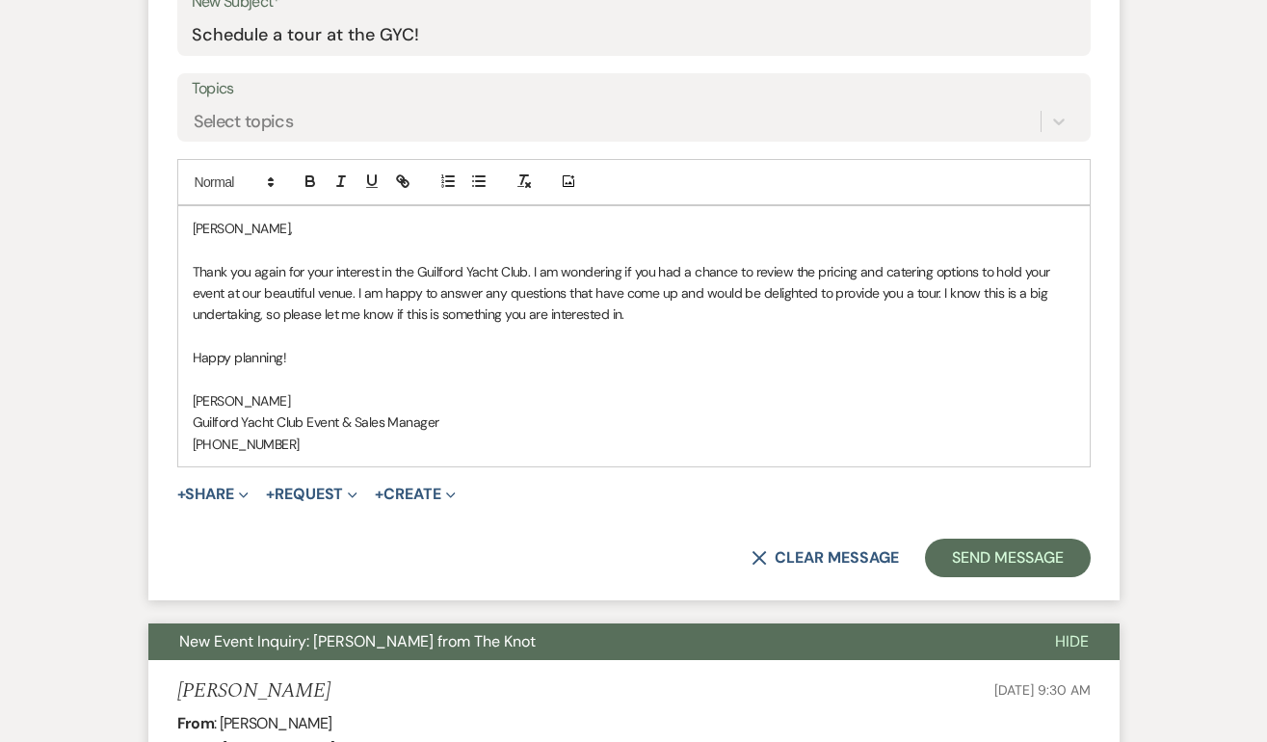
scroll to position [1027, 0]
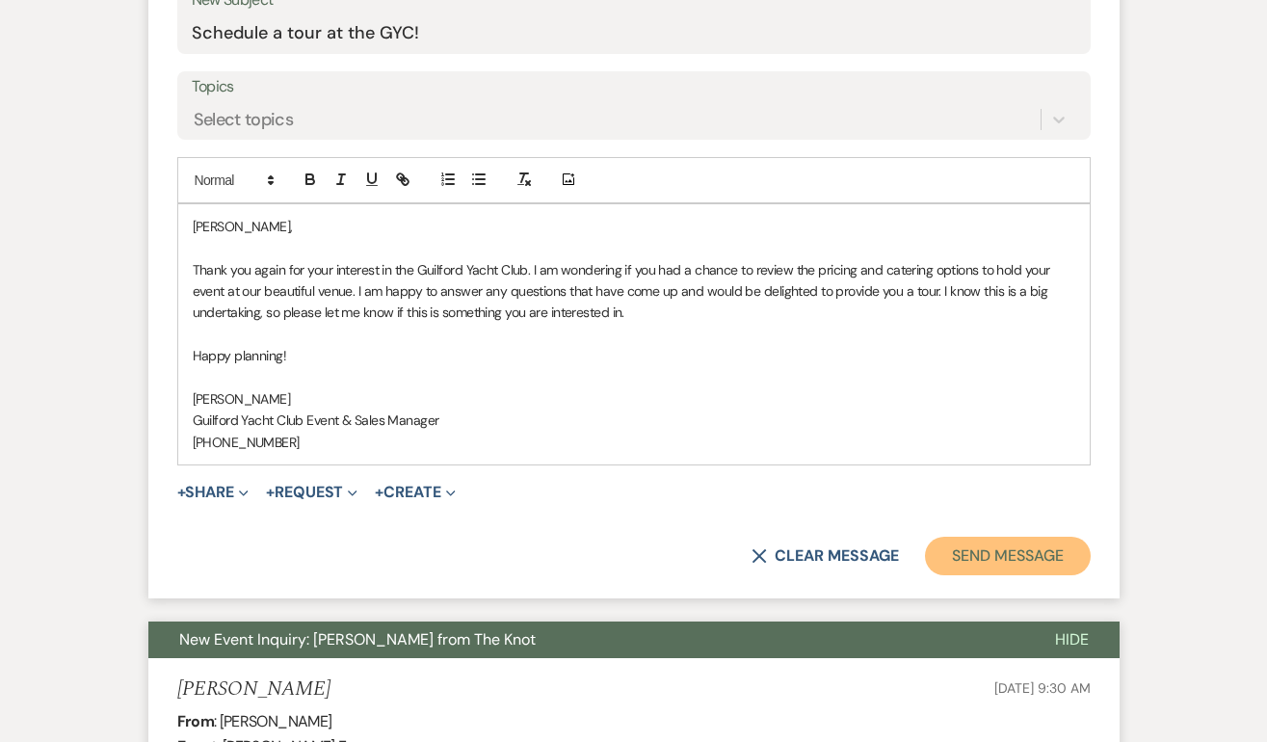
click at [970, 540] on button "Send Message" at bounding box center [1007, 555] width 165 height 39
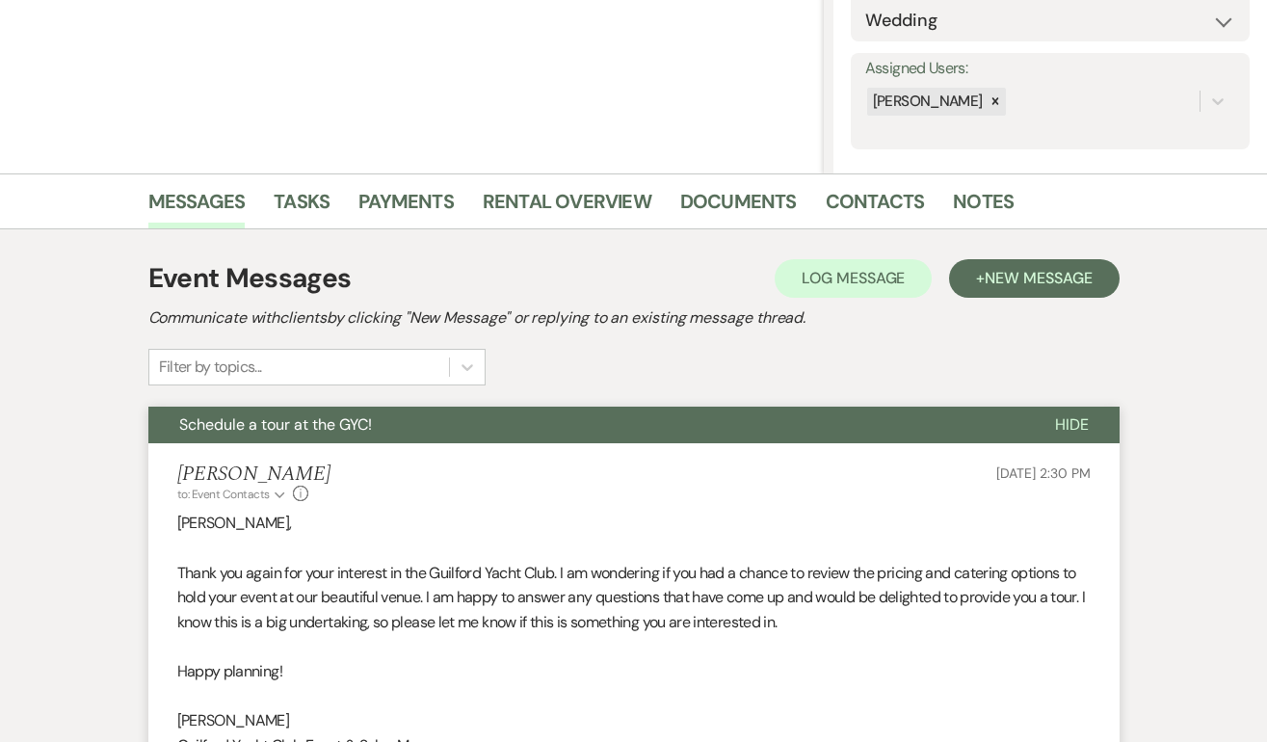
scroll to position [0, 0]
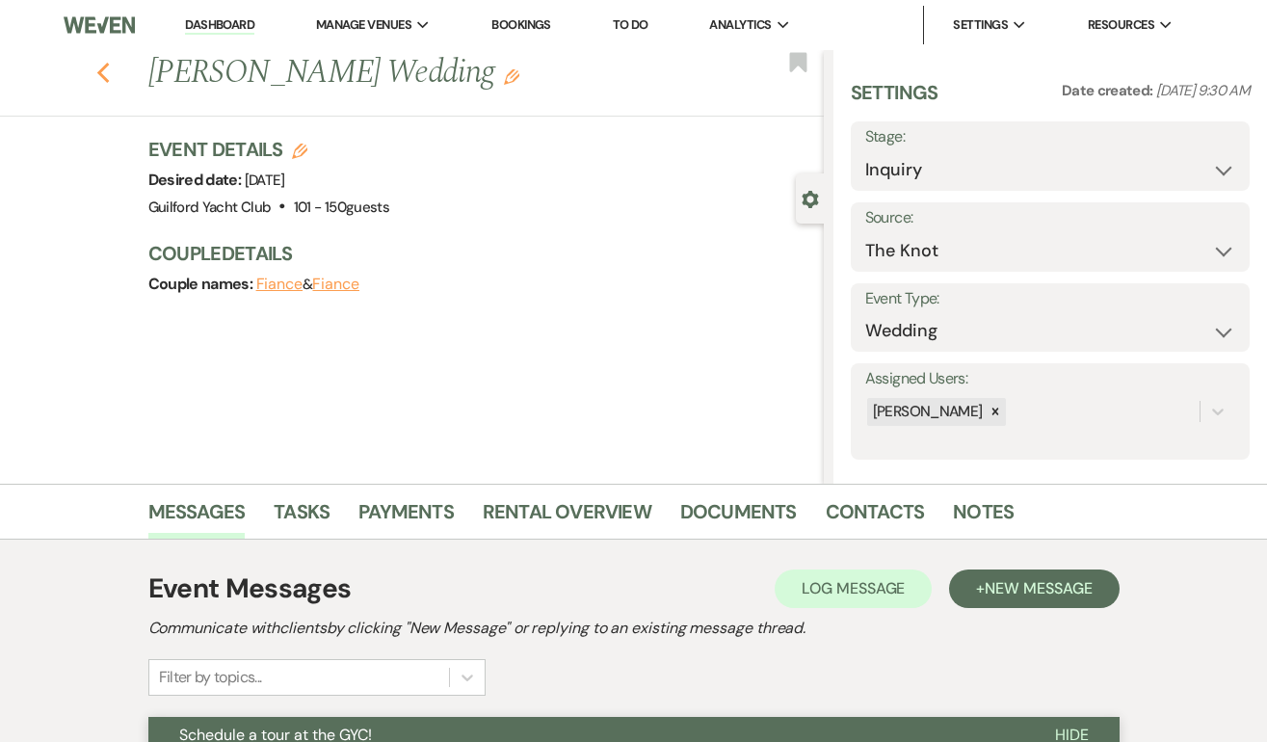
click at [106, 74] on icon "Previous" at bounding box center [103, 73] width 14 height 23
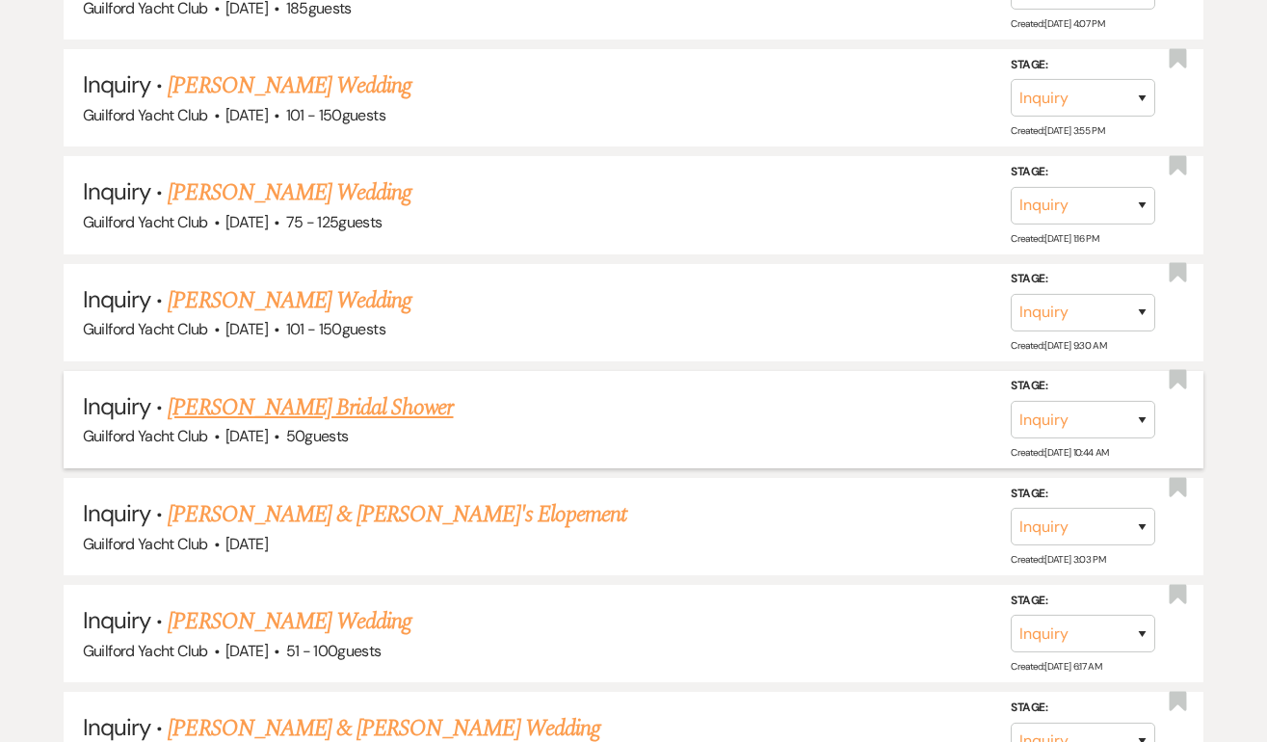
scroll to position [1894, 0]
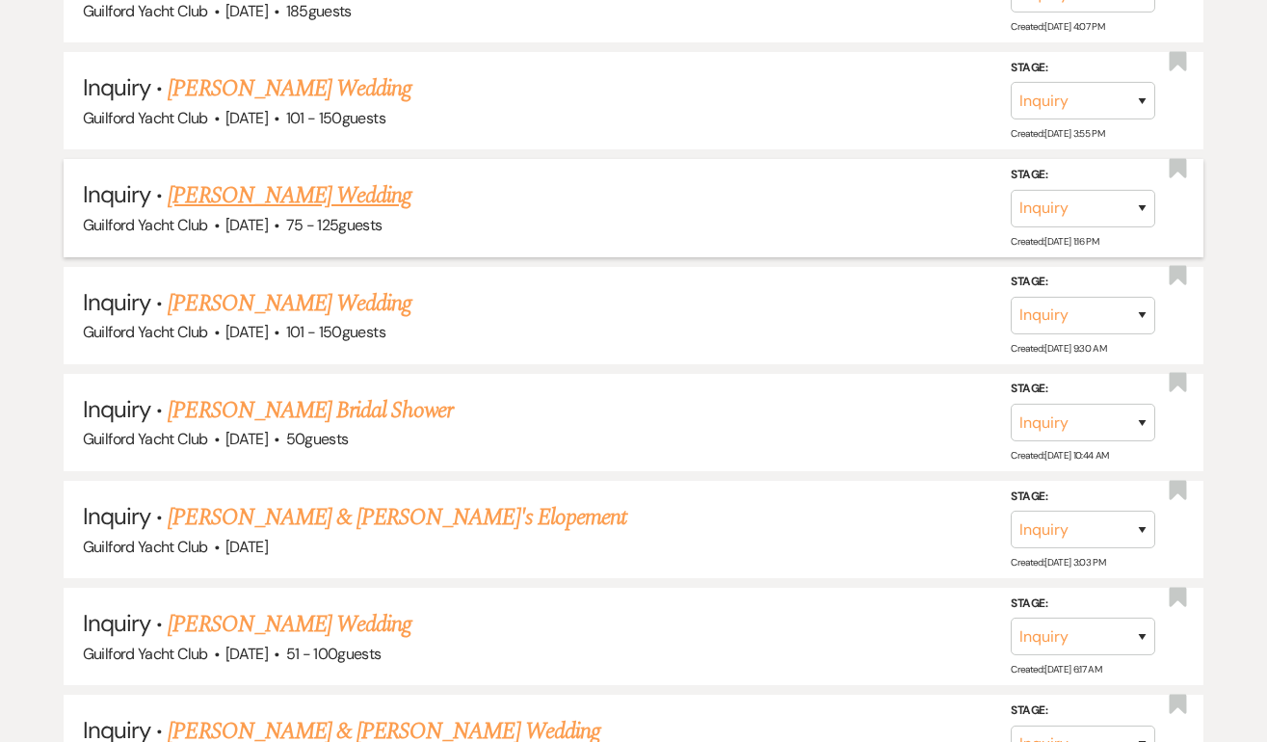
click at [260, 213] on div "Guilford Yacht Club · Sep 1, 2026 · 75 - 125 guests" at bounding box center [634, 225] width 1102 height 25
click at [279, 187] on link "Madeleine Stern's Wedding" at bounding box center [290, 195] width 244 height 35
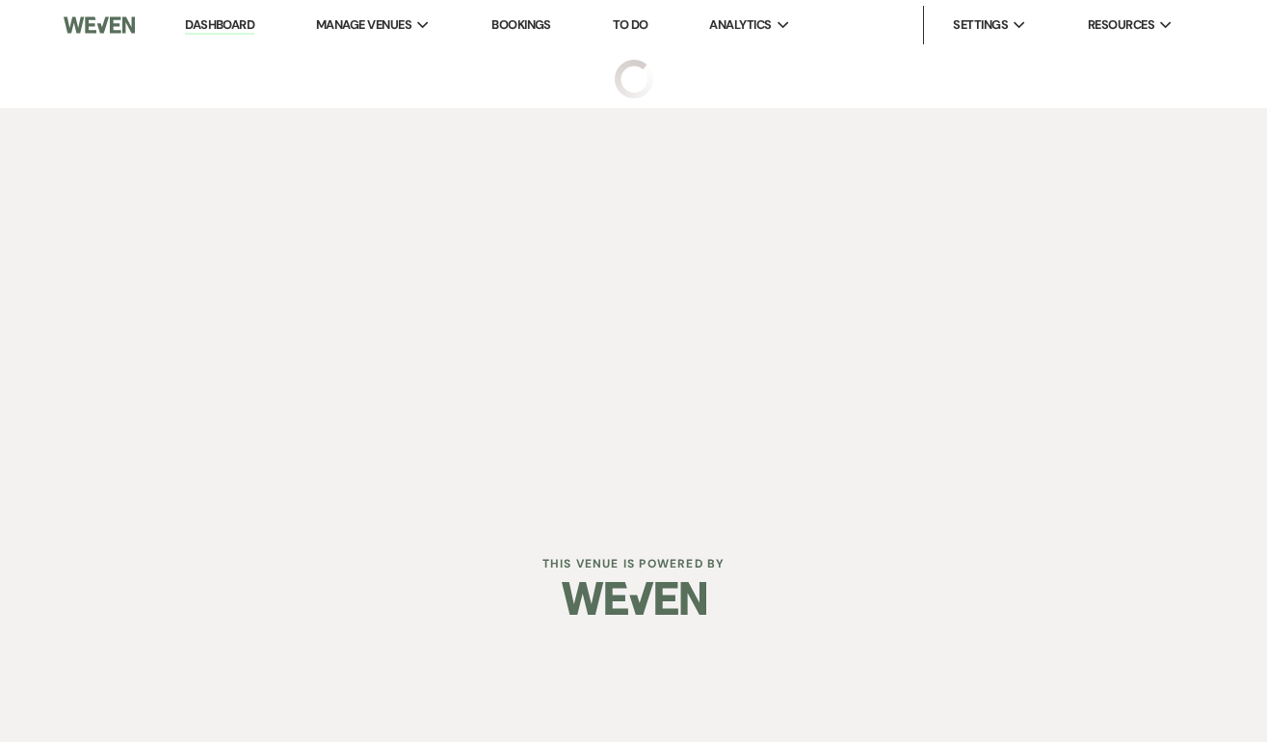
select select "3"
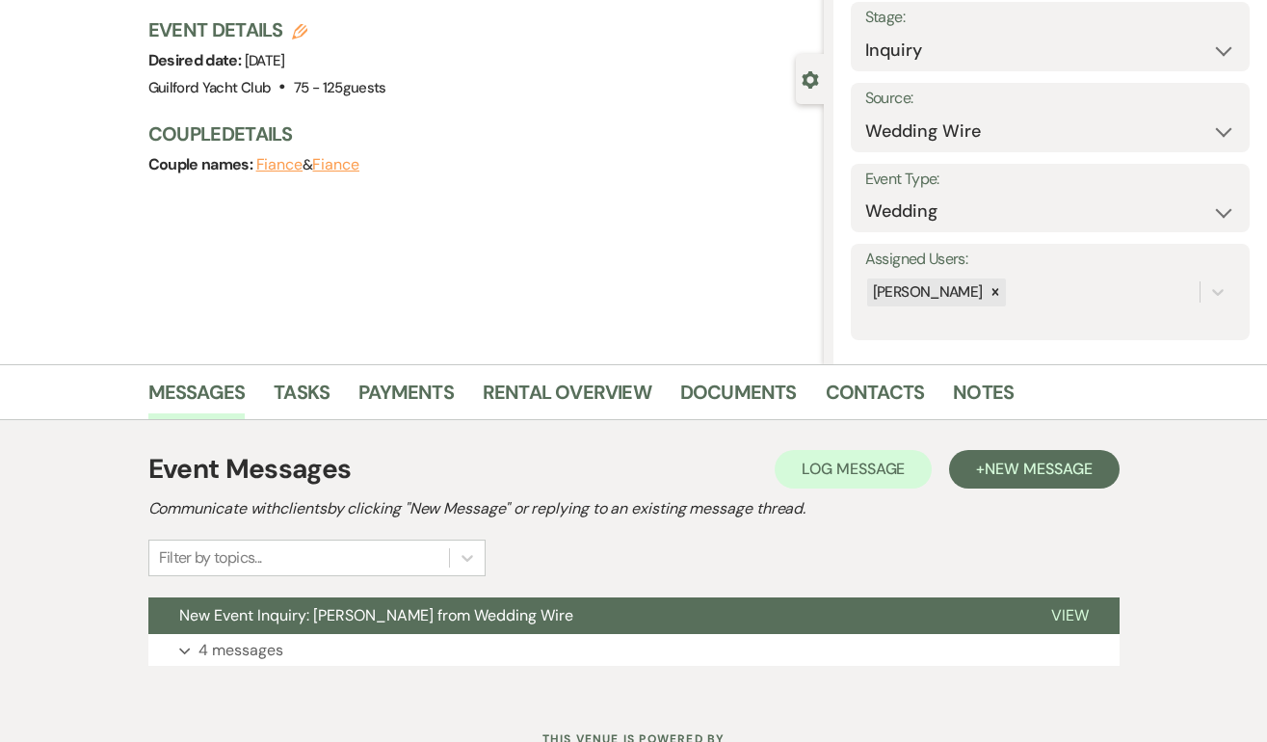
scroll to position [196, 0]
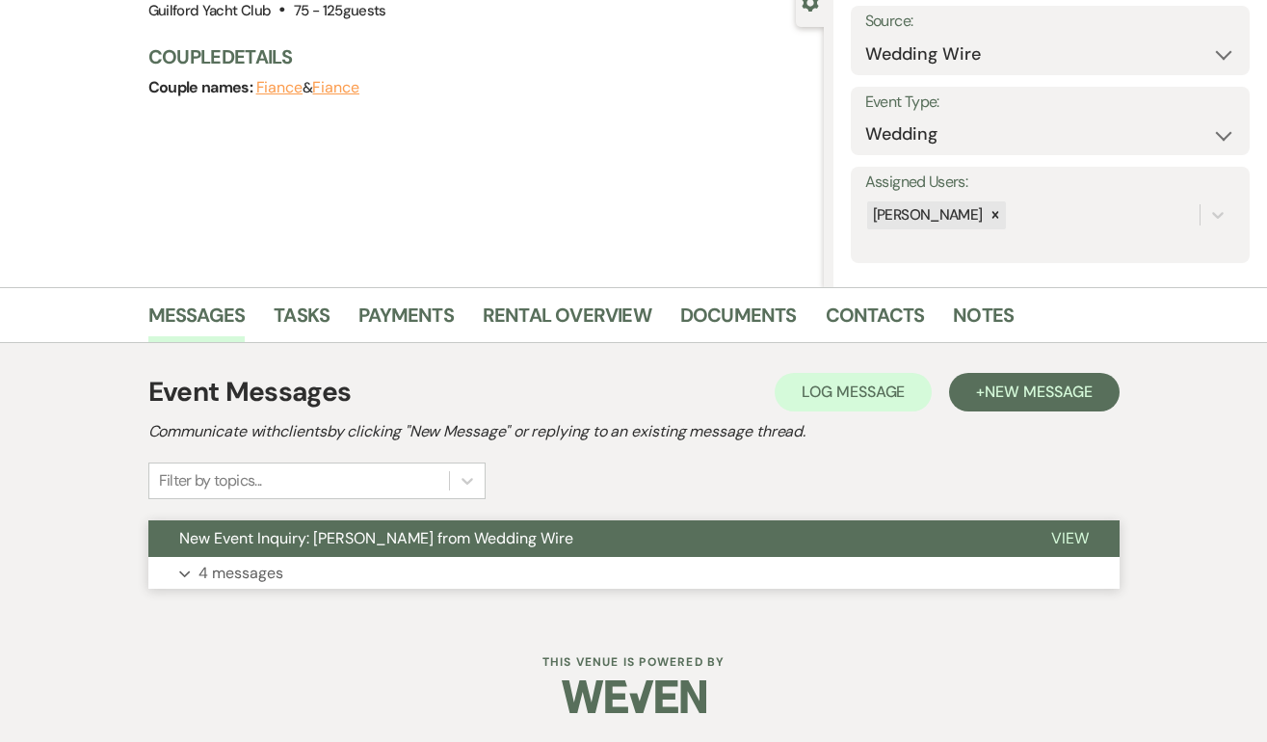
click at [1062, 538] on span "View" at bounding box center [1070, 538] width 38 height 20
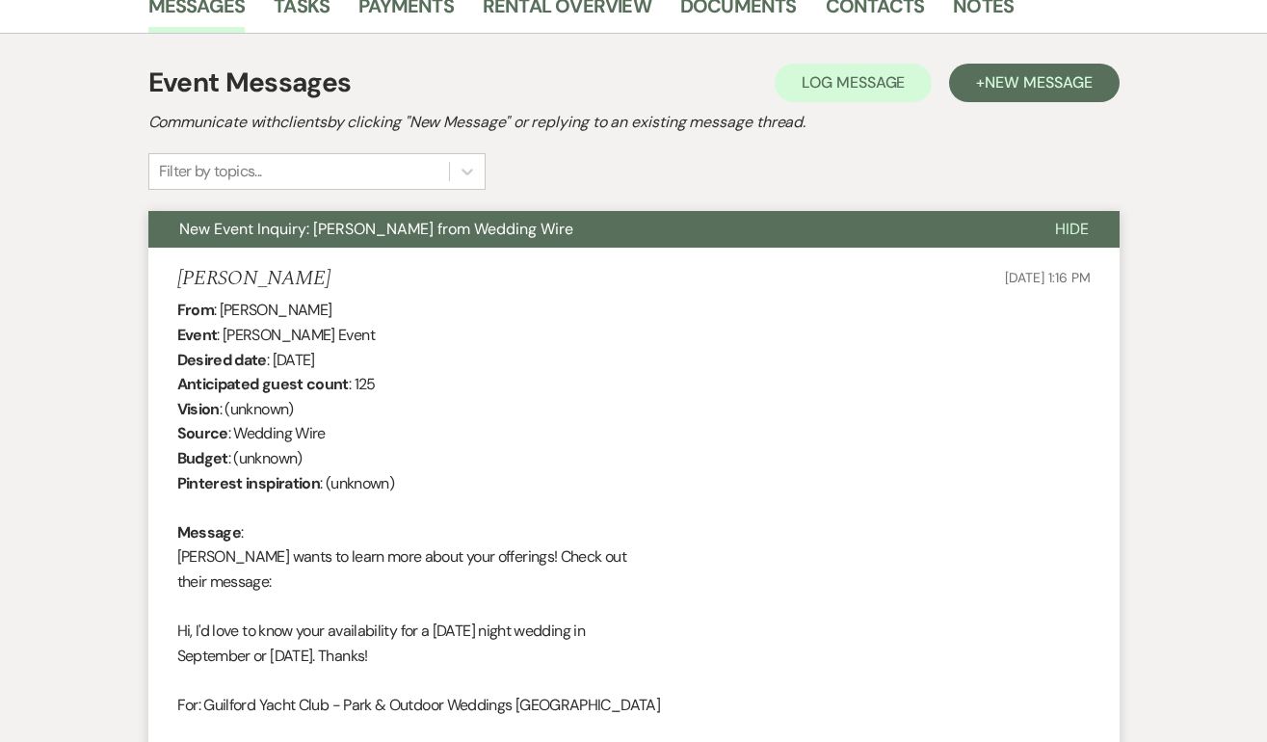
scroll to position [225, 0]
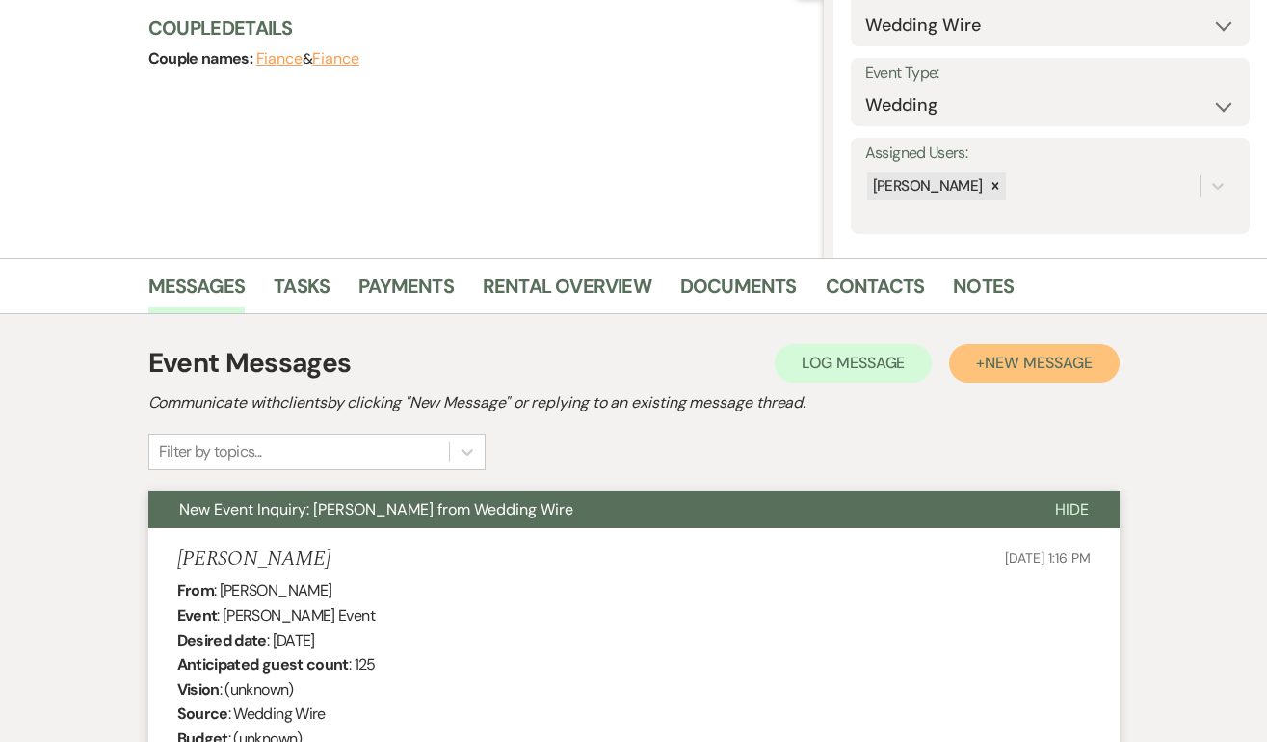
click at [1006, 364] on span "New Message" at bounding box center [1037, 363] width 107 height 20
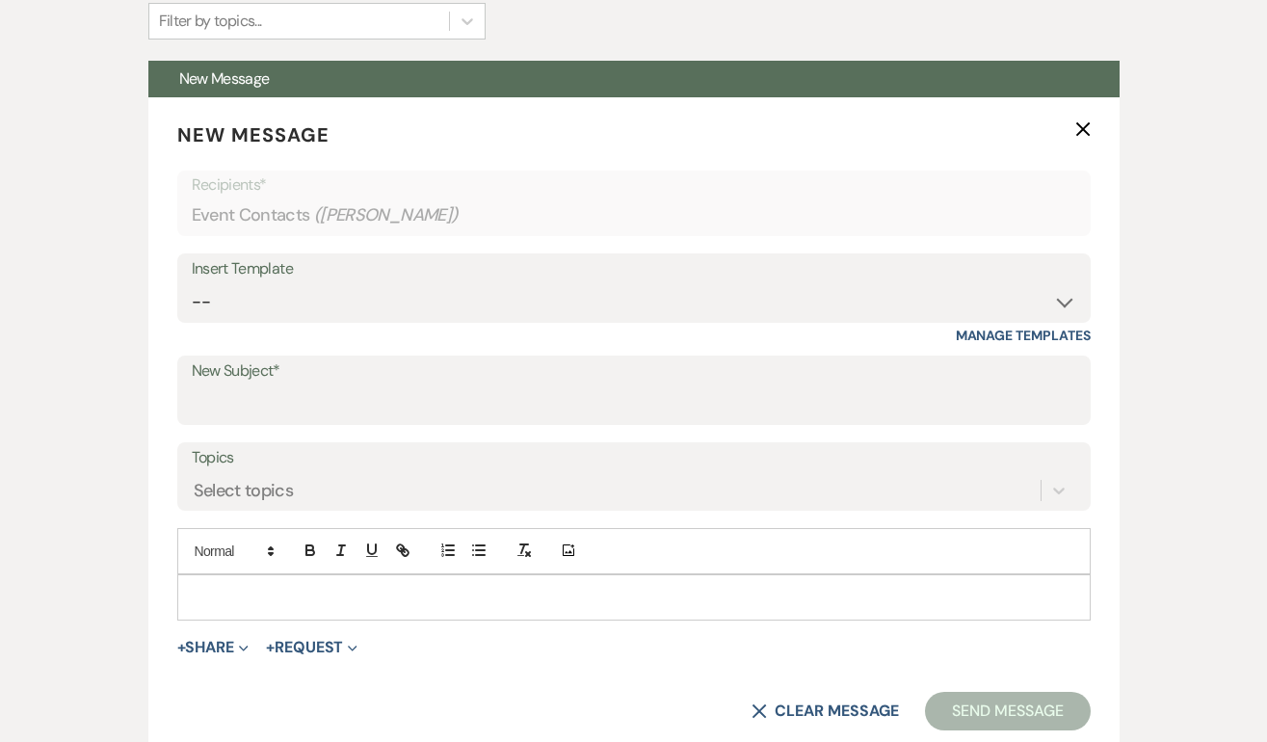
scroll to position [856, 0]
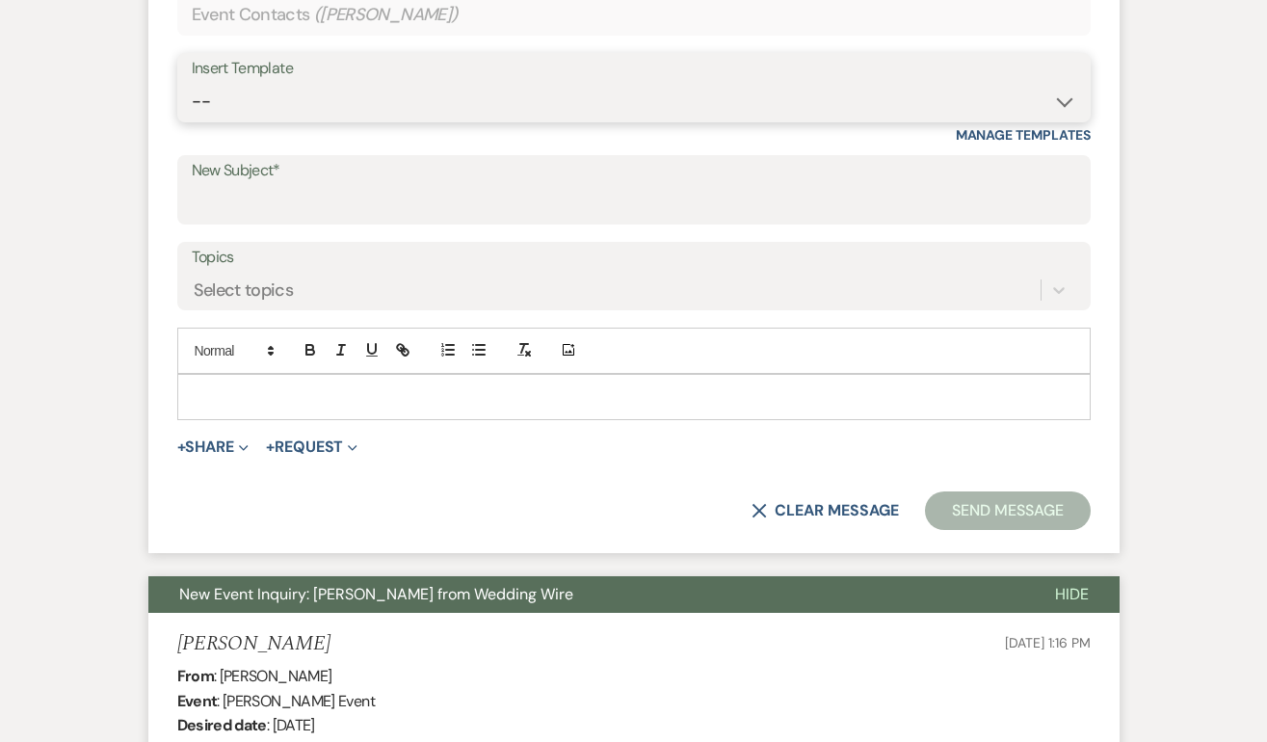
click at [313, 93] on select "-- Weven Planning Portal Introduction (Booked Events) Initial Inquiry Response …" at bounding box center [634, 102] width 884 height 38
select select "2059"
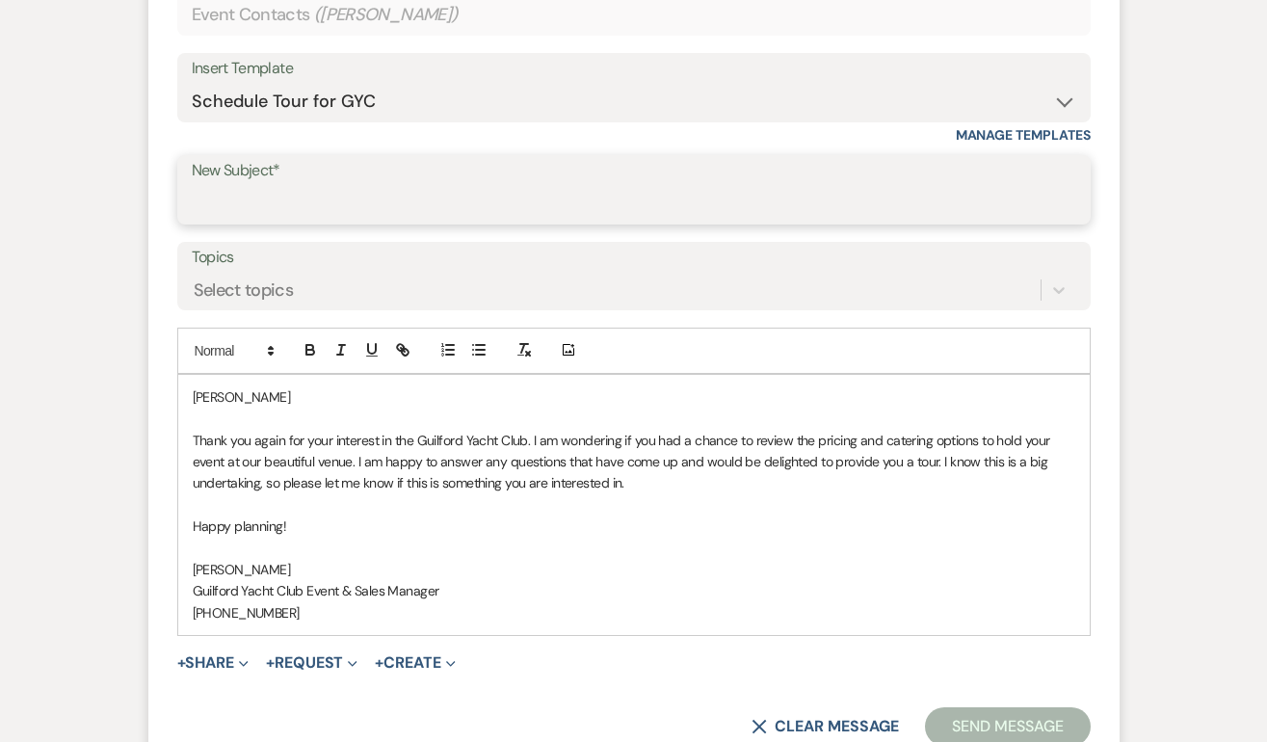
click at [253, 205] on input "New Subject*" at bounding box center [634, 204] width 884 height 38
type input "Schedule a tour at the GYC!"
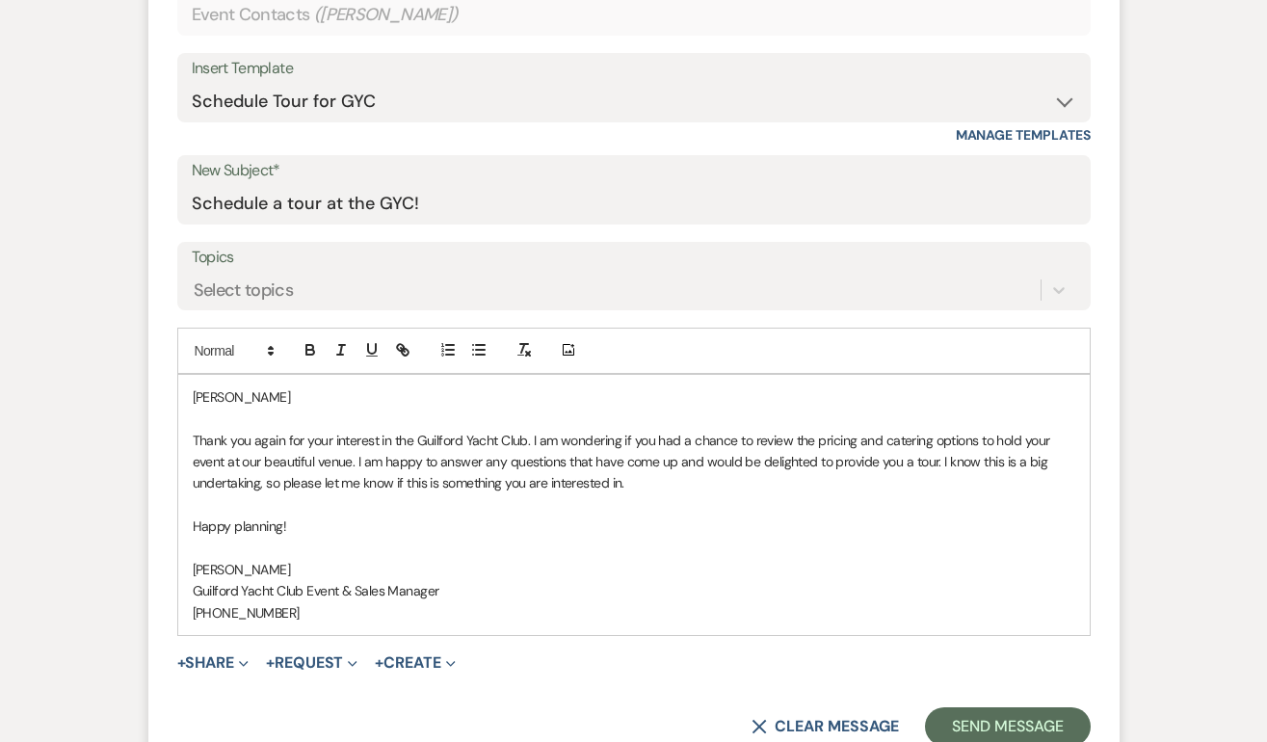
click at [277, 391] on p "Madeleine" at bounding box center [634, 396] width 882 height 21
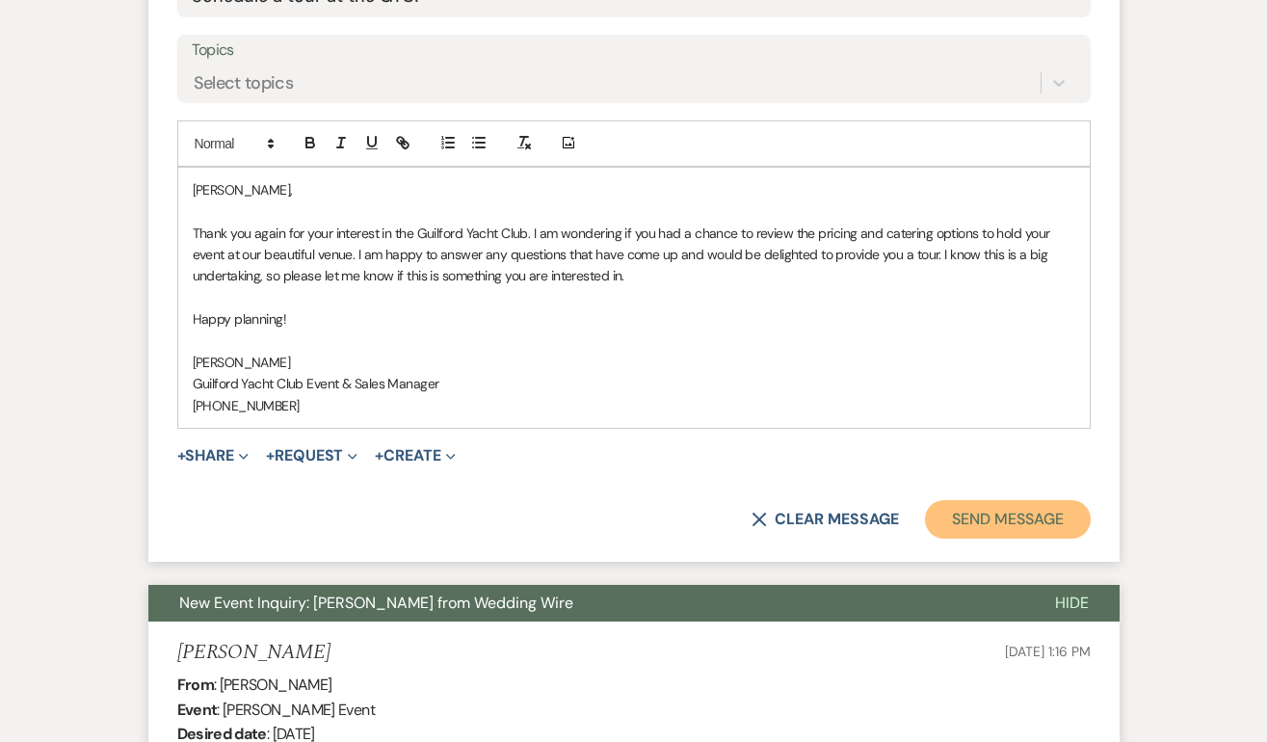
click at [969, 508] on button "Send Message" at bounding box center [1007, 519] width 165 height 39
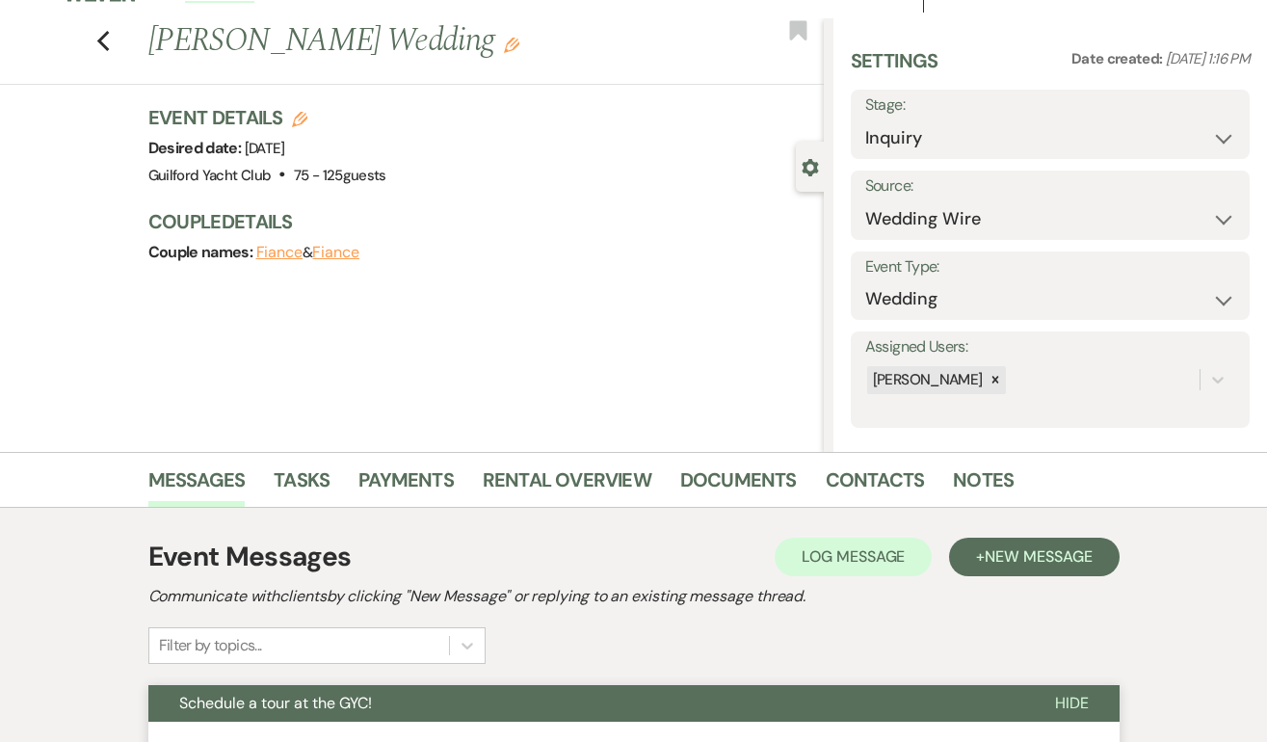
scroll to position [0, 0]
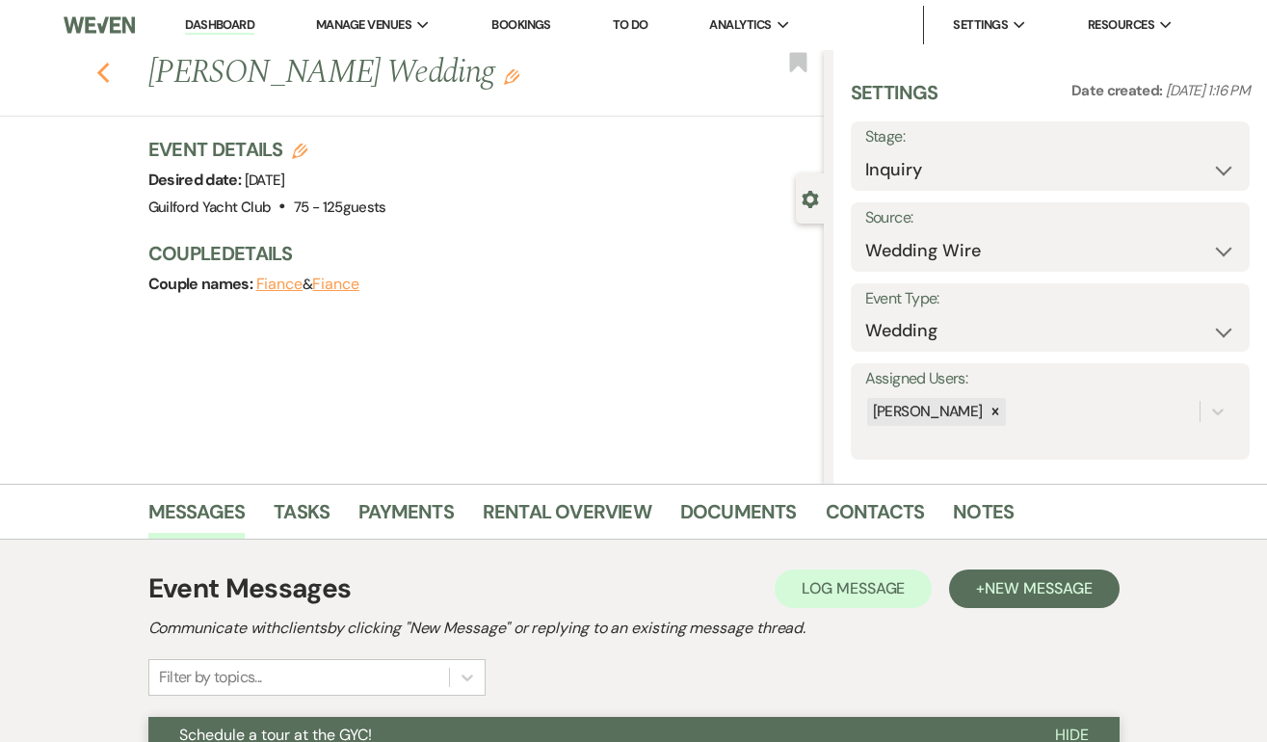
click at [104, 70] on icon "Previous" at bounding box center [103, 73] width 14 height 23
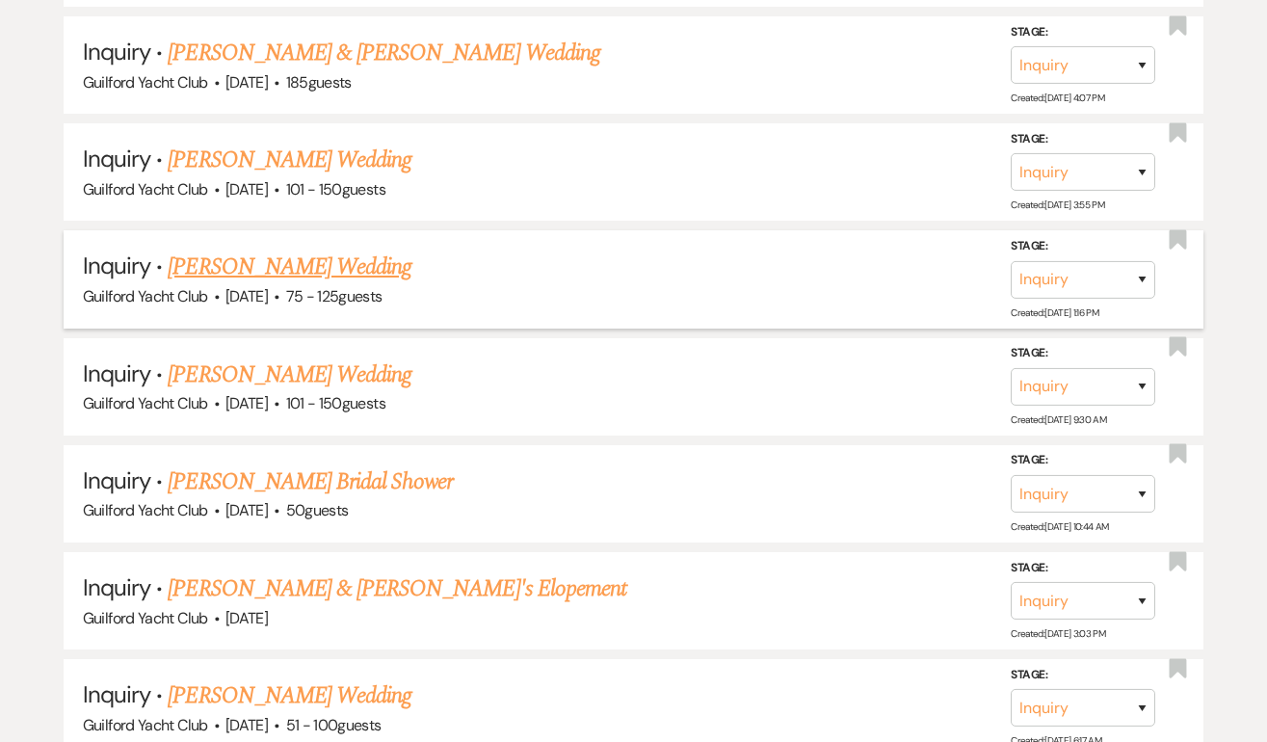
scroll to position [1821, 0]
click at [306, 158] on link "Micaela Grogan's Wedding" at bounding box center [290, 161] width 244 height 35
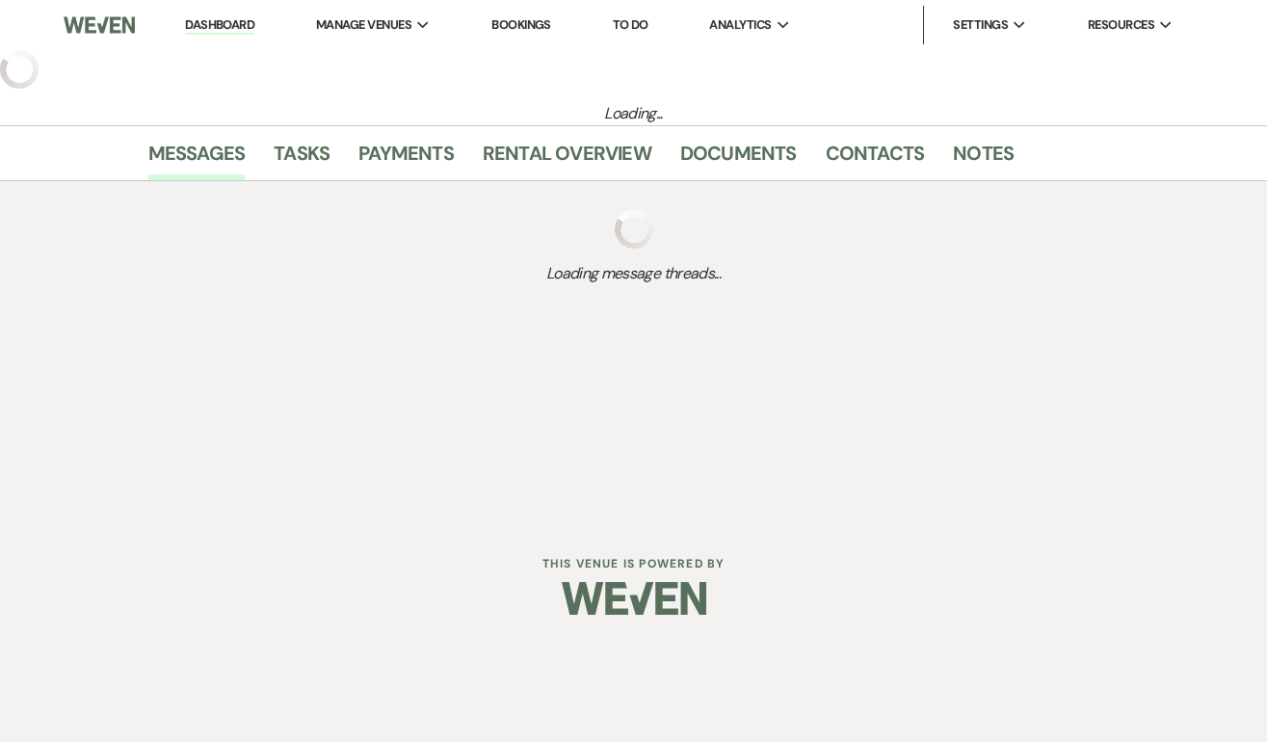
select select "2"
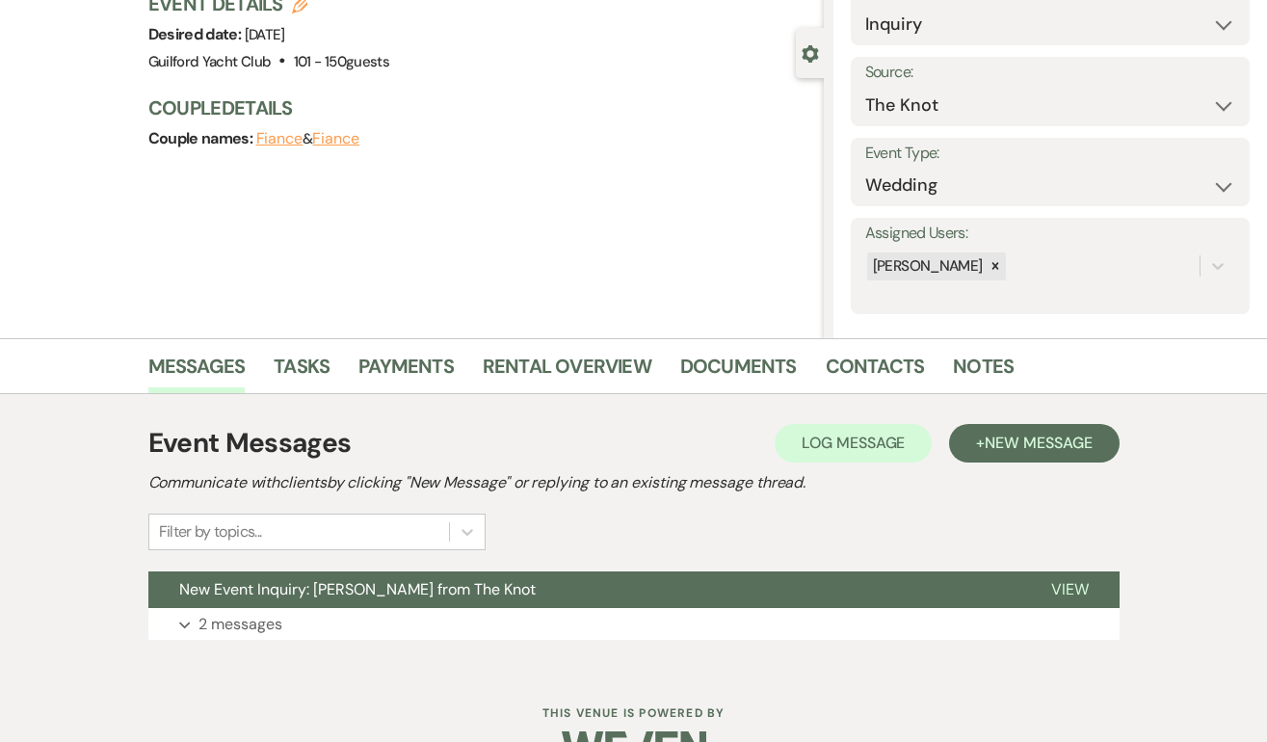
scroll to position [196, 0]
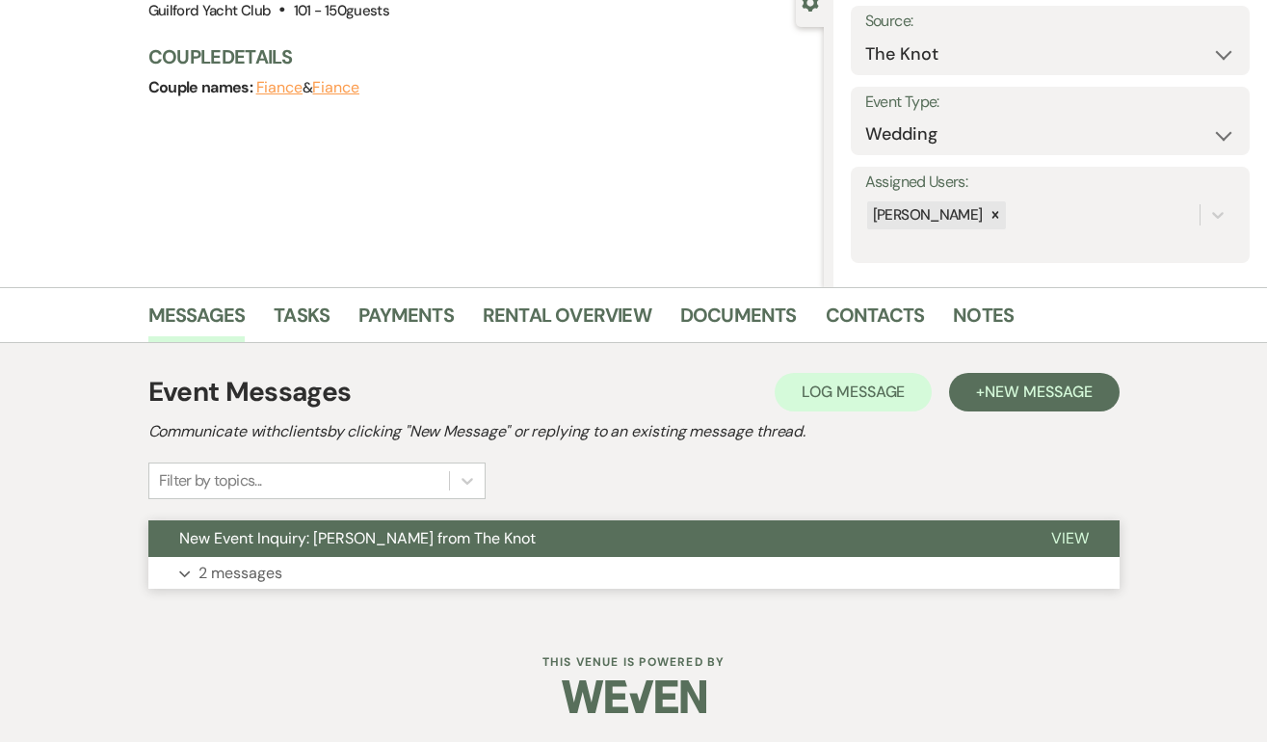
click at [1067, 542] on span "View" at bounding box center [1070, 538] width 38 height 20
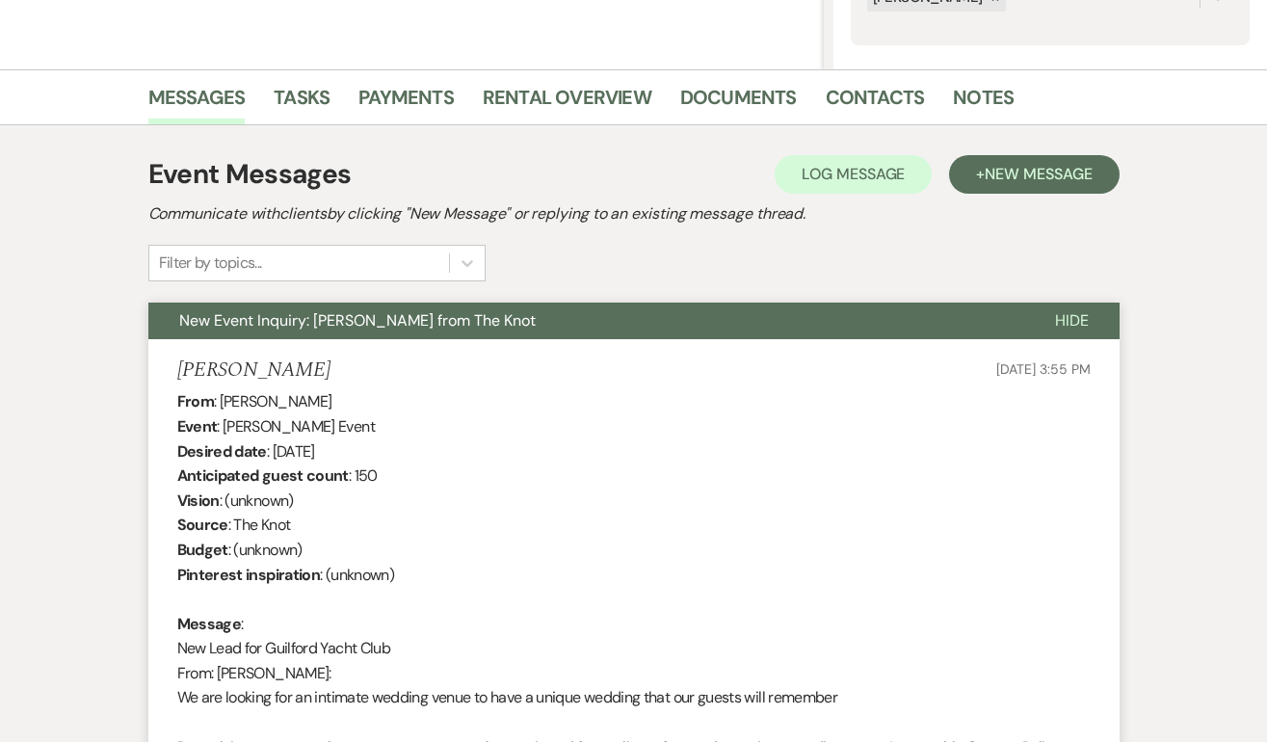
scroll to position [409, 0]
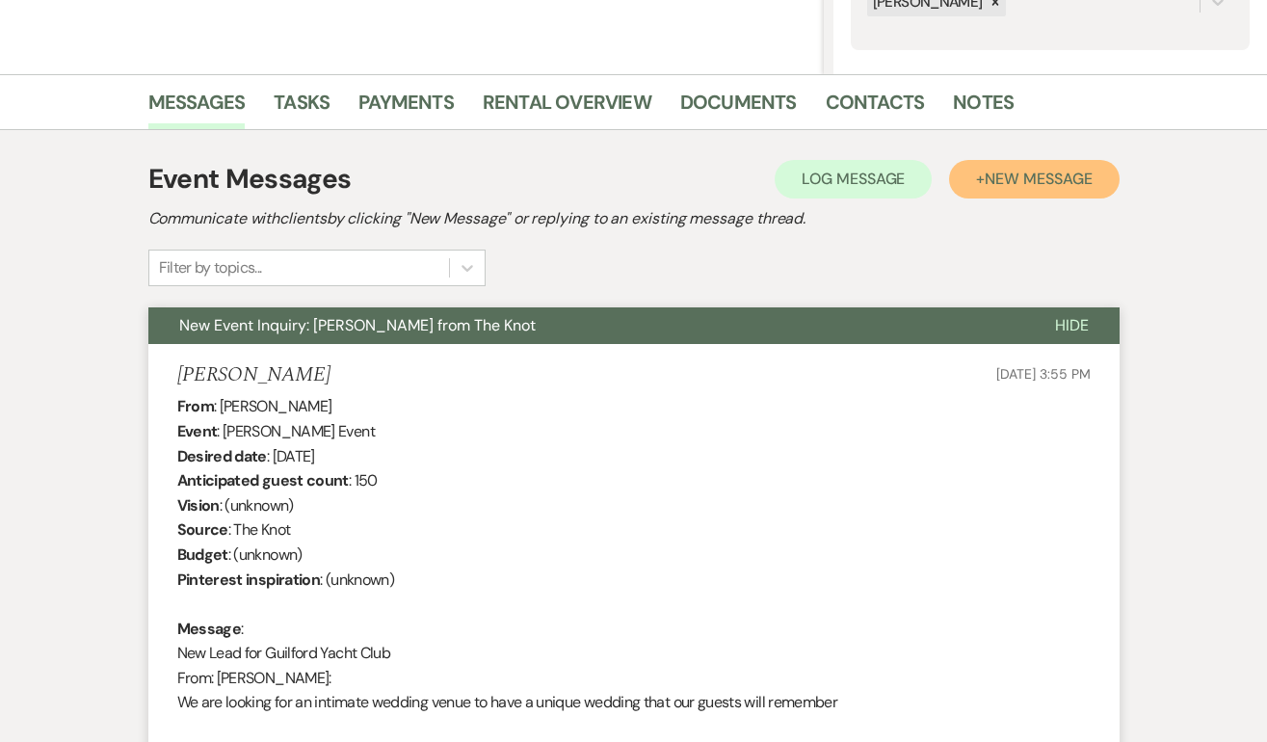
click at [1062, 172] on span "New Message" at bounding box center [1037, 179] width 107 height 20
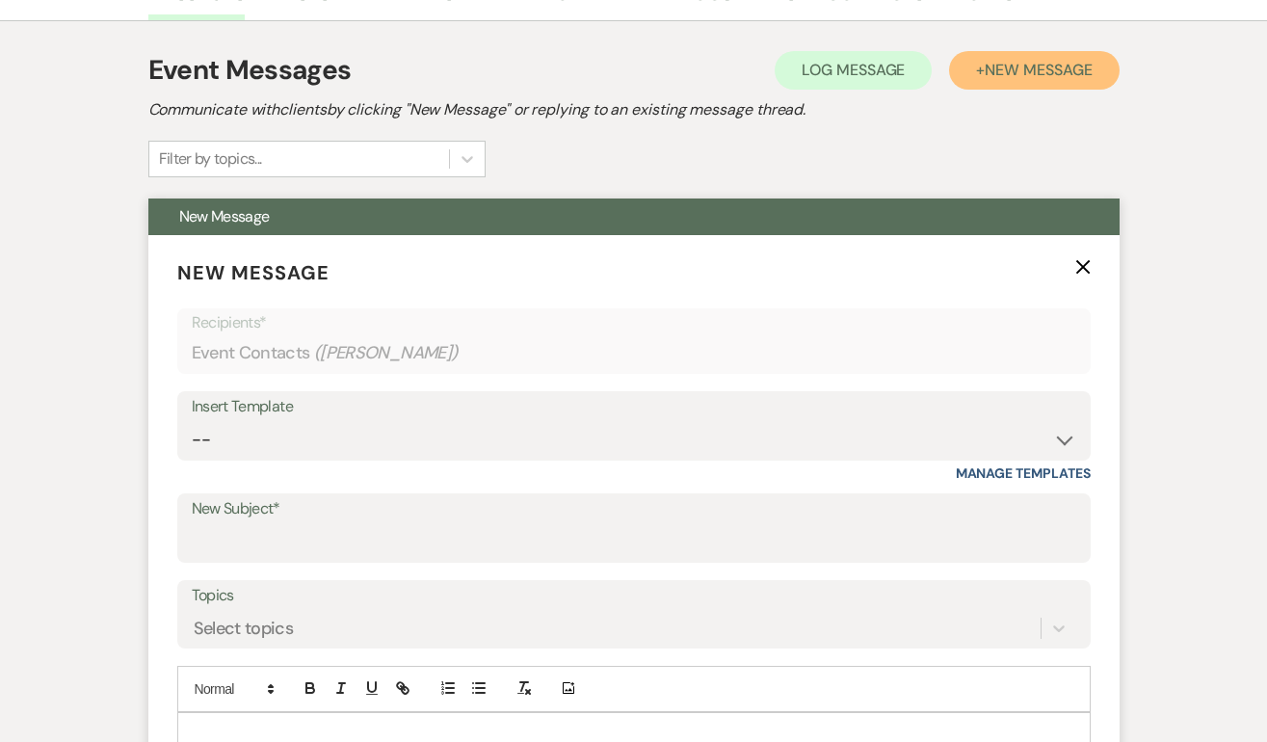
scroll to position [559, 0]
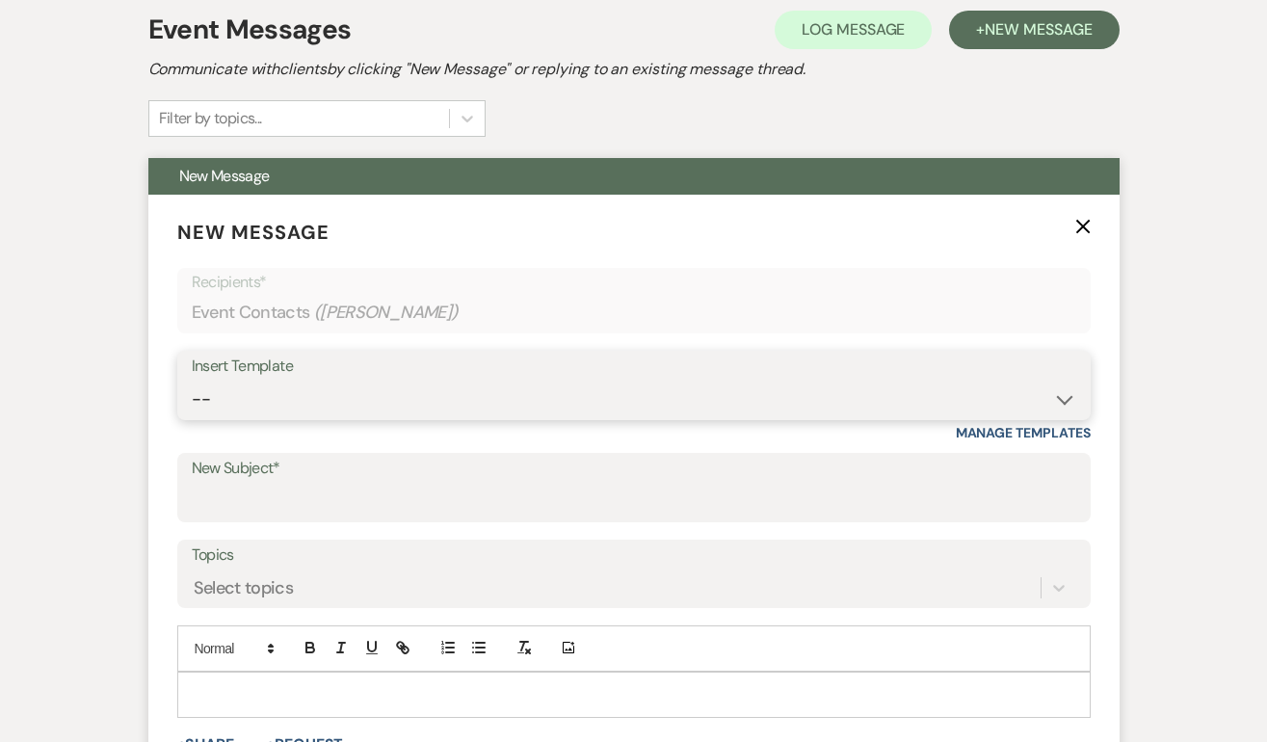
click at [378, 402] on select "-- Weven Planning Portal Introduction (Booked Events) Initial Inquiry Response …" at bounding box center [634, 399] width 884 height 38
select select "2059"
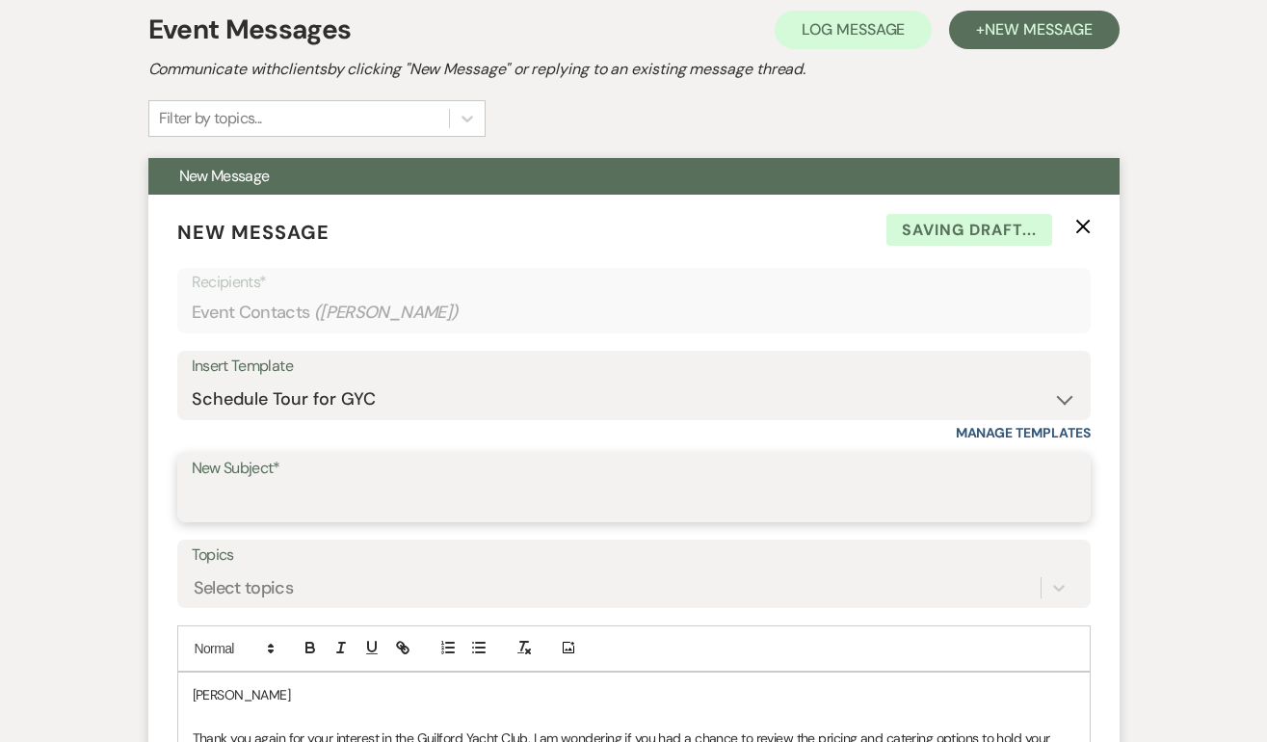
click at [231, 497] on input "New Subject*" at bounding box center [634, 502] width 884 height 38
type input "Schedule a tour at the GYC!"
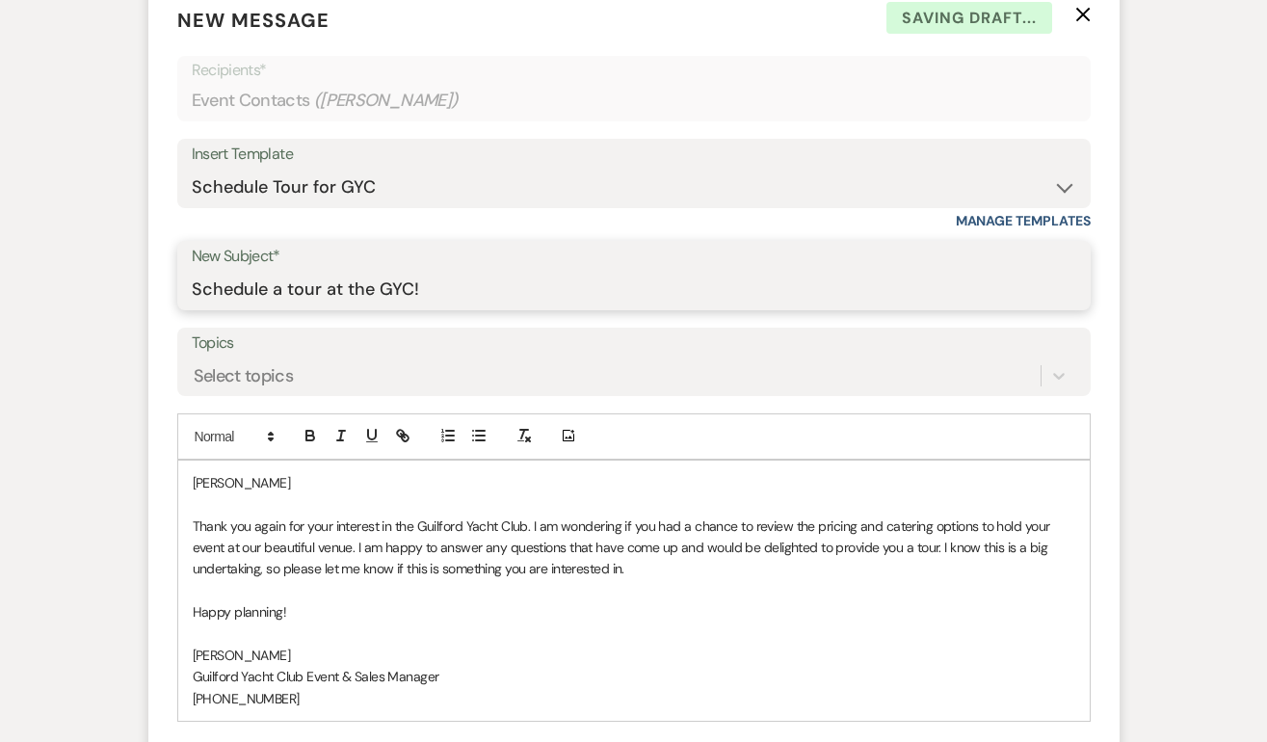
scroll to position [772, 0]
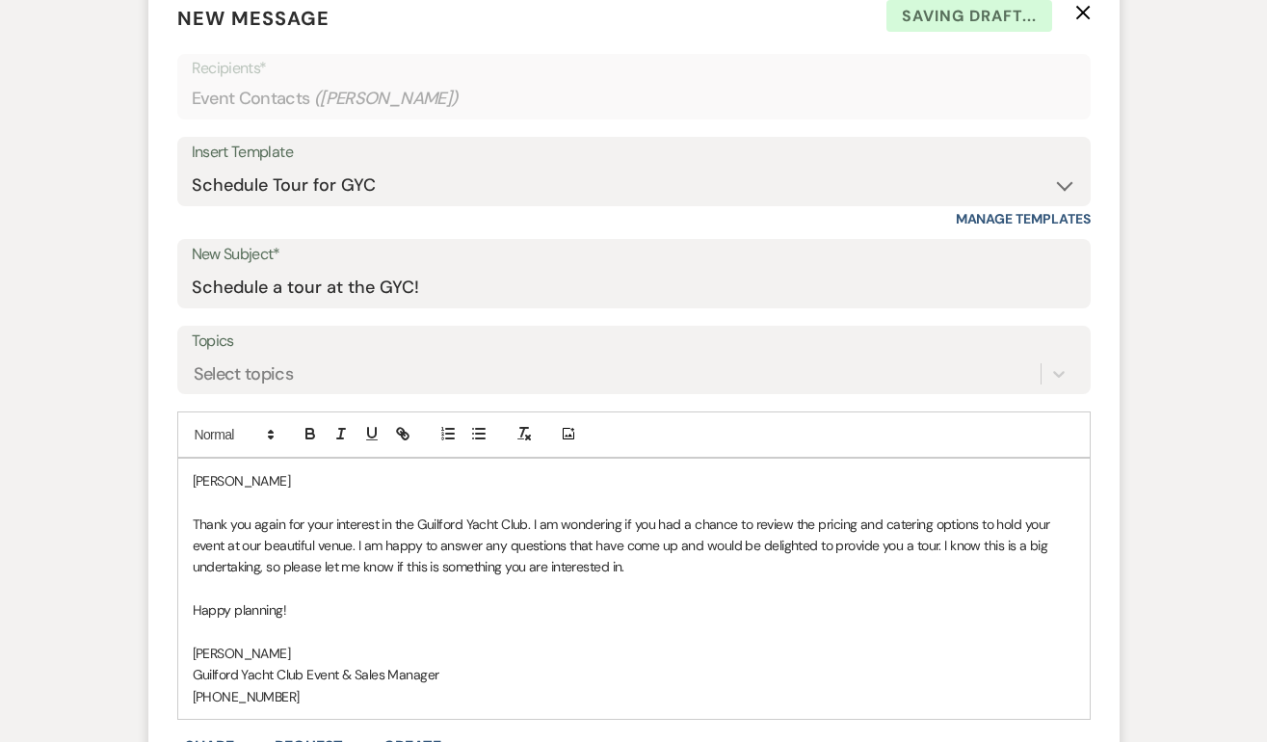
click at [285, 478] on p "Micaela" at bounding box center [634, 480] width 882 height 21
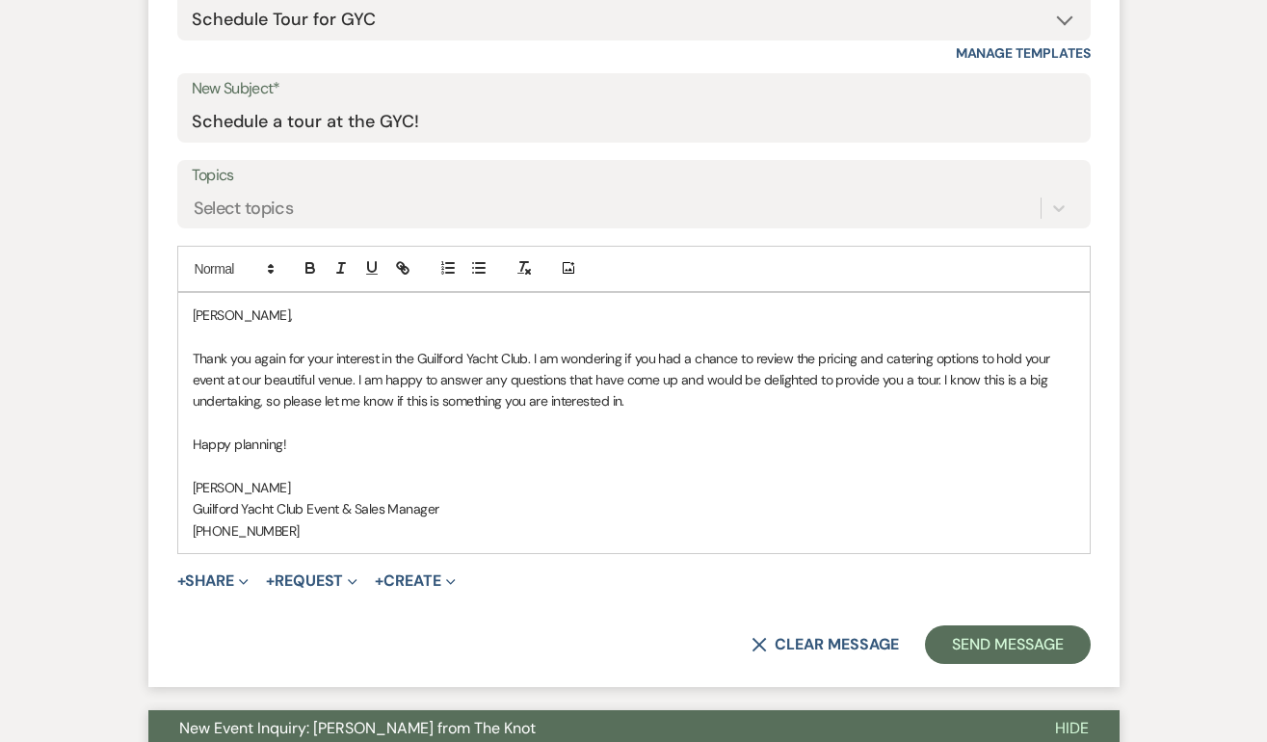
scroll to position [942, 0]
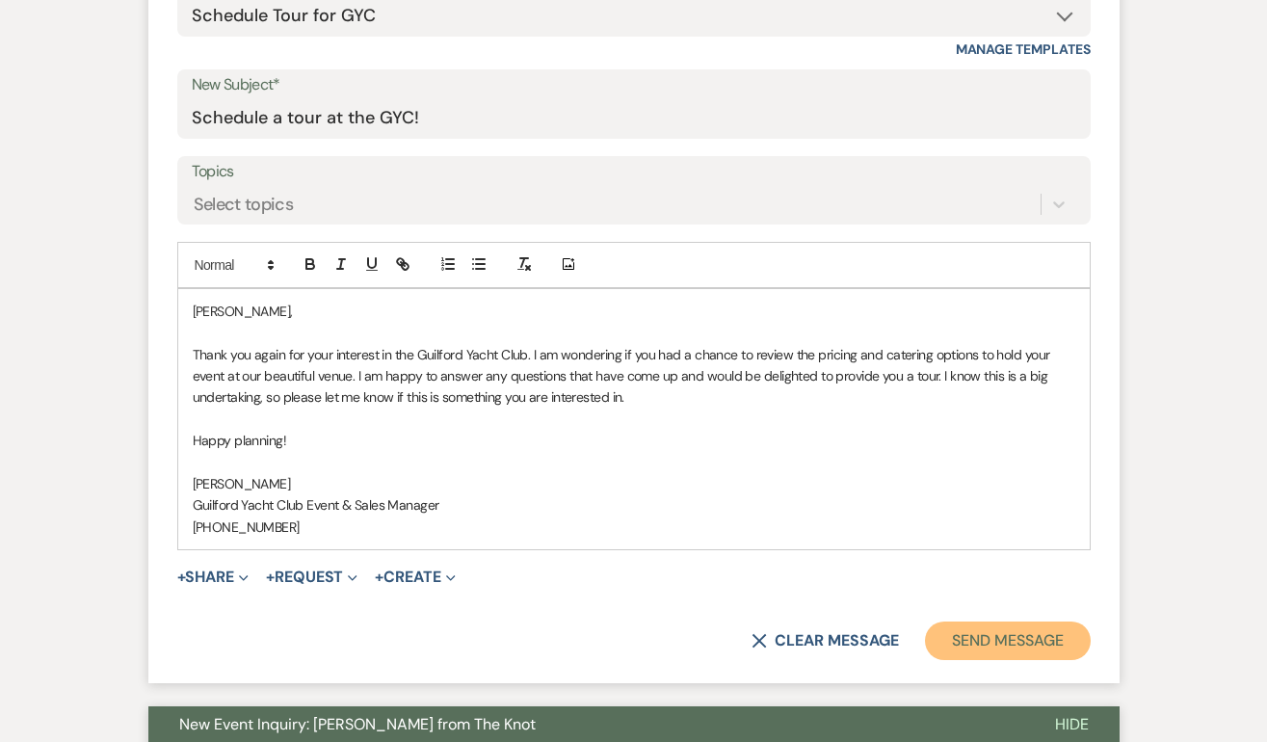
click at [985, 634] on button "Send Message" at bounding box center [1007, 640] width 165 height 39
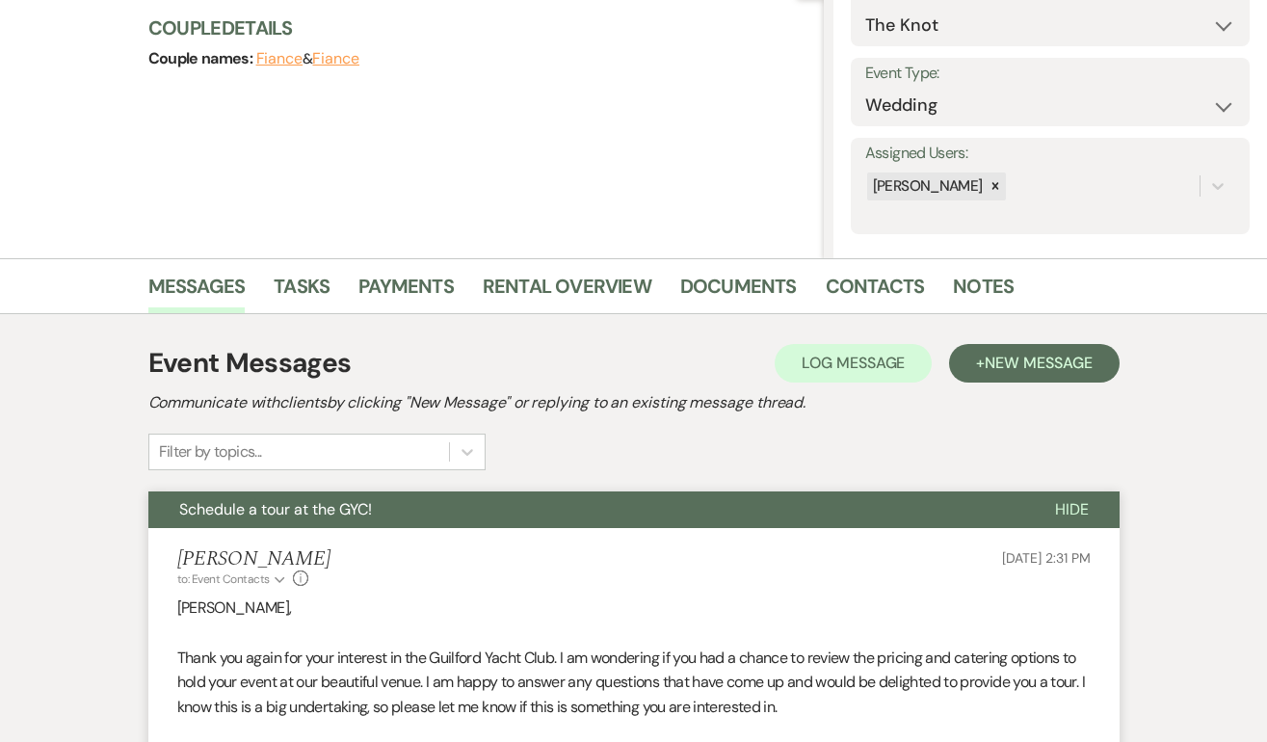
scroll to position [0, 0]
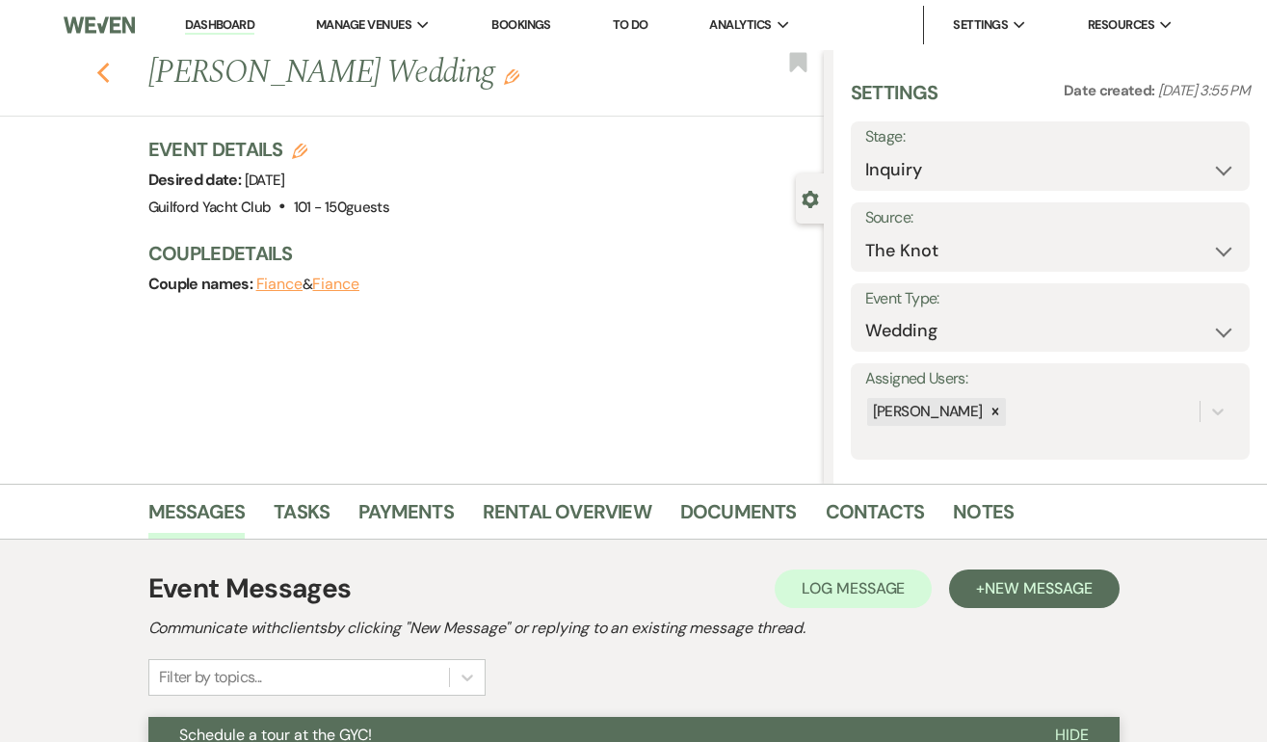
click at [102, 65] on icon "Previous" at bounding box center [103, 73] width 14 height 23
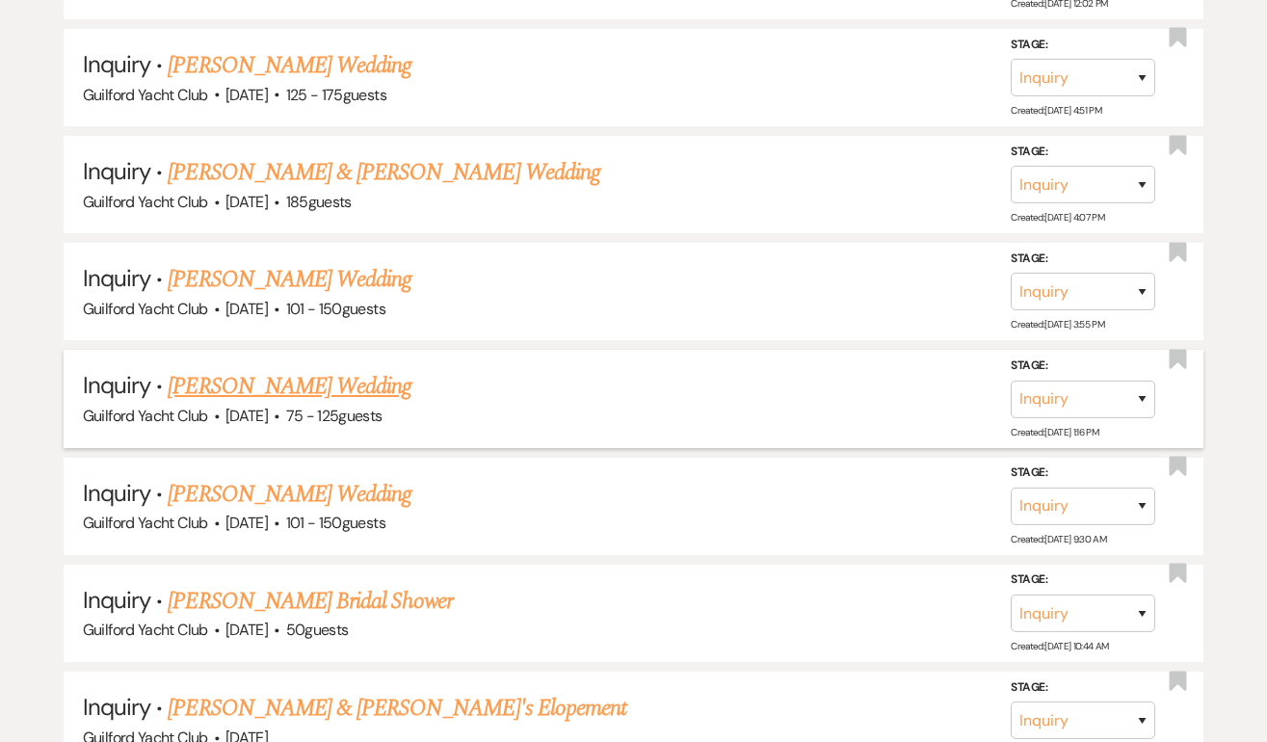
scroll to position [1702, 0]
click at [255, 278] on link "Micaela Grogan's Wedding" at bounding box center [290, 280] width 244 height 35
select select "2"
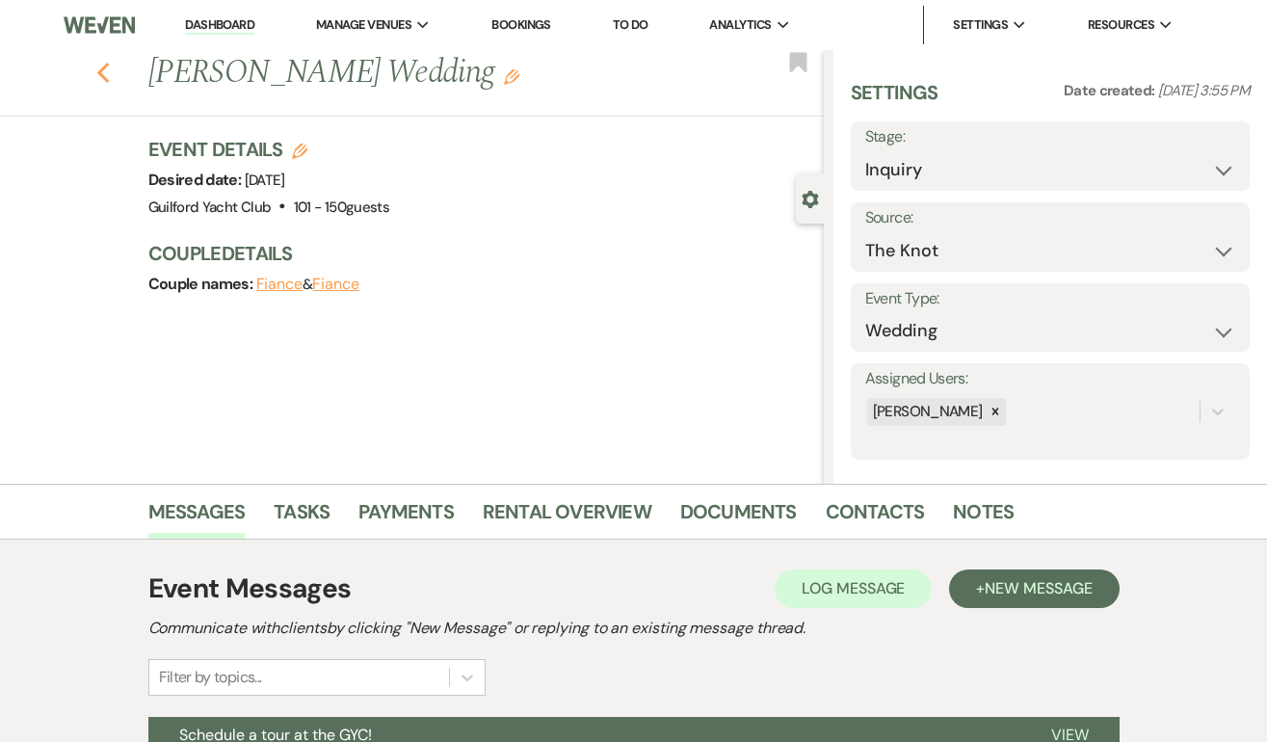
click at [103, 66] on use "button" at bounding box center [102, 73] width 13 height 21
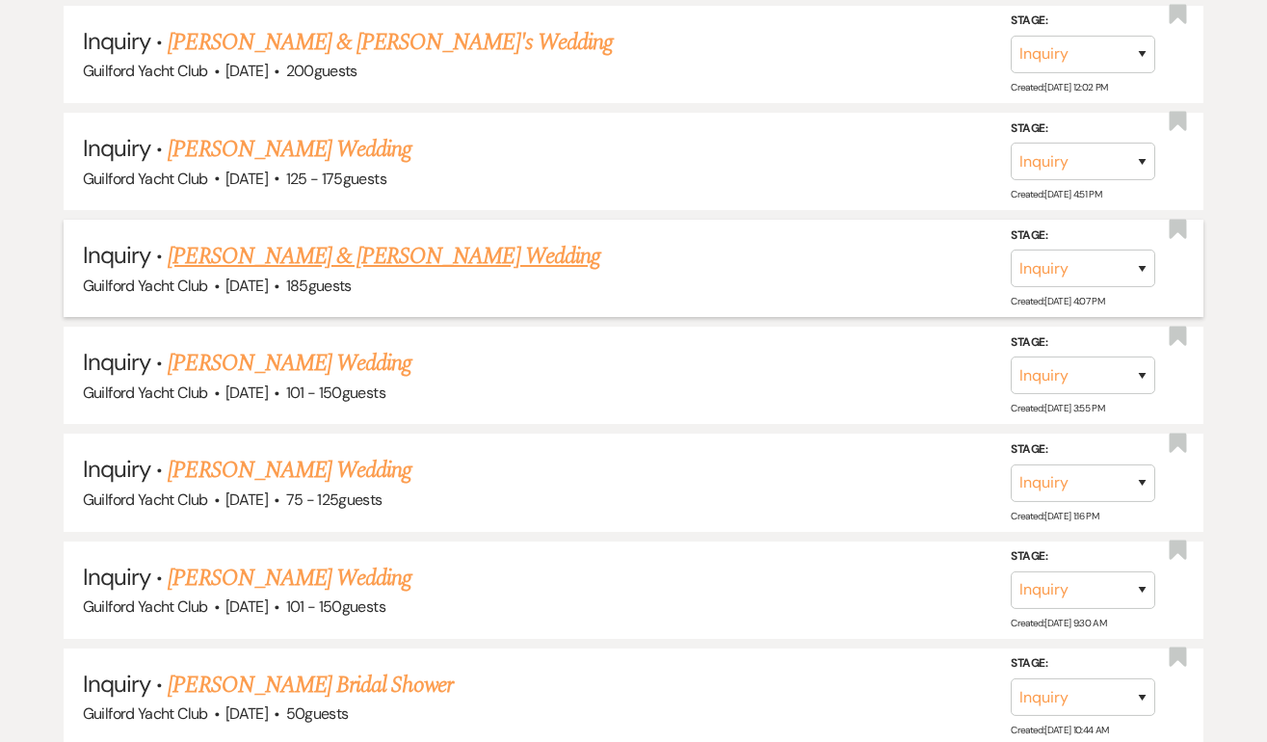
scroll to position [1605, 0]
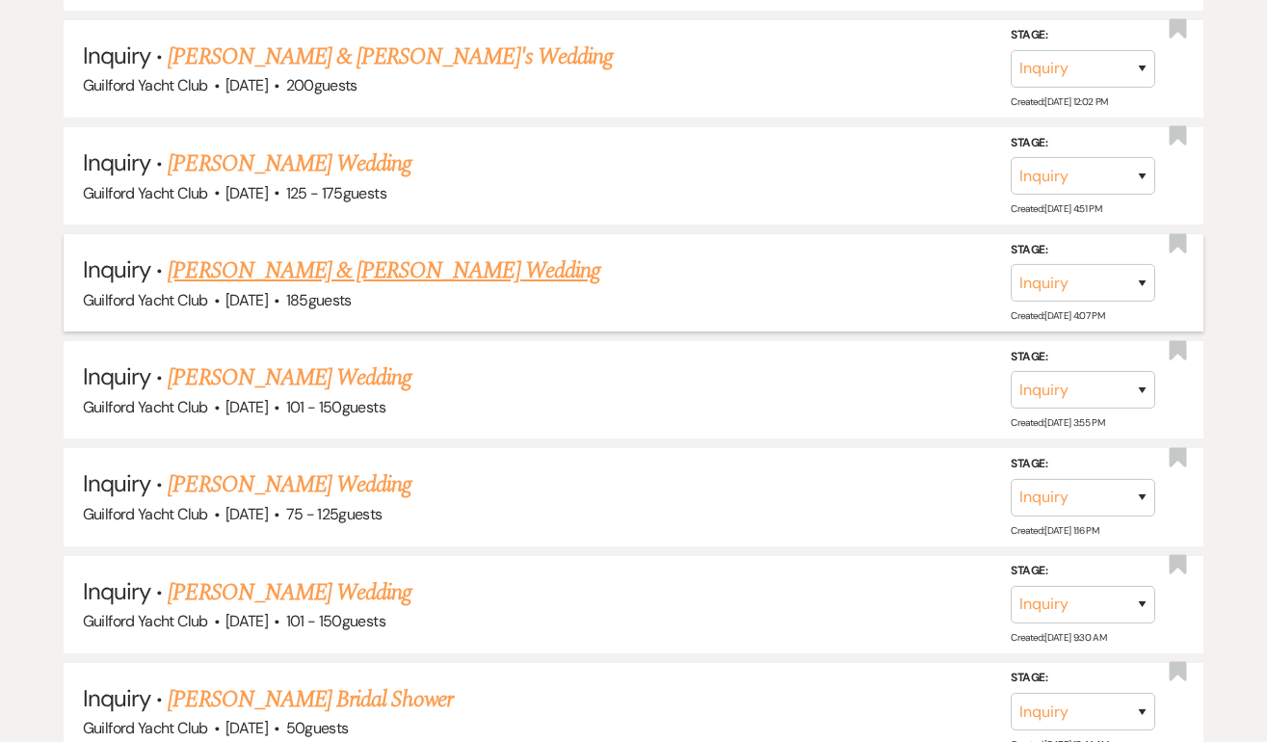
click at [241, 263] on link "Sean Morrissey & Taylor Zavatsky's Wedding" at bounding box center [383, 270] width 431 height 35
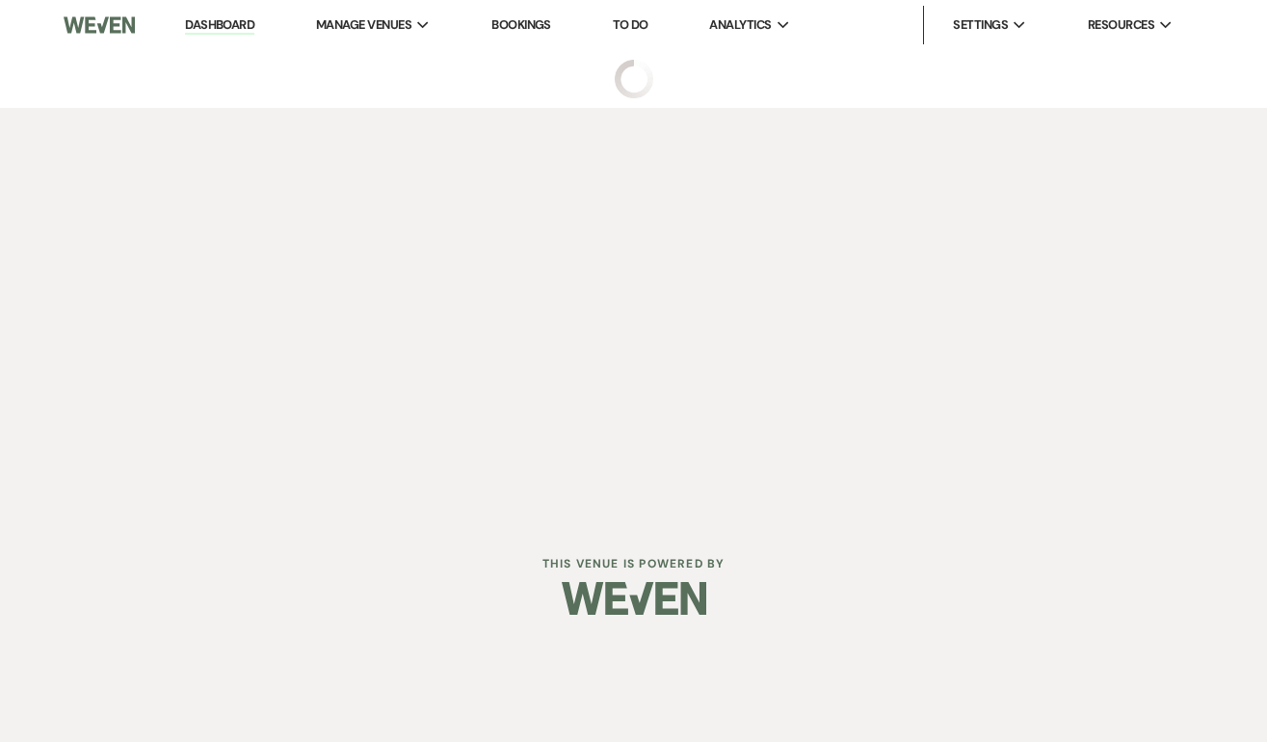
select select "5"
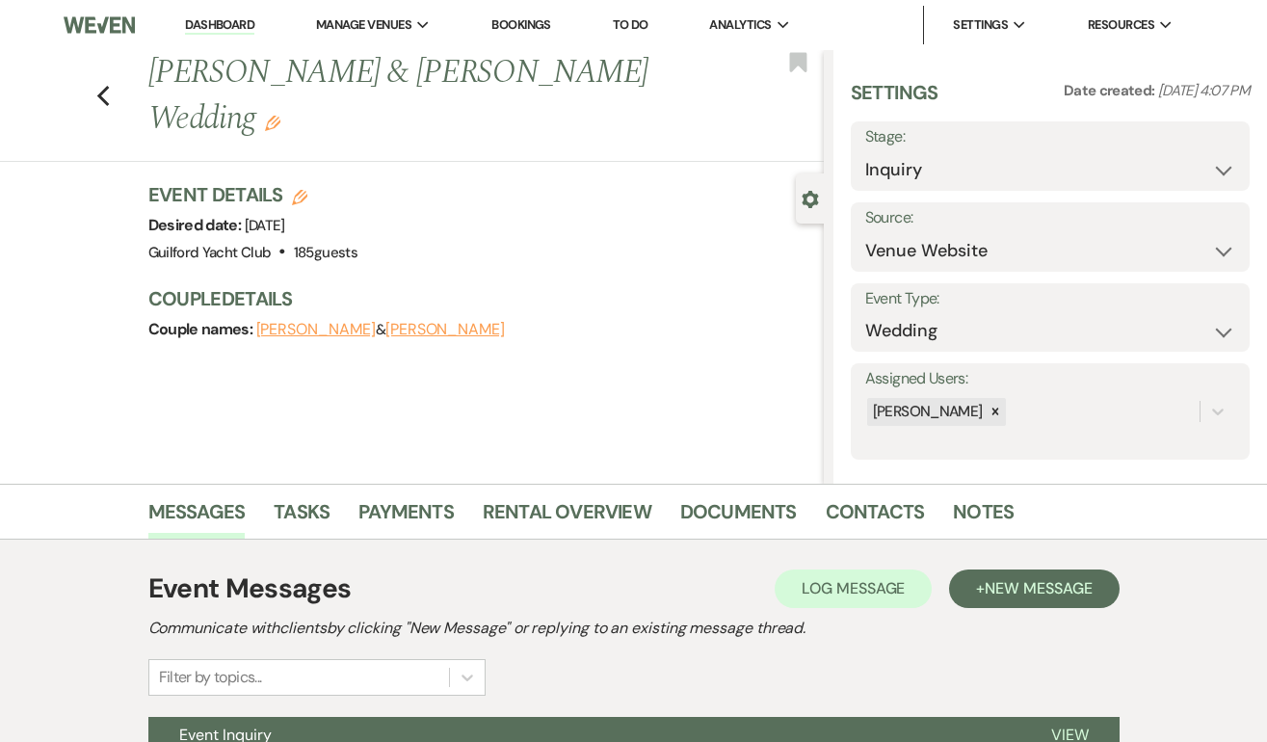
scroll to position [196, 0]
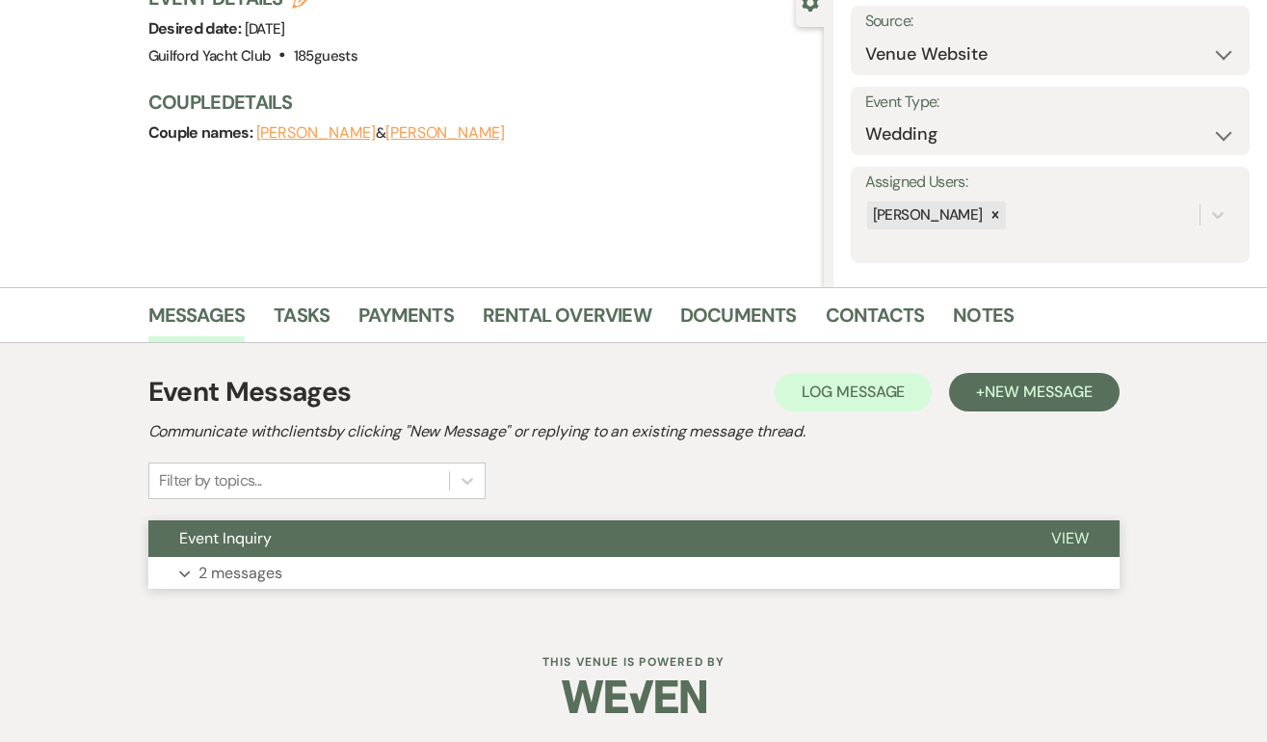
click at [1073, 531] on span "View" at bounding box center [1070, 538] width 38 height 20
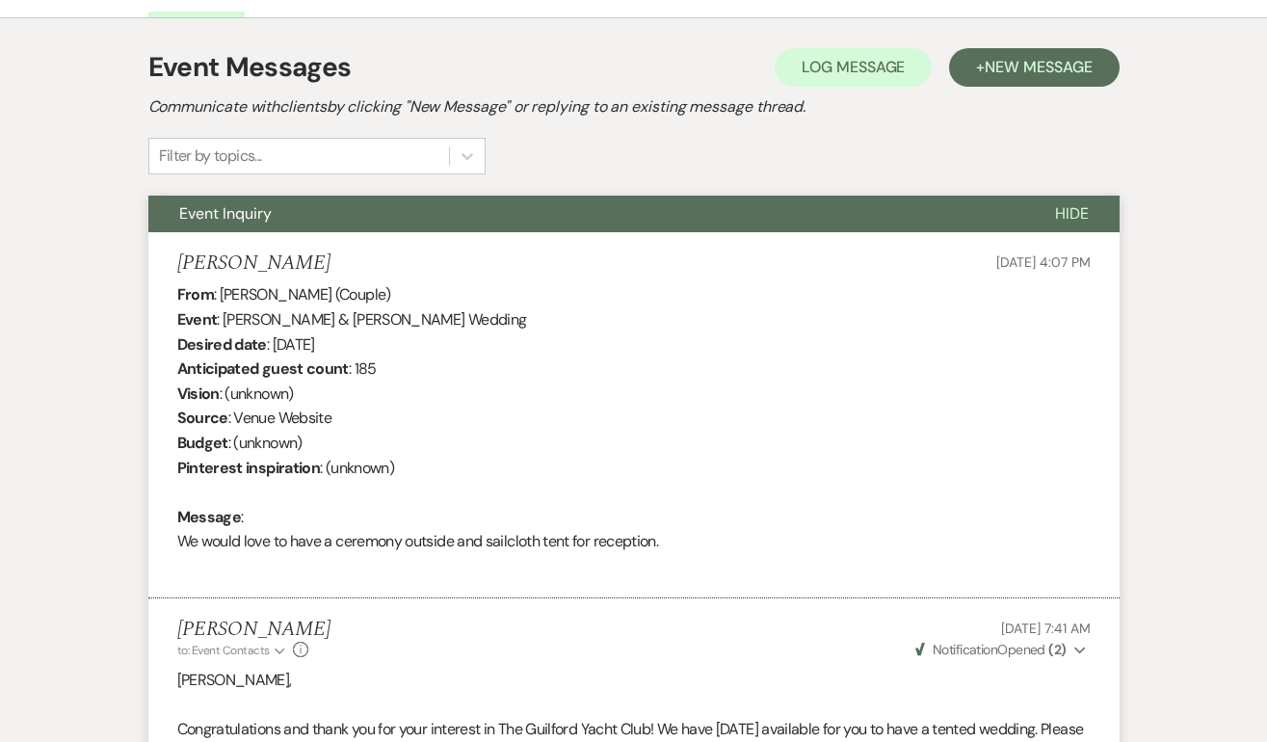
scroll to position [522, 0]
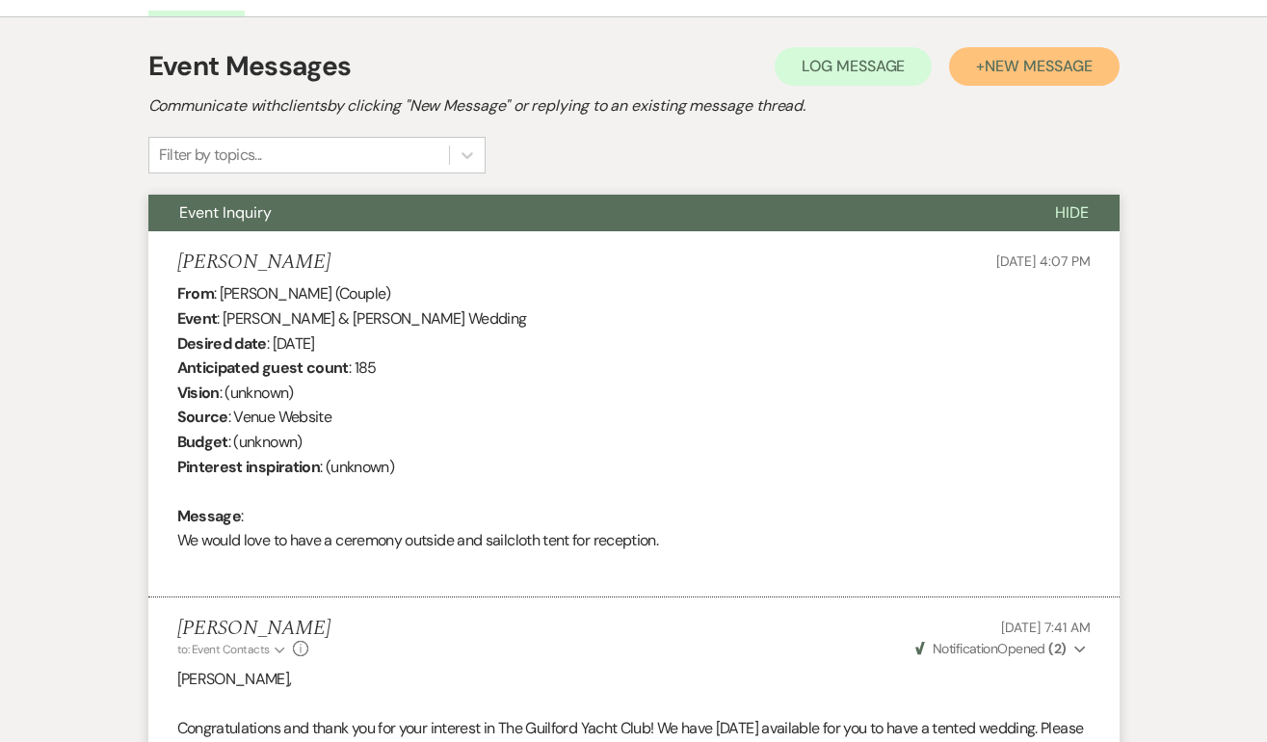
click at [1083, 63] on span "New Message" at bounding box center [1037, 66] width 107 height 20
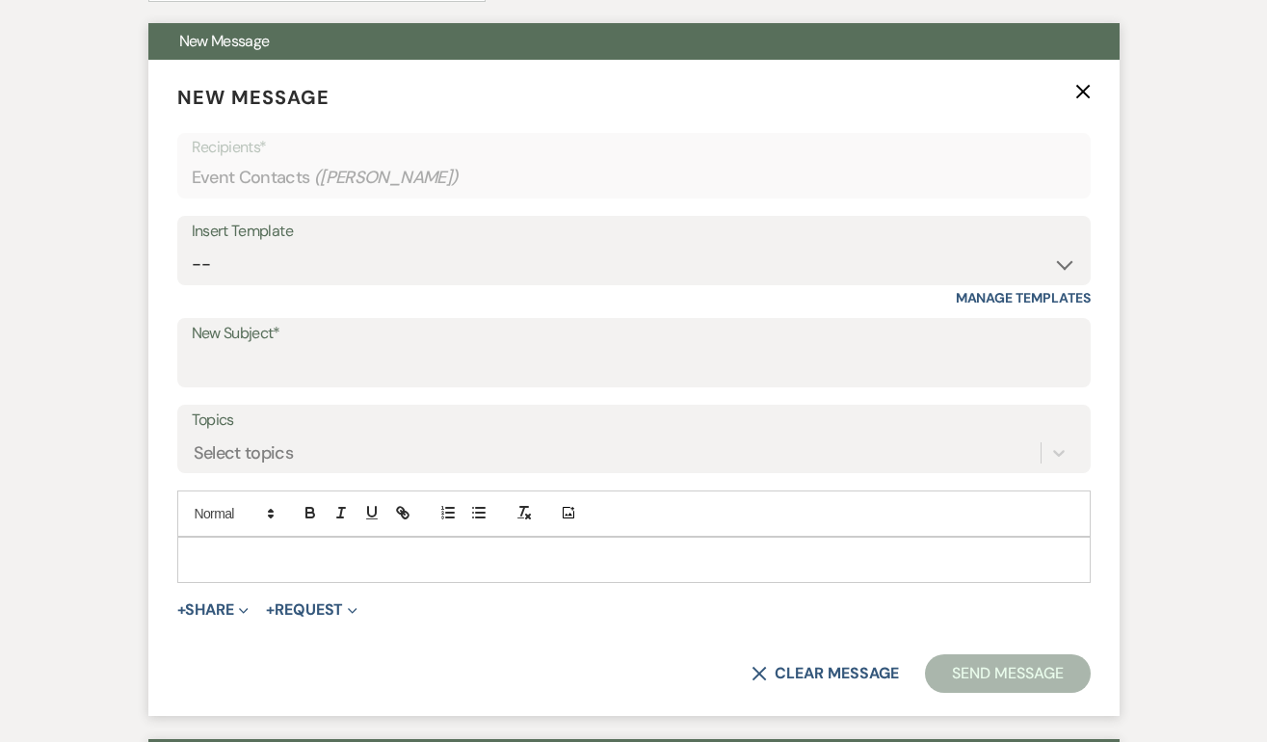
scroll to position [694, 0]
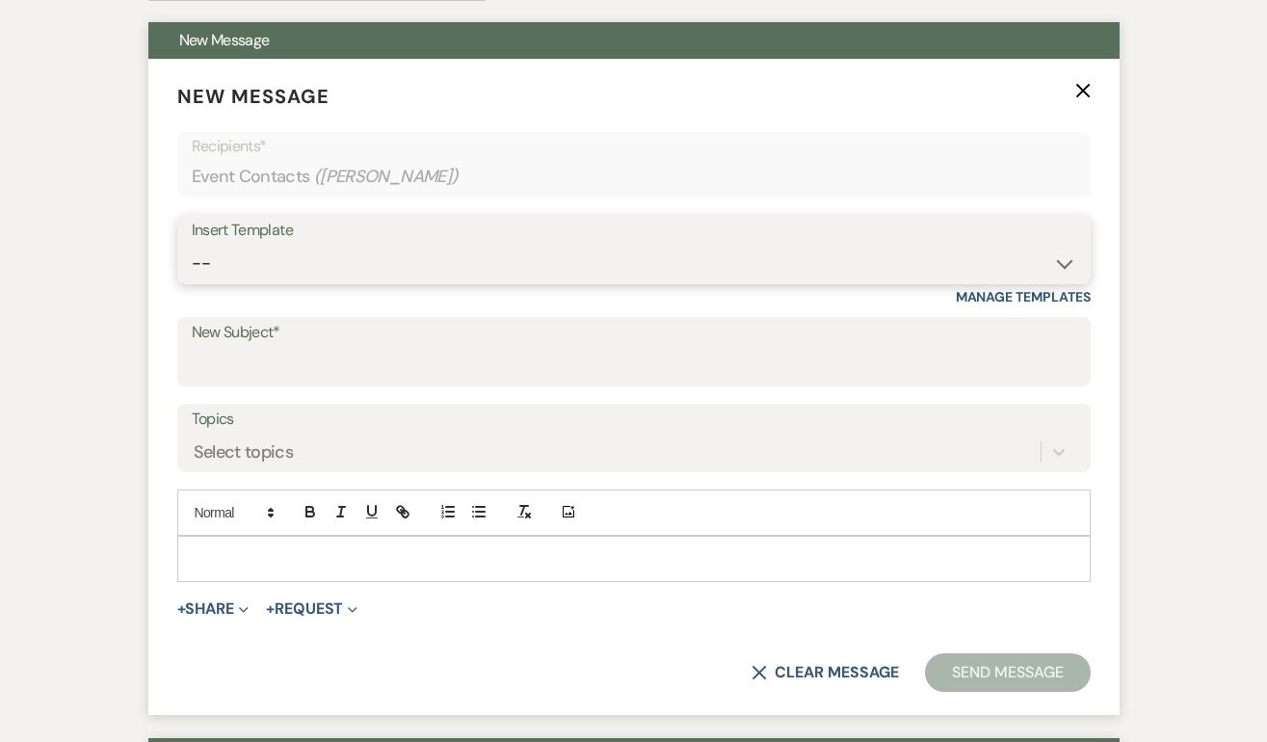
click at [327, 261] on select "-- Weven Planning Portal Introduction (Booked Events) Initial Inquiry Response …" at bounding box center [634, 264] width 884 height 38
select select "2059"
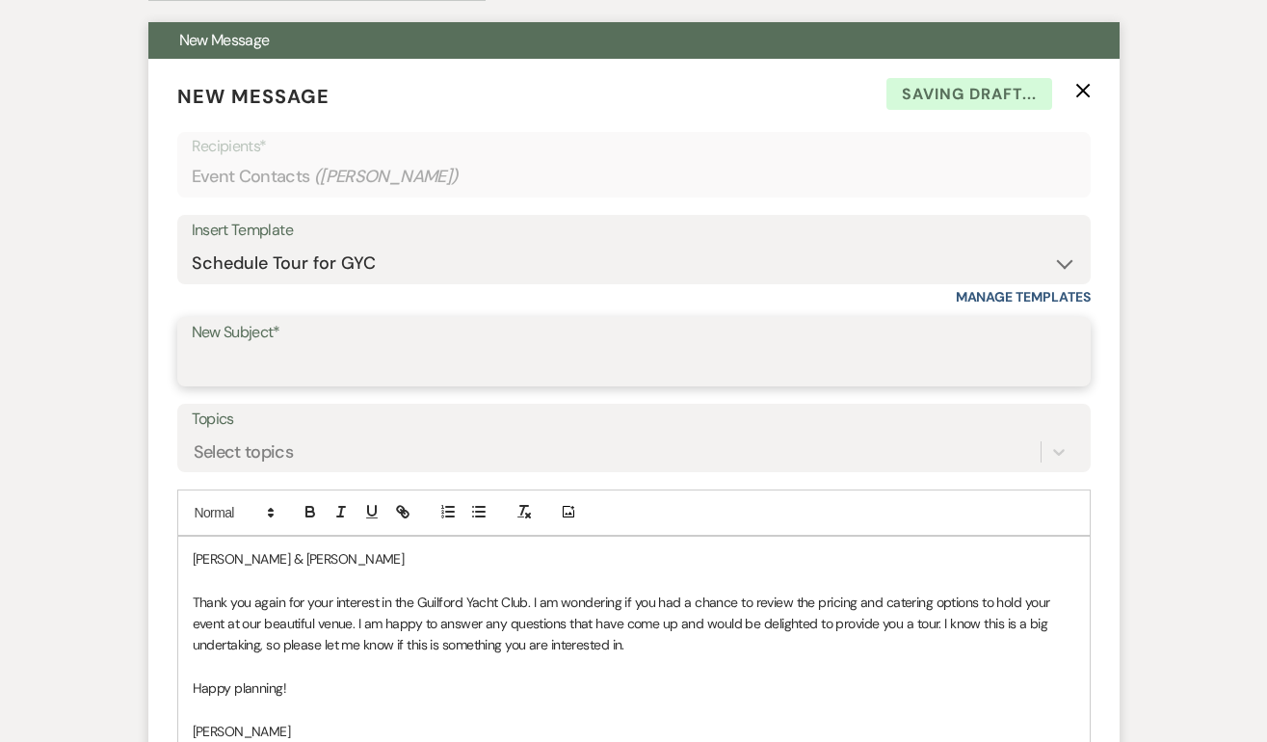
click at [259, 363] on input "New Subject*" at bounding box center [634, 366] width 884 height 38
type input "Schedule a tour at the GYC!"
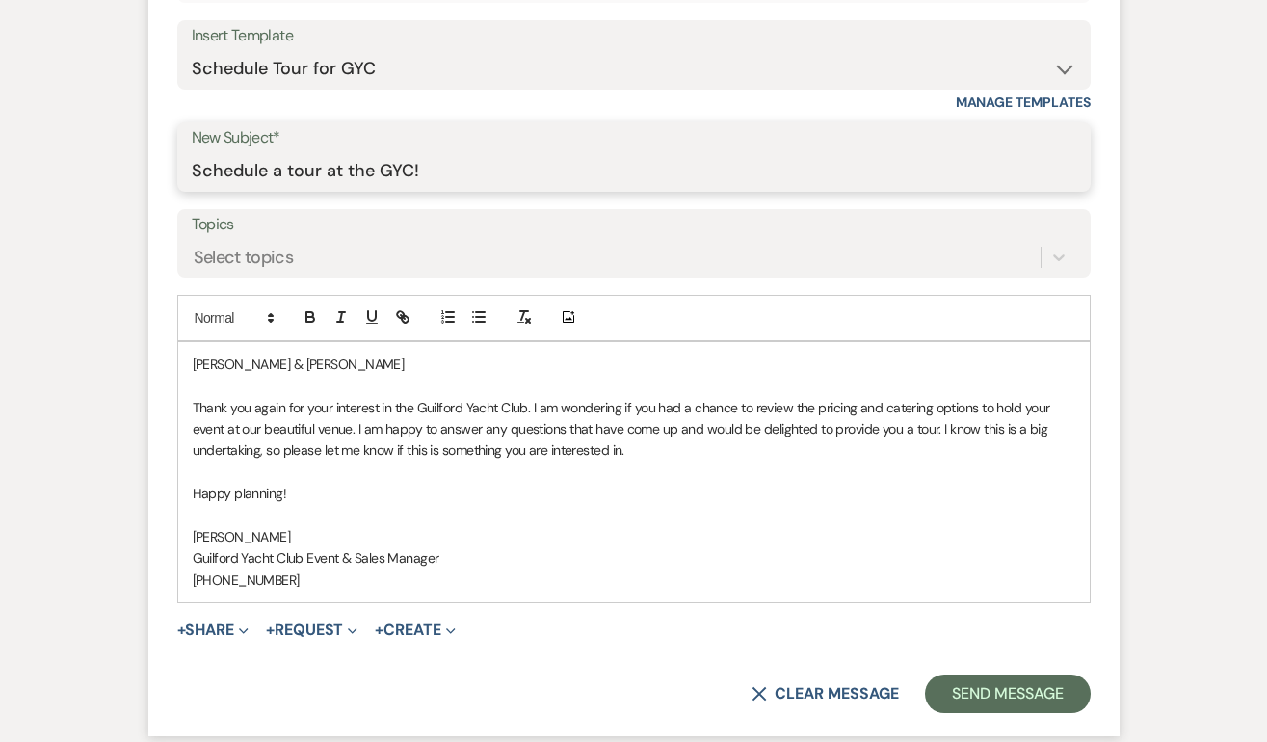
scroll to position [892, 0]
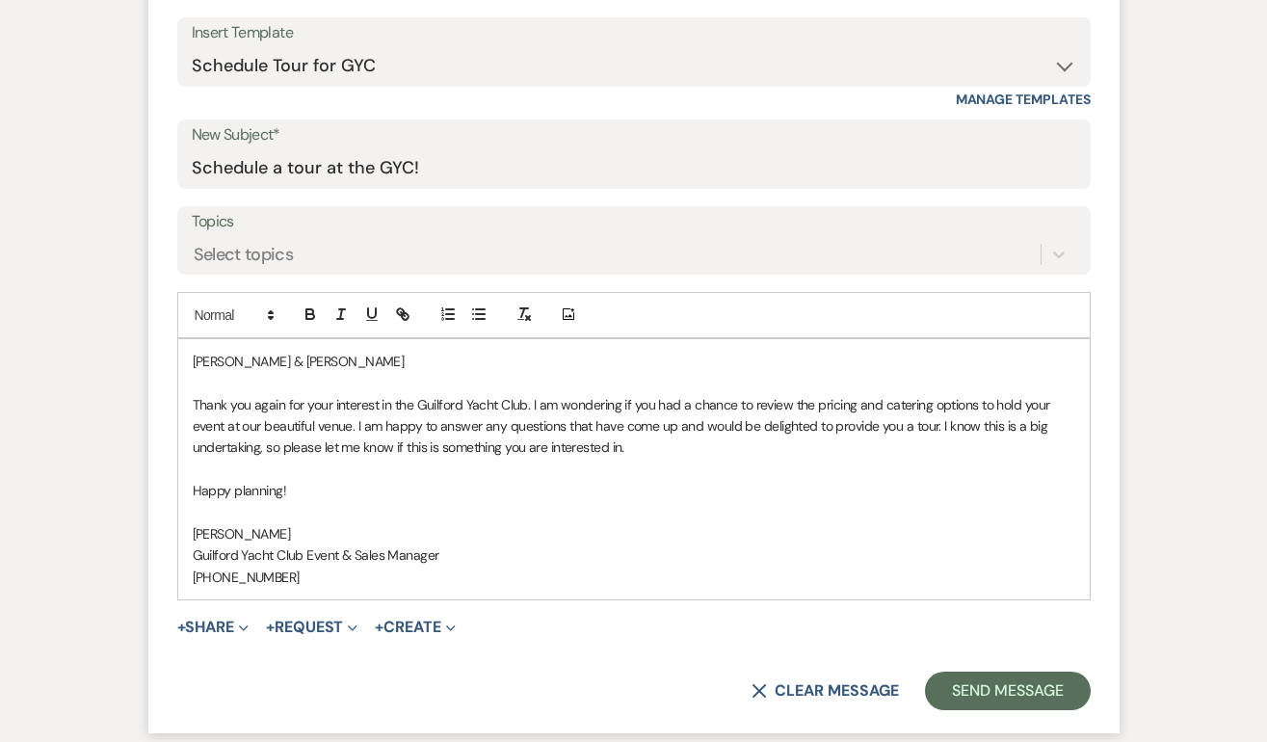
click at [310, 358] on p "Sean & Taylor" at bounding box center [634, 361] width 882 height 21
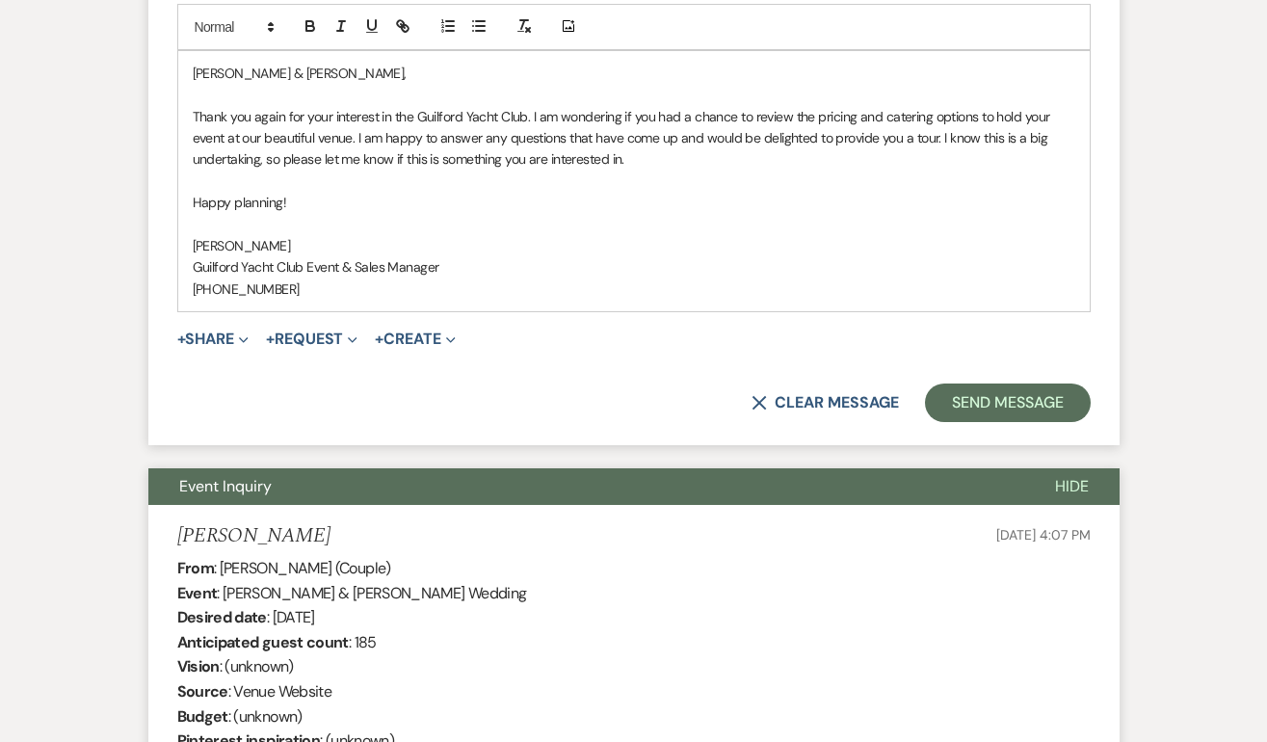
scroll to position [1181, 0]
click at [1013, 401] on button "Send Message" at bounding box center [1007, 401] width 165 height 39
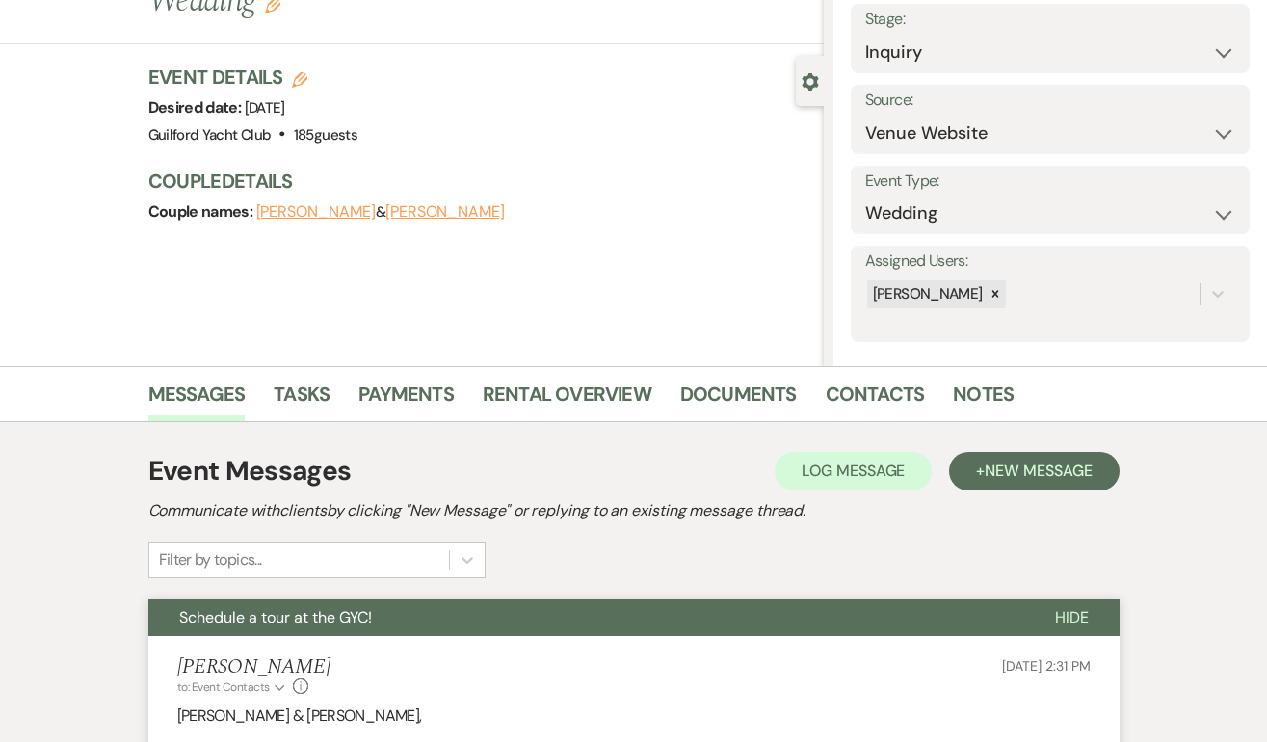
scroll to position [0, 0]
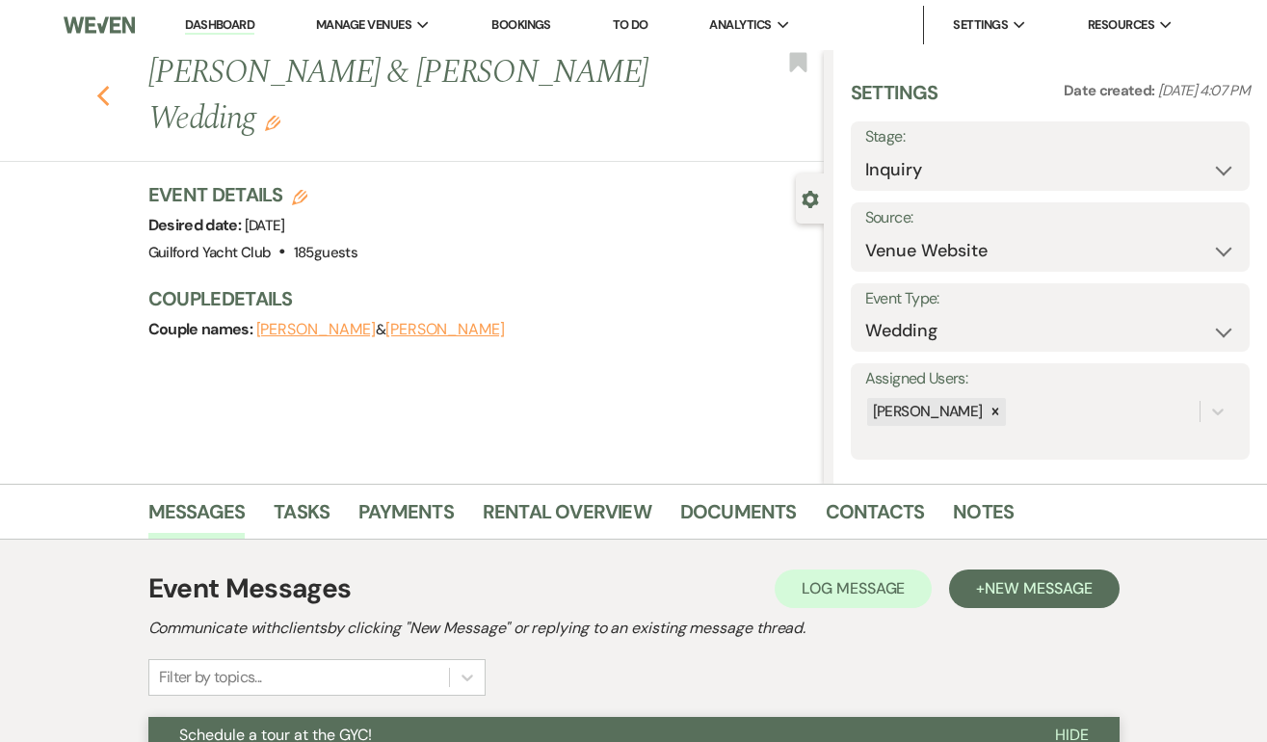
click at [105, 94] on icon "Previous" at bounding box center [103, 96] width 14 height 23
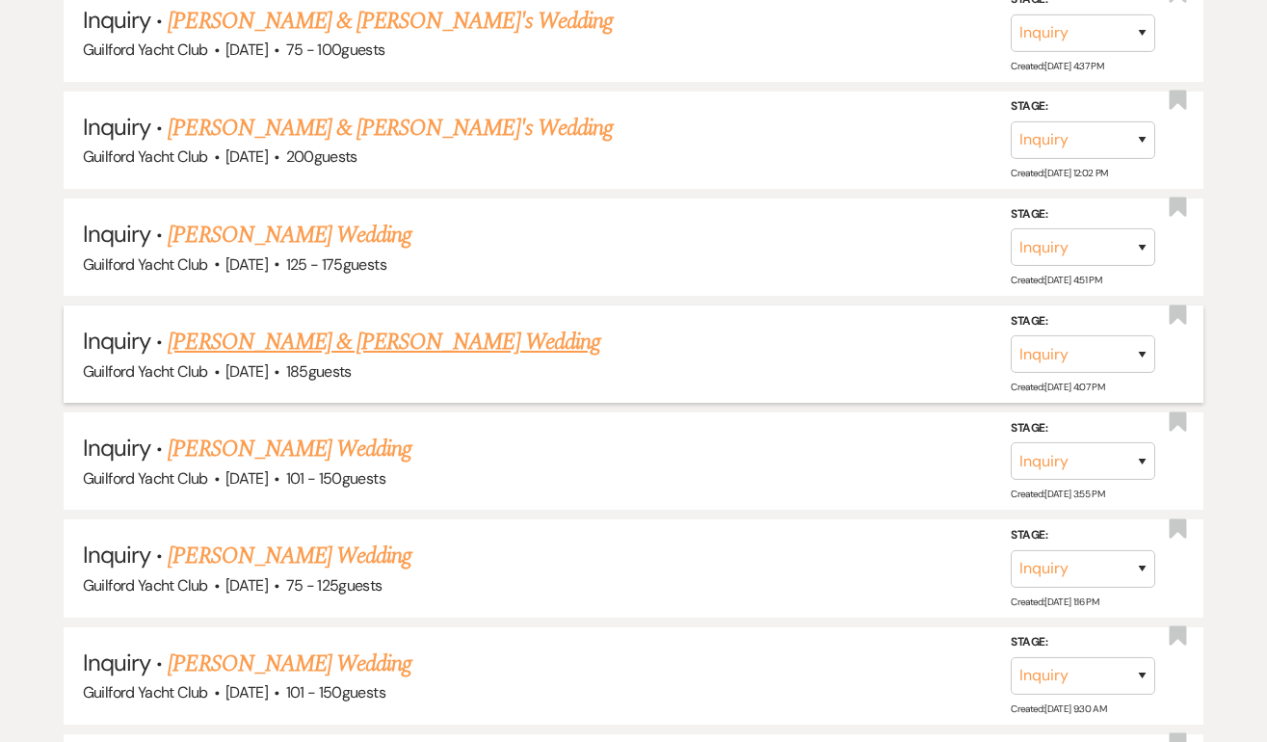
scroll to position [1515, 0]
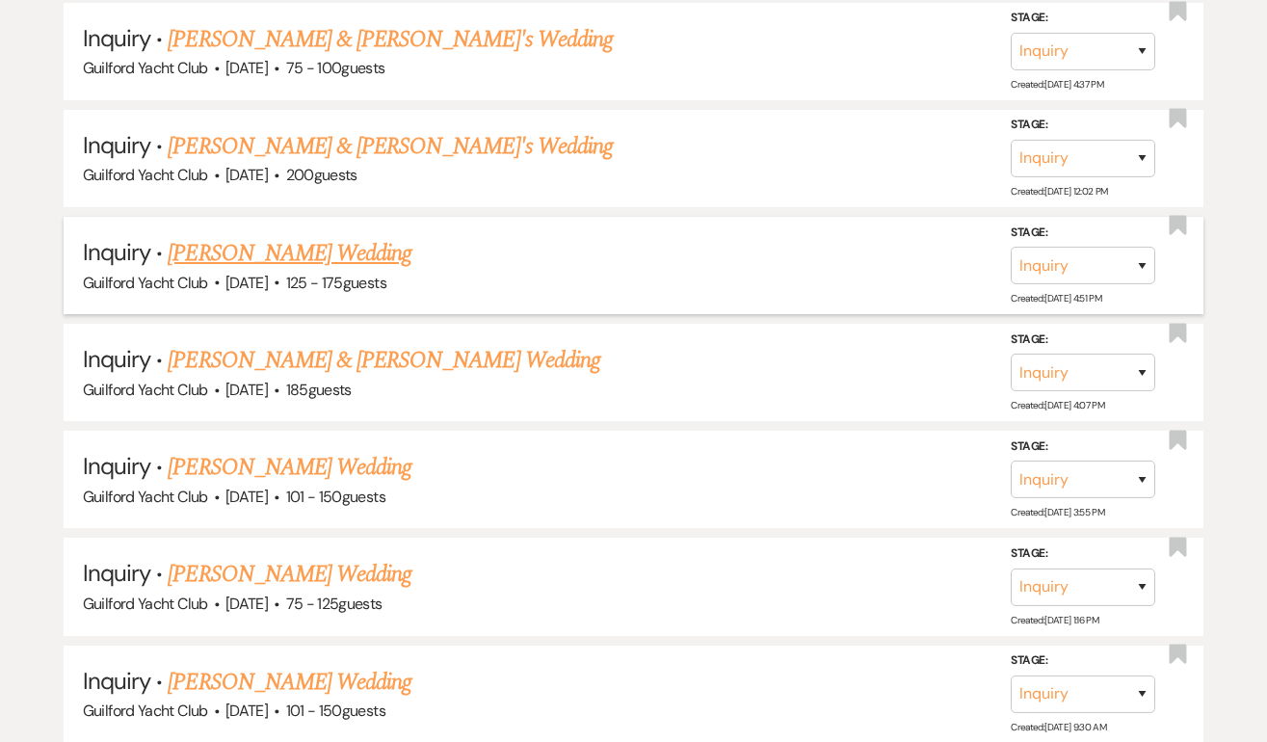
click at [268, 239] on link "Juan Gavilanes's Wedding" at bounding box center [290, 253] width 244 height 35
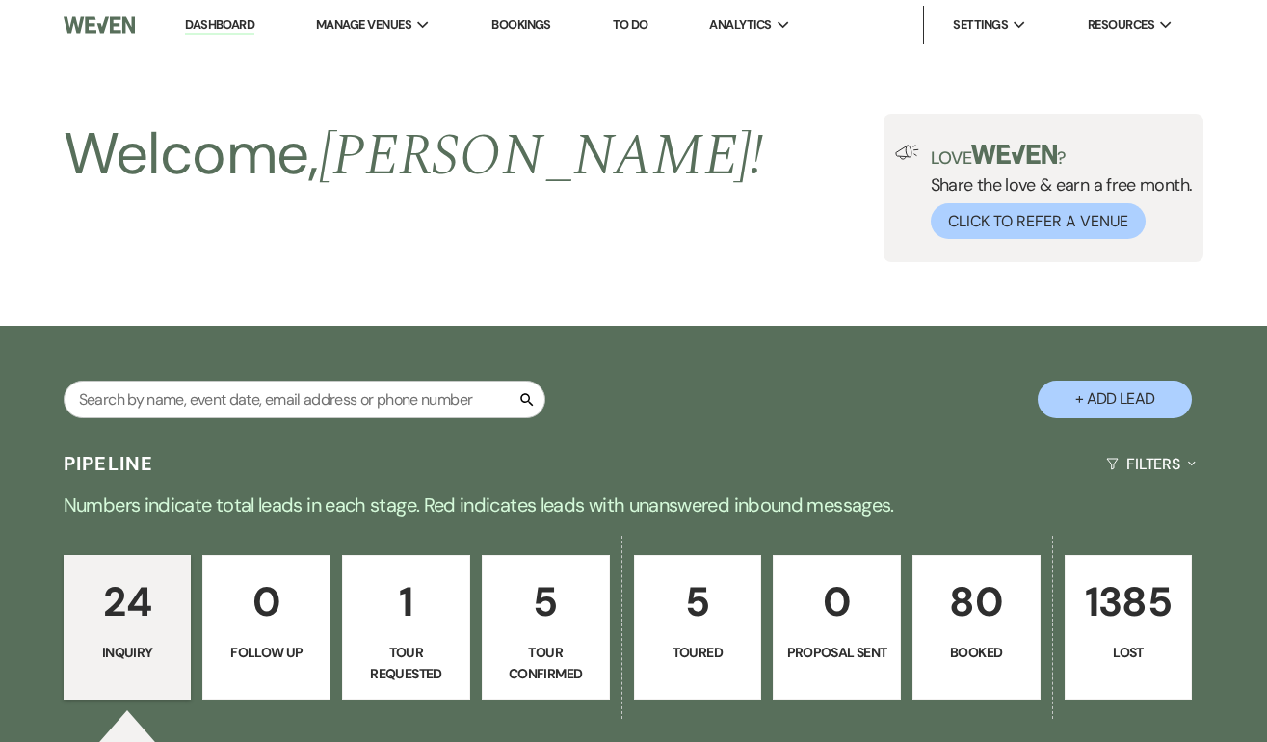
select select "3"
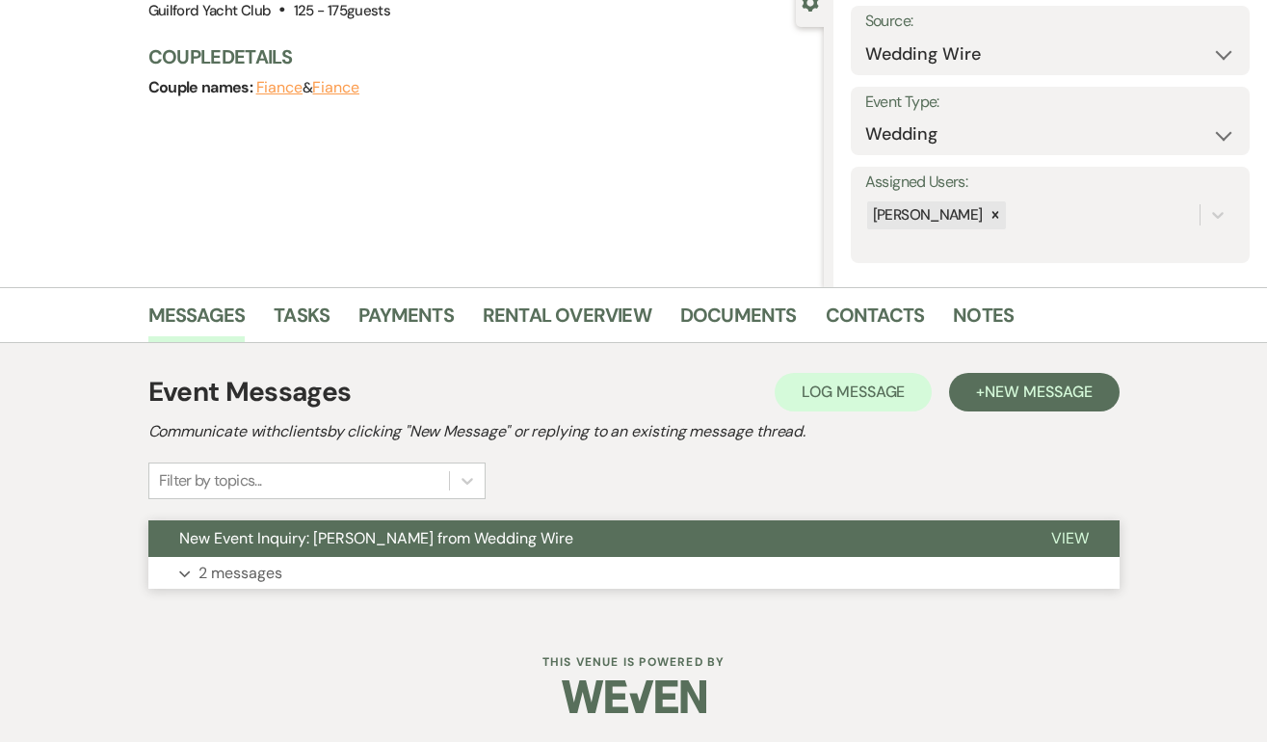
click at [1073, 538] on span "View" at bounding box center [1070, 538] width 38 height 20
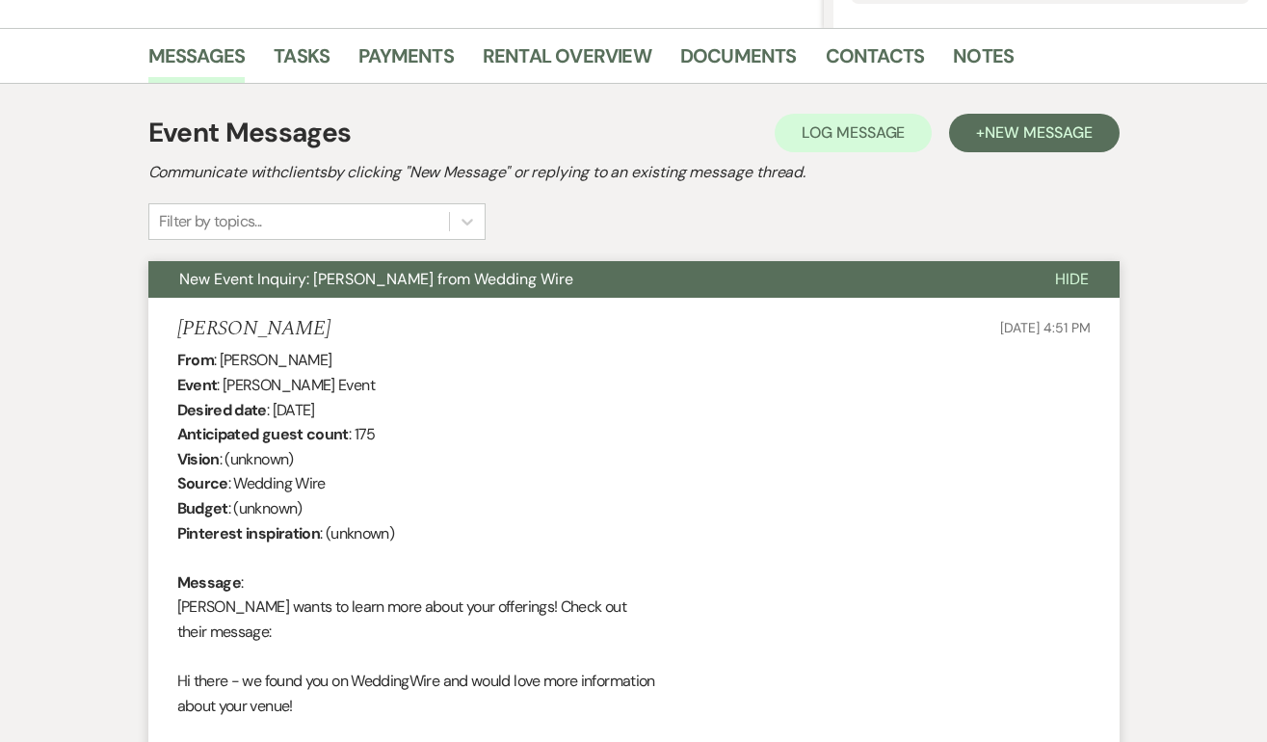
scroll to position [431, 0]
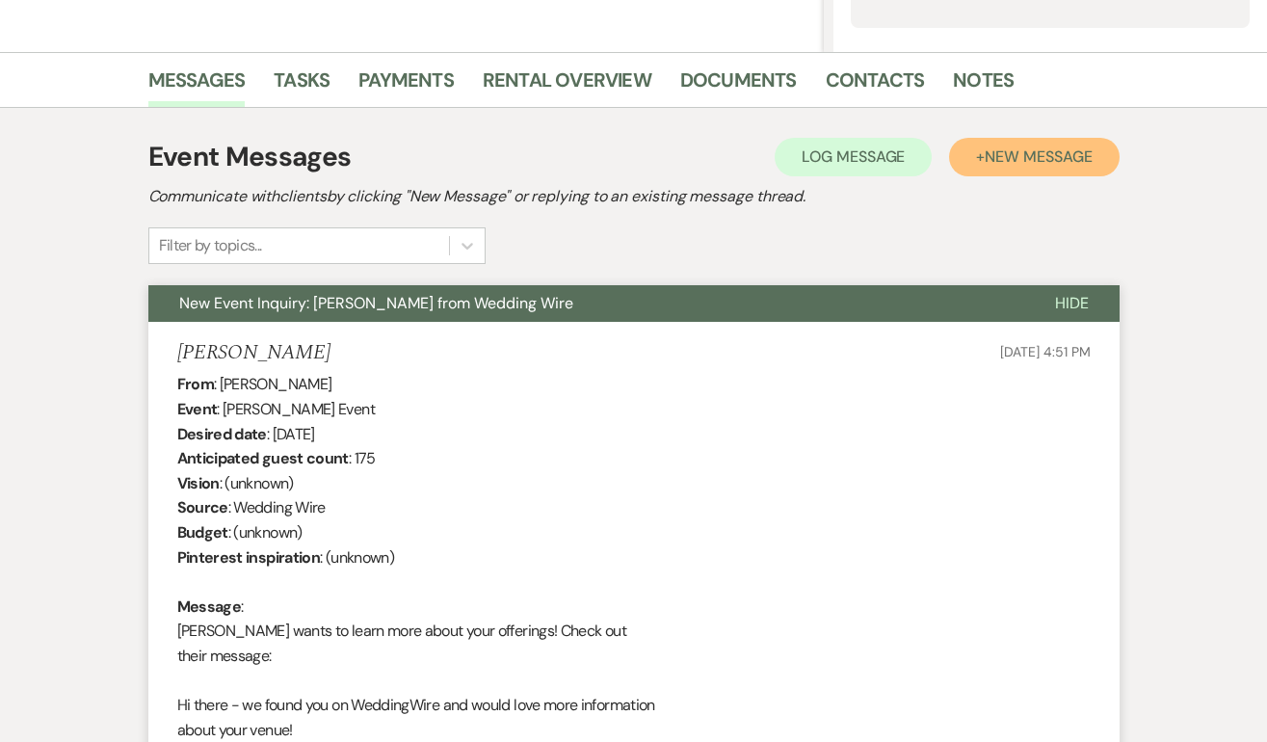
click at [1051, 157] on span "New Message" at bounding box center [1037, 156] width 107 height 20
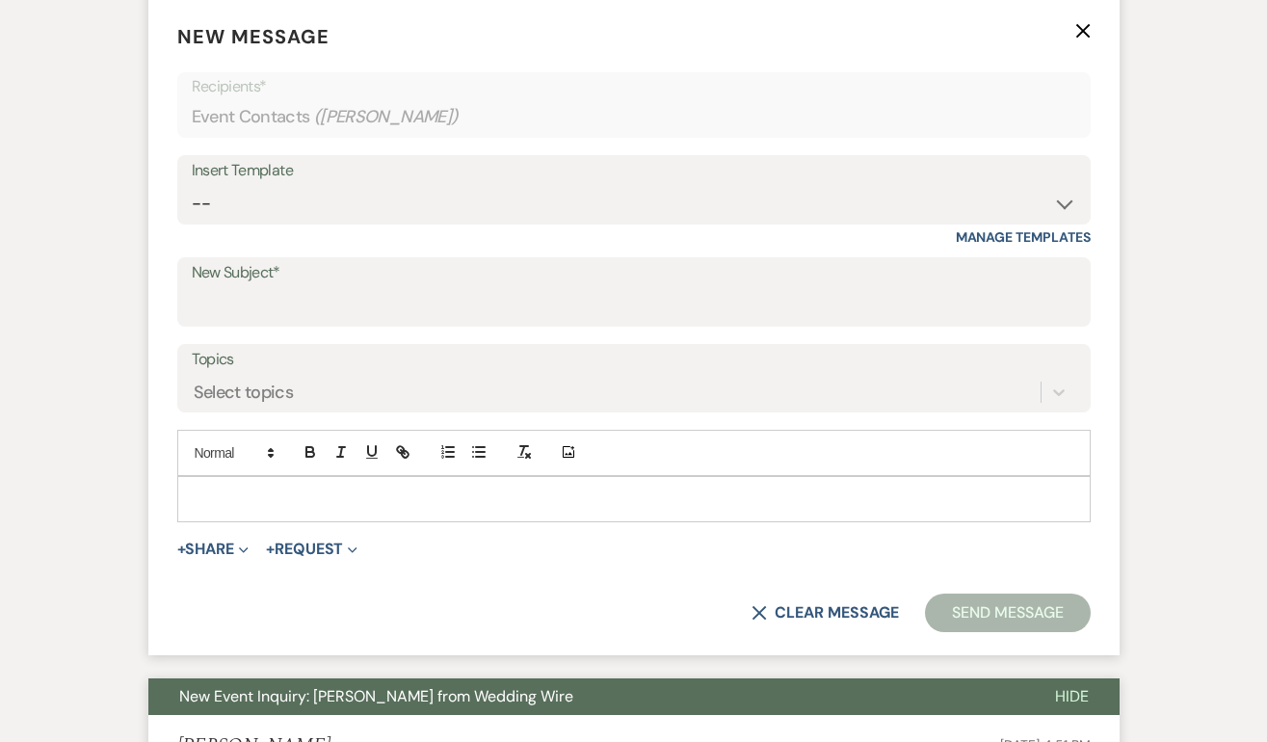
scroll to position [912, 0]
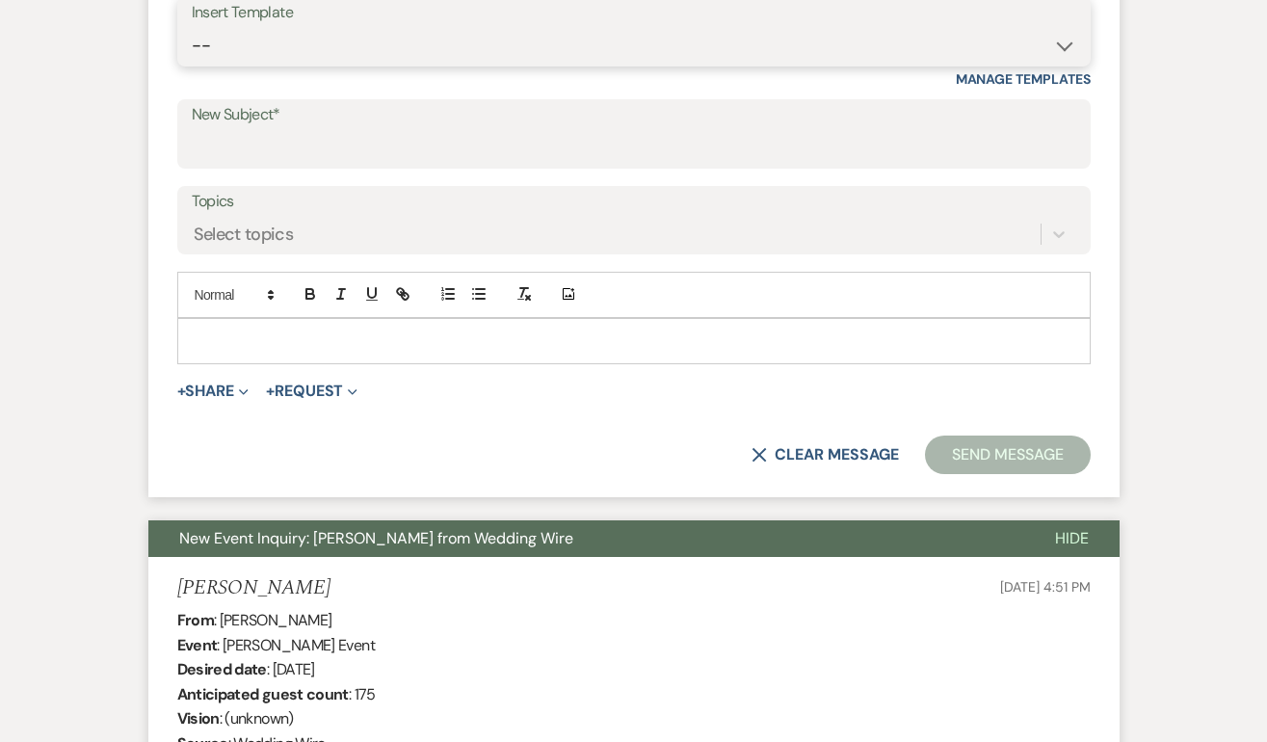
click at [284, 51] on select "-- Weven Planning Portal Introduction (Booked Events) Initial Inquiry Response …" at bounding box center [634, 46] width 884 height 38
select select "2059"
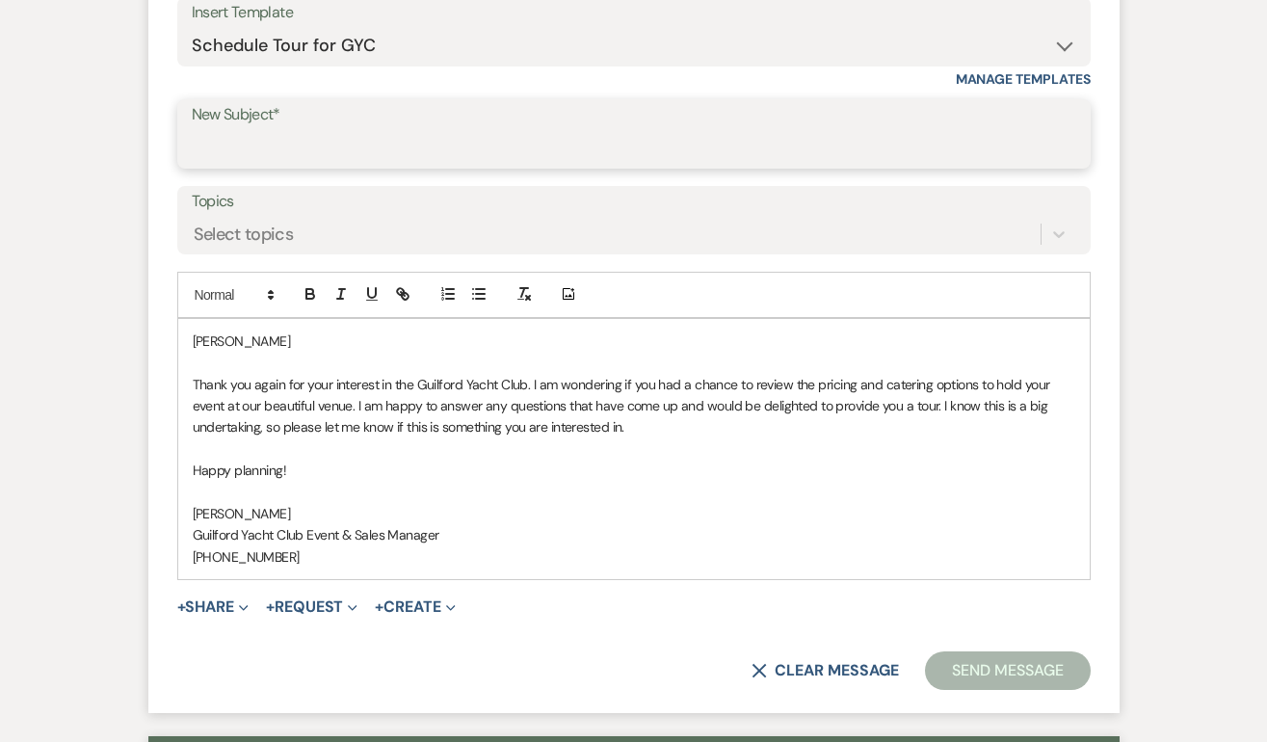
click at [287, 143] on input "New Subject*" at bounding box center [634, 148] width 884 height 38
type input "Schedule a tour at the GYC!"
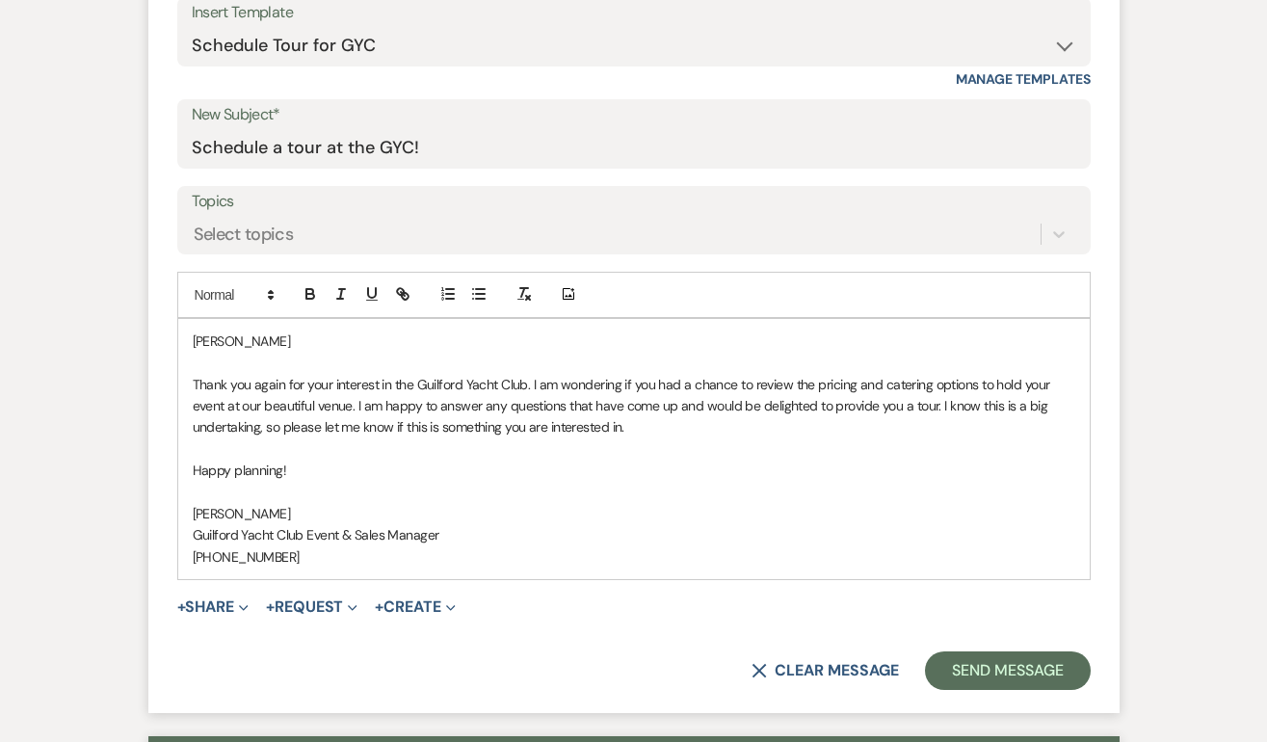
click at [252, 340] on p "Juan" at bounding box center [634, 340] width 882 height 21
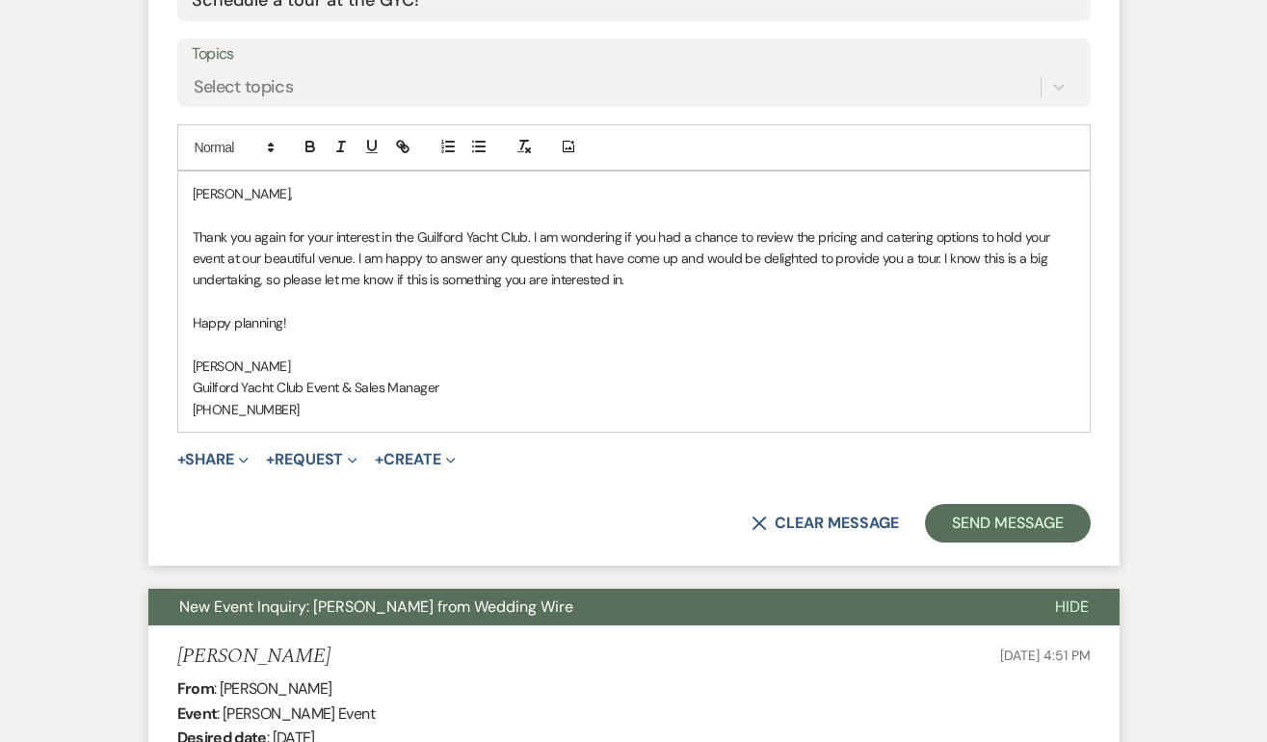
scroll to position [1060, 0]
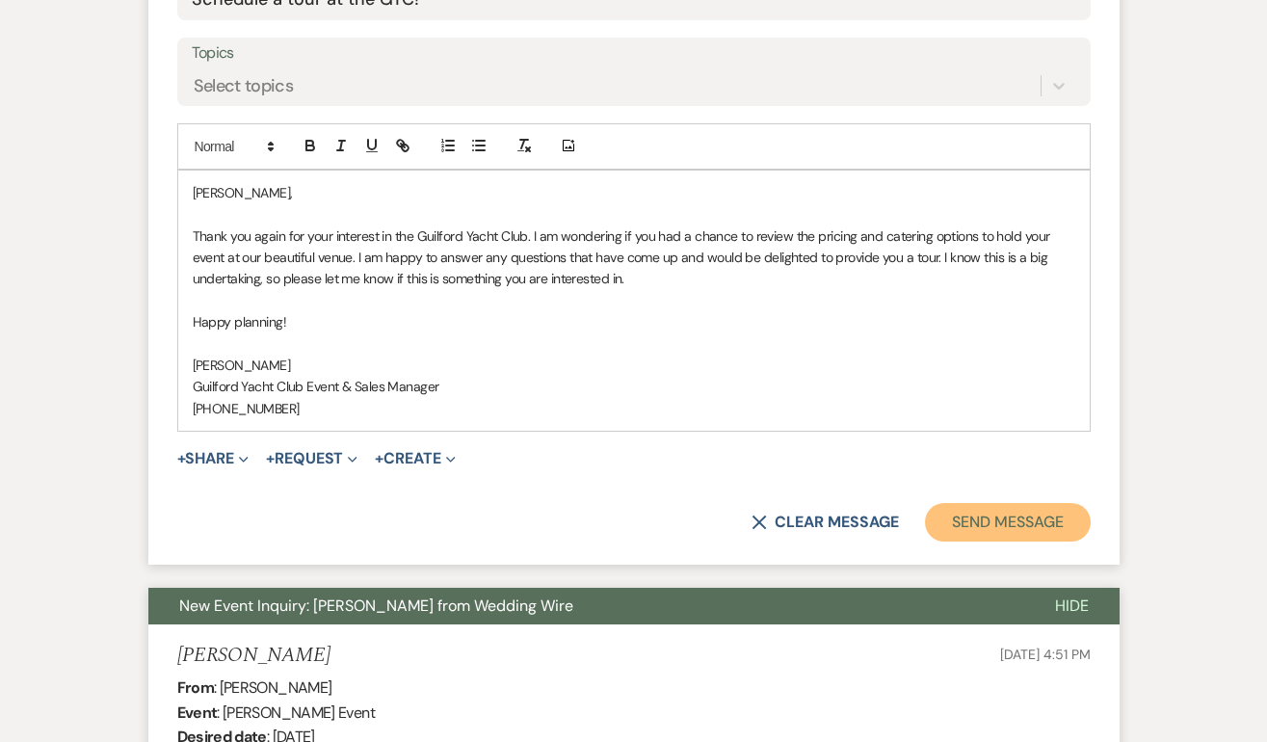
click at [980, 527] on button "Send Message" at bounding box center [1007, 522] width 165 height 39
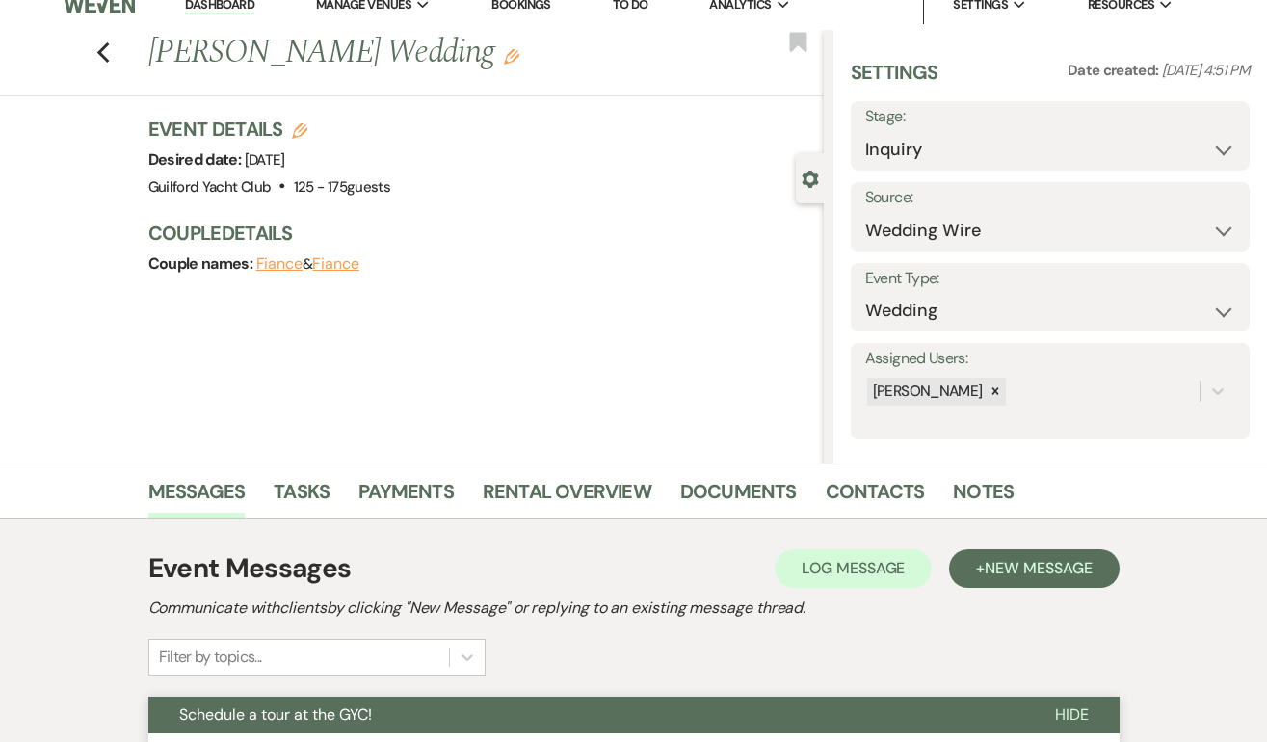
scroll to position [0, 0]
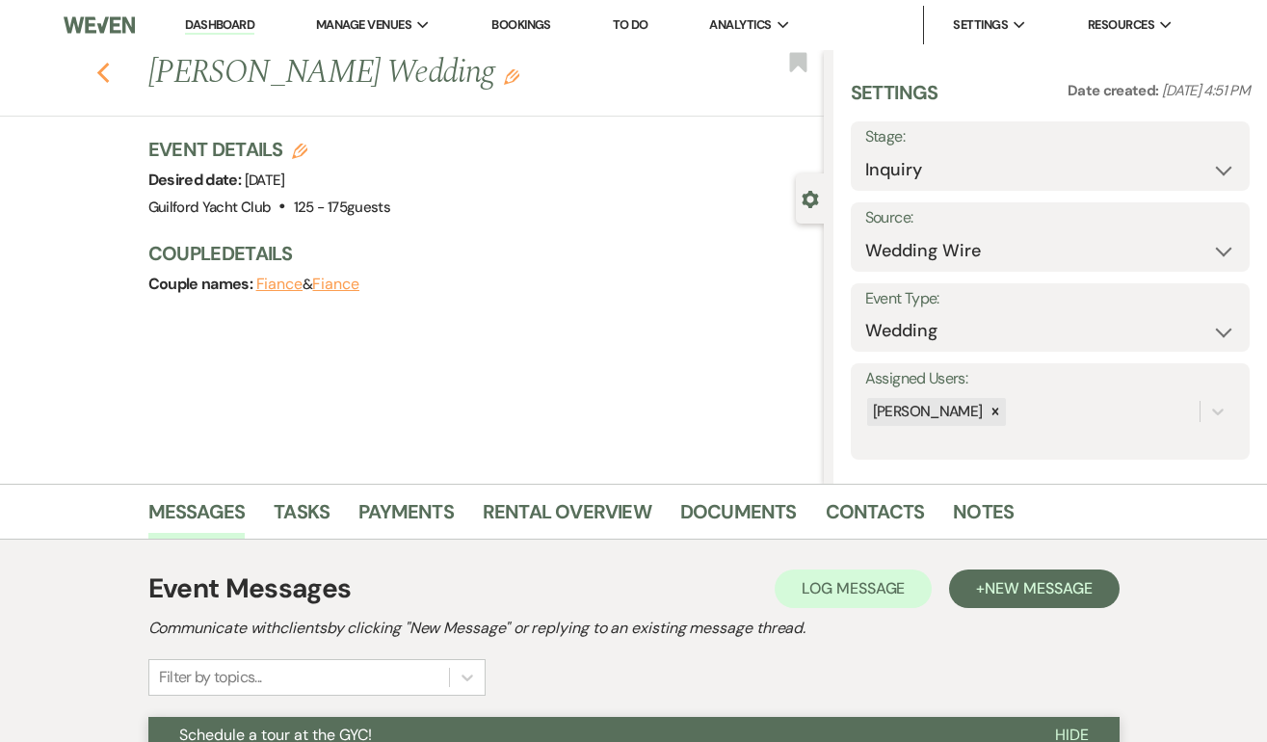
click at [102, 72] on icon "Previous" at bounding box center [103, 73] width 14 height 23
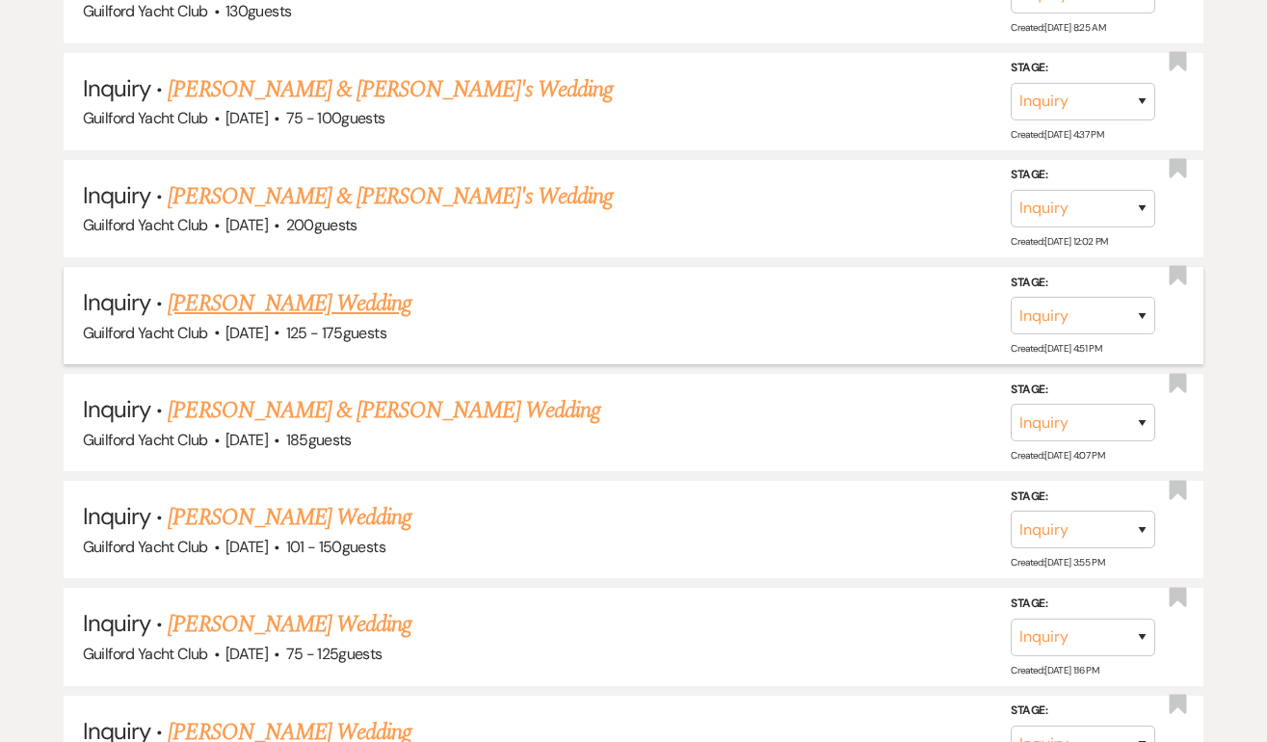
scroll to position [1457, 0]
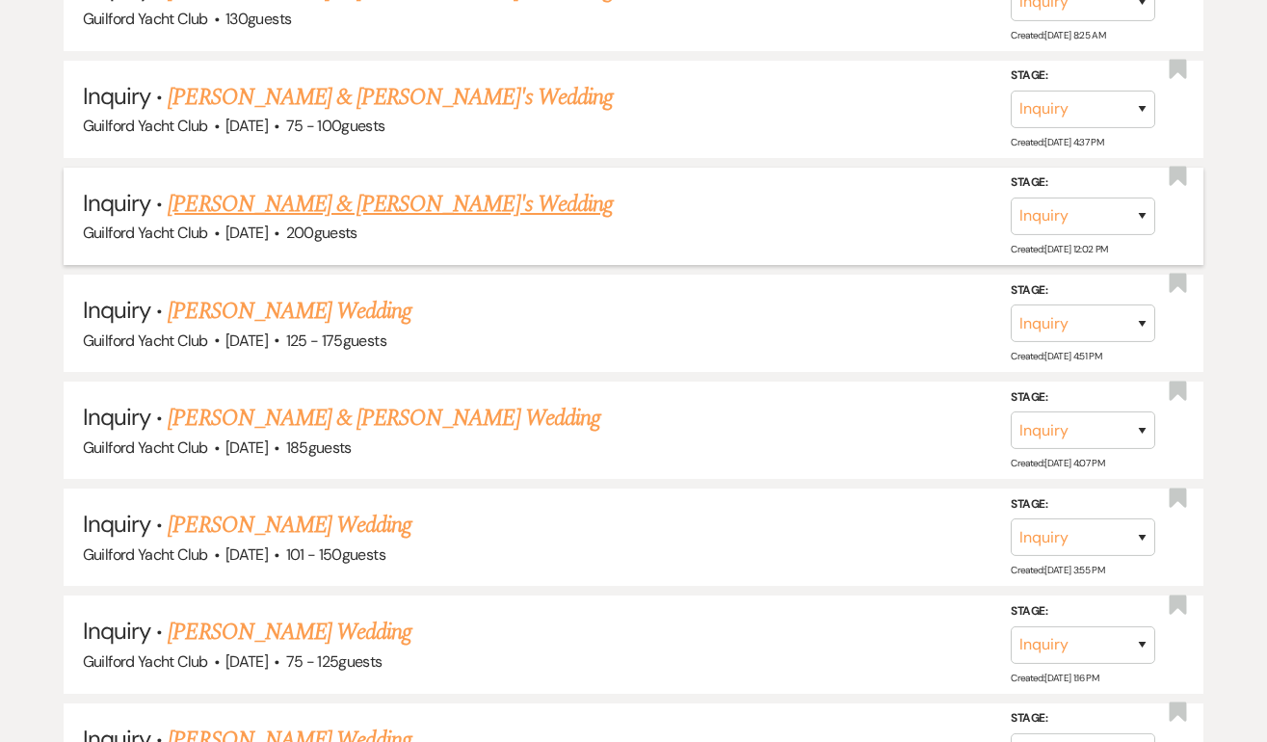
click at [201, 202] on link "Timothy & Meagan's Wedding" at bounding box center [390, 204] width 445 height 35
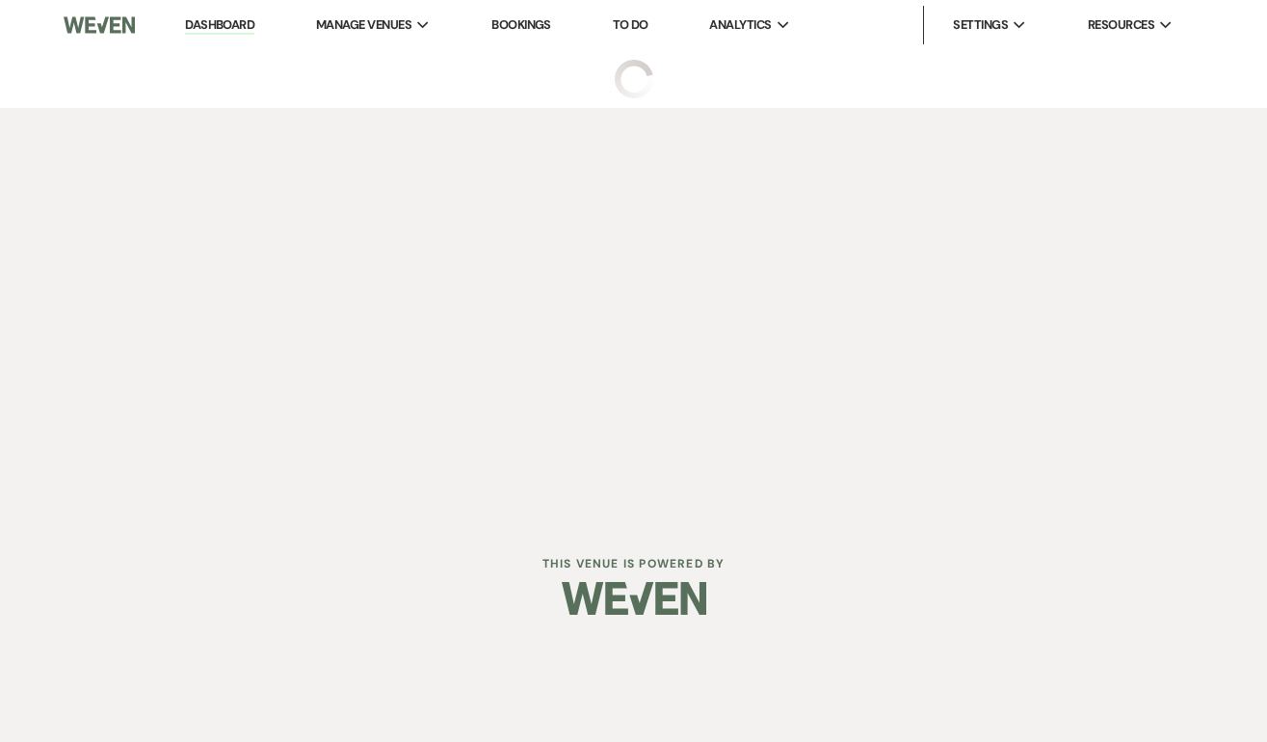
select select "5"
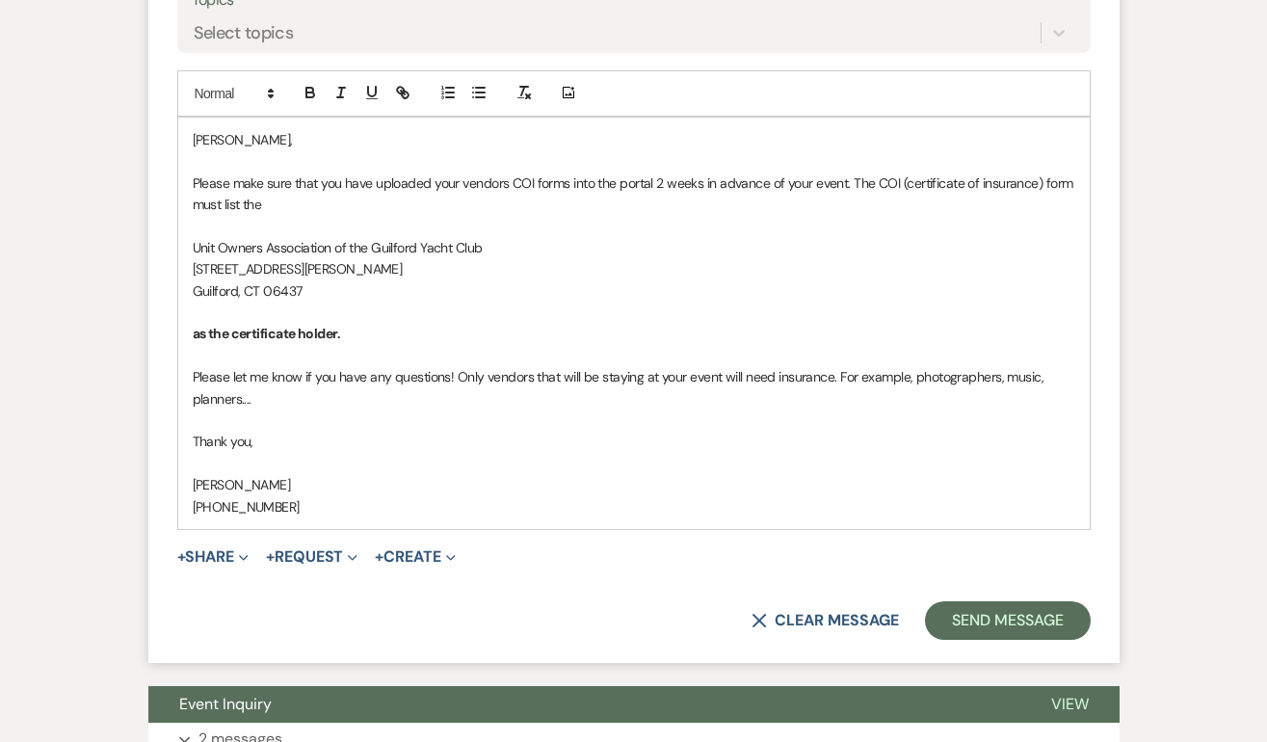
scroll to position [1279, 0]
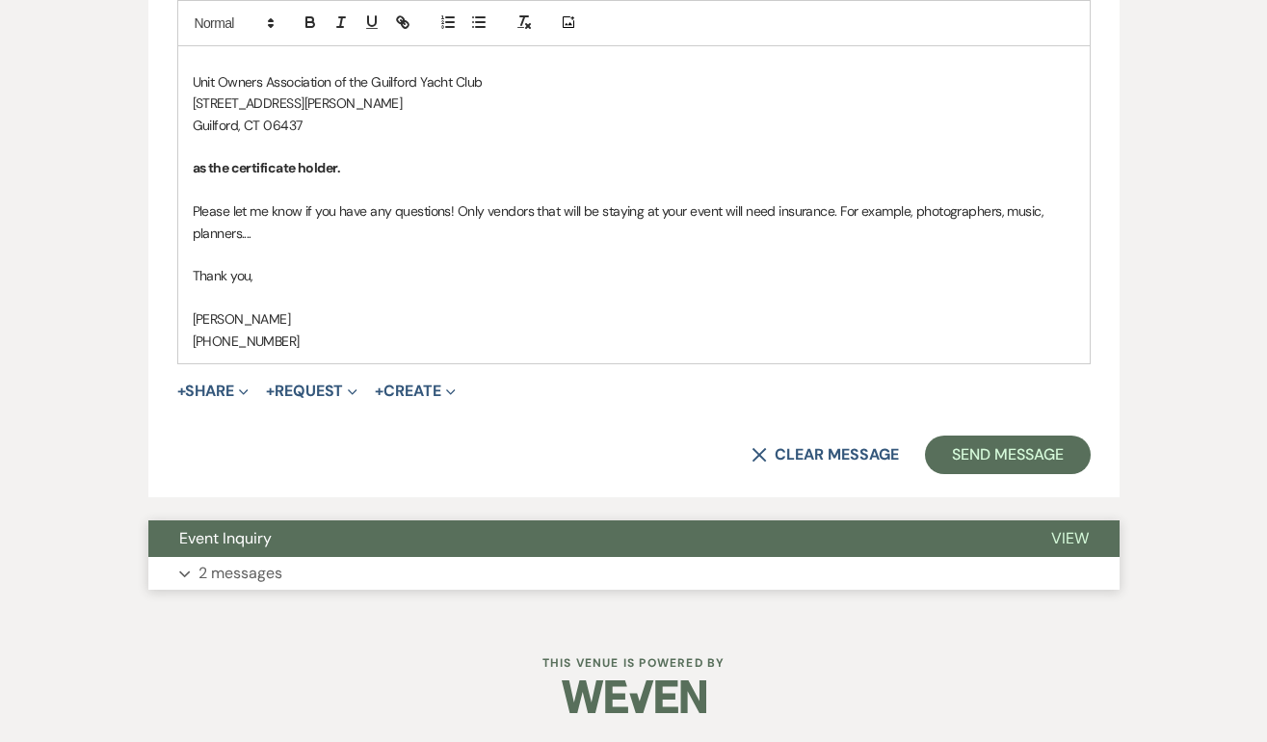
click at [1074, 540] on span "View" at bounding box center [1070, 538] width 38 height 20
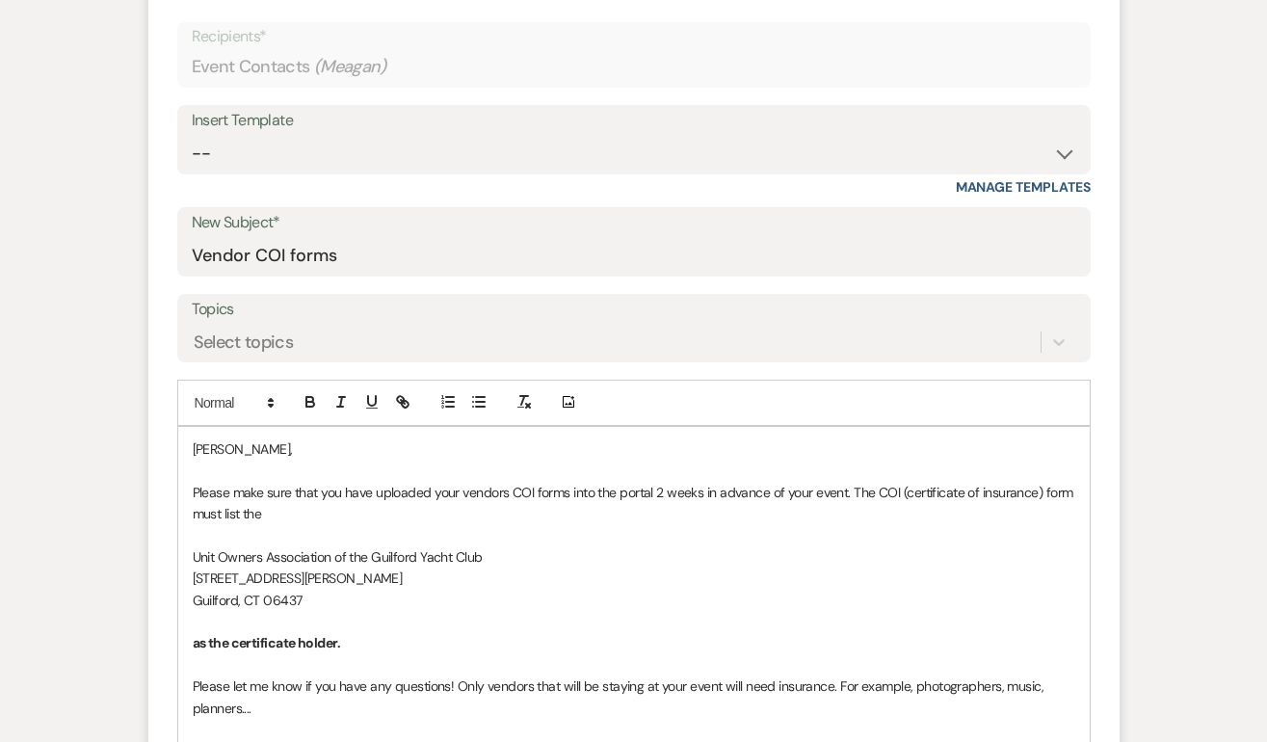
scroll to position [802, 0]
click at [375, 153] on select "-- Weven Planning Portal Introduction (Booked Events) Initial Inquiry Response …" at bounding box center [634, 156] width 884 height 38
select select "2059"
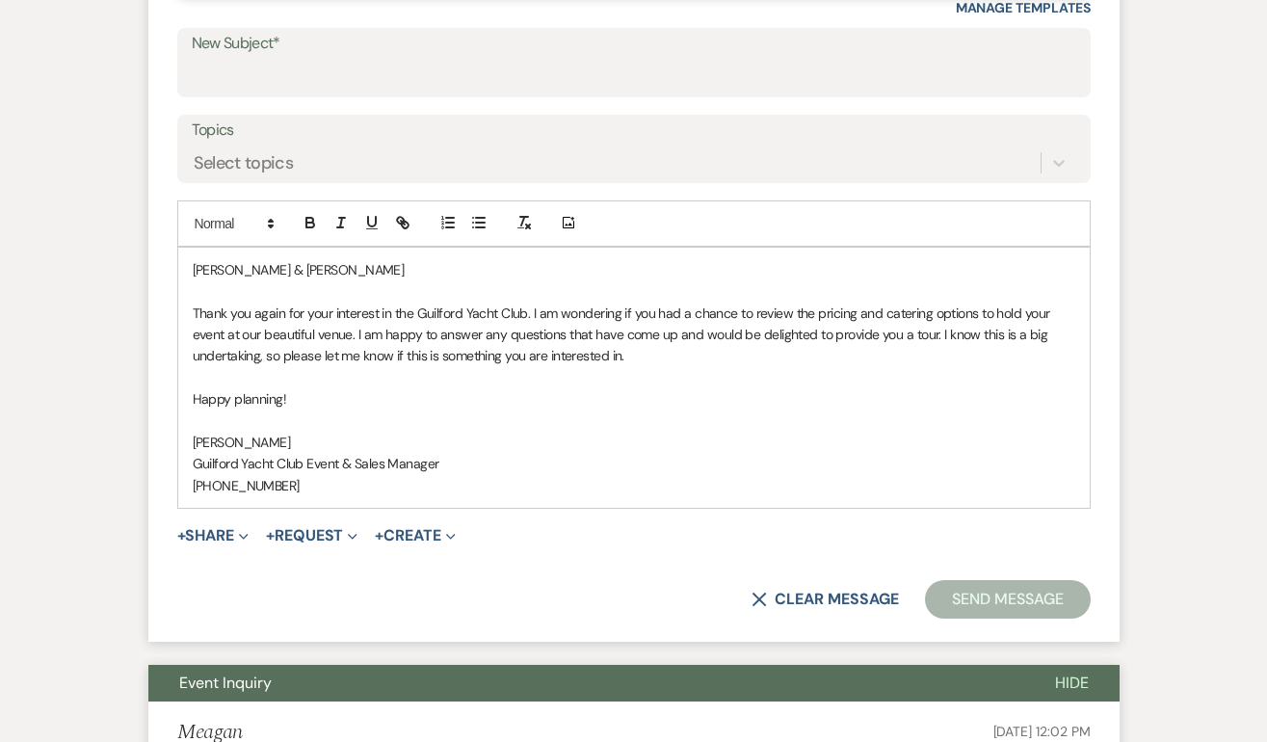
scroll to position [997, 0]
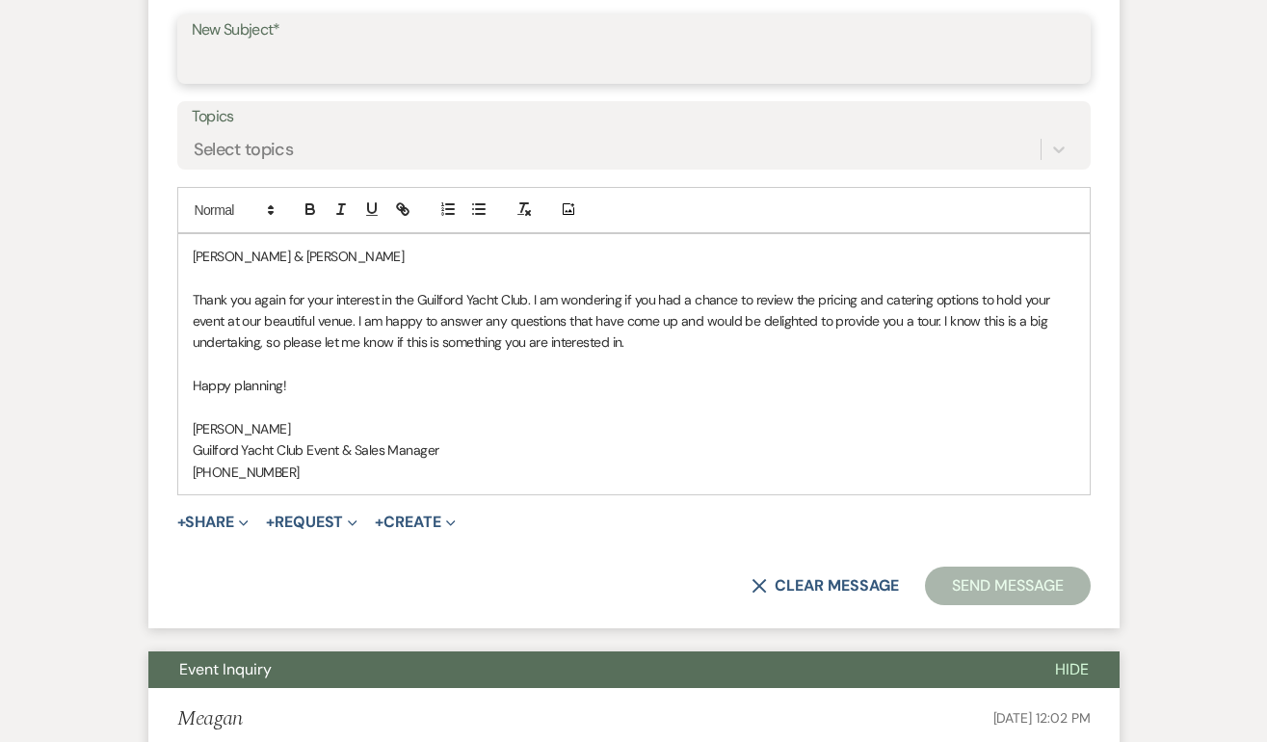
click at [269, 56] on input "New Subject*" at bounding box center [634, 63] width 884 height 38
type input "Schedule a tour at the GYC!"
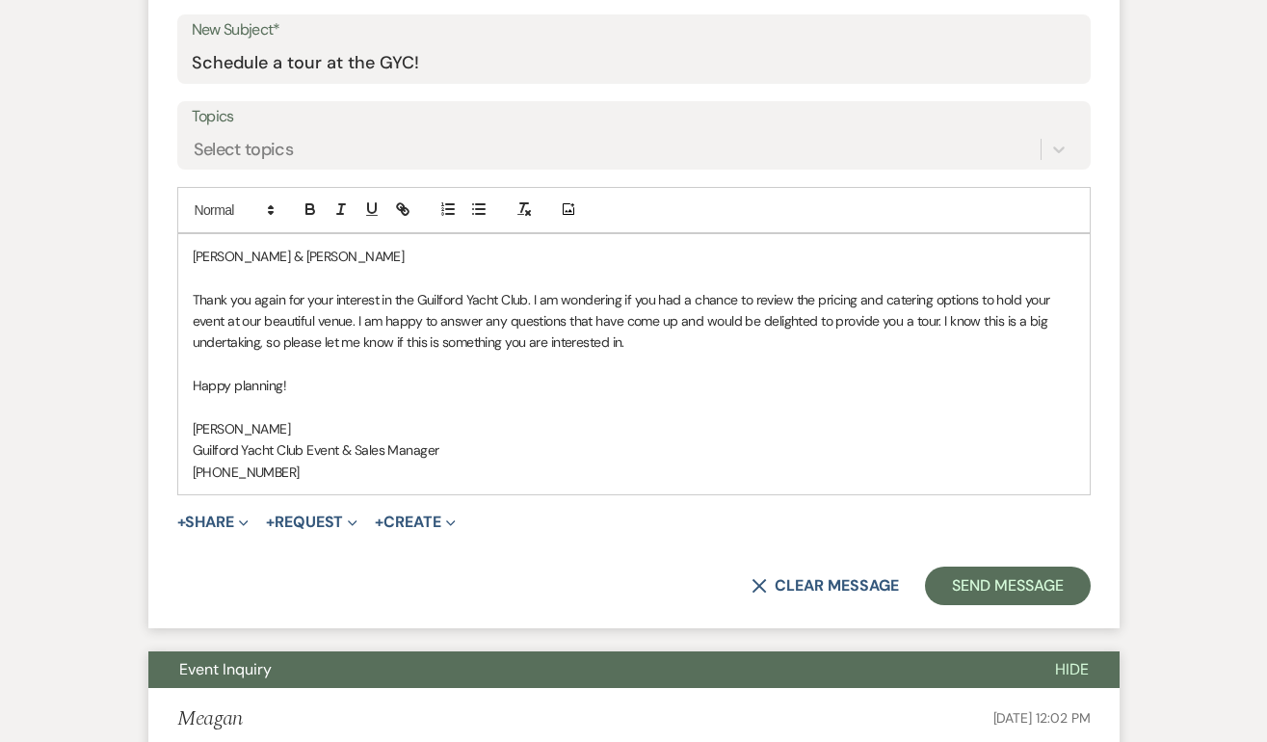
click at [318, 251] on p "Timothy & Meagan" at bounding box center [634, 256] width 882 height 21
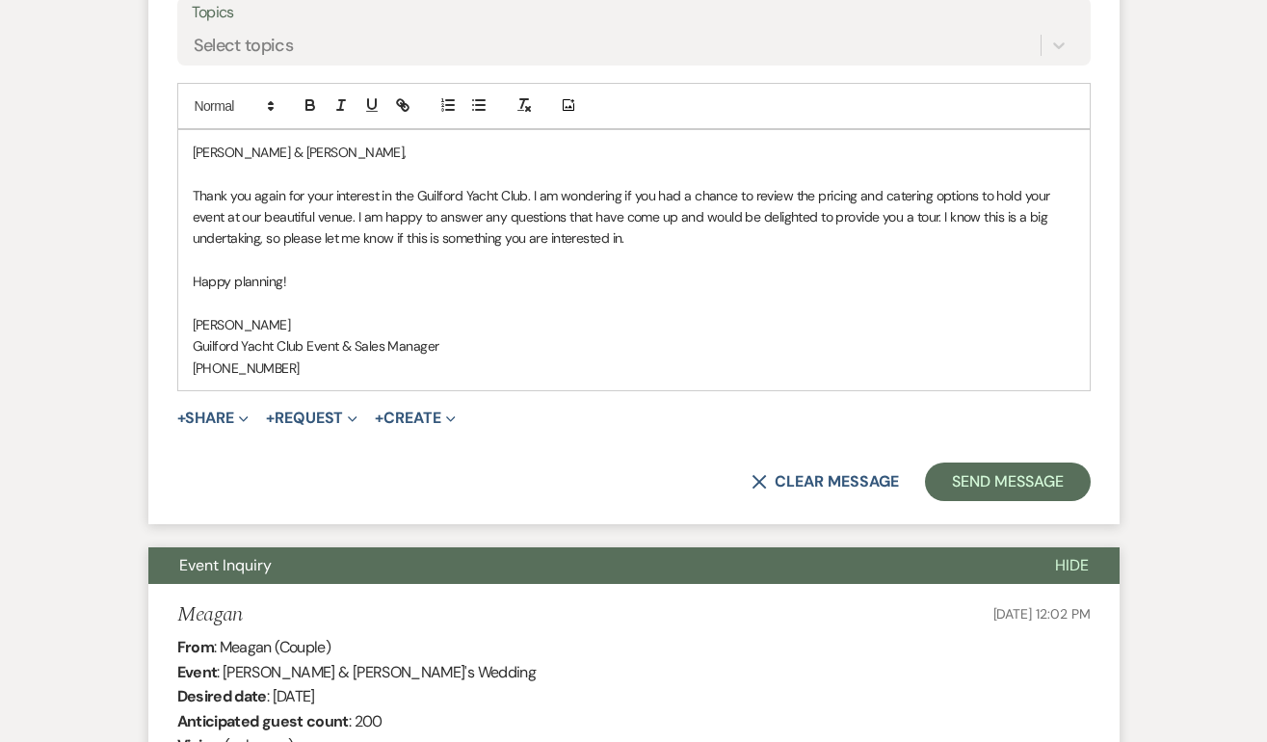
scroll to position [1099, 0]
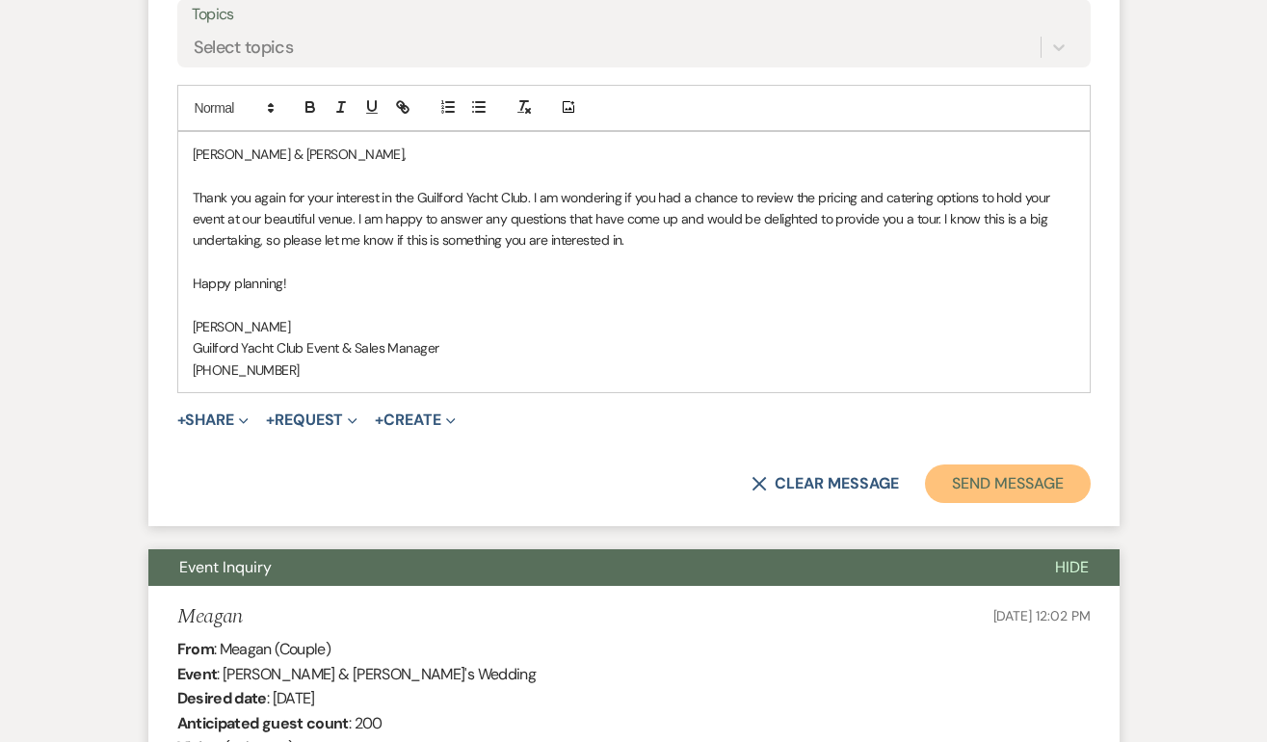
click at [1006, 480] on button "Send Message" at bounding box center [1007, 483] width 165 height 39
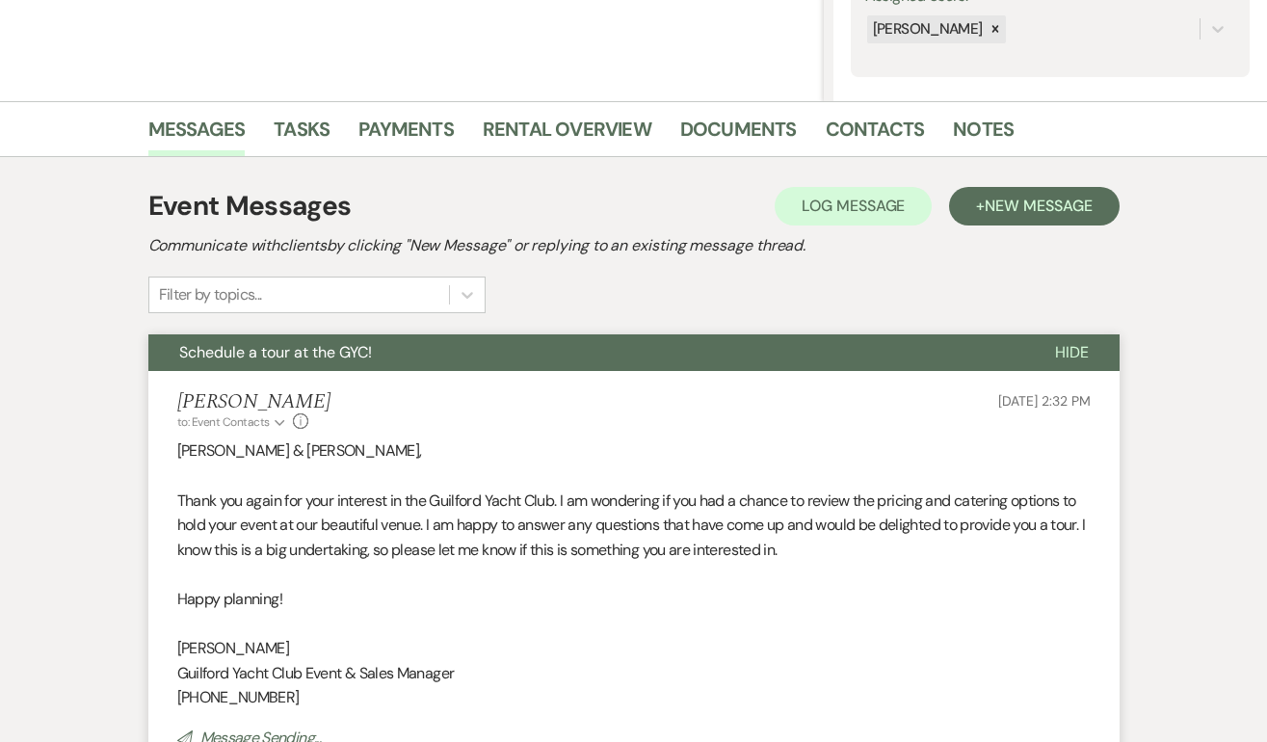
scroll to position [0, 0]
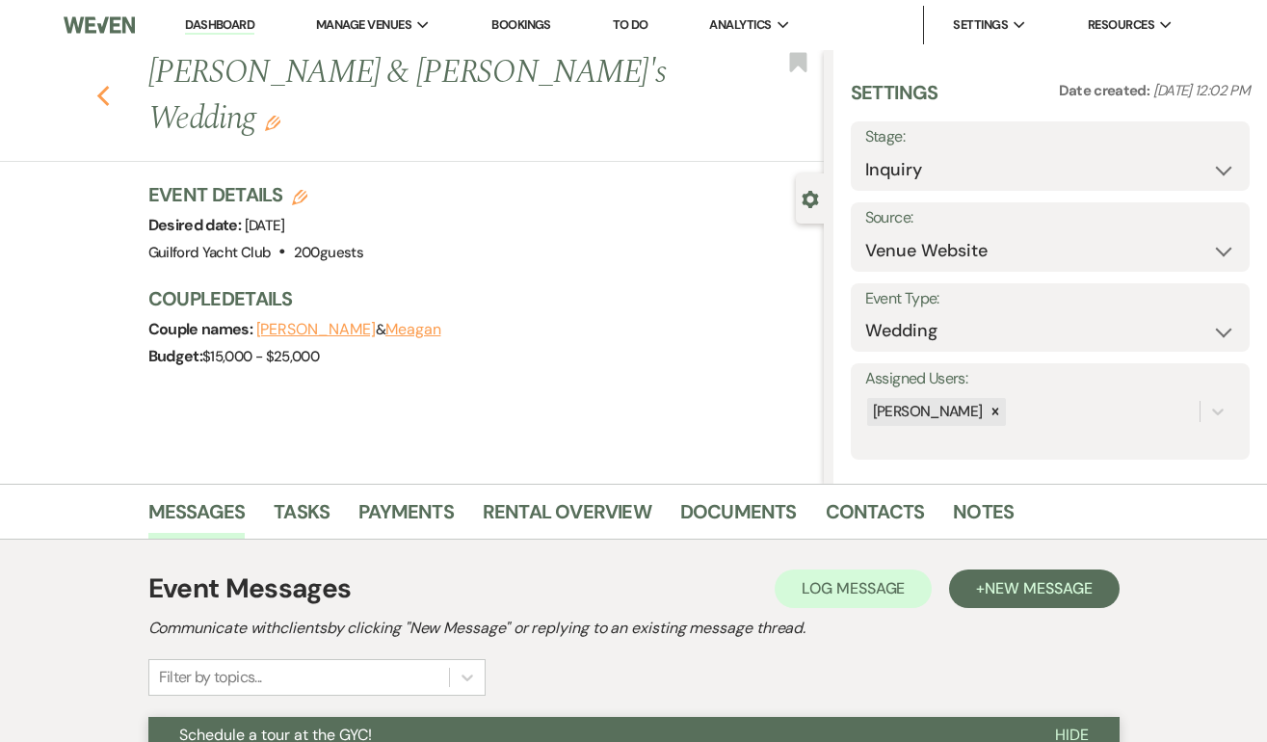
click at [99, 85] on icon "Previous" at bounding box center [103, 96] width 14 height 23
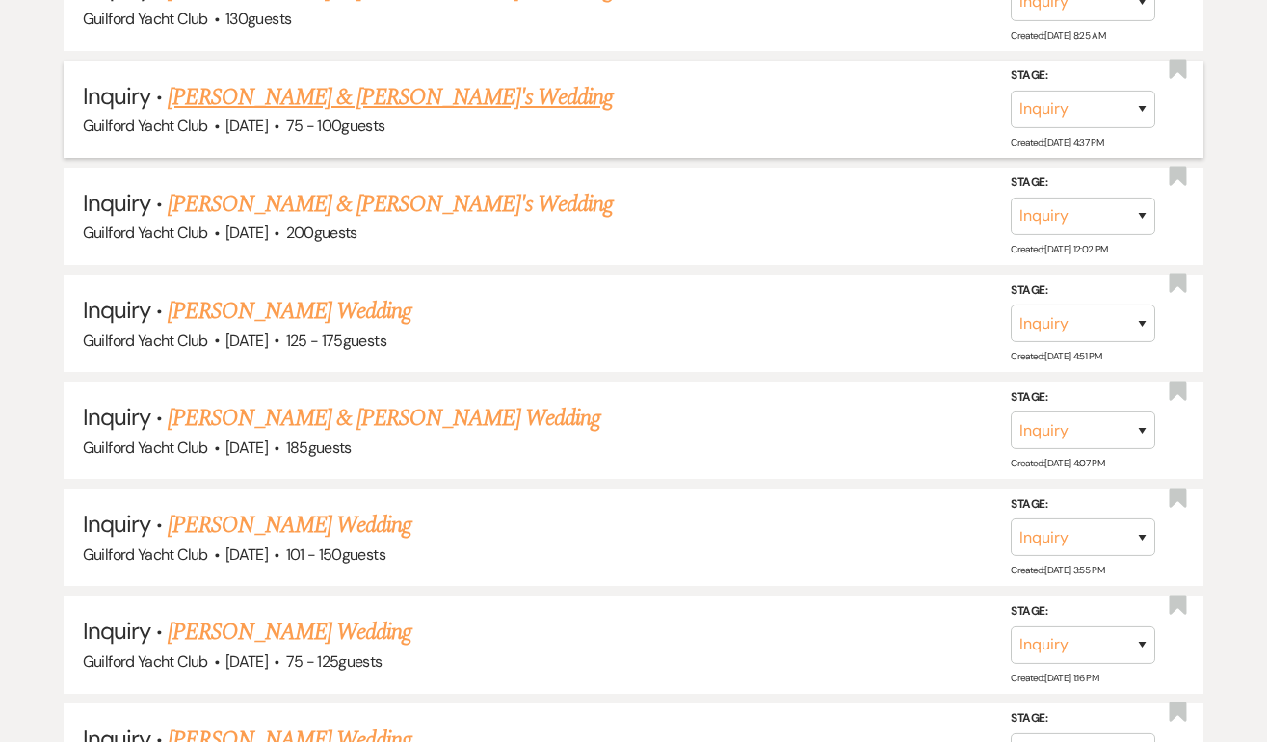
click at [261, 94] on link "Taylor & Sean's Wedding" at bounding box center [390, 97] width 445 height 35
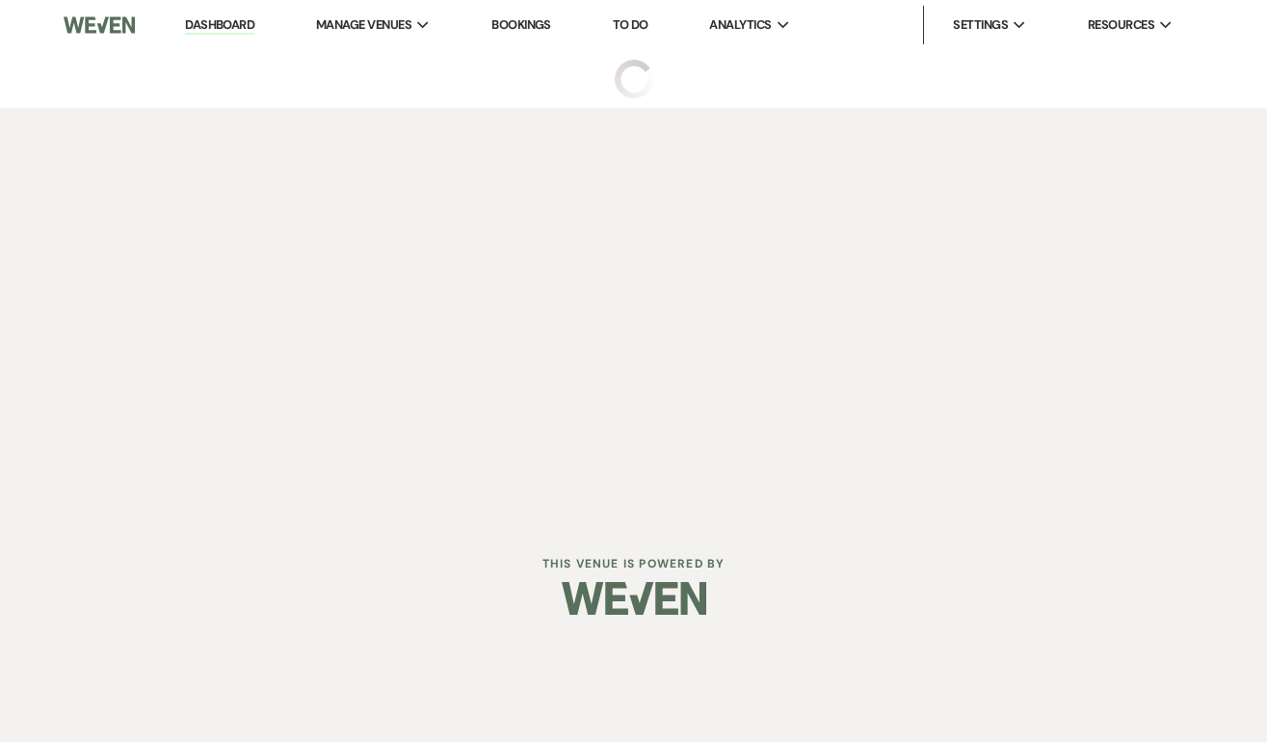
select select "5"
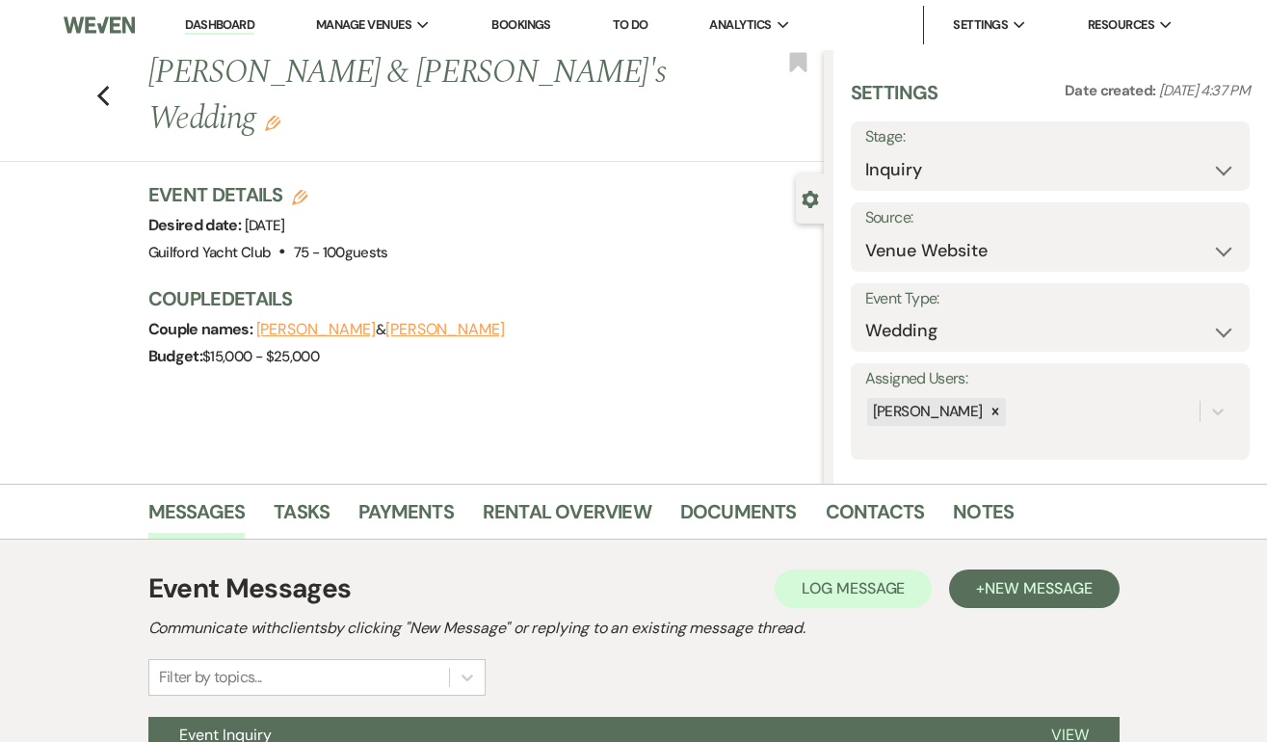
scroll to position [196, 0]
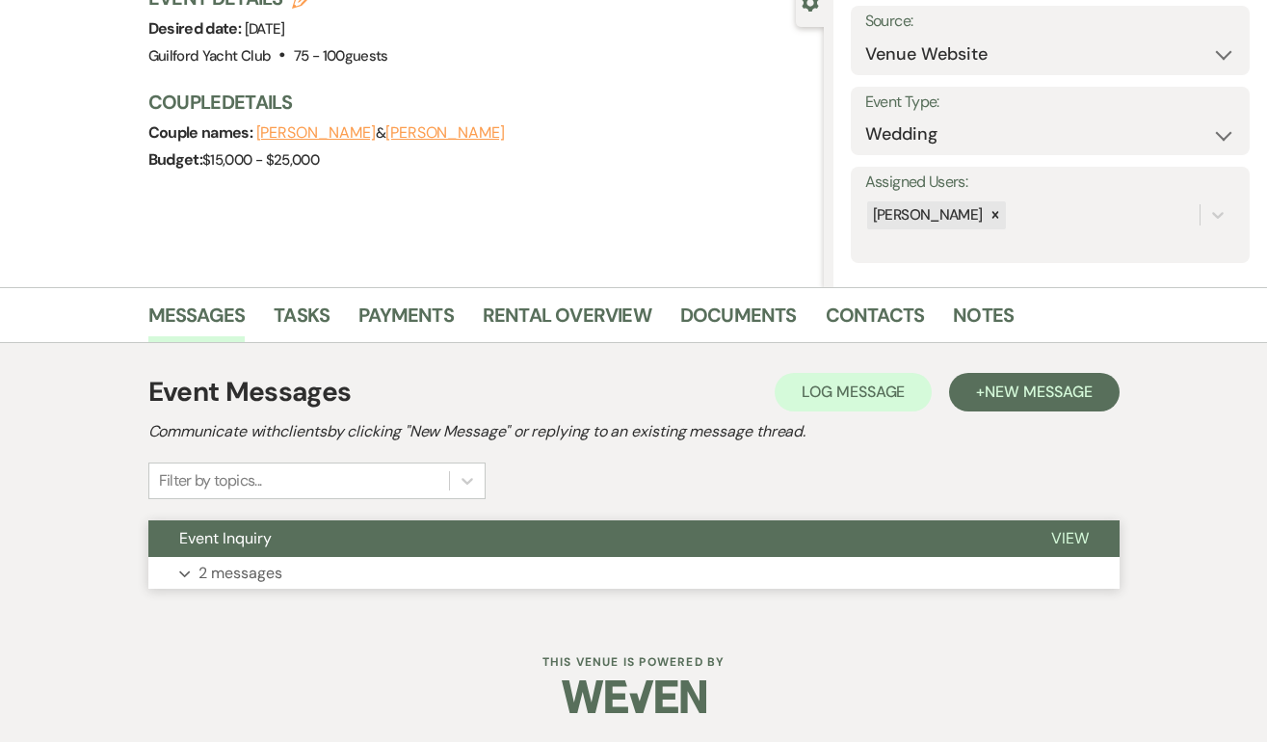
click at [1074, 535] on span "View" at bounding box center [1070, 538] width 38 height 20
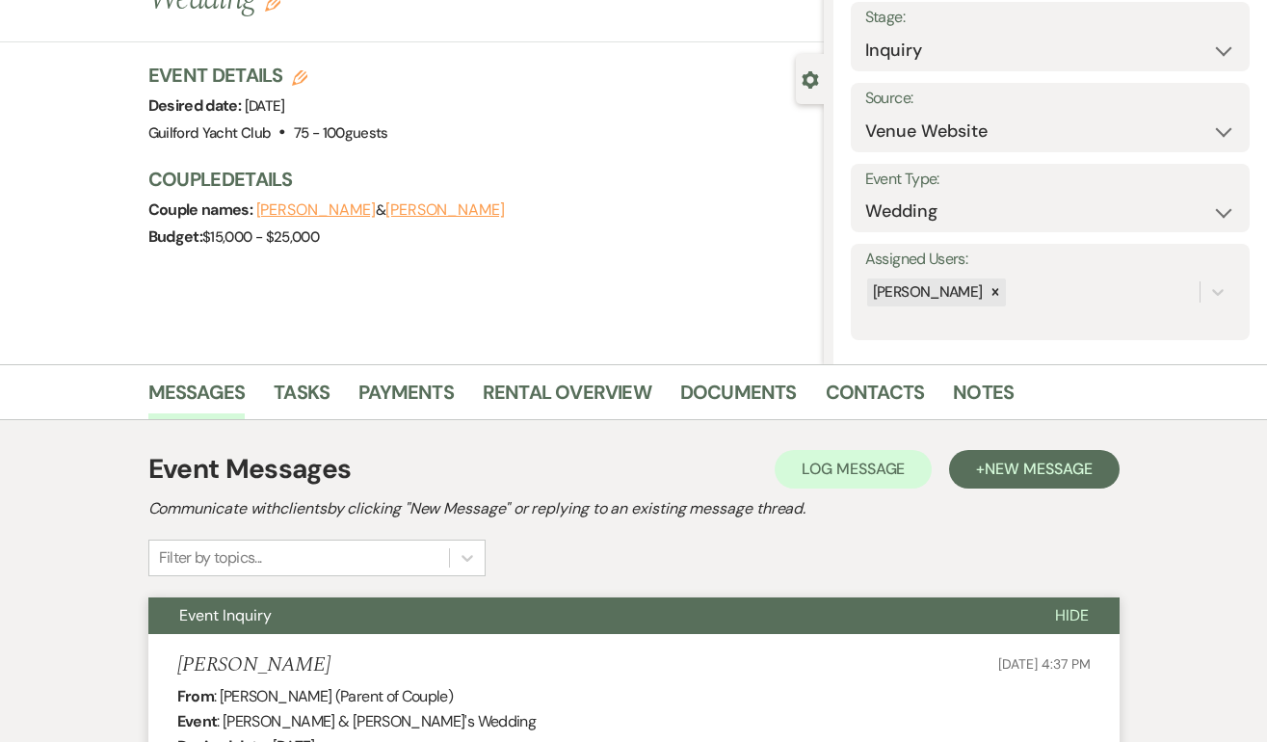
scroll to position [3, 0]
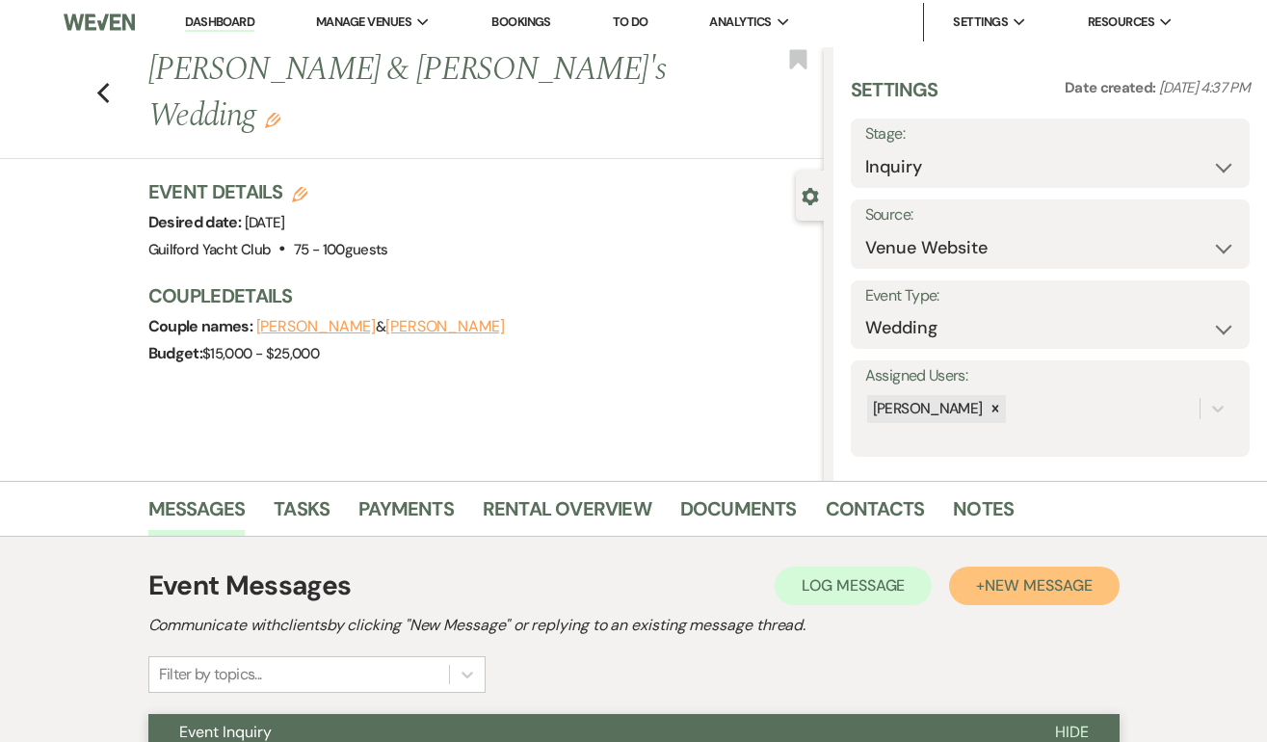
click at [1075, 586] on span "New Message" at bounding box center [1037, 585] width 107 height 20
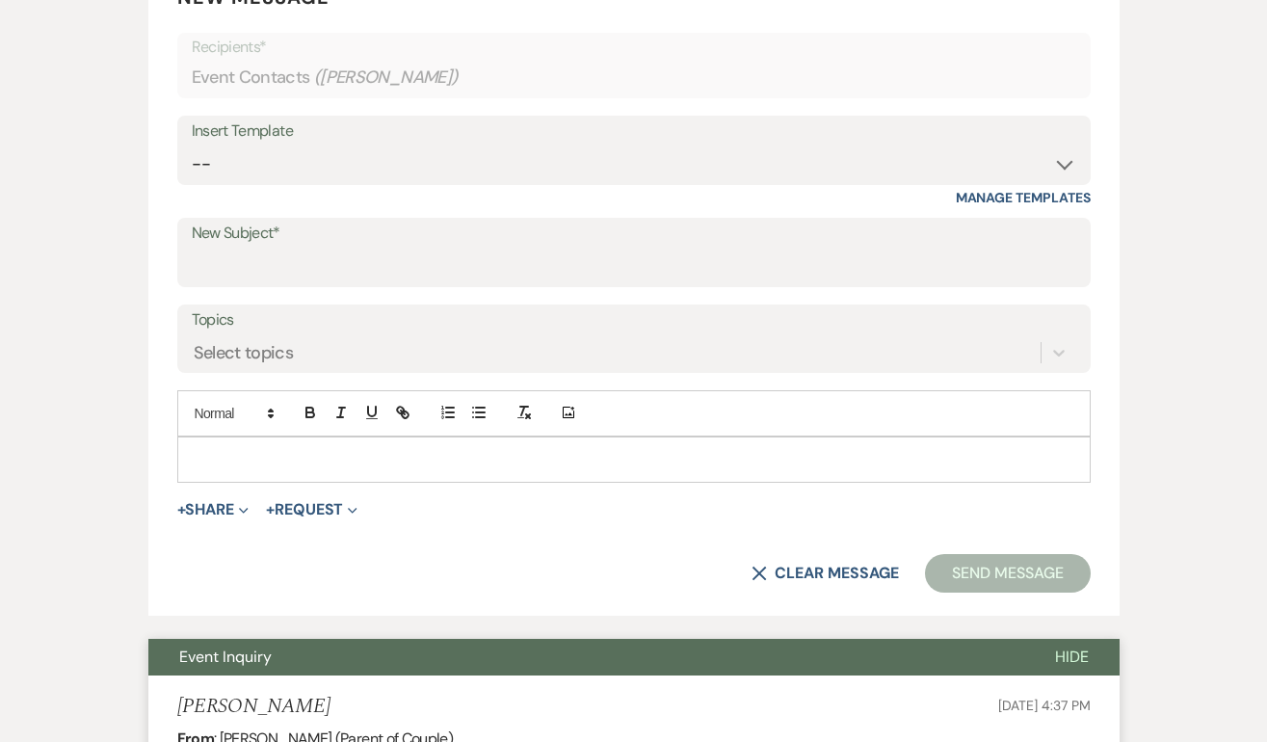
scroll to position [846, 0]
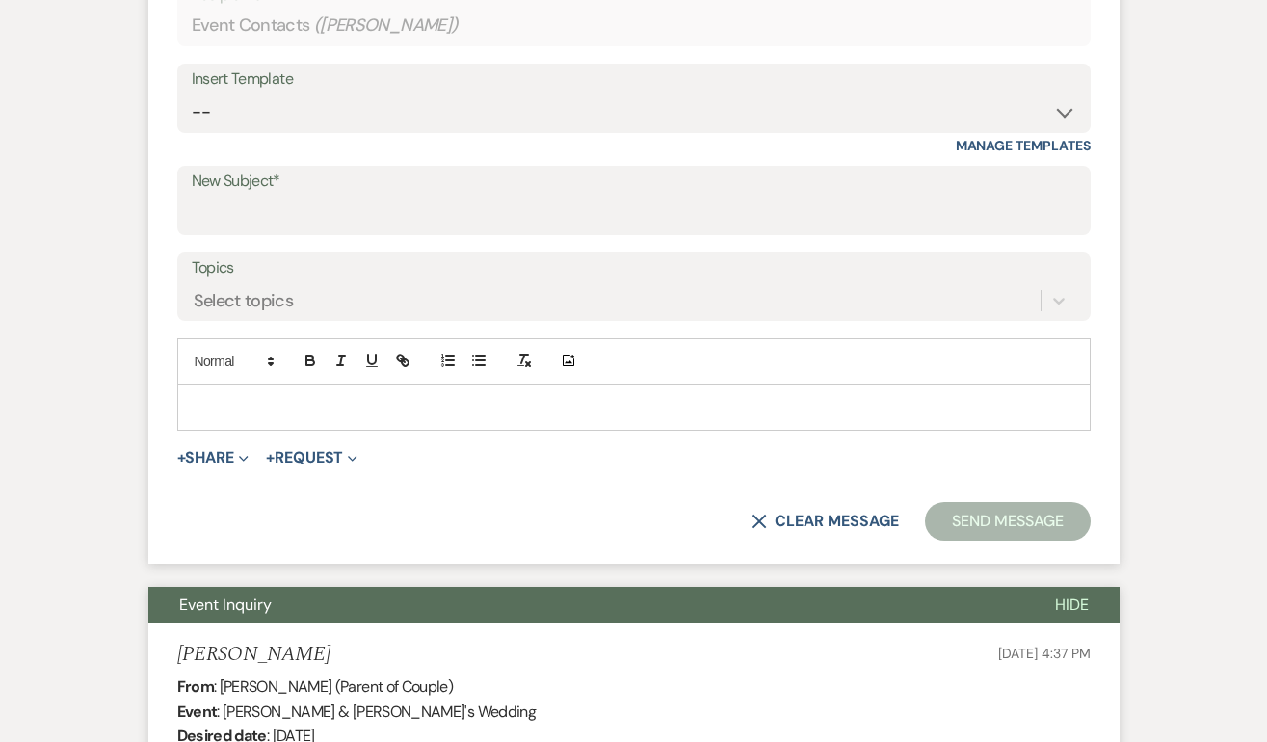
click at [301, 91] on div "Insert Template" at bounding box center [634, 79] width 884 height 28
click at [289, 109] on select "-- Weven Planning Portal Introduction (Booked Events) Initial Inquiry Response …" at bounding box center [634, 112] width 884 height 38
select select "2059"
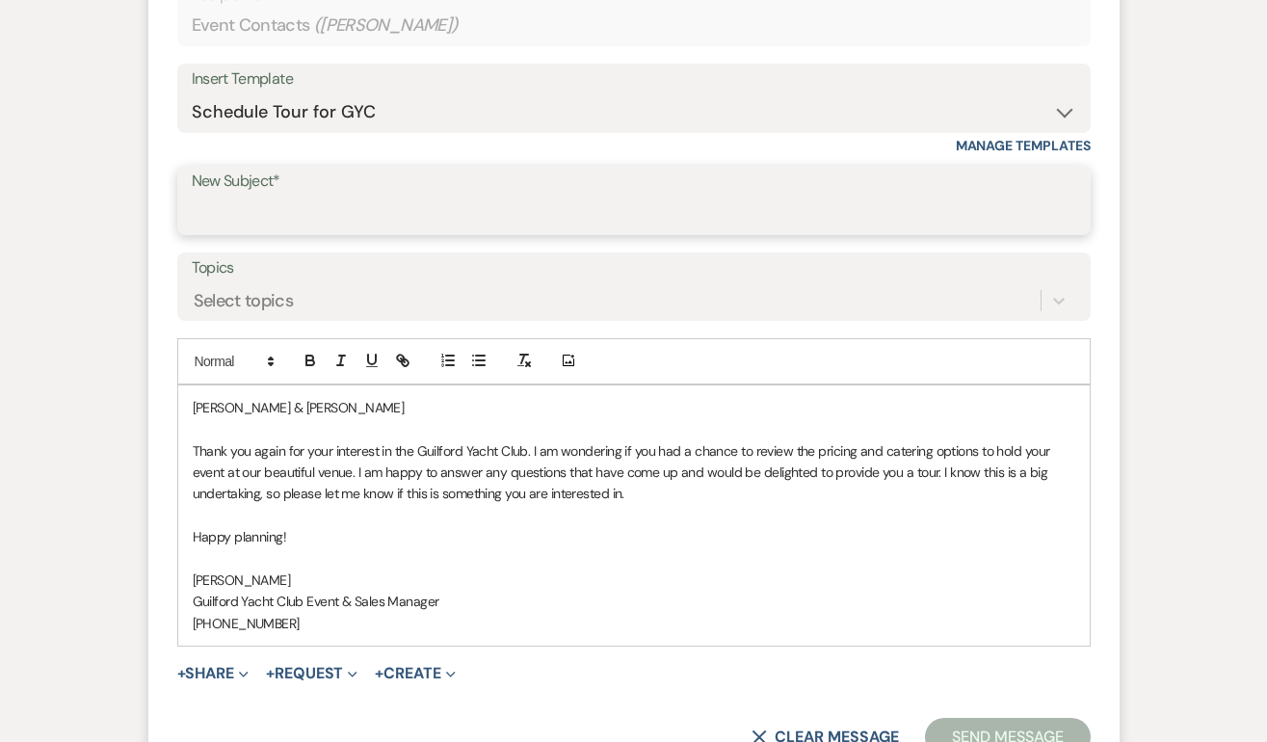
click at [262, 222] on input "New Subject*" at bounding box center [634, 215] width 884 height 38
type input "Schedule a tour at the GYC!"
click at [293, 411] on p "Taylor & Sean" at bounding box center [634, 407] width 882 height 21
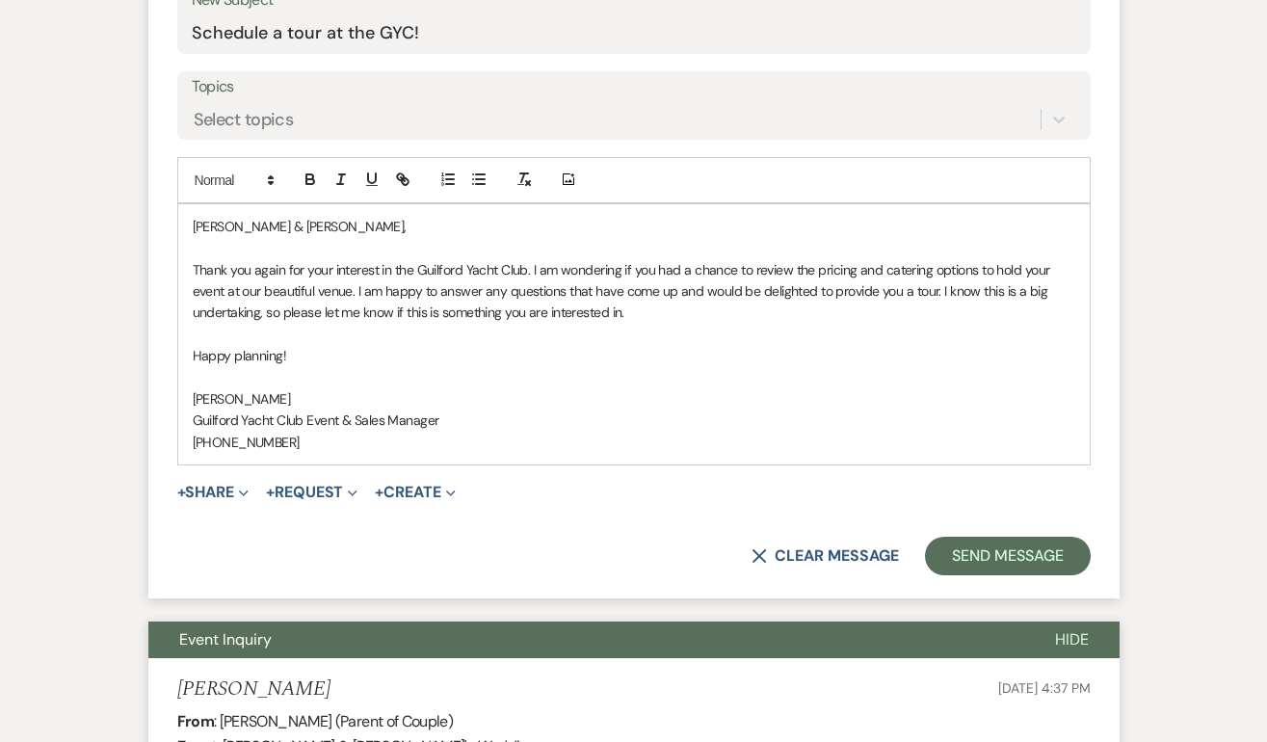
scroll to position [1033, 0]
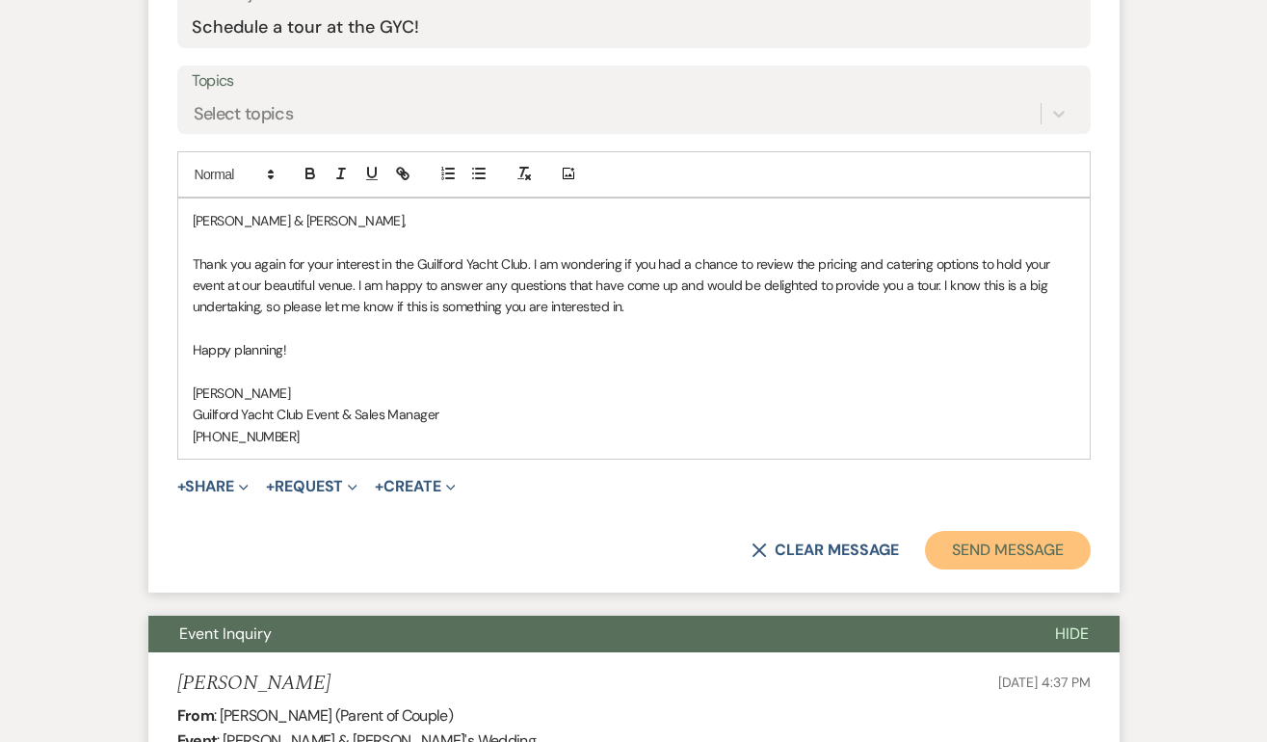
click at [977, 543] on button "Send Message" at bounding box center [1007, 550] width 165 height 39
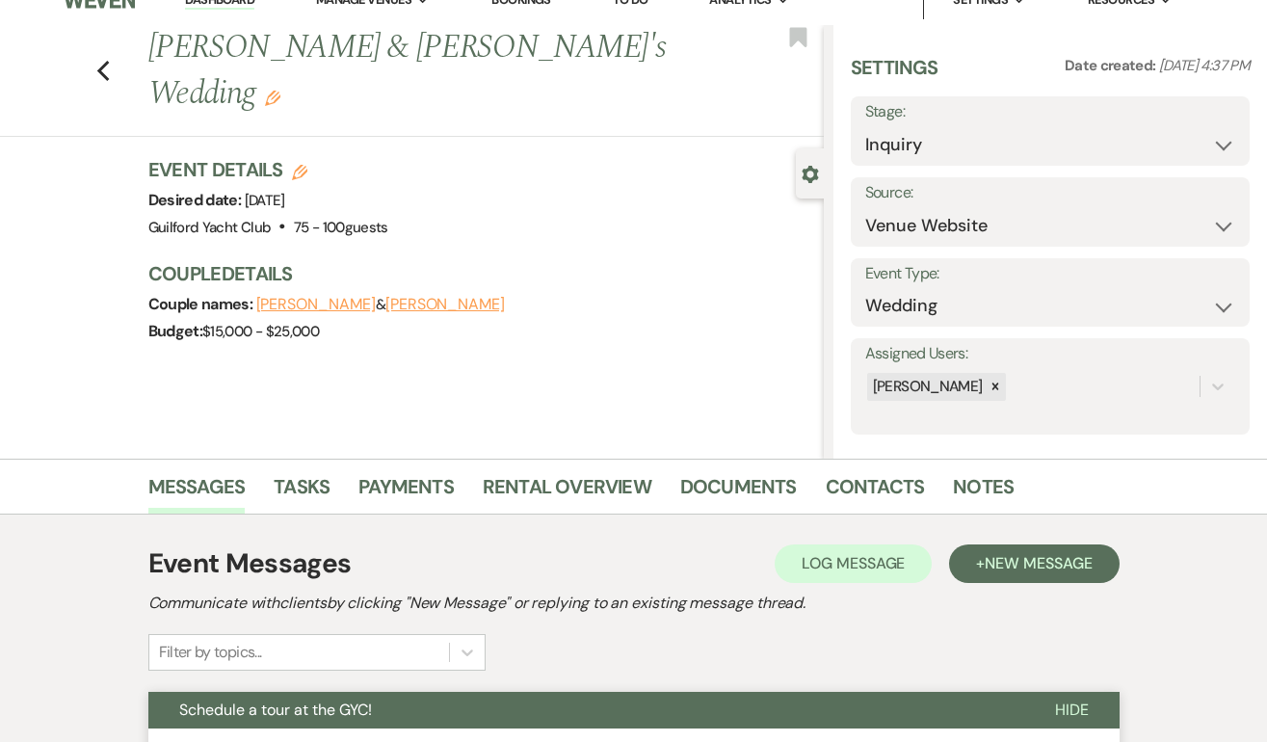
scroll to position [0, 0]
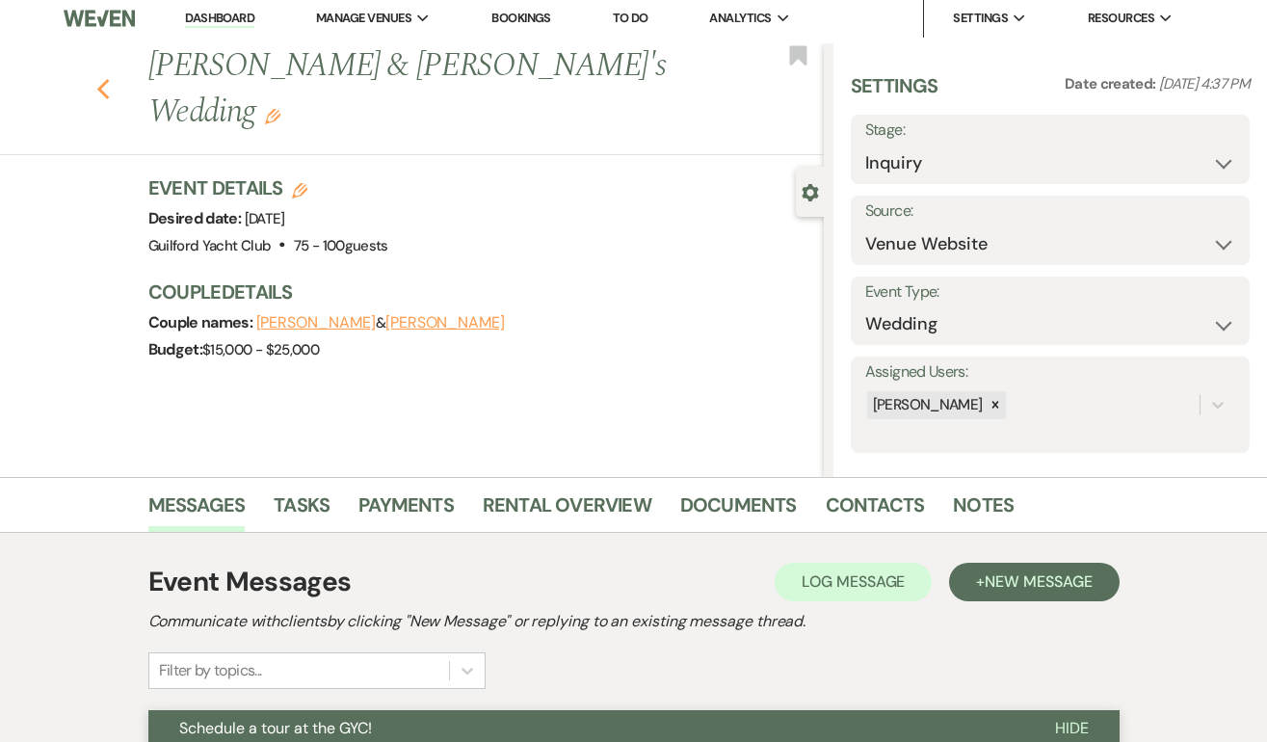
click at [102, 78] on icon "Previous" at bounding box center [103, 89] width 14 height 23
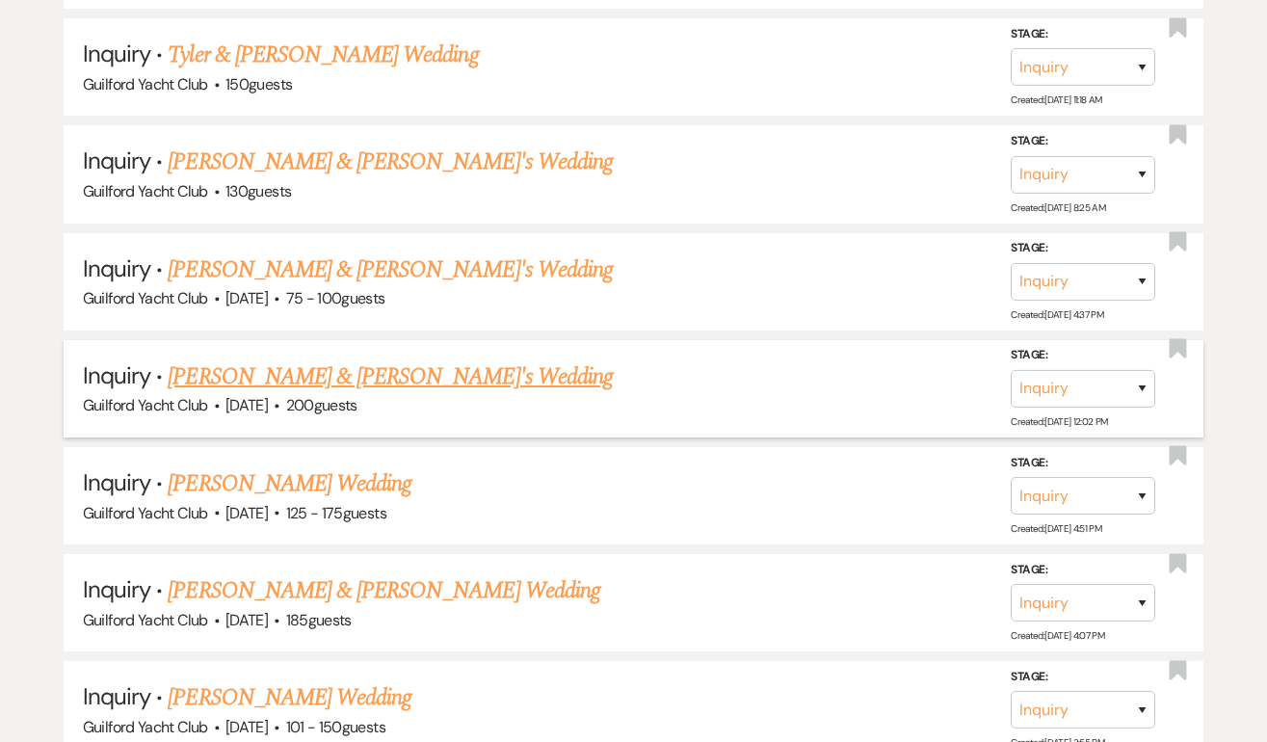
scroll to position [1280, 0]
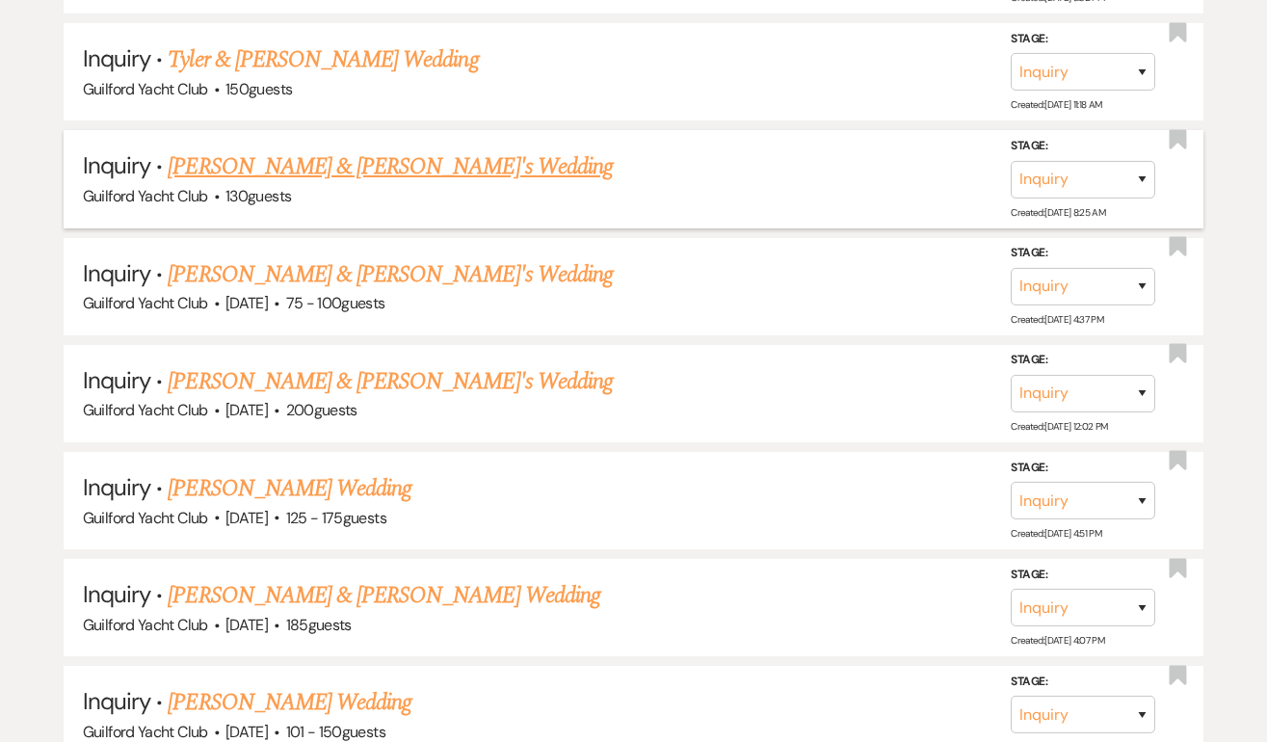
click at [264, 156] on link "Alivia Mancini & Fiance's Wedding" at bounding box center [390, 166] width 445 height 35
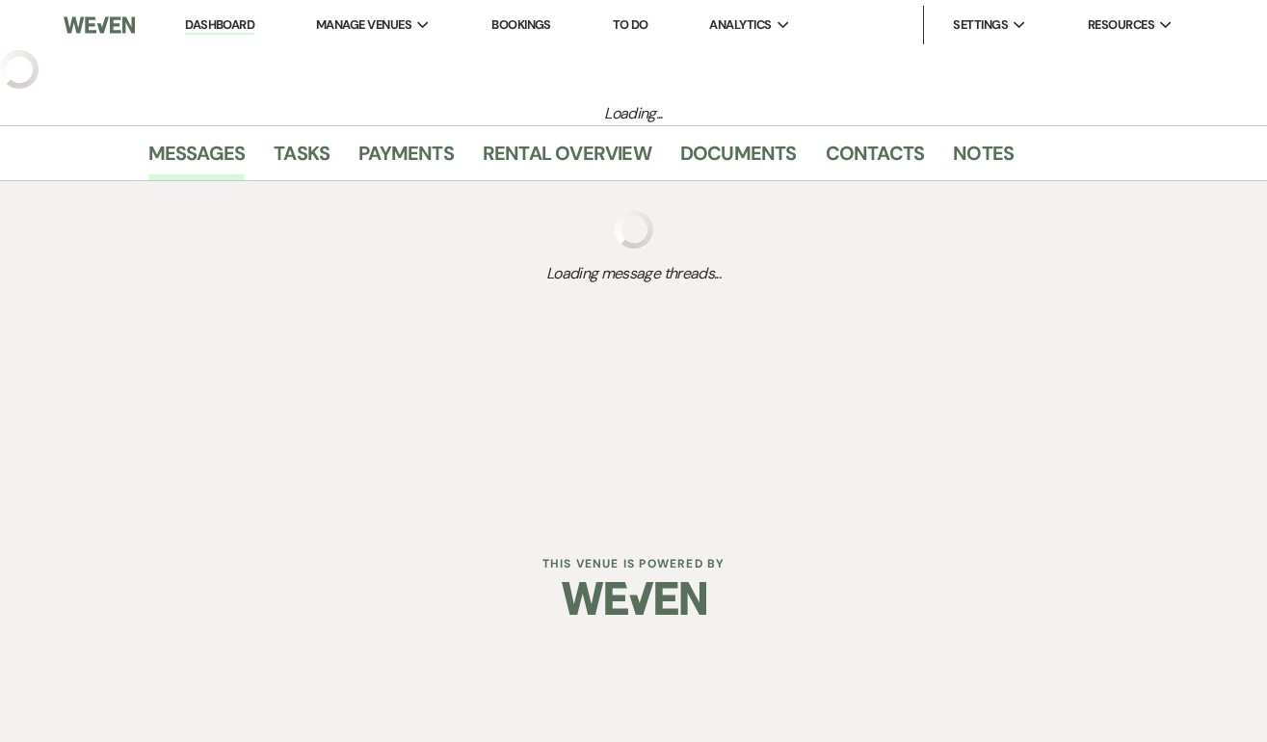
select select "5"
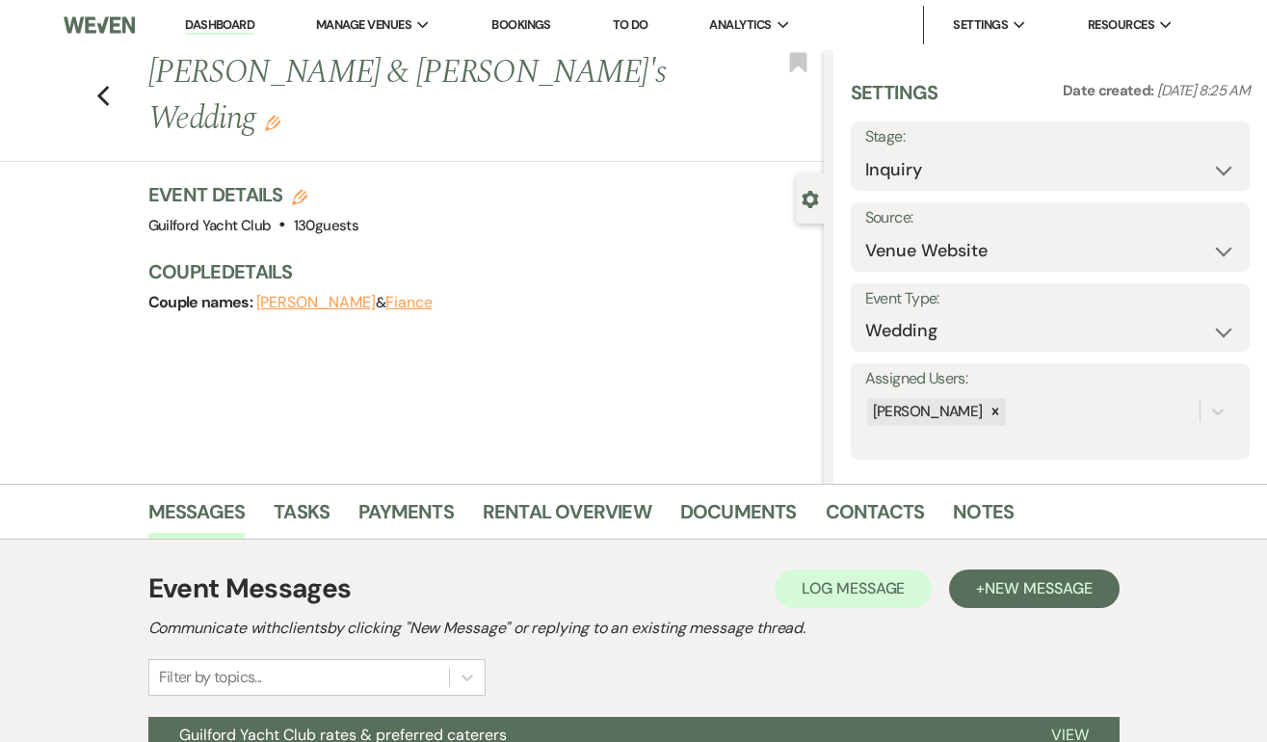
scroll to position [196, 0]
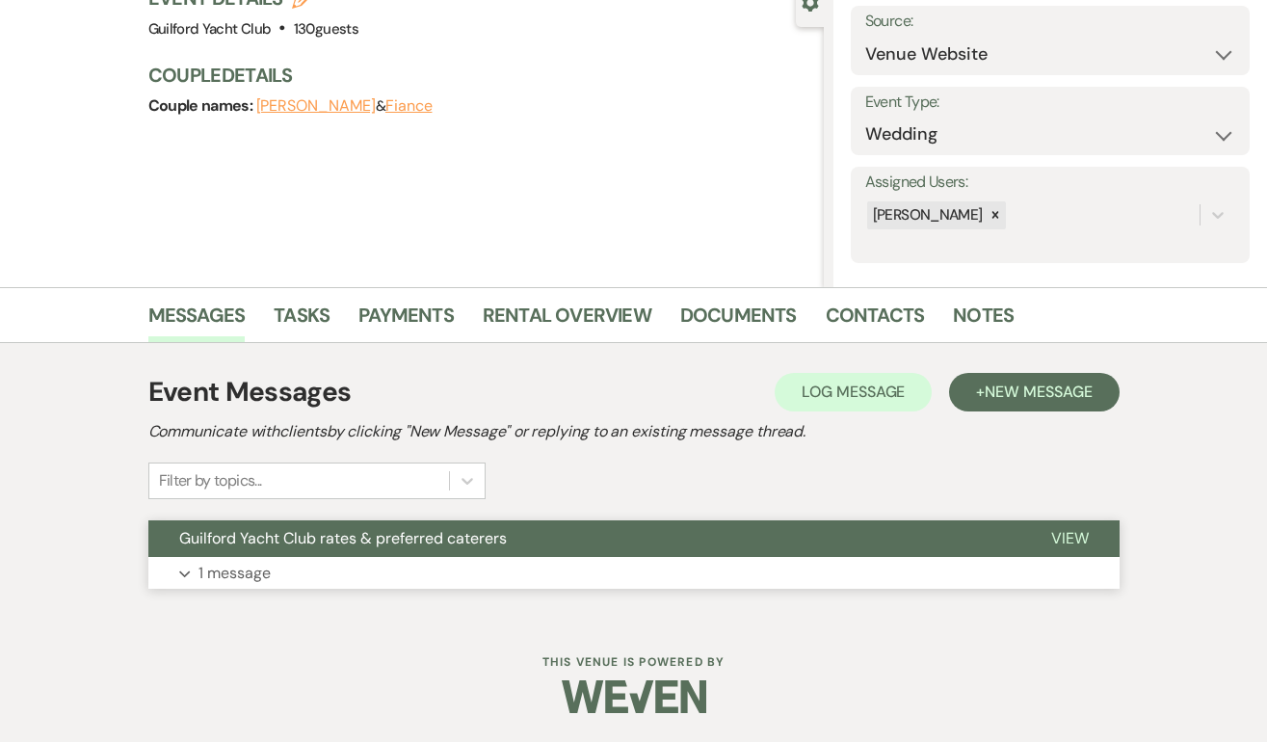
click at [1077, 540] on span "View" at bounding box center [1070, 538] width 38 height 20
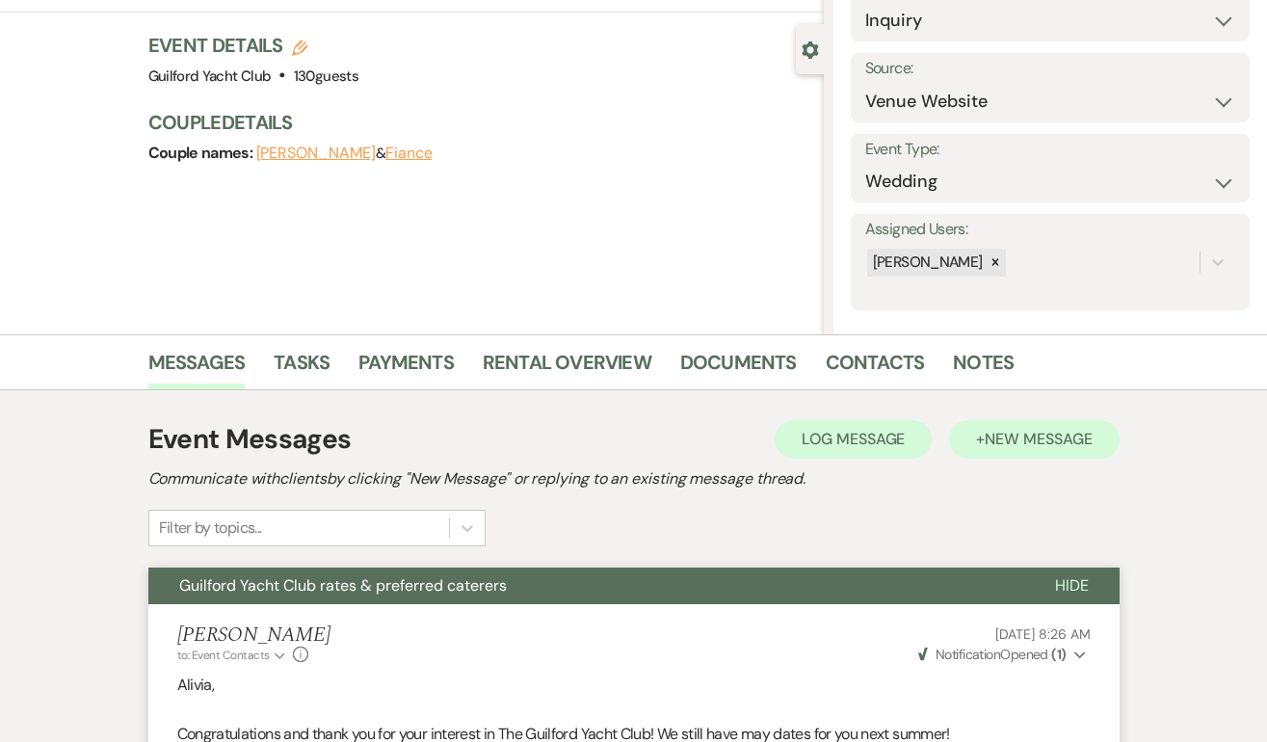
scroll to position [128, 0]
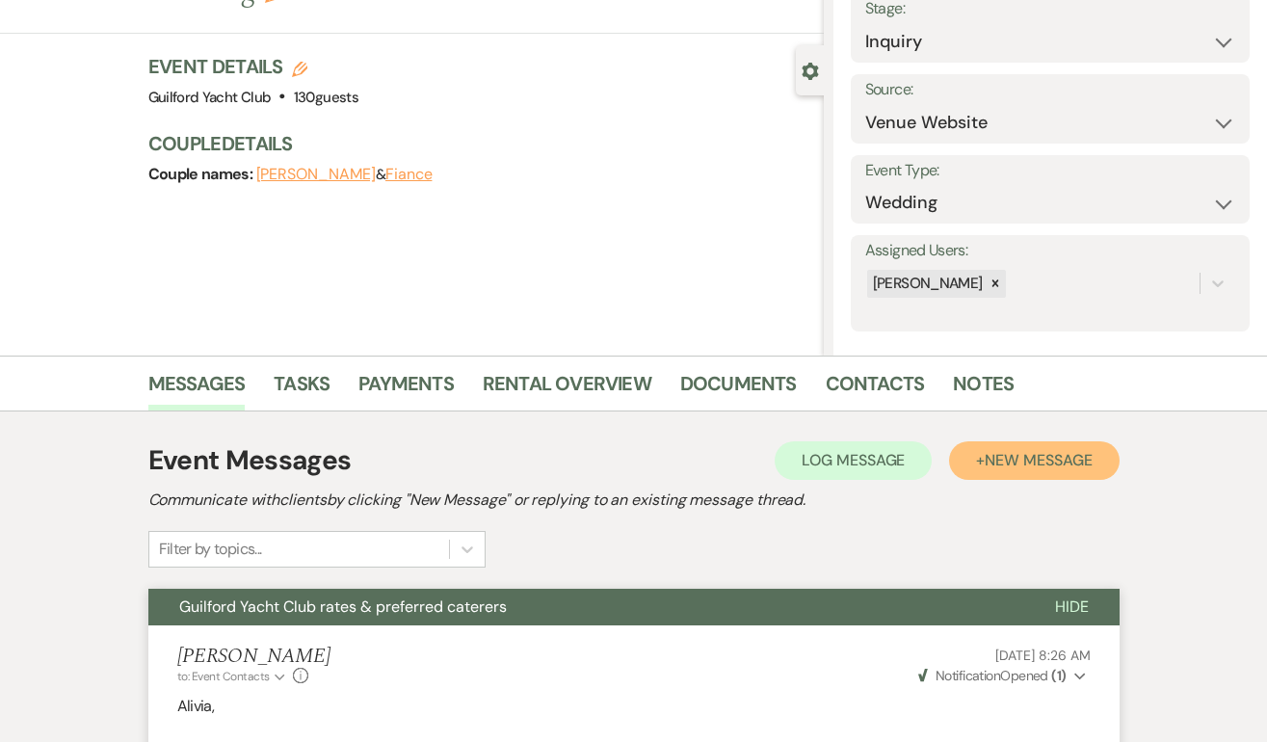
click at [1071, 458] on span "New Message" at bounding box center [1037, 460] width 107 height 20
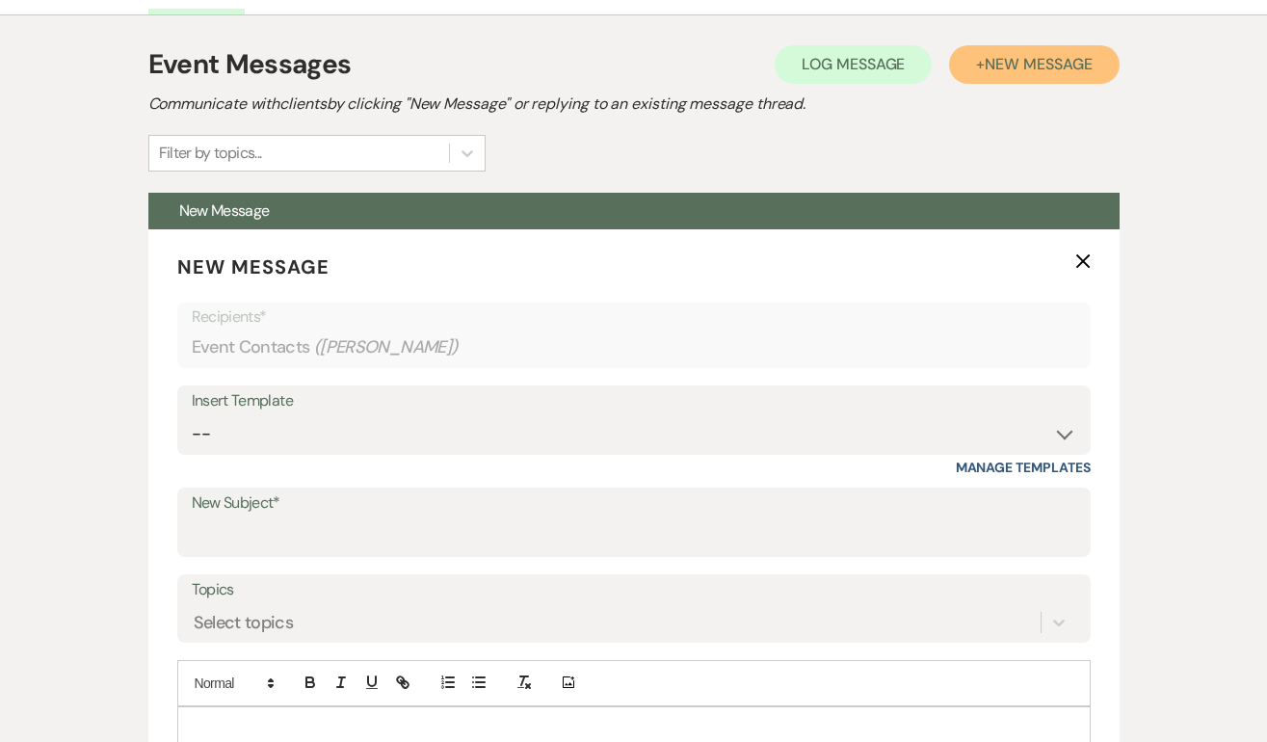
scroll to position [670, 0]
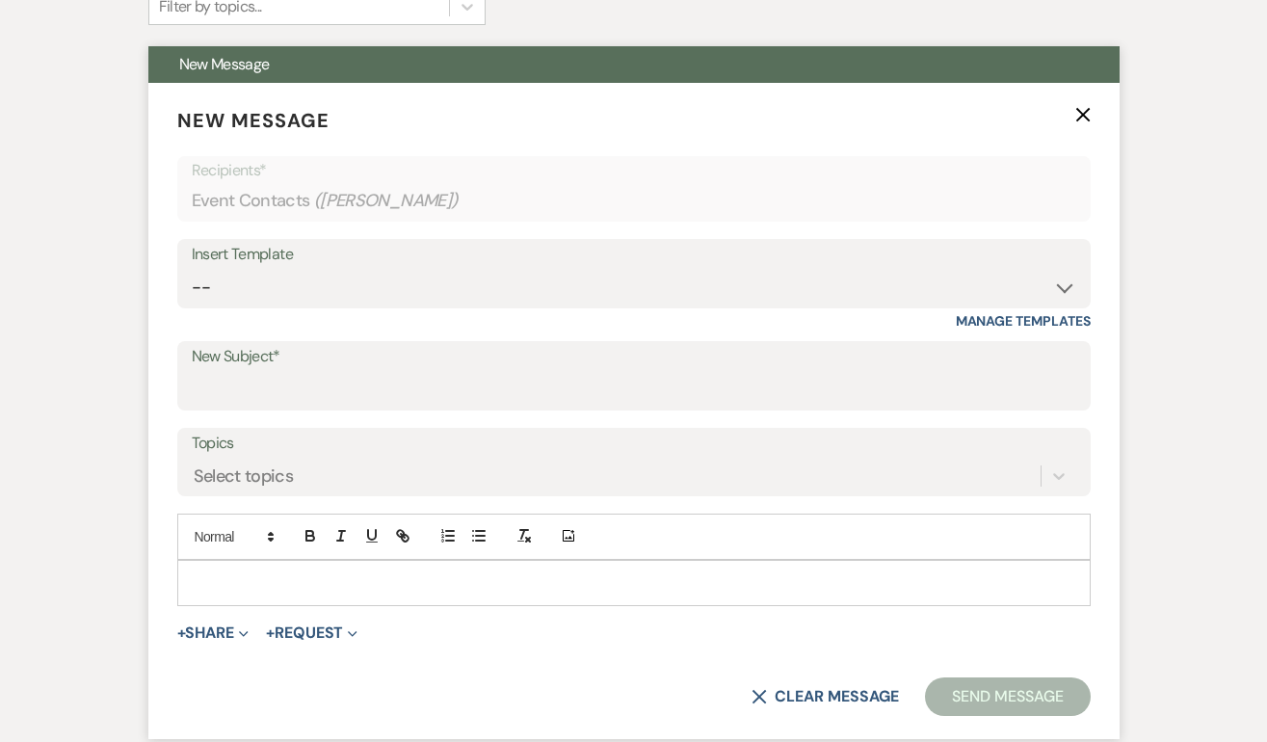
click at [237, 259] on div "Insert Template" at bounding box center [634, 255] width 884 height 28
click at [235, 285] on select "-- Weven Planning Portal Introduction (Booked Events) Initial Inquiry Response …" at bounding box center [634, 288] width 884 height 38
select select "2059"
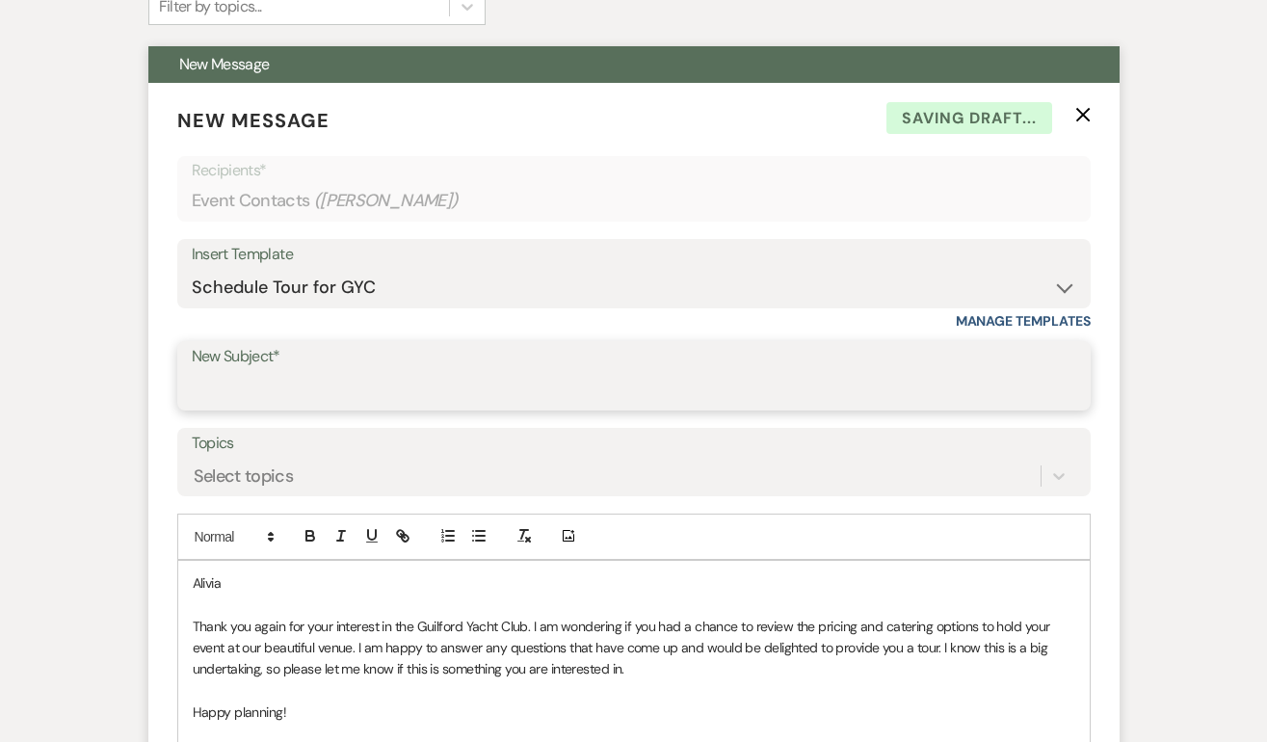
click at [232, 381] on input "New Subject*" at bounding box center [634, 390] width 884 height 38
type input "Schedule a tour at the GYC!"
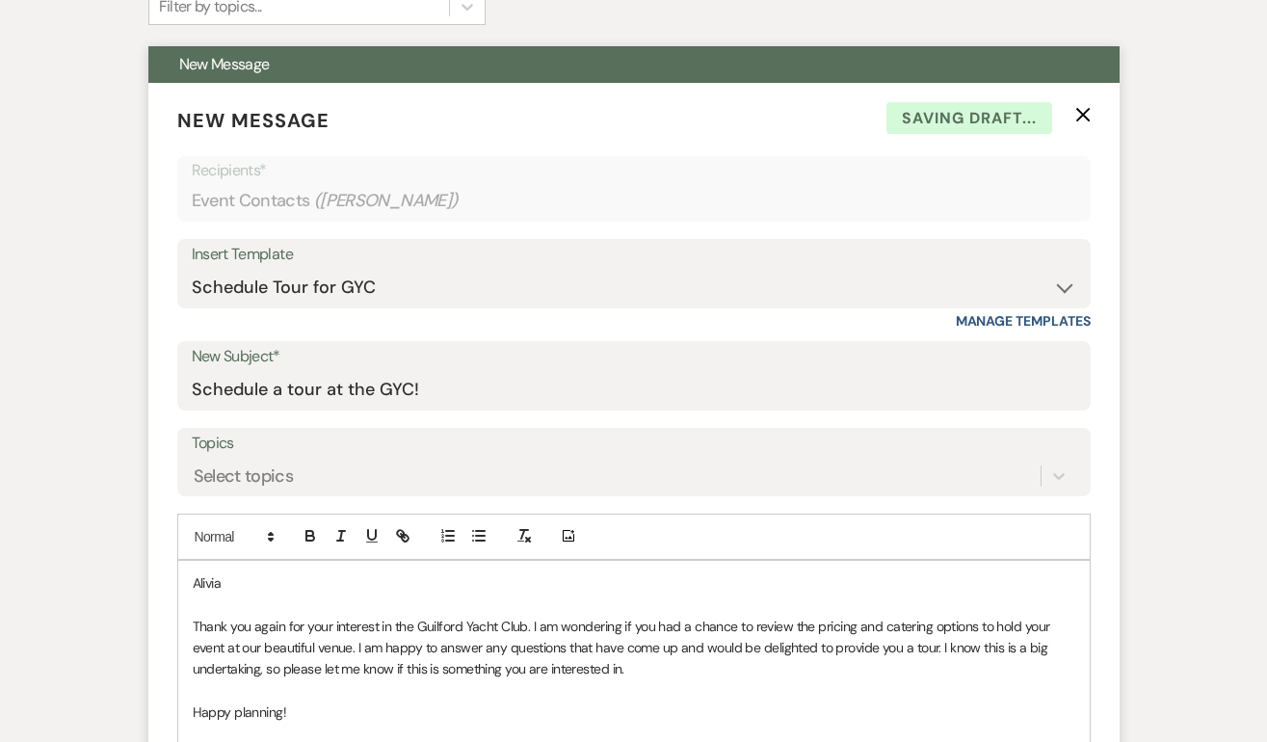
click at [245, 586] on p "Alivia" at bounding box center [634, 582] width 882 height 21
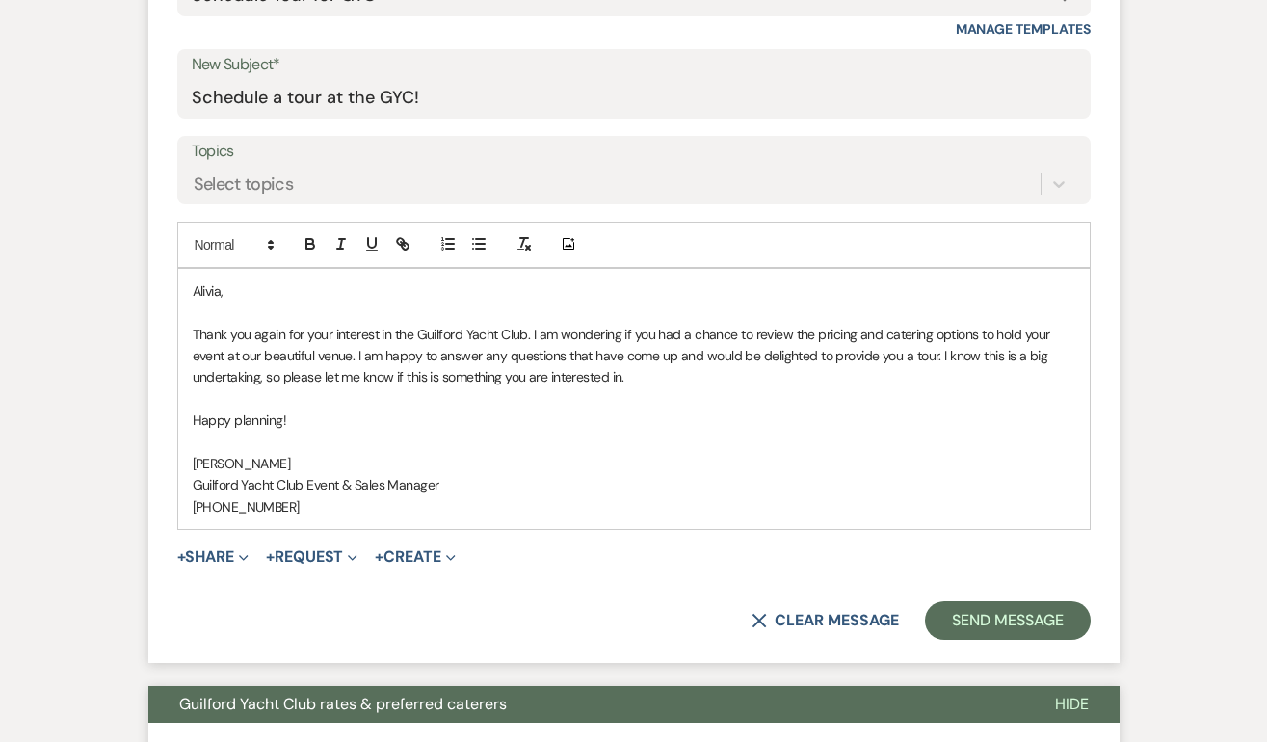
scroll to position [967, 0]
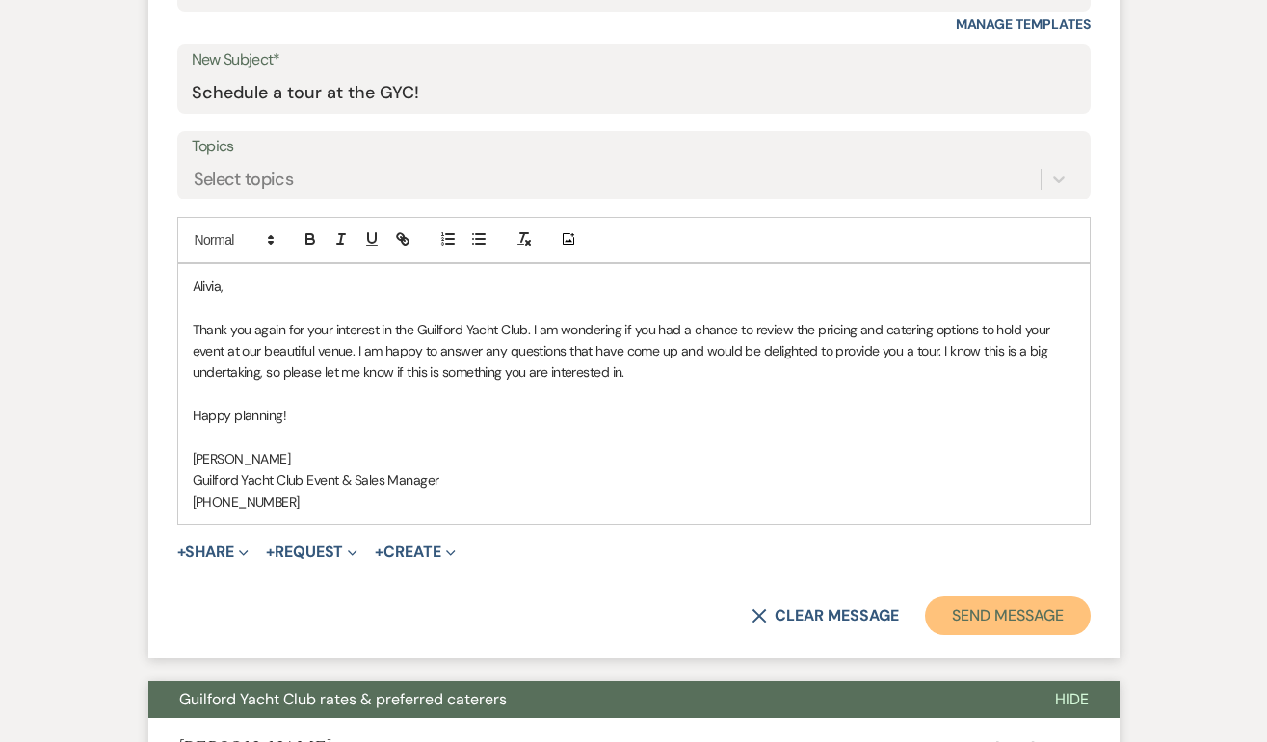
click at [984, 609] on button "Send Message" at bounding box center [1007, 615] width 165 height 39
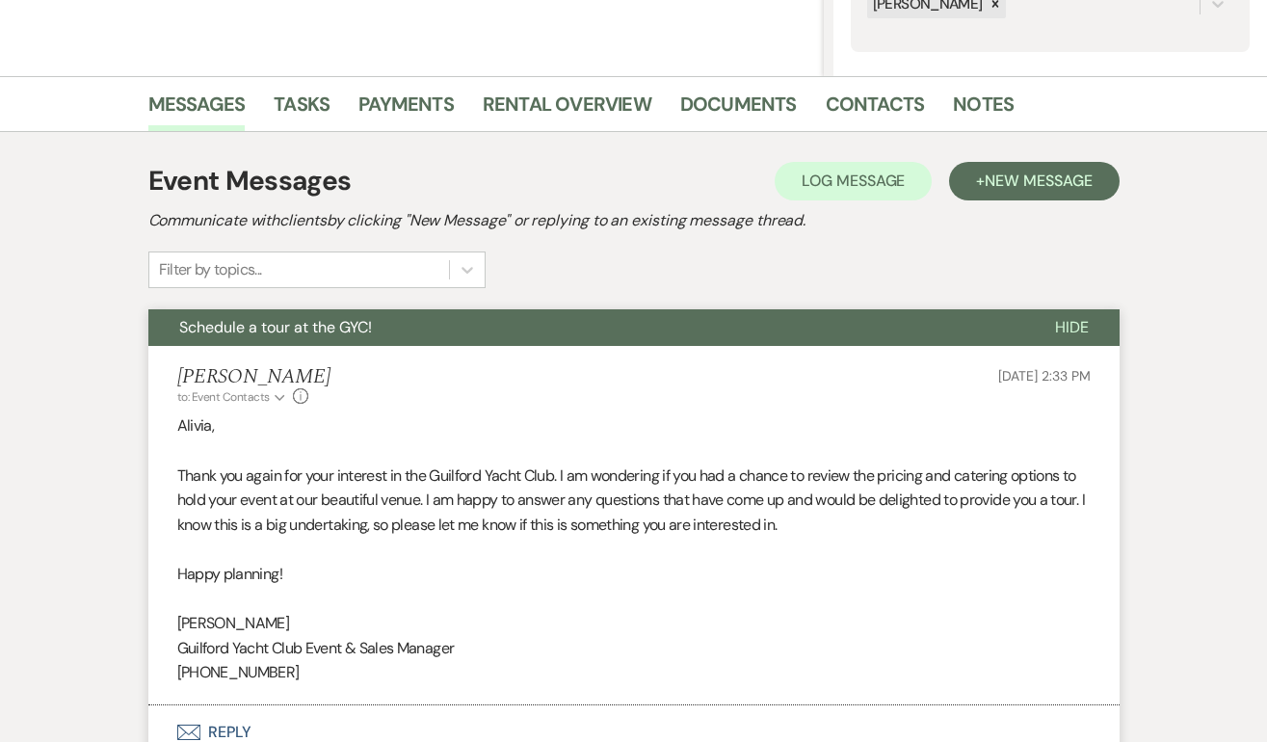
scroll to position [0, 0]
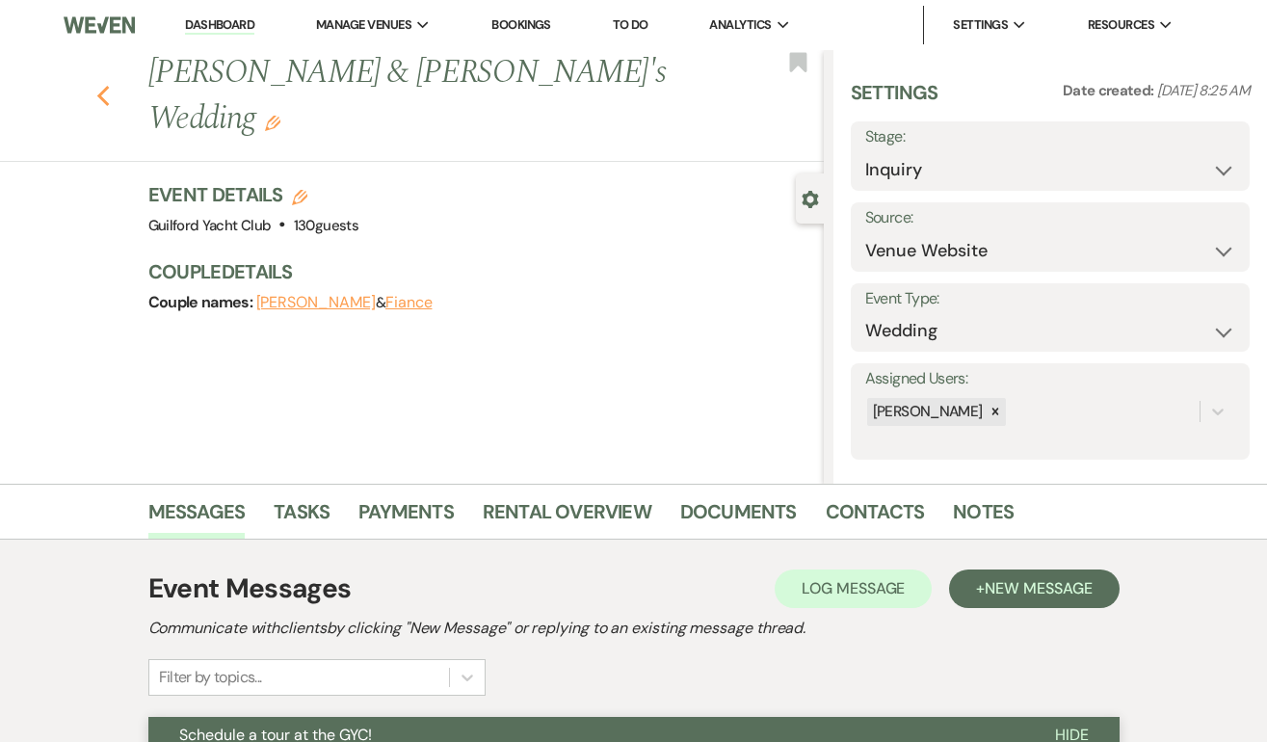
click at [97, 85] on icon "Previous" at bounding box center [103, 96] width 14 height 23
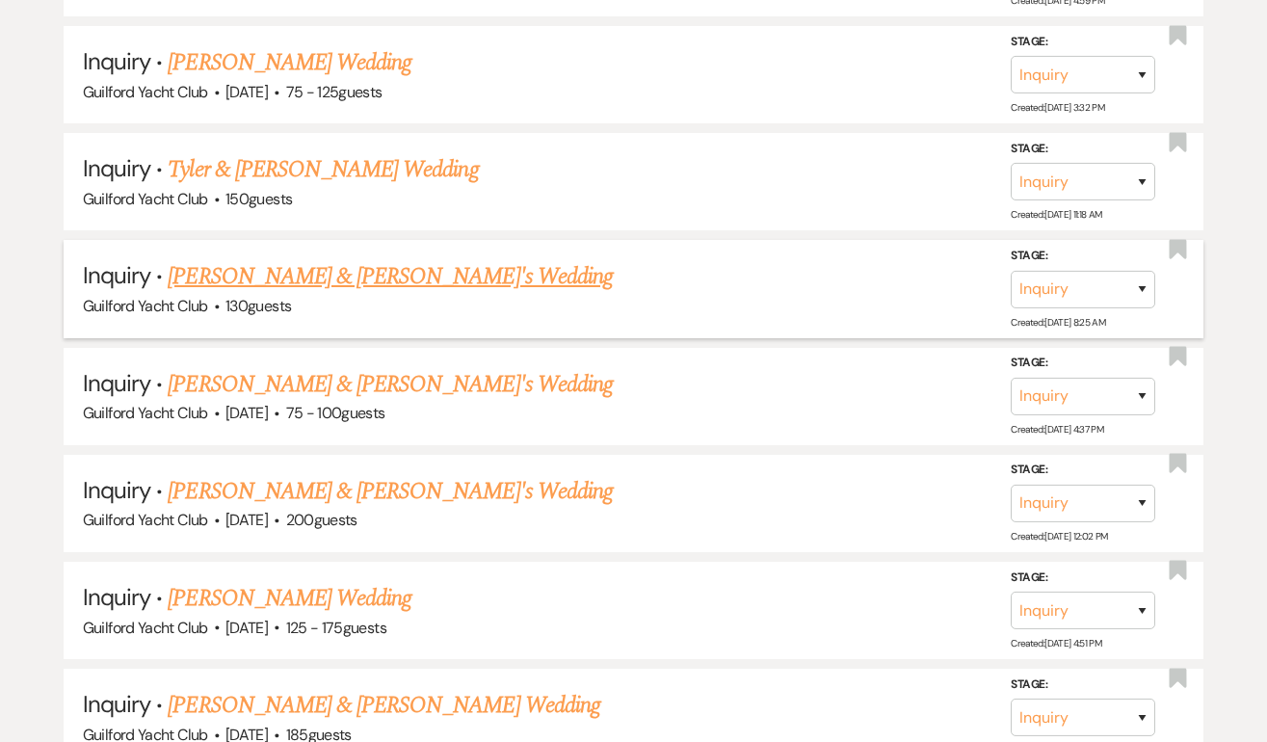
scroll to position [1138, 0]
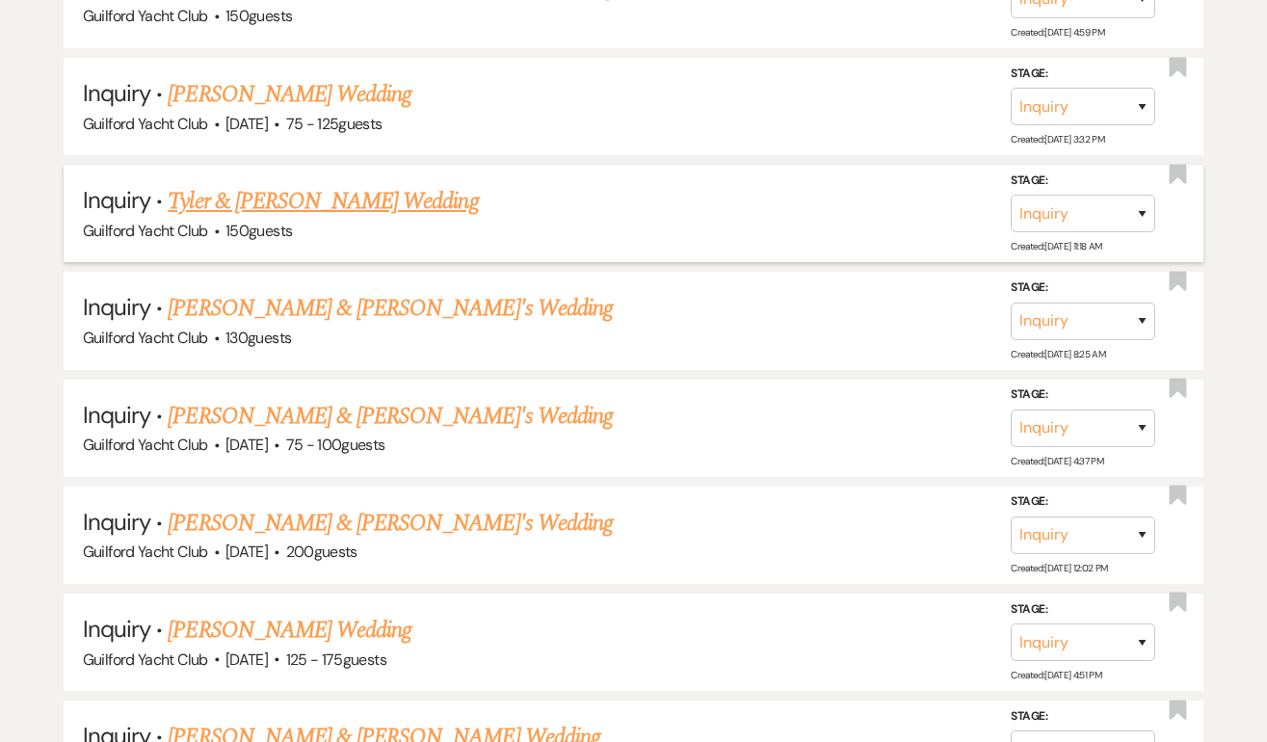
click at [248, 204] on link "Tyler & Newfield's Wedding" at bounding box center [323, 201] width 310 height 35
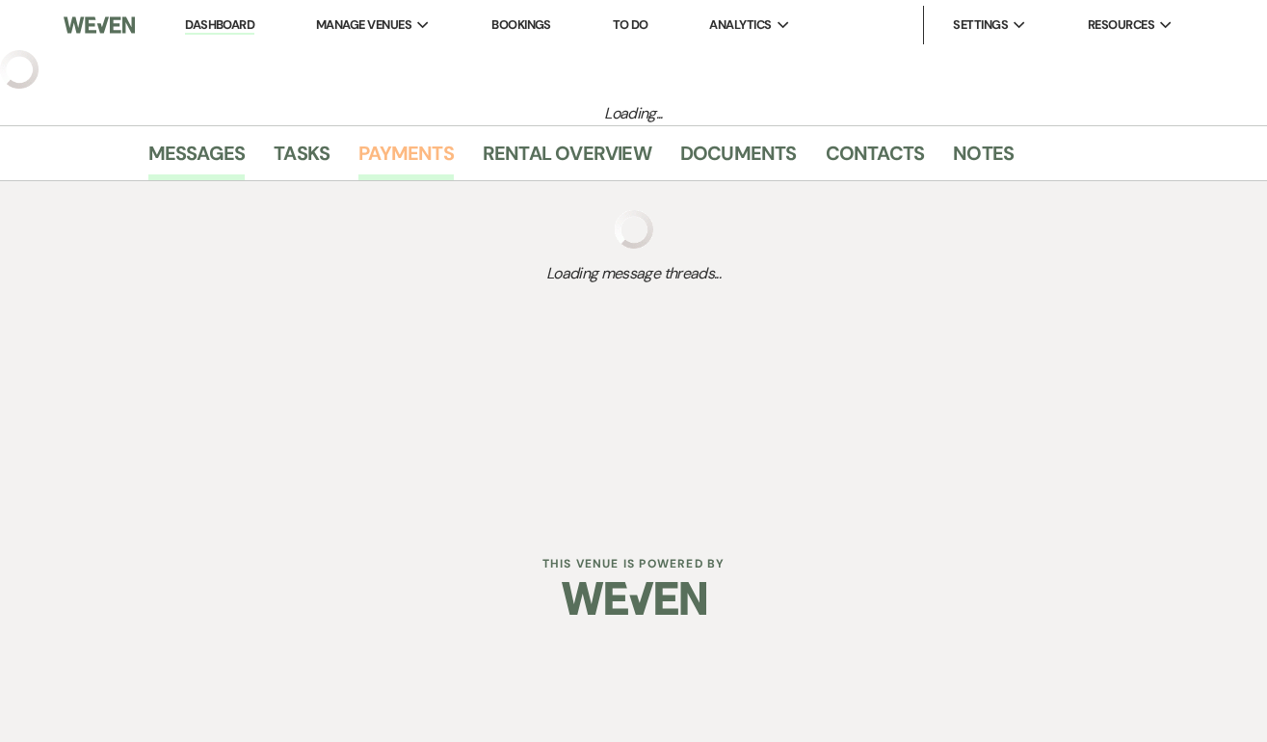
select select "5"
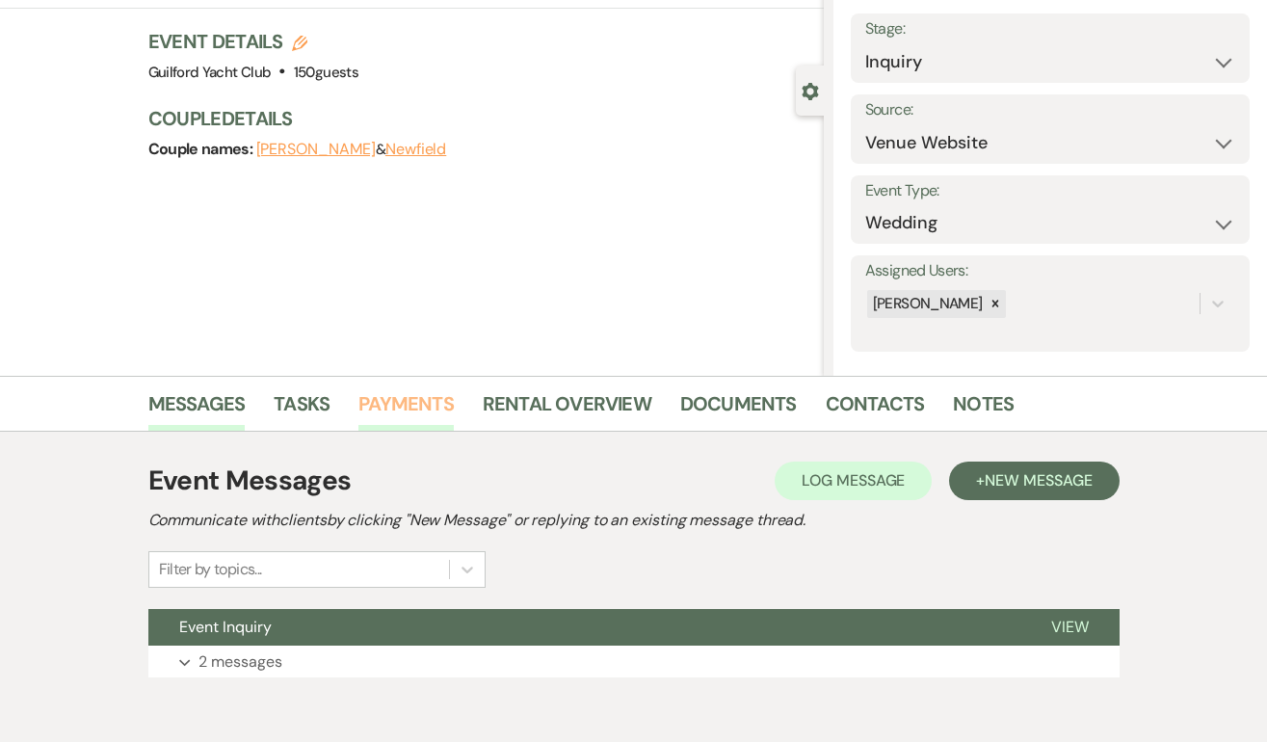
scroll to position [196, 0]
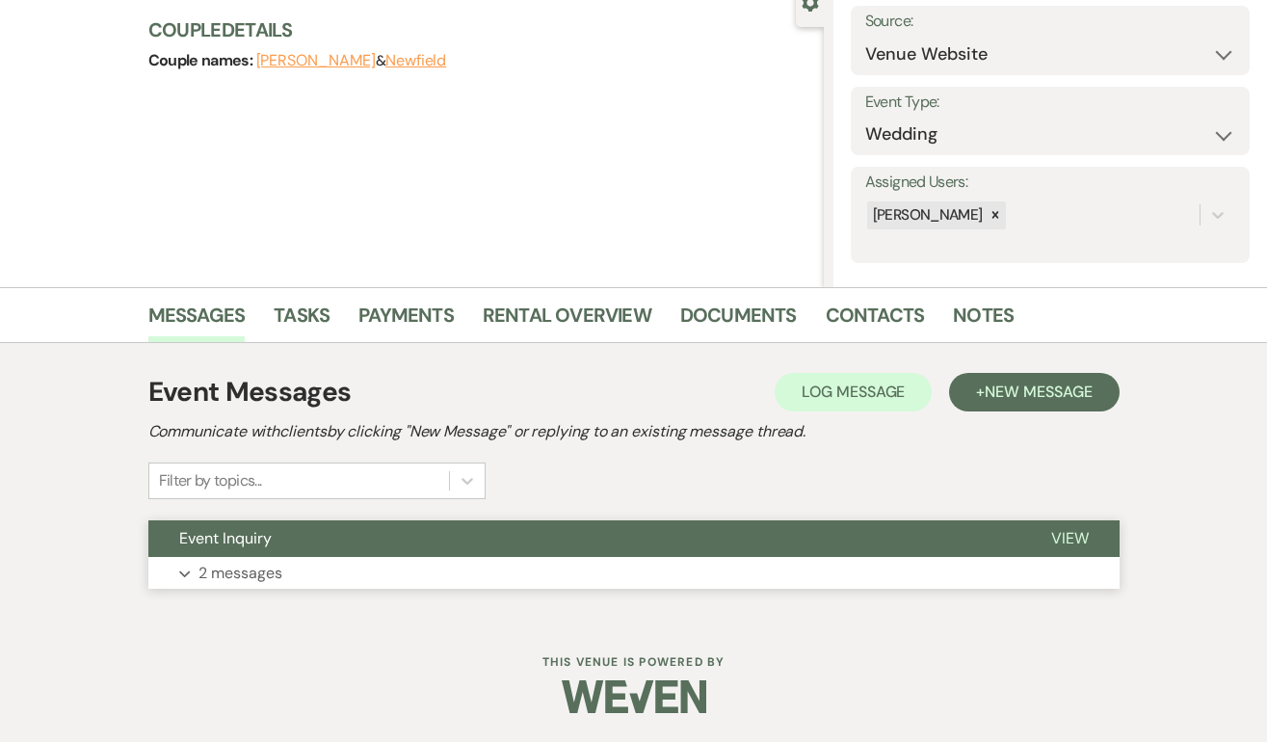
click at [1069, 533] on span "View" at bounding box center [1070, 538] width 38 height 20
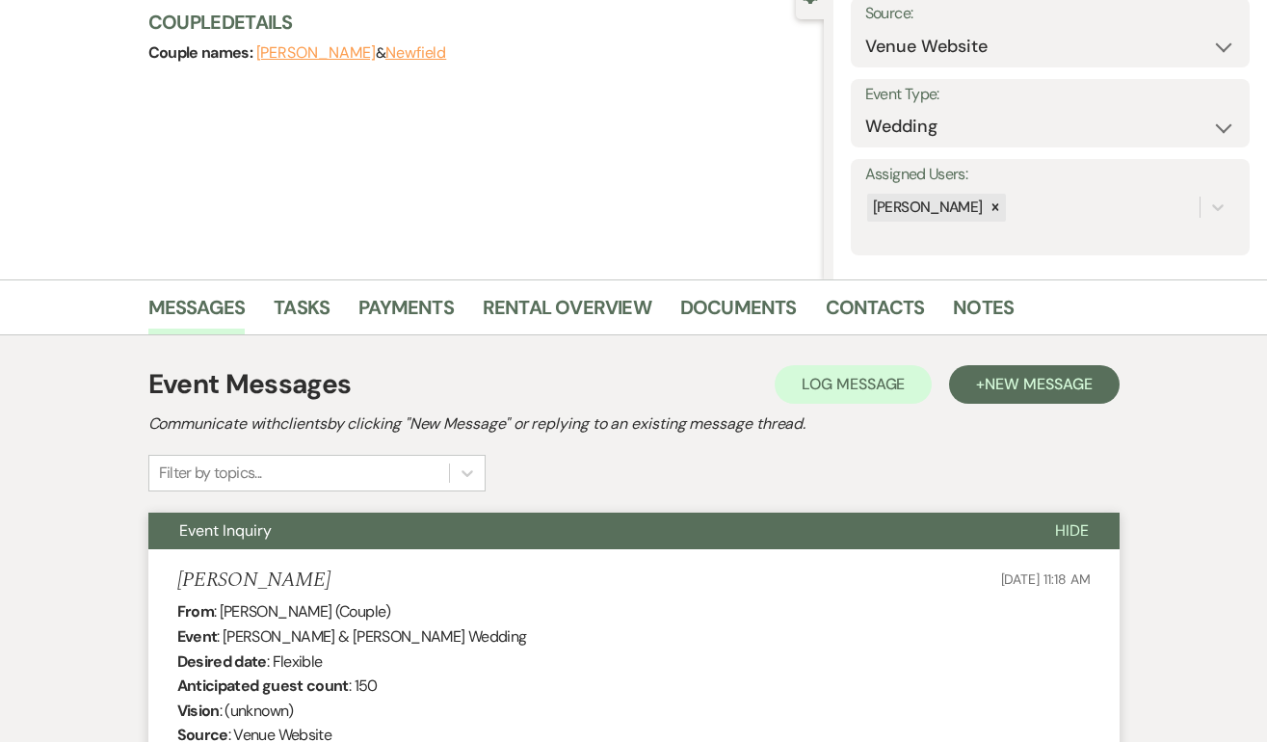
scroll to position [122, 0]
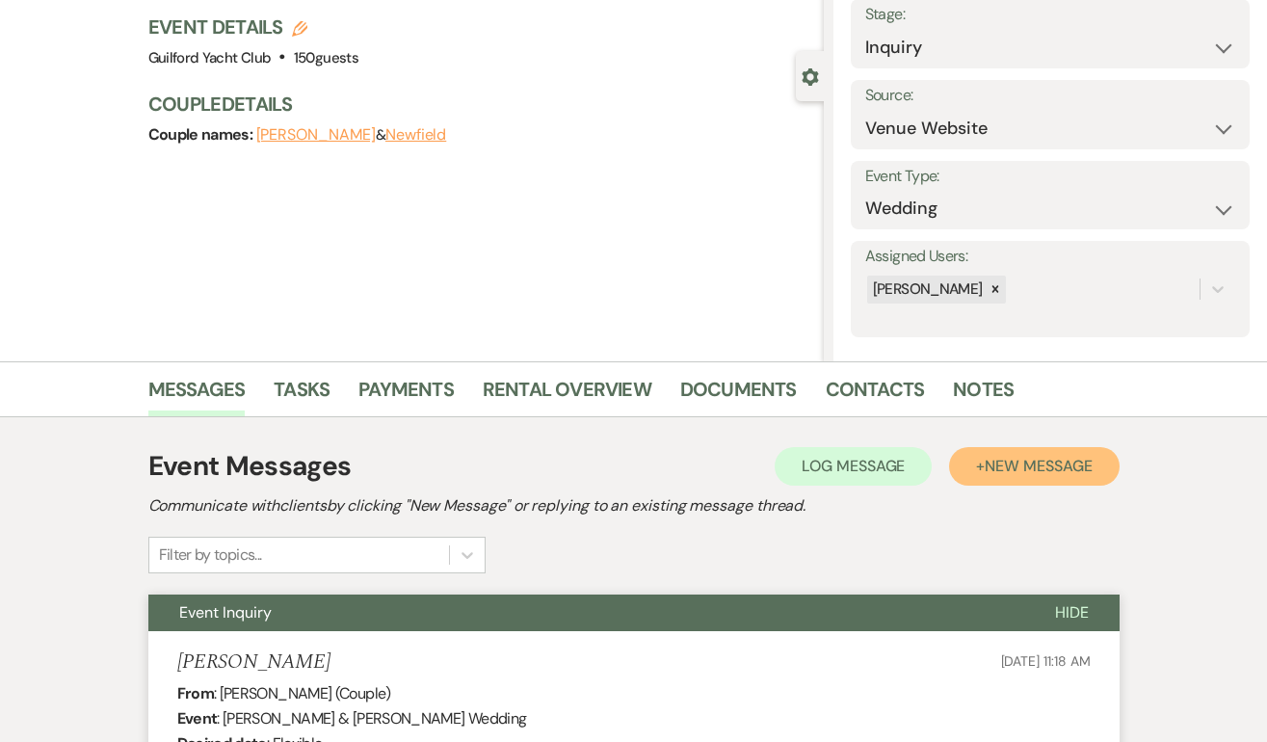
click at [1077, 466] on span "New Message" at bounding box center [1037, 466] width 107 height 20
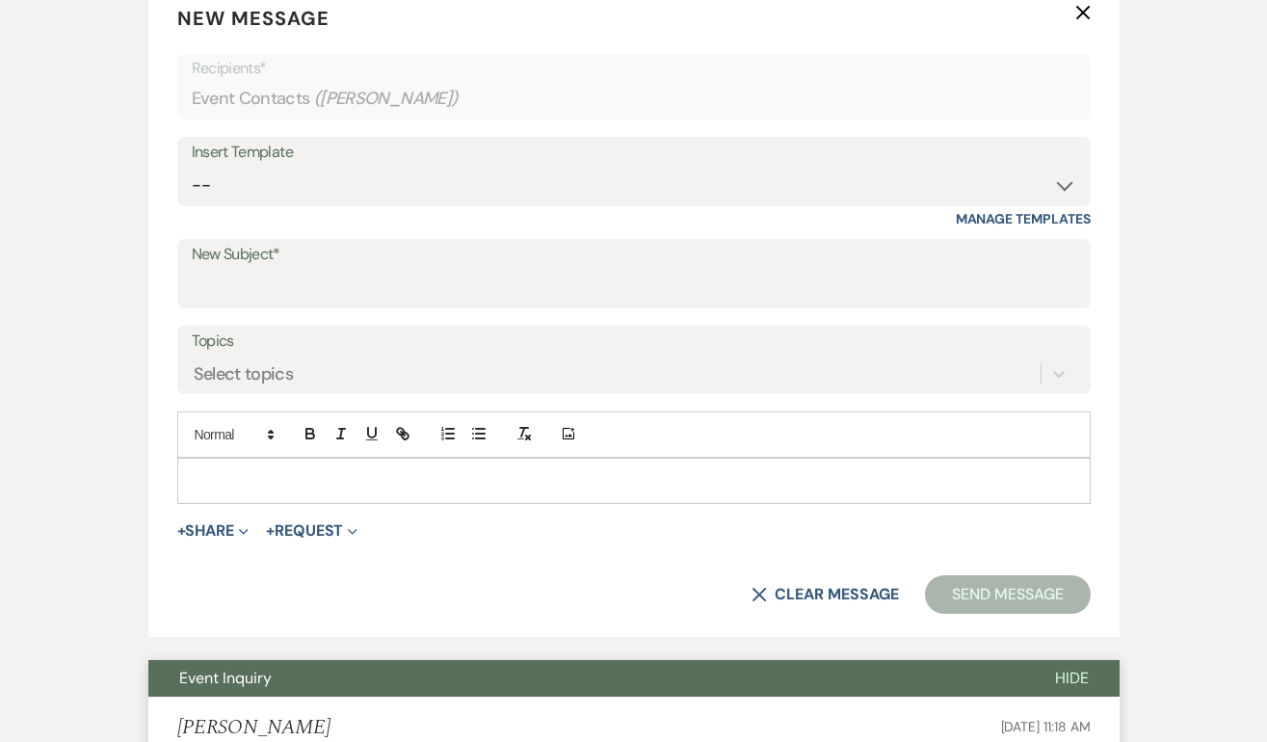
scroll to position [853, 0]
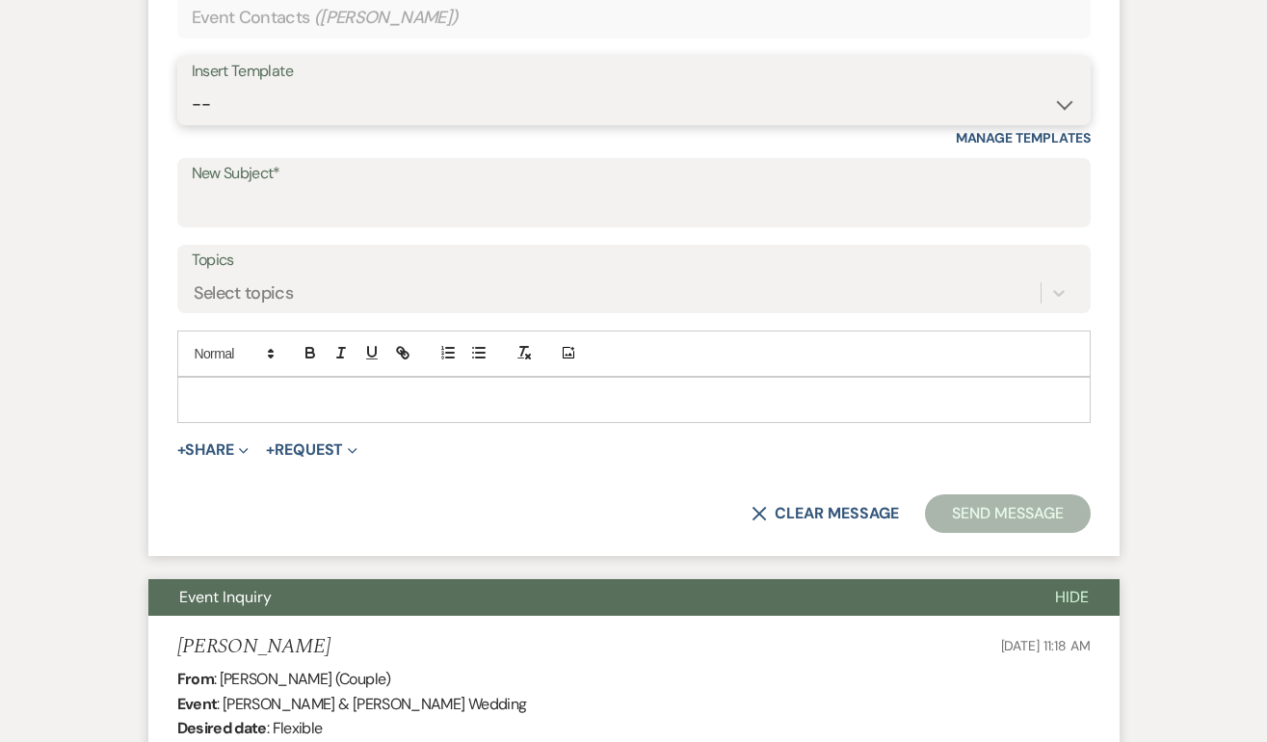
click at [281, 101] on select "-- Weven Planning Portal Introduction (Booked Events) Initial Inquiry Response …" at bounding box center [634, 105] width 884 height 38
select select "2059"
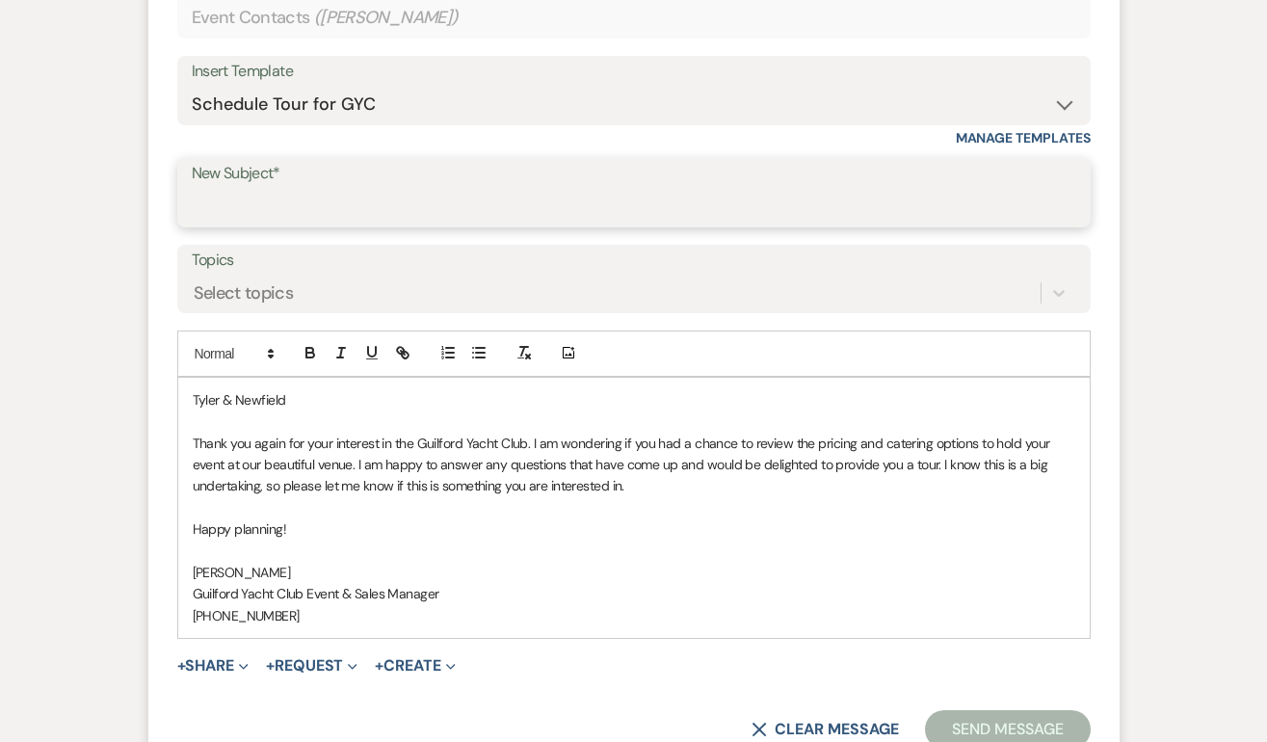
click at [333, 201] on input "New Subject*" at bounding box center [634, 207] width 884 height 38
type input "Schedule a tour at the GYC!"
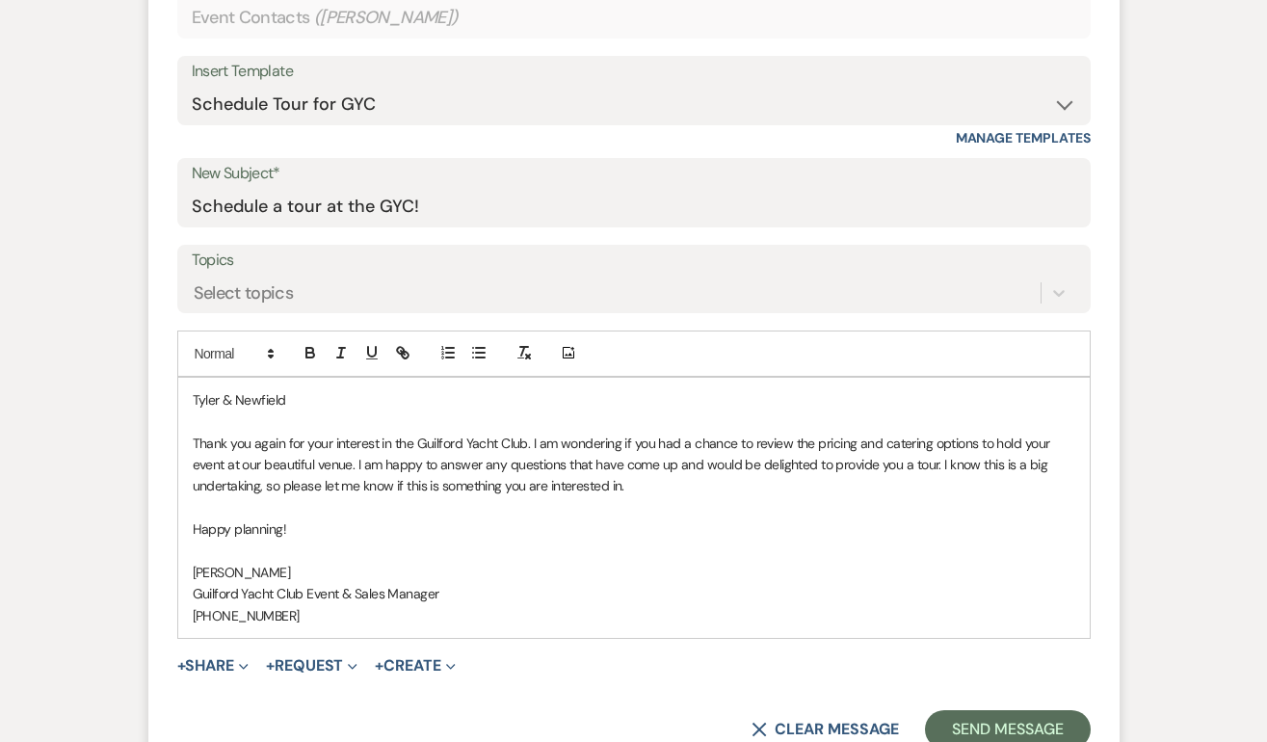
click at [328, 399] on p "Tyler & Newfield" at bounding box center [634, 399] width 882 height 21
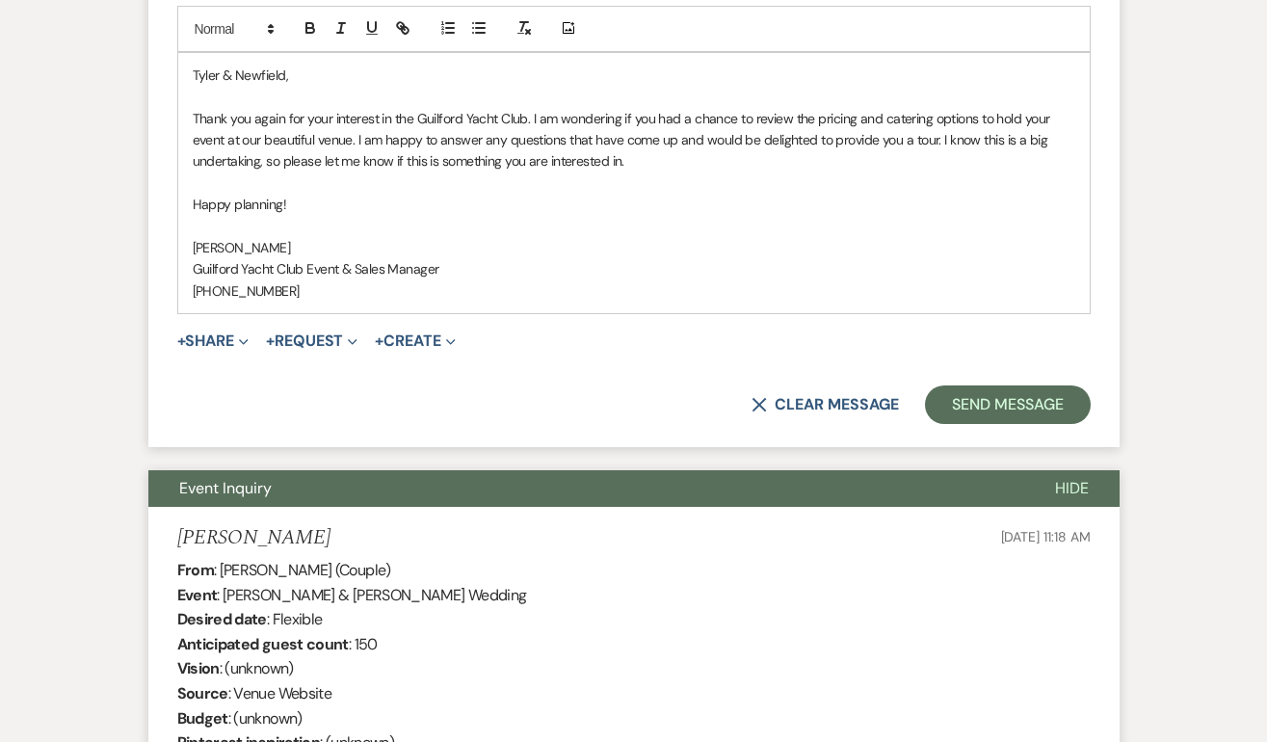
scroll to position [1185, 0]
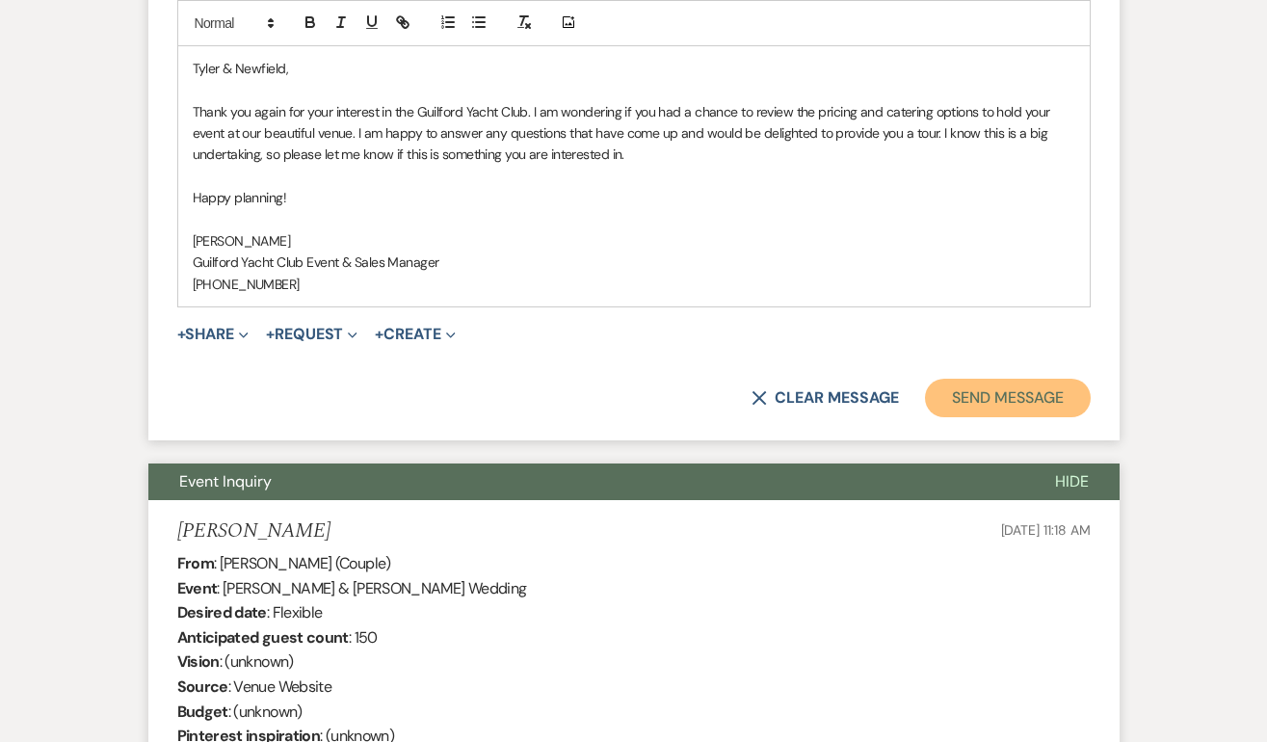
click at [979, 401] on button "Send Message" at bounding box center [1007, 398] width 165 height 39
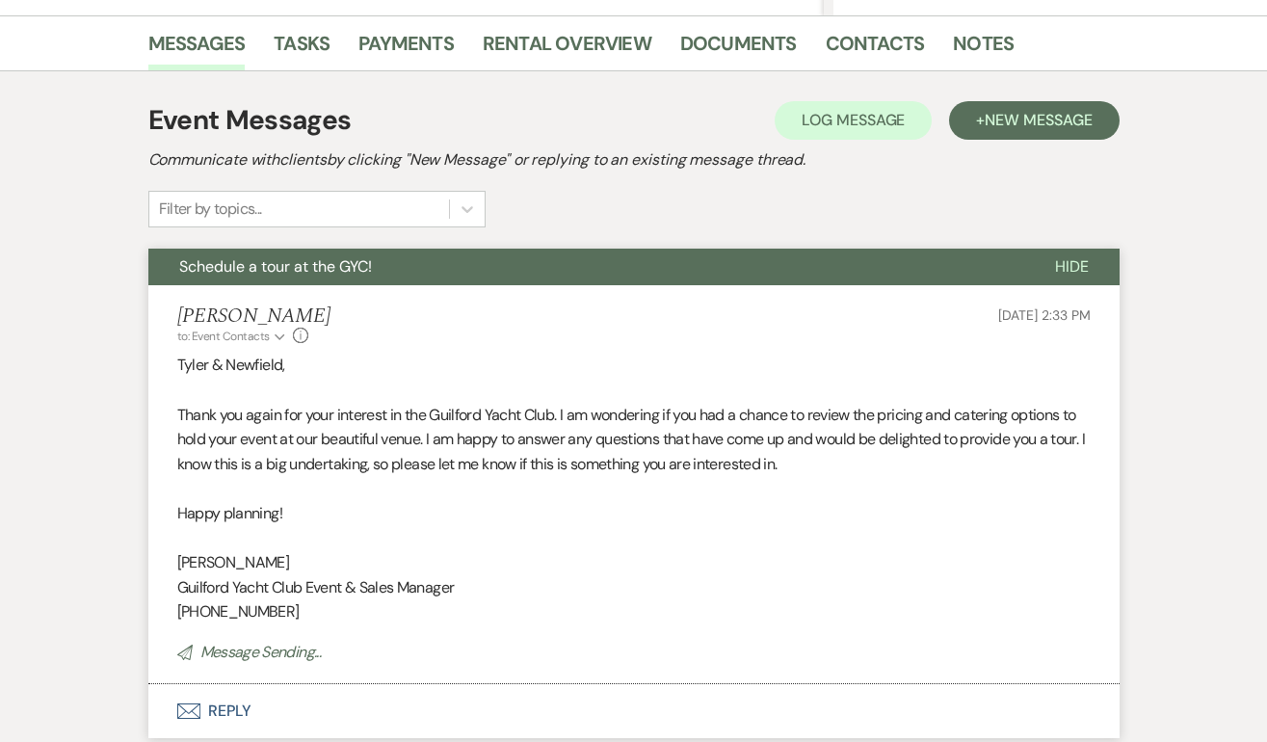
scroll to position [0, 0]
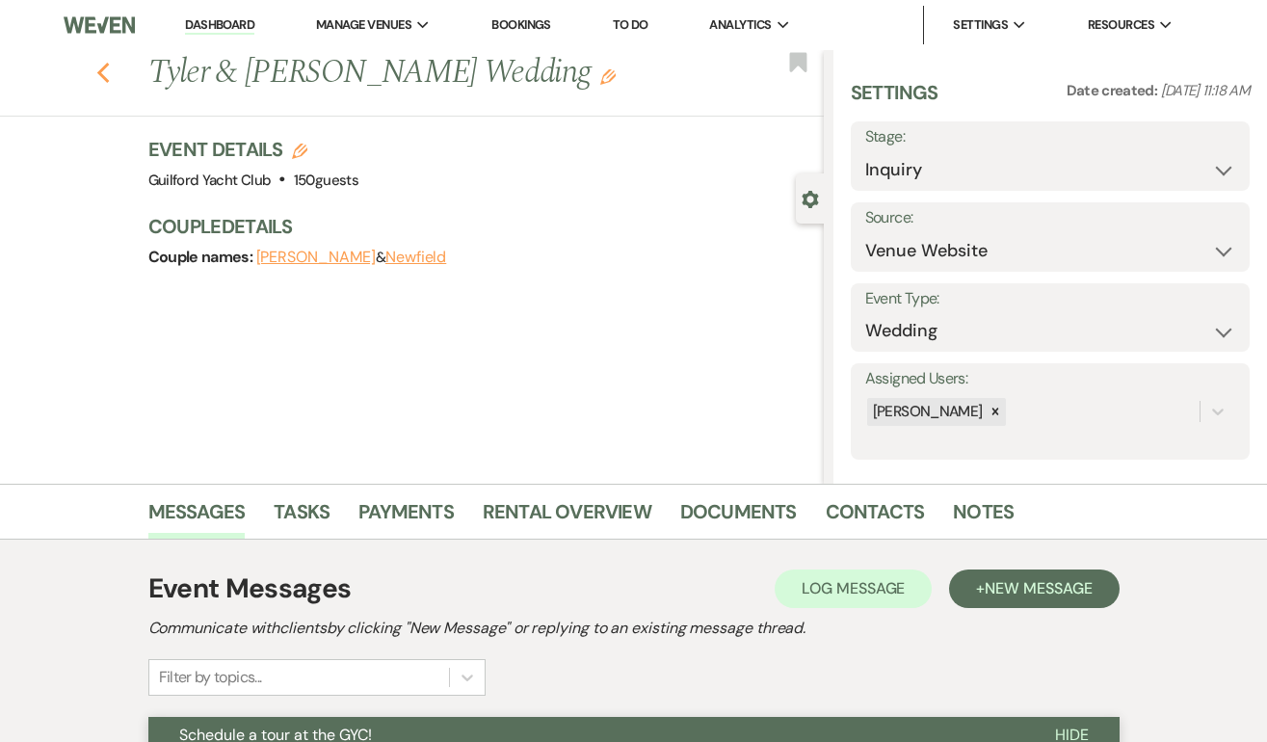
click at [109, 64] on use "button" at bounding box center [102, 73] width 13 height 21
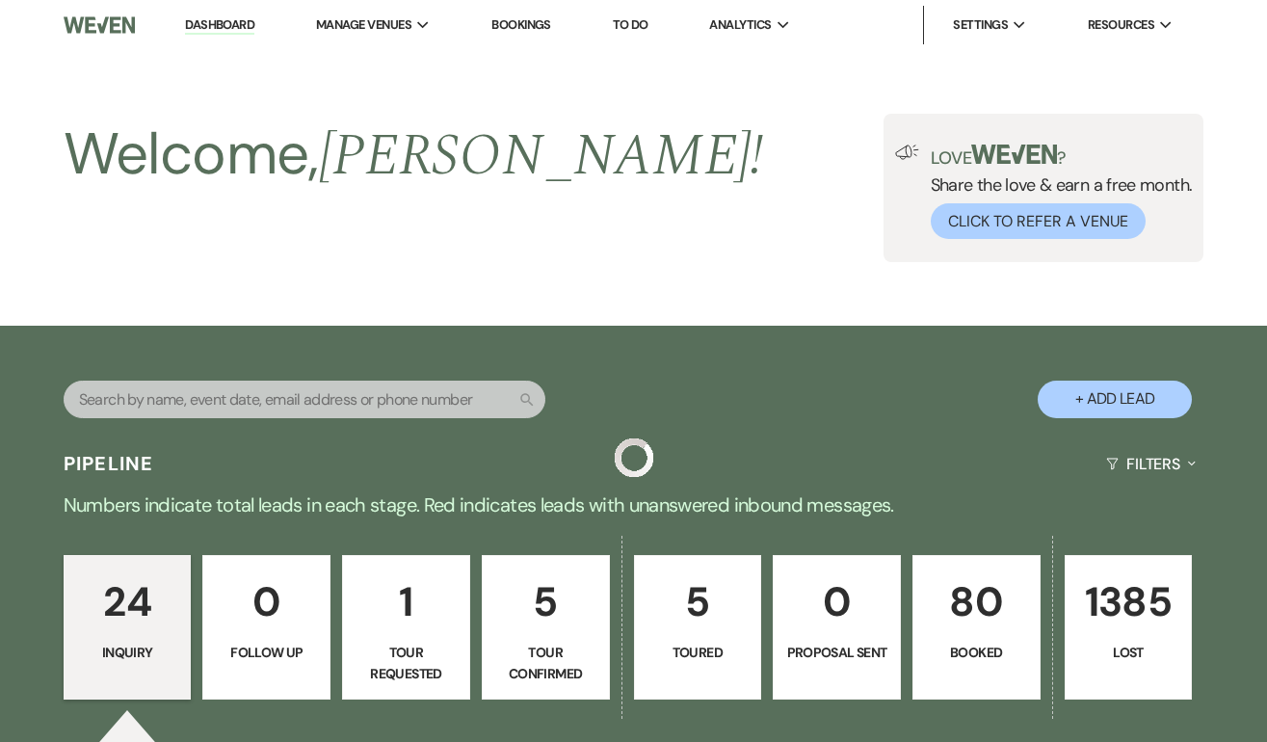
scroll to position [1138, 0]
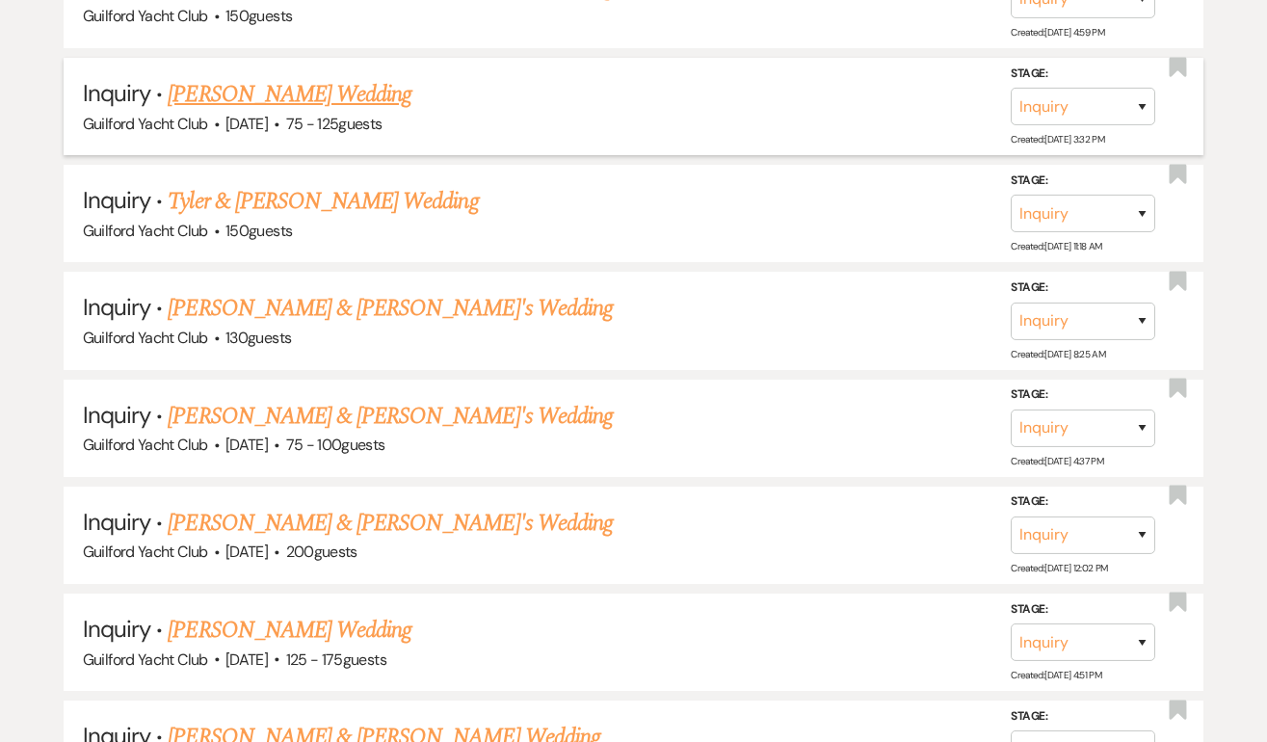
click at [249, 98] on link "Allen Johnson's Wedding" at bounding box center [290, 94] width 244 height 35
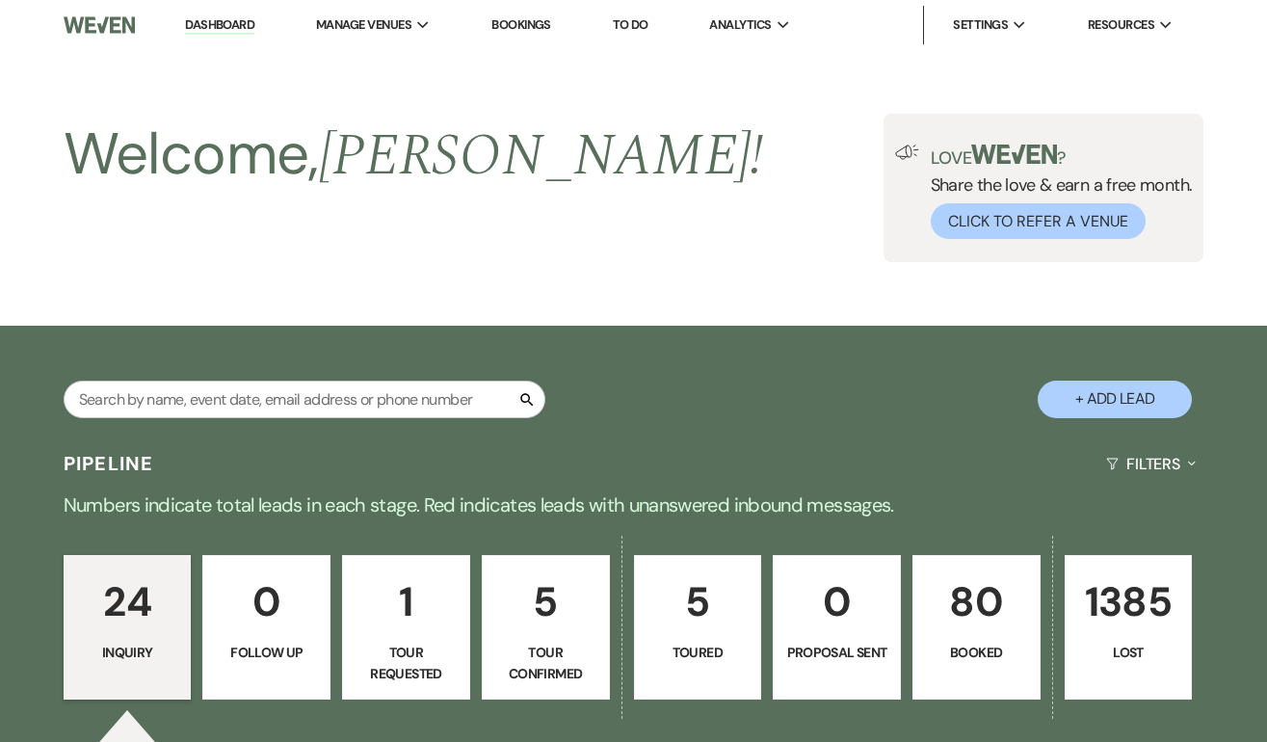
select select "3"
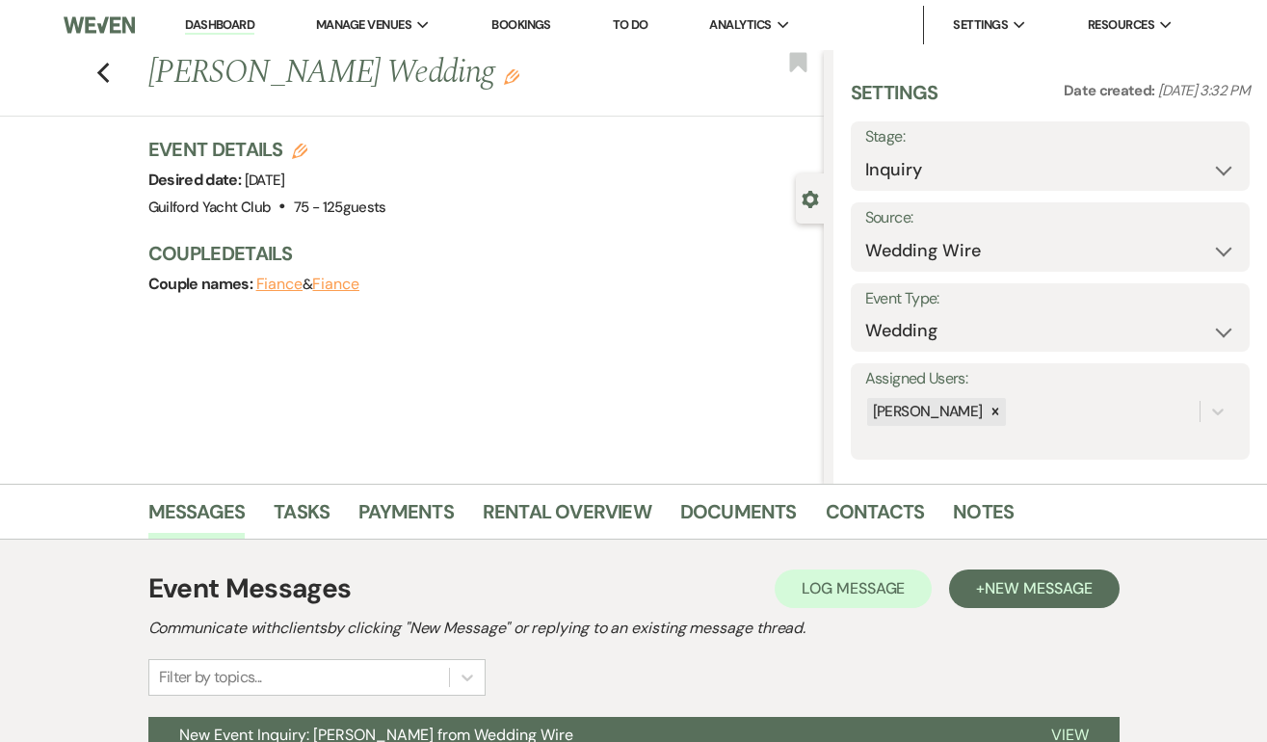
scroll to position [196, 0]
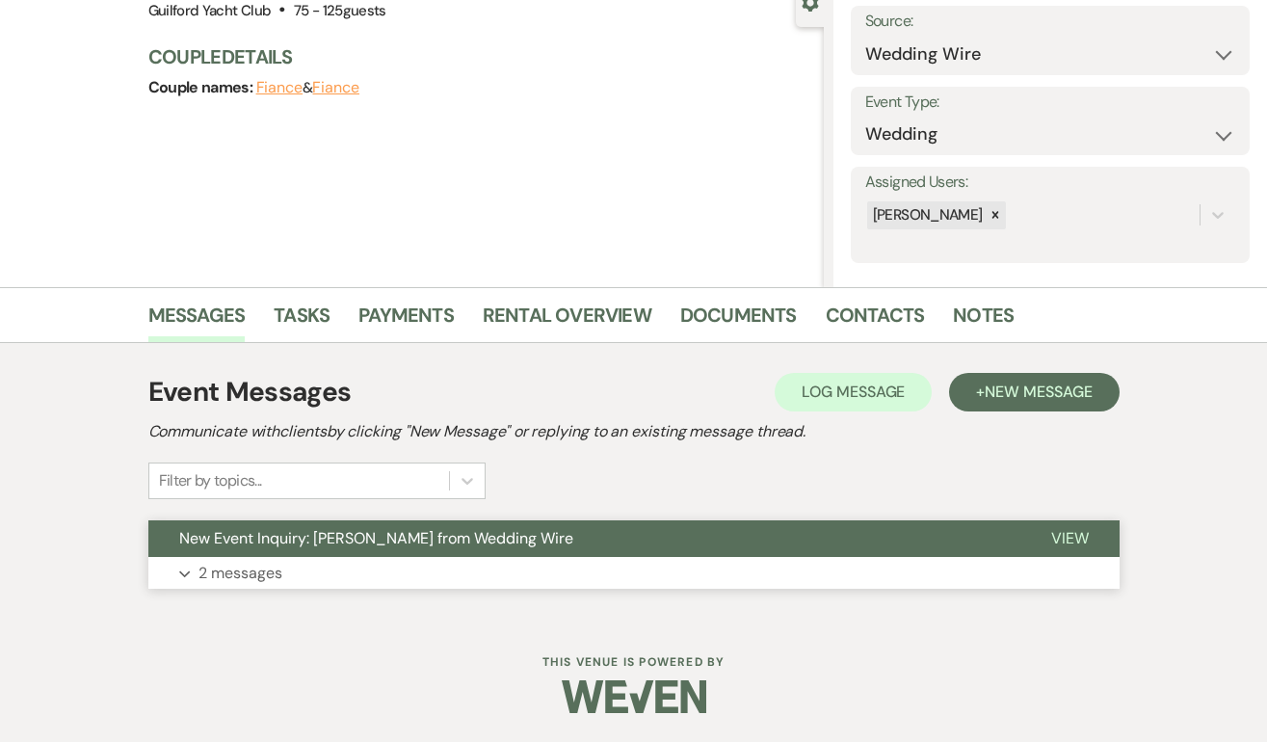
click at [1068, 538] on span "View" at bounding box center [1070, 538] width 38 height 20
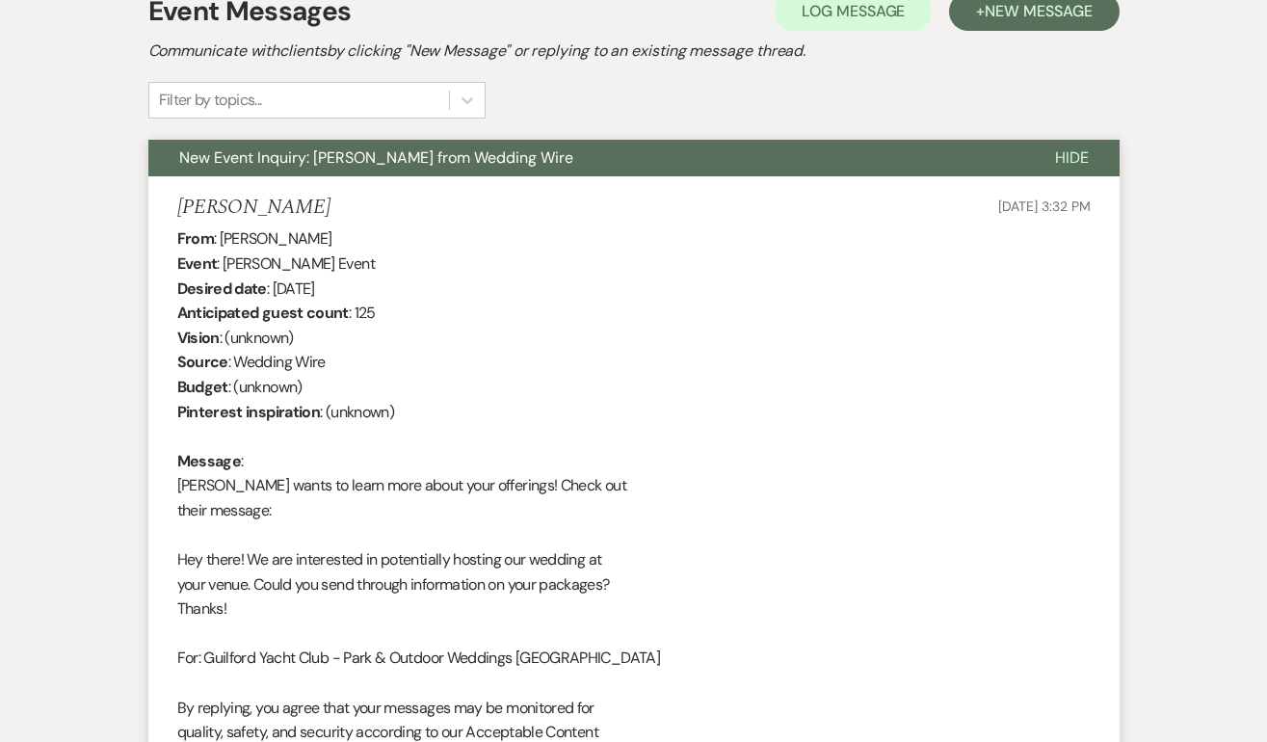
scroll to position [481, 0]
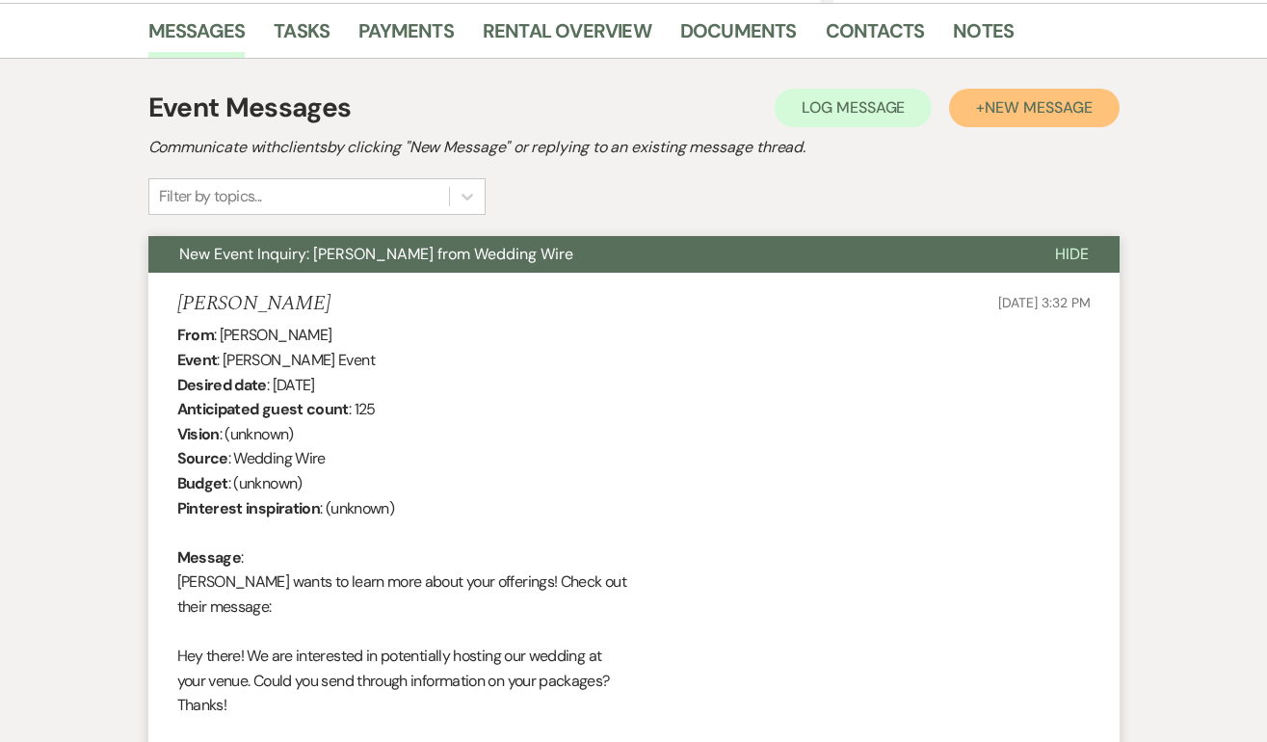
click at [1077, 119] on button "+ New Message" at bounding box center [1034, 108] width 170 height 39
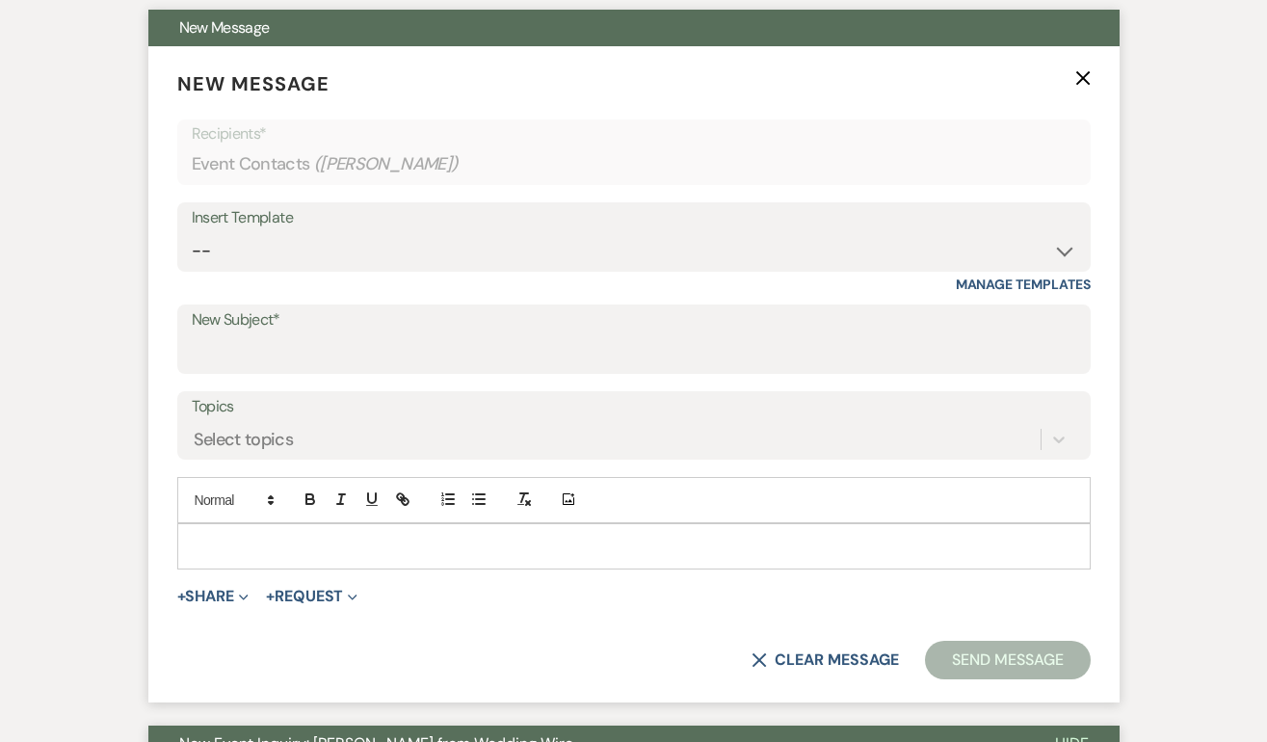
scroll to position [708, 0]
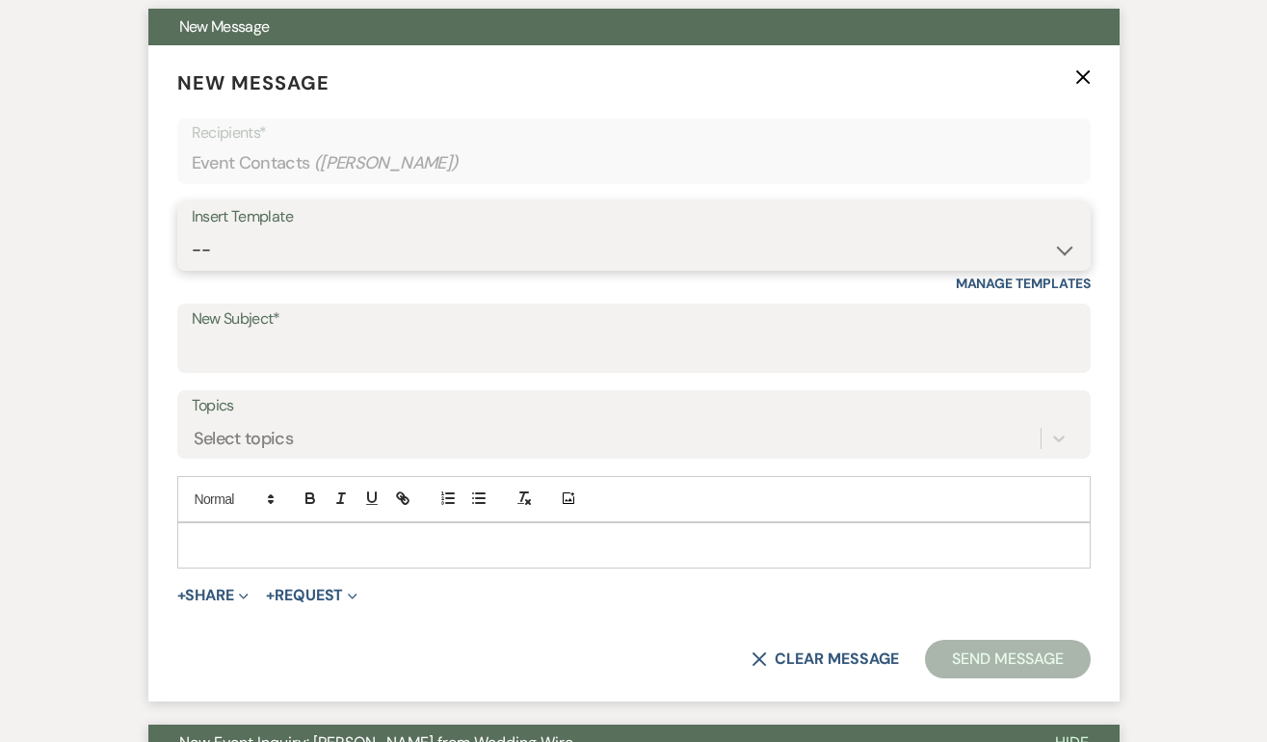
click at [313, 251] on select "-- Weven Planning Portal Introduction (Booked Events) Initial Inquiry Response …" at bounding box center [634, 250] width 884 height 38
select select "2059"
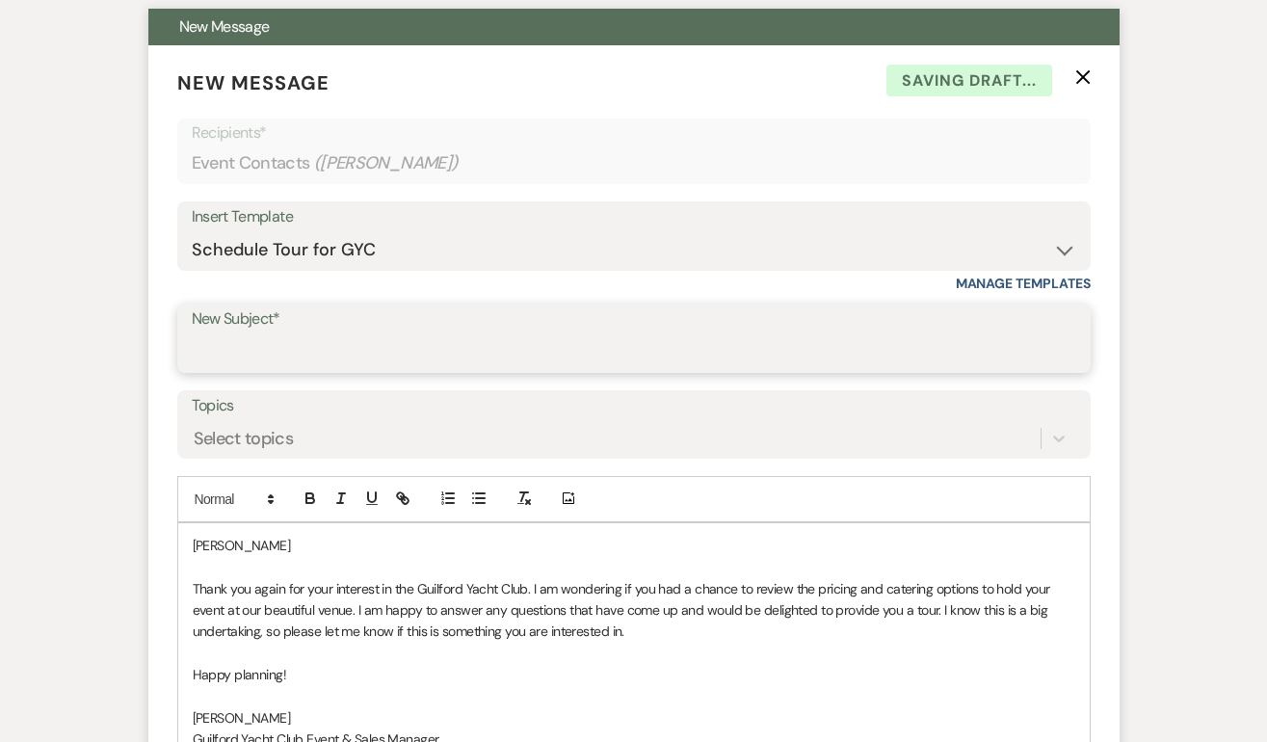
click at [234, 339] on input "New Subject*" at bounding box center [634, 352] width 884 height 38
type input "Schedule a tour at the GYC!"
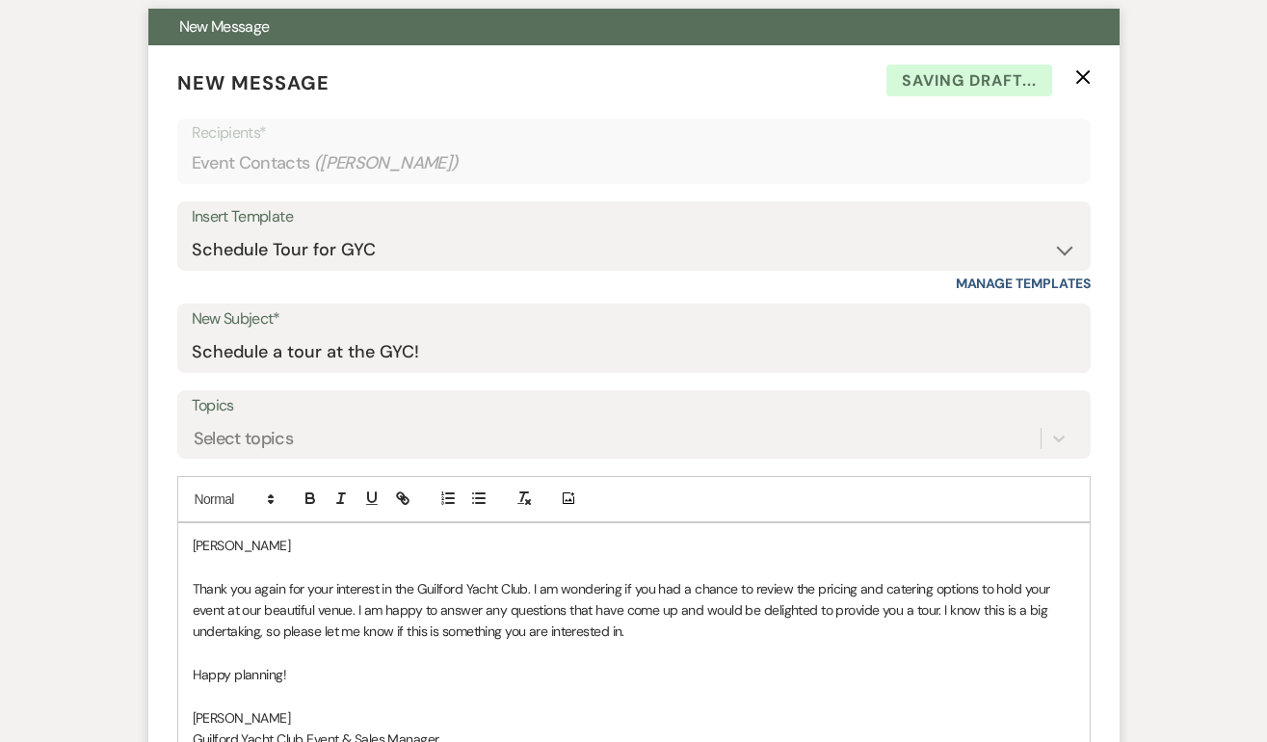
click at [258, 540] on p "Allen" at bounding box center [634, 545] width 882 height 21
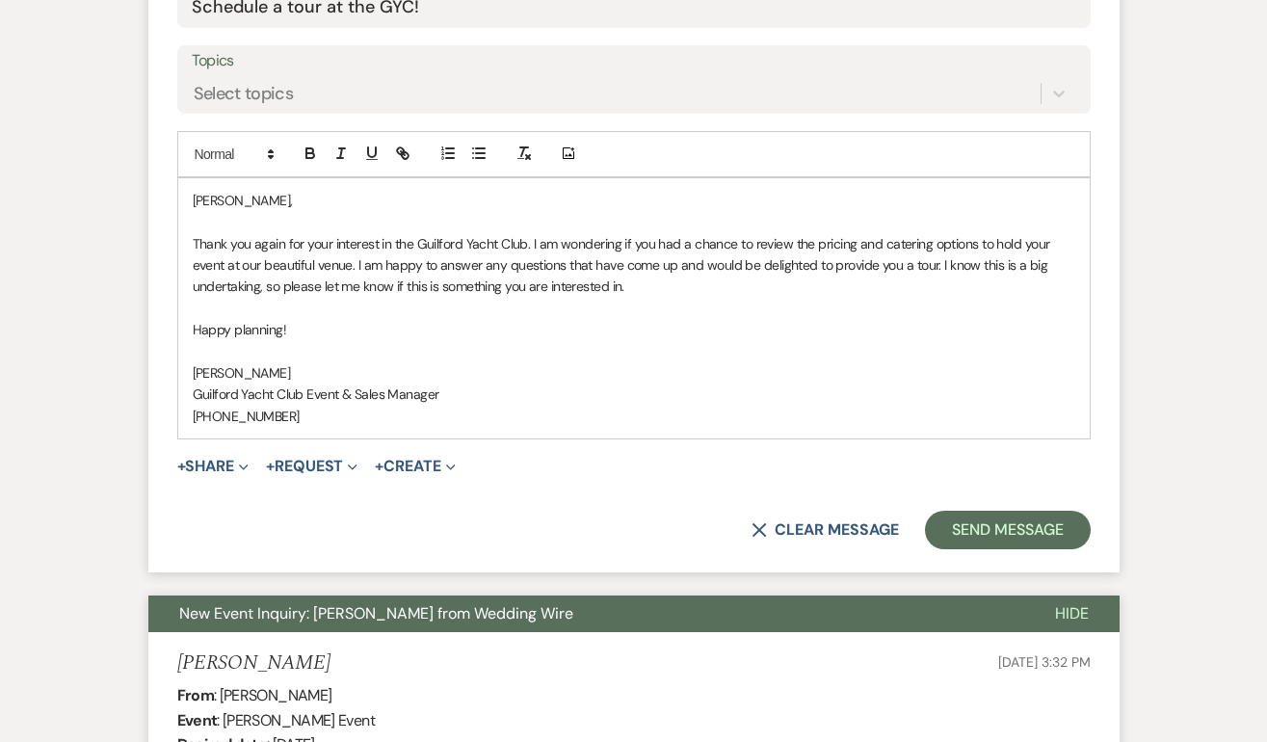
scroll to position [1052, 0]
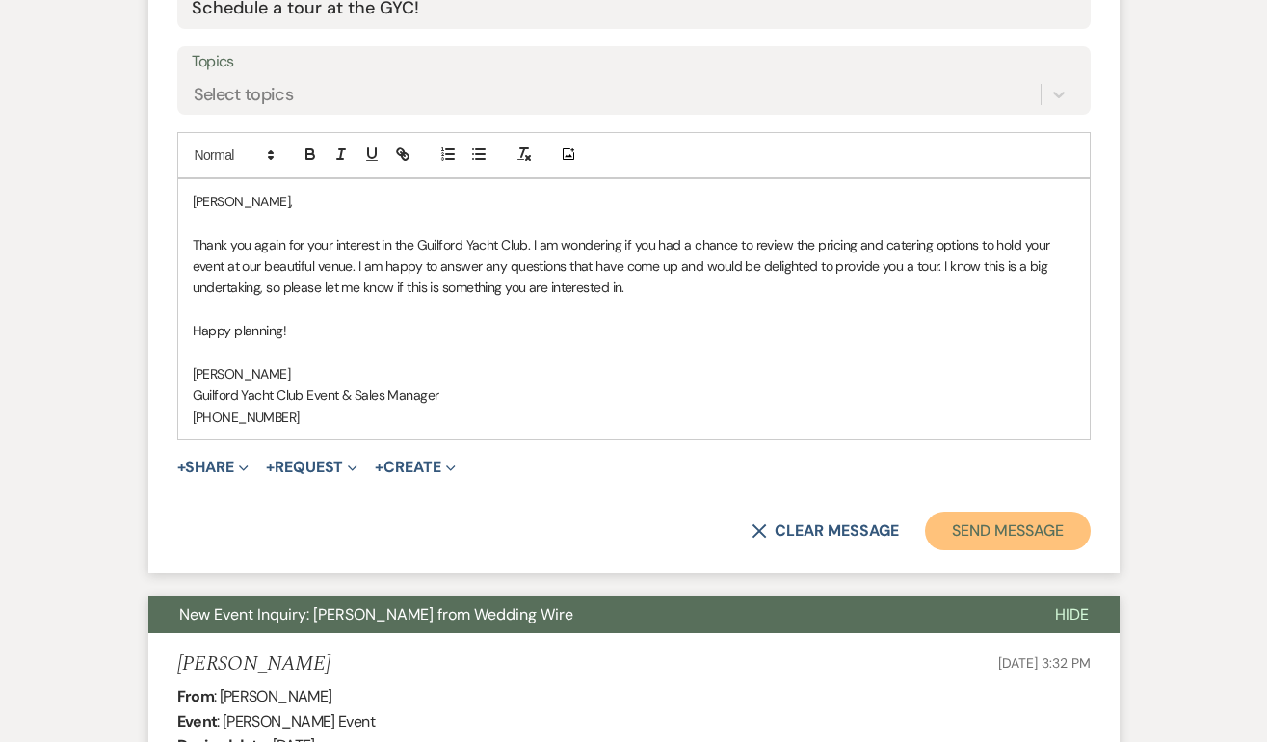
click at [1030, 514] on button "Send Message" at bounding box center [1007, 530] width 165 height 39
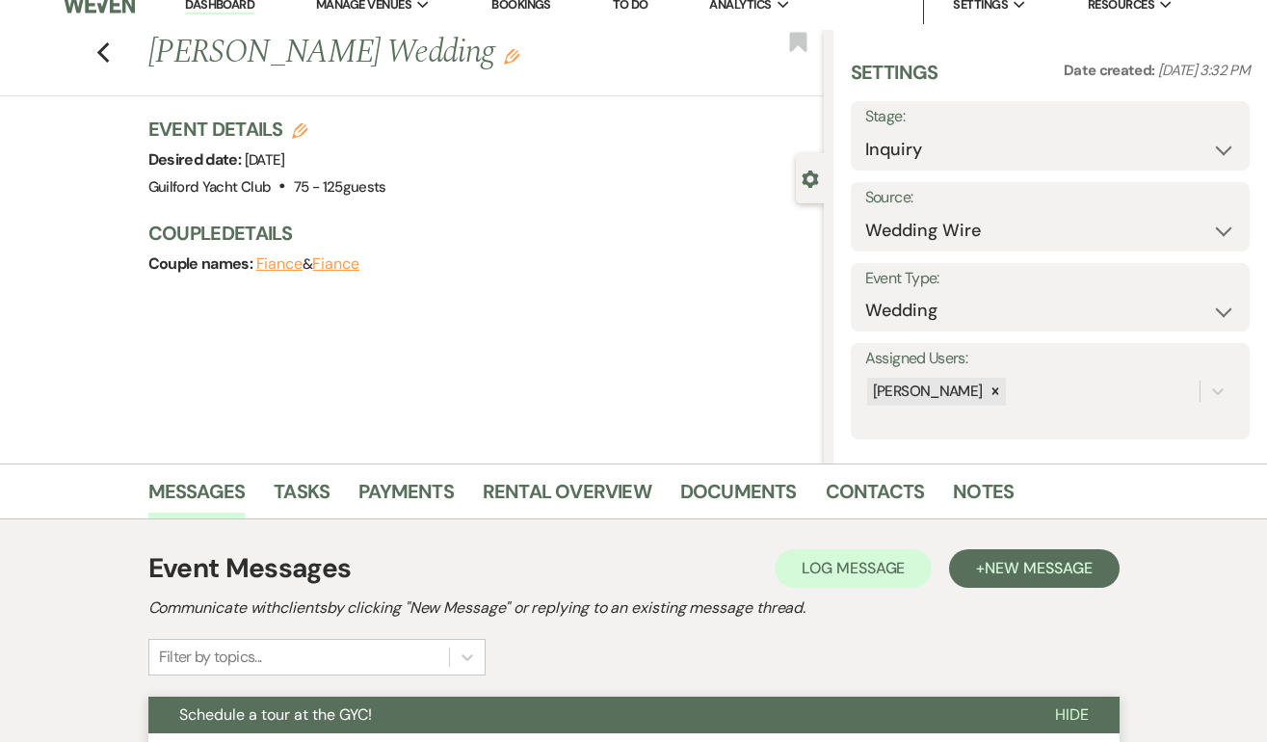
scroll to position [0, 0]
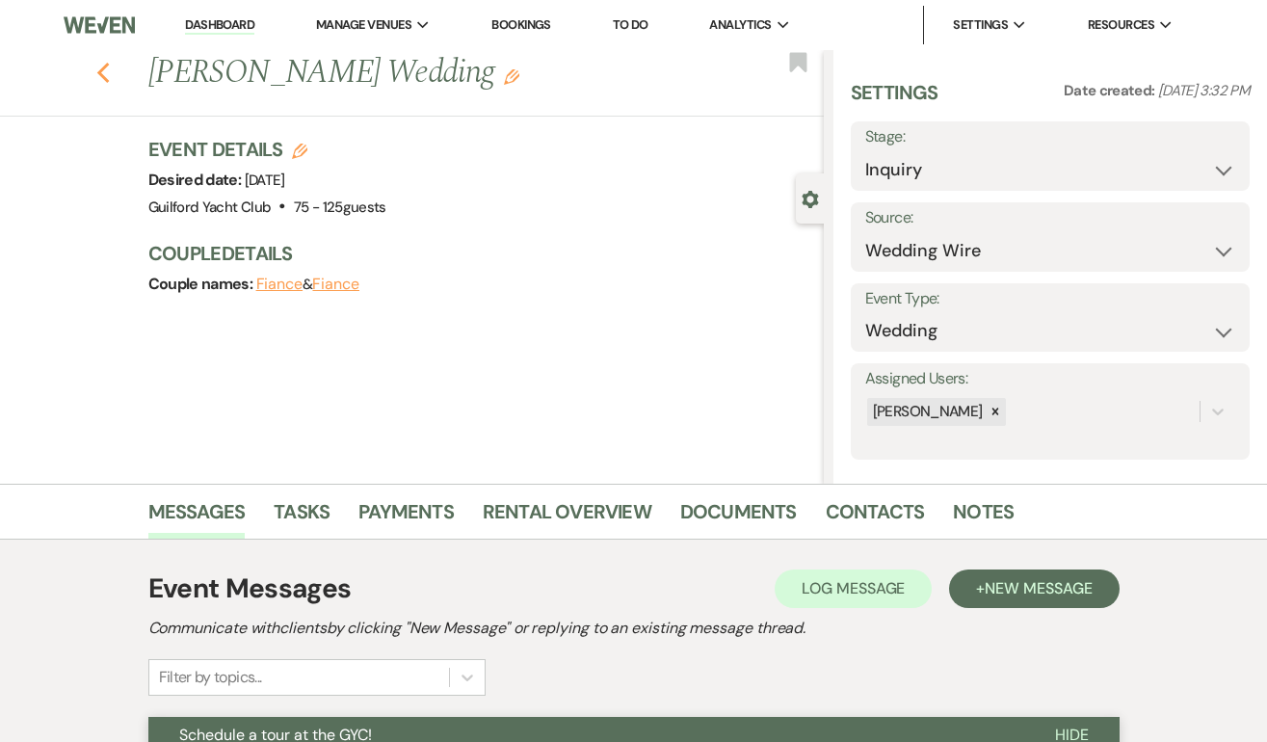
click at [101, 75] on use "button" at bounding box center [102, 73] width 13 height 21
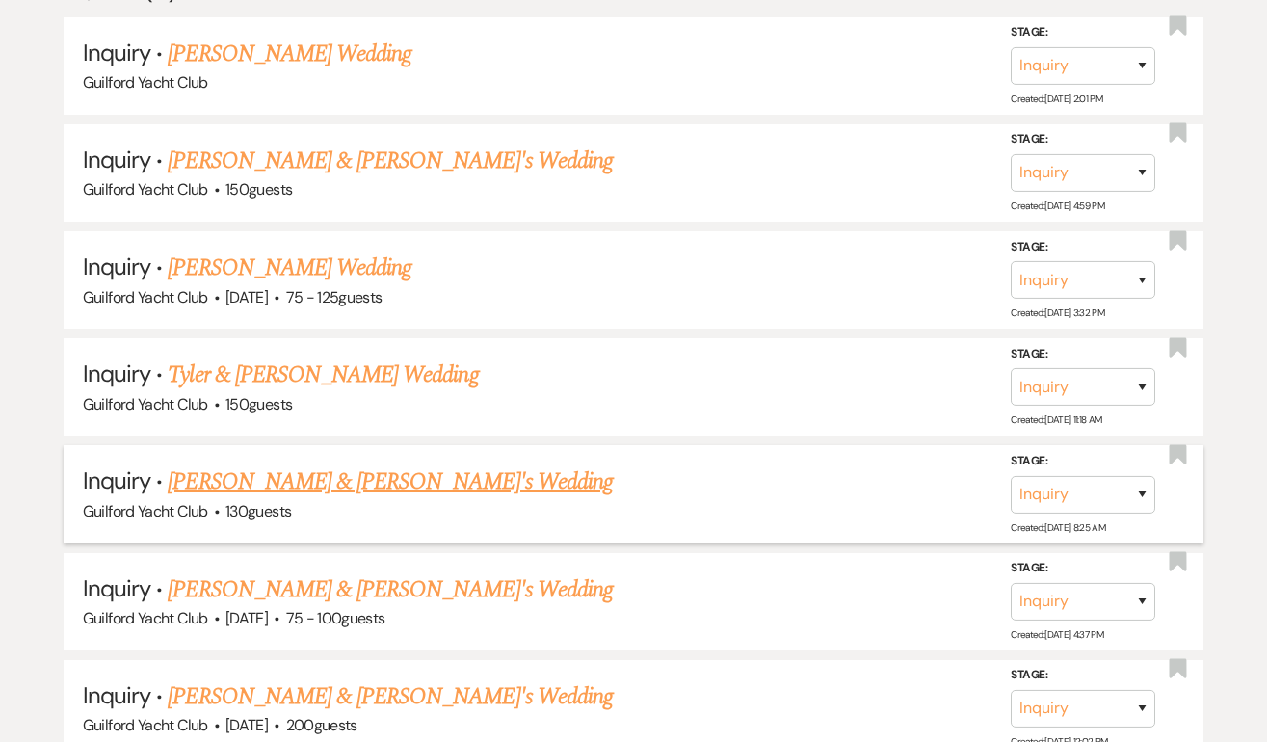
scroll to position [964, 0]
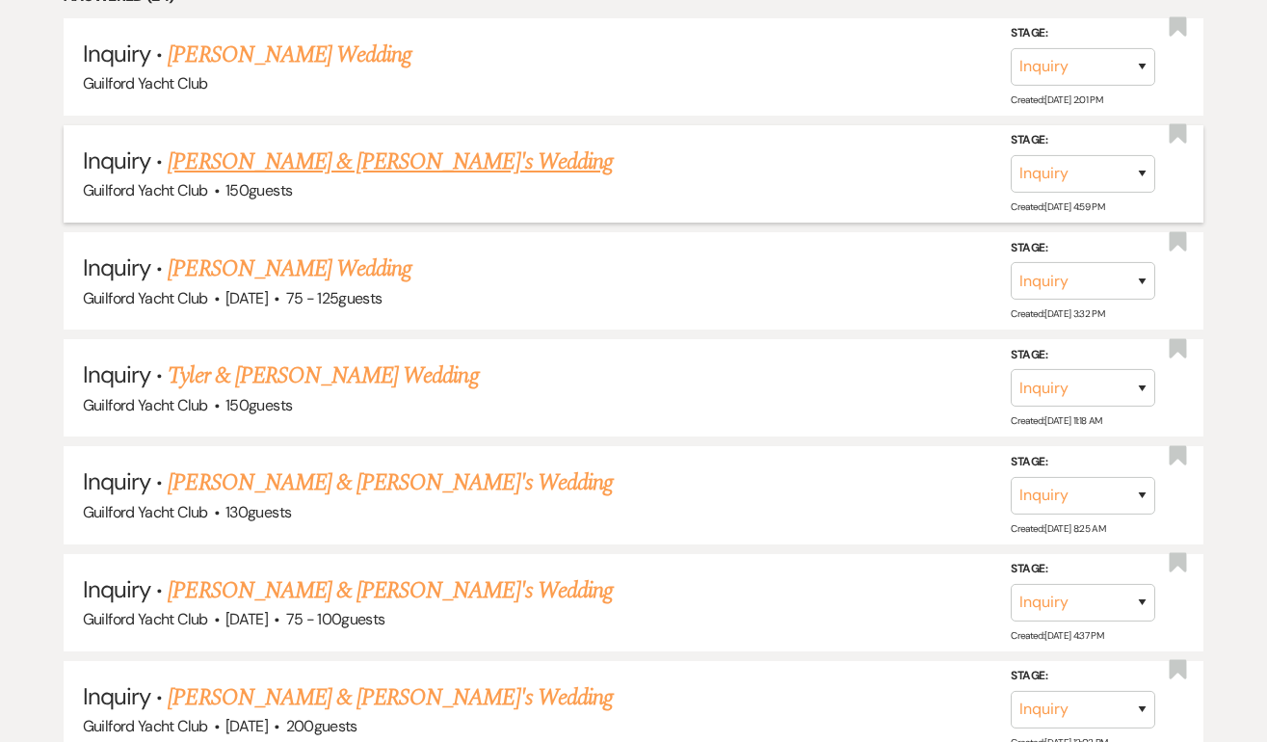
click at [246, 166] on link "Keegan & Fiance's Wedding" at bounding box center [390, 161] width 445 height 35
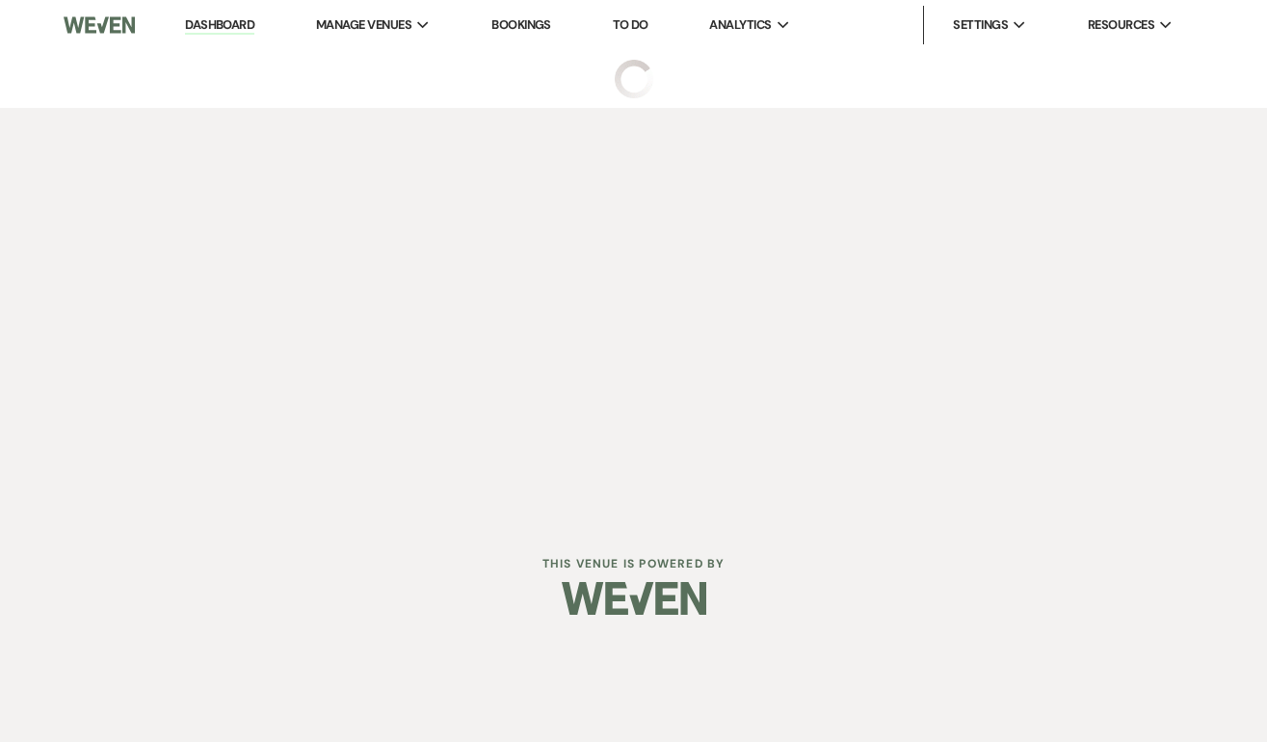
select select "5"
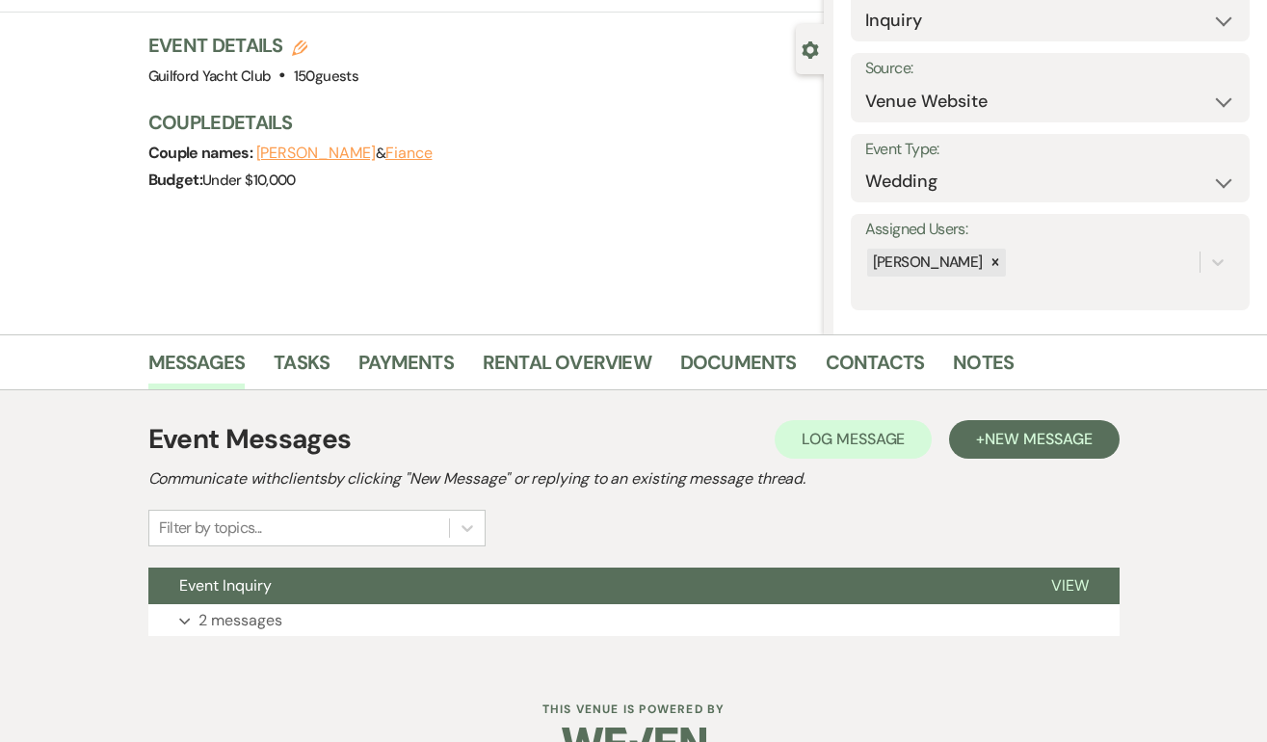
scroll to position [196, 0]
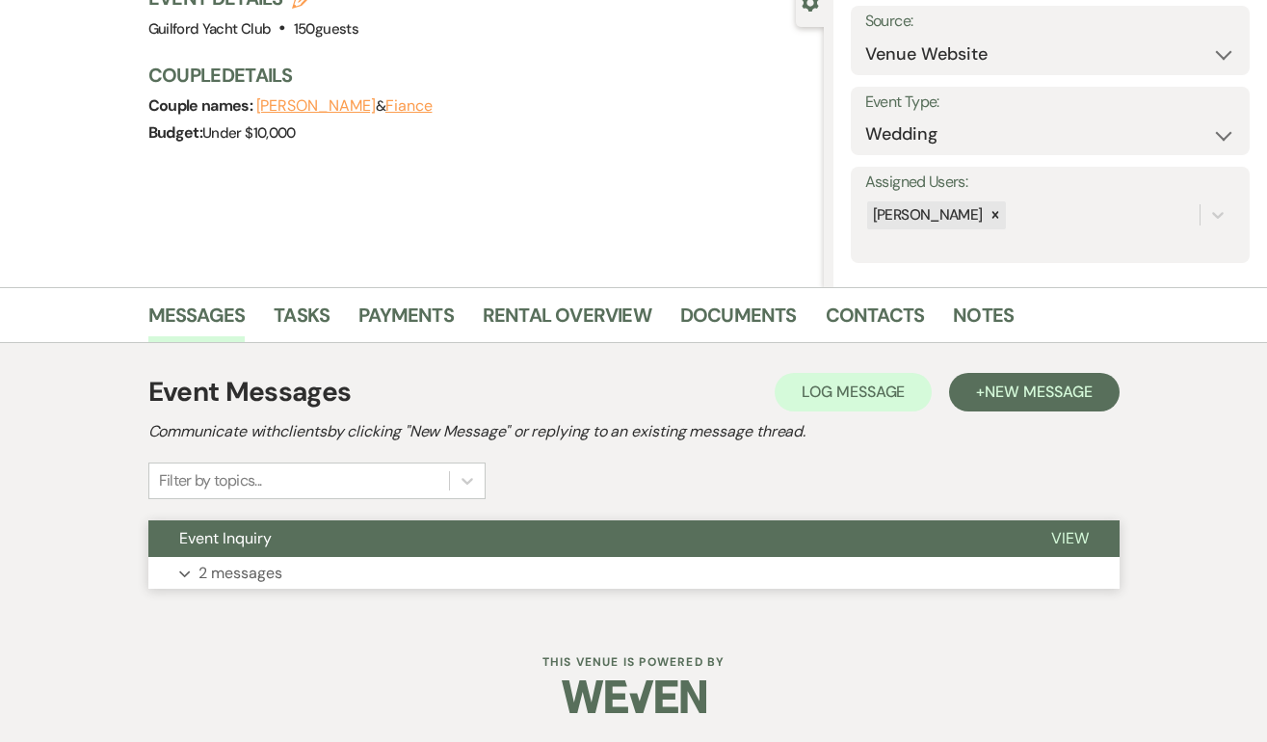
click at [1079, 538] on span "View" at bounding box center [1070, 538] width 38 height 20
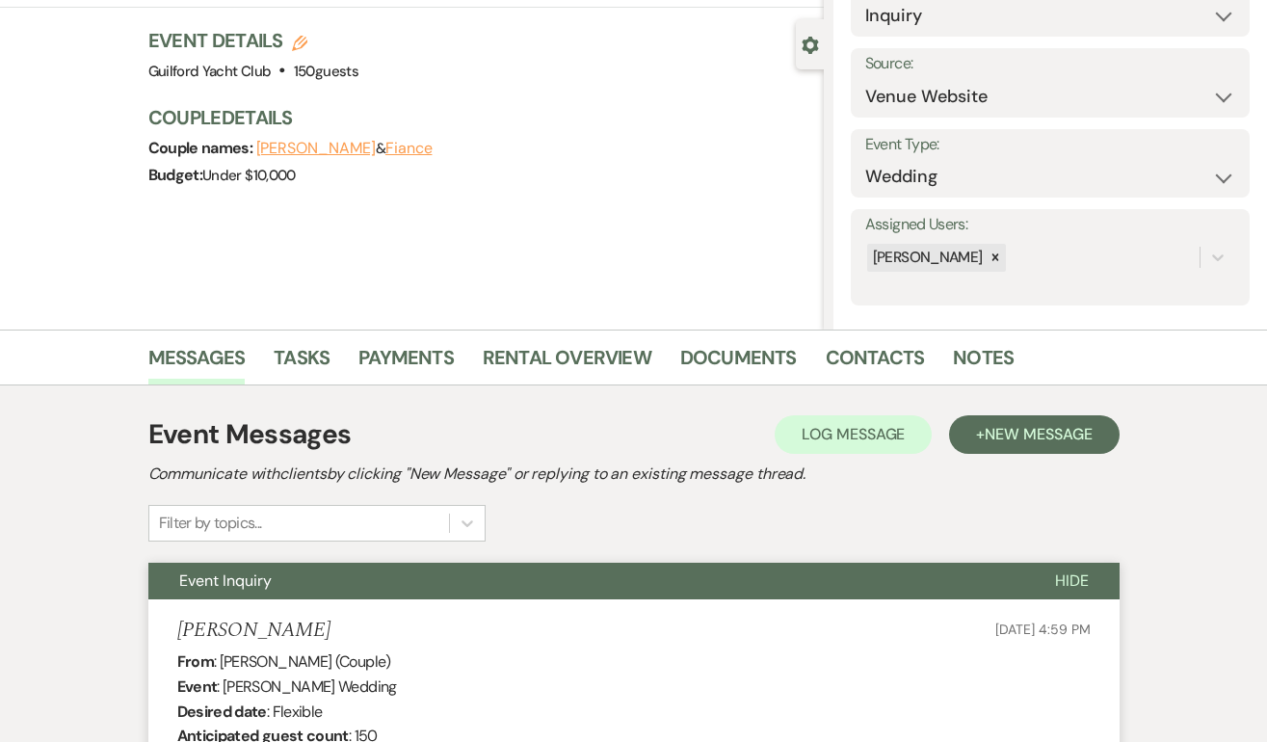
scroll to position [0, 0]
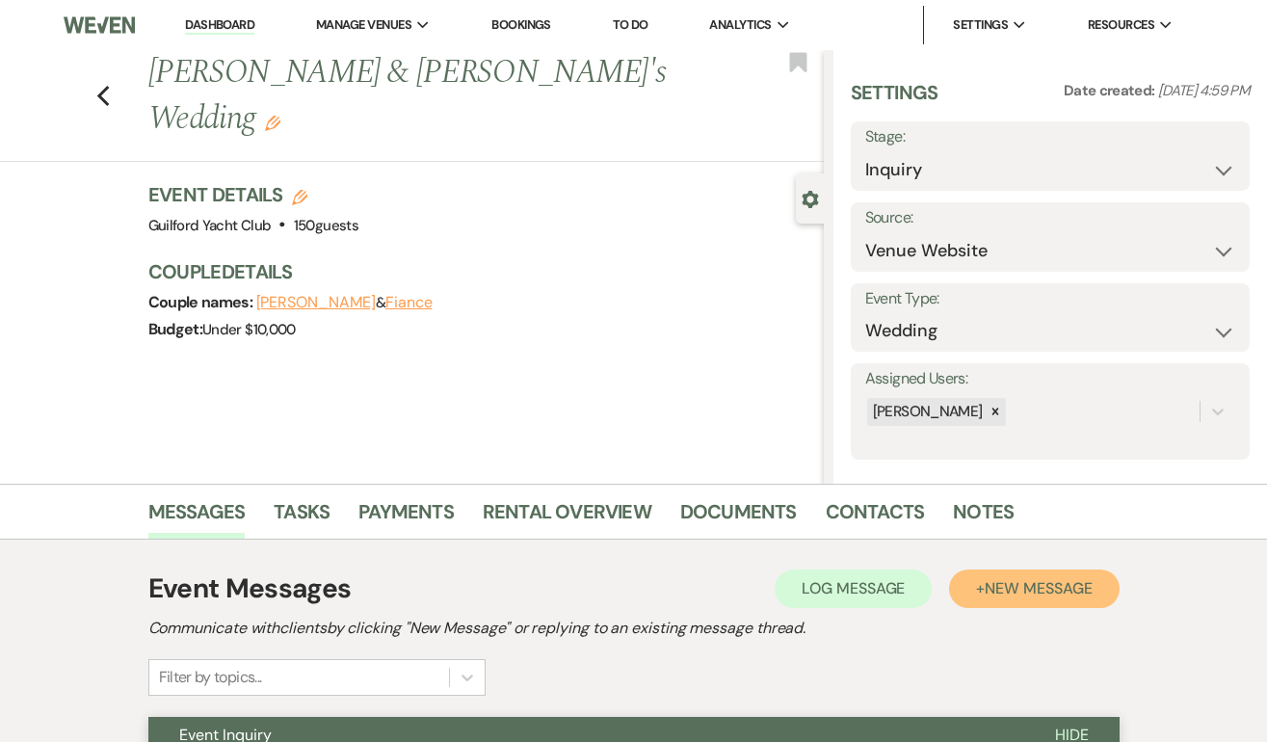
click at [1022, 581] on span "New Message" at bounding box center [1037, 588] width 107 height 20
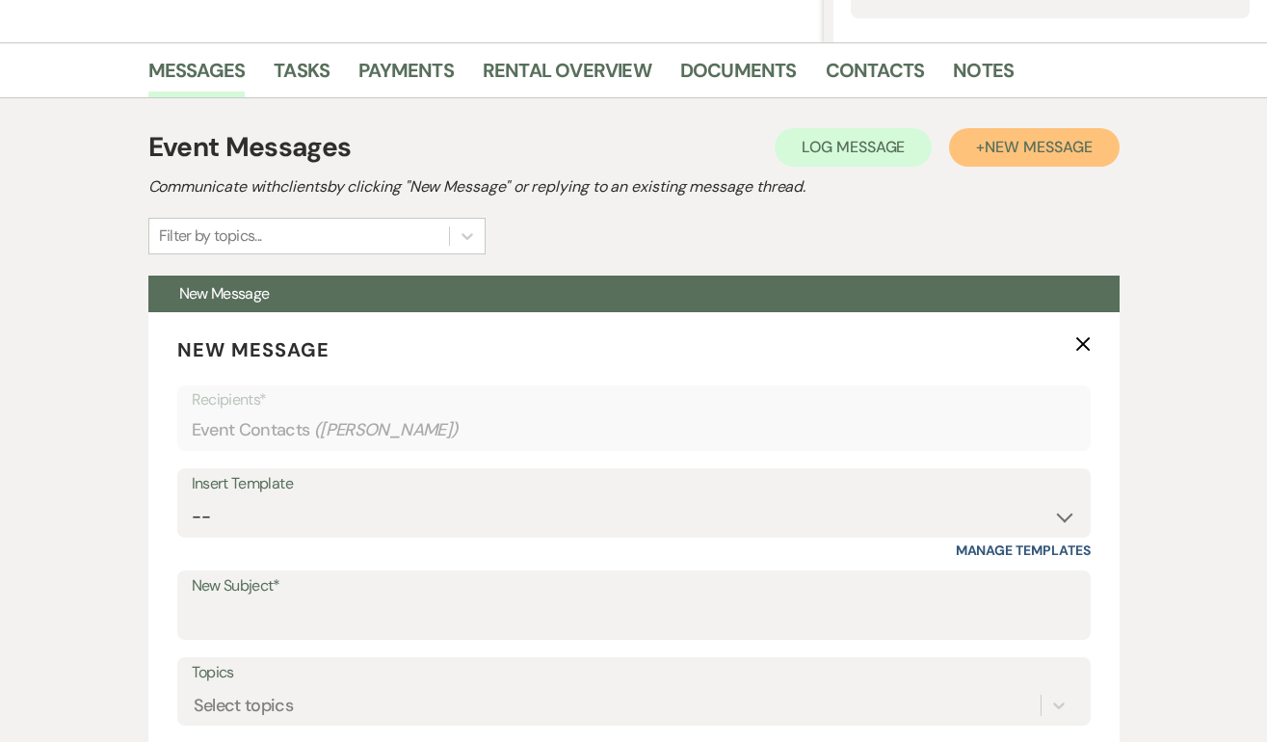
scroll to position [641, 0]
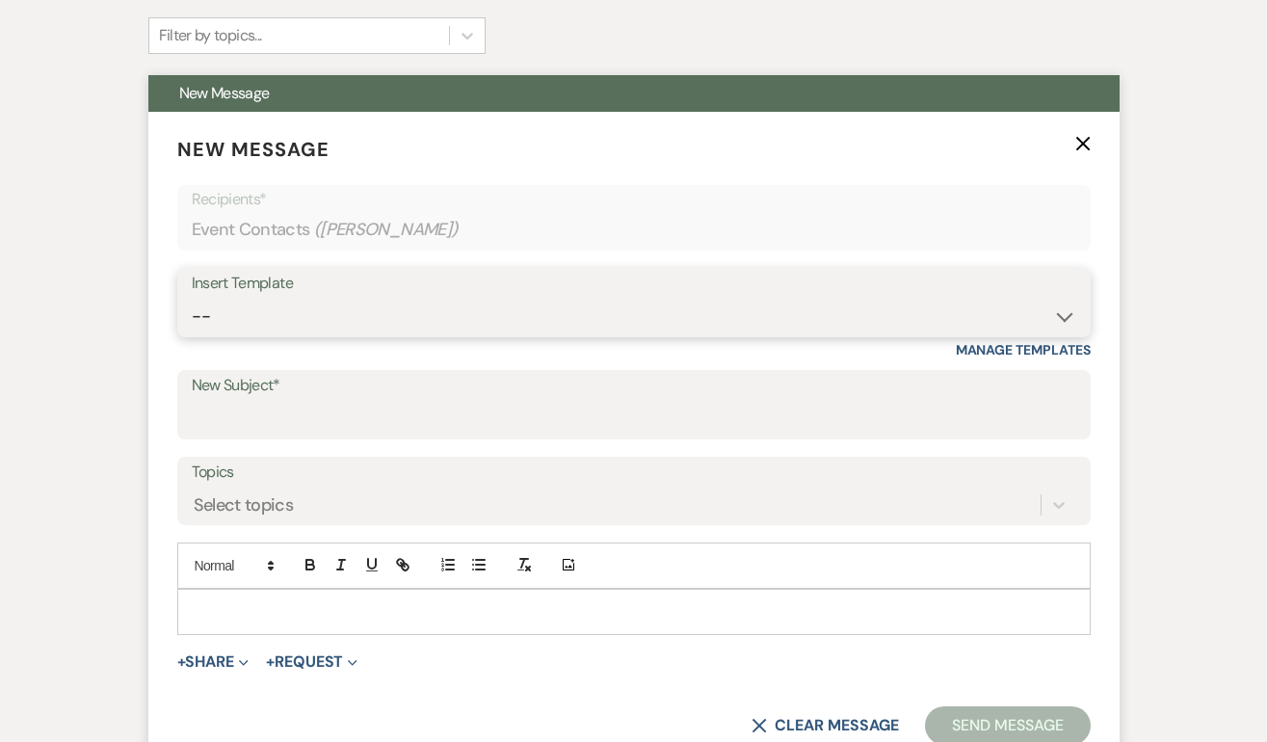
click at [353, 314] on select "-- Weven Planning Portal Introduction (Booked Events) Initial Inquiry Response …" at bounding box center [634, 317] width 884 height 38
select select "2059"
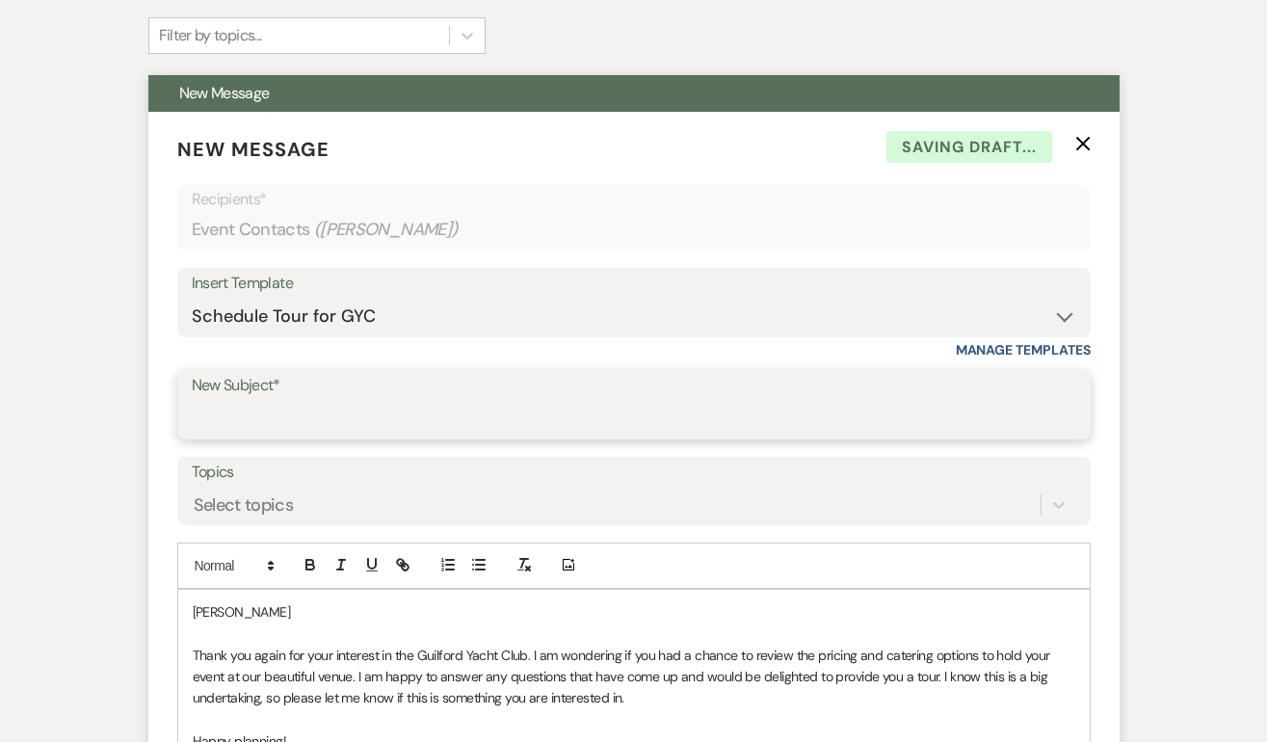
click at [288, 417] on input "New Subject*" at bounding box center [634, 419] width 884 height 38
type input "Schedule a tour at the GYC!"
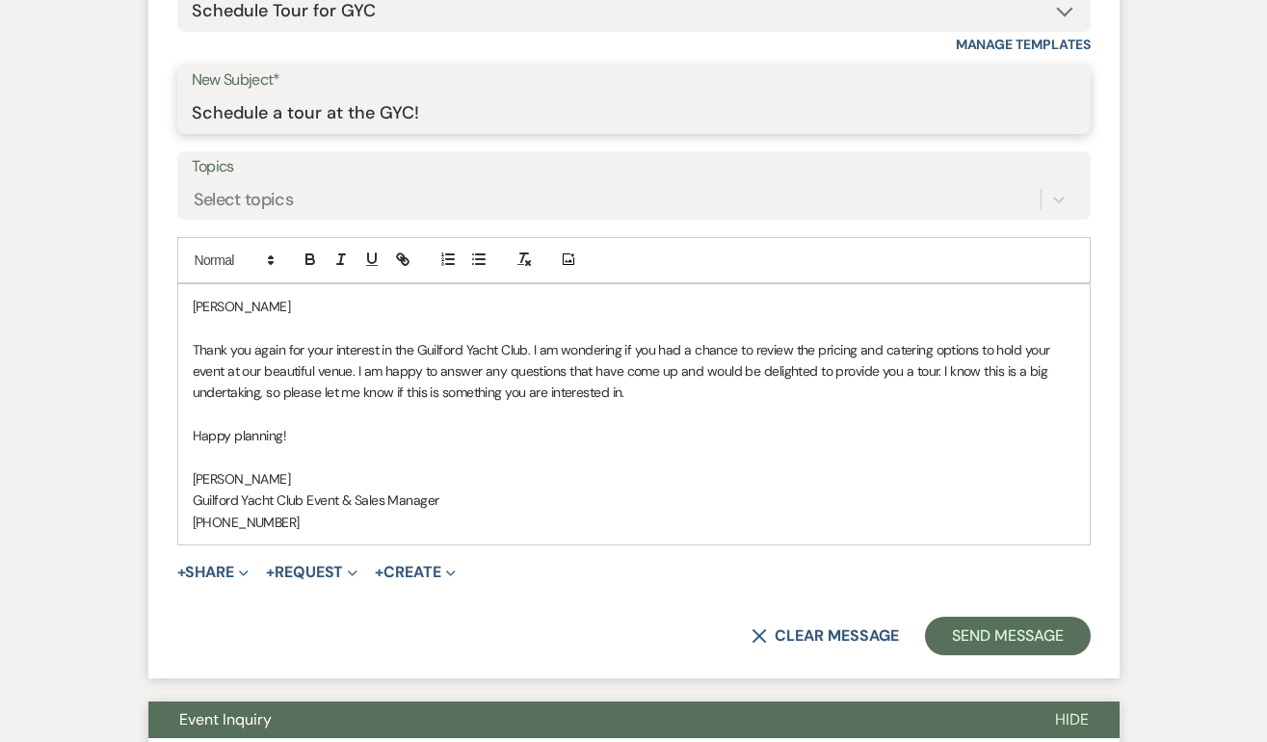
scroll to position [1137, 0]
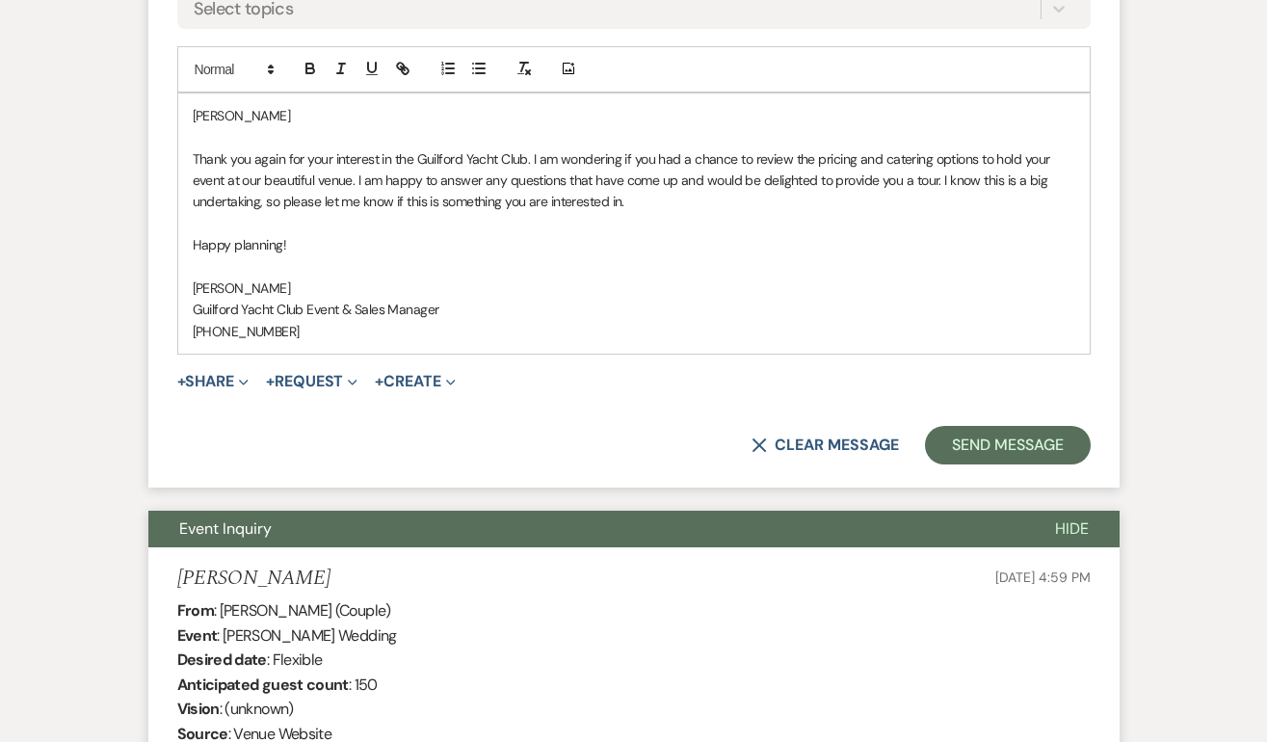
click at [283, 116] on p "Keegan" at bounding box center [634, 115] width 882 height 21
click at [1003, 449] on button "Send Message" at bounding box center [1007, 445] width 165 height 39
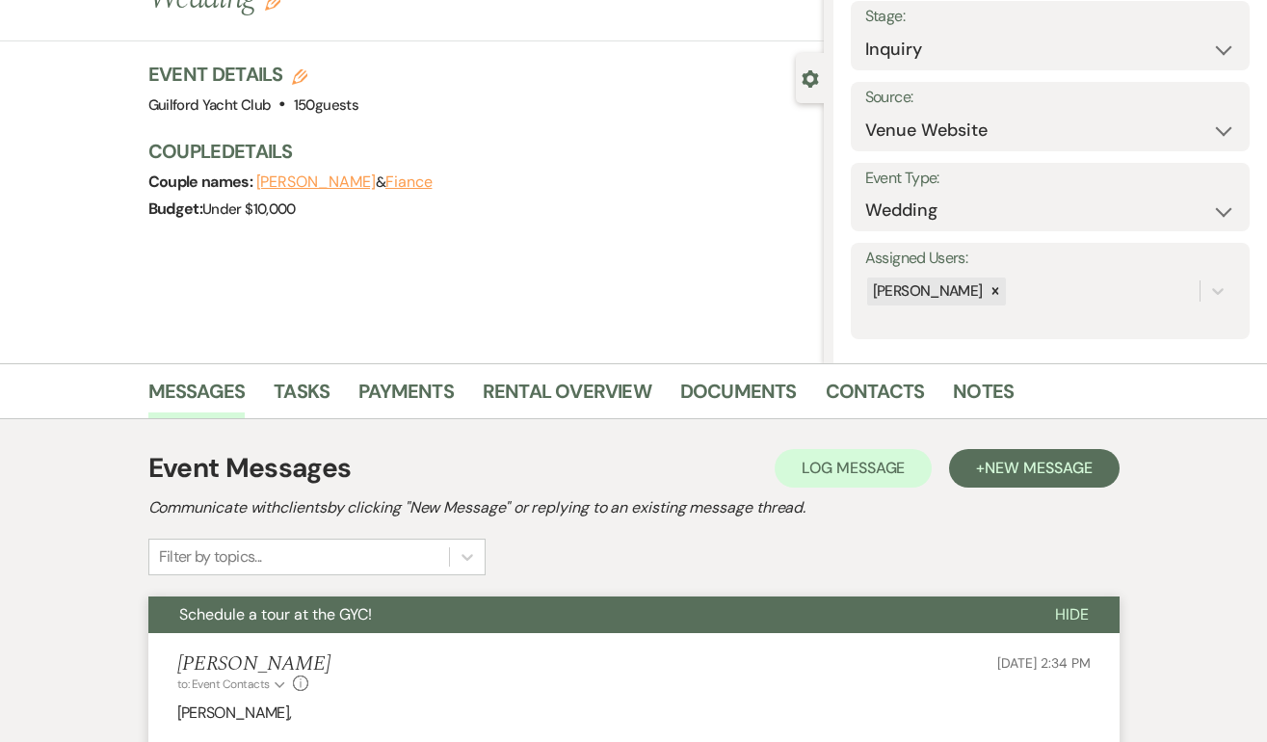
scroll to position [0, 0]
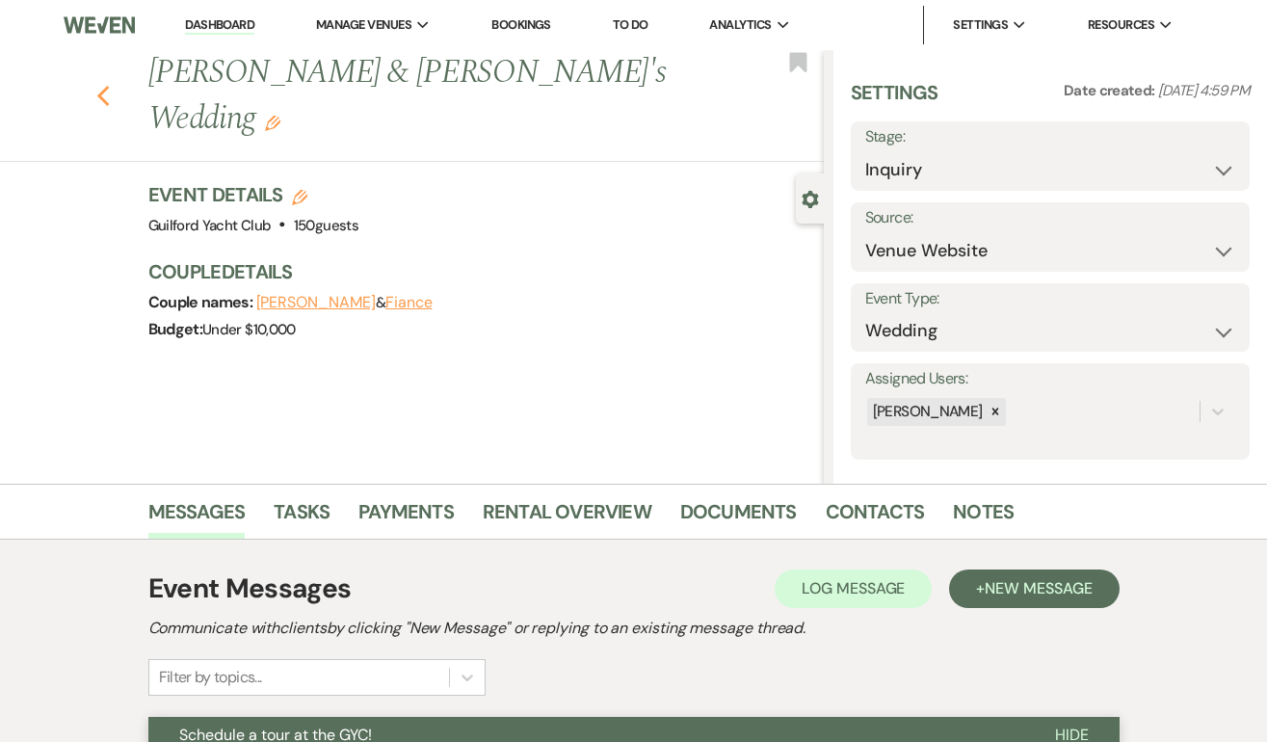
click at [101, 86] on use "button" at bounding box center [102, 96] width 13 height 21
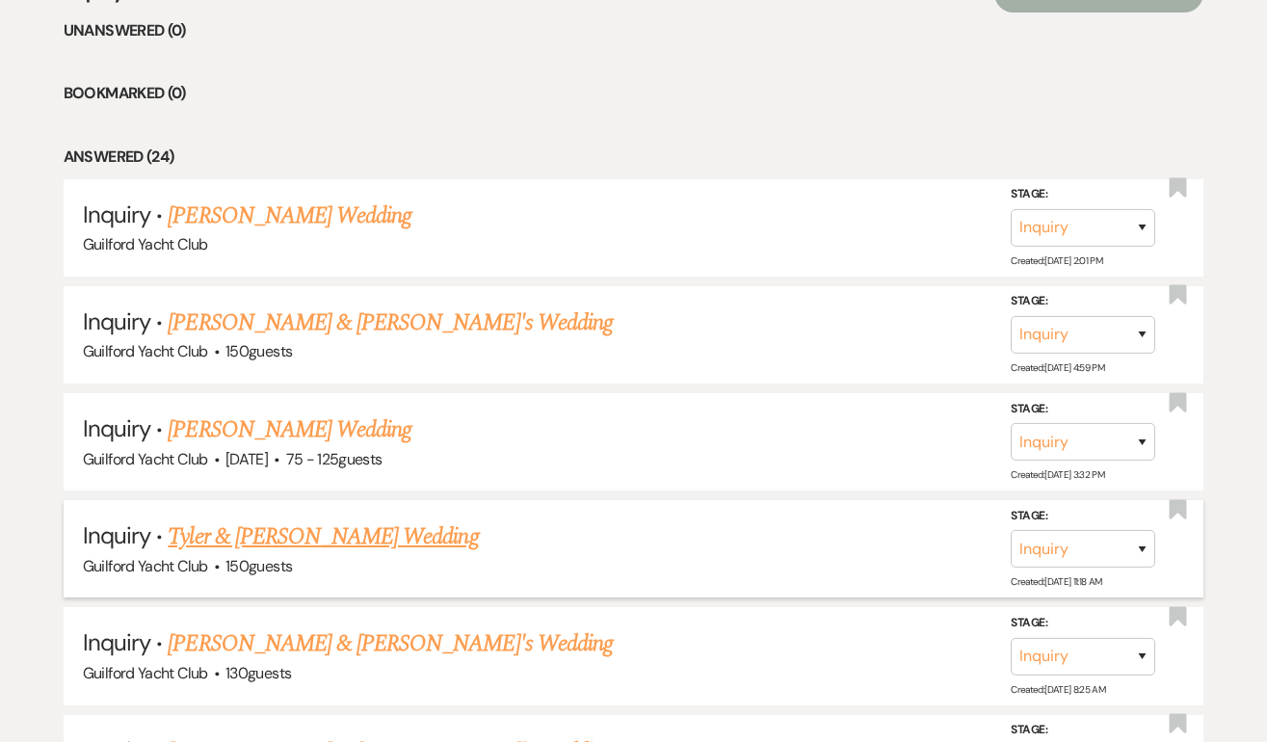
scroll to position [802, 0]
click at [234, 221] on link "[PERSON_NAME] Wedding" at bounding box center [290, 216] width 244 height 35
select select "22"
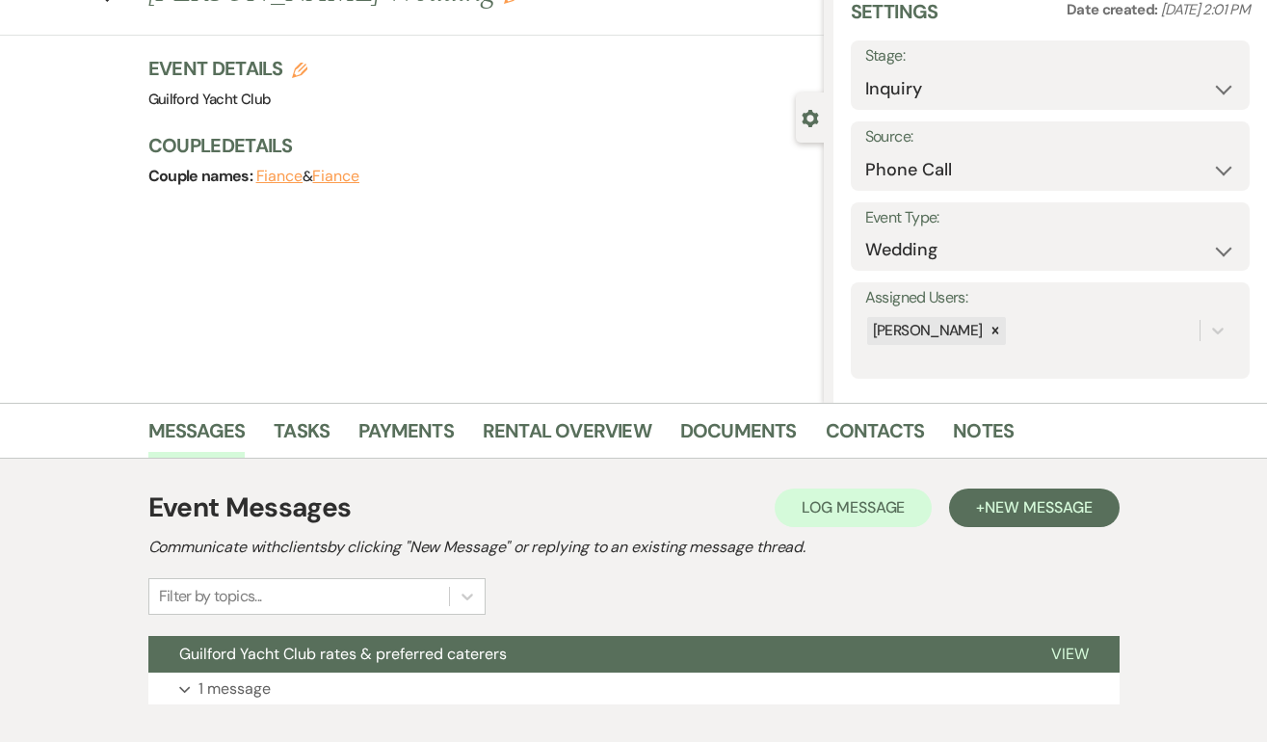
scroll to position [196, 0]
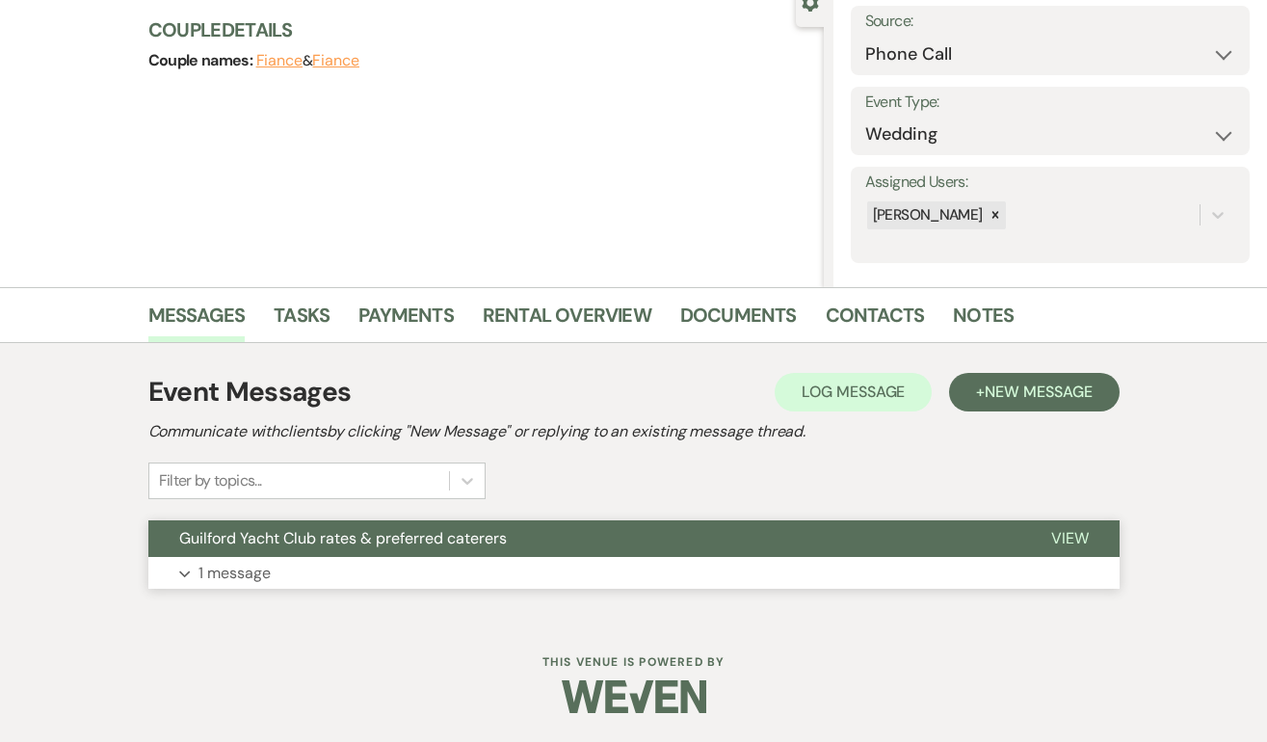
click at [1073, 534] on span "View" at bounding box center [1070, 538] width 38 height 20
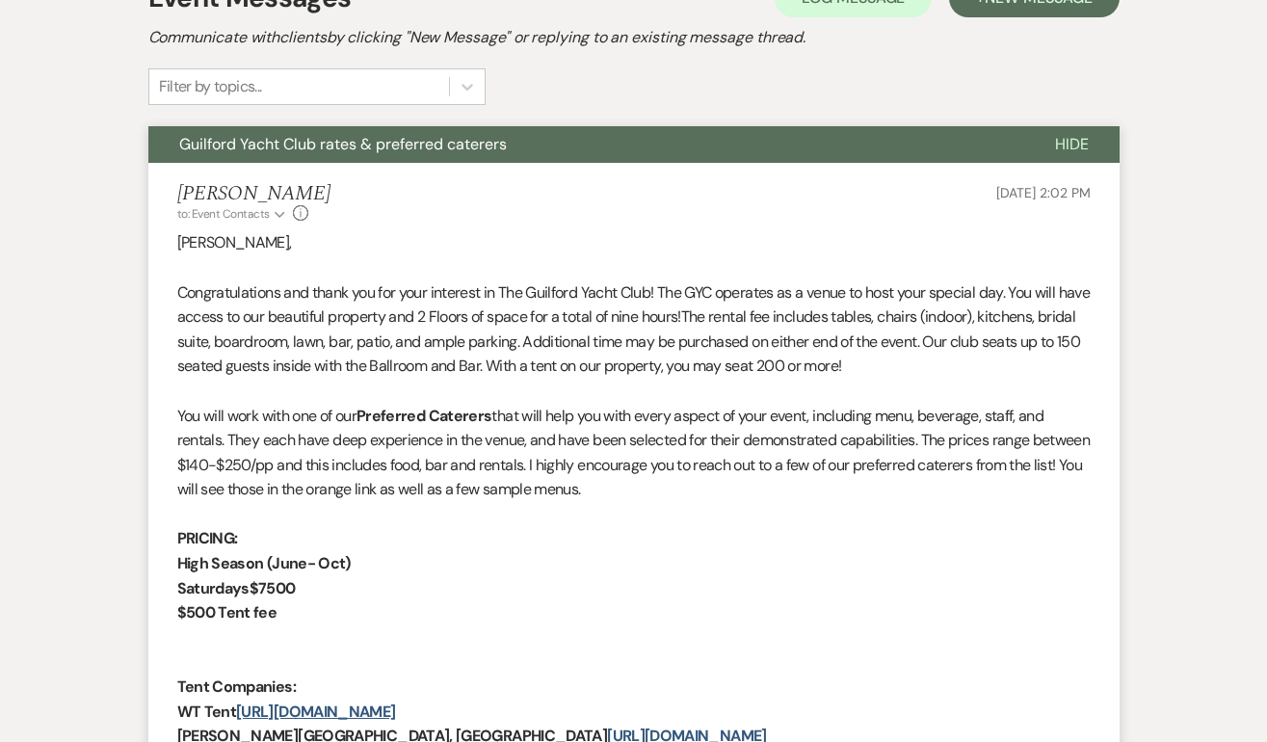
scroll to position [0, 0]
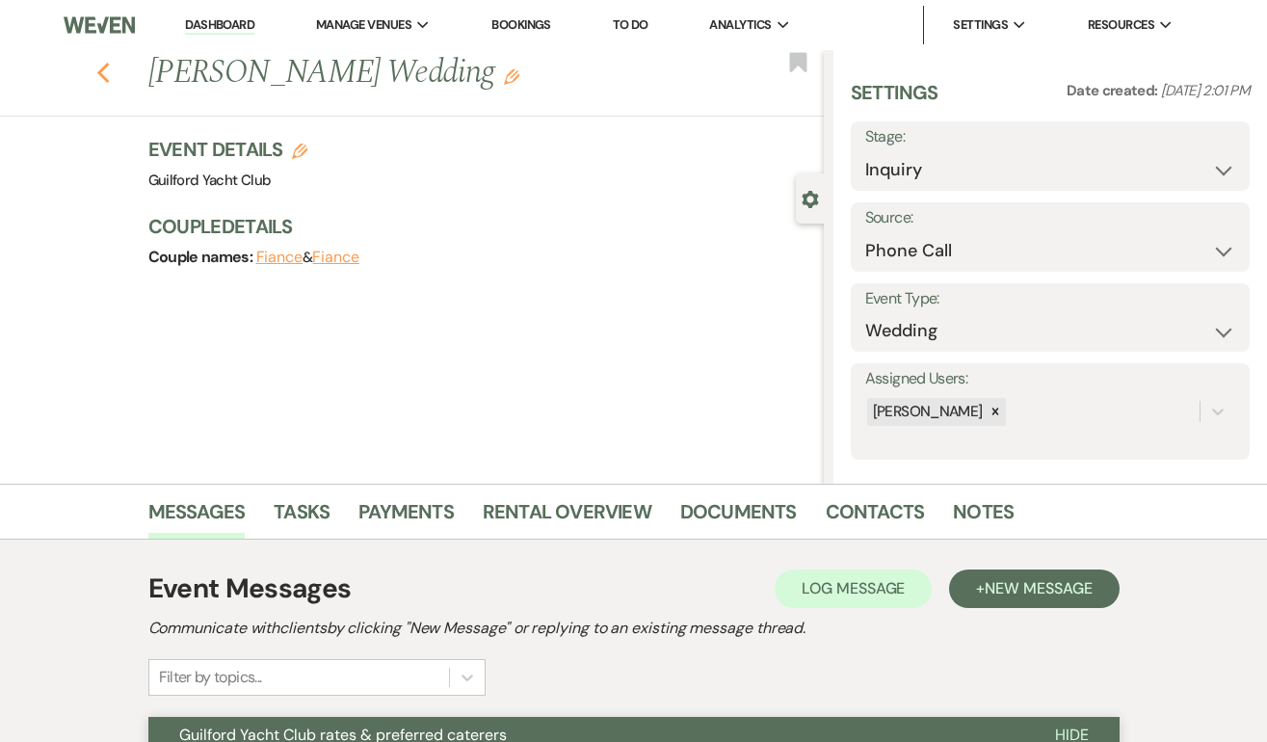
click at [103, 63] on icon "Previous" at bounding box center [103, 73] width 14 height 23
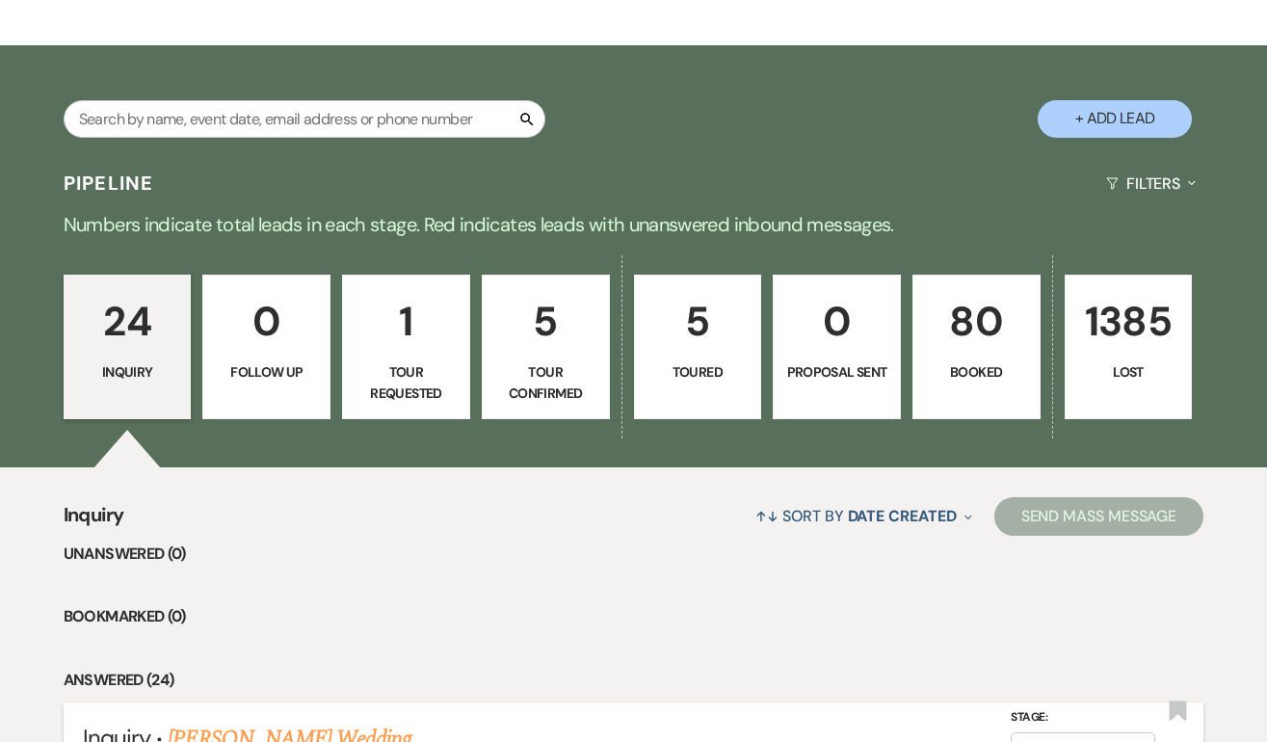
scroll to position [281, 0]
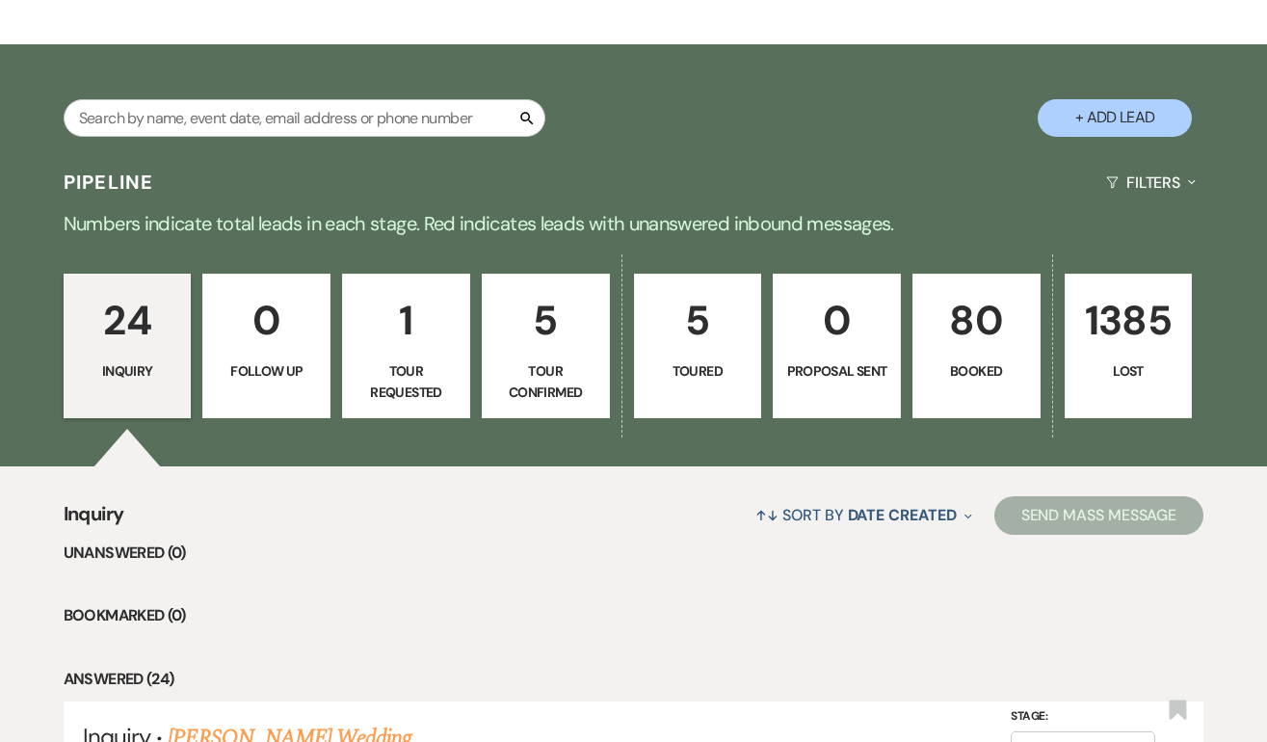
click at [392, 357] on link "1 Tour Requested" at bounding box center [406, 346] width 128 height 144
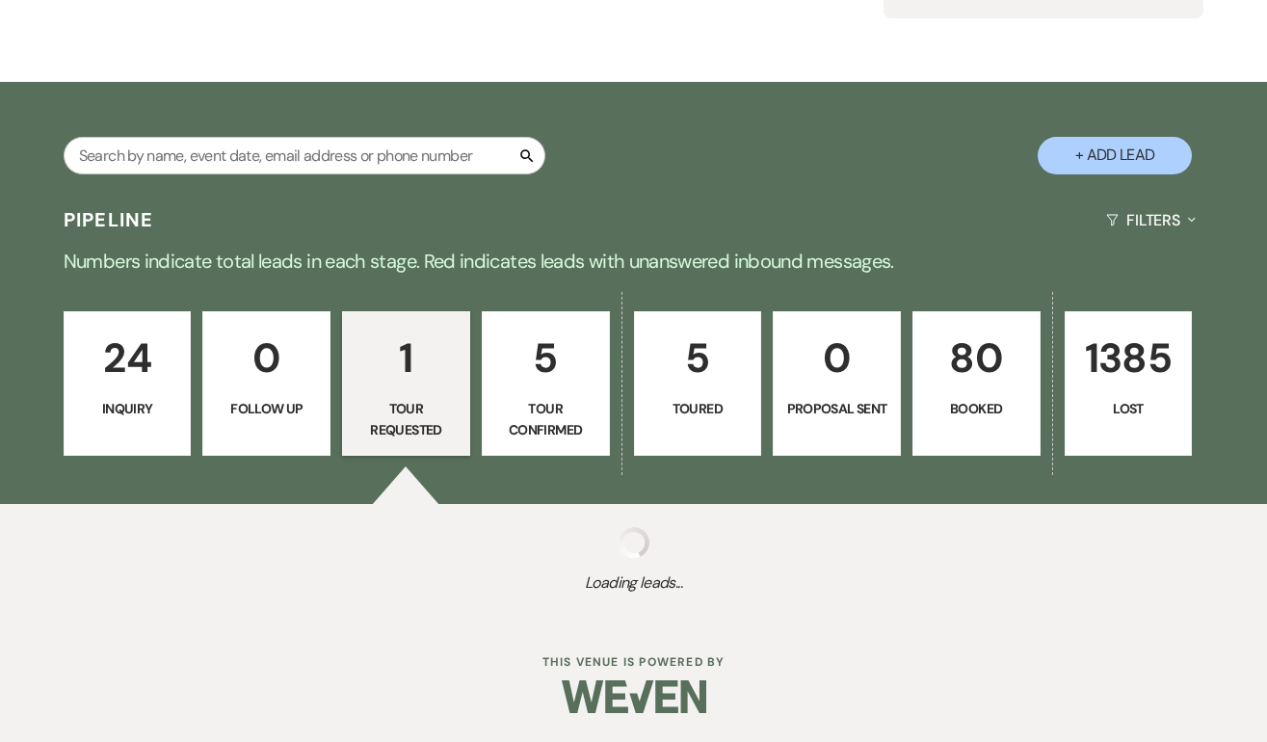
scroll to position [281, 0]
select select "2"
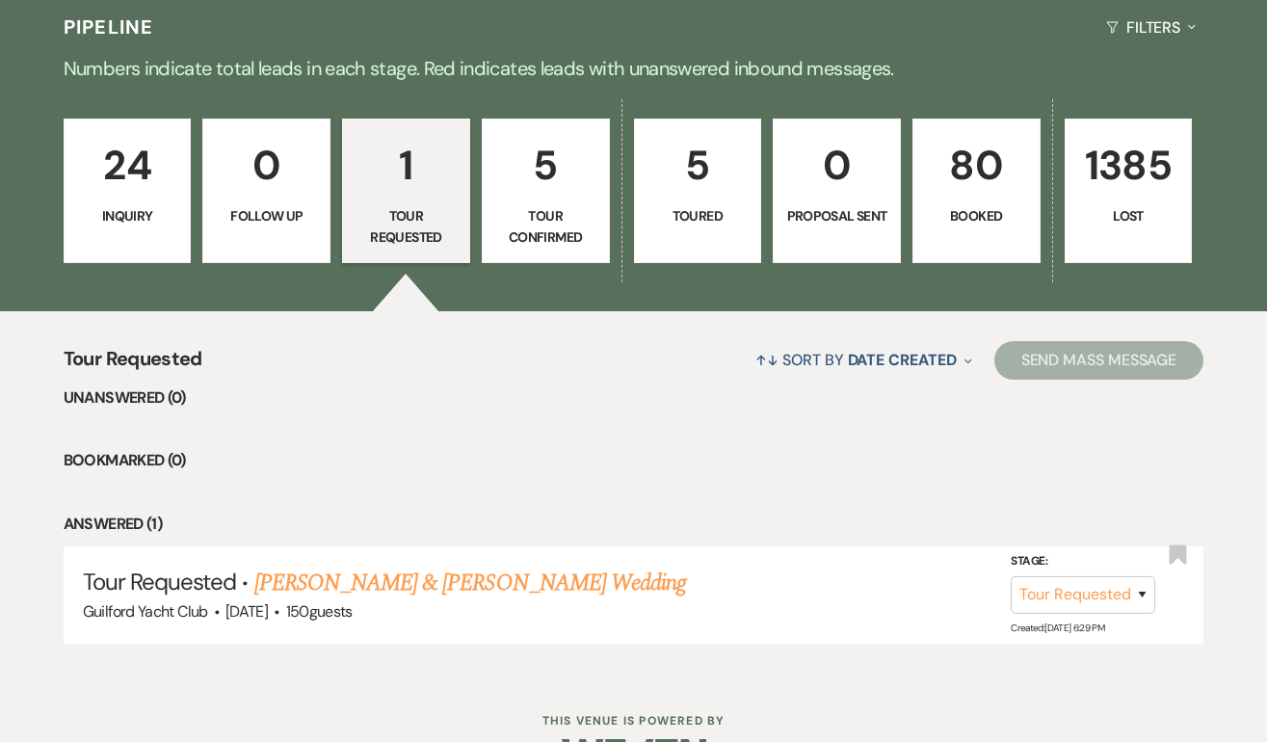
scroll to position [494, 0]
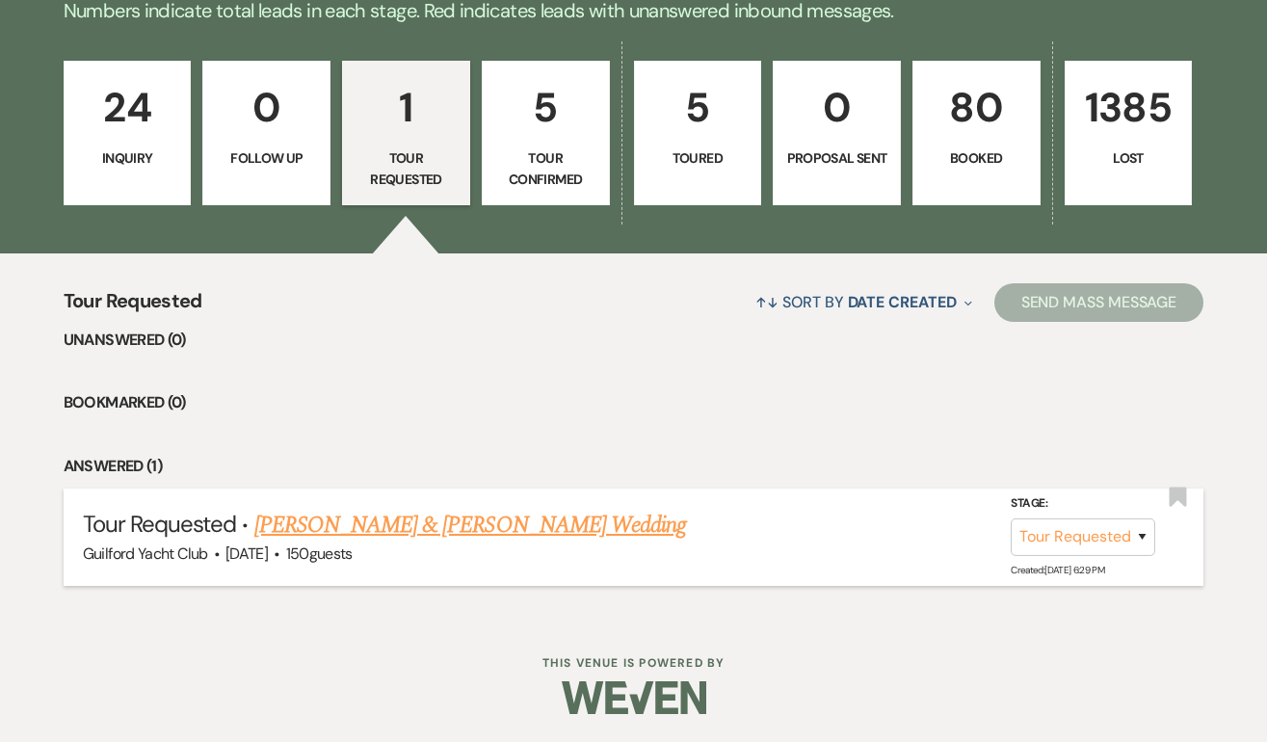
click at [417, 528] on link "Matthew Gedman & Avery Giorgio's Wedding" at bounding box center [469, 525] width 431 height 35
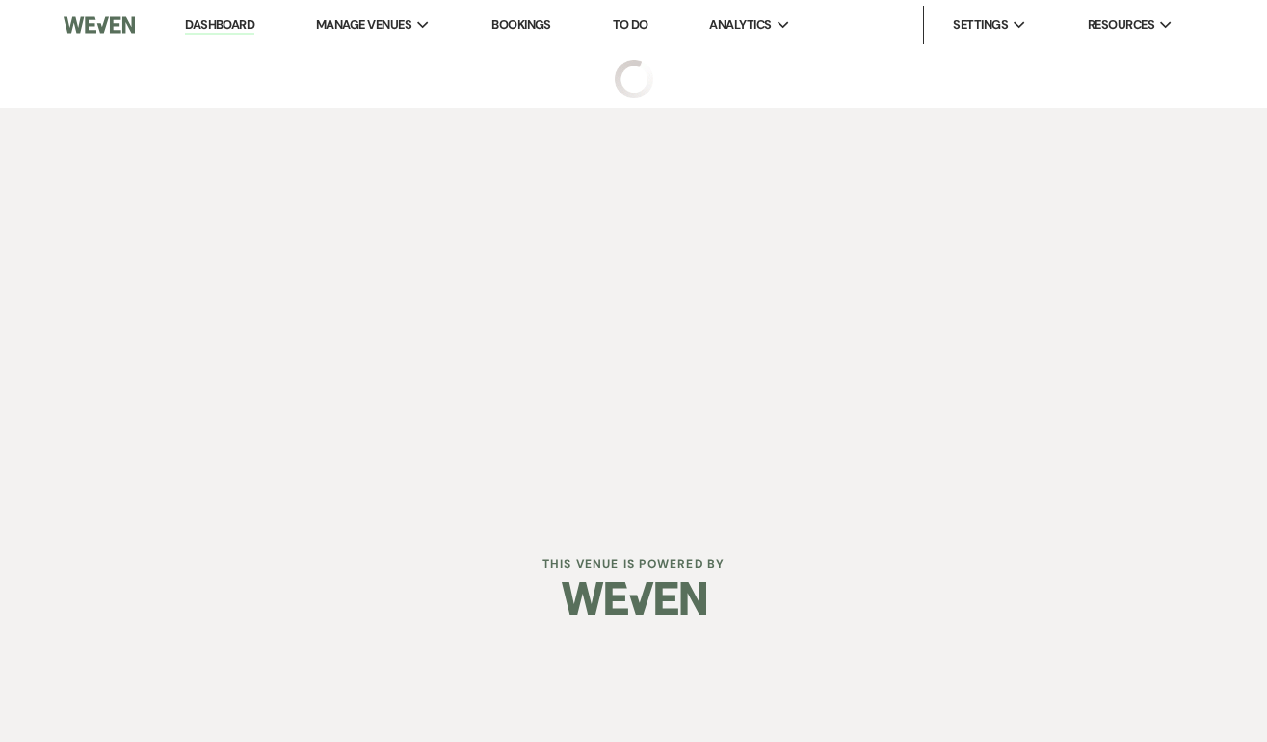
select select "2"
select select "5"
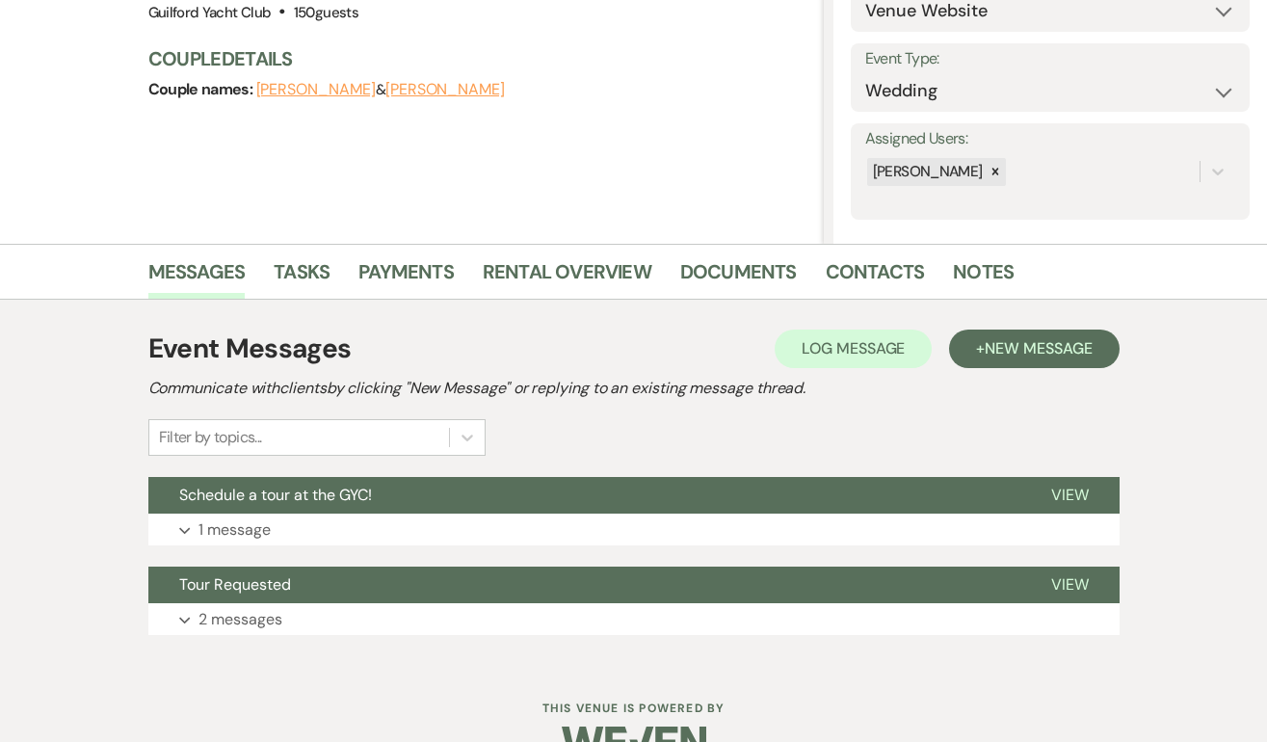
scroll to position [286, 0]
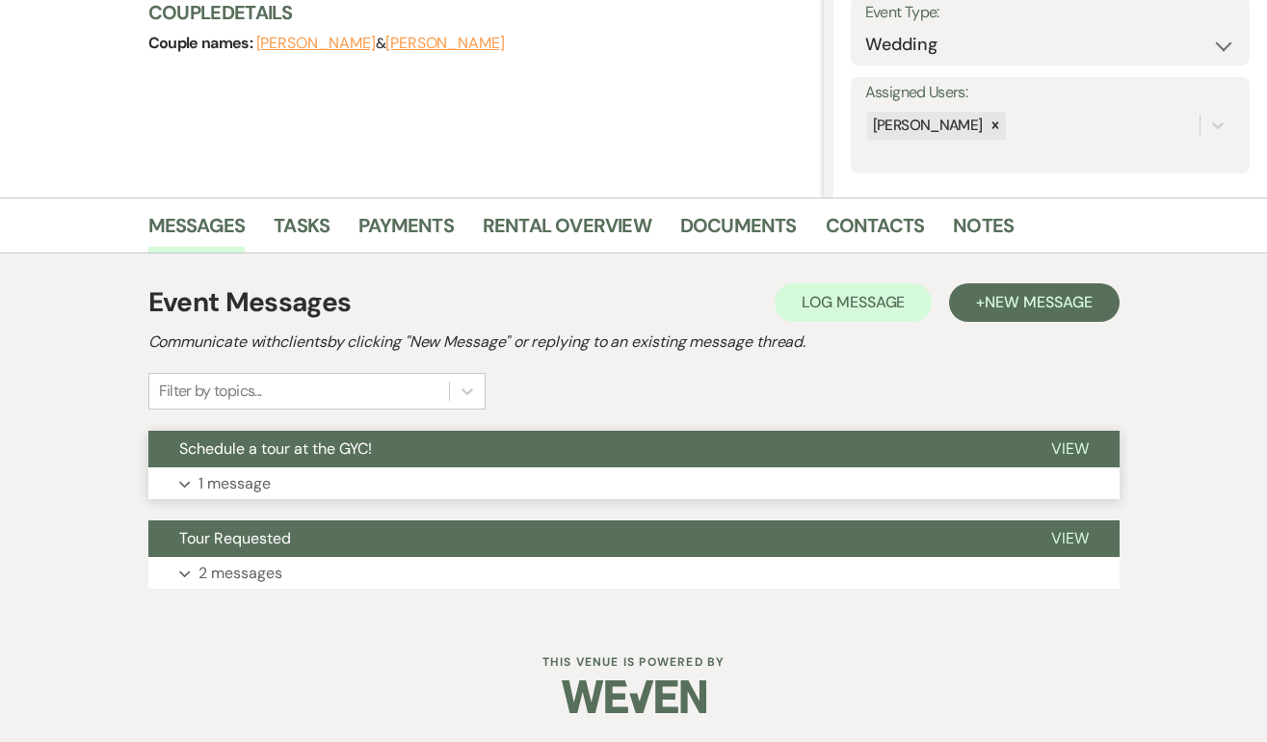
click at [1064, 441] on span "View" at bounding box center [1070, 448] width 38 height 20
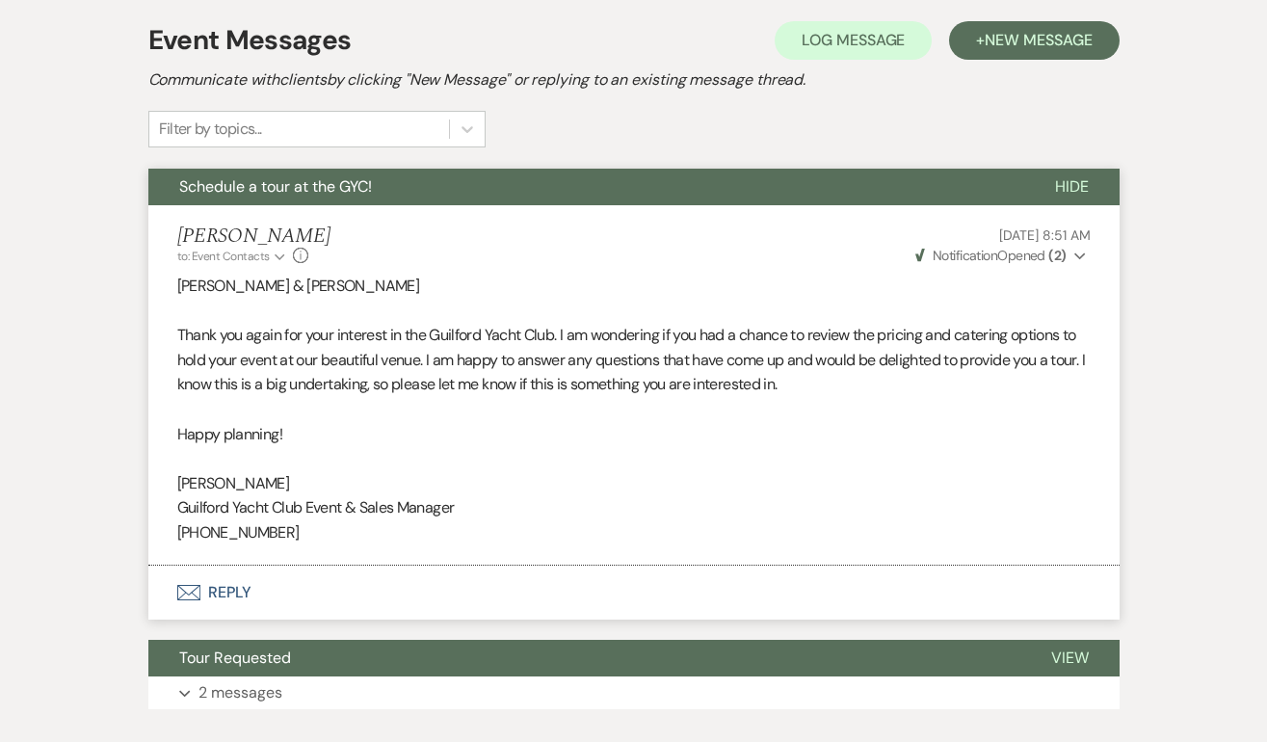
scroll to position [0, 0]
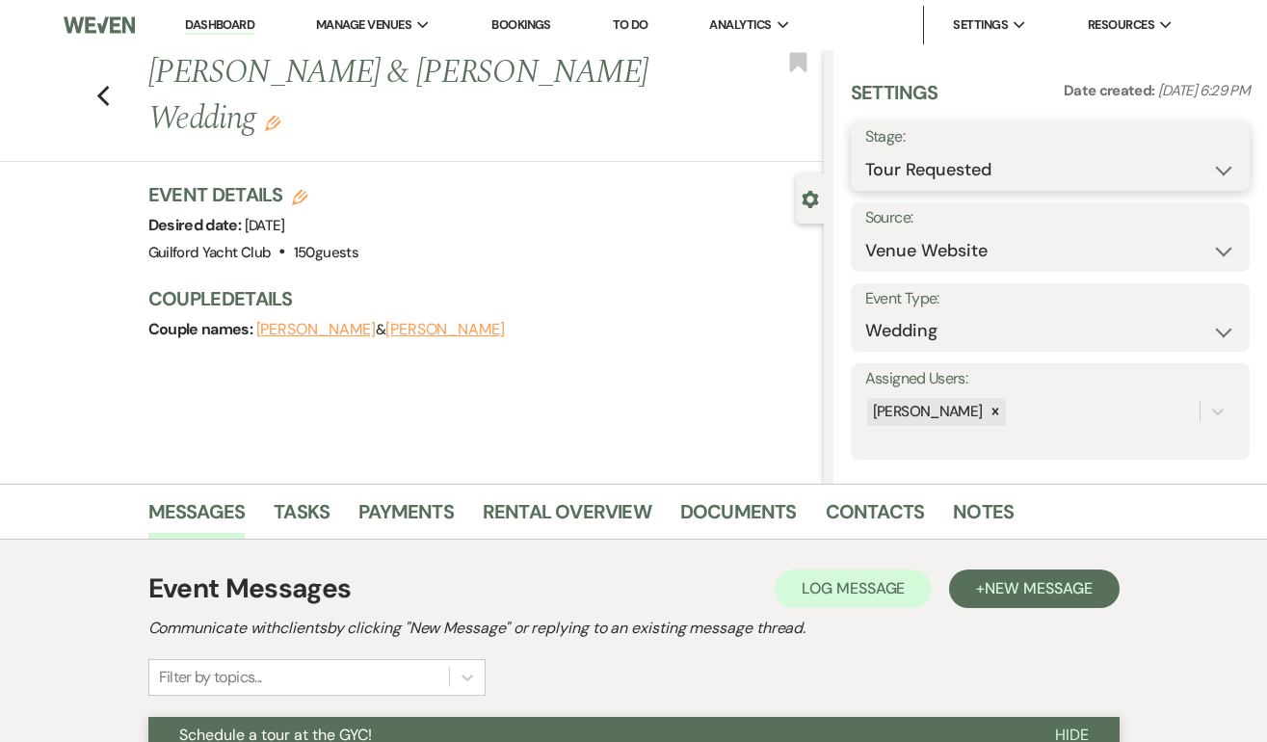
click at [1016, 154] on select "Inquiry Follow Up Tour Requested Tour Confirmed Toured Proposal Sent Booked Lost" at bounding box center [1050, 170] width 370 height 38
select select "8"
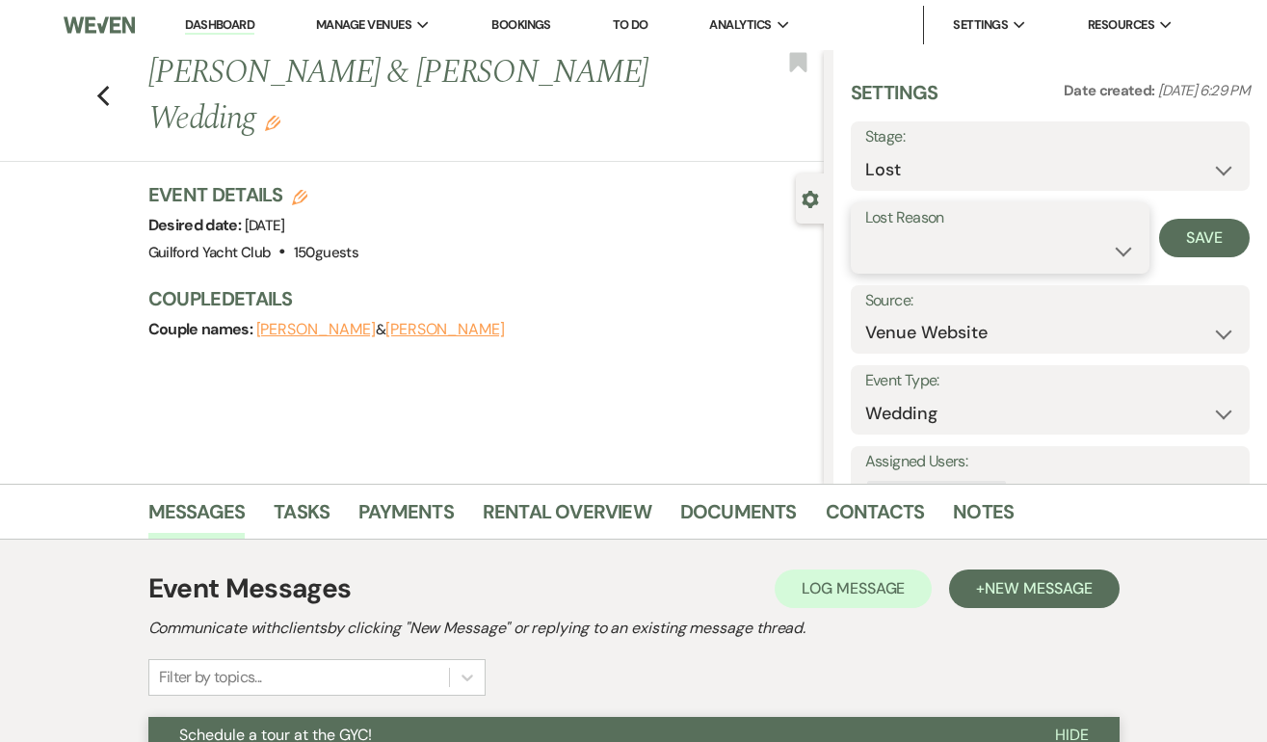
click at [934, 257] on select "Booked Elsewhere Budget Date Unavailable No Response Not a Good Match Capacity …" at bounding box center [1000, 251] width 271 height 38
select select "5"
click at [1194, 244] on button "Save" at bounding box center [1204, 238] width 91 height 39
click at [111, 95] on div "Previous Matthew Gedman & Avery Giorgio's Wedding Edit Bookmark" at bounding box center [406, 106] width 833 height 112
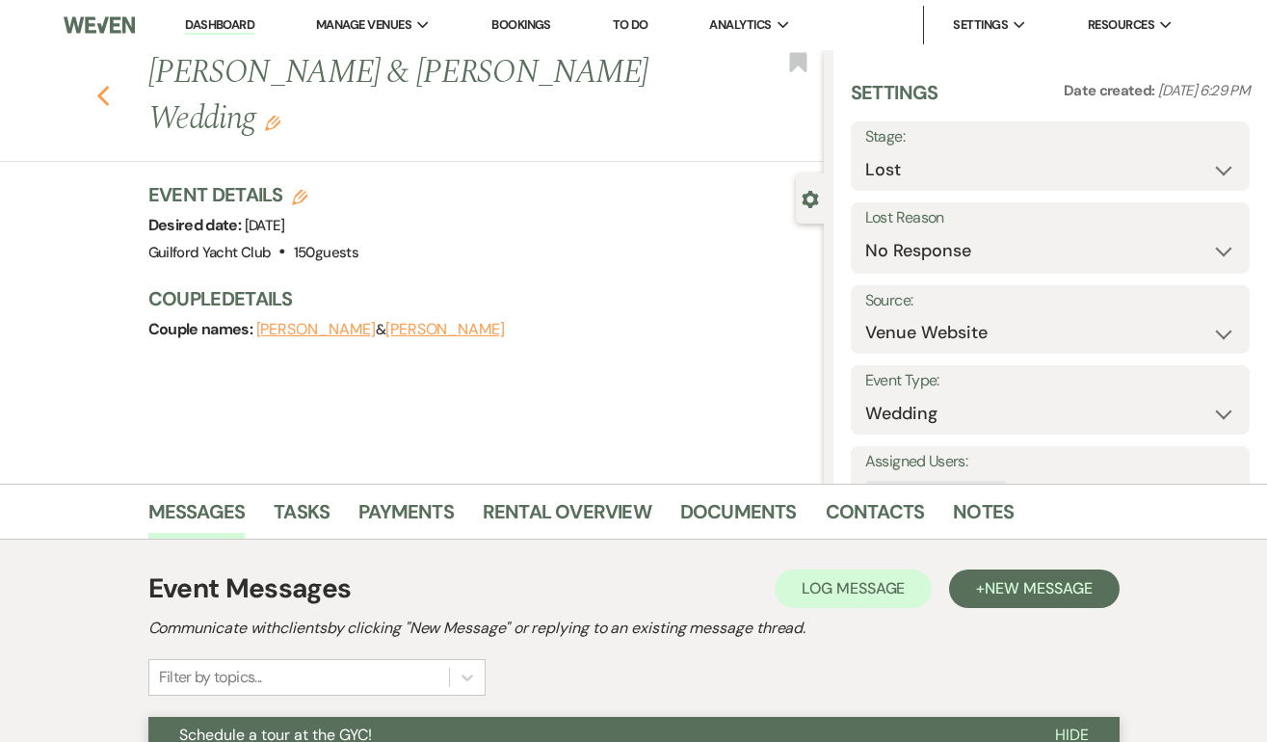
click at [99, 93] on use "button" at bounding box center [102, 96] width 13 height 21
select select "8"
select select "5"
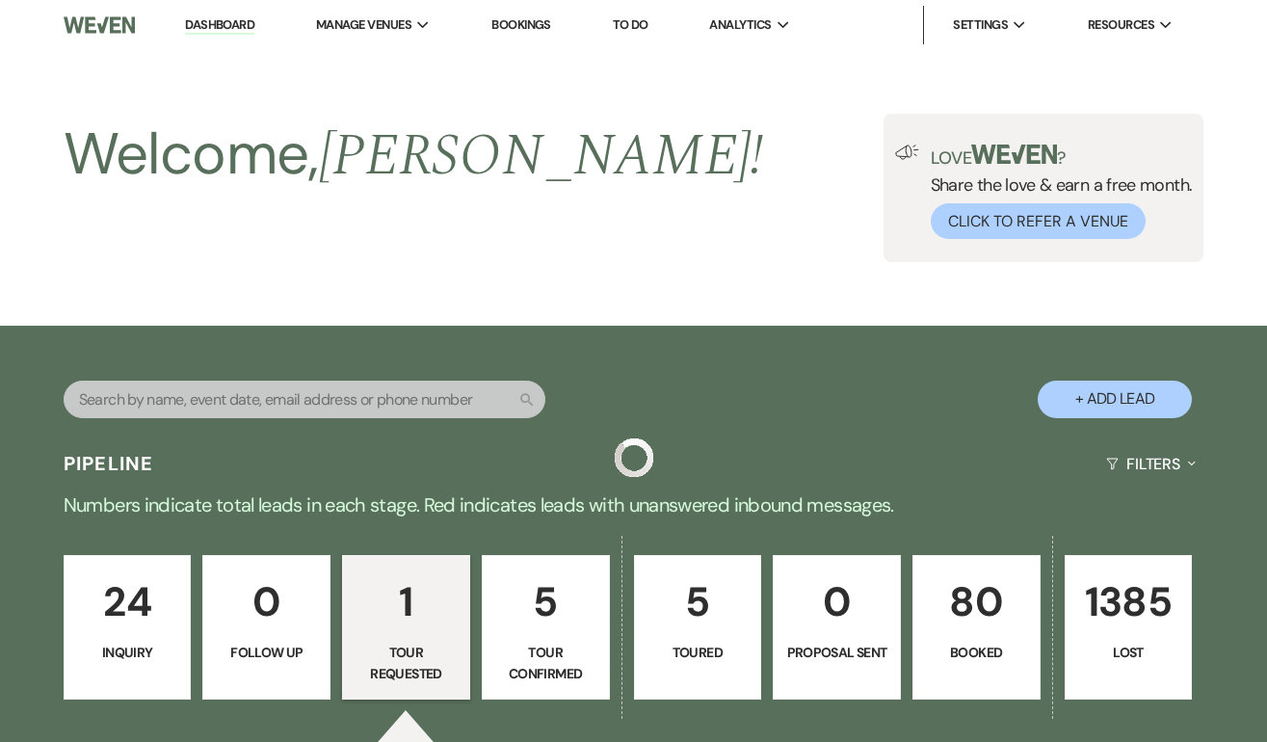
scroll to position [290, 0]
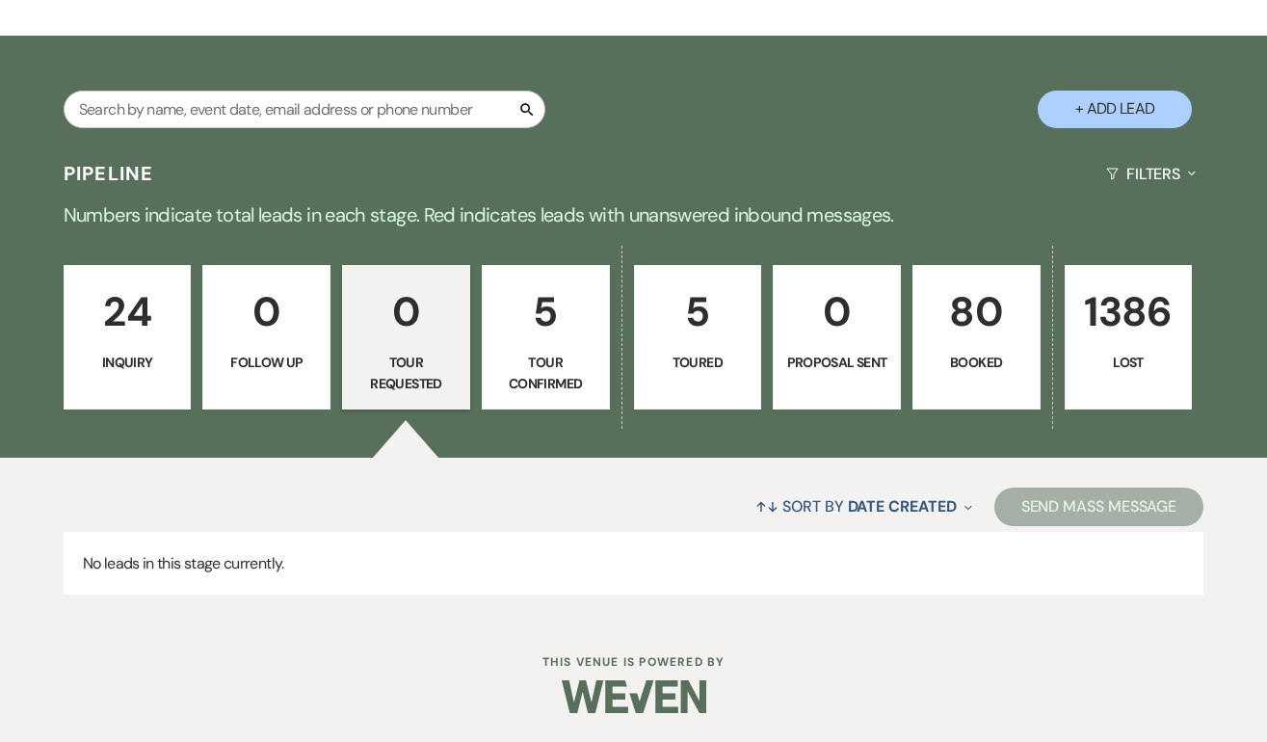
click at [718, 370] on p "Toured" at bounding box center [697, 362] width 103 height 21
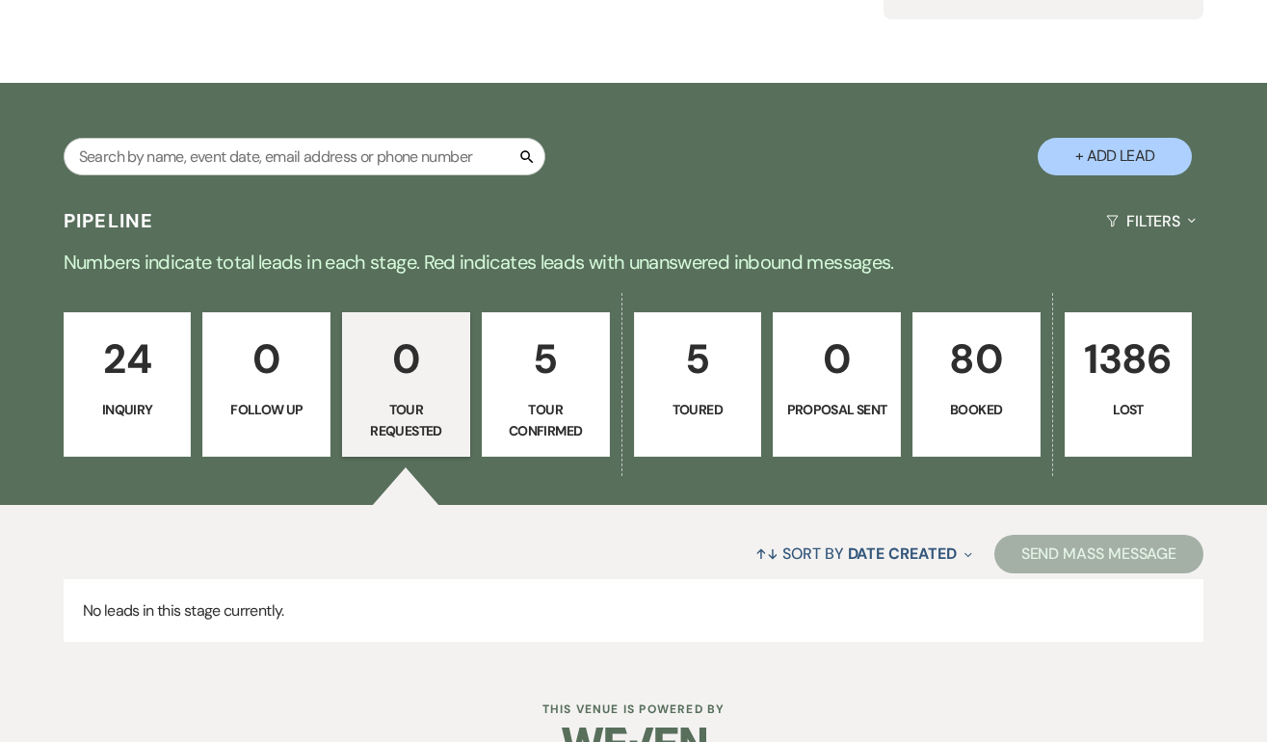
select select "5"
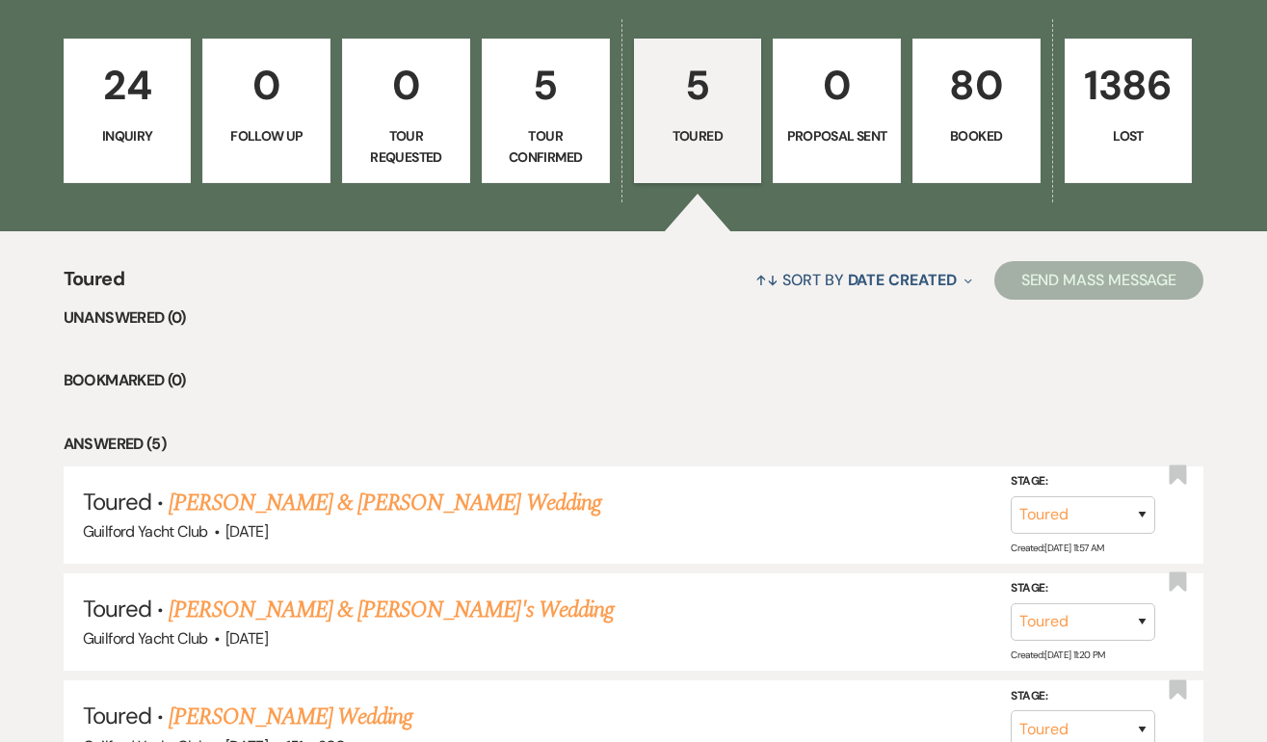
scroll to position [919, 0]
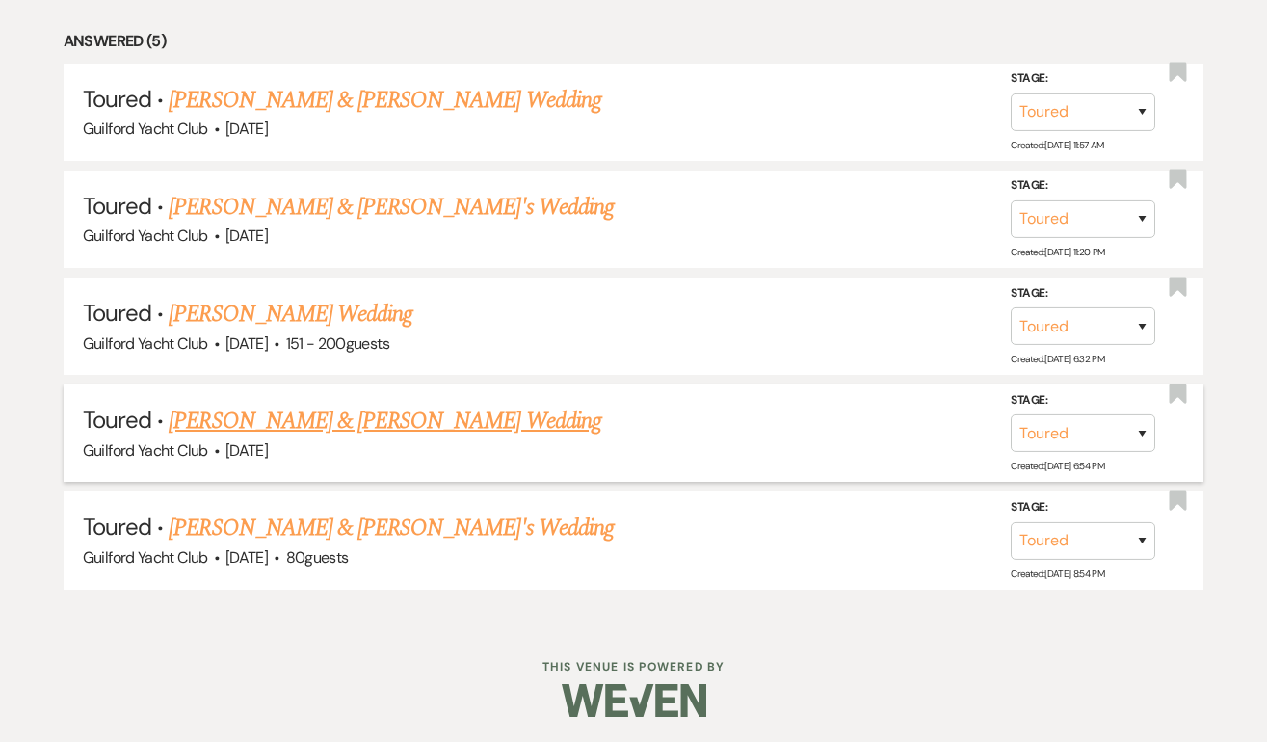
click at [286, 426] on link "Sean Patten & Clare Gravina's Wedding" at bounding box center [384, 421] width 431 height 35
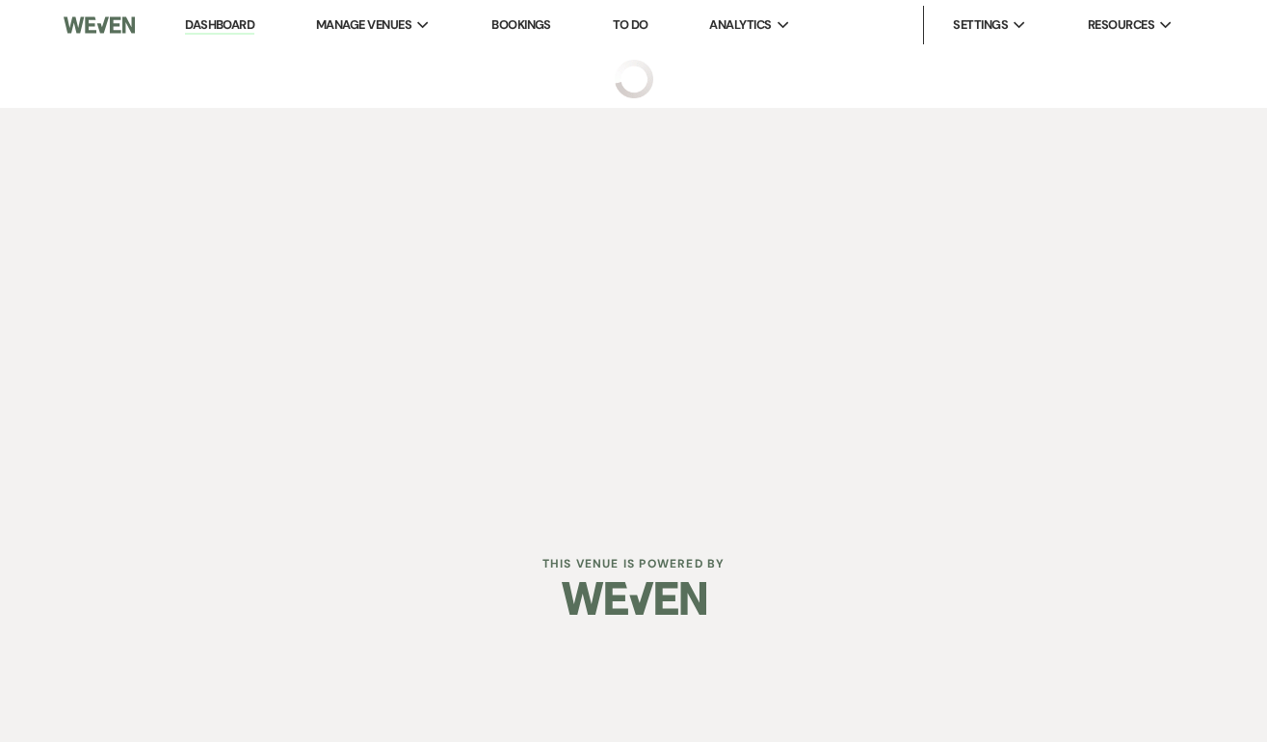
select select "5"
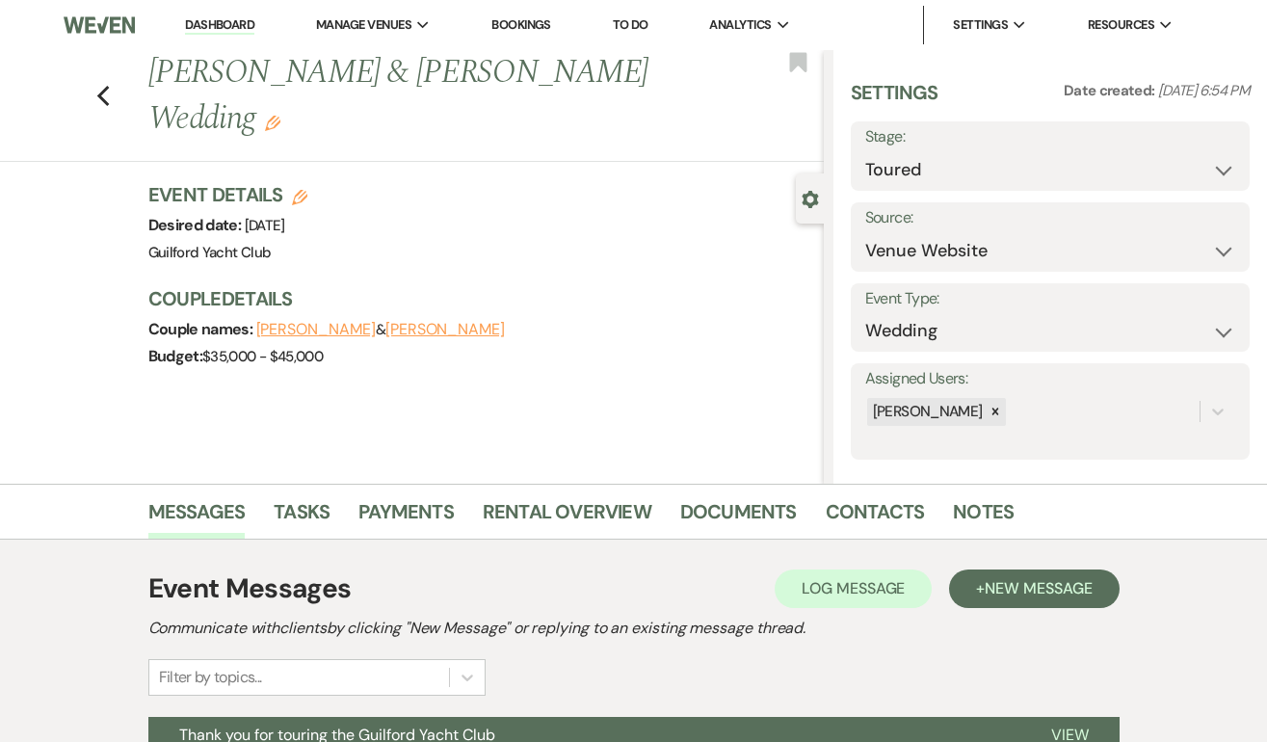
scroll to position [376, 0]
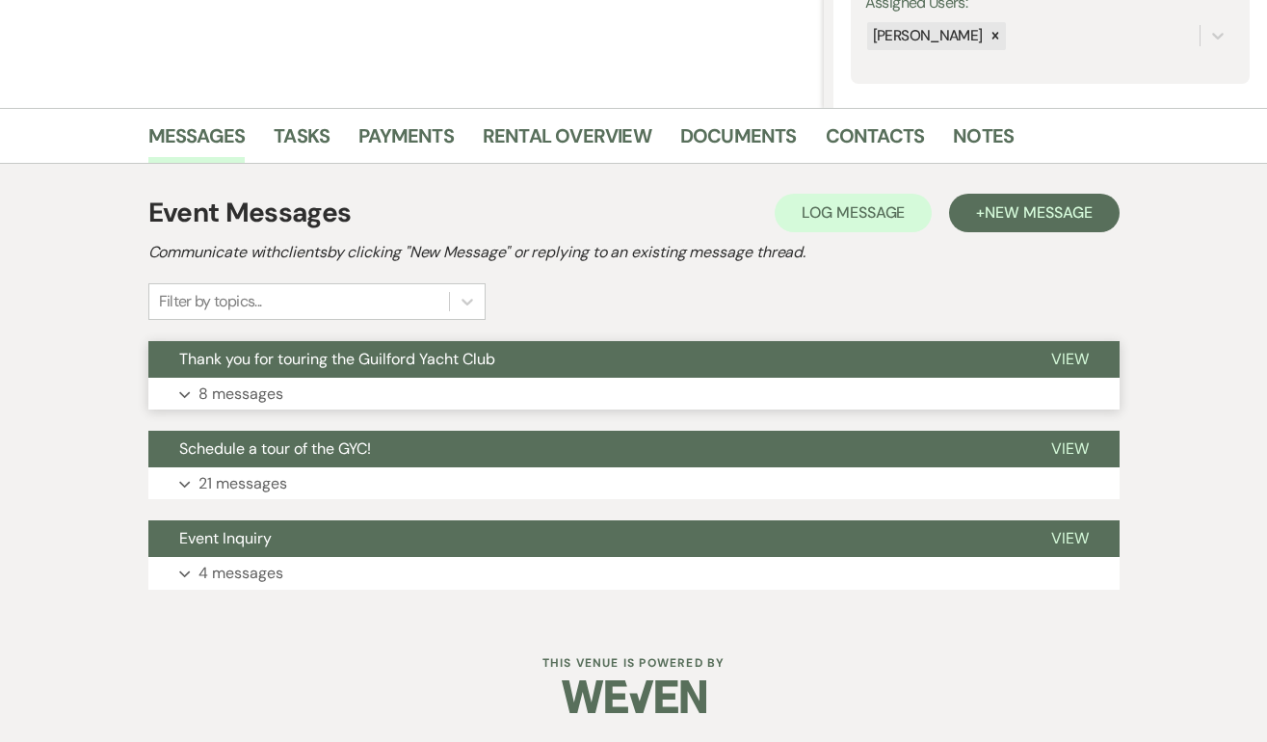
click at [1062, 356] on span "View" at bounding box center [1070, 359] width 38 height 20
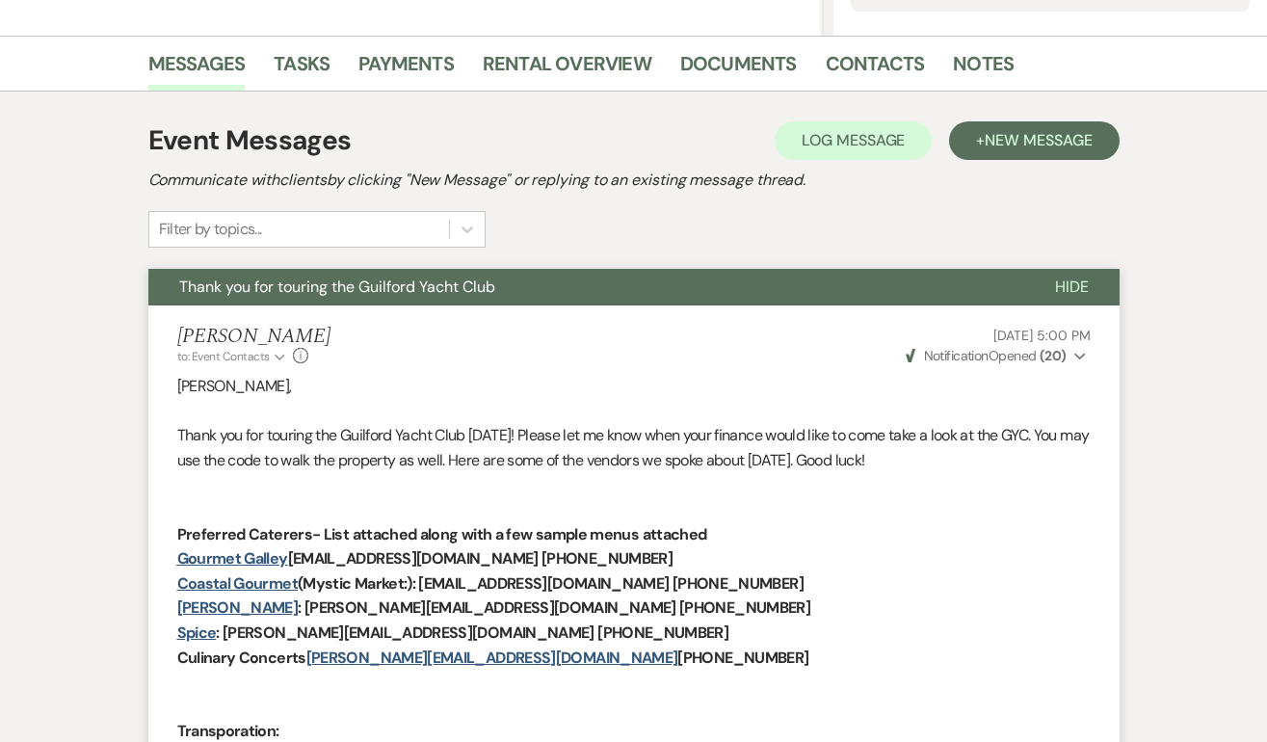
scroll to position [0, 0]
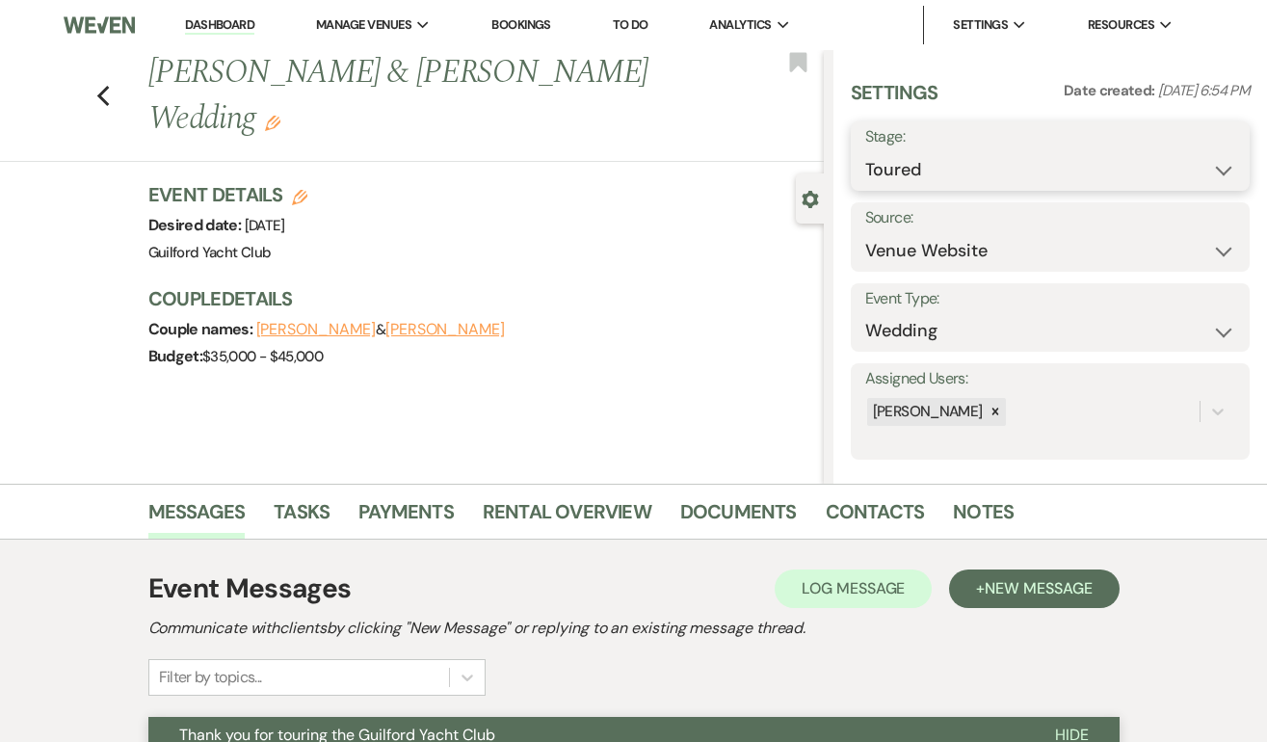
click at [989, 186] on select "Inquiry Follow Up Tour Requested Tour Confirmed Toured Proposal Sent Booked Lost" at bounding box center [1050, 170] width 370 height 38
select select "4"
click at [1197, 167] on button "Save" at bounding box center [1207, 156] width 83 height 39
click at [100, 85] on icon "Previous" at bounding box center [103, 96] width 14 height 23
select select "5"
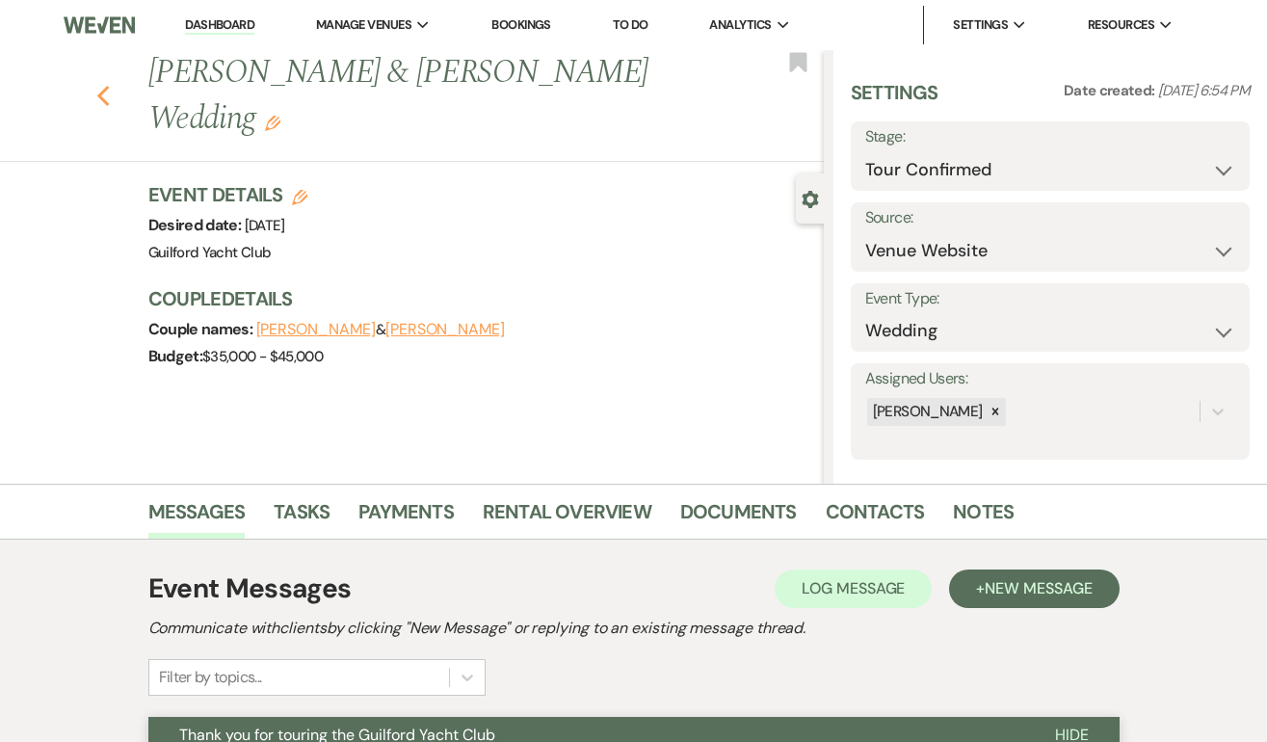
select select "5"
select select "4"
select select "5"
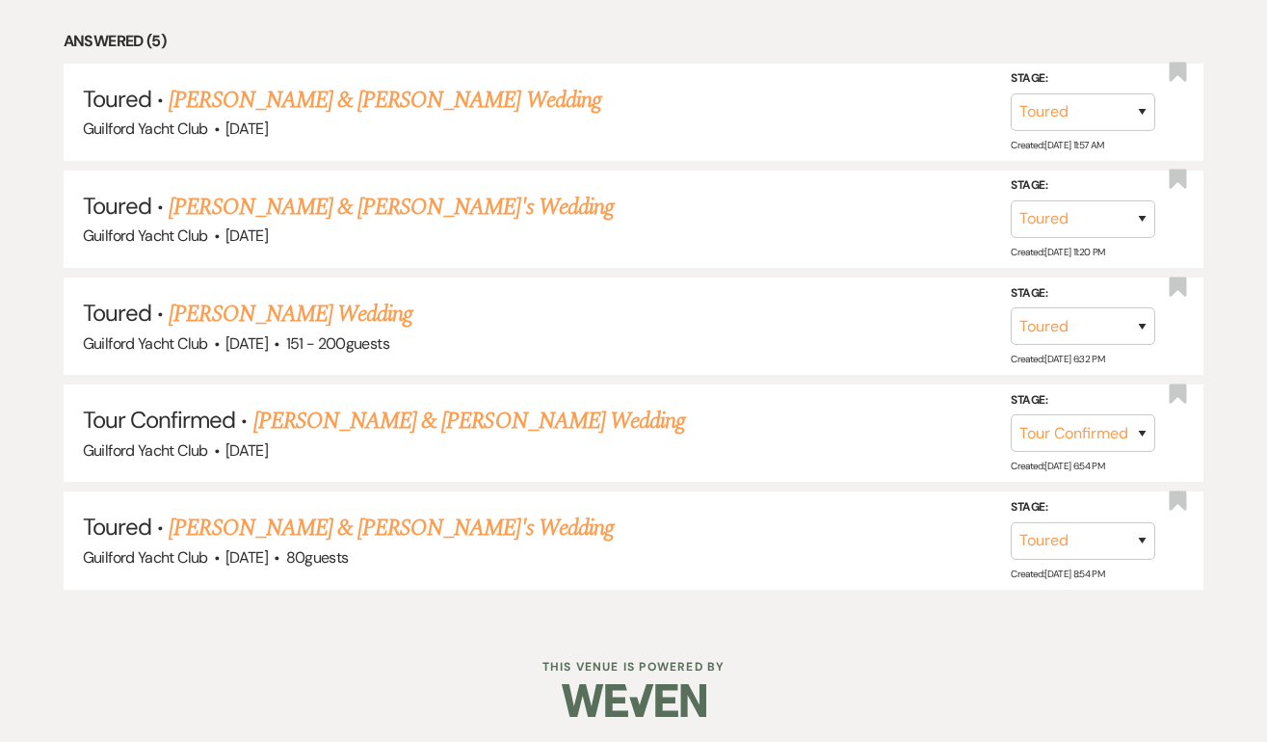
scroll to position [812, 0]
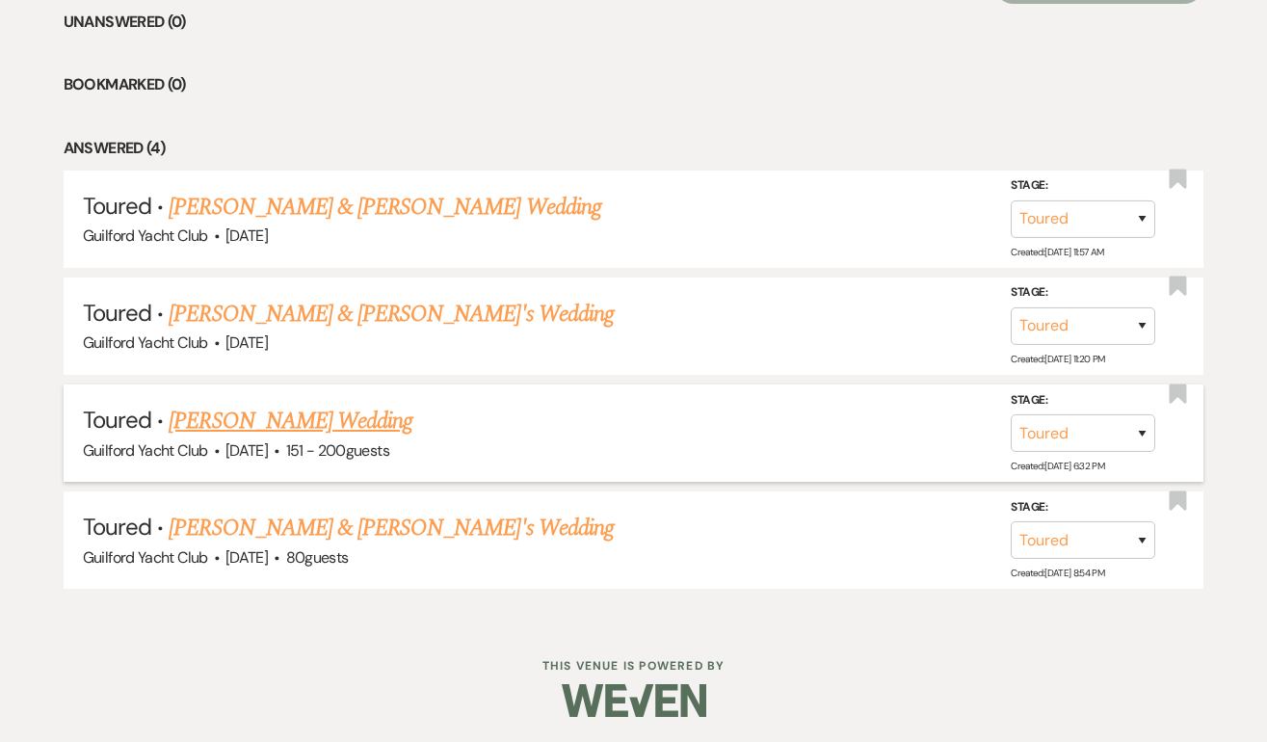
click at [274, 431] on link "Larissa Spencer's Wedding" at bounding box center [291, 421] width 244 height 35
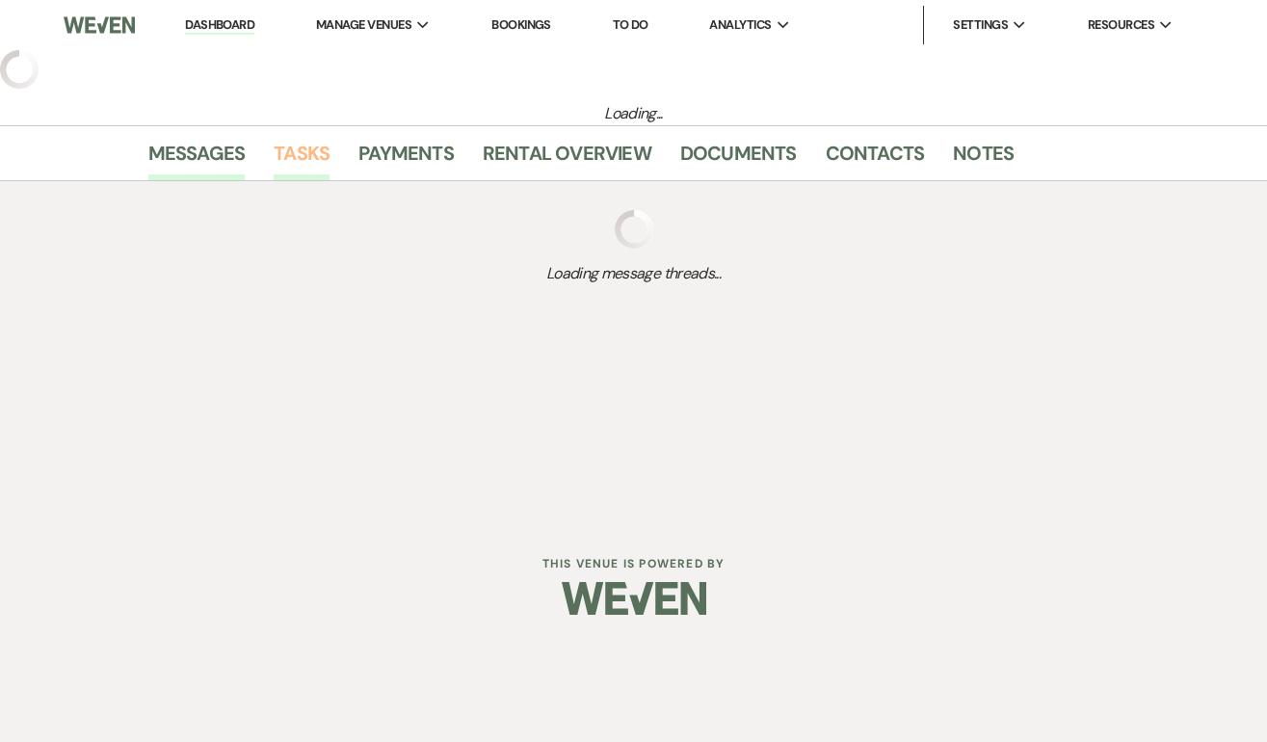
select select "5"
select select "2"
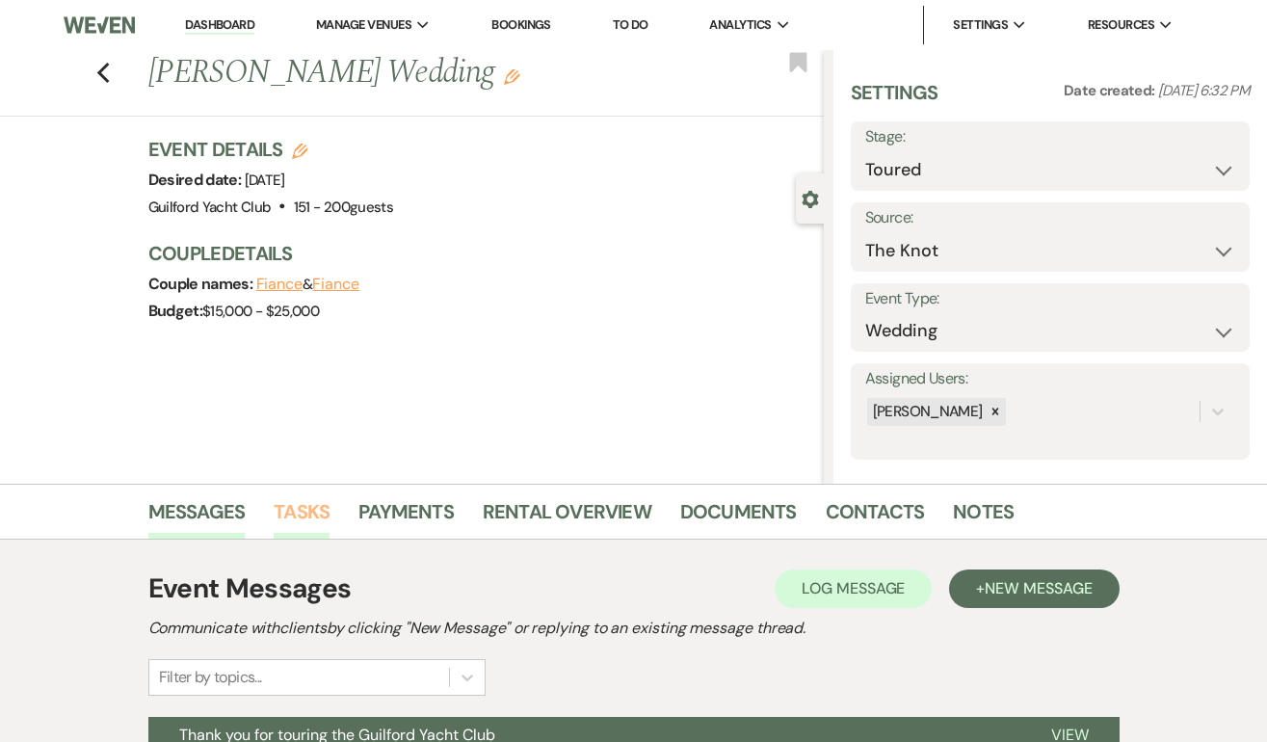
scroll to position [376, 0]
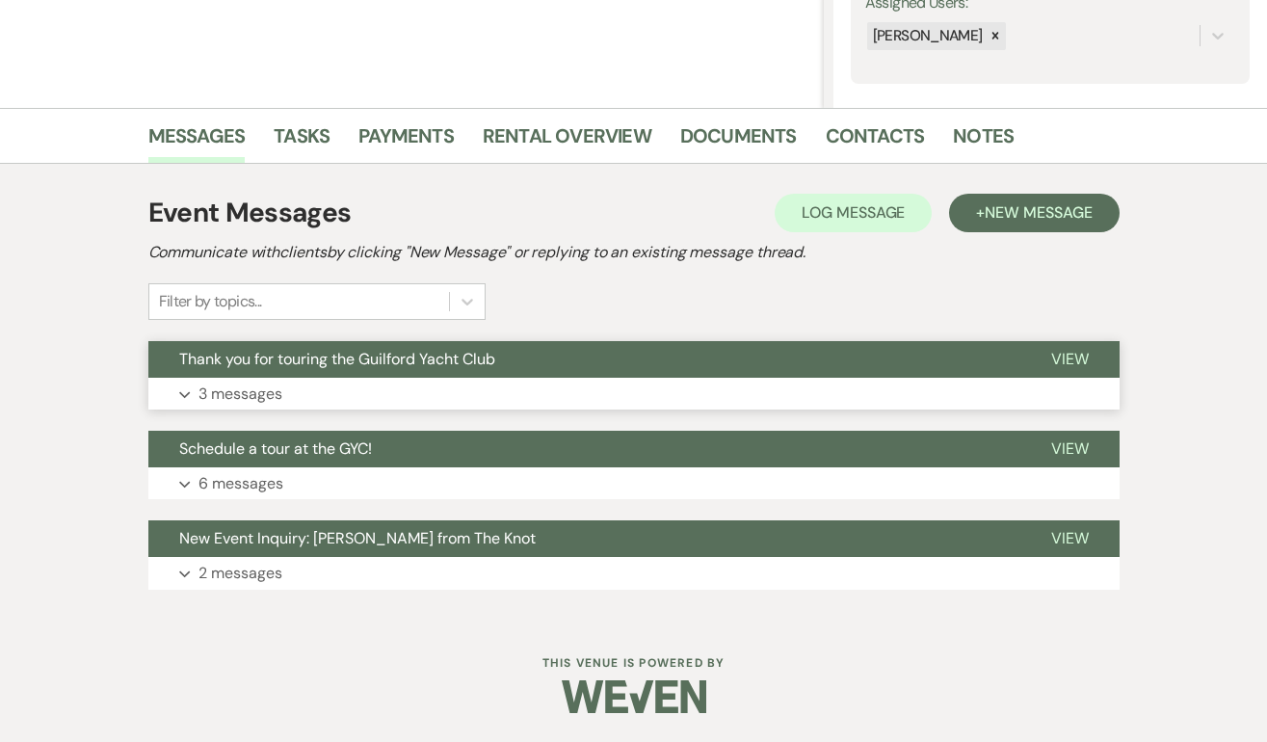
click at [1080, 354] on span "View" at bounding box center [1070, 359] width 38 height 20
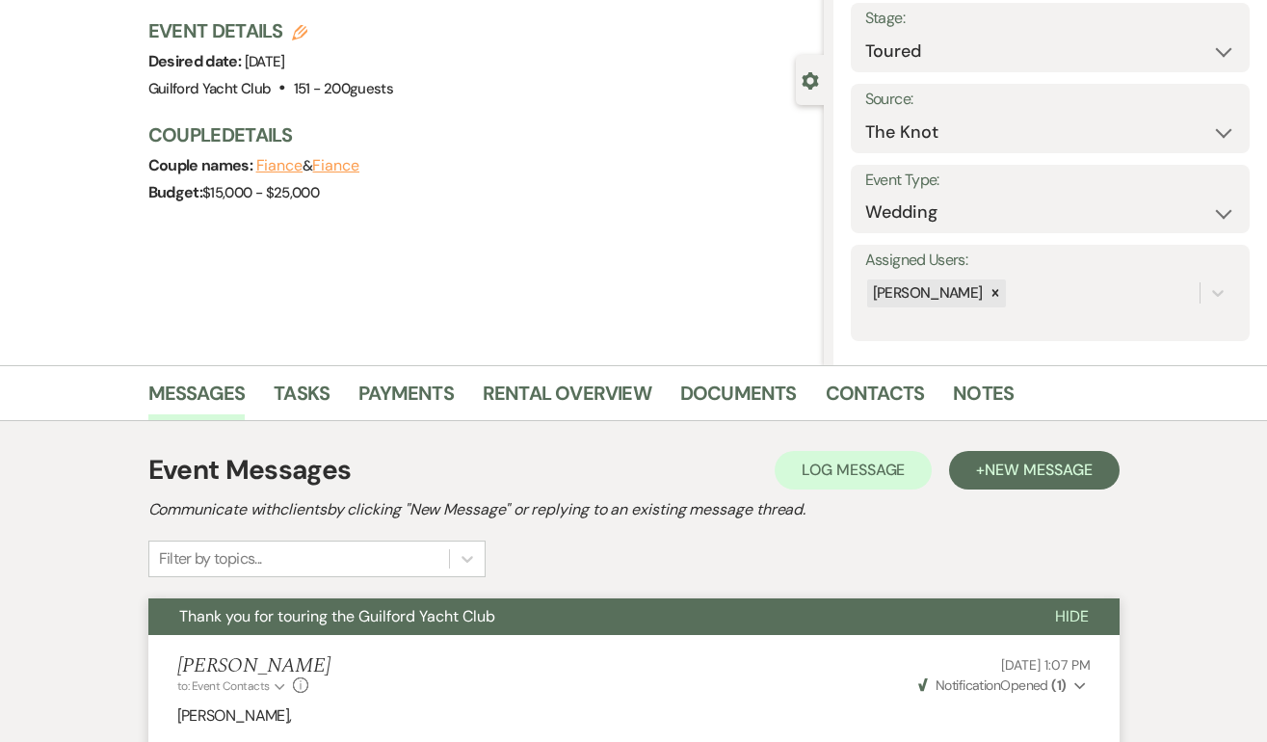
scroll to position [0, 0]
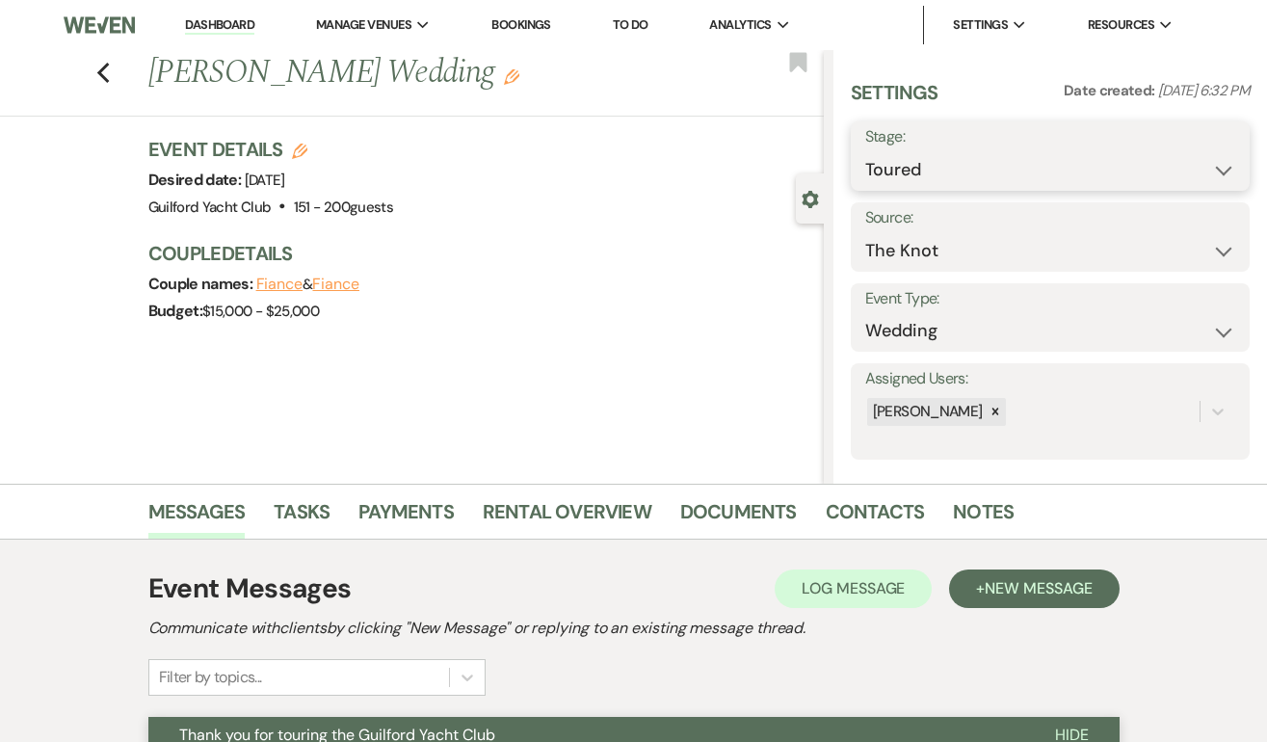
click at [969, 169] on select "Inquiry Follow Up Tour Requested Tour Confirmed Toured Proposal Sent Booked Lost" at bounding box center [1050, 170] width 370 height 38
select select "8"
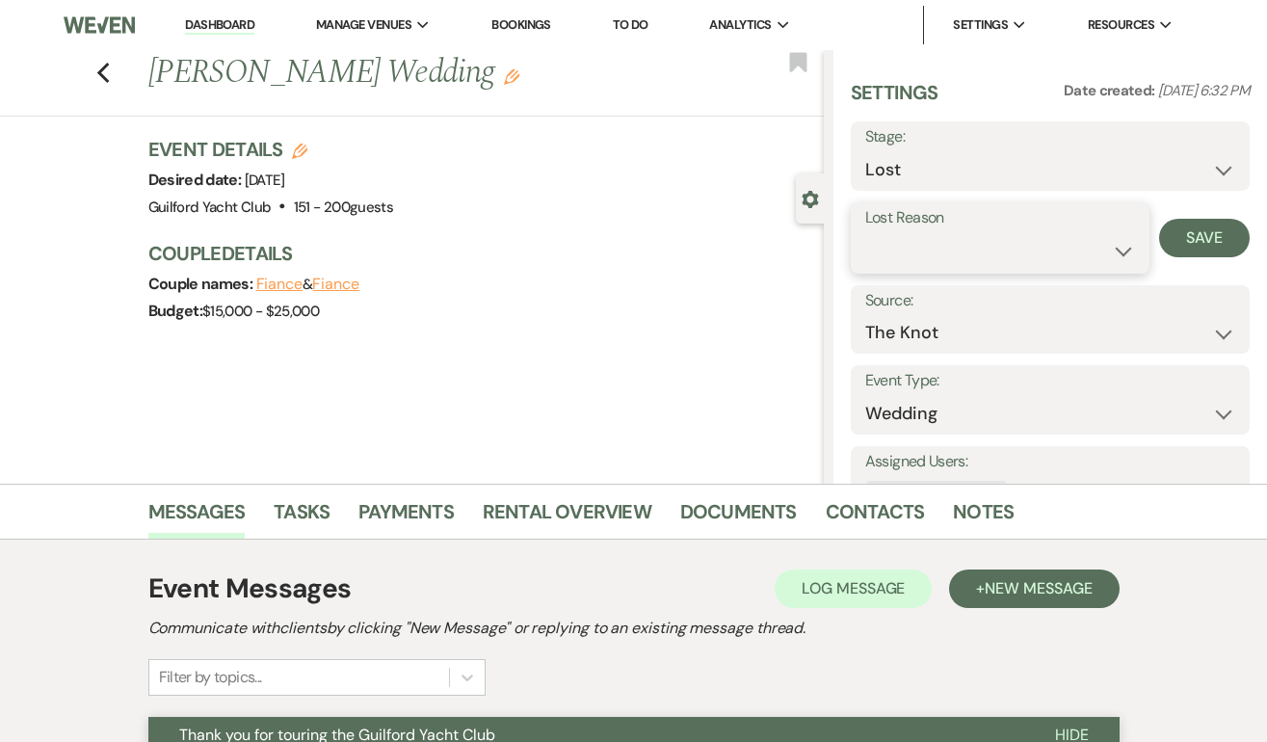
click at [894, 248] on select "Booked Elsewhere Budget Date Unavailable No Response Not a Good Match Capacity …" at bounding box center [1000, 251] width 271 height 38
select select "5"
click at [1198, 237] on button "Save" at bounding box center [1204, 238] width 91 height 39
click at [99, 66] on icon "Previous" at bounding box center [103, 73] width 14 height 23
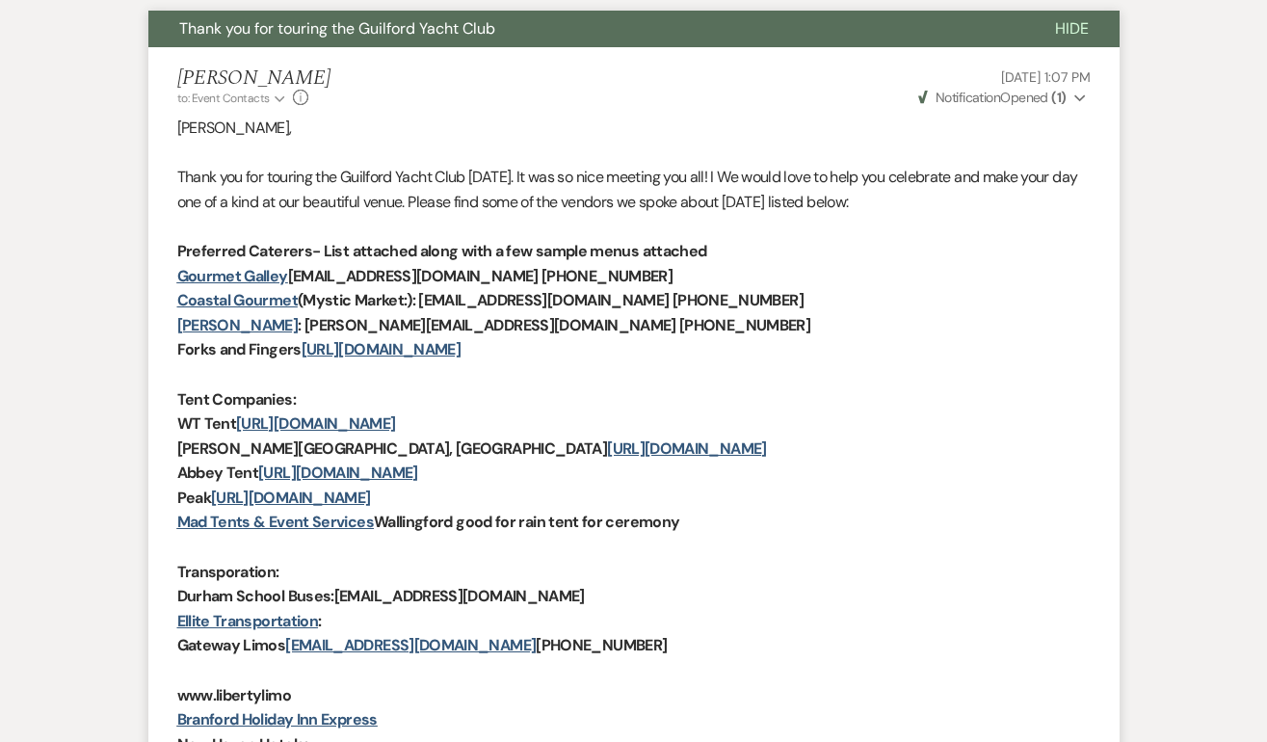
select select "5"
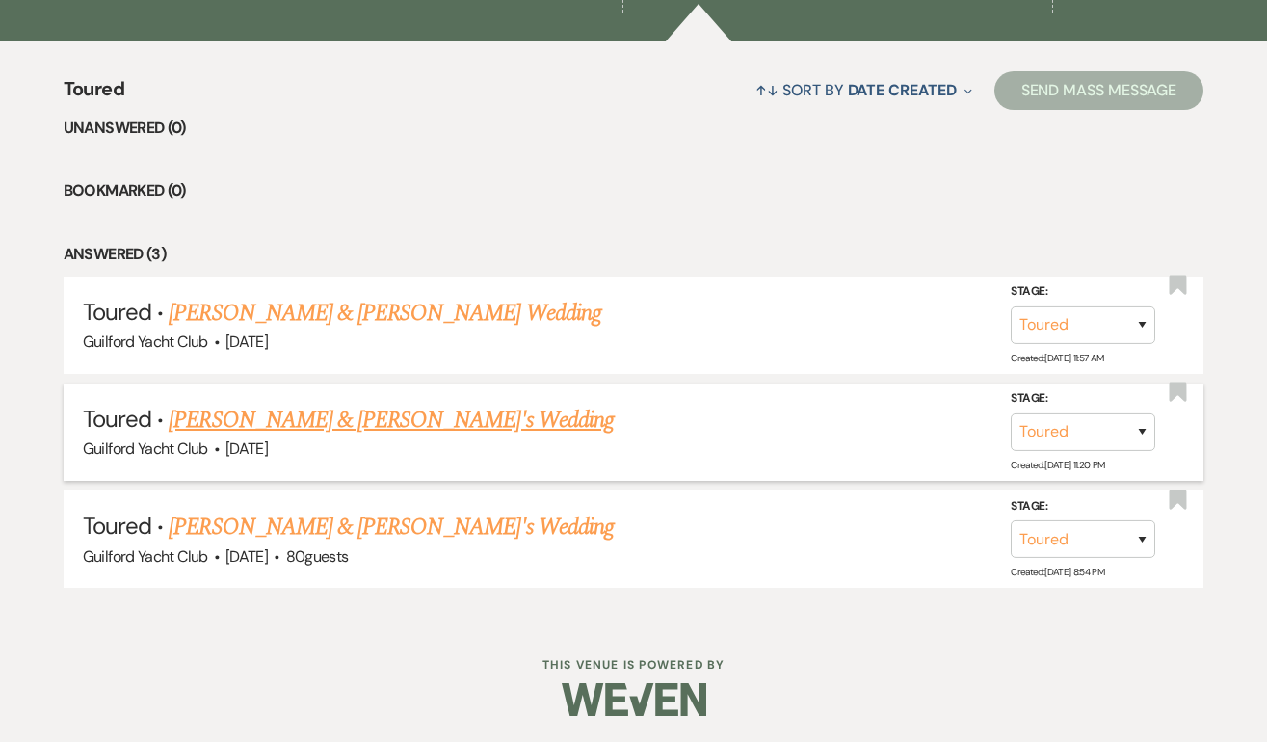
click at [274, 419] on link "Tasnim Amin & Fiance's Wedding" at bounding box center [391, 420] width 445 height 35
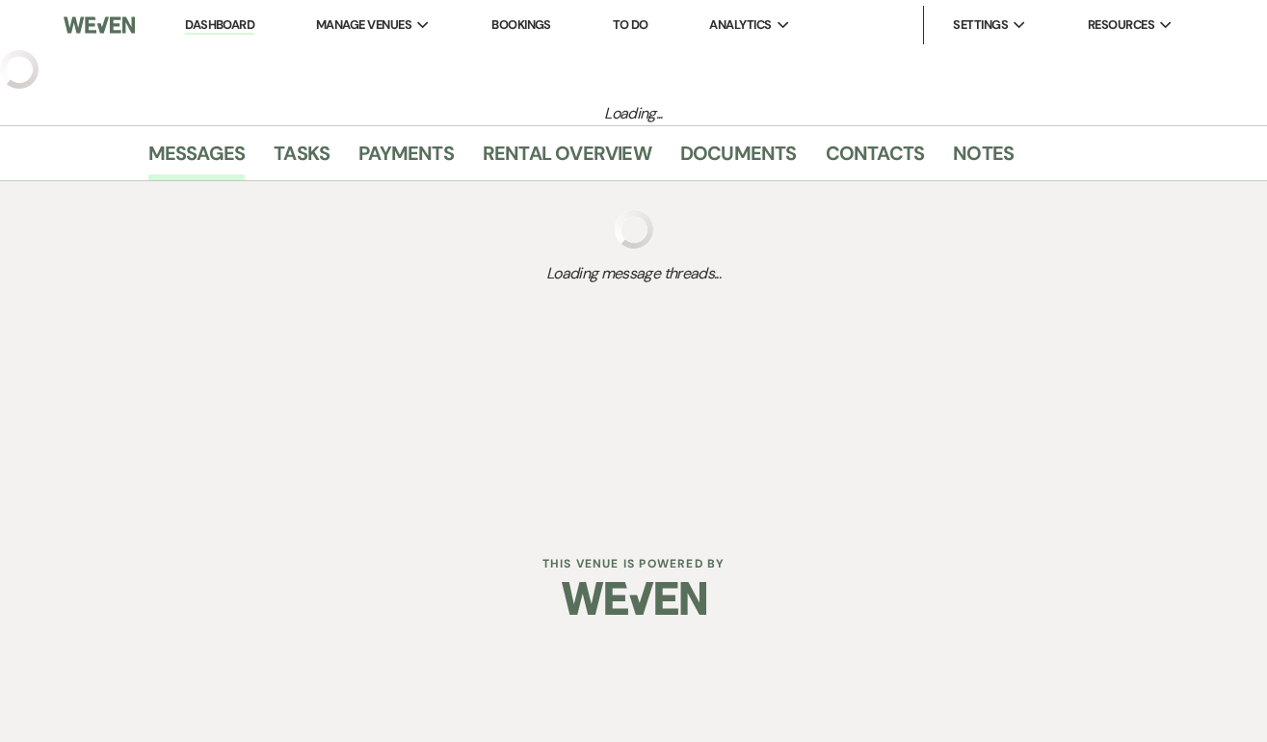
select select "5"
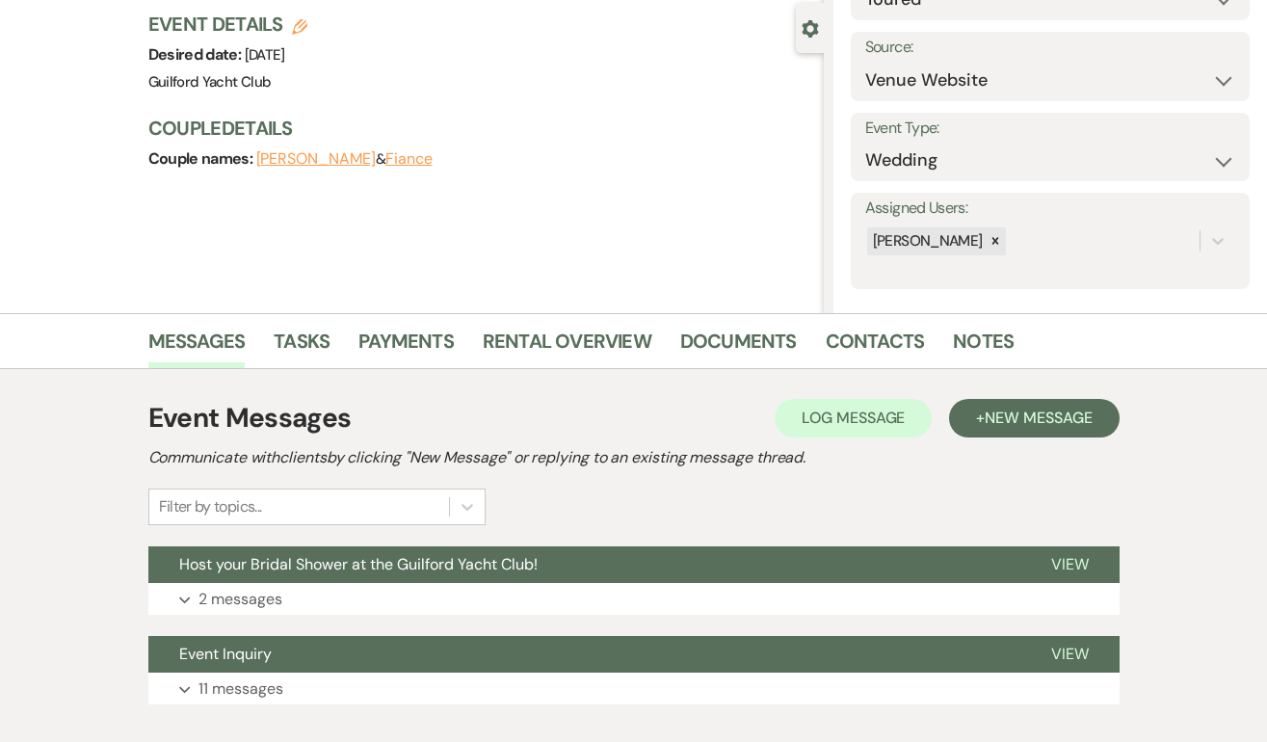
scroll to position [286, 0]
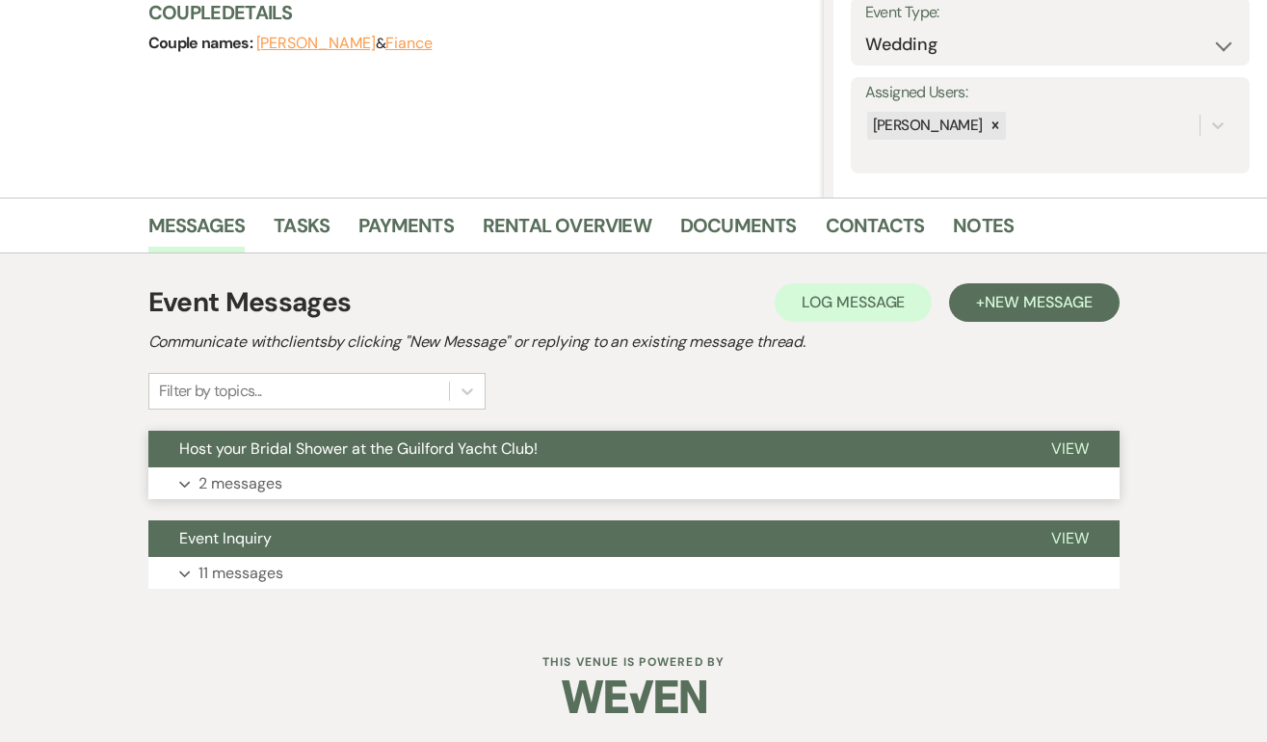
click at [1069, 453] on span "View" at bounding box center [1070, 448] width 38 height 20
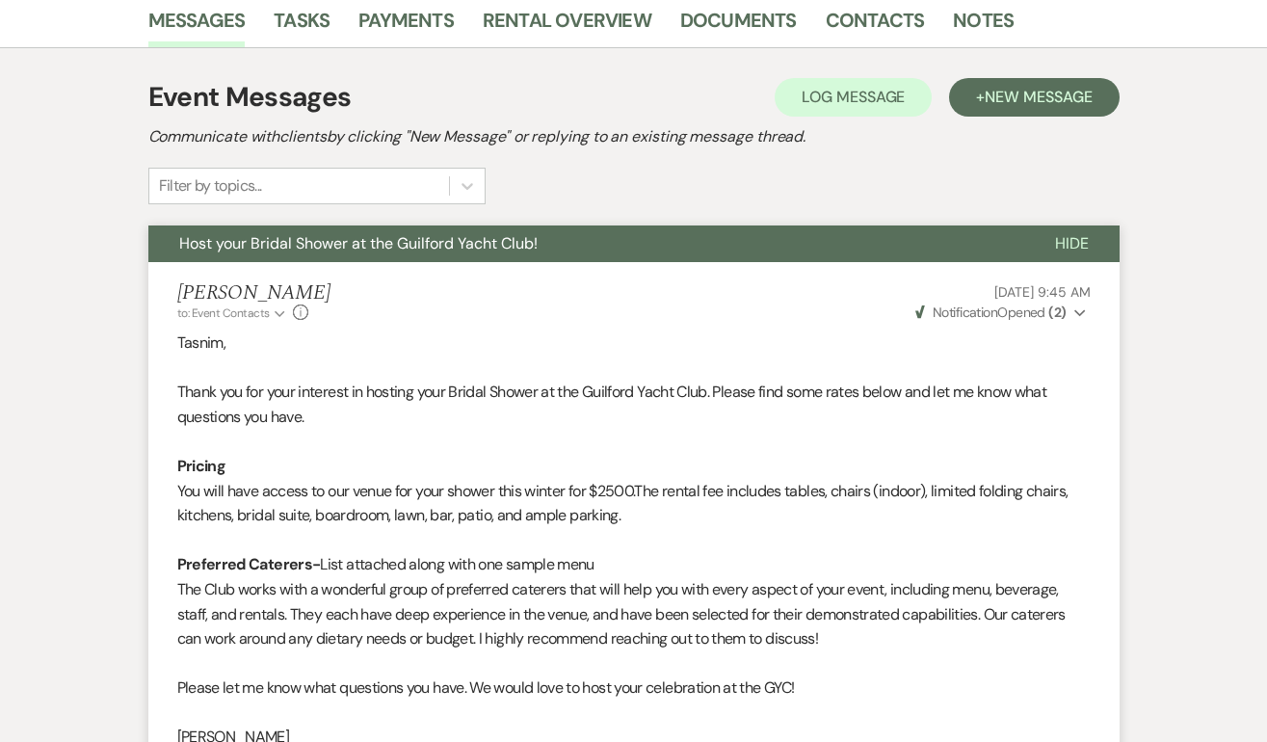
scroll to position [0, 0]
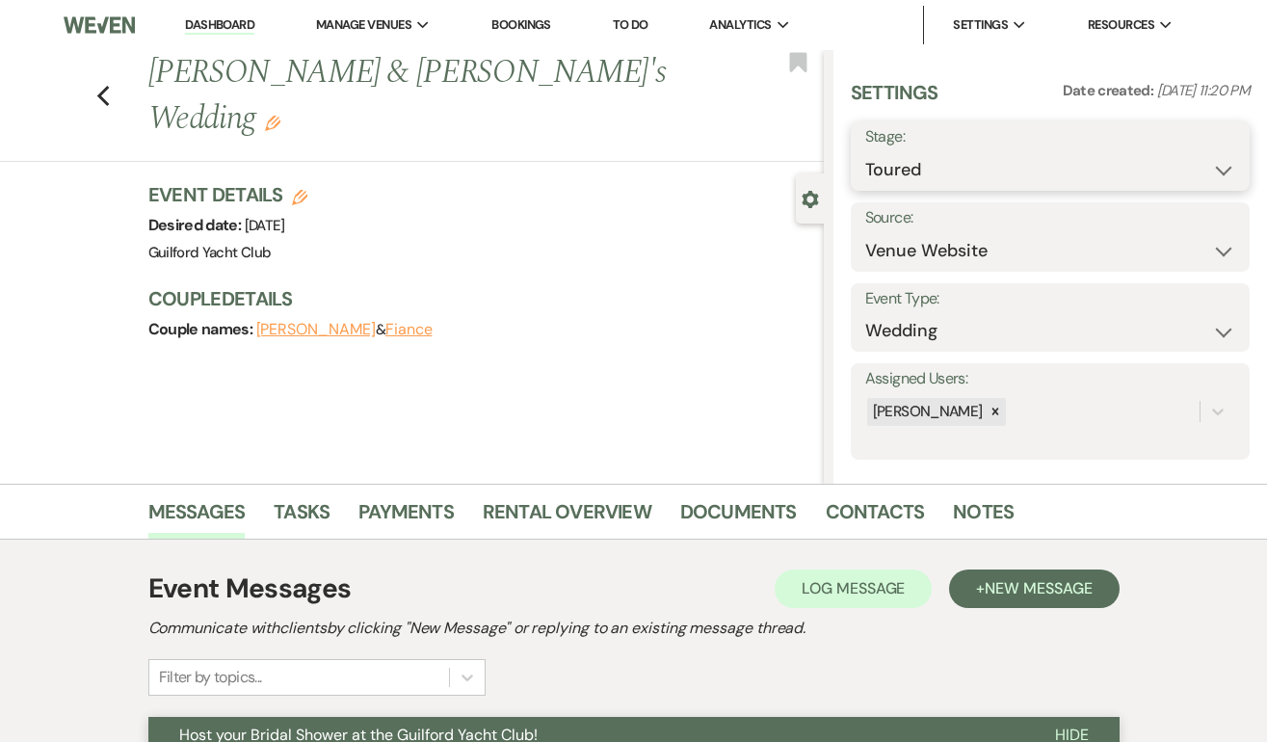
click at [1047, 161] on select "Inquiry Follow Up Tour Requested Tour Confirmed Toured Proposal Sent Booked Lost" at bounding box center [1050, 170] width 370 height 38
select select "8"
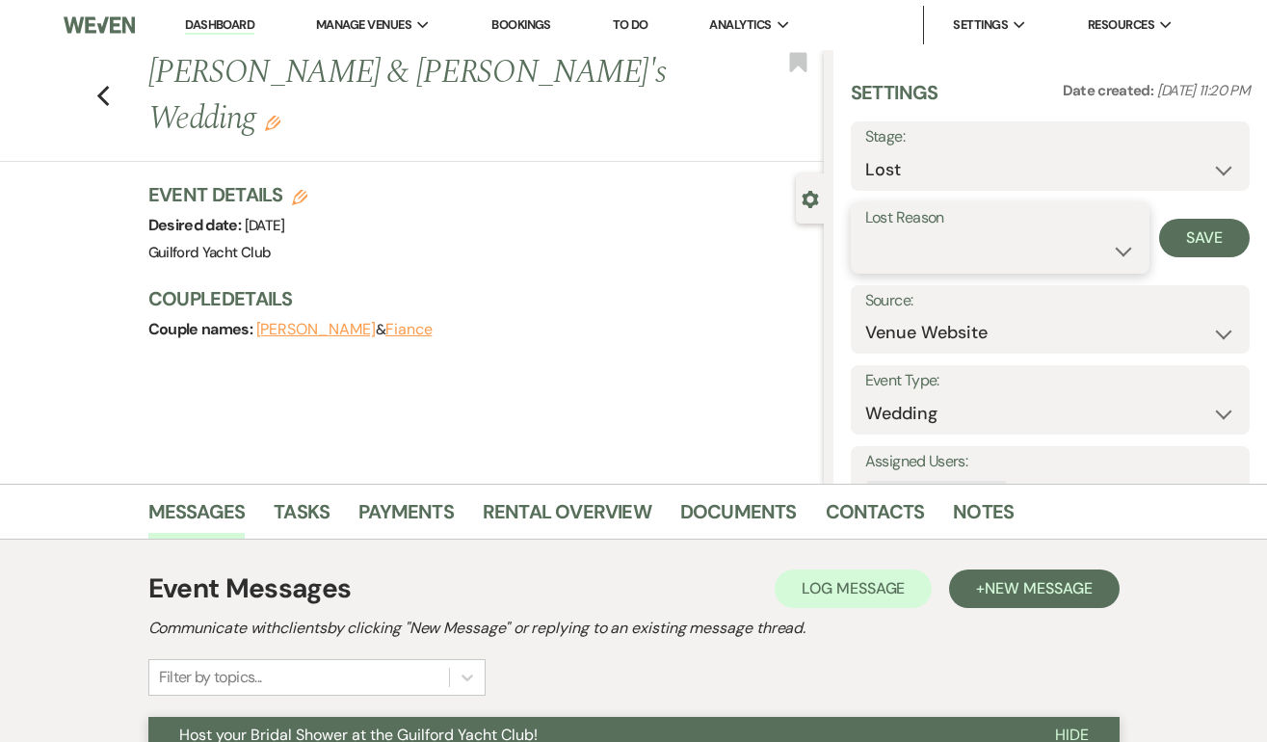
click at [908, 240] on select "Booked Elsewhere Budget Date Unavailable No Response Not a Good Match Capacity …" at bounding box center [1000, 251] width 271 height 38
select select "5"
click at [1194, 234] on button "Save" at bounding box center [1204, 238] width 91 height 39
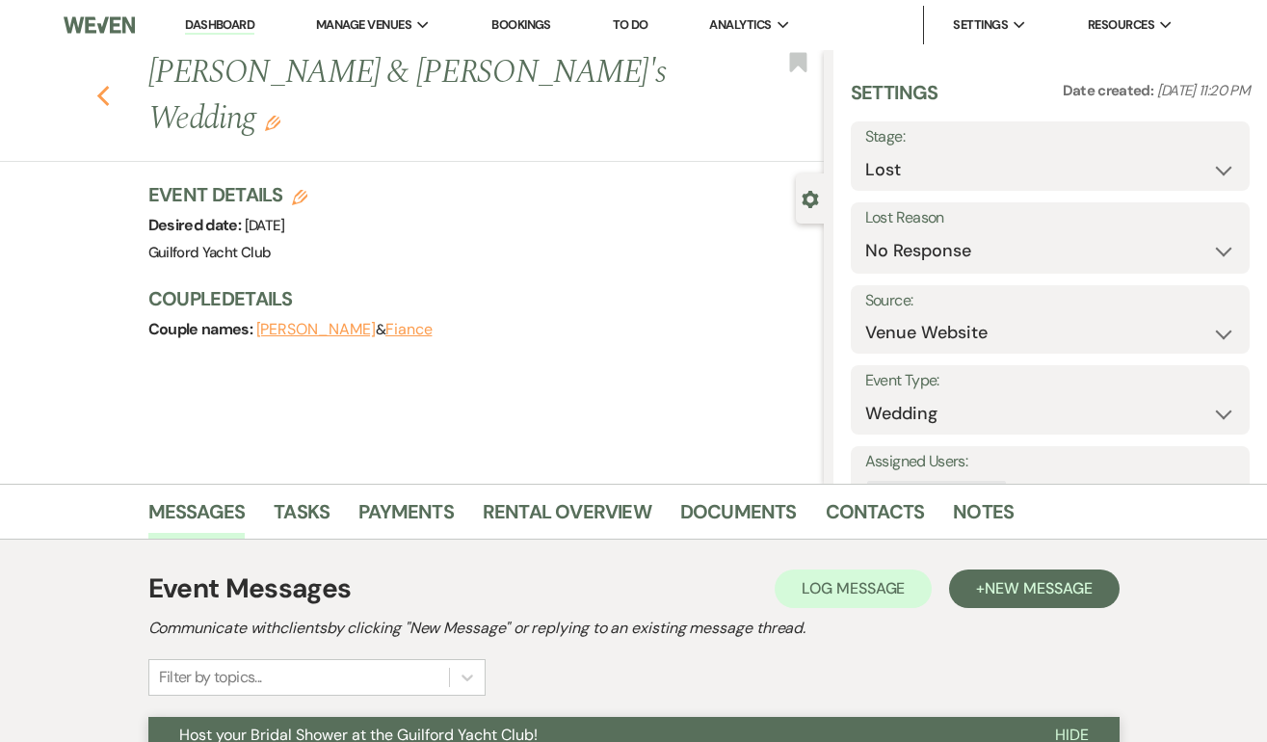
click at [102, 85] on icon "Previous" at bounding box center [103, 96] width 14 height 23
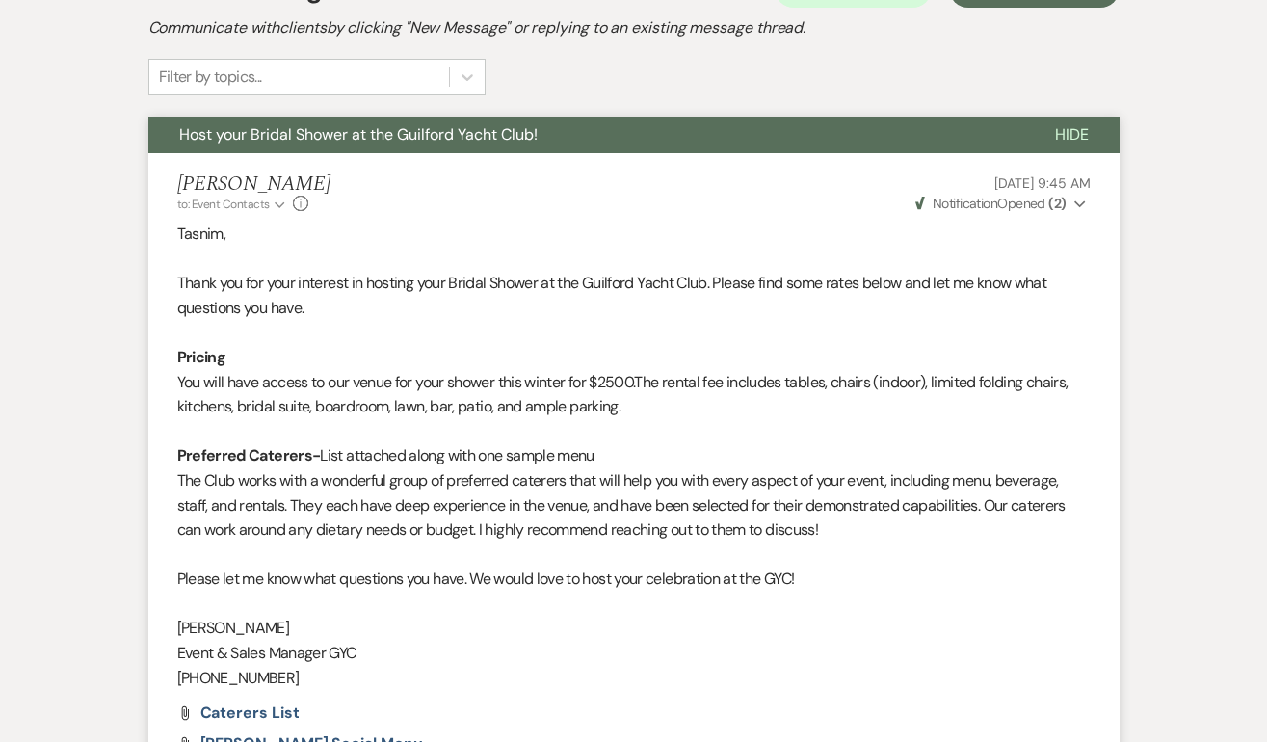
select select "5"
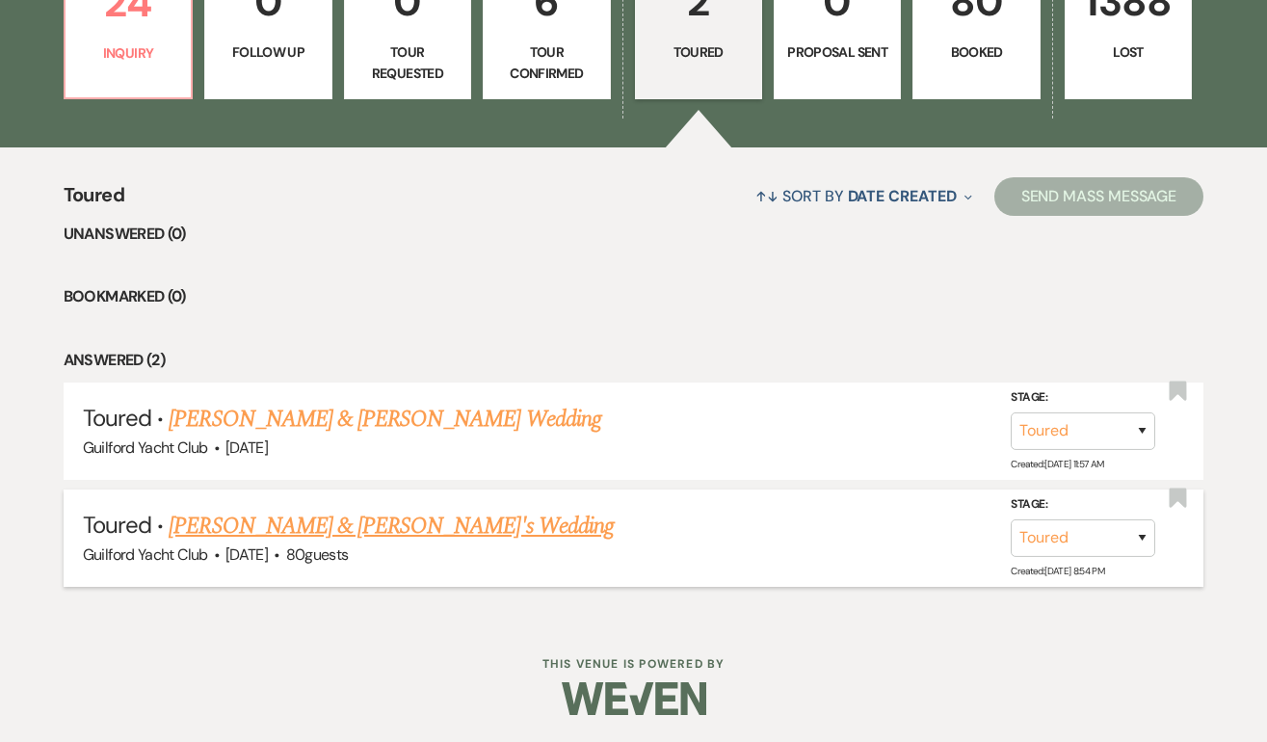
click at [257, 531] on link "Ben & Gabrielle's Wedding" at bounding box center [391, 526] width 445 height 35
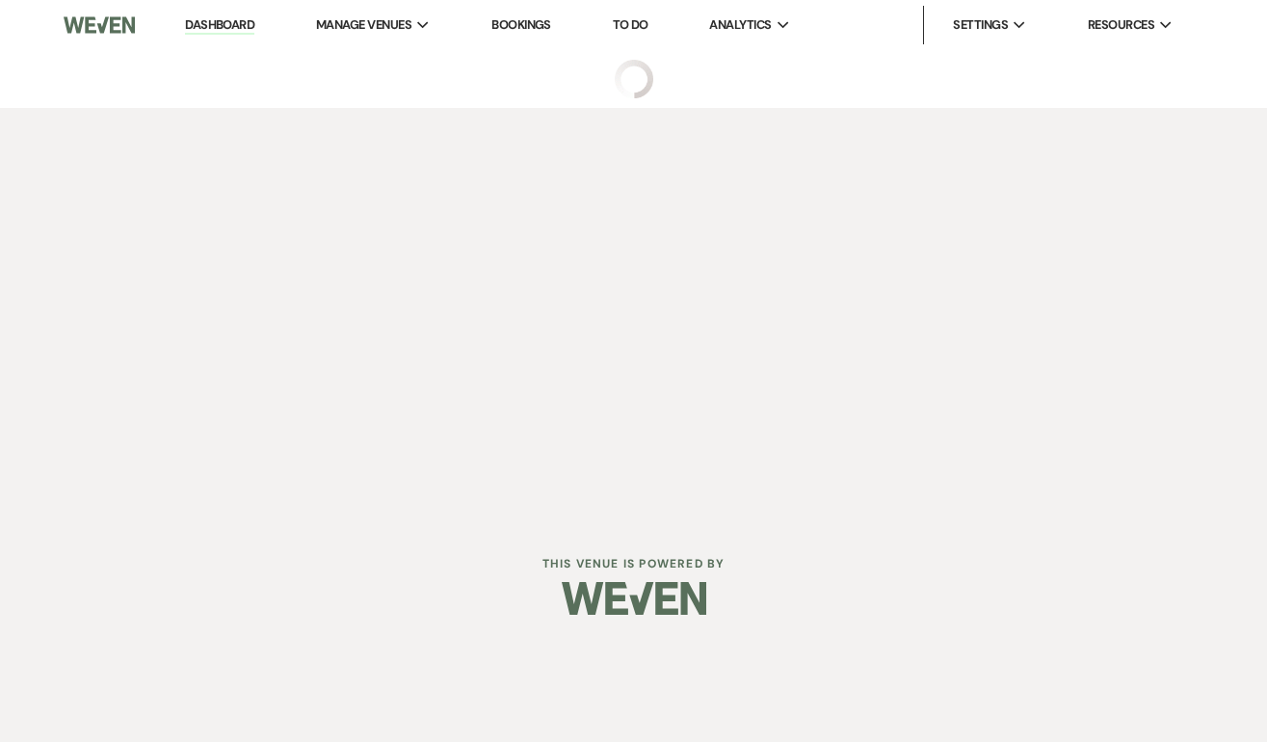
select select "5"
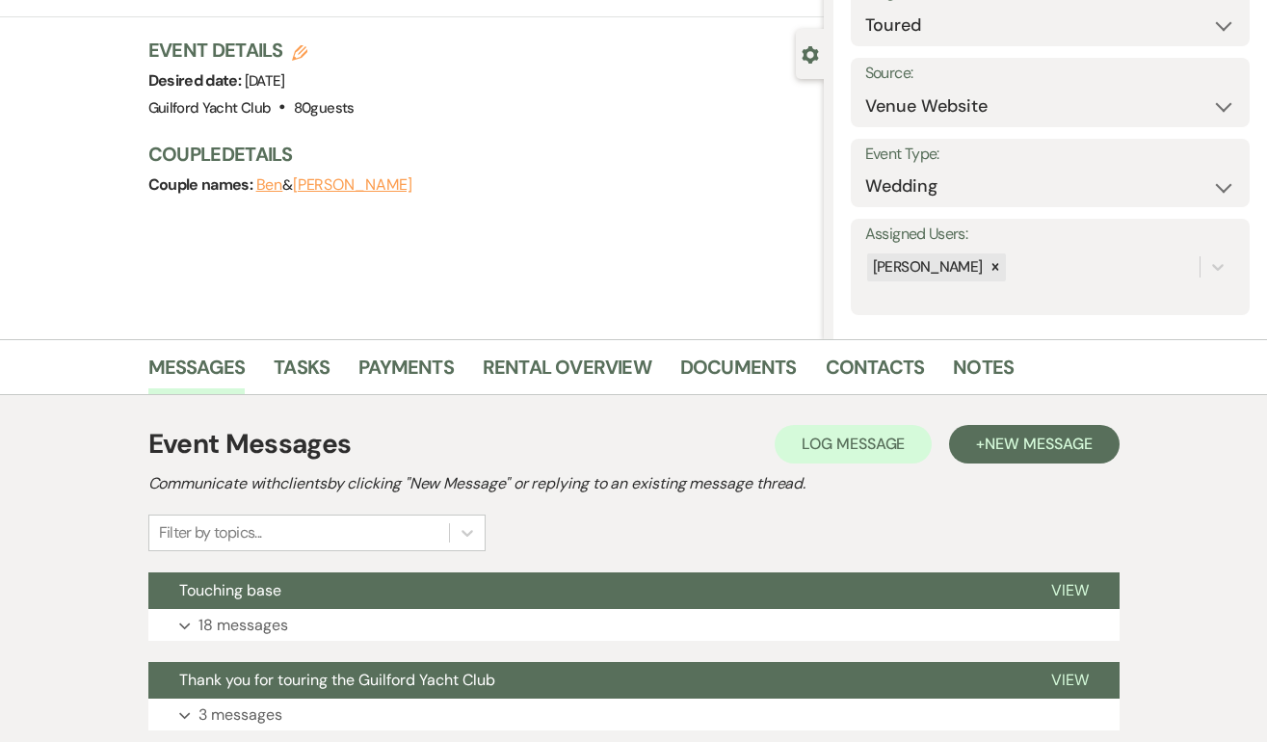
scroll to position [376, 0]
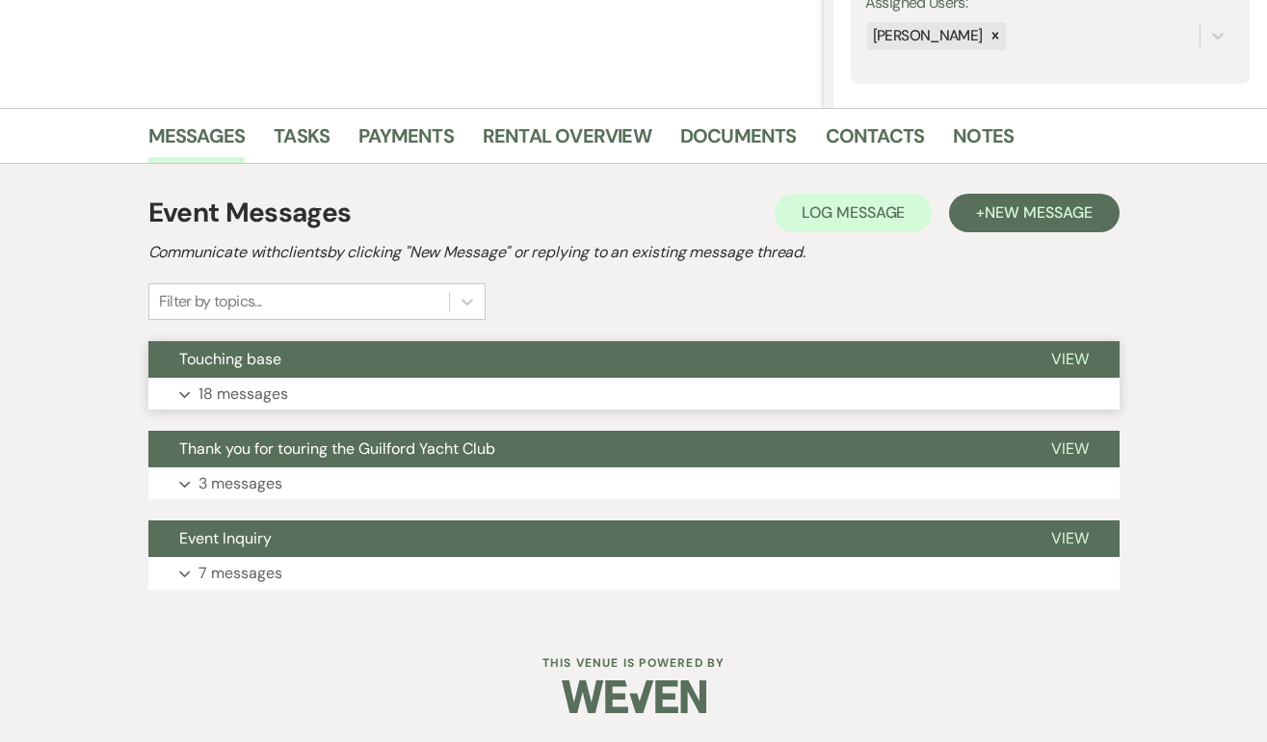
click at [1070, 353] on span "View" at bounding box center [1070, 359] width 38 height 20
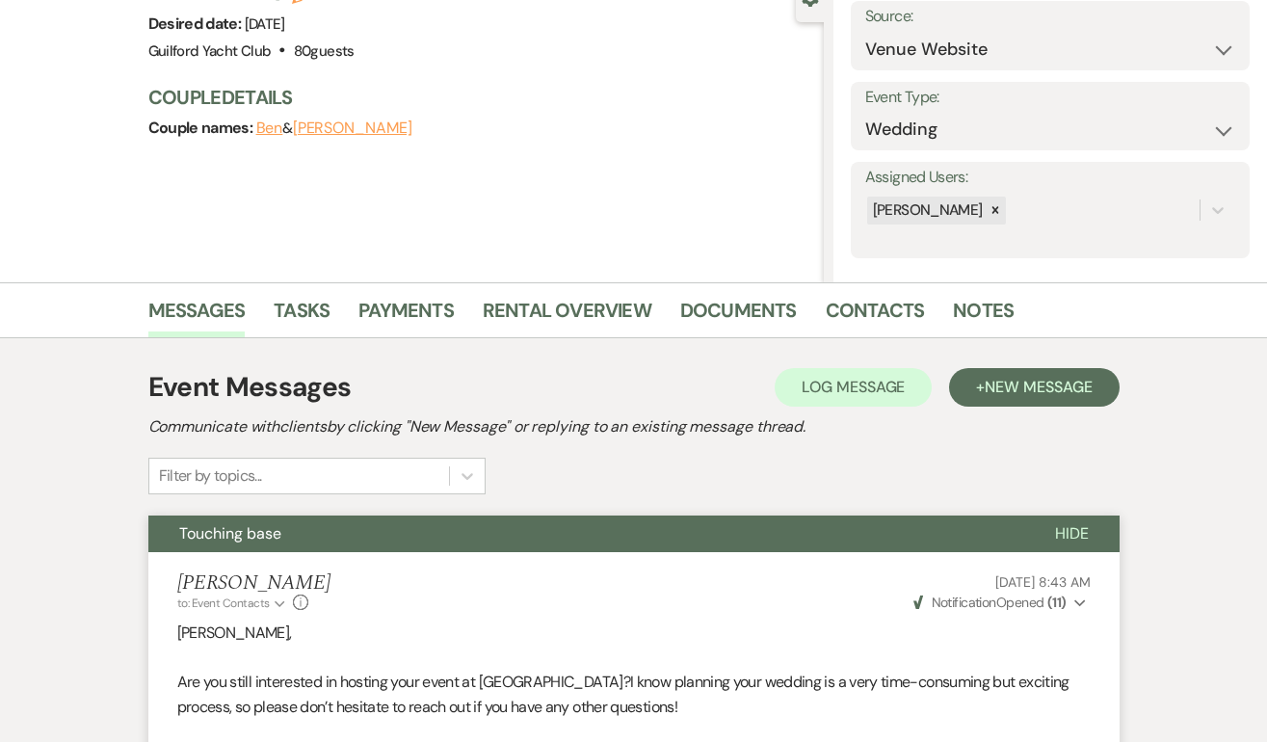
scroll to position [0, 0]
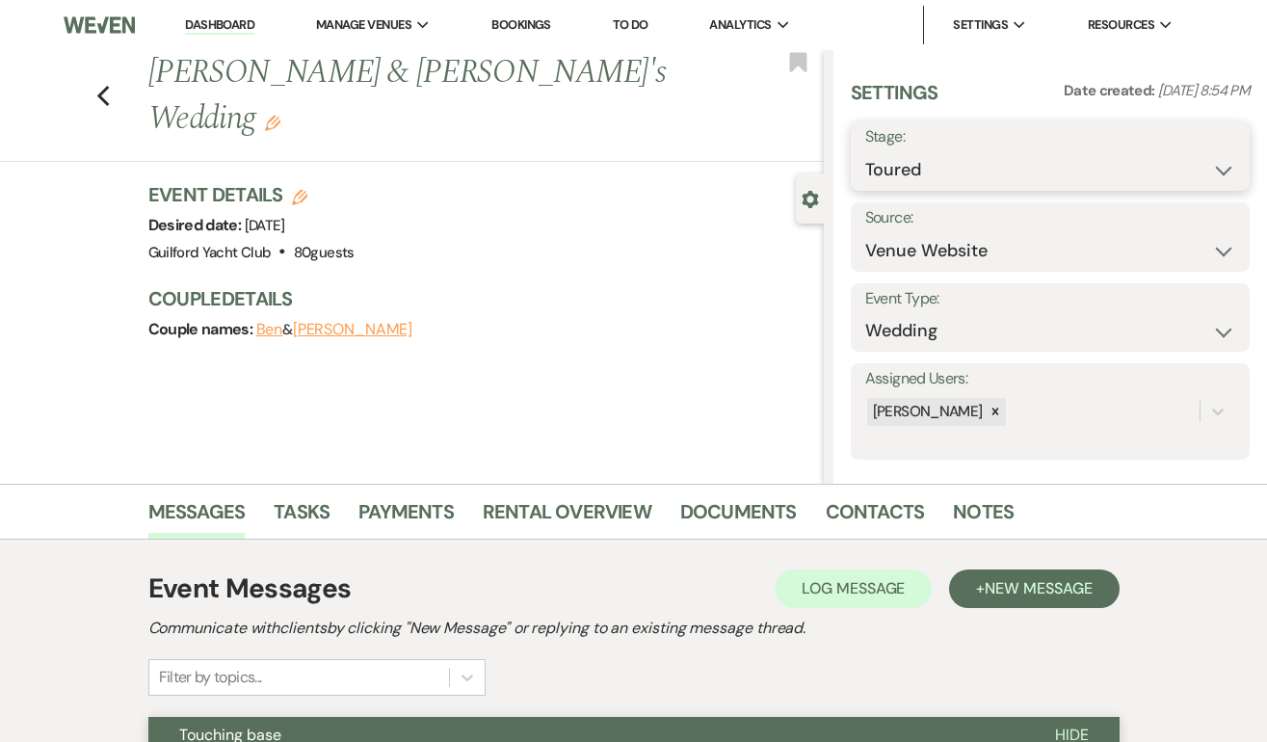
click at [949, 161] on select "Inquiry Follow Up Tour Requested Tour Confirmed Toured Proposal Sent Booked Lost" at bounding box center [1050, 170] width 370 height 38
select select "8"
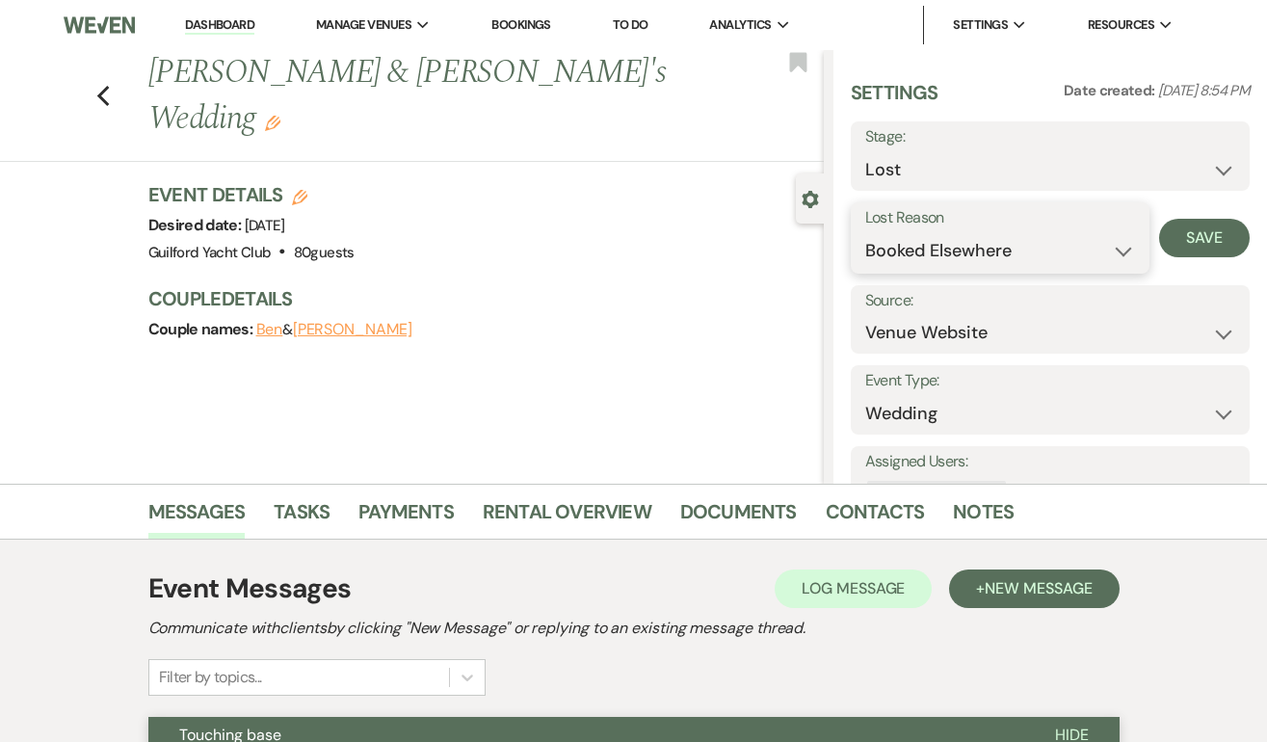
click at [907, 252] on select "Booked Elsewhere Budget Date Unavailable No Response Not a Good Match Capacity …" at bounding box center [1000, 251] width 271 height 38
select select "10"
click at [1196, 246] on button "Save" at bounding box center [1204, 238] width 91 height 39
click at [101, 85] on icon "Previous" at bounding box center [103, 96] width 14 height 23
select select "5"
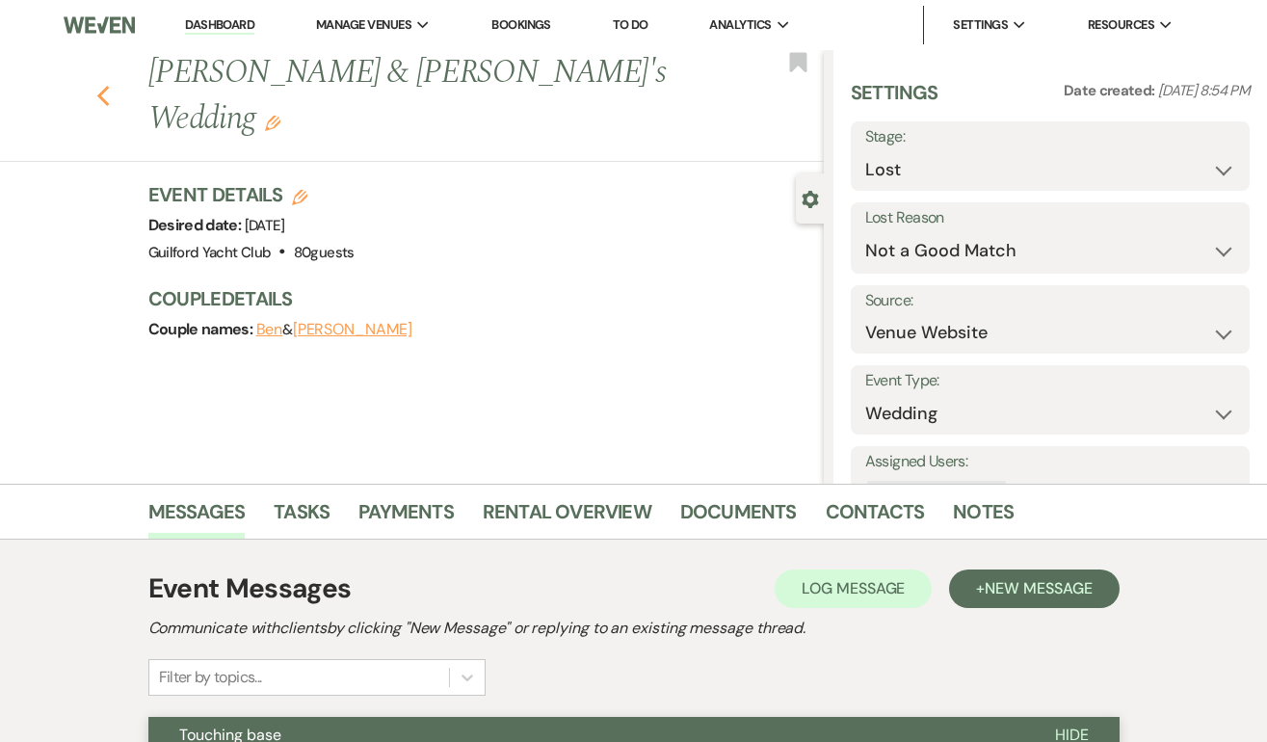
select select "8"
select select "10"
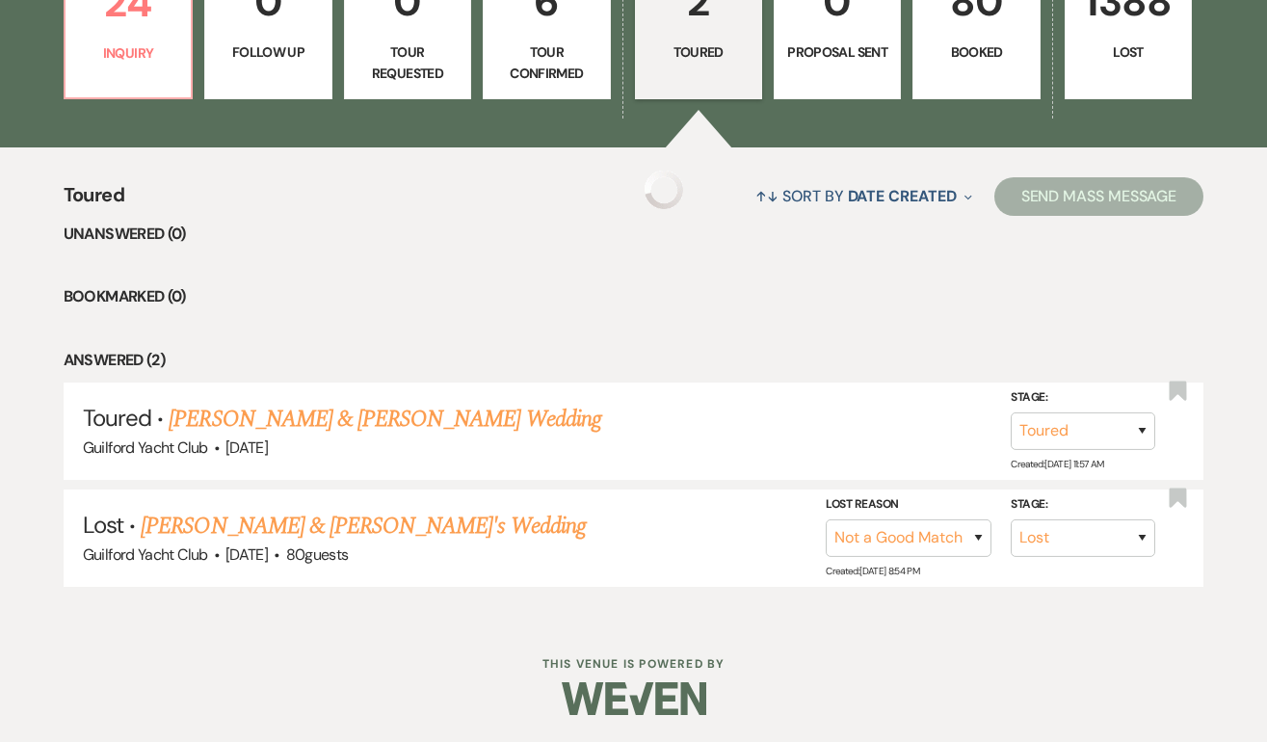
scroll to position [494, 0]
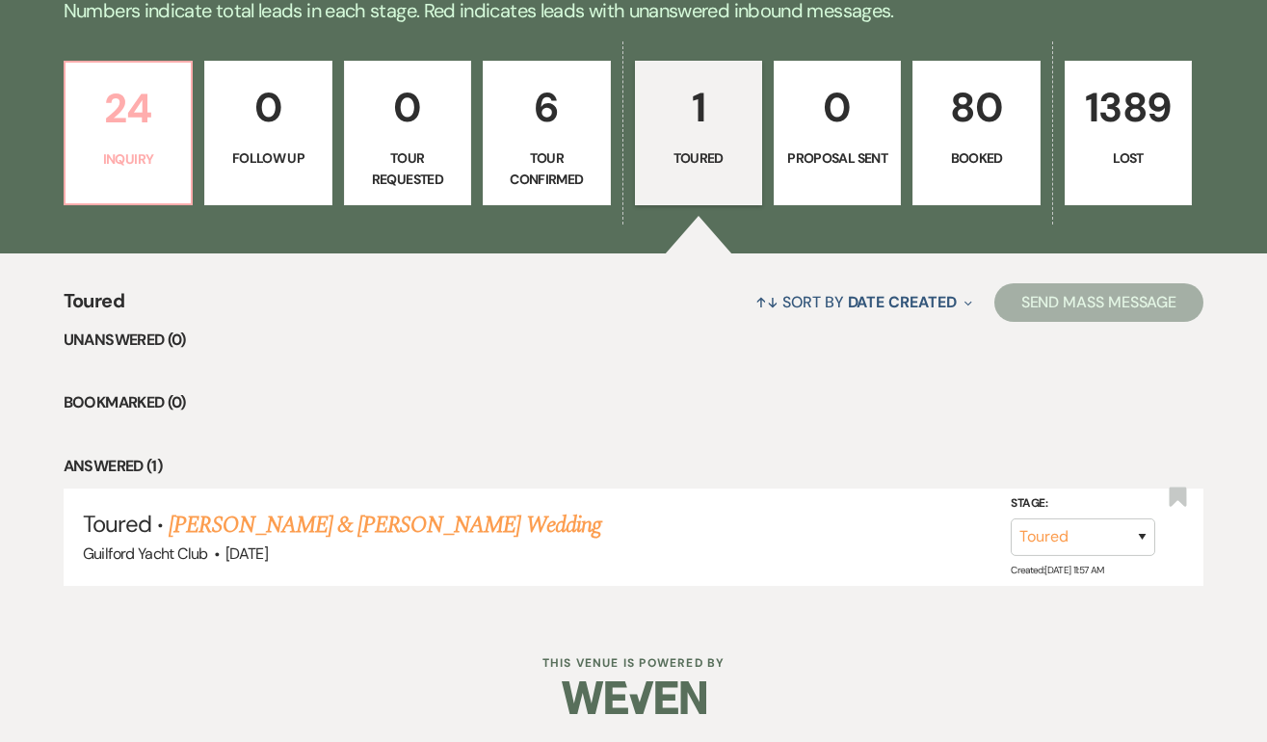
click at [138, 153] on p "Inquiry" at bounding box center [128, 158] width 102 height 21
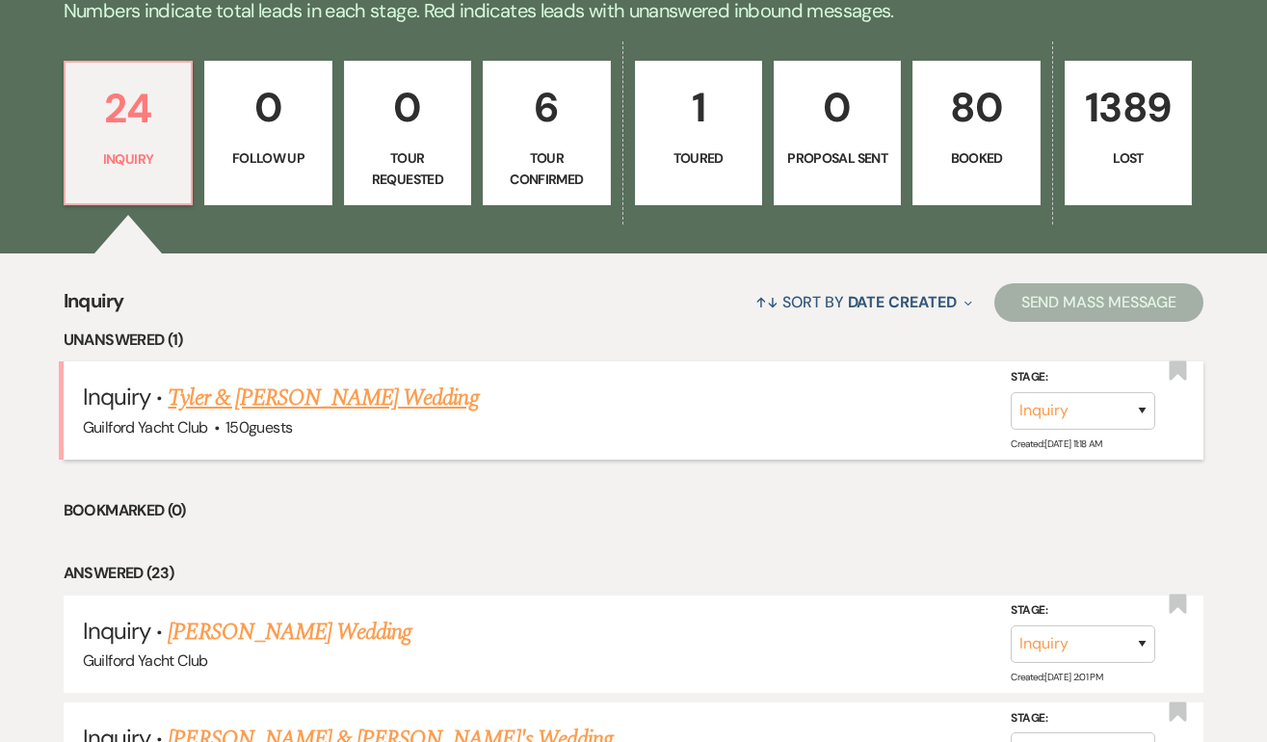
click at [262, 403] on link "Tyler & Newfield's Wedding" at bounding box center [323, 397] width 310 height 35
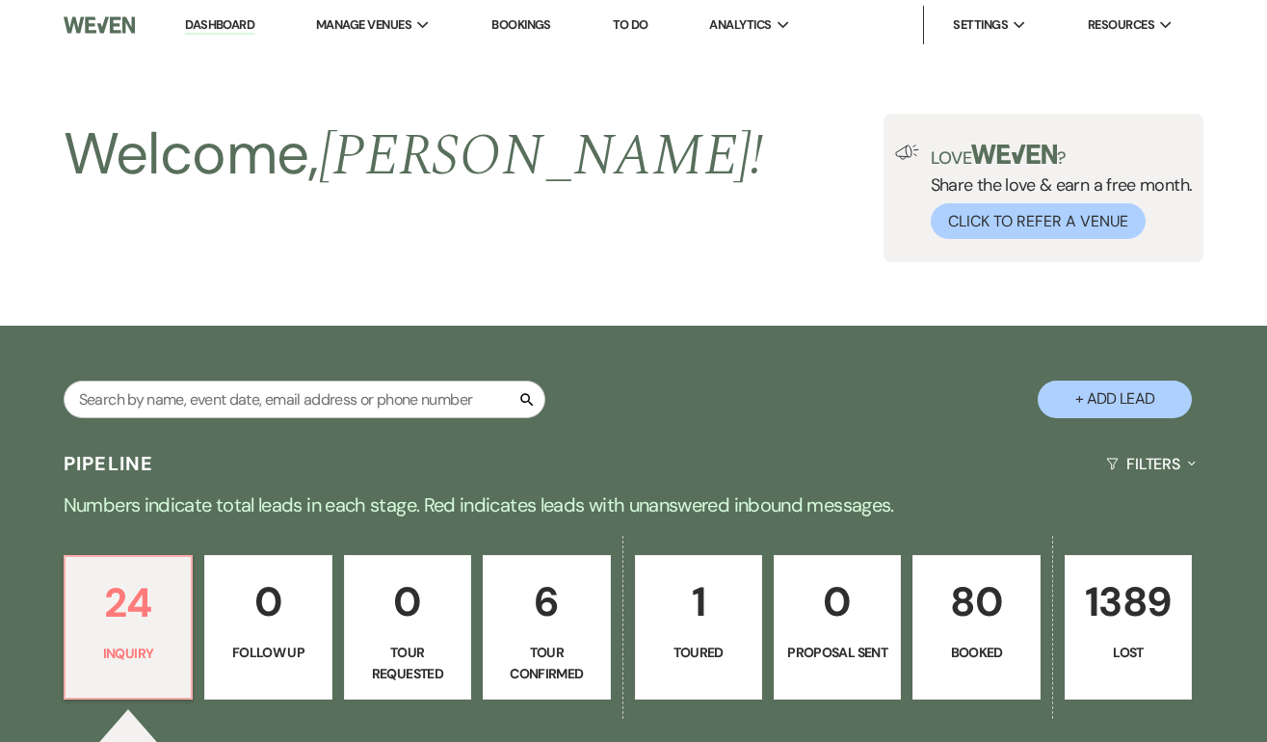
select select "5"
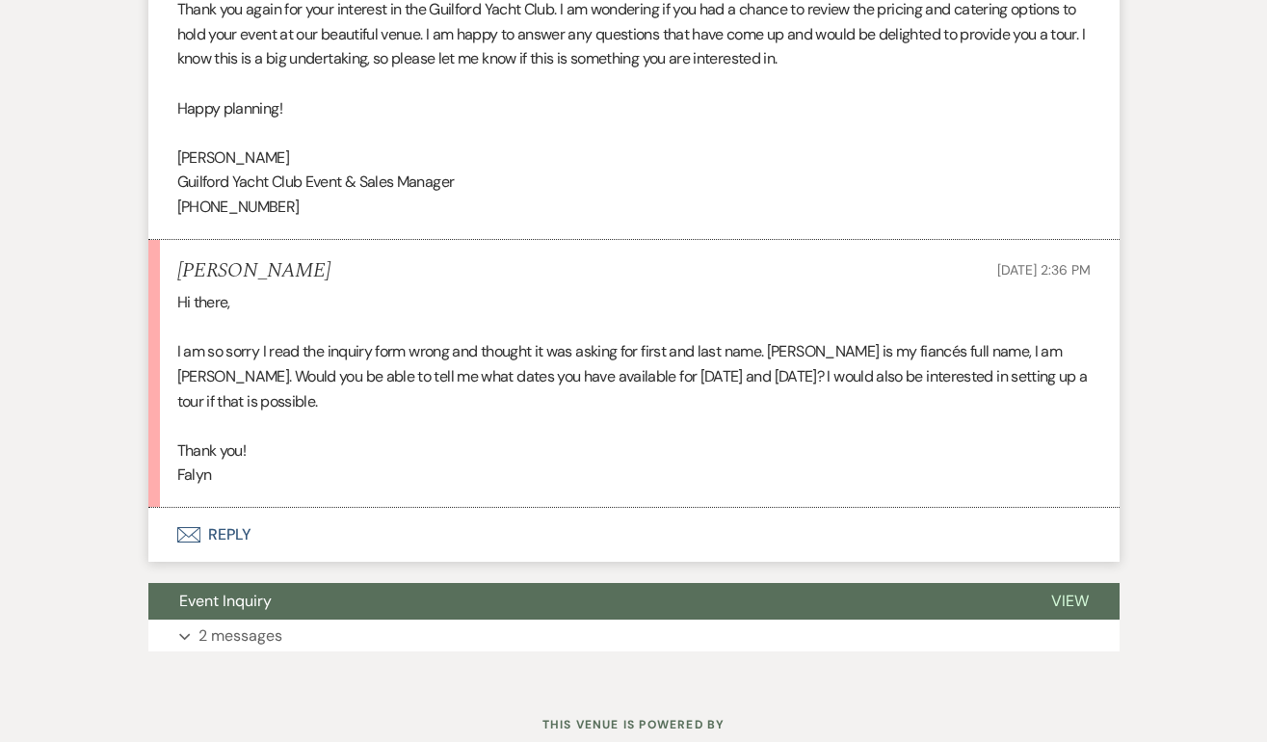
scroll to position [876, 0]
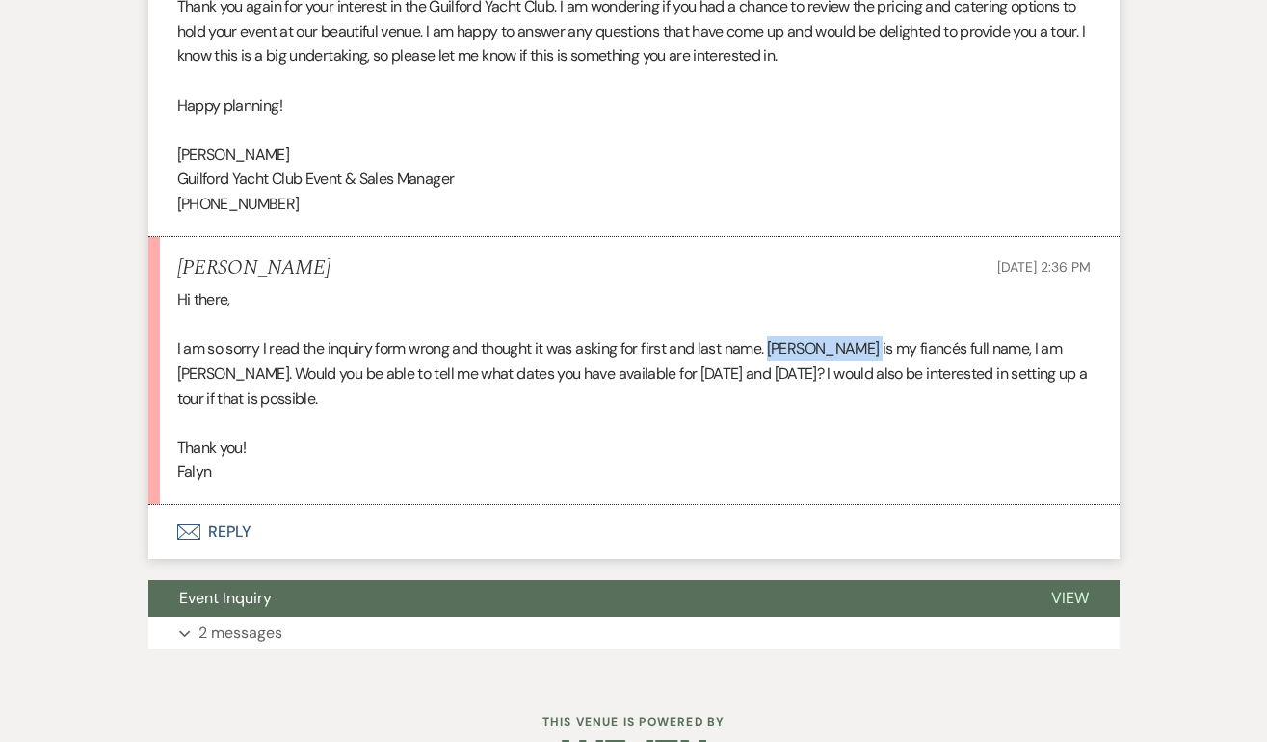
drag, startPoint x: 867, startPoint y: 348, endPoint x: 774, endPoint y: 345, distance: 92.5
click at [773, 345] on p "I am so sorry I read the inquiry form wrong and thought it was asking for first…" at bounding box center [633, 373] width 913 height 74
copy p "Tyler Newfield"
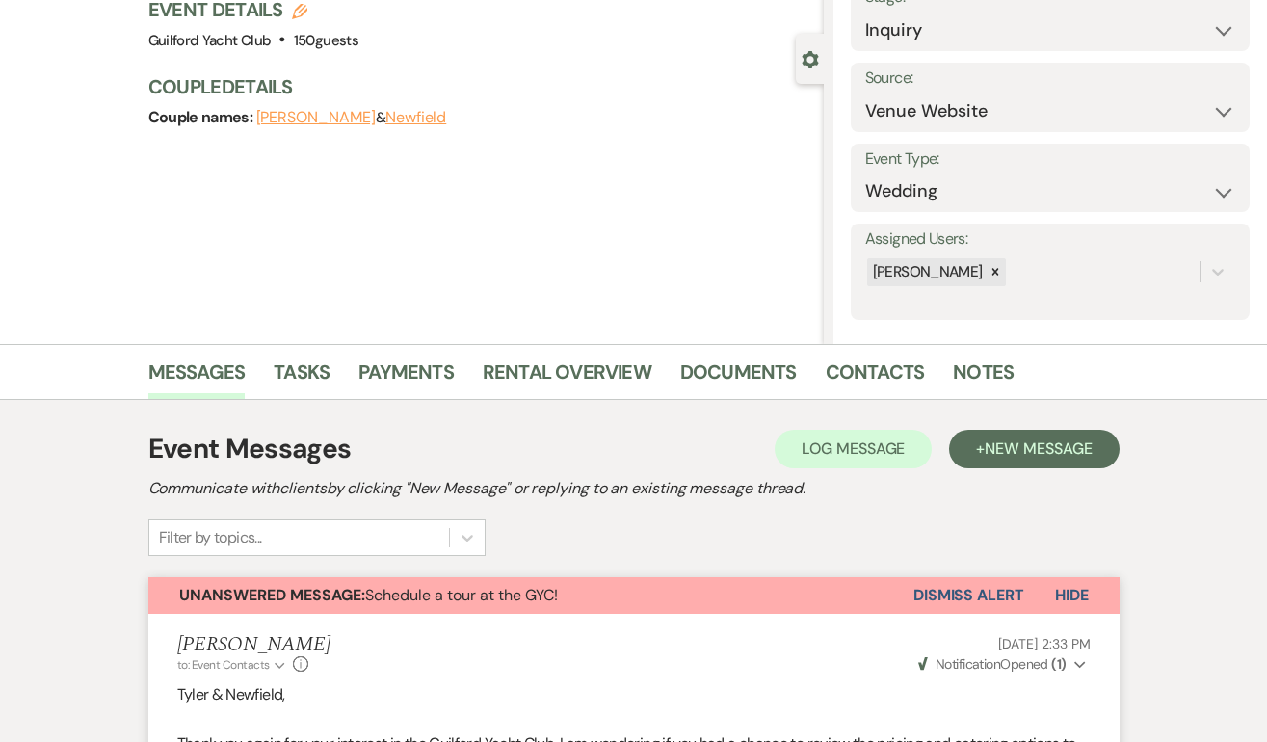
scroll to position [0, 0]
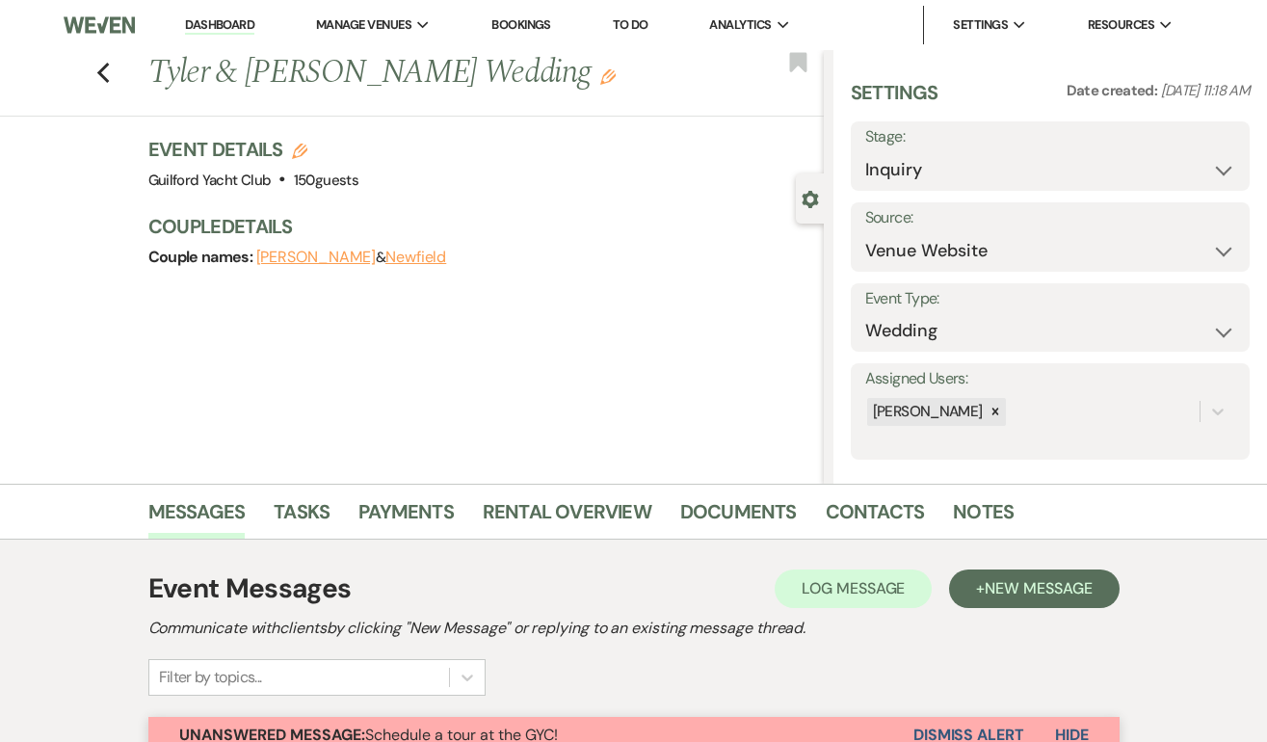
click at [600, 84] on icon "Edit" at bounding box center [607, 76] width 15 height 15
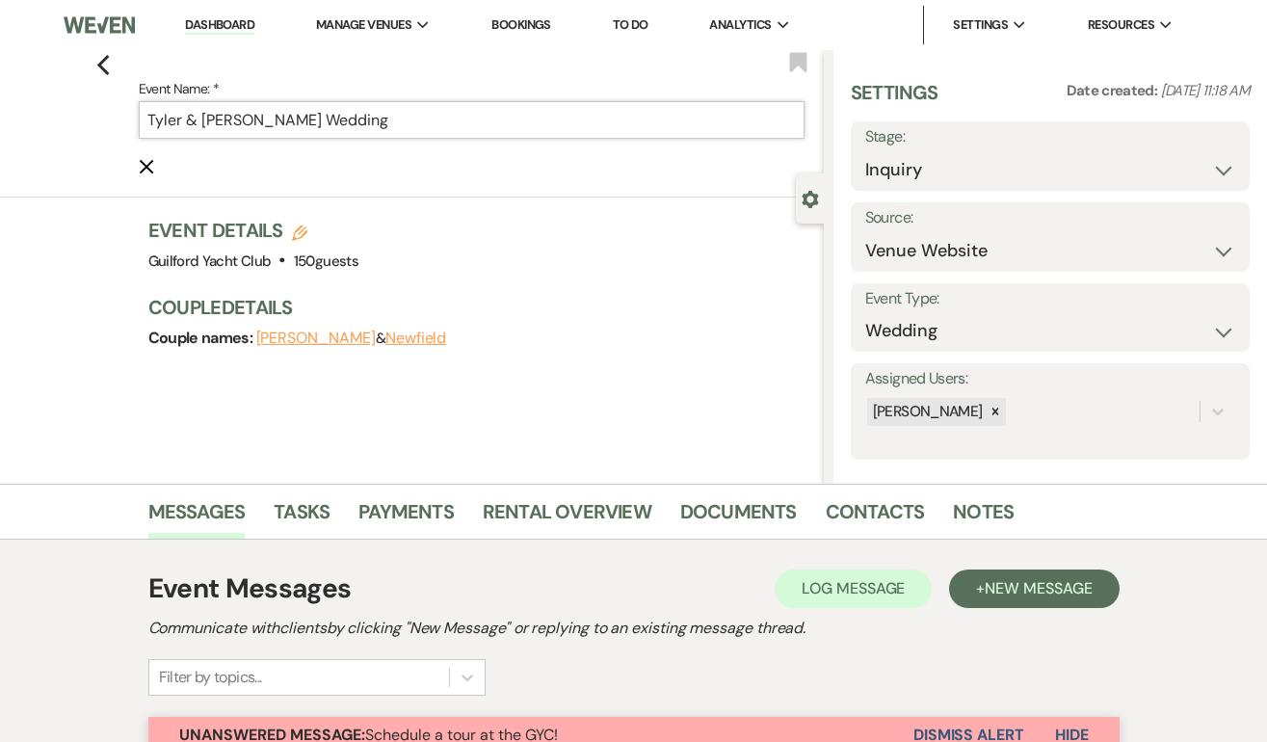
drag, startPoint x: 182, startPoint y: 120, endPoint x: 142, endPoint y: 123, distance: 40.6
click at [142, 123] on input "Tyler & Newfield's Wedding" at bounding box center [472, 120] width 666 height 38
paste input "Newfield"
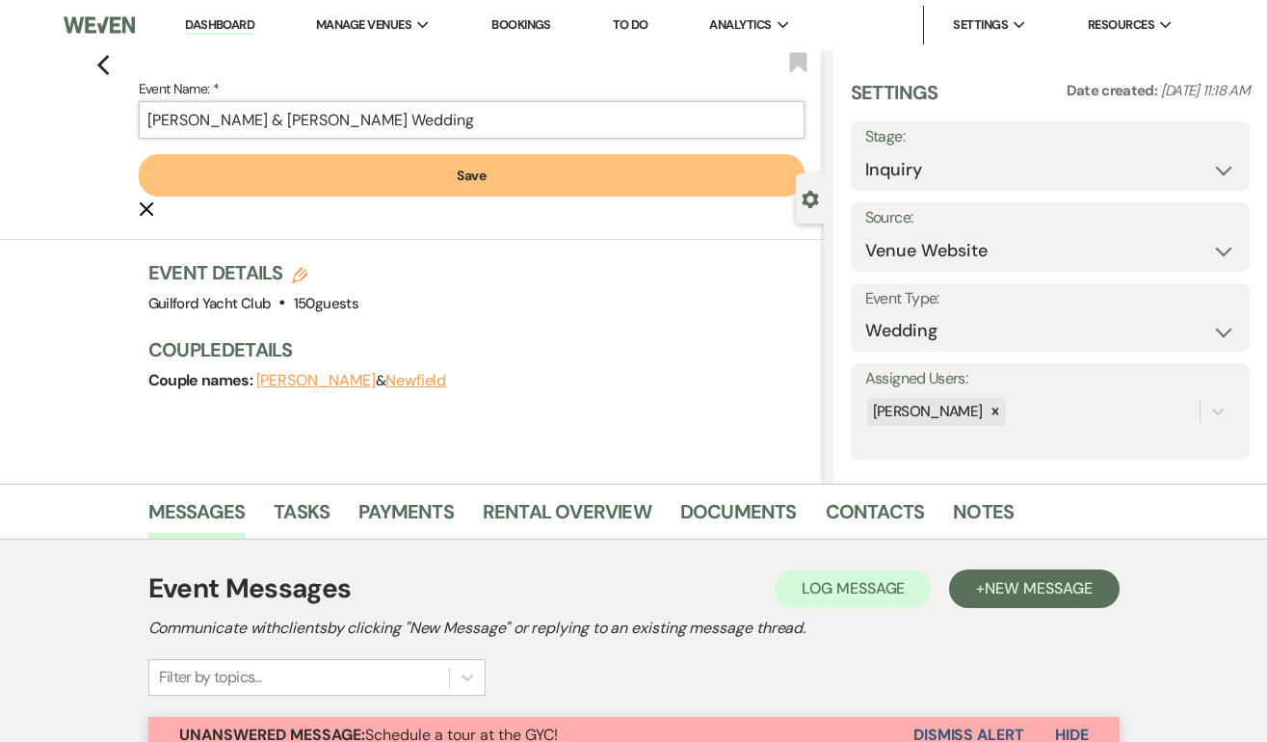
drag, startPoint x: 330, startPoint y: 121, endPoint x: 272, endPoint y: 120, distance: 58.8
click at [272, 120] on input "Tyler Newfield & Newfield's Wedding" at bounding box center [472, 120] width 666 height 38
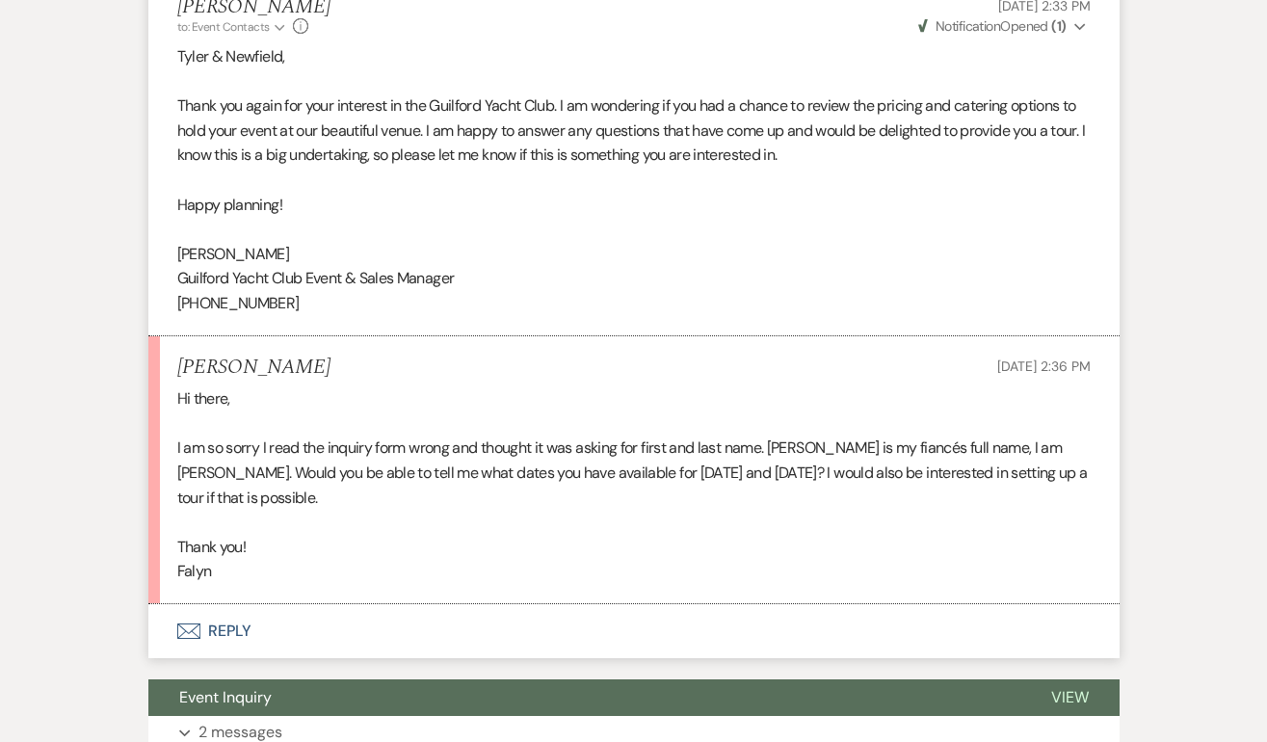
scroll to position [796, 0]
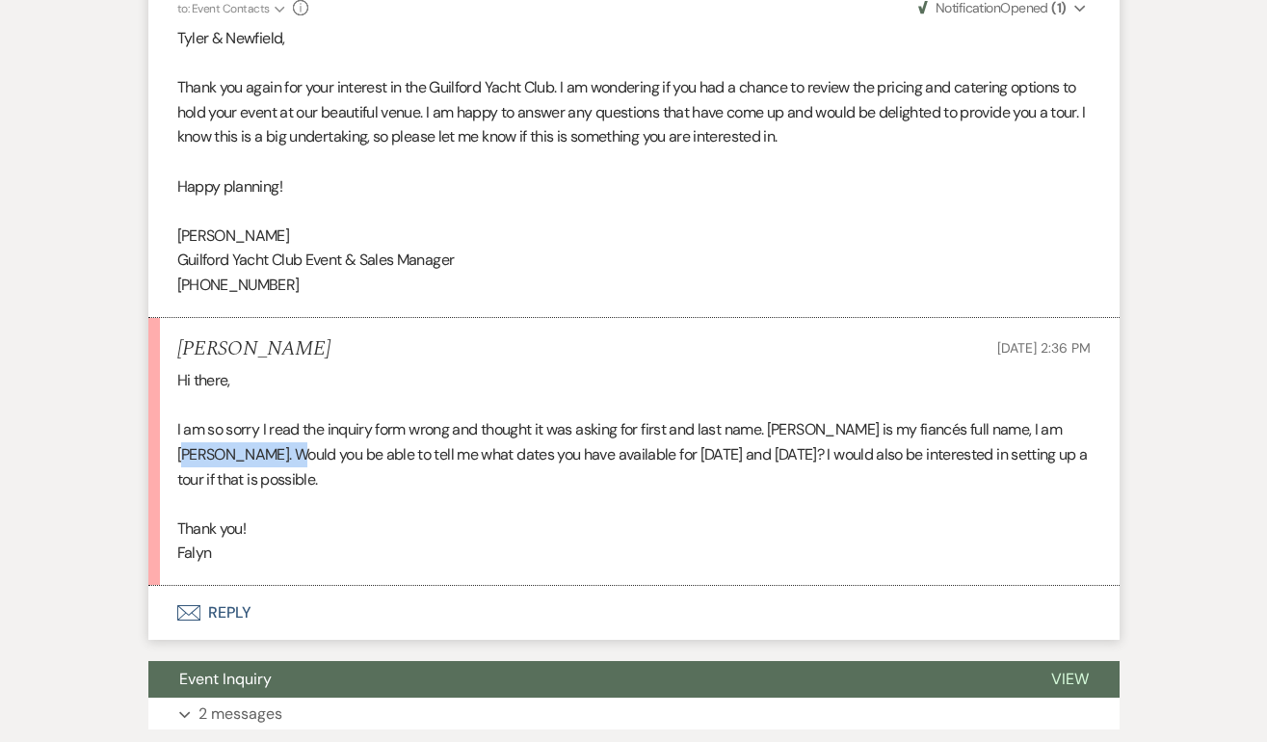
drag, startPoint x: 245, startPoint y: 450, endPoint x: 1055, endPoint y: 426, distance: 810.4
click at [1055, 426] on p "I am so sorry I read the inquiry form wrong and thought it was asking for first…" at bounding box center [633, 454] width 913 height 74
copy p "Falyn McQuarrie"
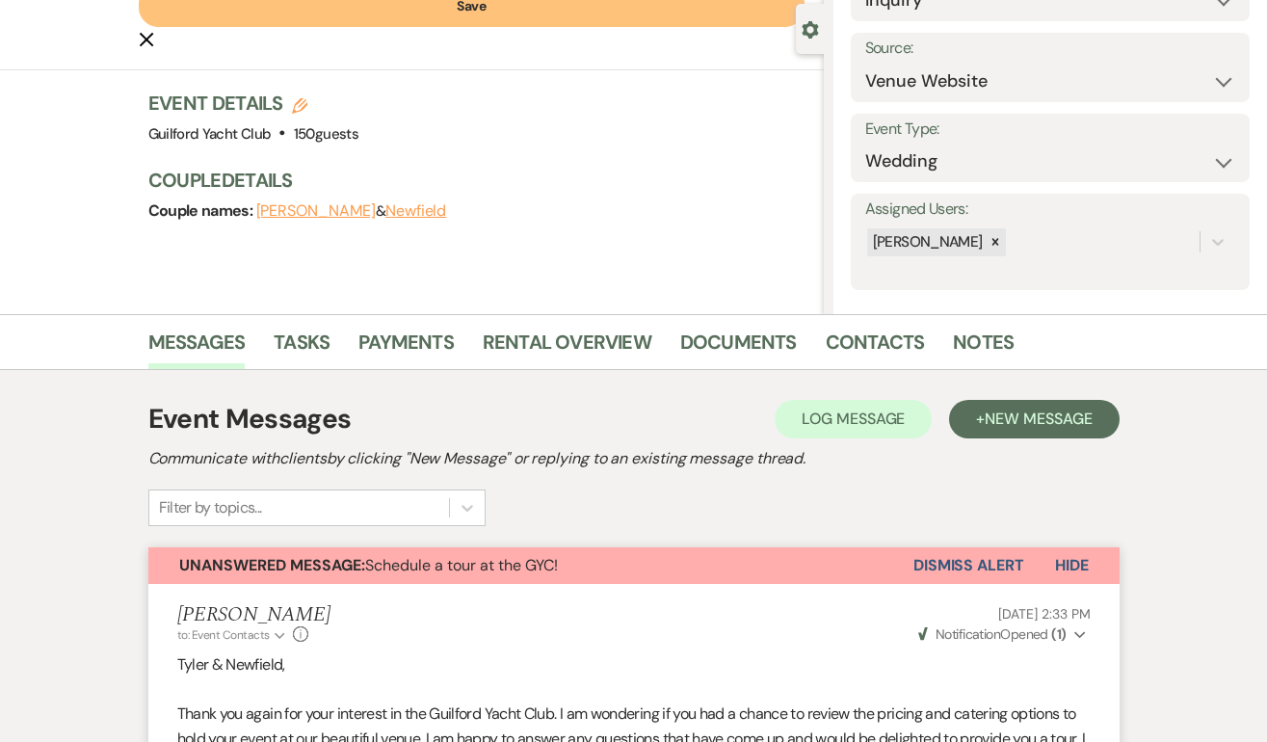
scroll to position [0, 0]
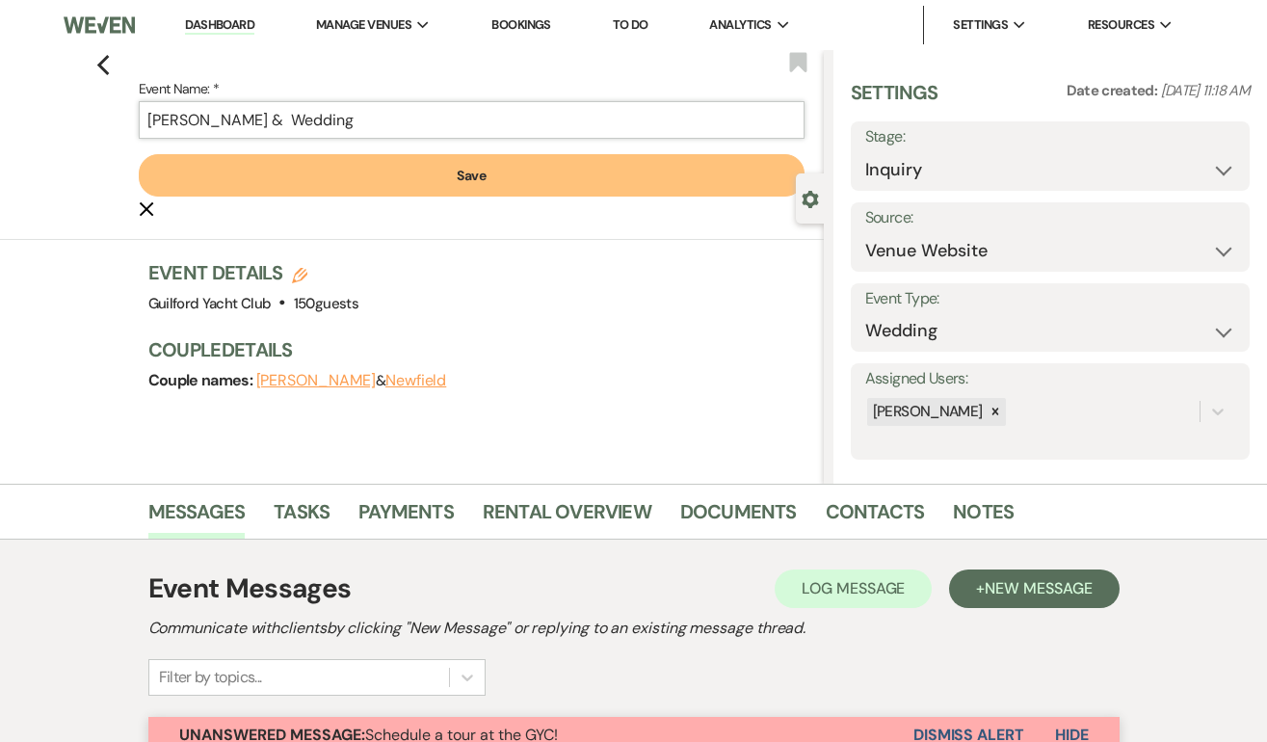
click at [267, 120] on input "Tyler Newfield & Wedding" at bounding box center [472, 120] width 666 height 38
paste input "Falyn McQuarrie"
type input "Tyler Newfield & Falyn McQuarrie Wedding"
click at [423, 174] on button "Save" at bounding box center [472, 175] width 666 height 42
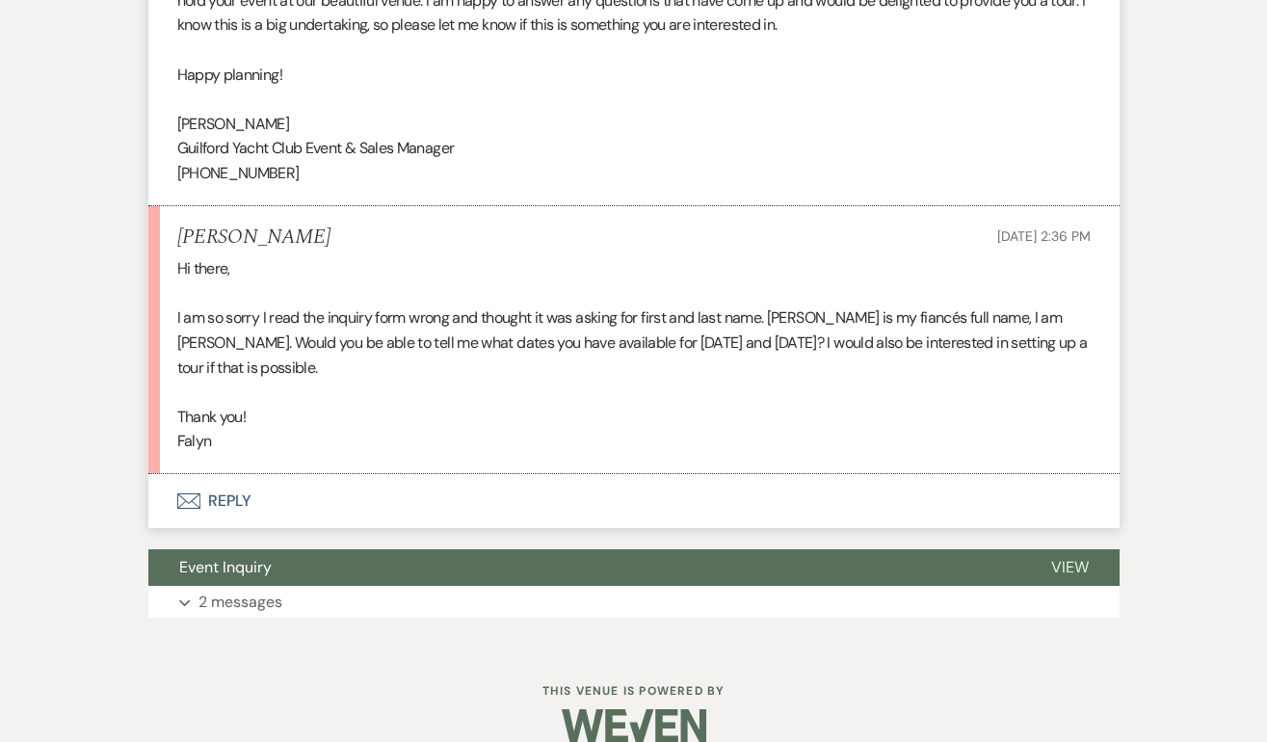
scroll to position [936, 0]
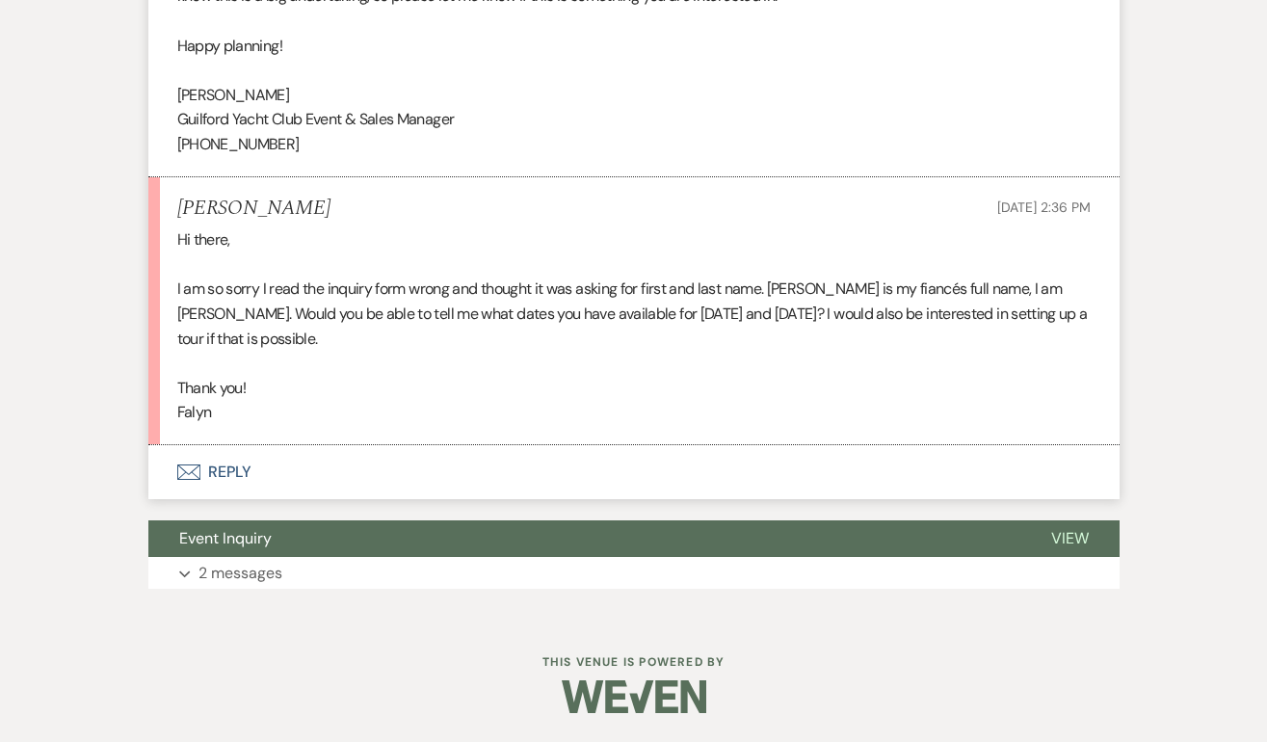
click at [238, 469] on button "Envelope Reply" at bounding box center [633, 472] width 971 height 54
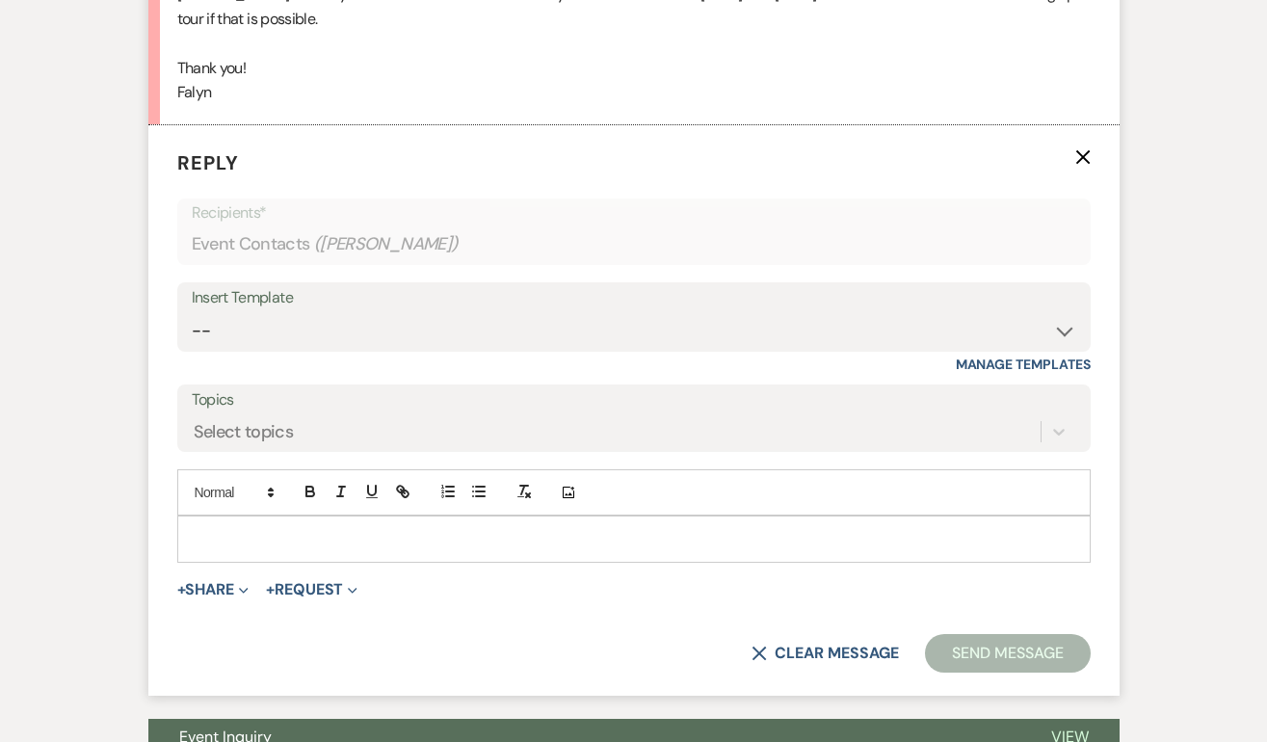
scroll to position [1295, 0]
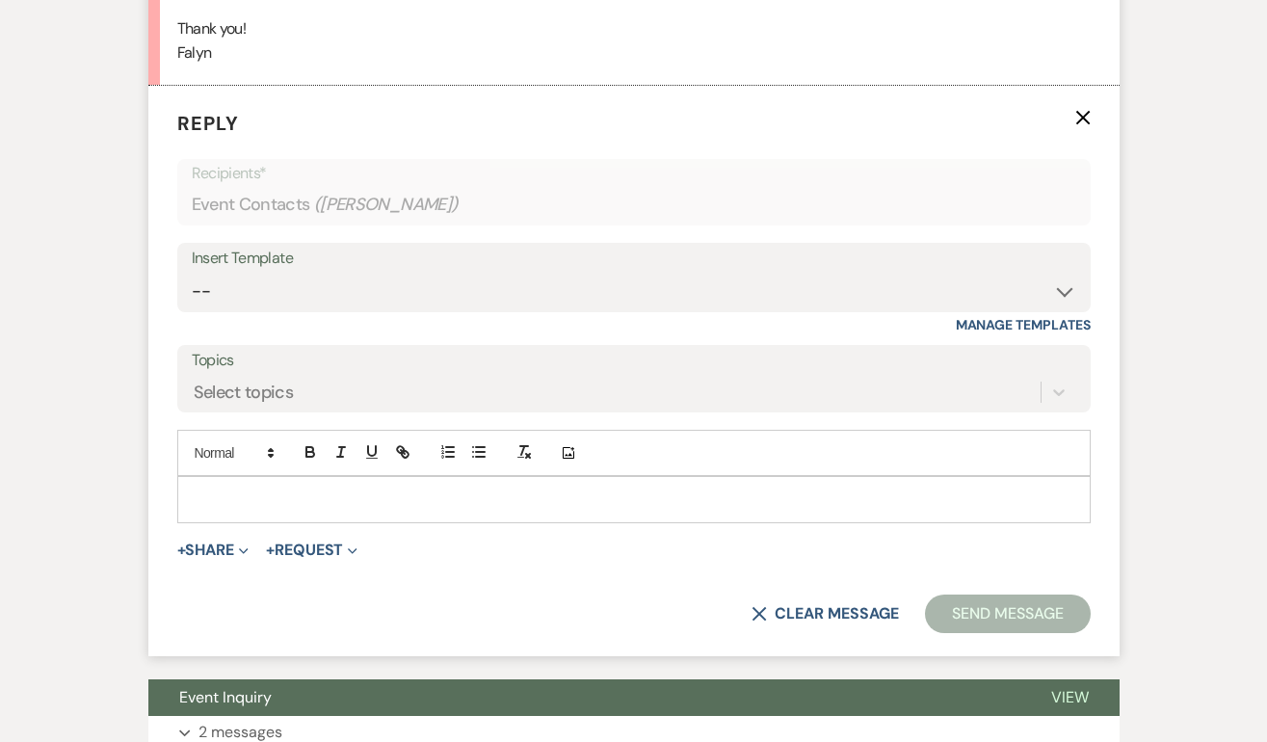
click at [231, 502] on p at bounding box center [634, 498] width 882 height 21
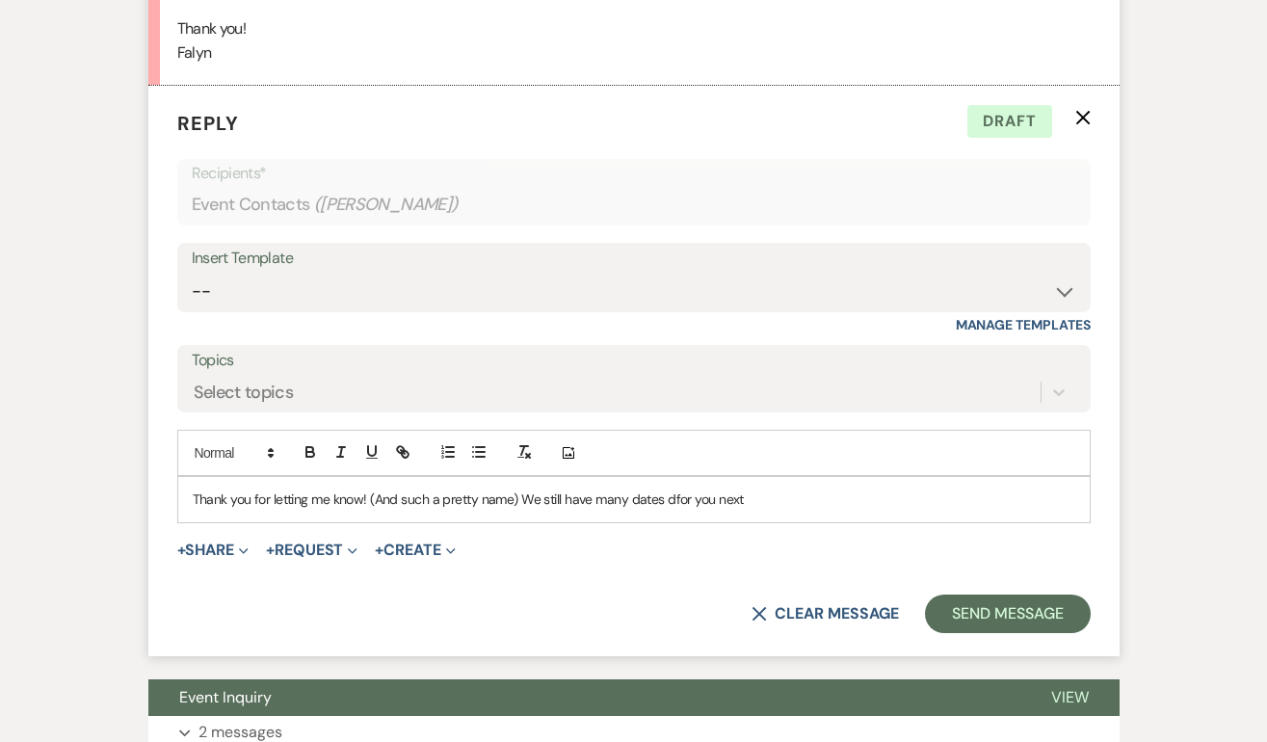
click at [670, 505] on p "Thank you for letting me know! (And such a pretty name) We still have many date…" at bounding box center [634, 498] width 882 height 21
click at [797, 500] on p "Thank you for letting me know! (And such a pretty name) We still have many date…" at bounding box center [634, 498] width 882 height 21
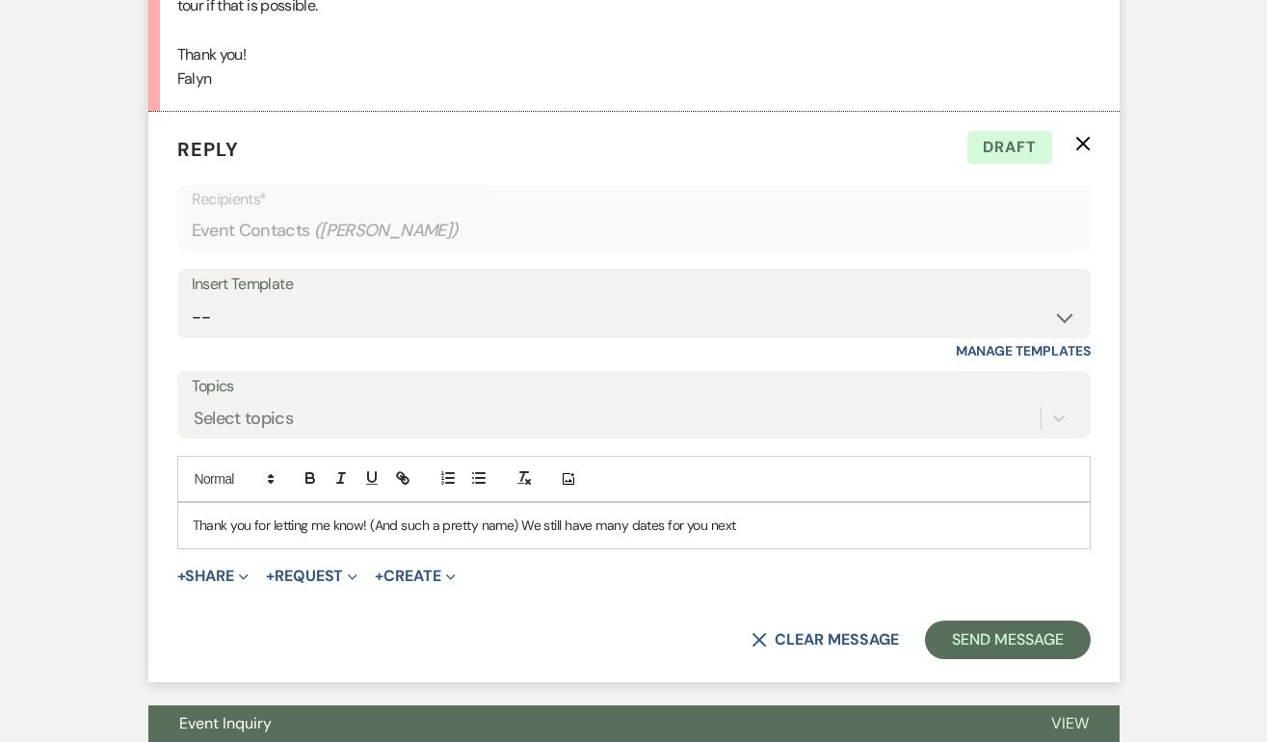
scroll to position [1272, 0]
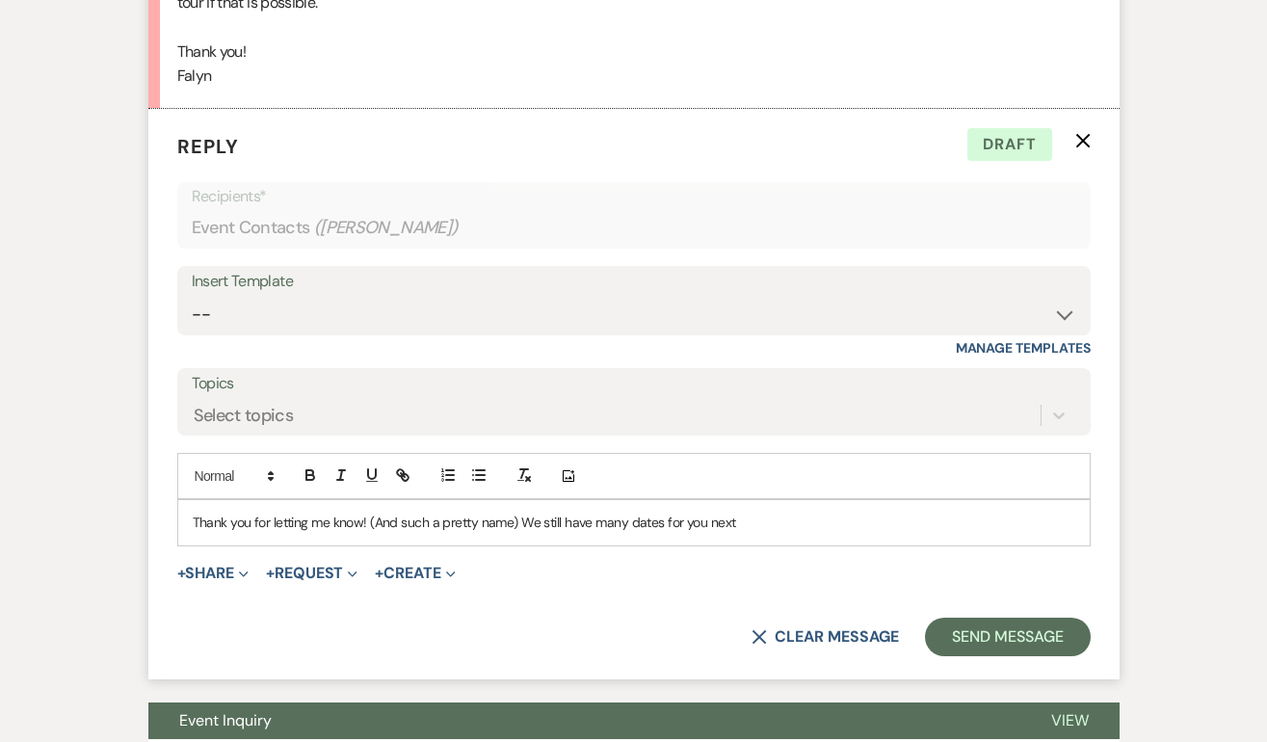
click at [629, 527] on p "Thank you for letting me know! (And such a pretty name) We still have many date…" at bounding box center [634, 521] width 882 height 21
click at [811, 524] on p "Thank you for letting me know! (And such a pretty name) We still have many Fri …" at bounding box center [634, 521] width 882 height 21
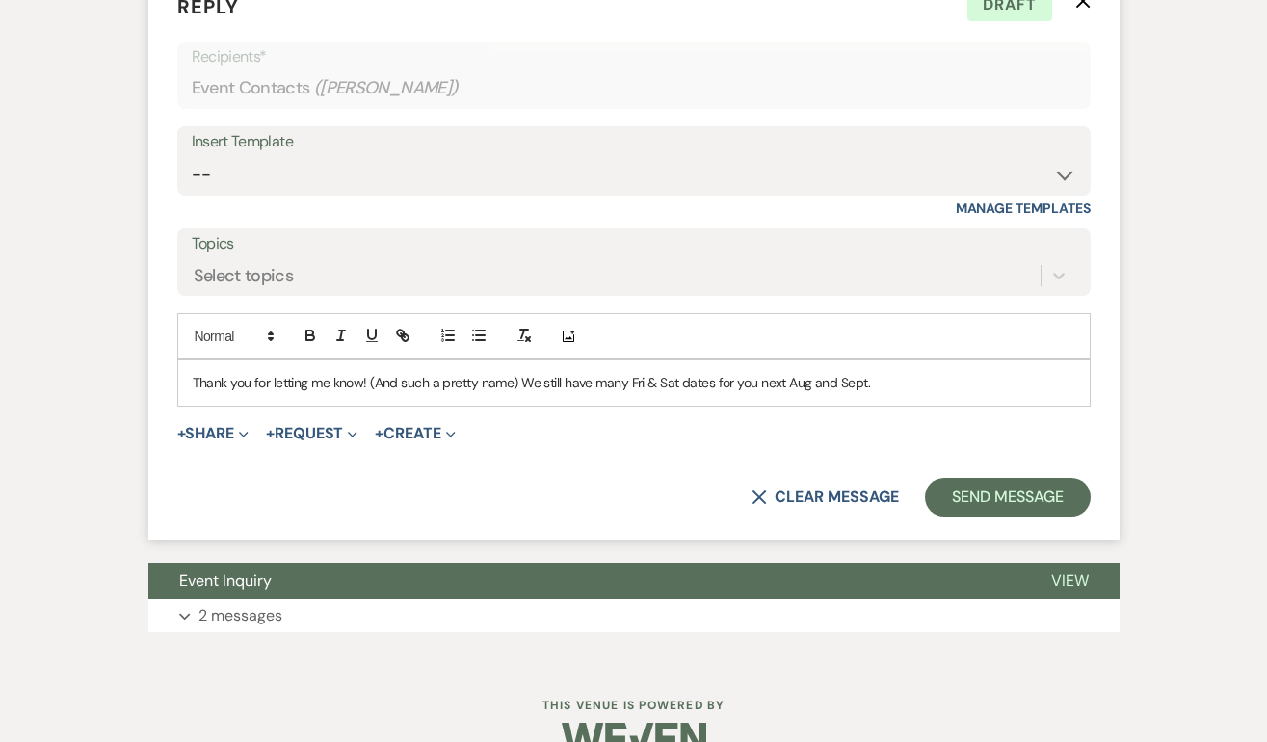
scroll to position [1450, 0]
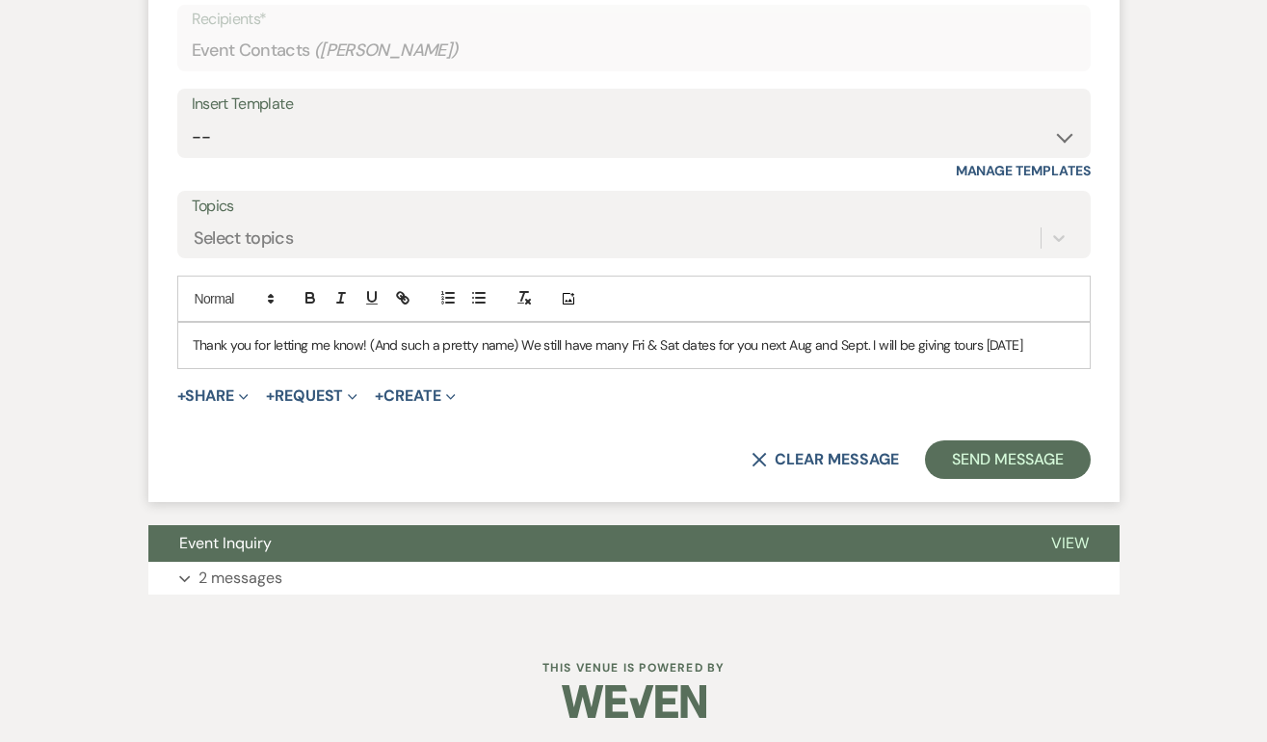
click at [1021, 344] on p "Thank you for letting me know! (And such a pretty name) We still have many Fri …" at bounding box center [634, 344] width 882 height 21
click at [1074, 343] on p "Thank you for letting me know! (And such a pretty name) We still have many Fri …" at bounding box center [634, 344] width 882 height 21
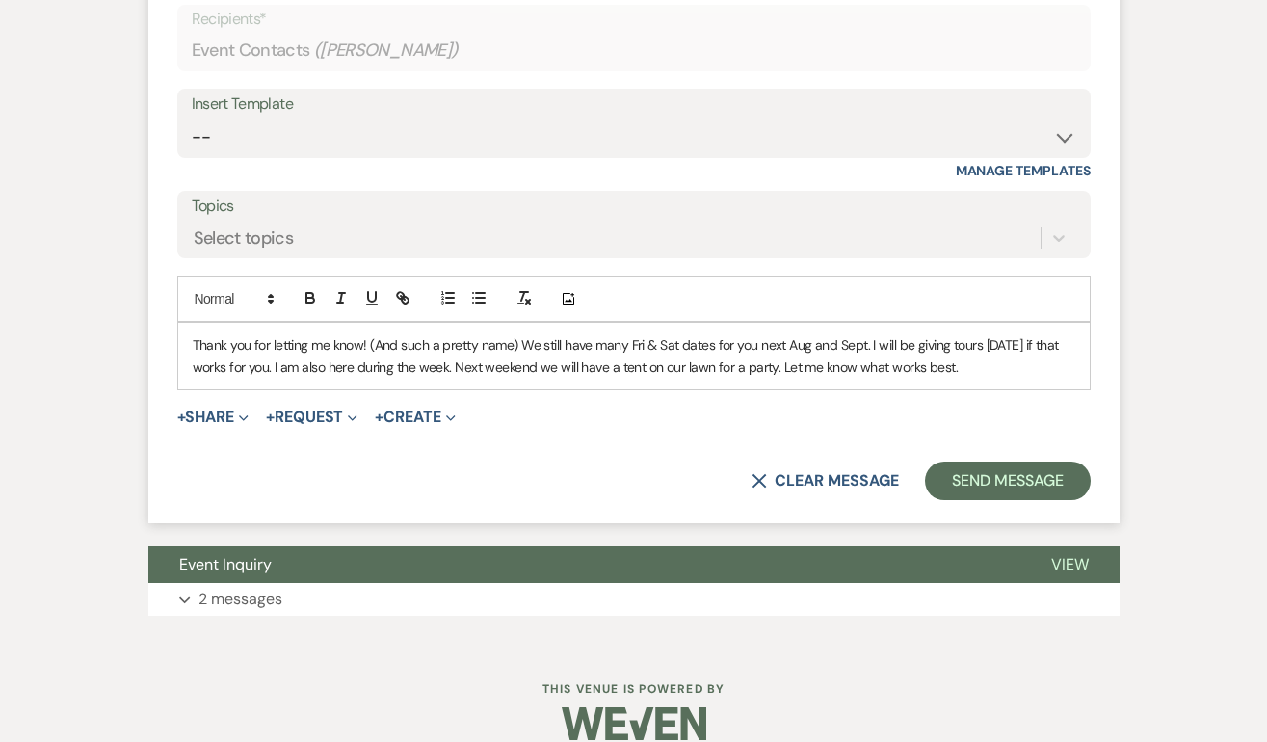
click at [292, 371] on p "Thank you for letting me know! (And such a pretty name) We still have many Fri …" at bounding box center [634, 355] width 882 height 43
click at [1039, 370] on p "Thank you for letting me know! (And such a pretty name) We still have many Fri …" at bounding box center [634, 355] width 882 height 43
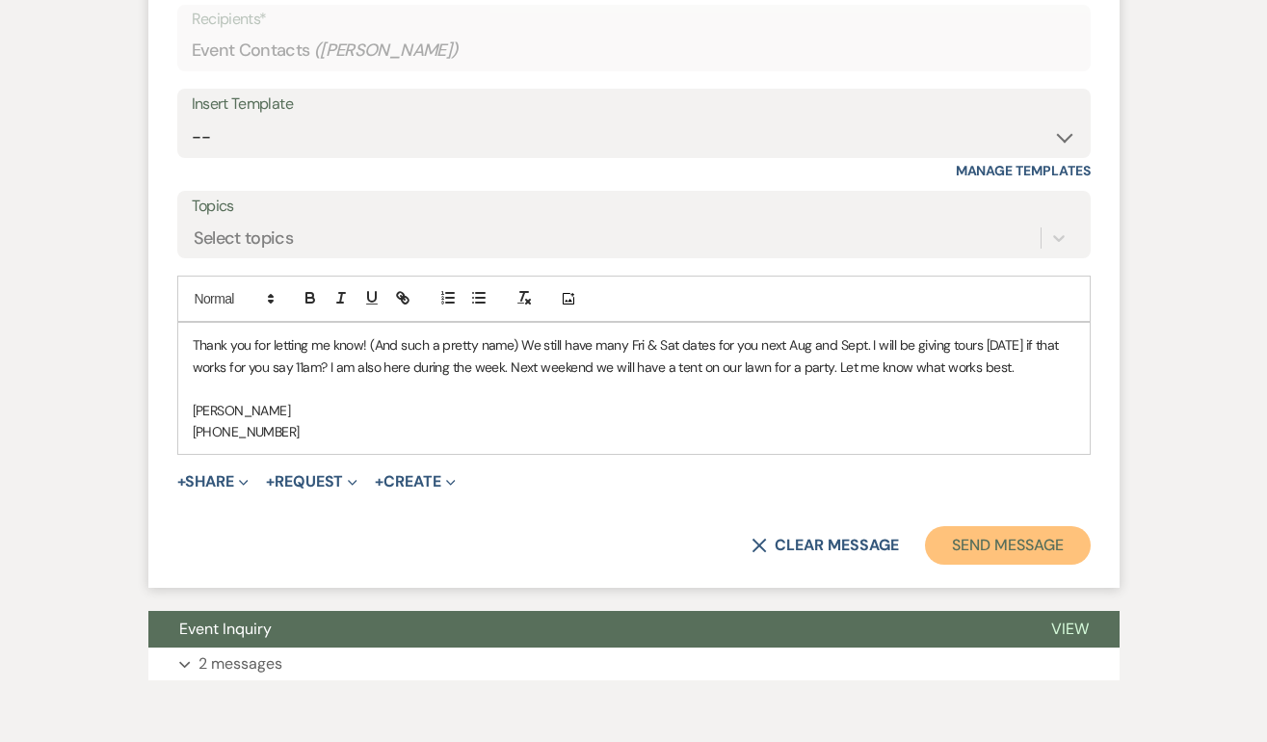
click at [1025, 553] on button "Send Message" at bounding box center [1007, 545] width 165 height 39
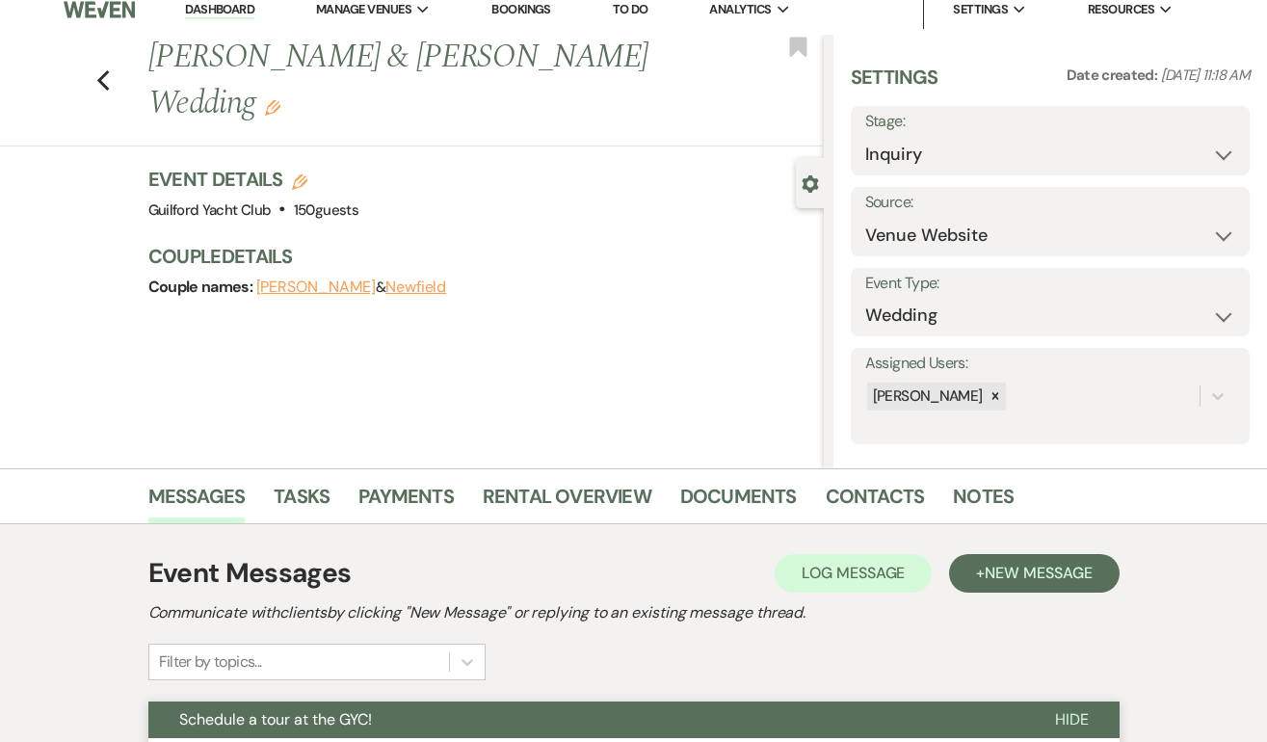
scroll to position [0, 0]
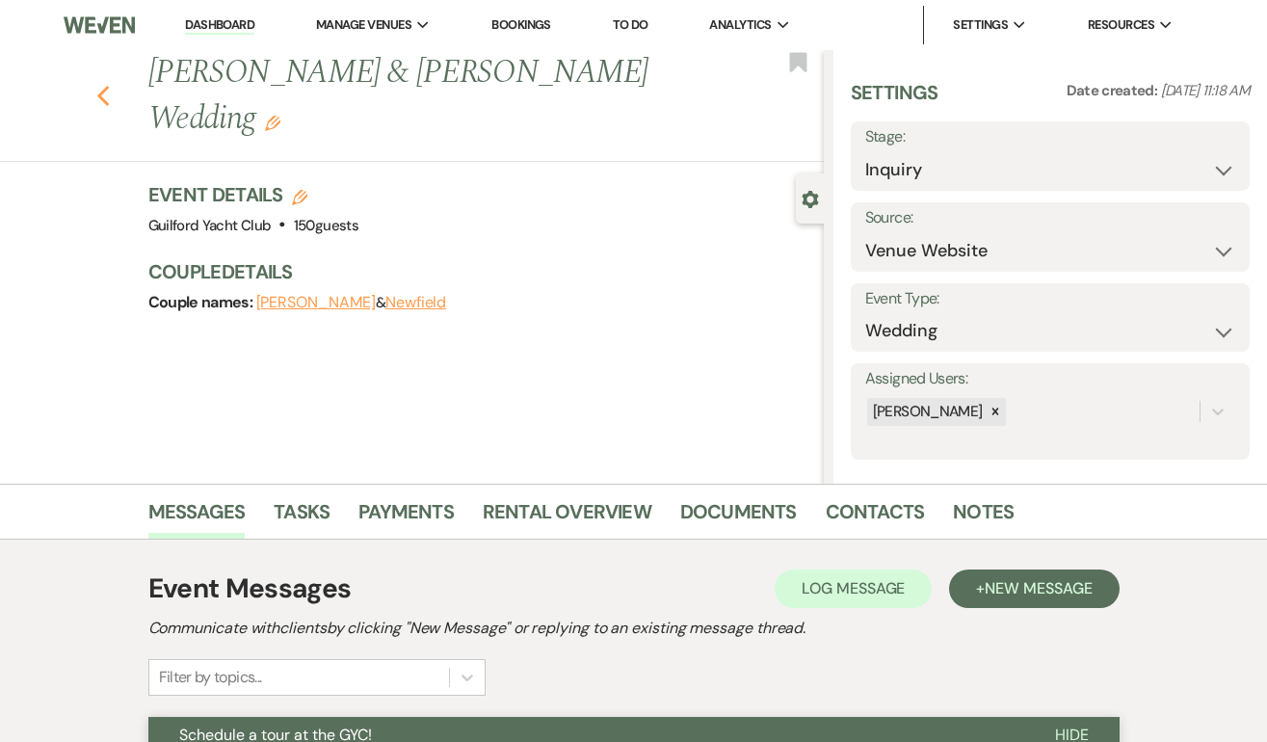
click at [102, 93] on use "button" at bounding box center [102, 96] width 13 height 21
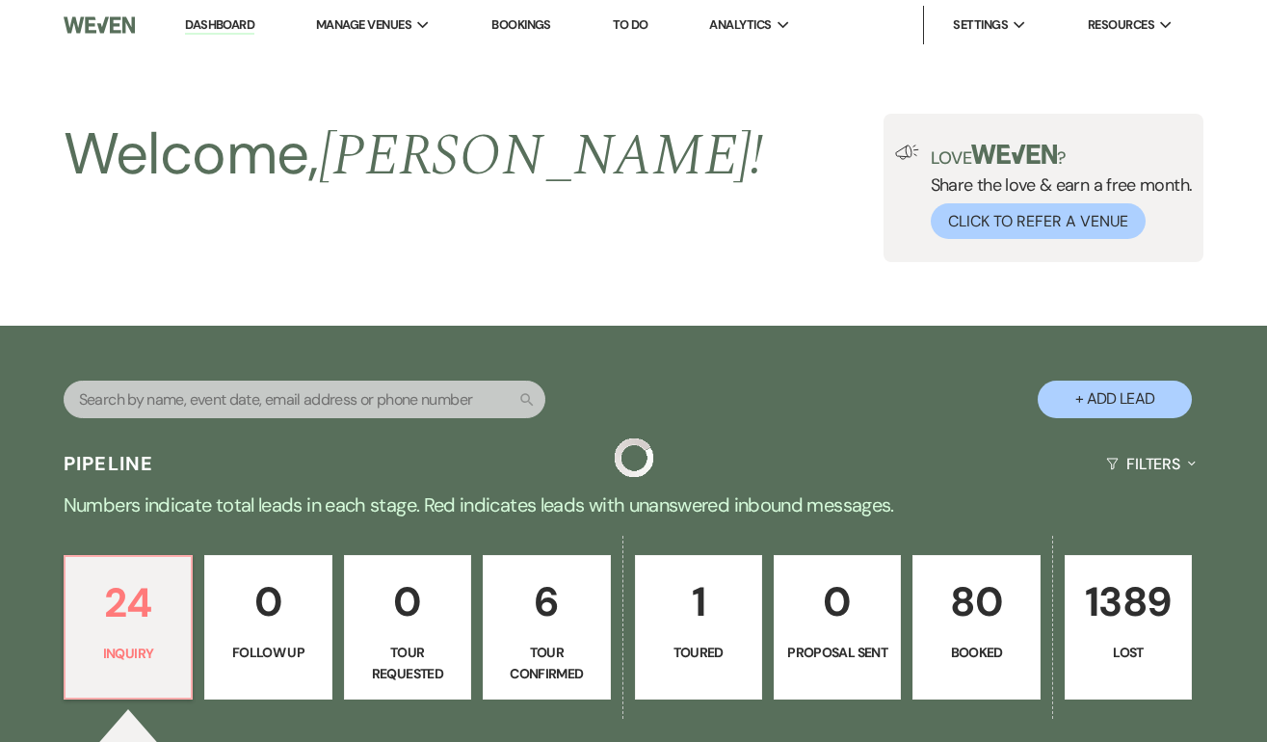
scroll to position [494, 0]
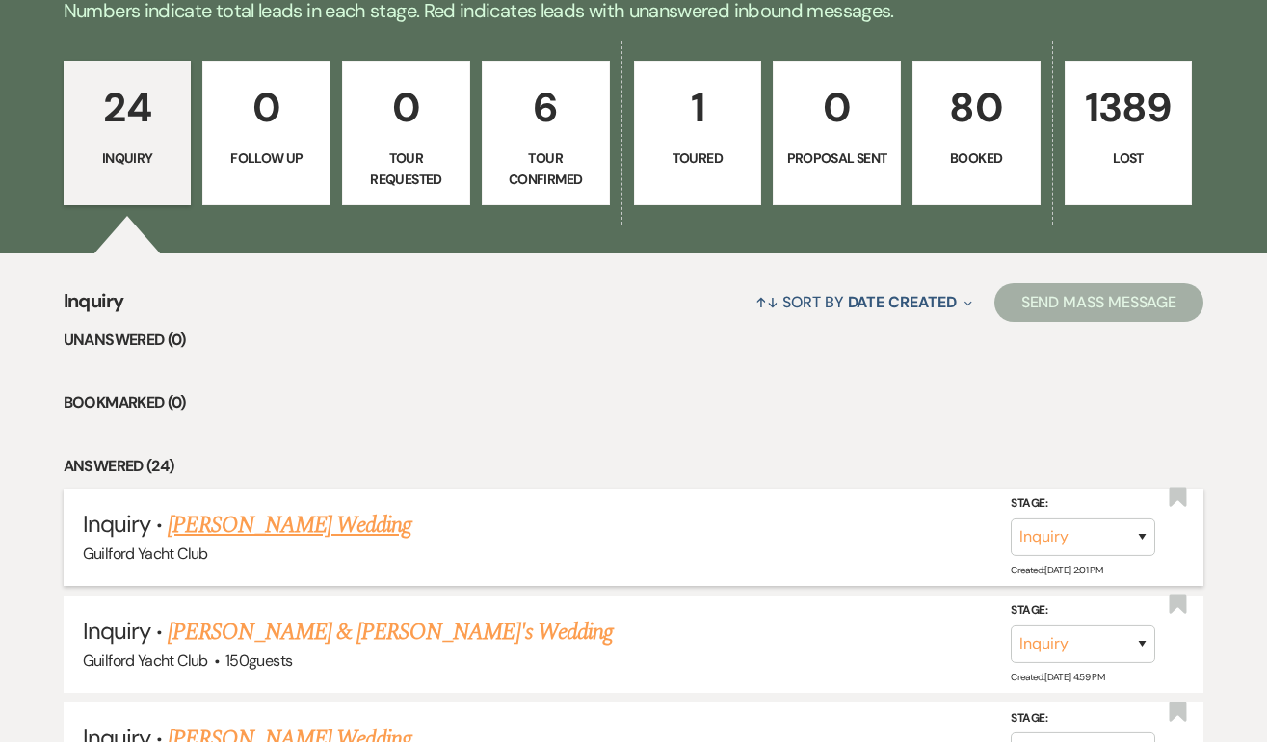
click at [303, 531] on link "[PERSON_NAME] Wedding" at bounding box center [290, 525] width 244 height 35
select select "22"
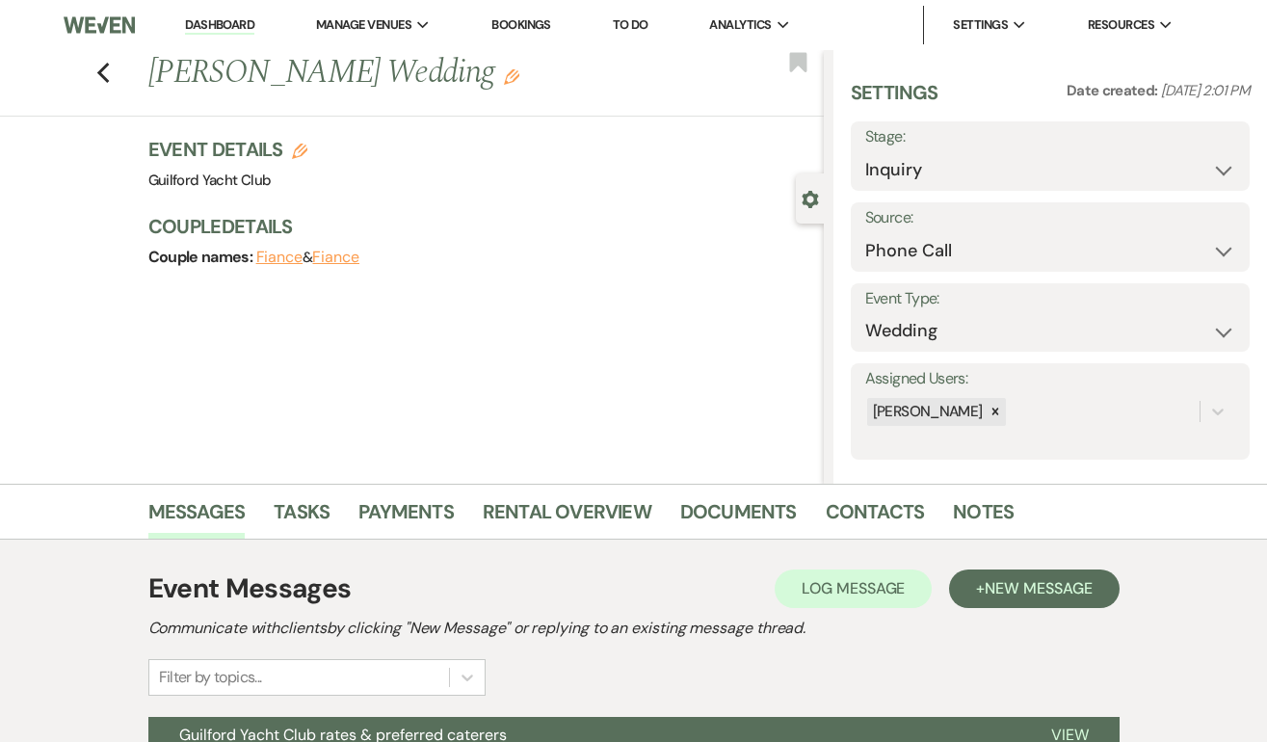
scroll to position [196, 0]
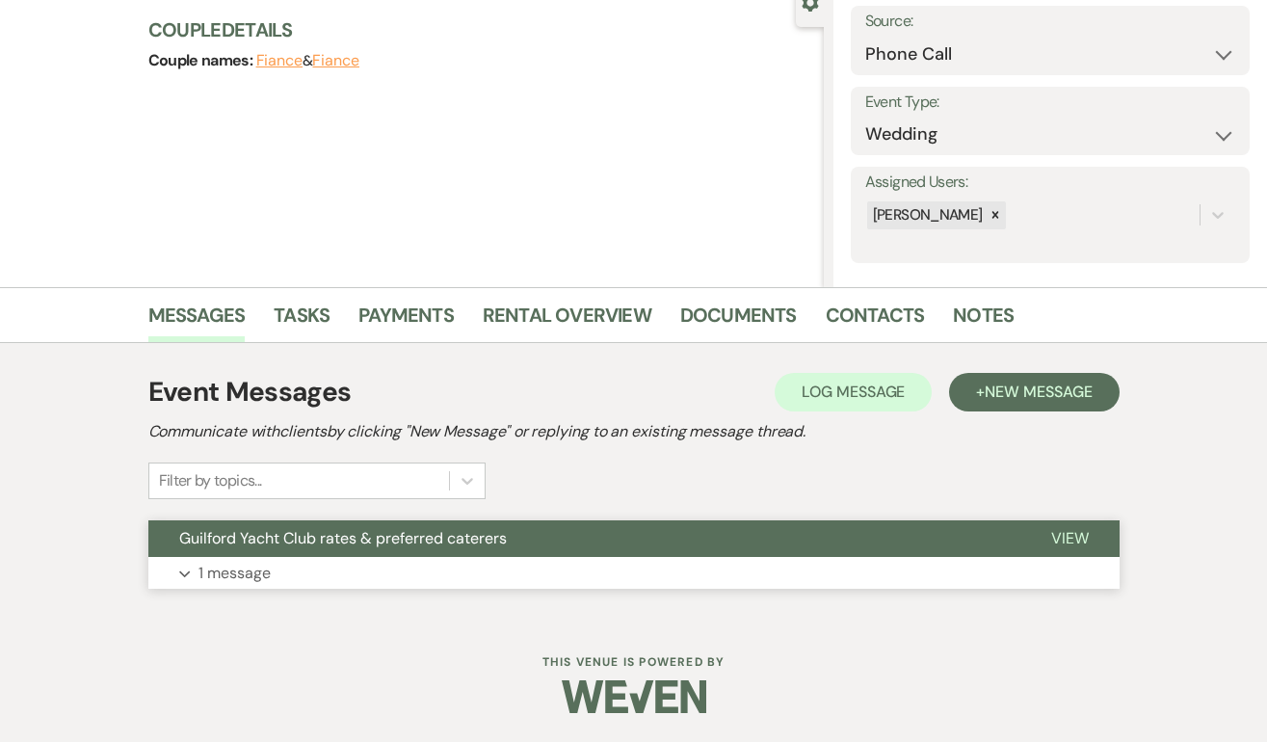
click at [1076, 542] on span "View" at bounding box center [1070, 538] width 38 height 20
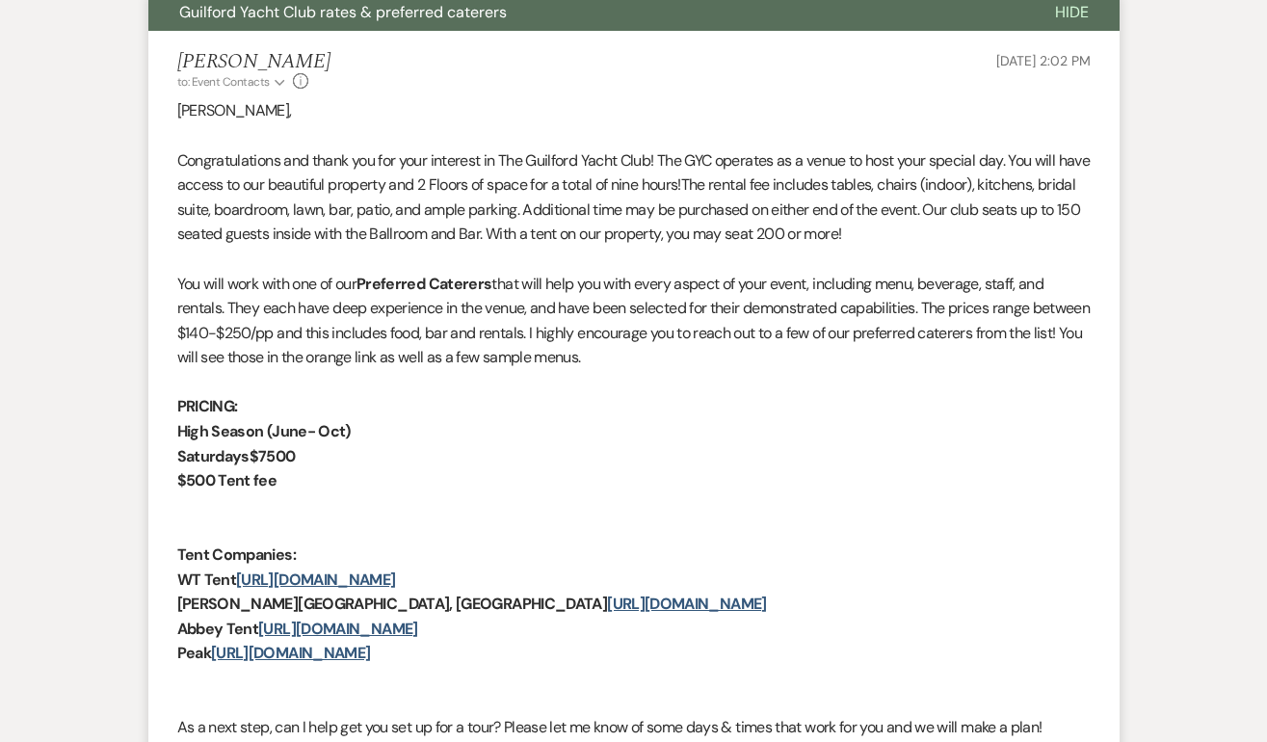
scroll to position [512, 0]
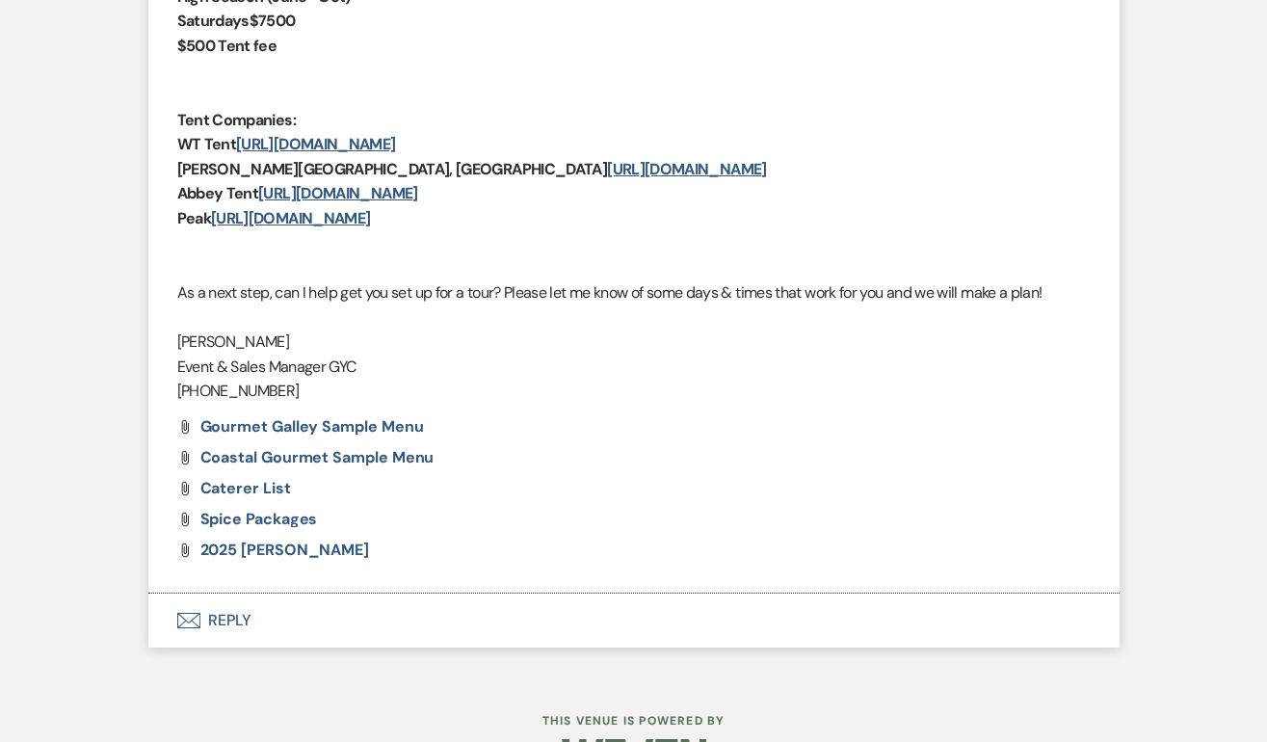
scroll to position [1216, 0]
